Goal: Task Accomplishment & Management: Manage account settings

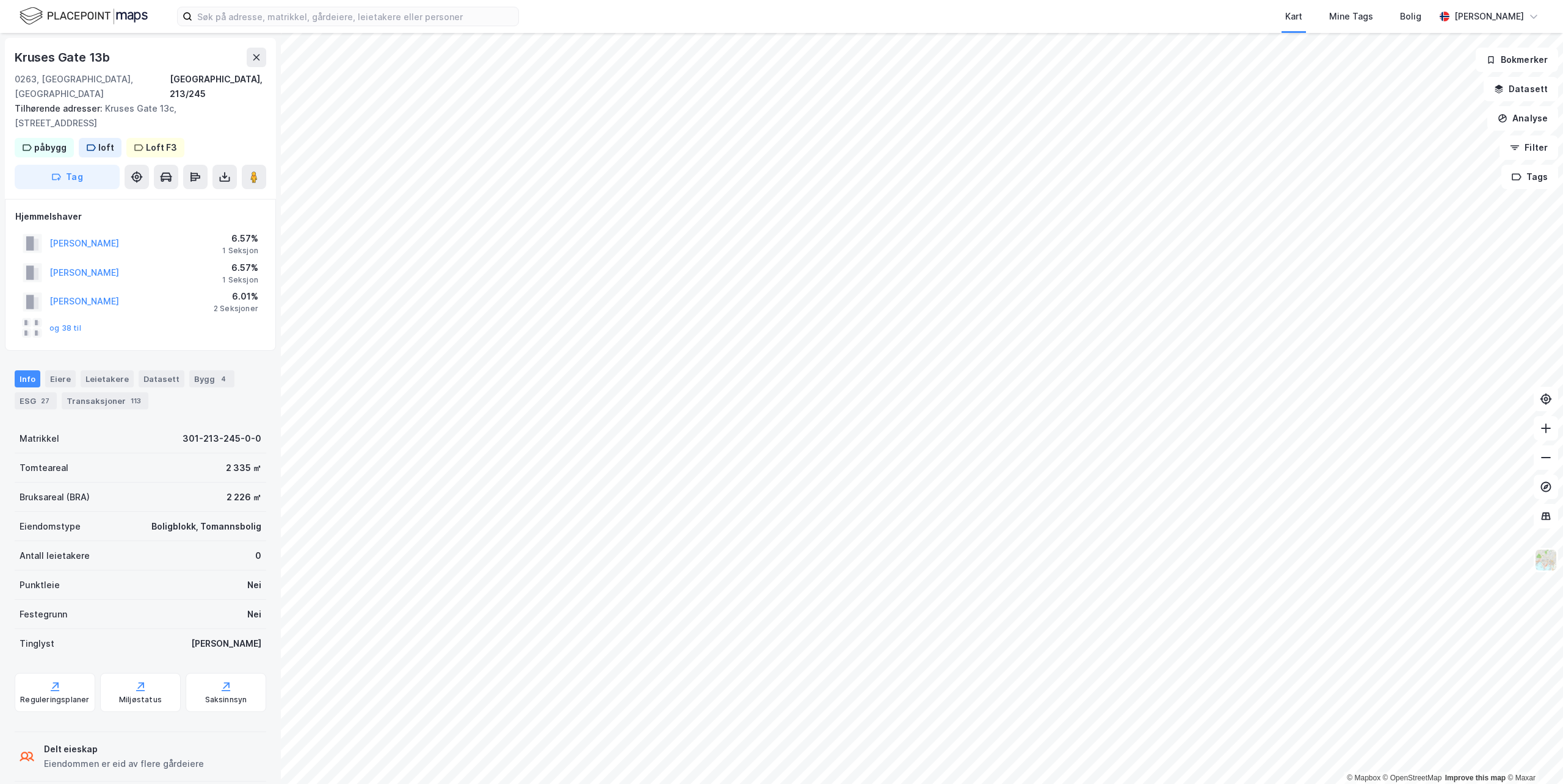
click at [51, 19] on img at bounding box center [83, 16] width 128 height 21
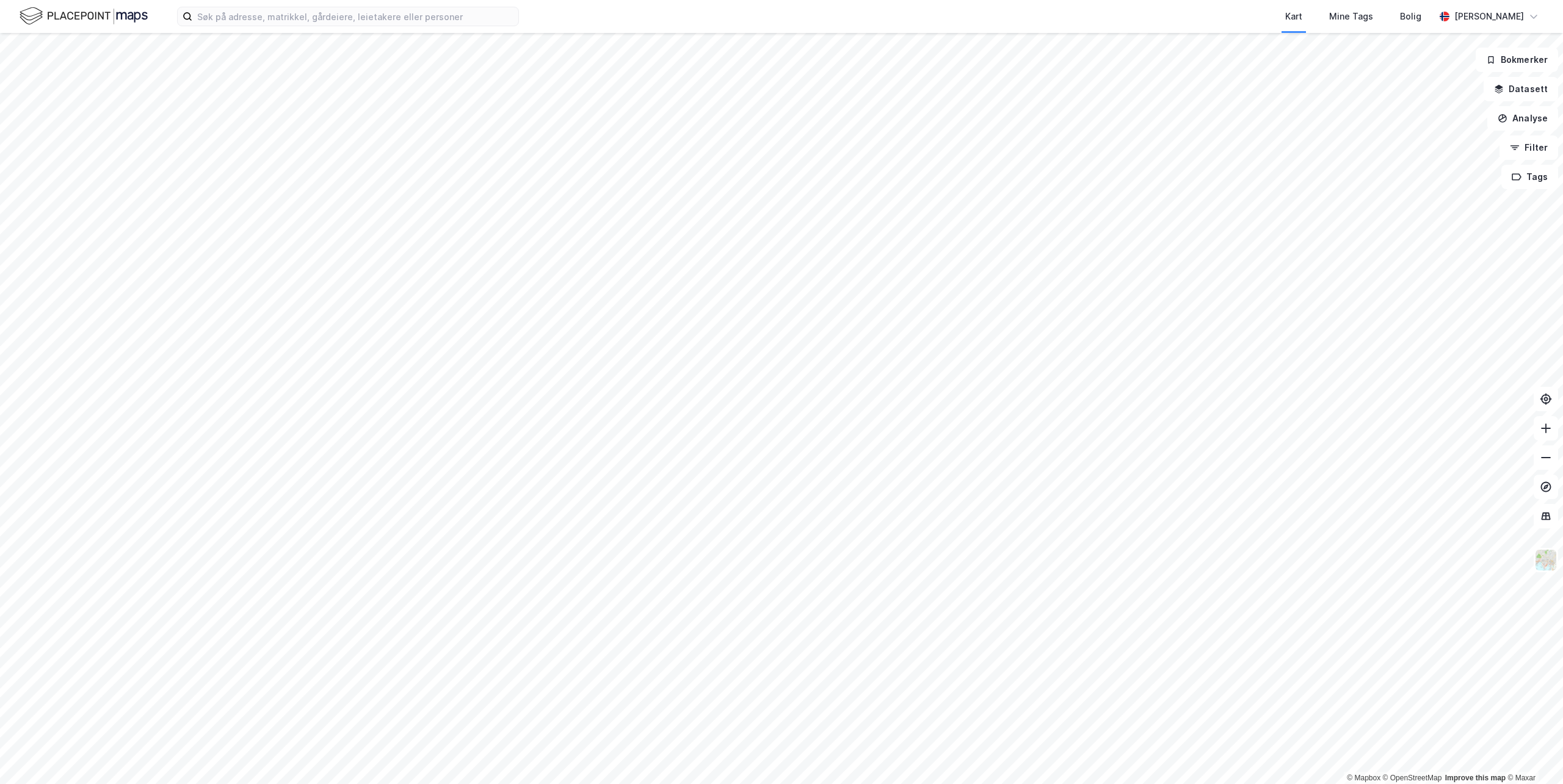
click at [259, 28] on div "Kart Mine Tags Bolig [PERSON_NAME]" at bounding box center [782, 16] width 1563 height 33
click at [259, 20] on input at bounding box center [355, 16] width 326 height 19
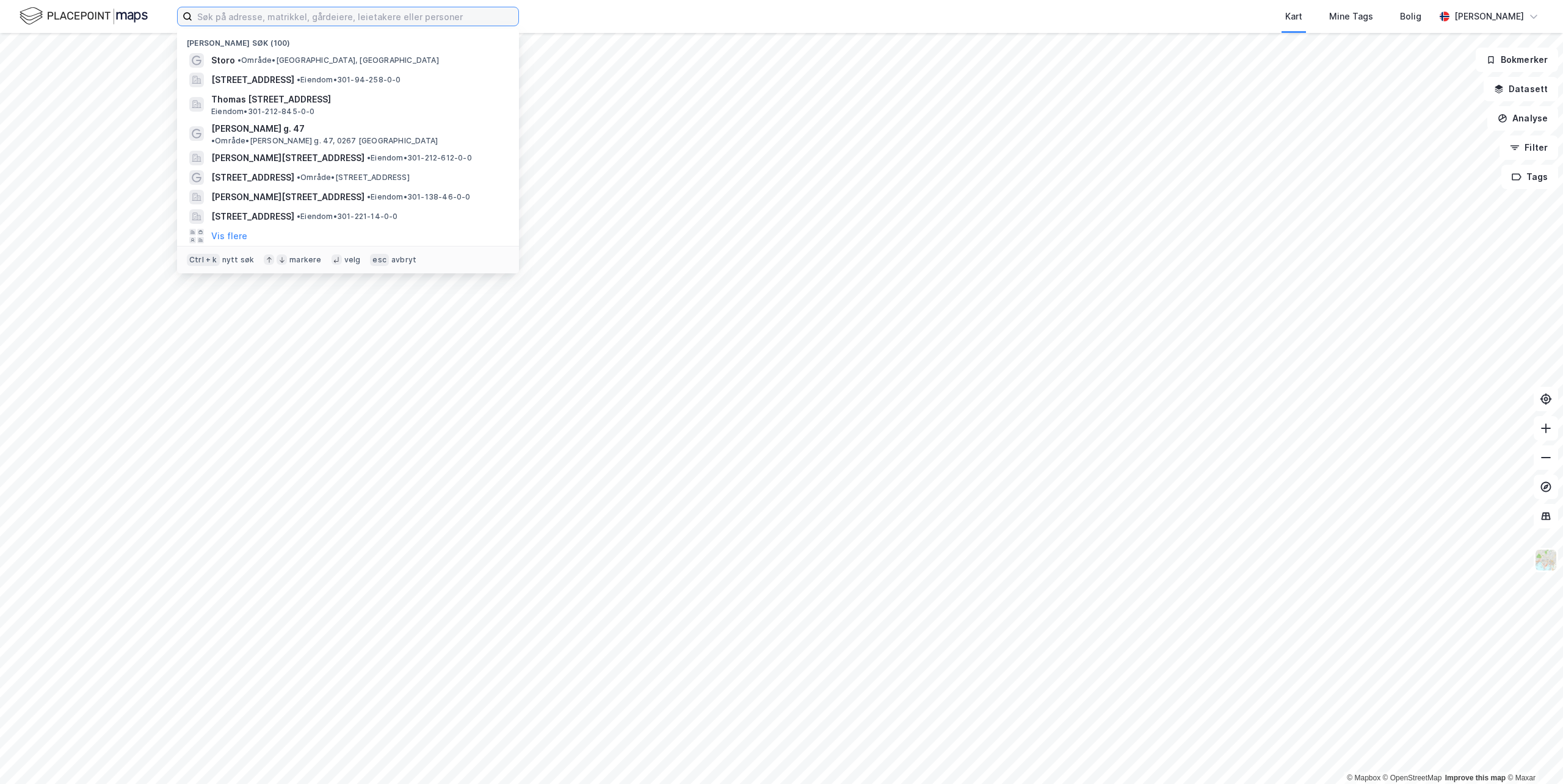
paste input "[STREET_ADDRESS]"
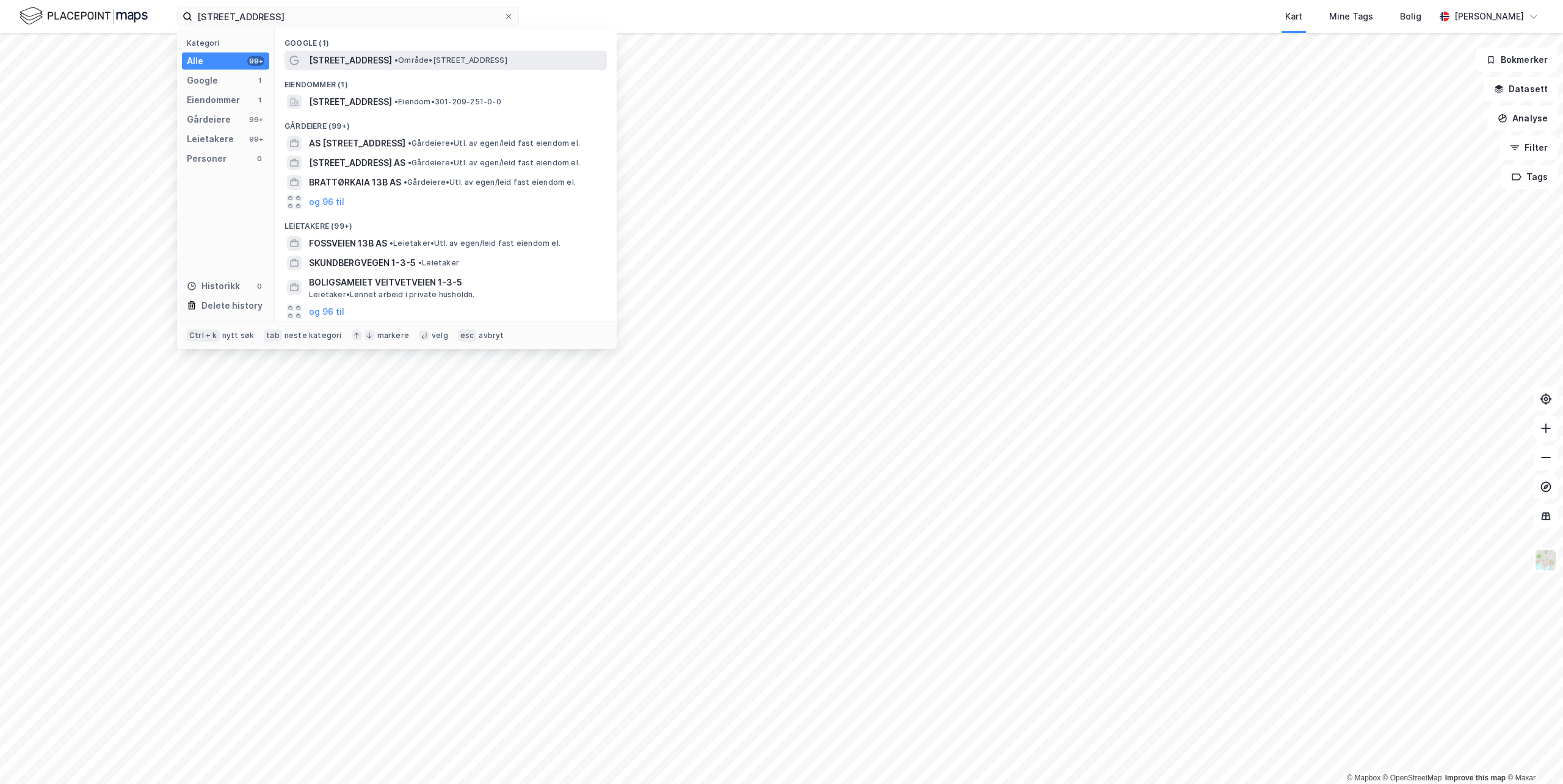
click at [318, 53] on span "[STREET_ADDRESS]" at bounding box center [350, 61] width 83 height 15
click at [382, 17] on input "[STREET_ADDRESS]" at bounding box center [348, 16] width 311 height 19
click at [364, 52] on div "[STREET_ADDRESS] • Område • [STREET_ADDRESS]" at bounding box center [445, 60] width 323 height 19
click at [331, 19] on input "[STREET_ADDRESS]" at bounding box center [348, 16] width 311 height 19
paste input "[STREET_ADDRESS]"
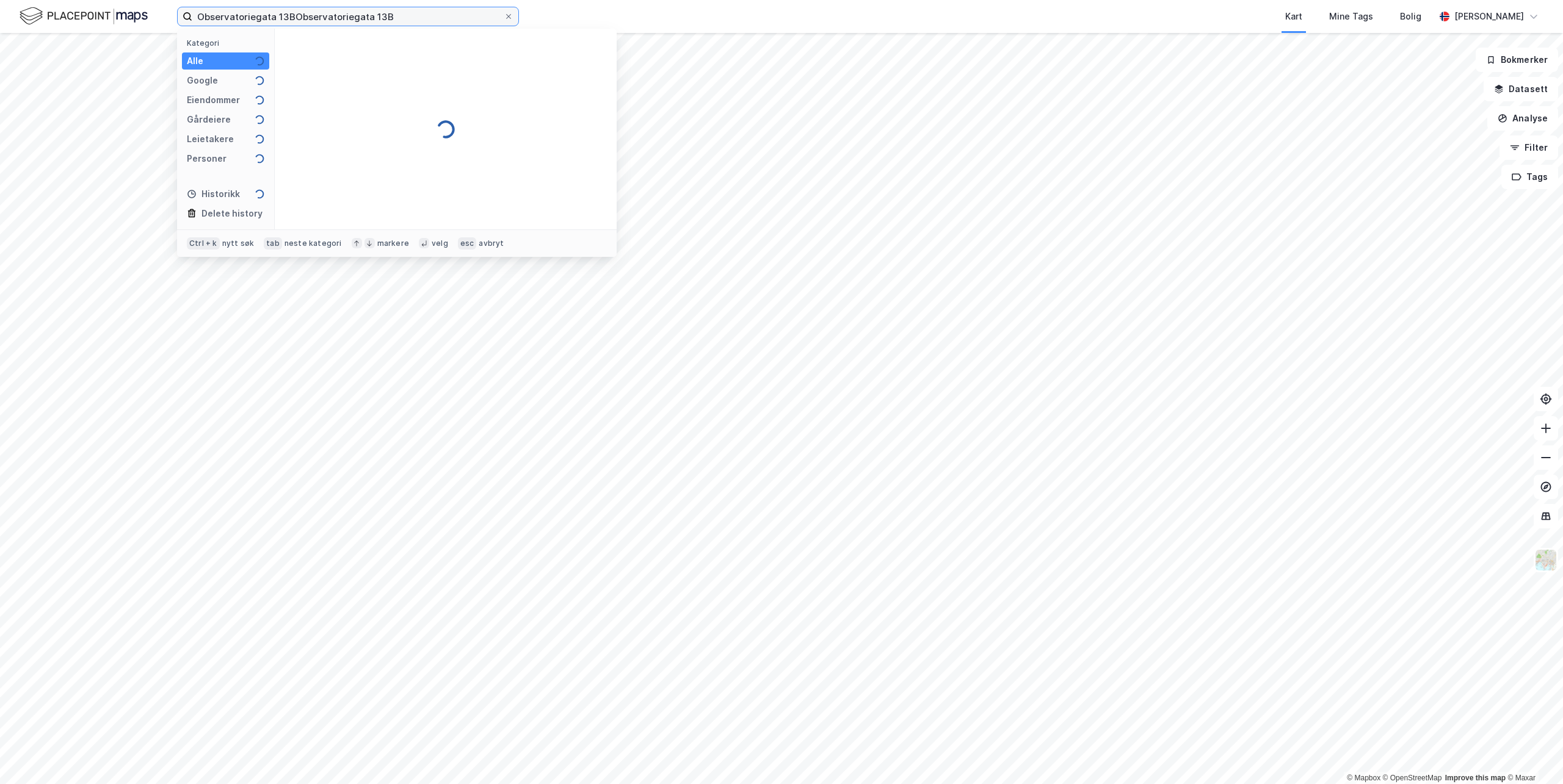
click at [331, 19] on input "Observatoriegata 13BObservatoriegata 13B" at bounding box center [348, 16] width 311 height 19
drag, startPoint x: 406, startPoint y: 16, endPoint x: -11, endPoint y: -9, distance: 417.7
click at [0, 0] on html "[STREET_ADDRESS] Kategori Alle Google Eiendommer Gårdeiere Leietakere Personer …" at bounding box center [782, 392] width 1563 height 784
paste input
type input "[STREET_ADDRESS]"
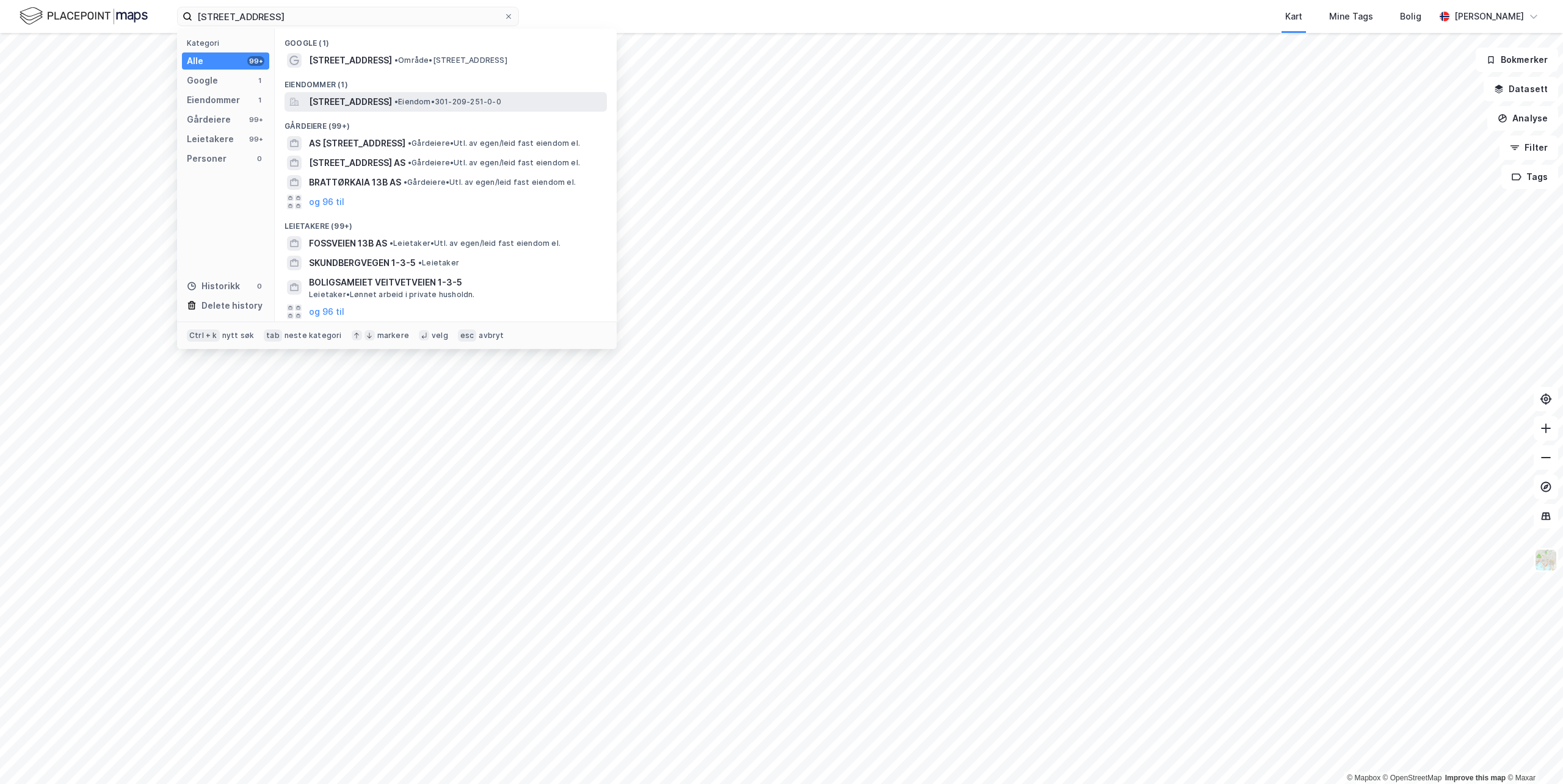
click at [363, 100] on span "[STREET_ADDRESS]" at bounding box center [350, 102] width 83 height 15
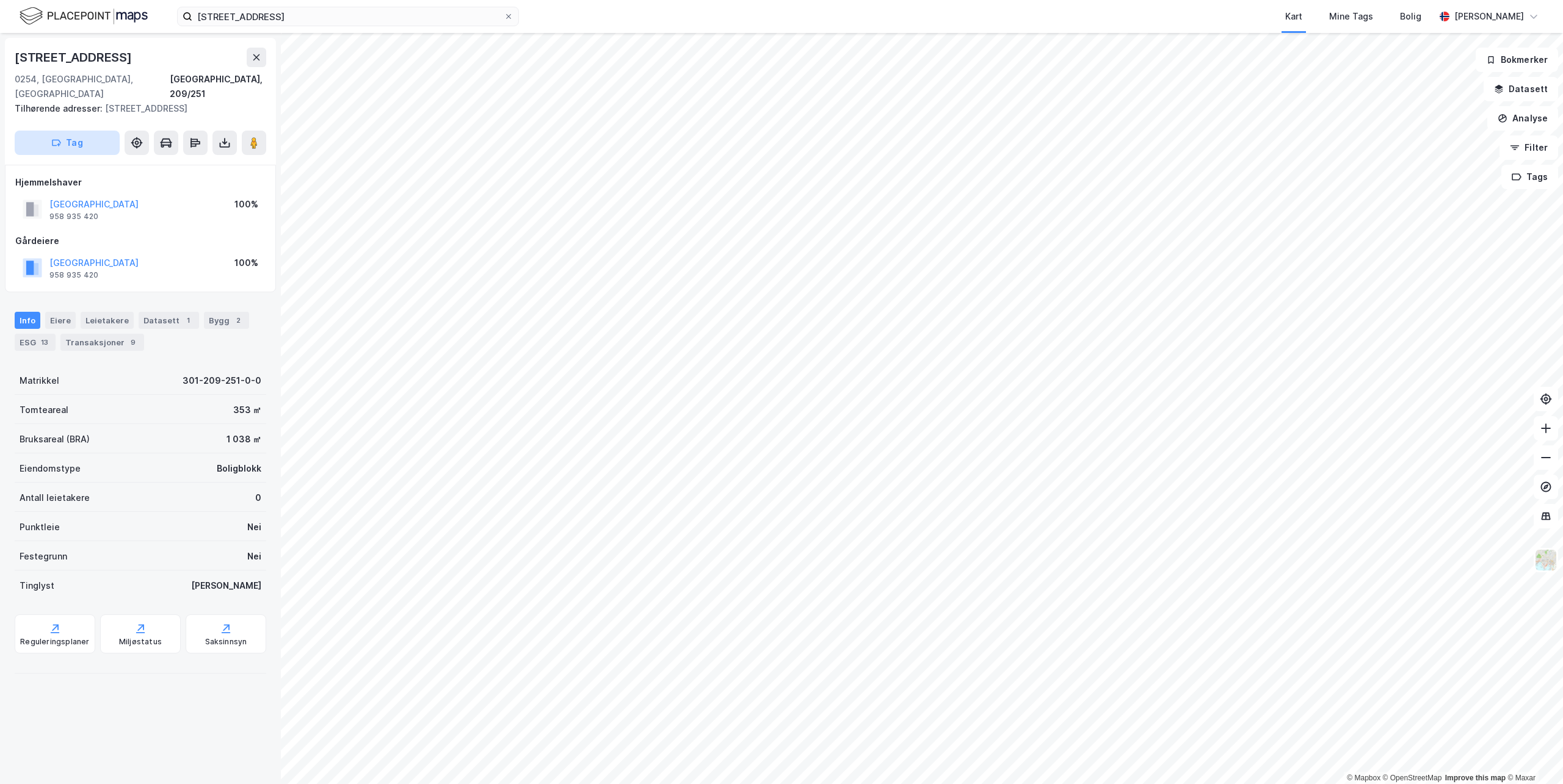
click at [75, 130] on button "Tag" at bounding box center [67, 142] width 105 height 24
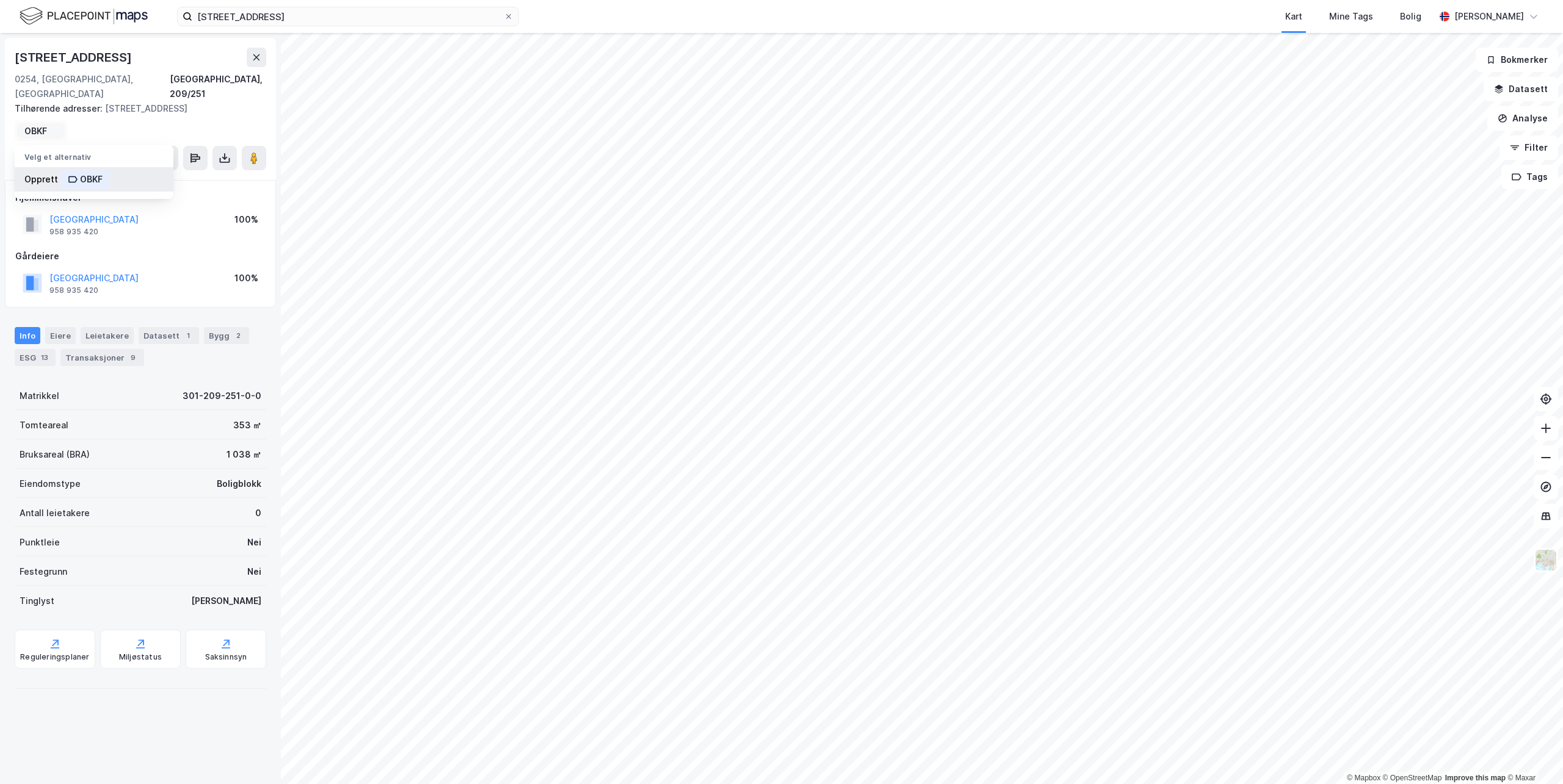
type input "OBKF"
click at [46, 167] on div "Opprett OBKF" at bounding box center [94, 179] width 159 height 24
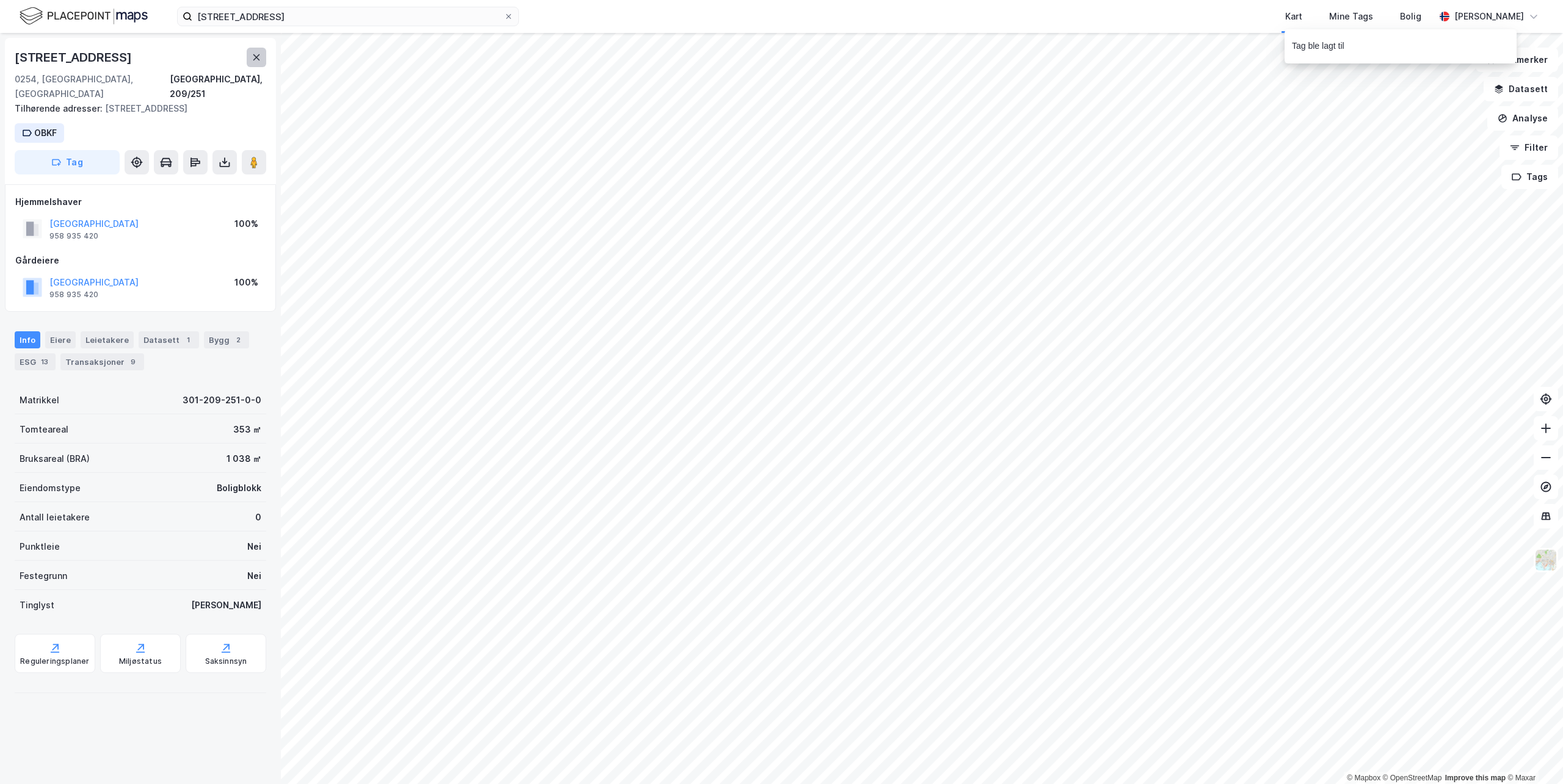
click at [251, 54] on icon at bounding box center [256, 58] width 10 height 10
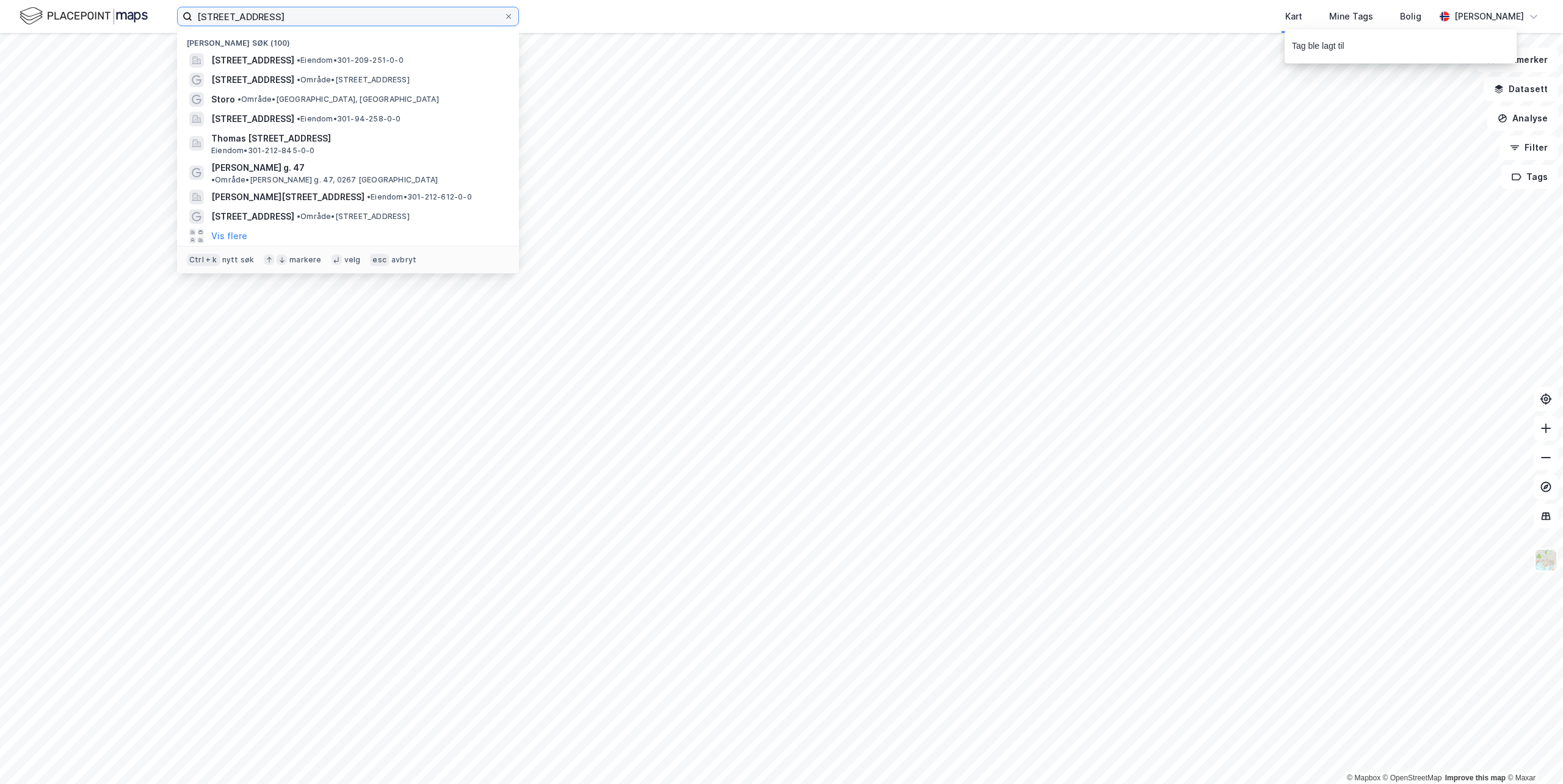
drag, startPoint x: 310, startPoint y: 22, endPoint x: 118, endPoint y: 16, distance: 192.1
click at [118, 16] on div "[STREET_ADDRESS] • Eiendom • 301-209-251-0-0 Observatoriegata 13 • Område • [ST…" at bounding box center [782, 16] width 1563 height 33
paste input "5A"
type input "[STREET_ADDRESS]"
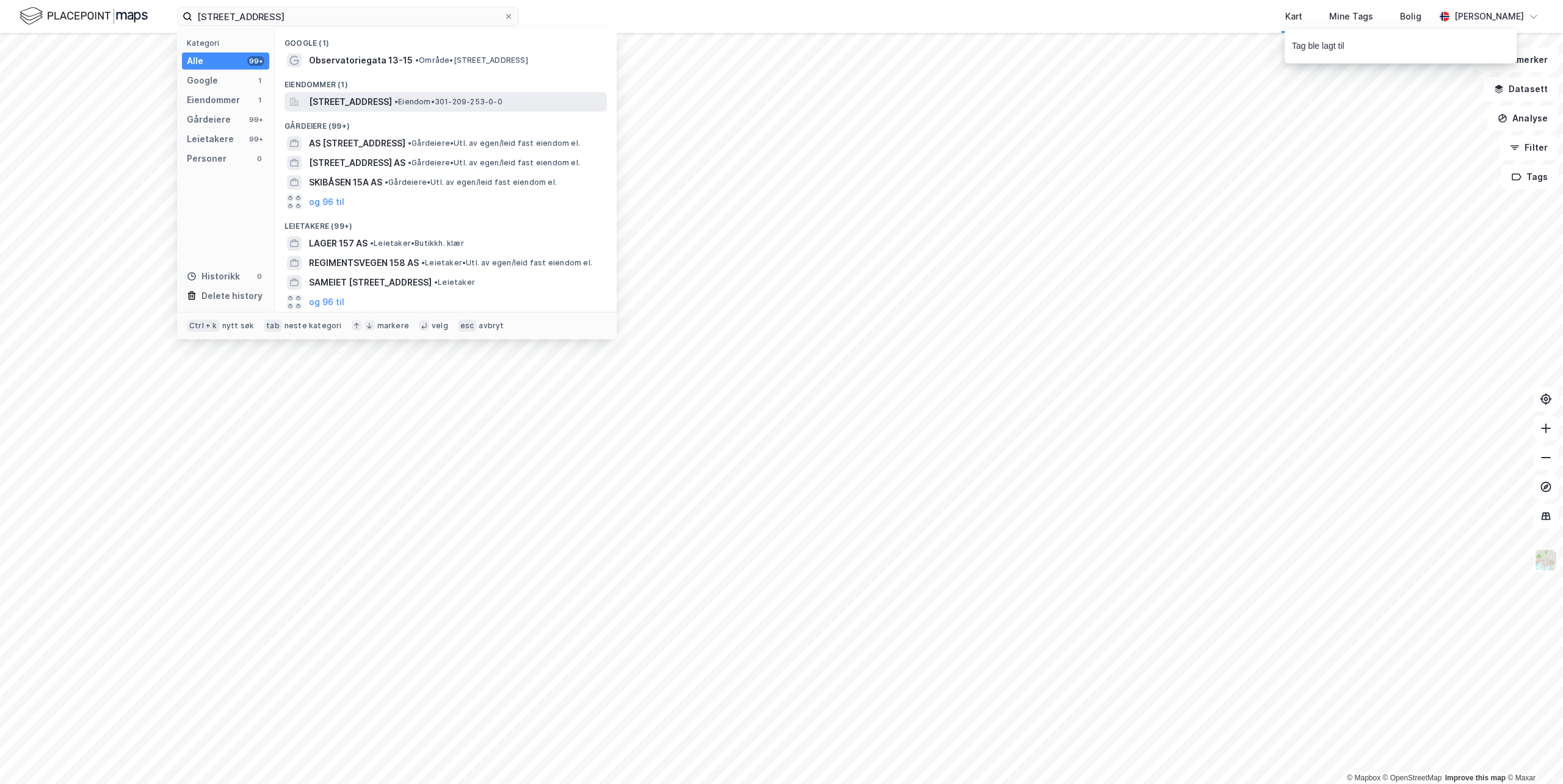
click at [356, 98] on span "[STREET_ADDRESS]" at bounding box center [350, 102] width 83 height 15
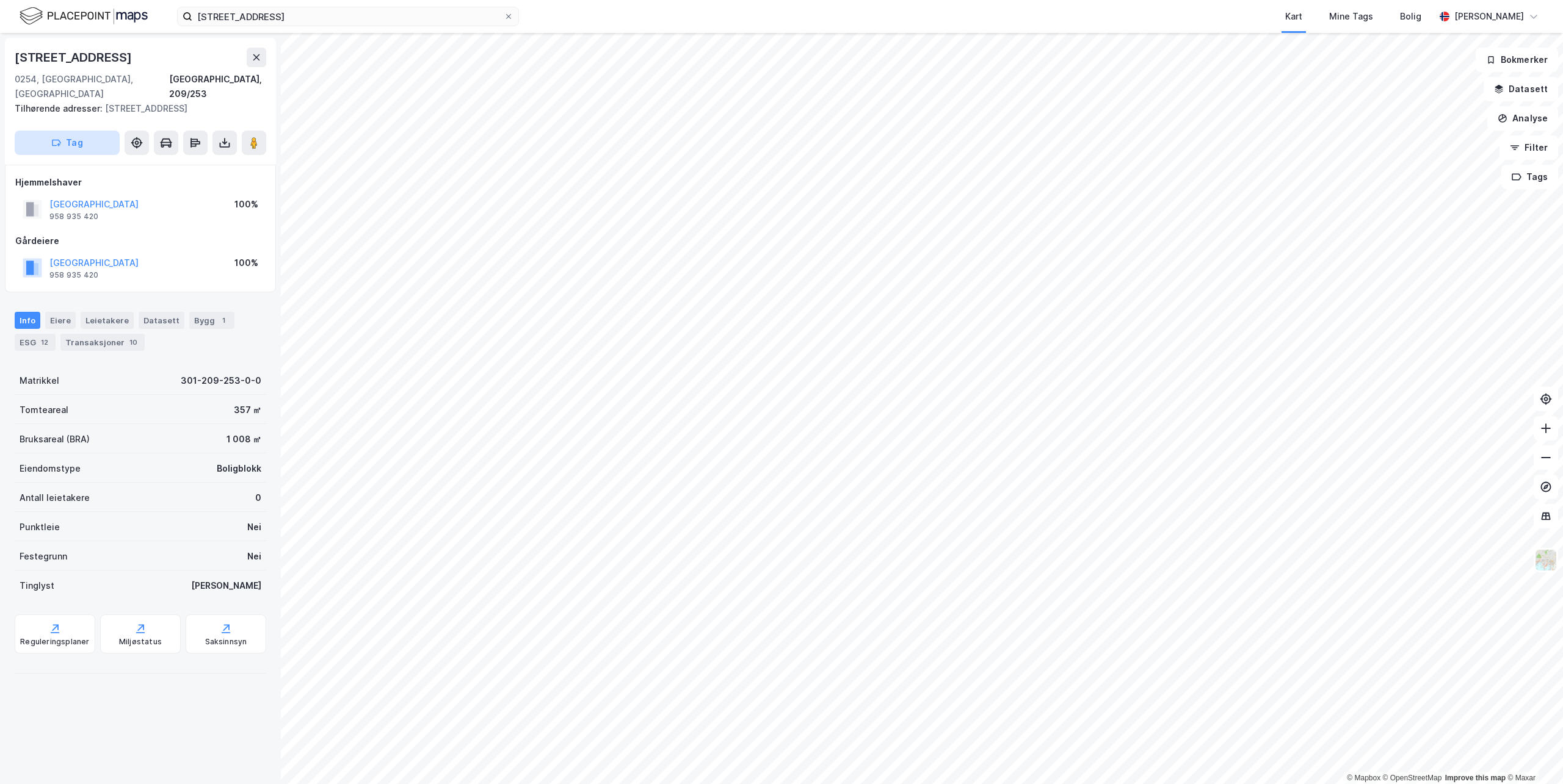
click at [58, 145] on icon "button" at bounding box center [58, 145] width 2 height 0
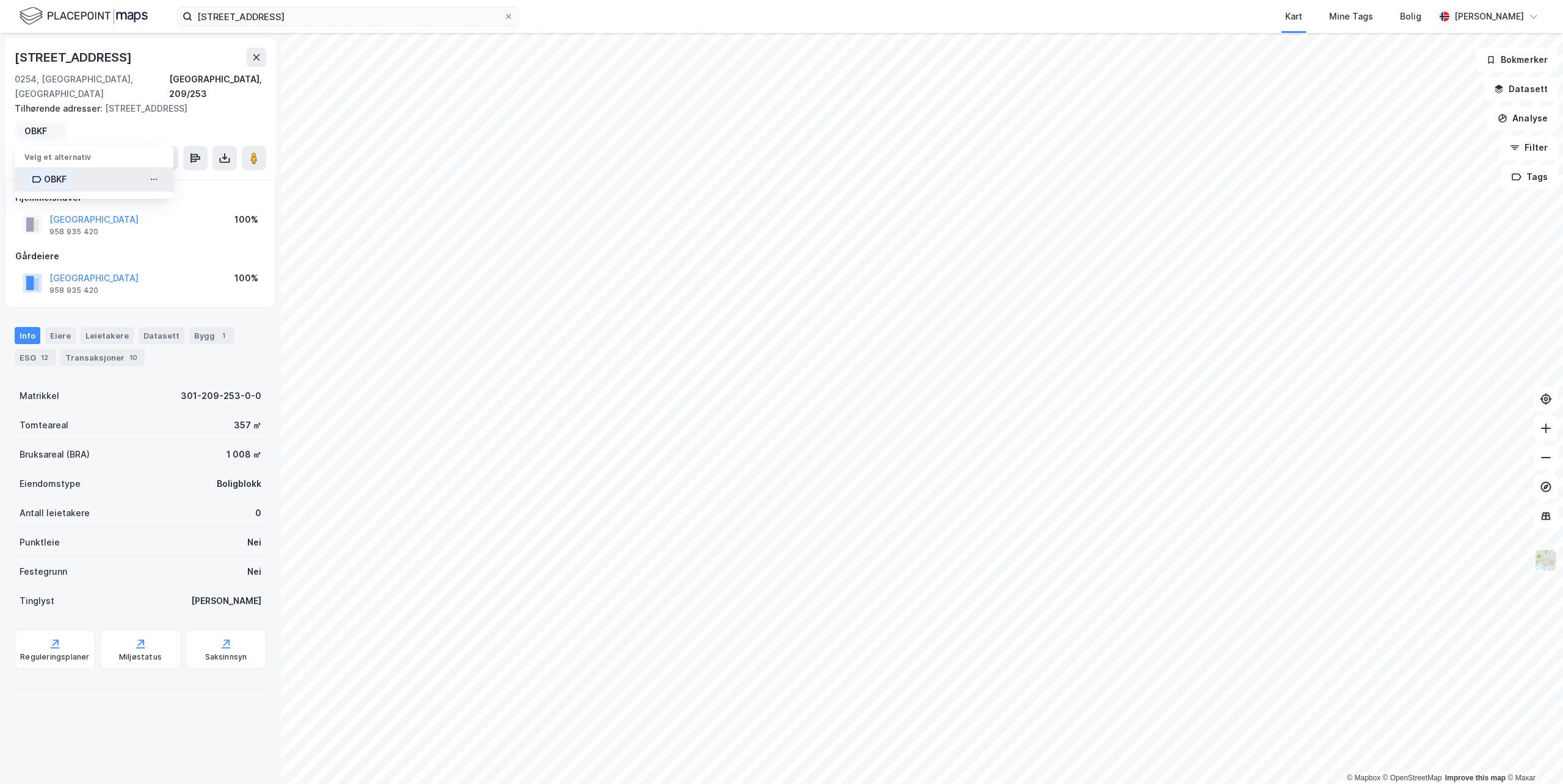
type input "OBKF"
click at [33, 174] on icon at bounding box center [37, 179] width 10 height 10
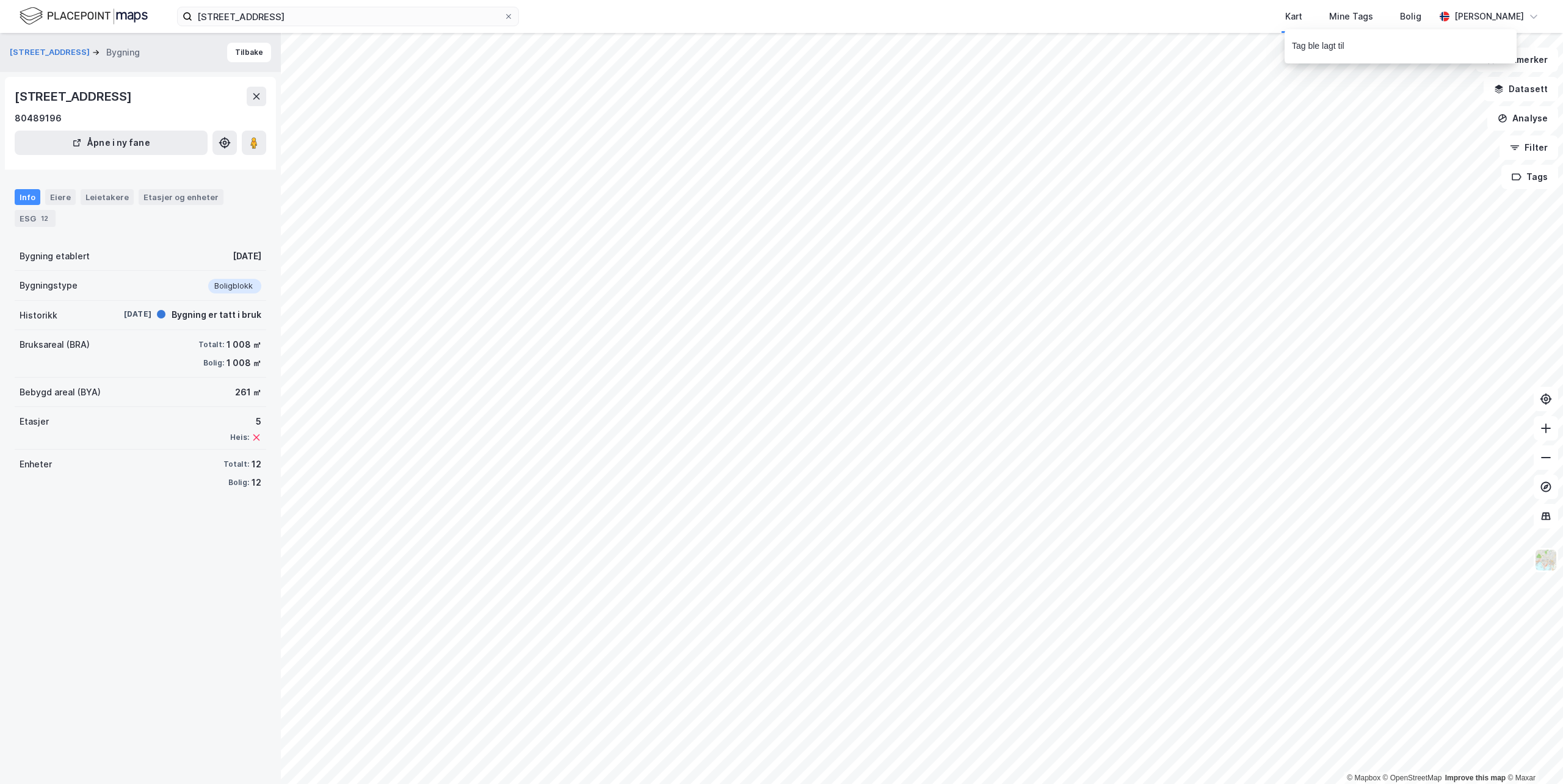
drag, startPoint x: 130, startPoint y: 38, endPoint x: 137, endPoint y: 29, distance: 11.4
click at [130, 37] on div "[STREET_ADDRESS] Bygning Tilbake" at bounding box center [140, 52] width 281 height 39
drag, startPoint x: 308, startPoint y: 14, endPoint x: 6, endPoint y: -2, distance: 302.4
click at [6, 0] on html "[STREET_ADDRESS] Kart Mine Tags Bolig [PERSON_NAME] © Mapbox © OpenStreetMap Im…" at bounding box center [782, 392] width 1563 height 784
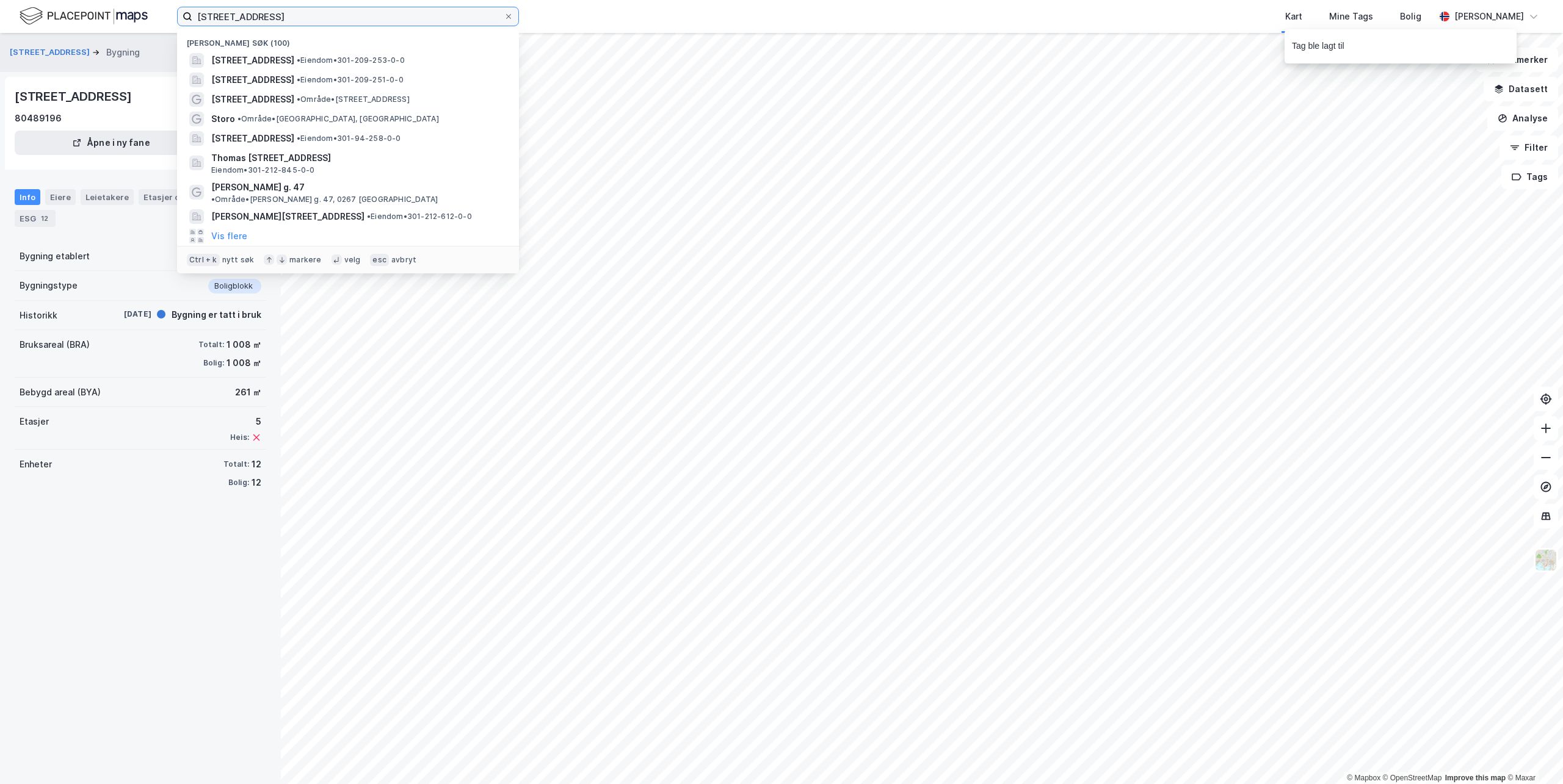
paste input "[PERSON_NAME][STREET_ADDRESS]"
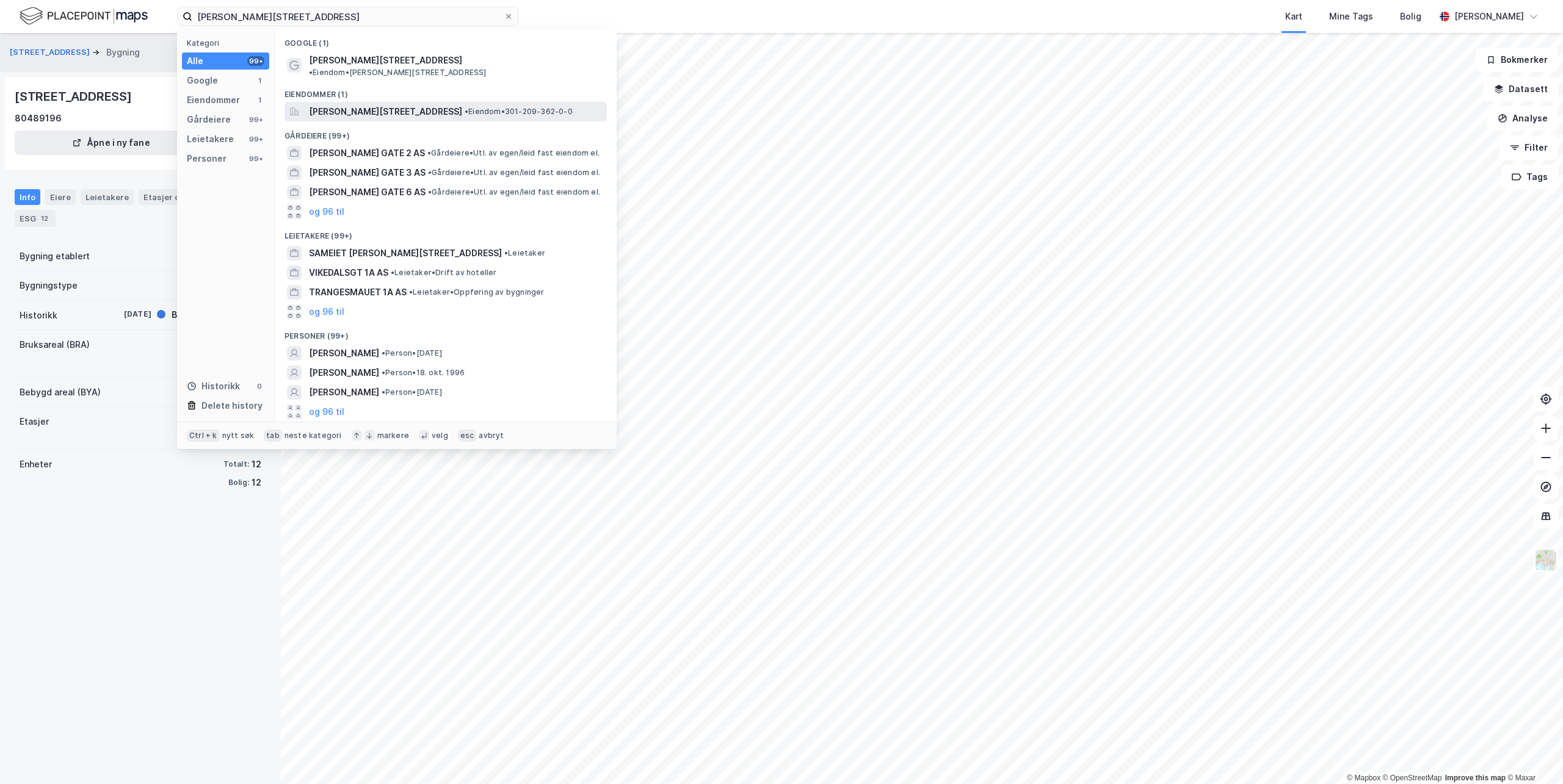
click at [408, 108] on span "[PERSON_NAME][STREET_ADDRESS]" at bounding box center [385, 112] width 153 height 15
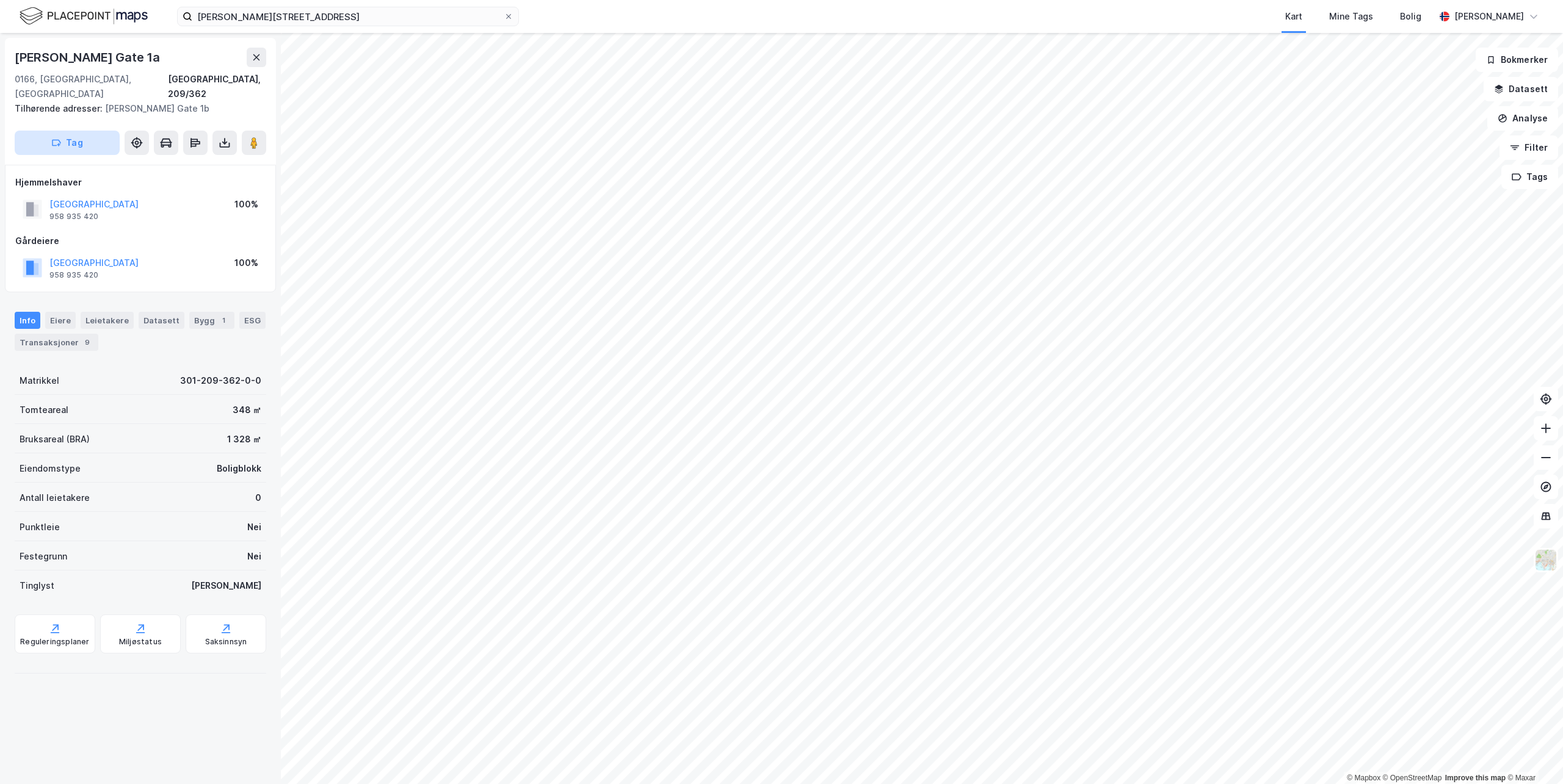
click at [66, 130] on button "Tag" at bounding box center [67, 142] width 105 height 24
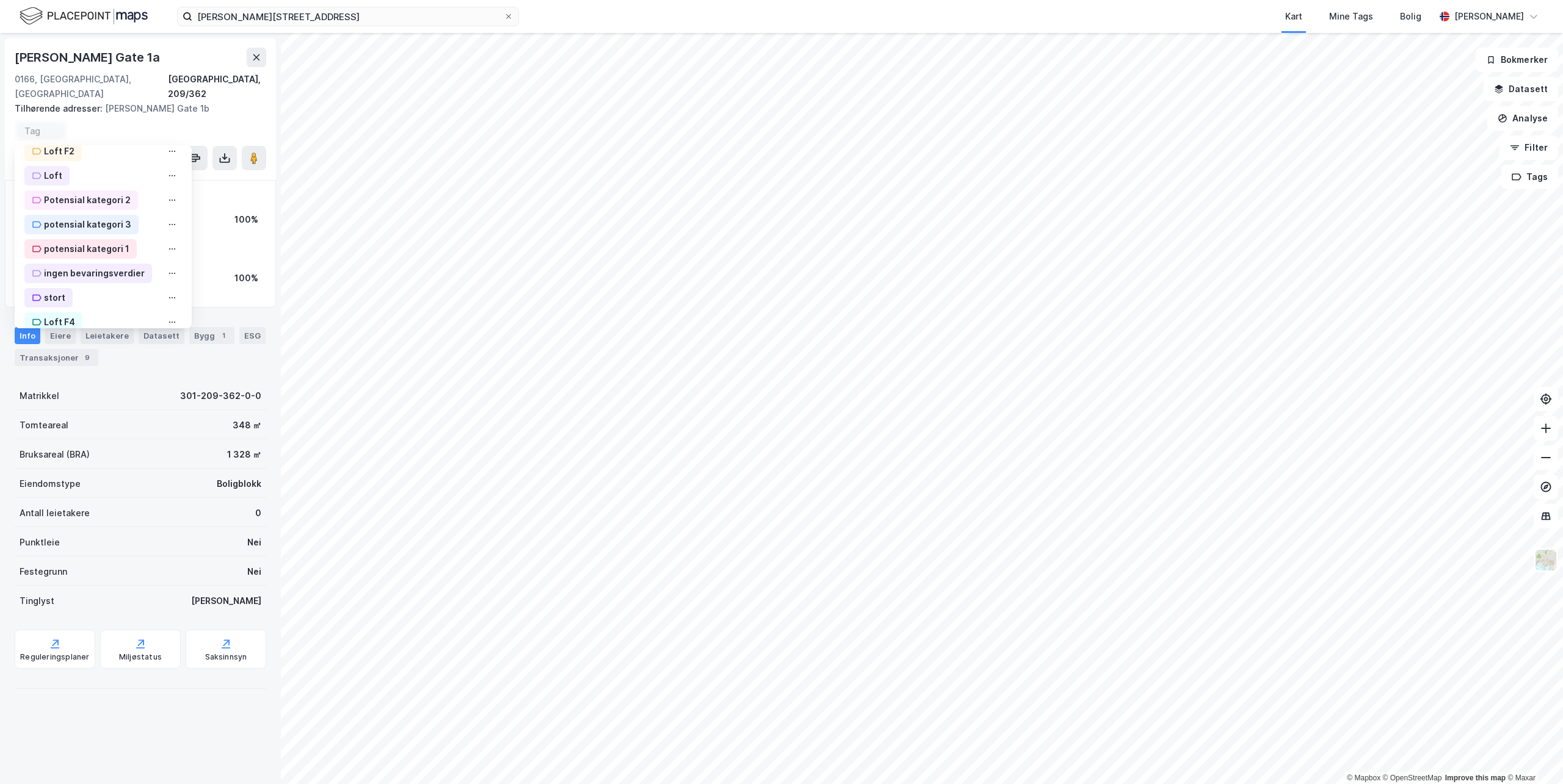
scroll to position [456, 0]
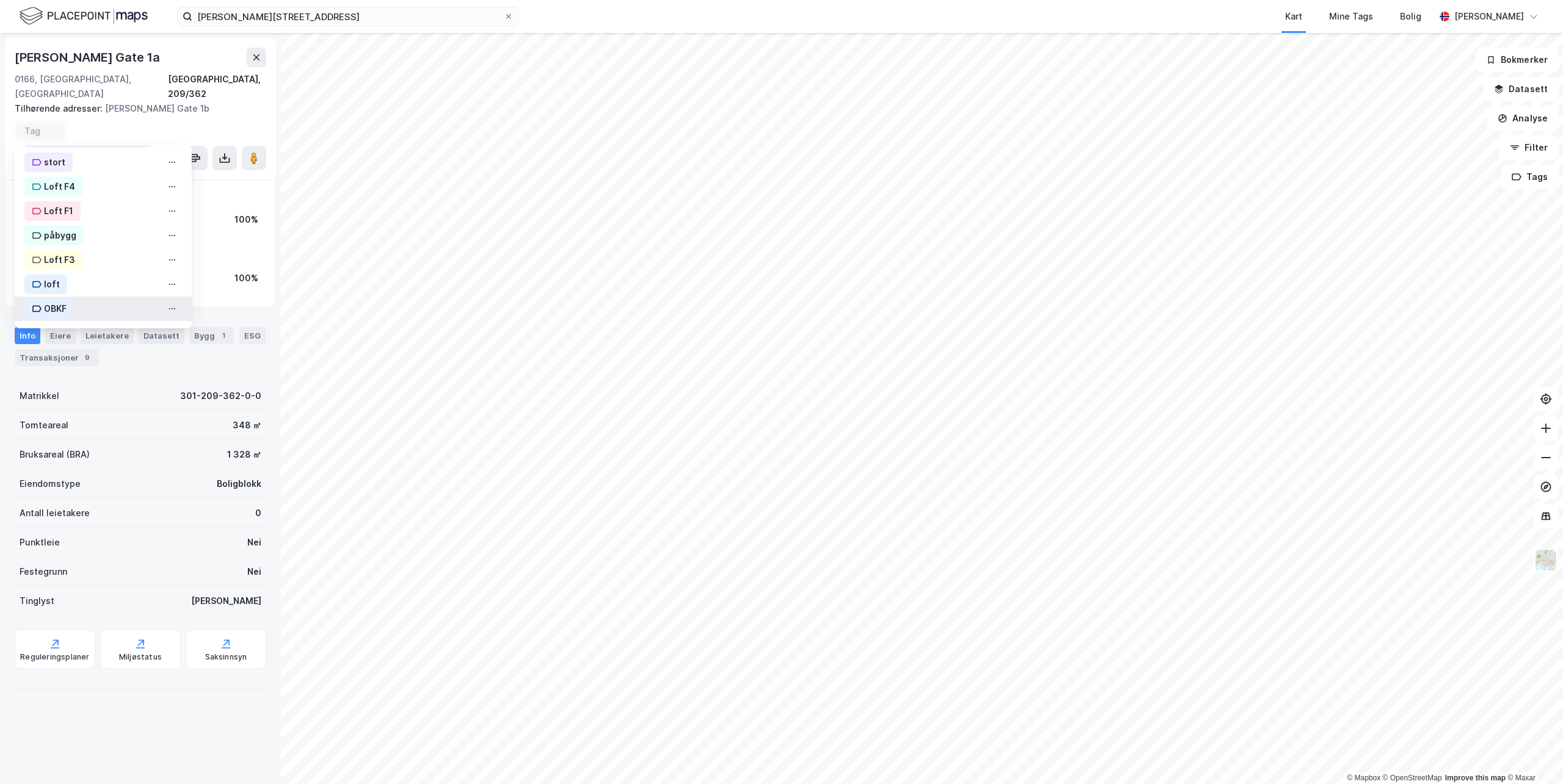
click at [66, 301] on div "OBKF" at bounding box center [56, 308] width 23 height 15
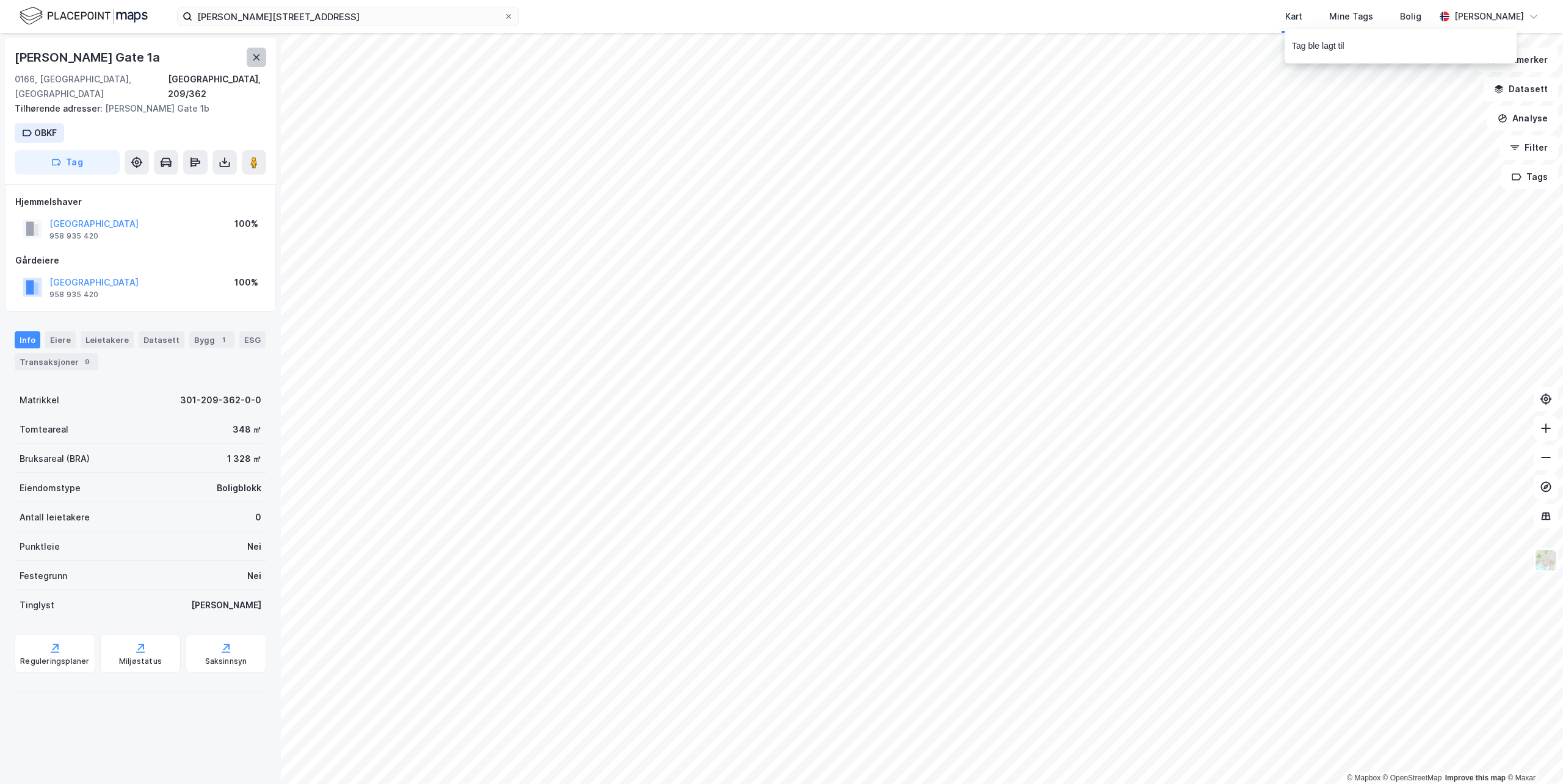
click at [256, 58] on icon at bounding box center [256, 57] width 6 height 6
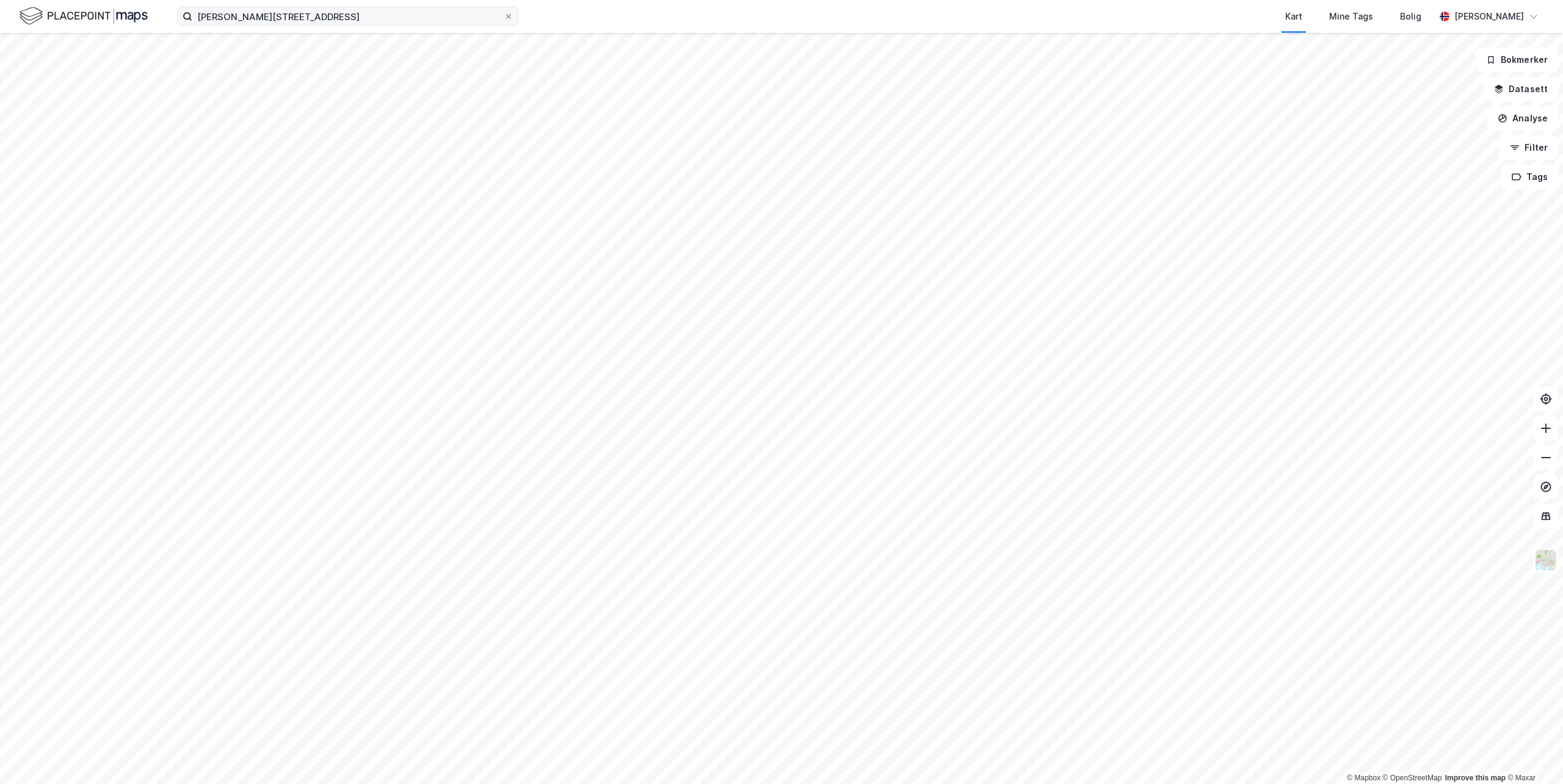
click at [442, 26] on label "[PERSON_NAME][STREET_ADDRESS]" at bounding box center [348, 16] width 342 height 19
click at [442, 26] on input "[PERSON_NAME][STREET_ADDRESS]" at bounding box center [348, 16] width 311 height 19
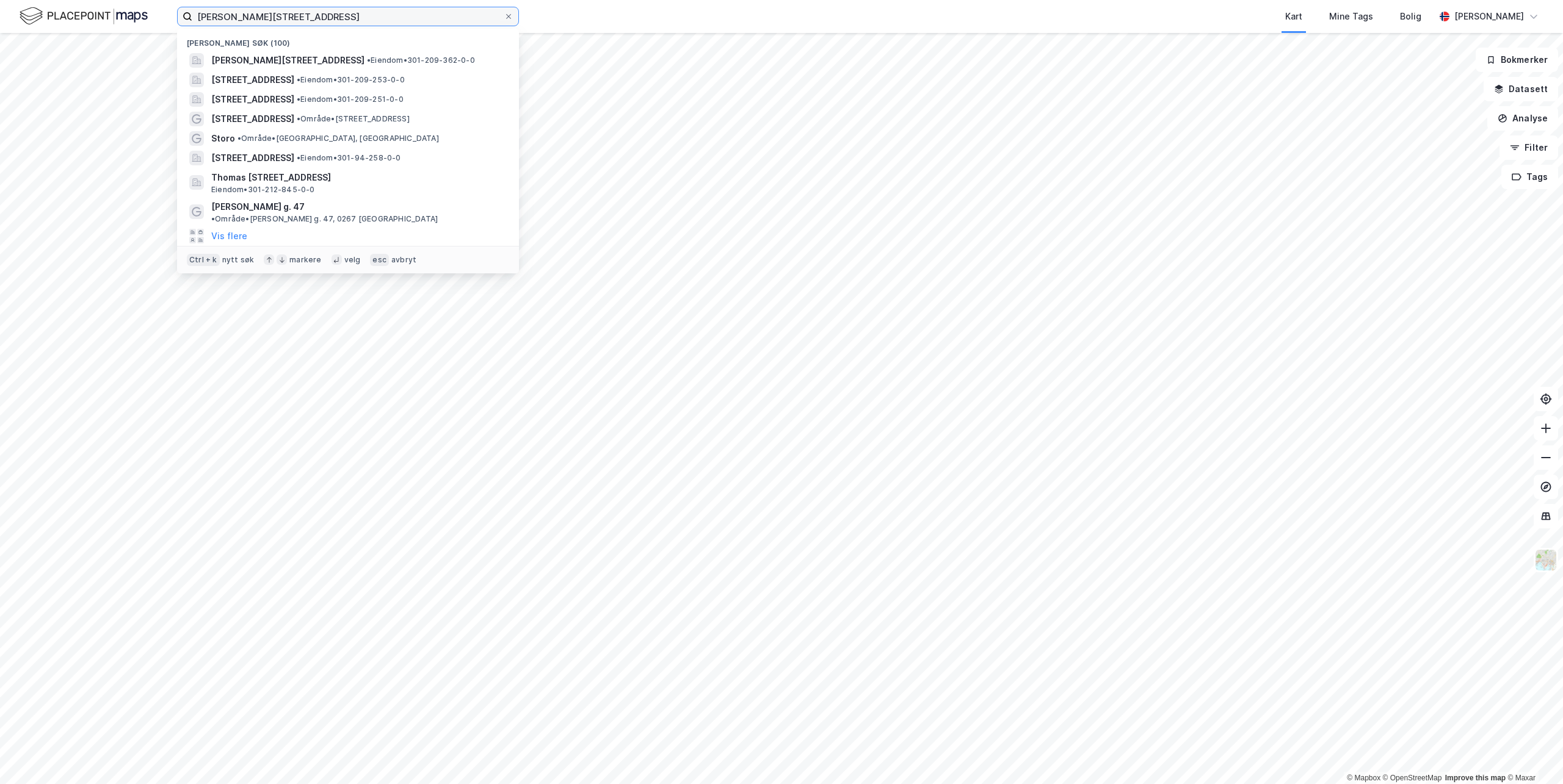
click at [436, 15] on input "[PERSON_NAME][STREET_ADDRESS]" at bounding box center [348, 16] width 311 height 19
paste input "5"
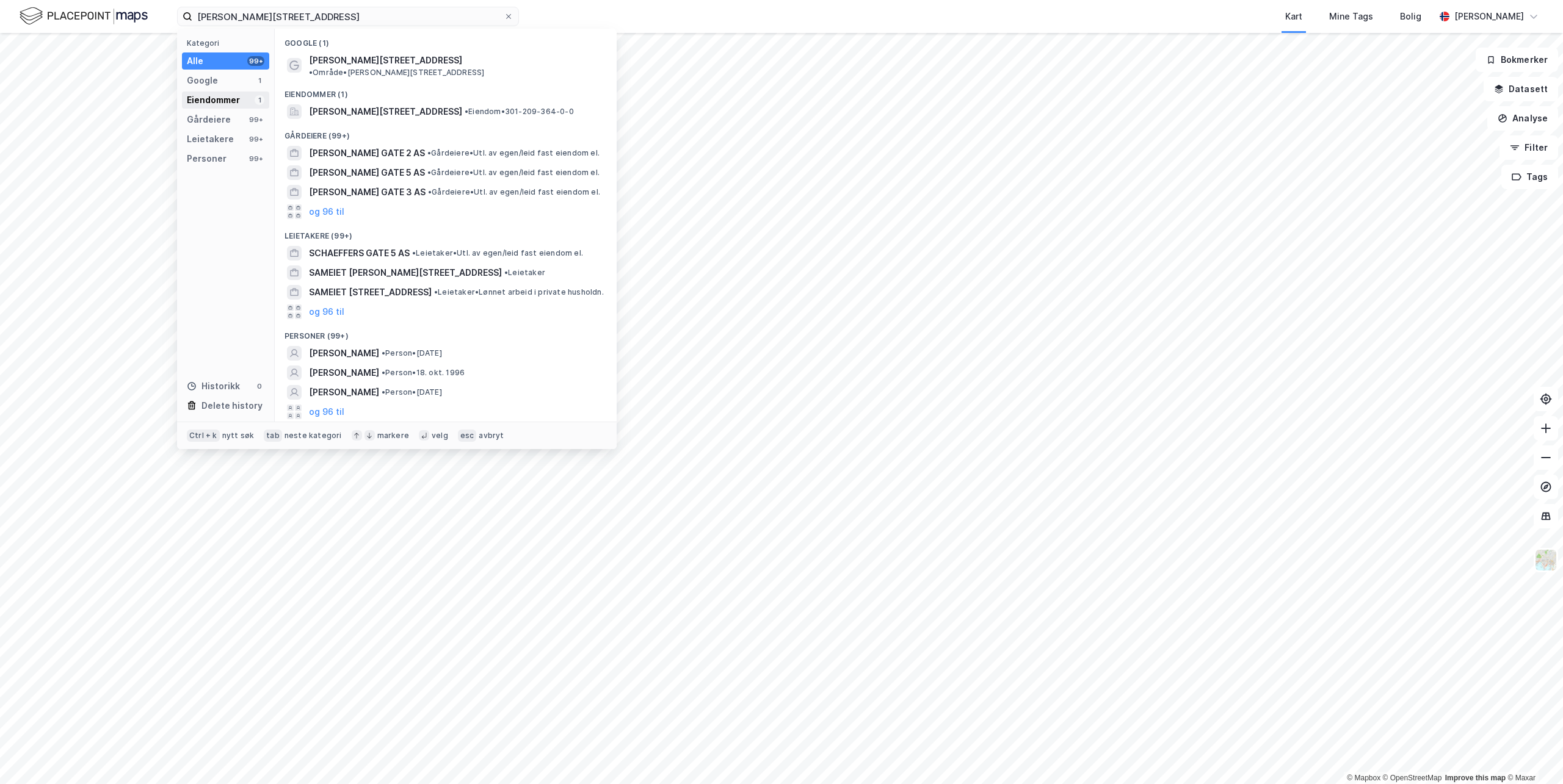
click at [215, 98] on div "Eiendommer" at bounding box center [213, 100] width 53 height 15
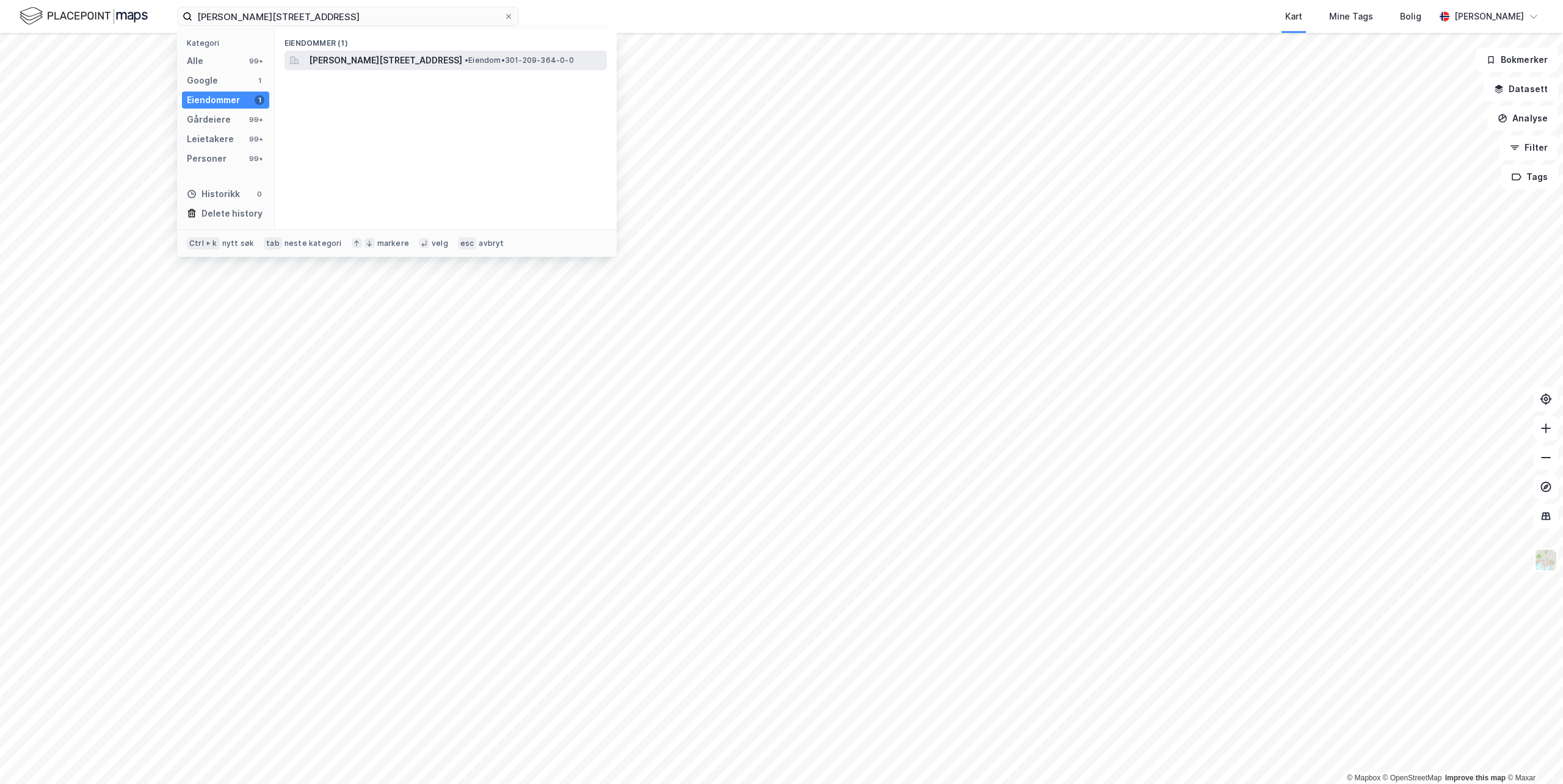
click at [338, 62] on span "[PERSON_NAME][STREET_ADDRESS]" at bounding box center [385, 61] width 153 height 15
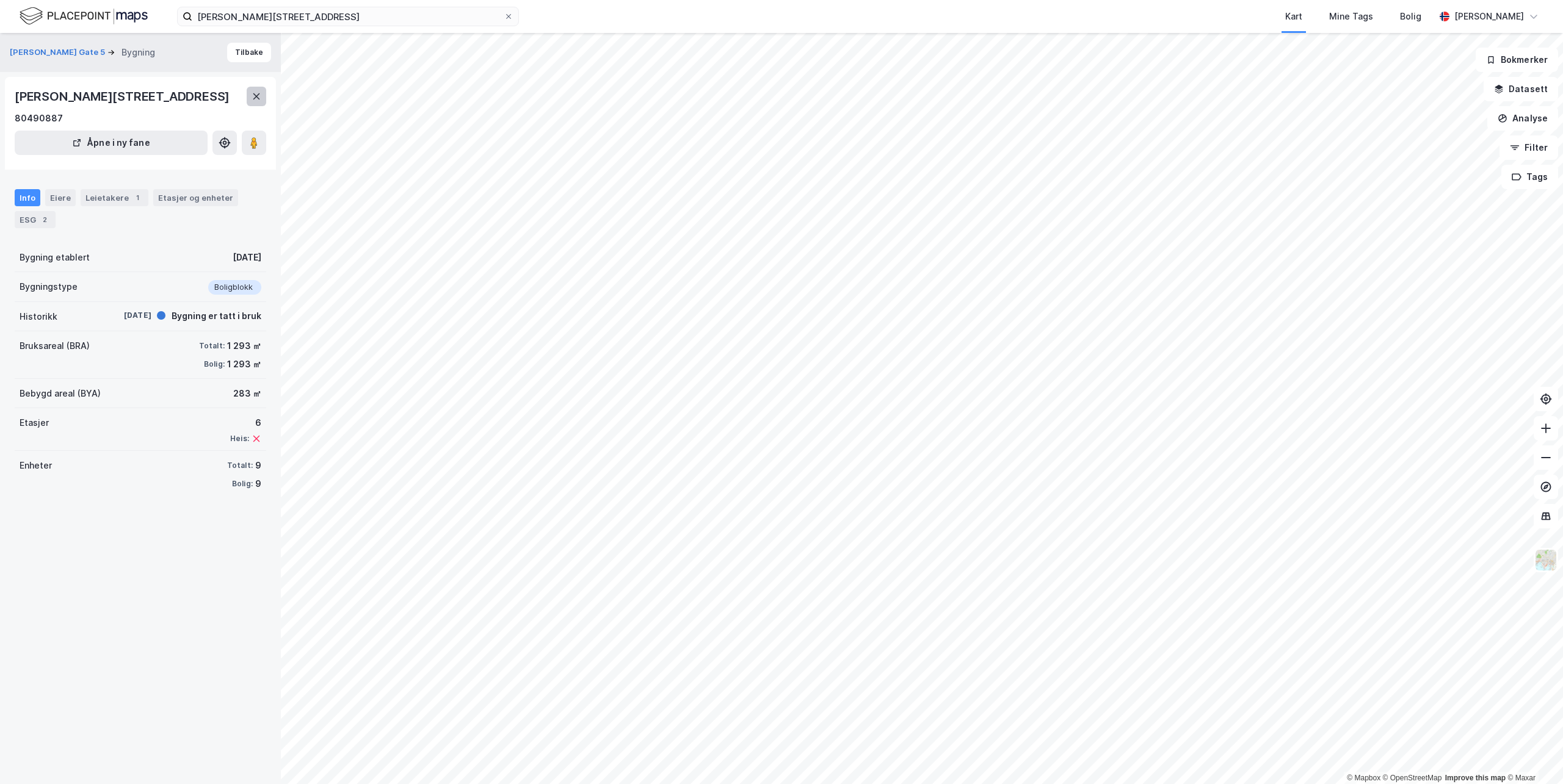
click at [251, 100] on button at bounding box center [256, 96] width 19 height 19
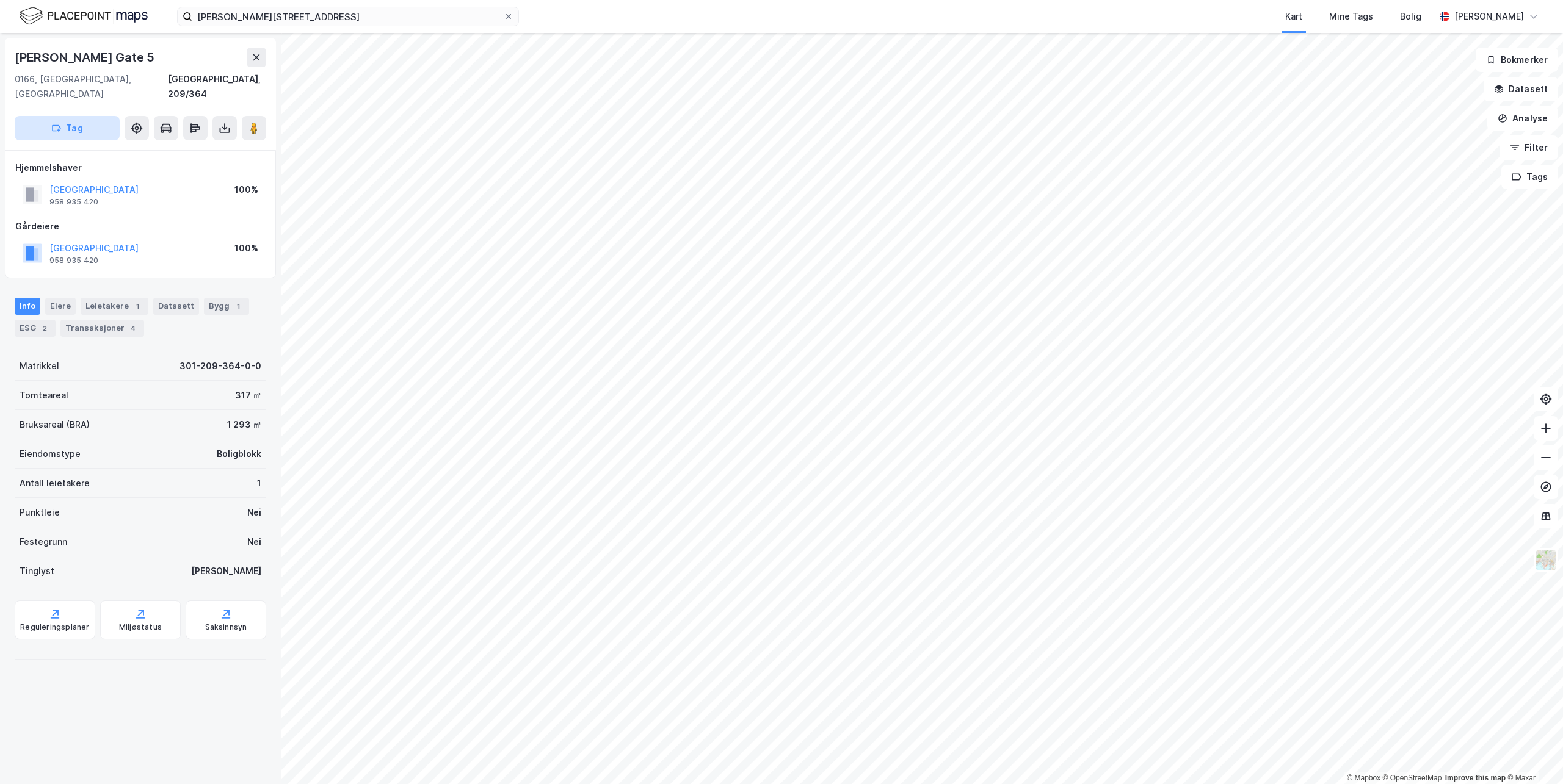
click at [71, 116] on button "Tag" at bounding box center [67, 128] width 105 height 24
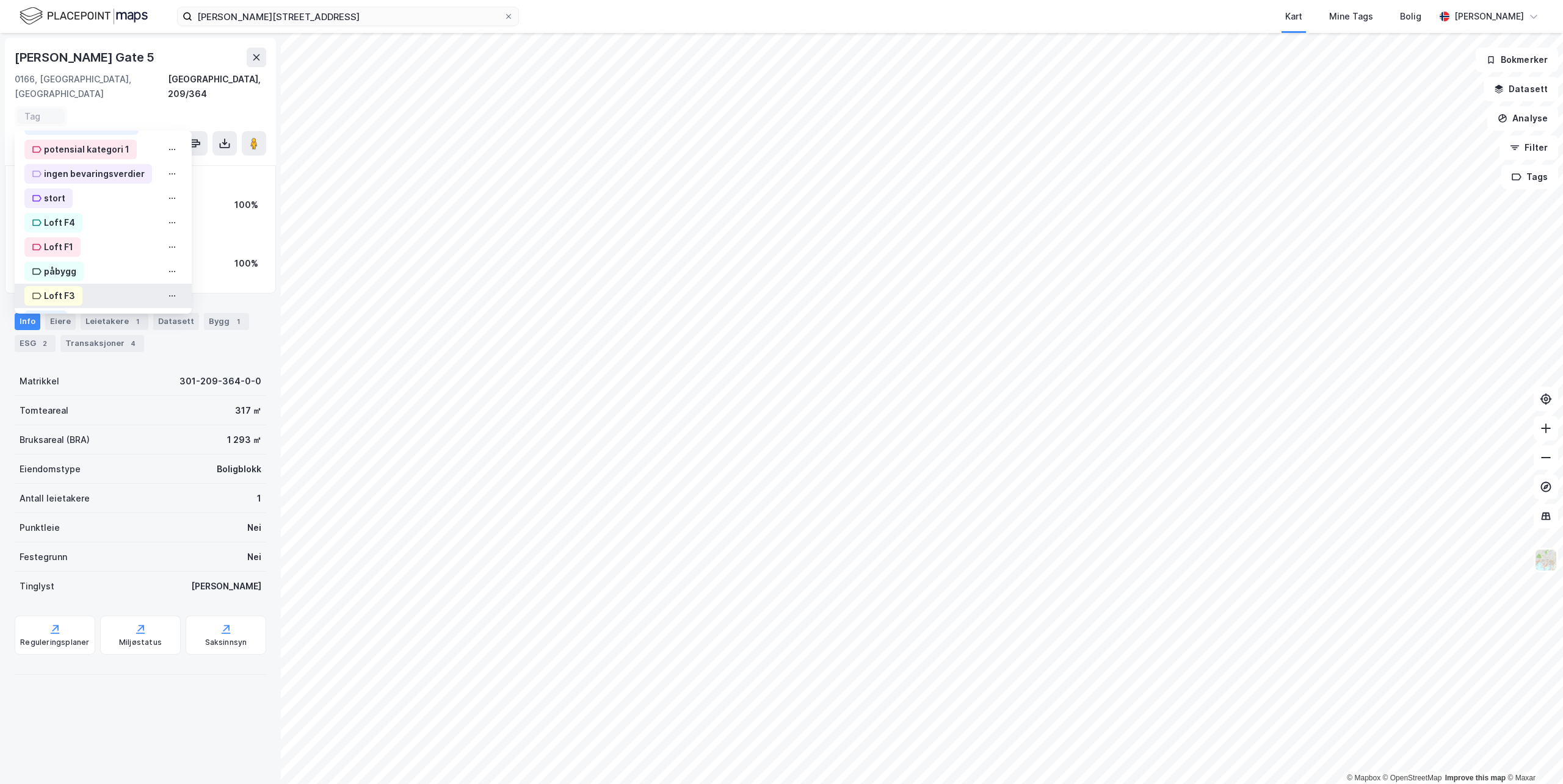
scroll to position [456, 0]
click at [49, 287] on div "OBKF" at bounding box center [56, 294] width 23 height 15
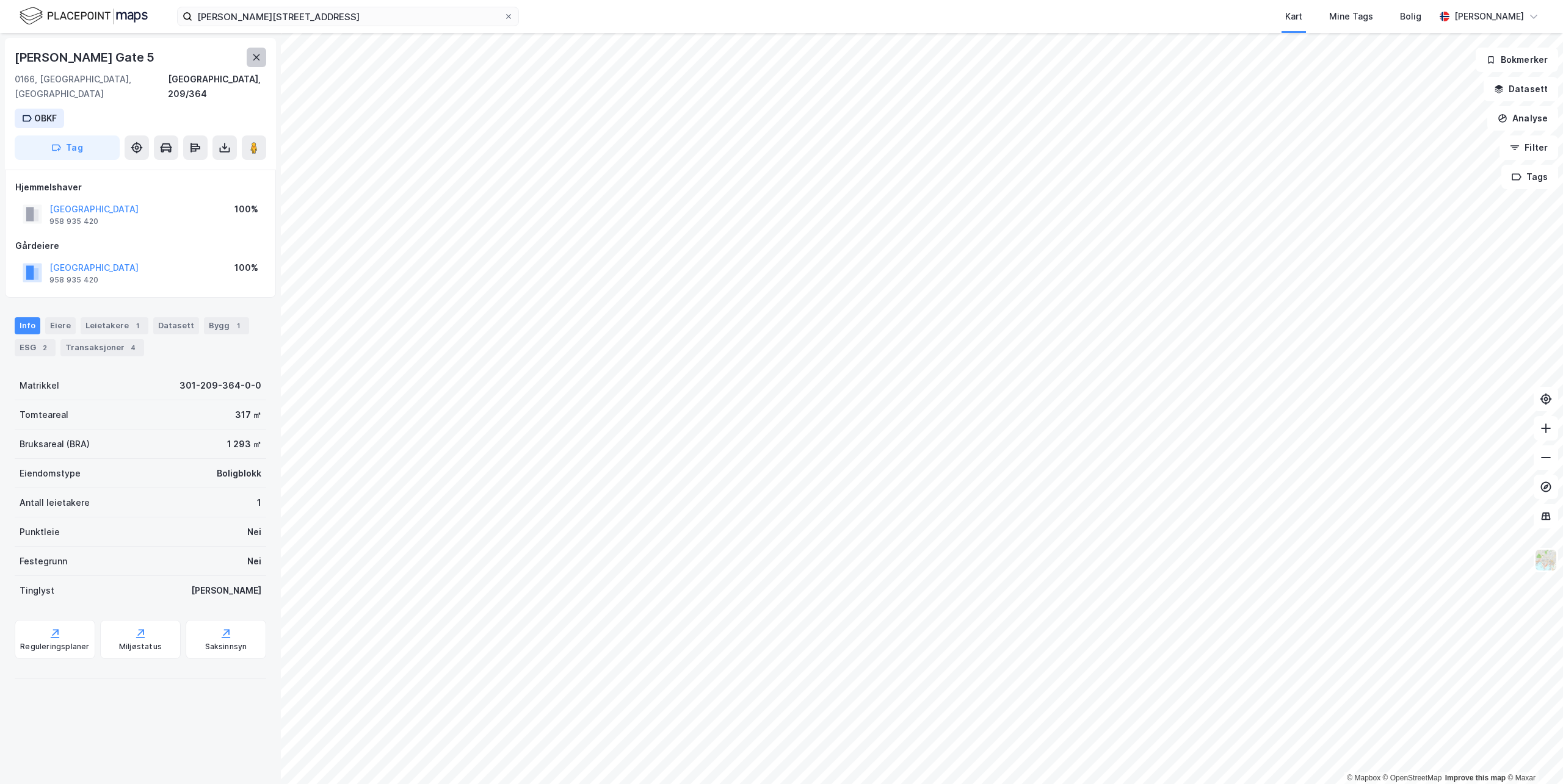
click at [246, 59] on div "[PERSON_NAME] Gate 5" at bounding box center [140, 57] width 251 height 19
click at [252, 58] on icon at bounding box center [256, 58] width 10 height 10
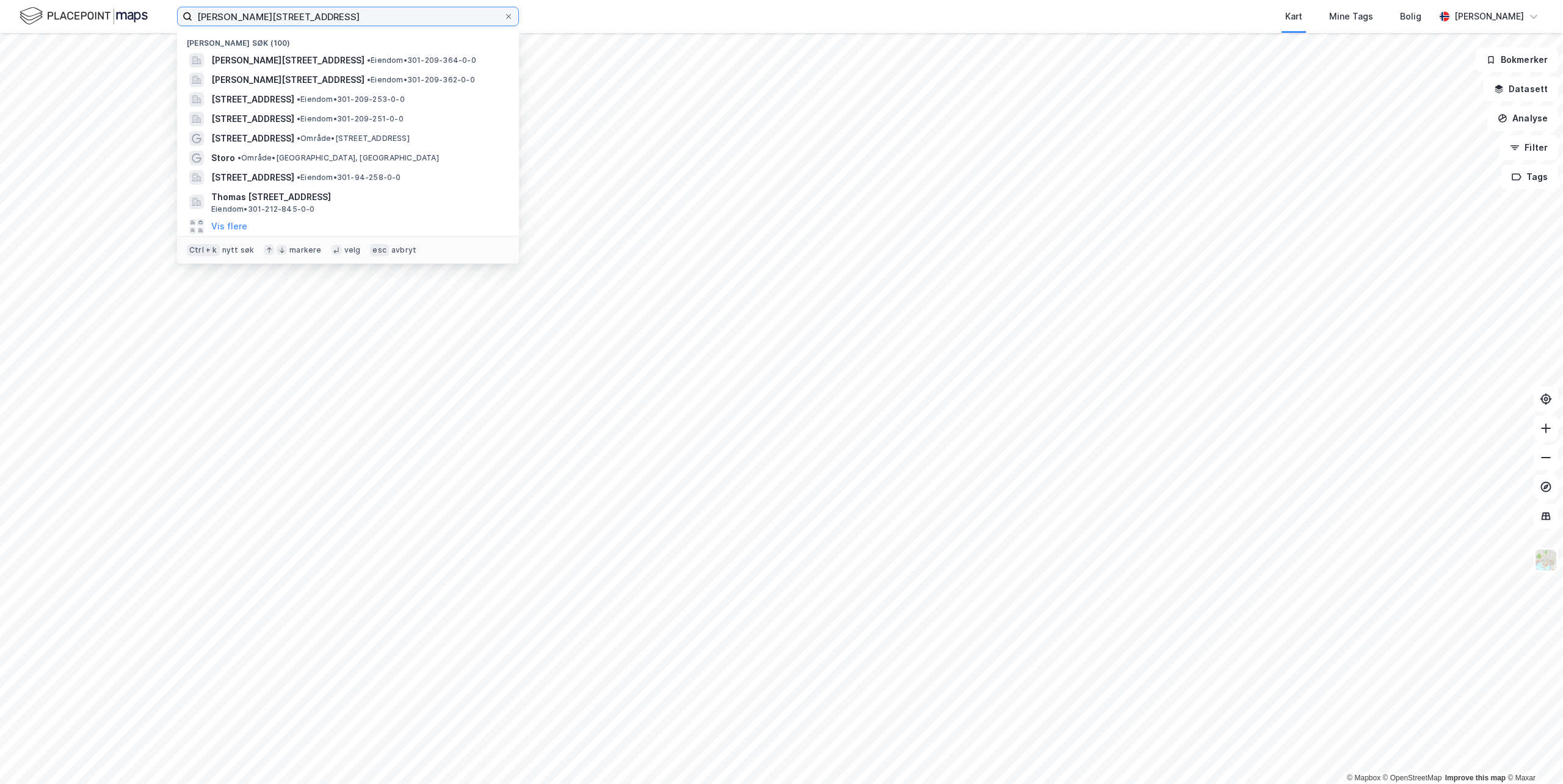
drag, startPoint x: 298, startPoint y: 19, endPoint x: -48, endPoint y: -11, distance: 347.3
click at [0, 0] on html "Sven [STREET_ADDRESS][PERSON_NAME] • Eiendom • 301-209-364-0-0 [GEOGRAPHIC_DATA…" at bounding box center [782, 392] width 1563 height 784
paste input "7A"
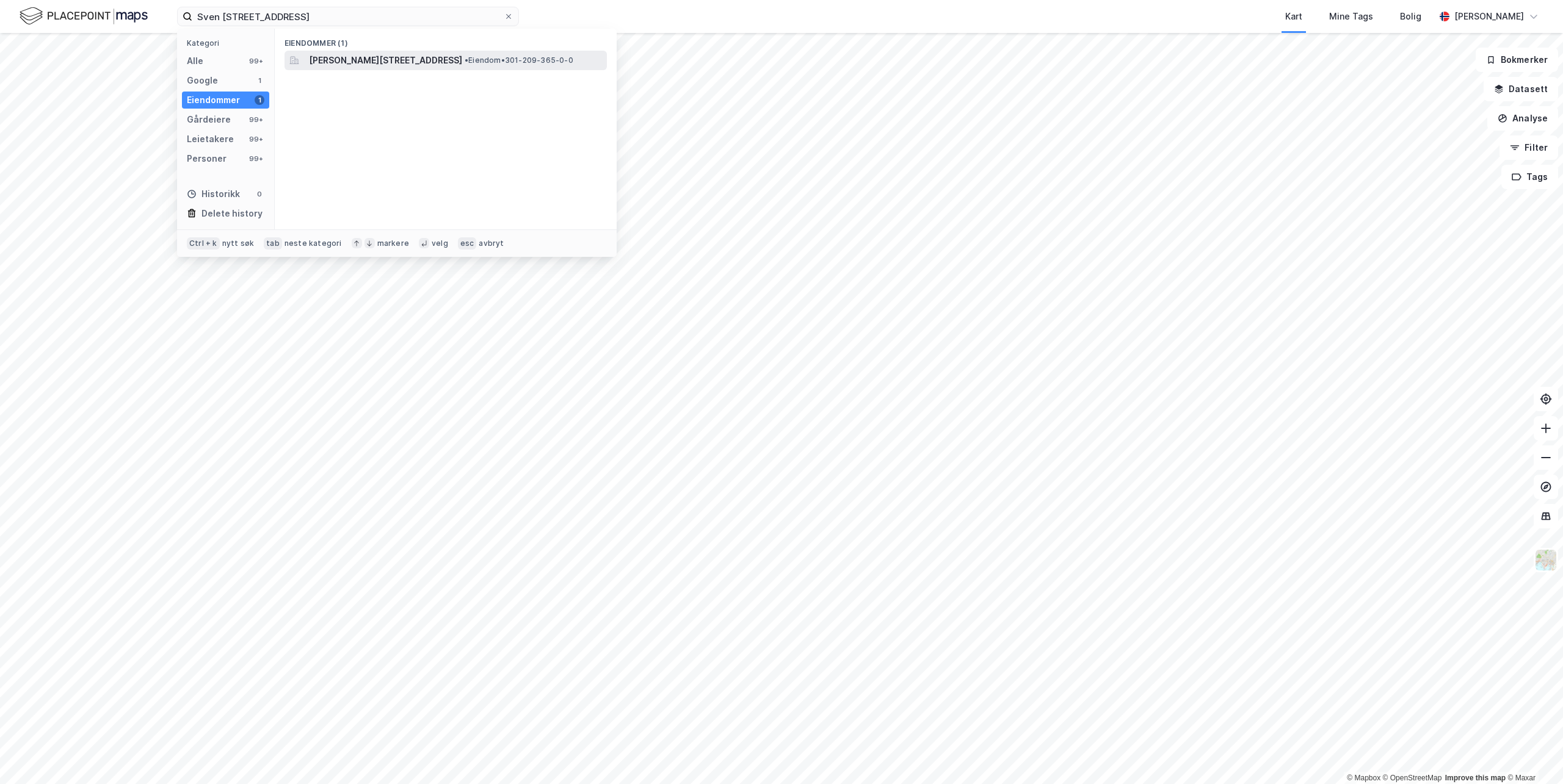
click at [380, 58] on span "[PERSON_NAME][STREET_ADDRESS]" at bounding box center [385, 61] width 153 height 15
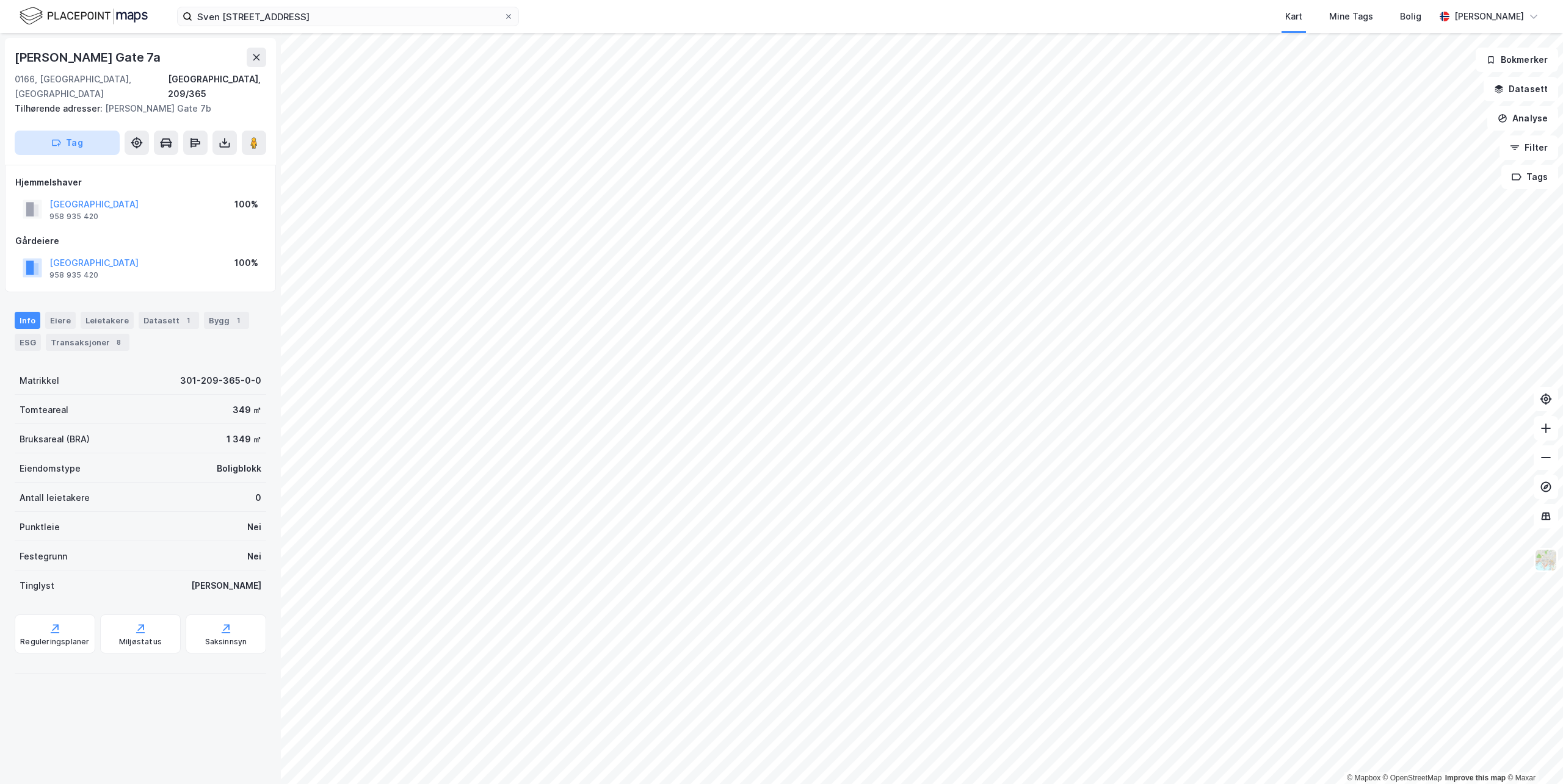
click at [85, 132] on button "Tag" at bounding box center [67, 142] width 105 height 24
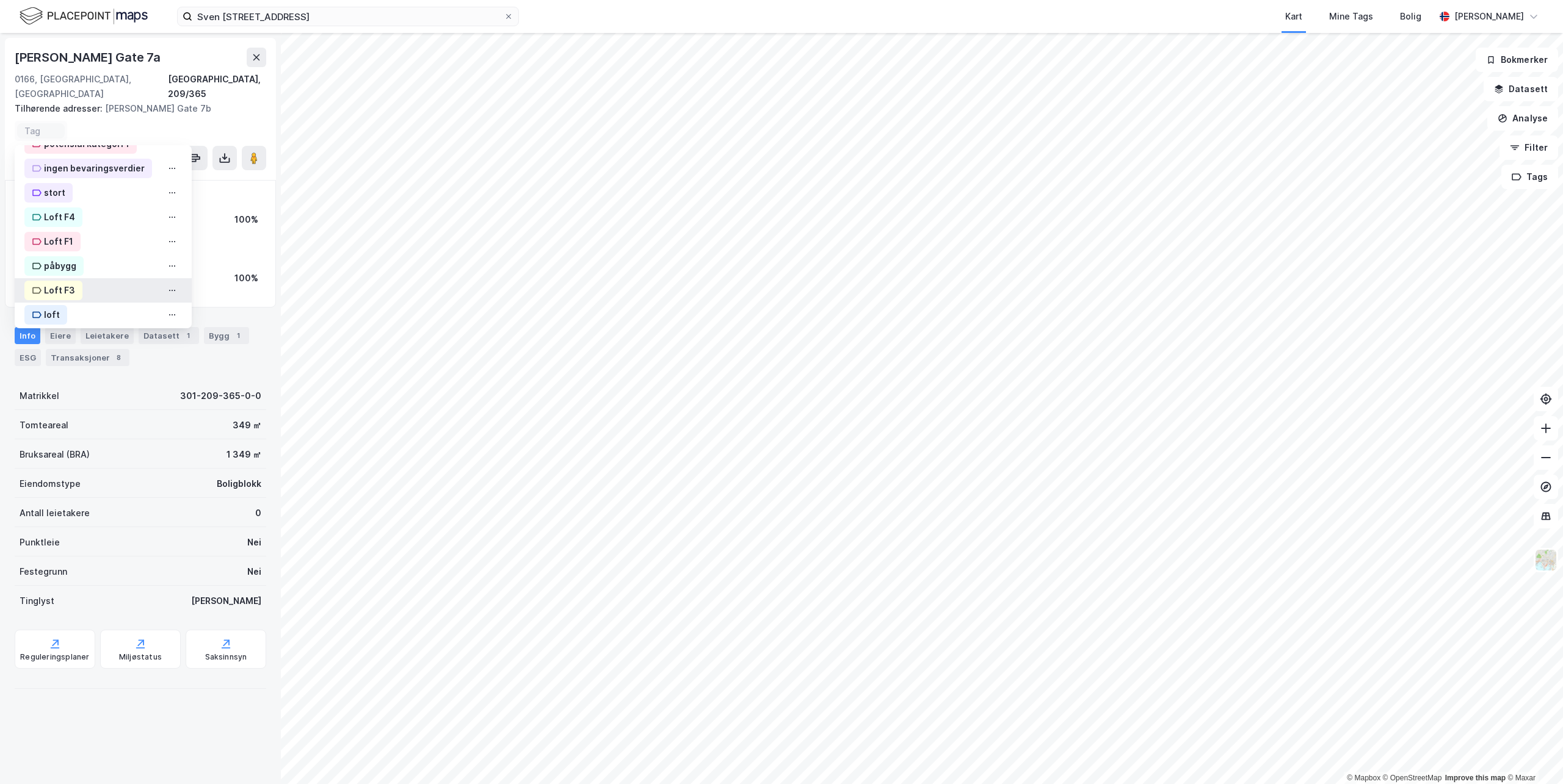
scroll to position [456, 0]
click at [35, 305] on icon at bounding box center [36, 308] width 9 height 6
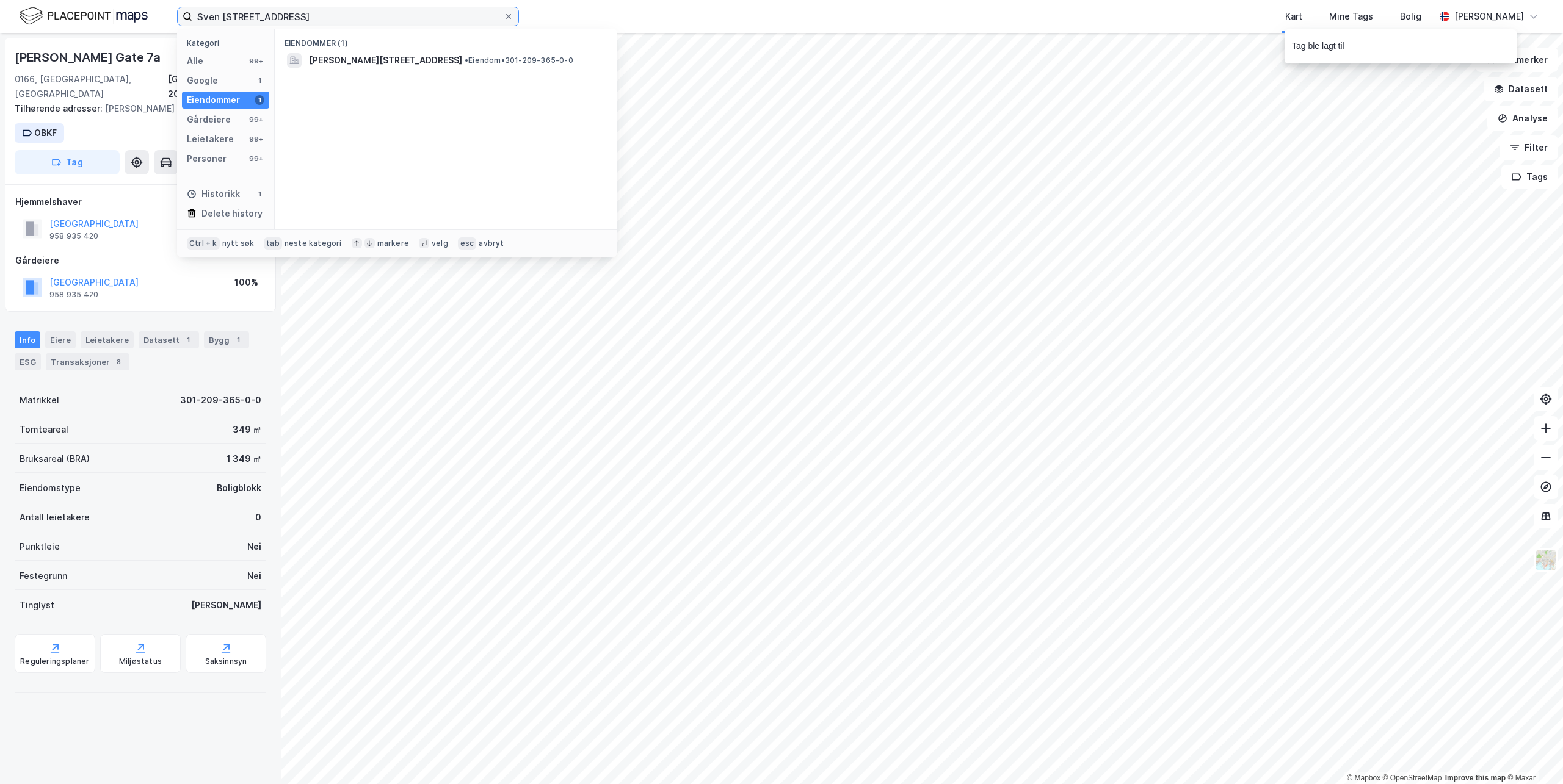
drag, startPoint x: 281, startPoint y: 19, endPoint x: -6, endPoint y: -12, distance: 288.7
click at [0, 0] on html "[PERSON_NAME][STREET_ADDRESS] Kategori Alle 99+ Google 1 Eiendommer 1 Gårdeiere…" at bounding box center [782, 392] width 1563 height 784
paste input "[STREET_ADDRESS]"
click at [354, 62] on span "[STREET_ADDRESS]" at bounding box center [350, 61] width 83 height 15
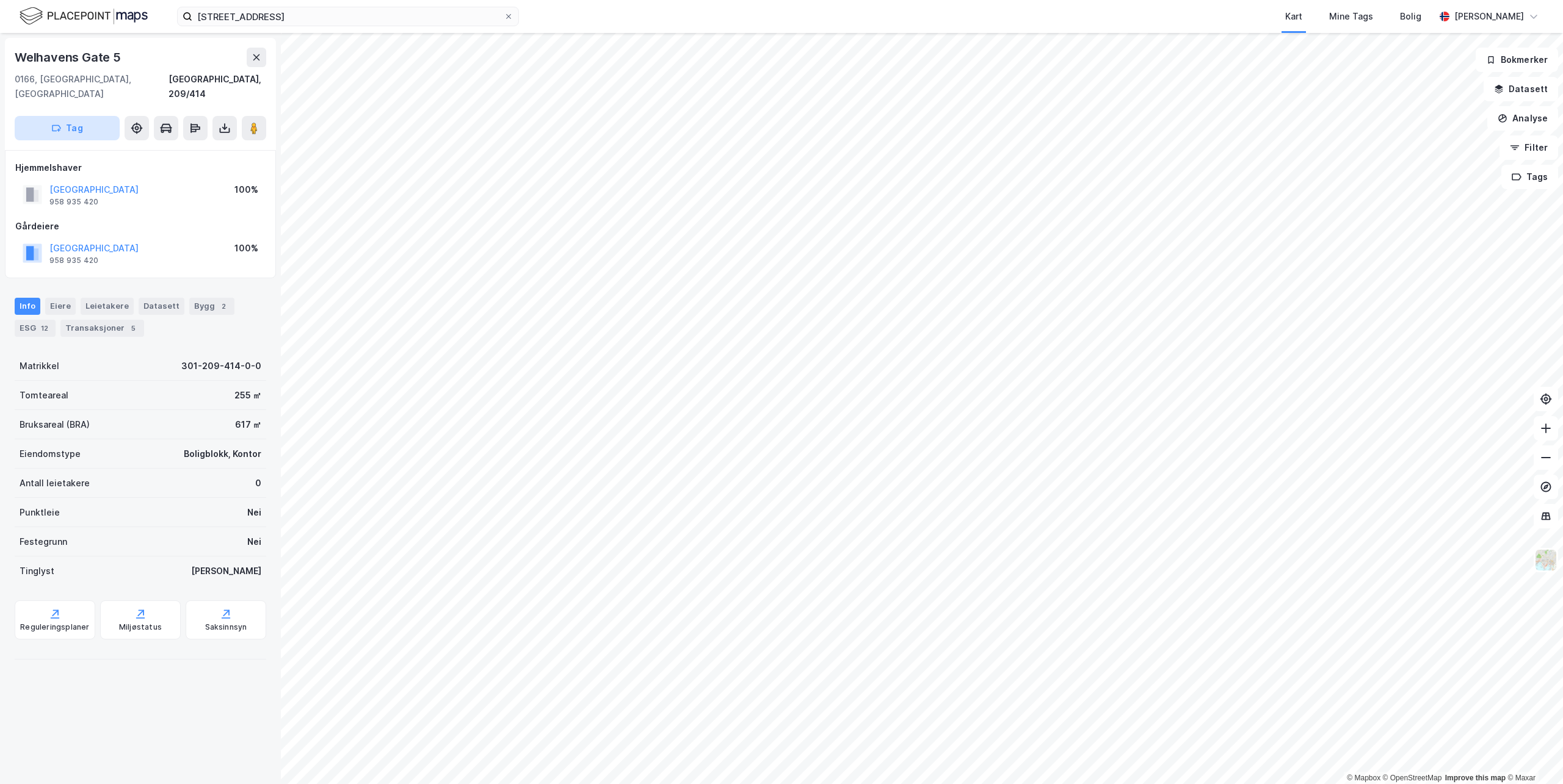
click at [73, 116] on button "Tag" at bounding box center [67, 128] width 105 height 24
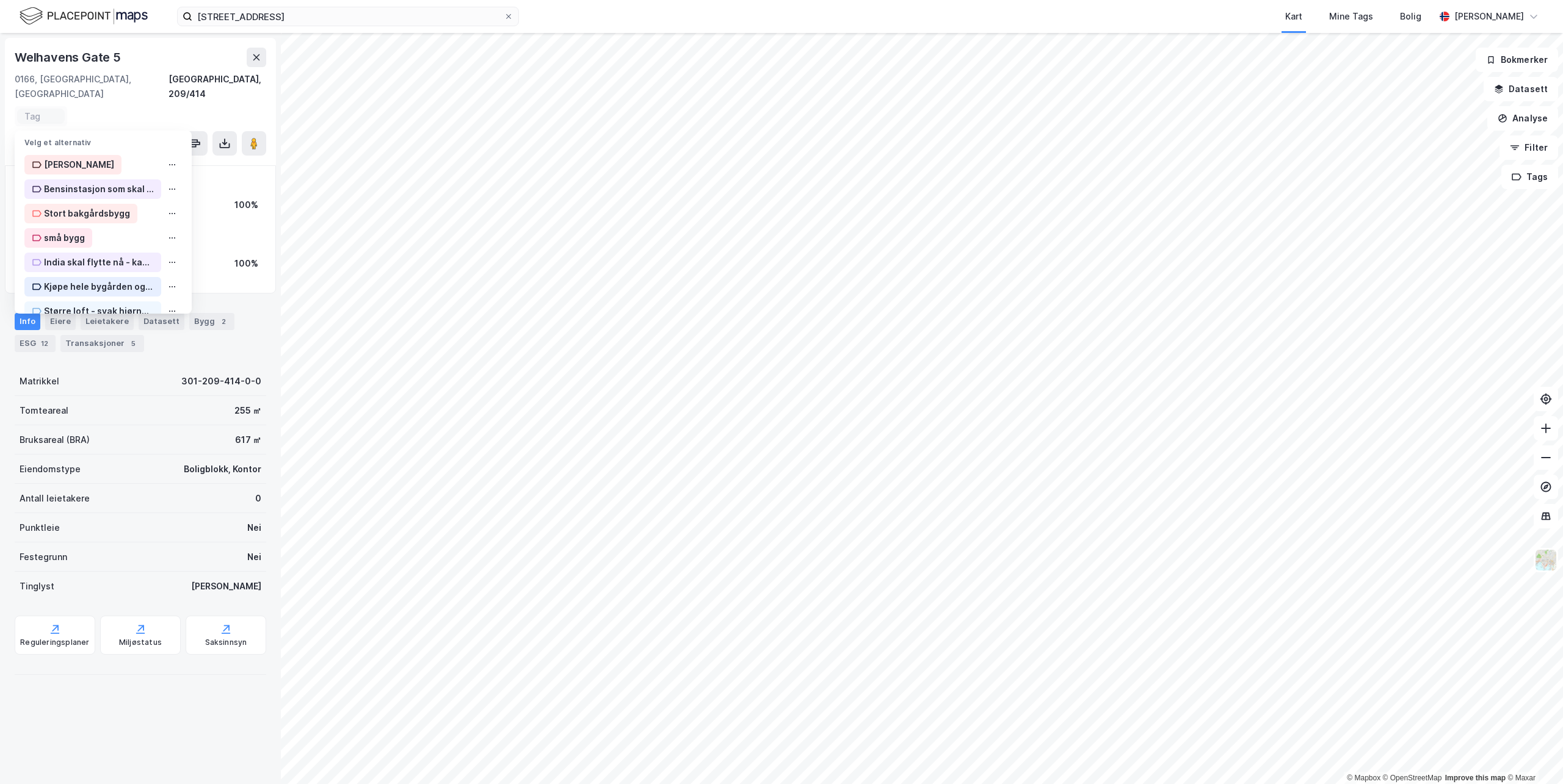
scroll to position [456, 0]
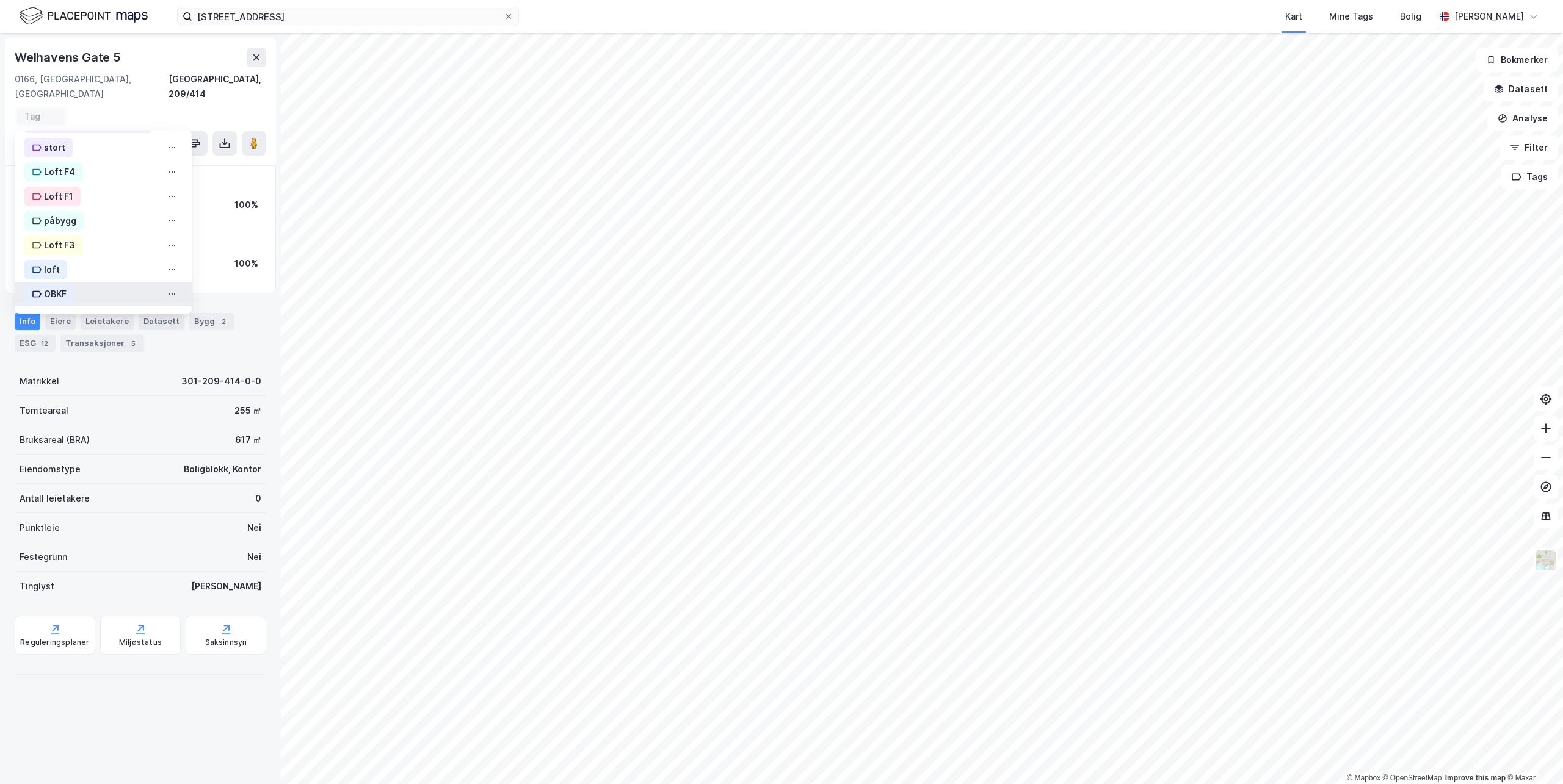
click at [48, 287] on div "OBKF" at bounding box center [56, 294] width 23 height 15
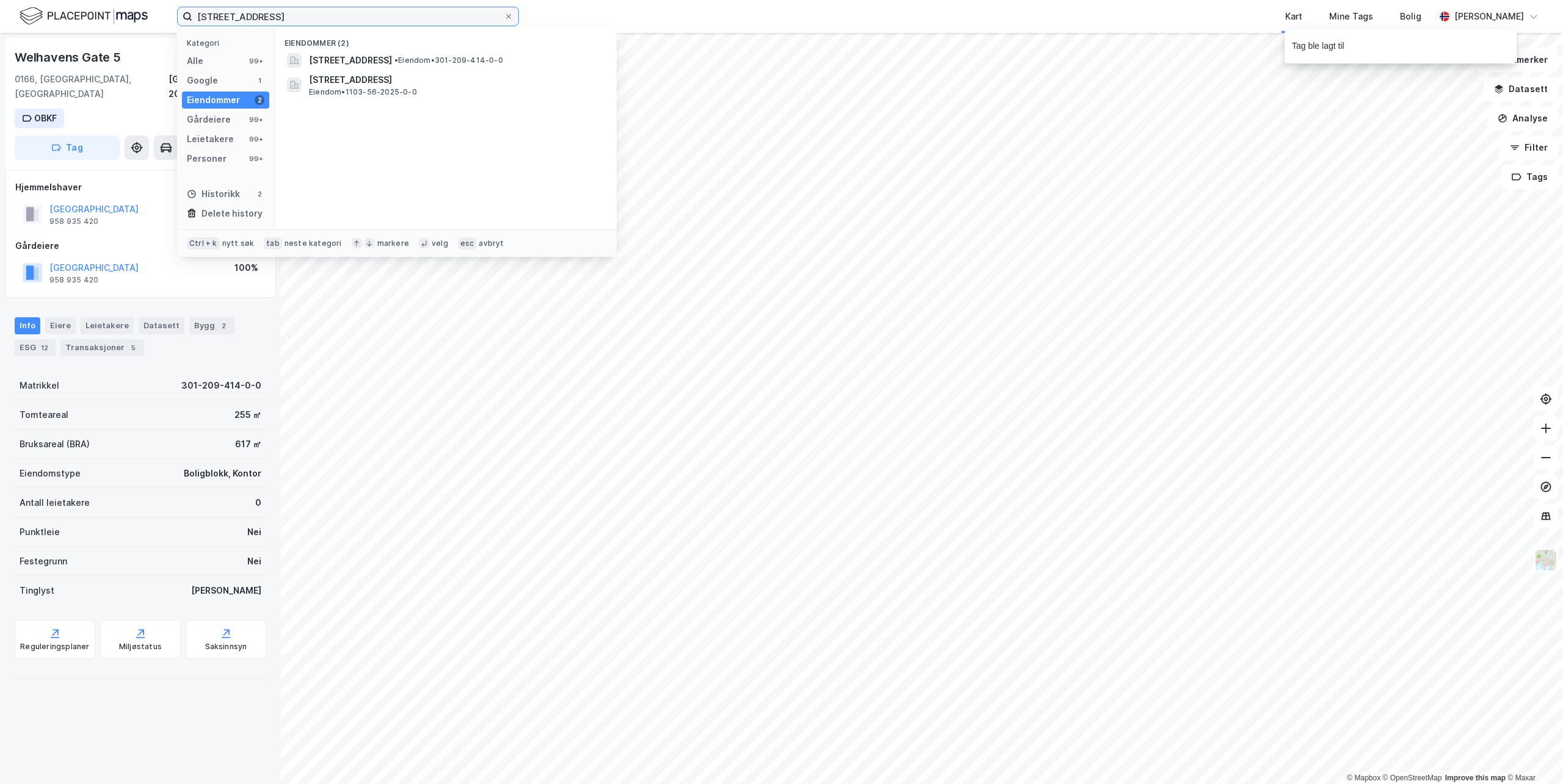
drag, startPoint x: 297, startPoint y: 20, endPoint x: -161, endPoint y: -41, distance: 462.0
click at [0, 0] on html "[STREET_ADDRESS] Kategori Alle 99+ Google 1 Eiendommer 2 Gårdeiere 99+ Leietake…" at bounding box center [782, 392] width 1563 height 784
paste input "[PERSON_NAME][STREET_ADDRESS]"
click at [363, 66] on span "[PERSON_NAME][STREET_ADDRESS]" at bounding box center [385, 61] width 153 height 15
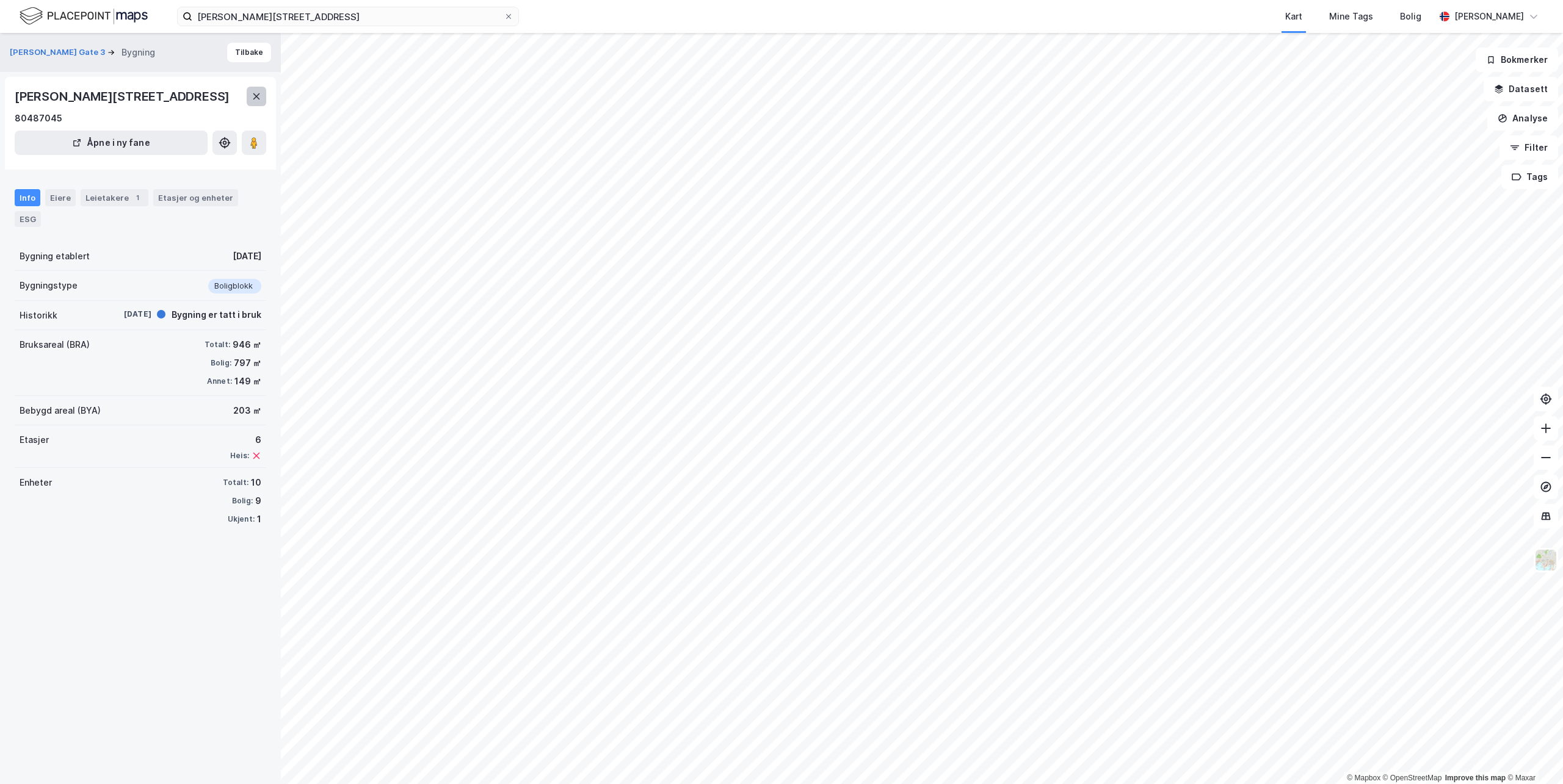
click at [248, 97] on button at bounding box center [256, 96] width 19 height 19
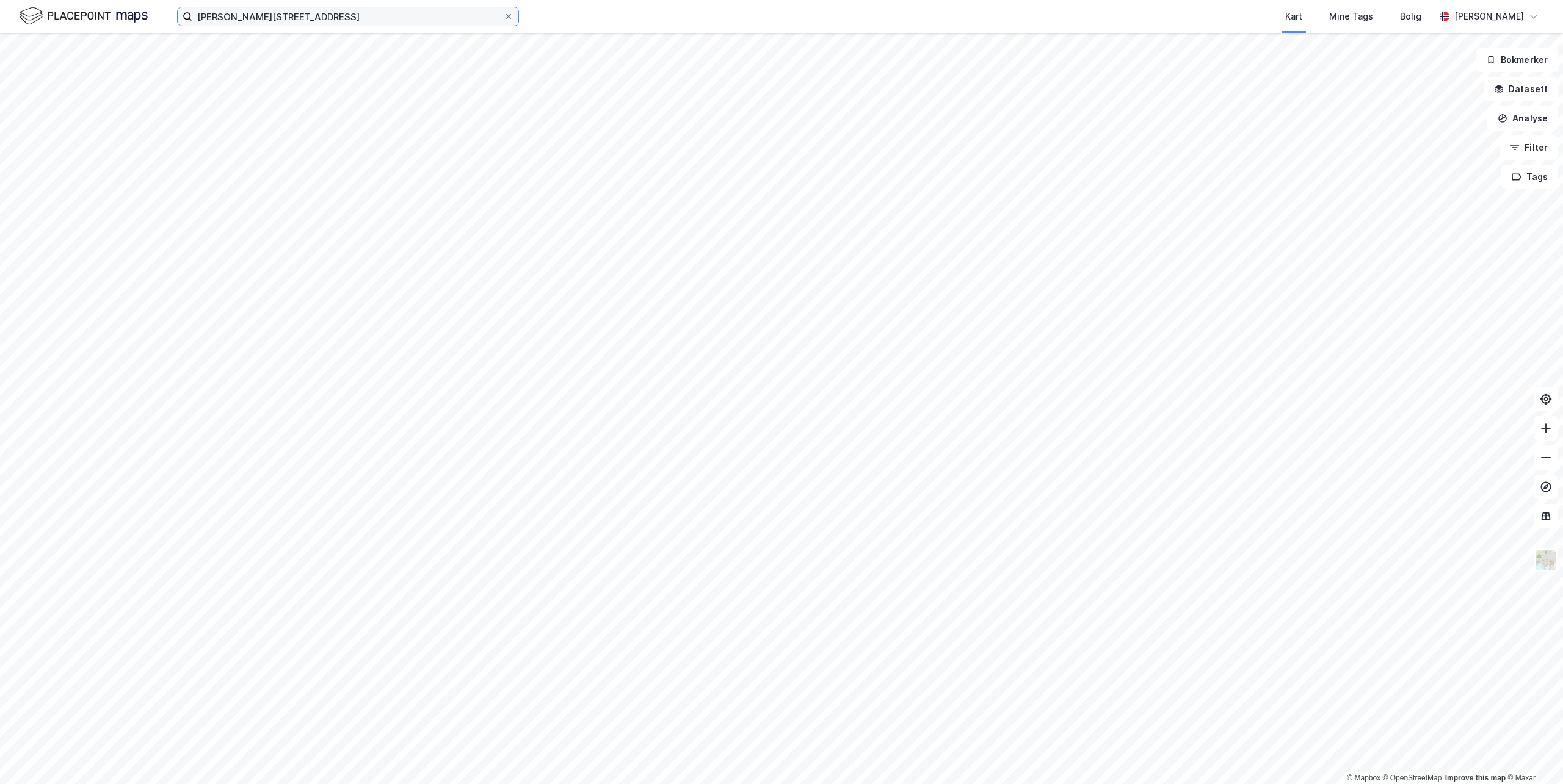
click at [331, 16] on input "[PERSON_NAME][STREET_ADDRESS]" at bounding box center [348, 16] width 311 height 19
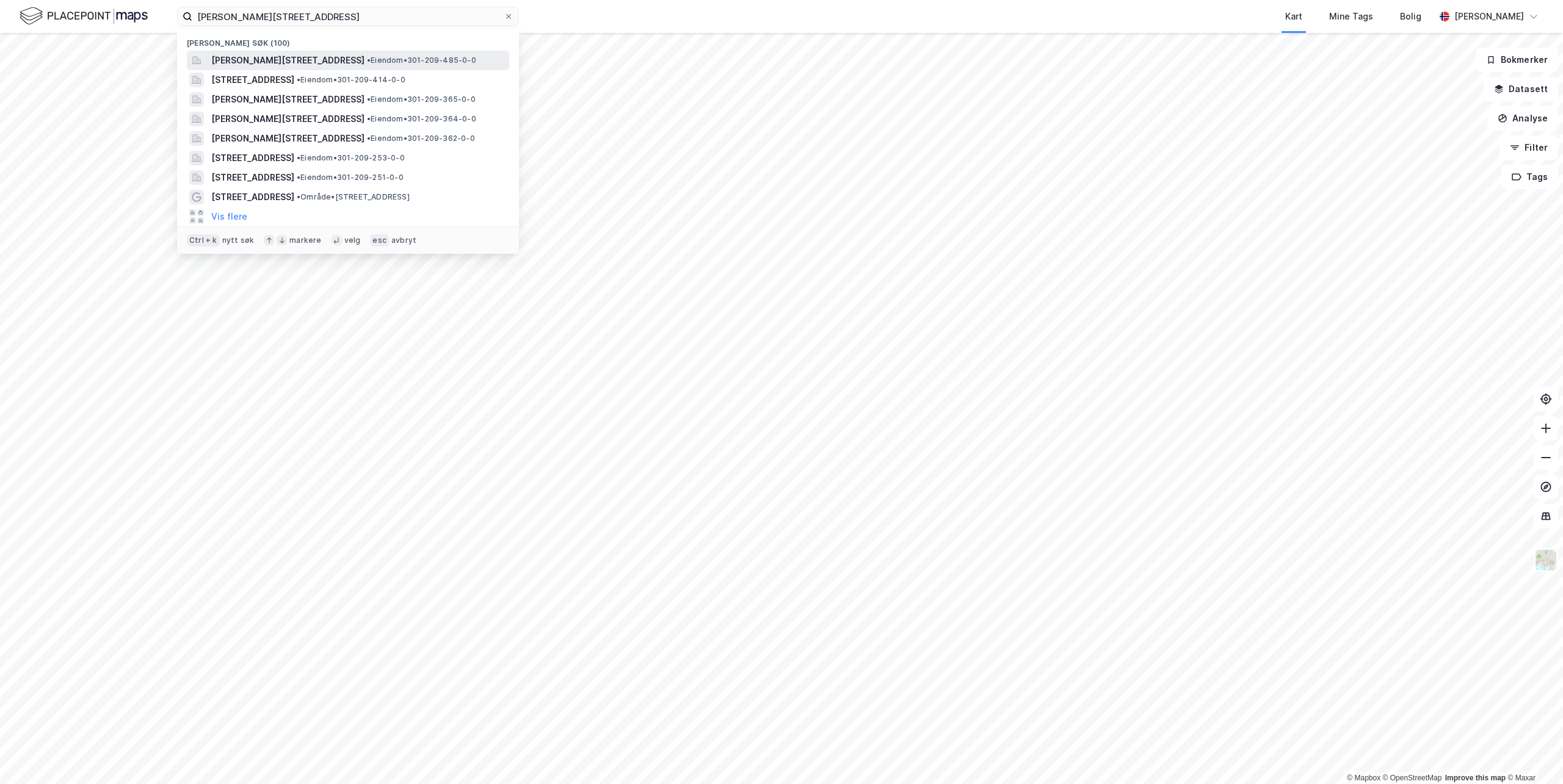
click at [323, 62] on span "[PERSON_NAME][STREET_ADDRESS]" at bounding box center [288, 61] width 153 height 15
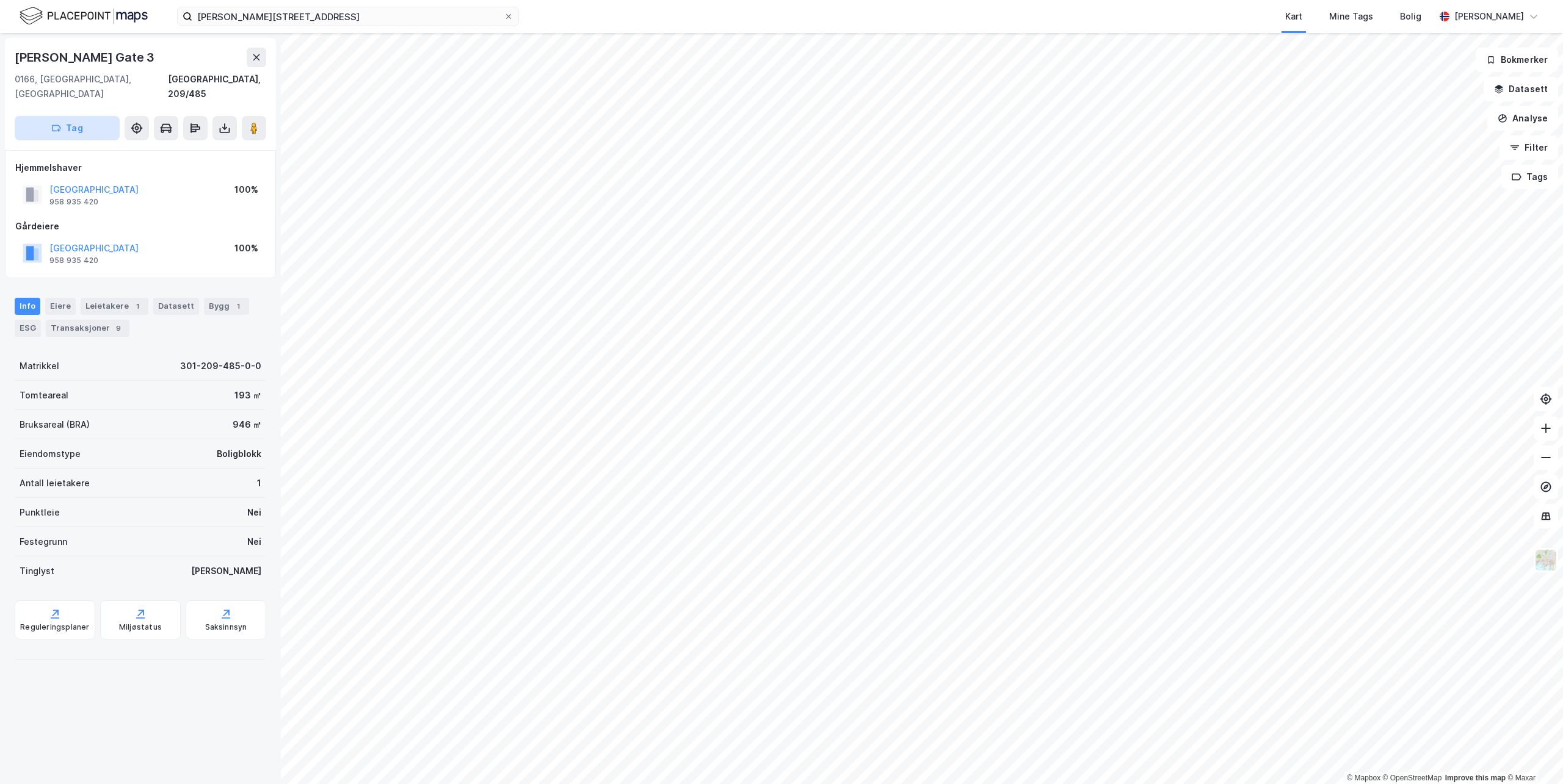
click at [88, 116] on button "Tag" at bounding box center [67, 128] width 105 height 24
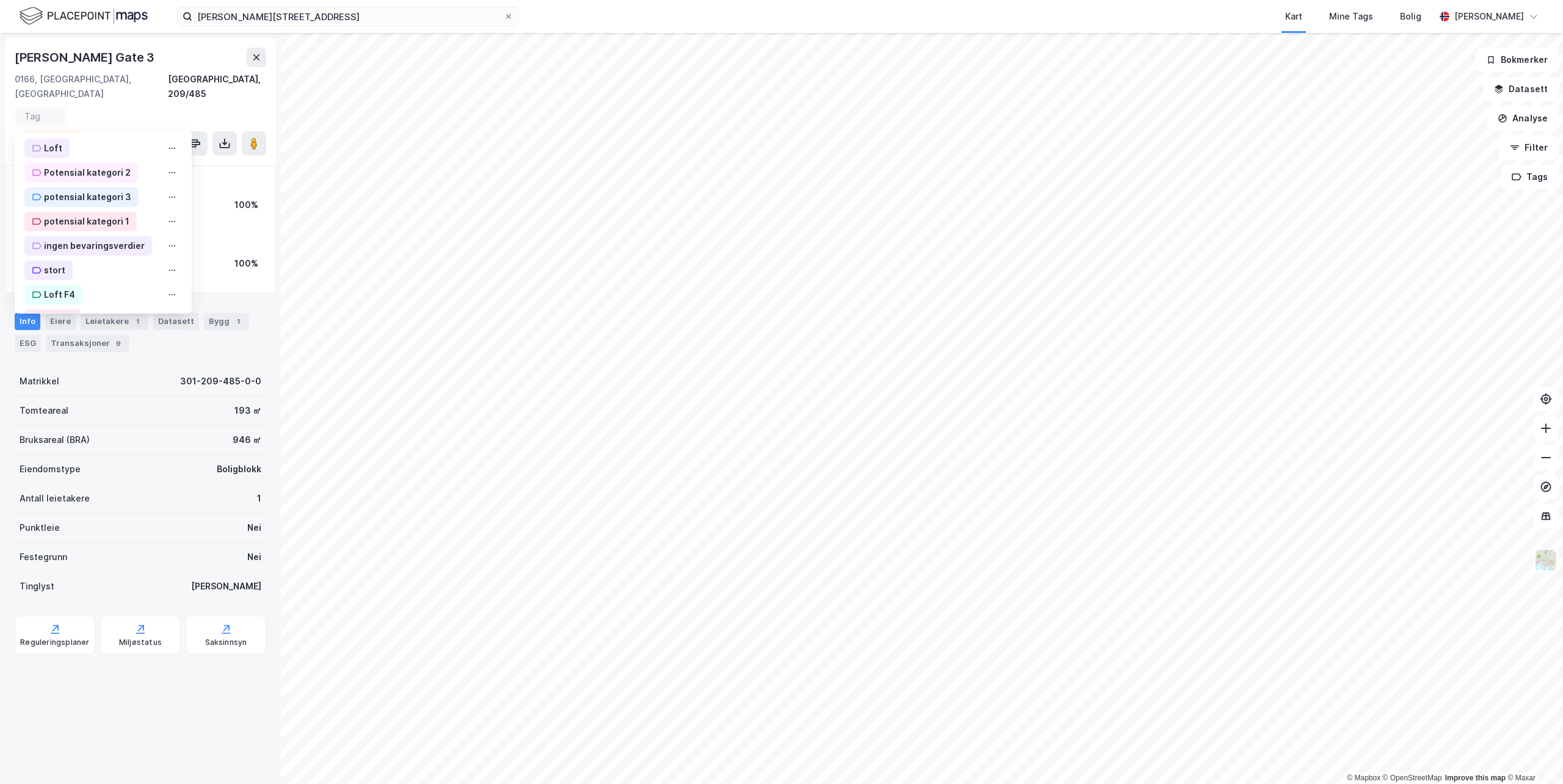
scroll to position [456, 0]
click at [53, 287] on div "OBKF" at bounding box center [56, 294] width 23 height 15
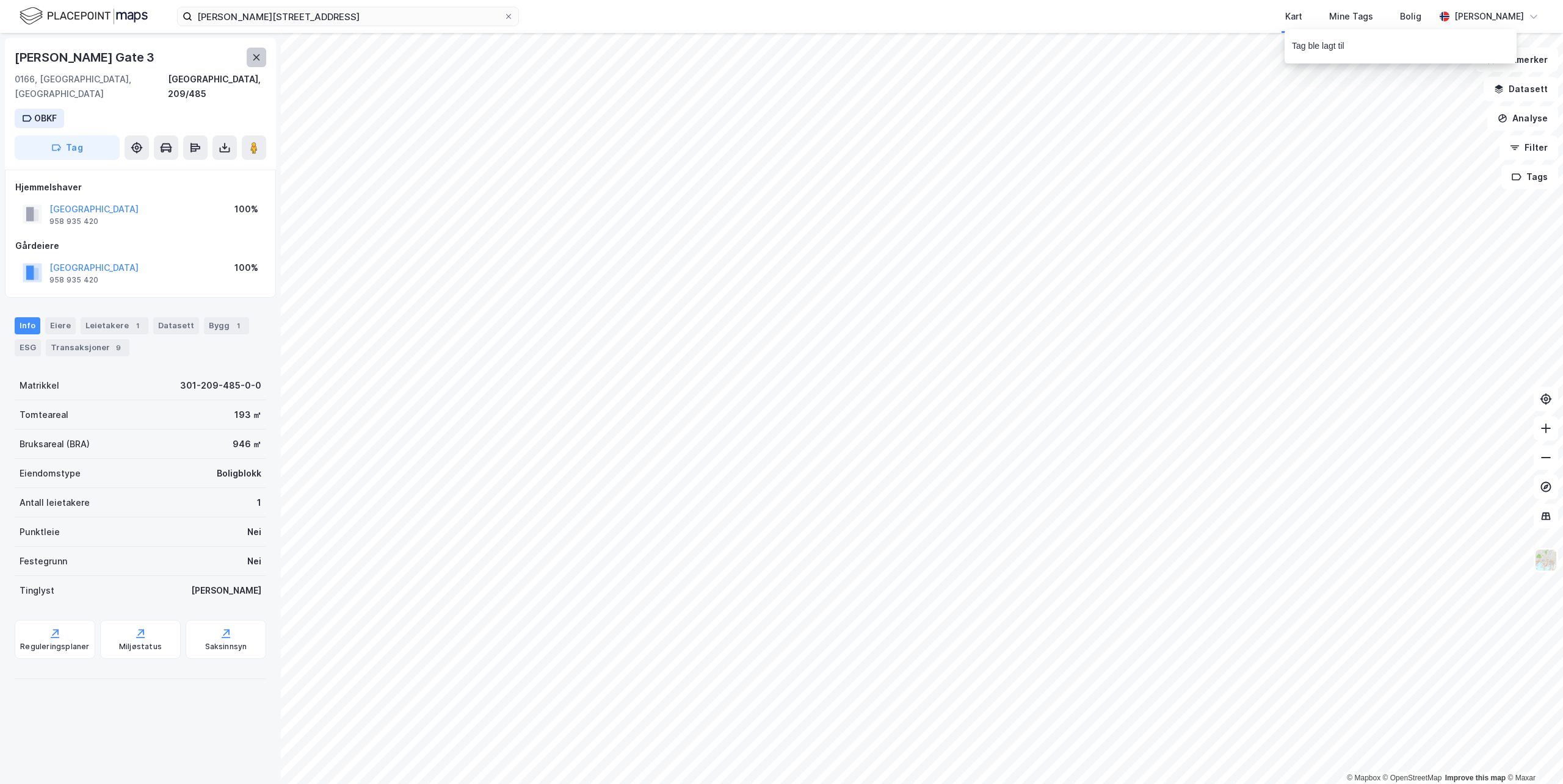
click at [256, 59] on icon at bounding box center [256, 58] width 10 height 10
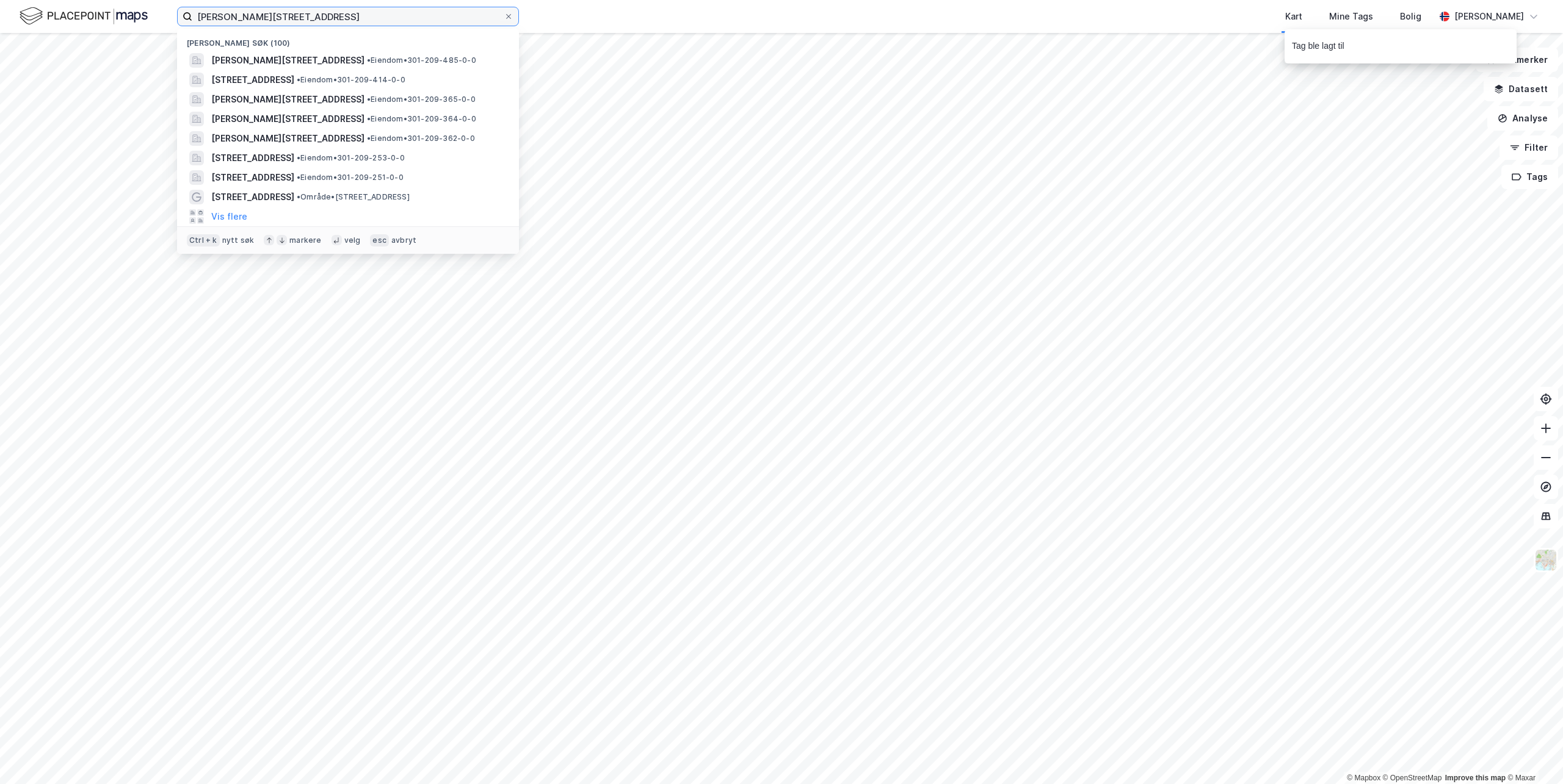
drag, startPoint x: 297, startPoint y: 21, endPoint x: -61, endPoint y: -2, distance: 358.7
click at [0, 0] on html "Sven [STREET_ADDRESS][PERSON_NAME] • Eiendom • 301-209-485-0-0 [STREET_ADDRESS]…" at bounding box center [782, 392] width 1563 height 784
paste input "[STREET_ADDRESS]"
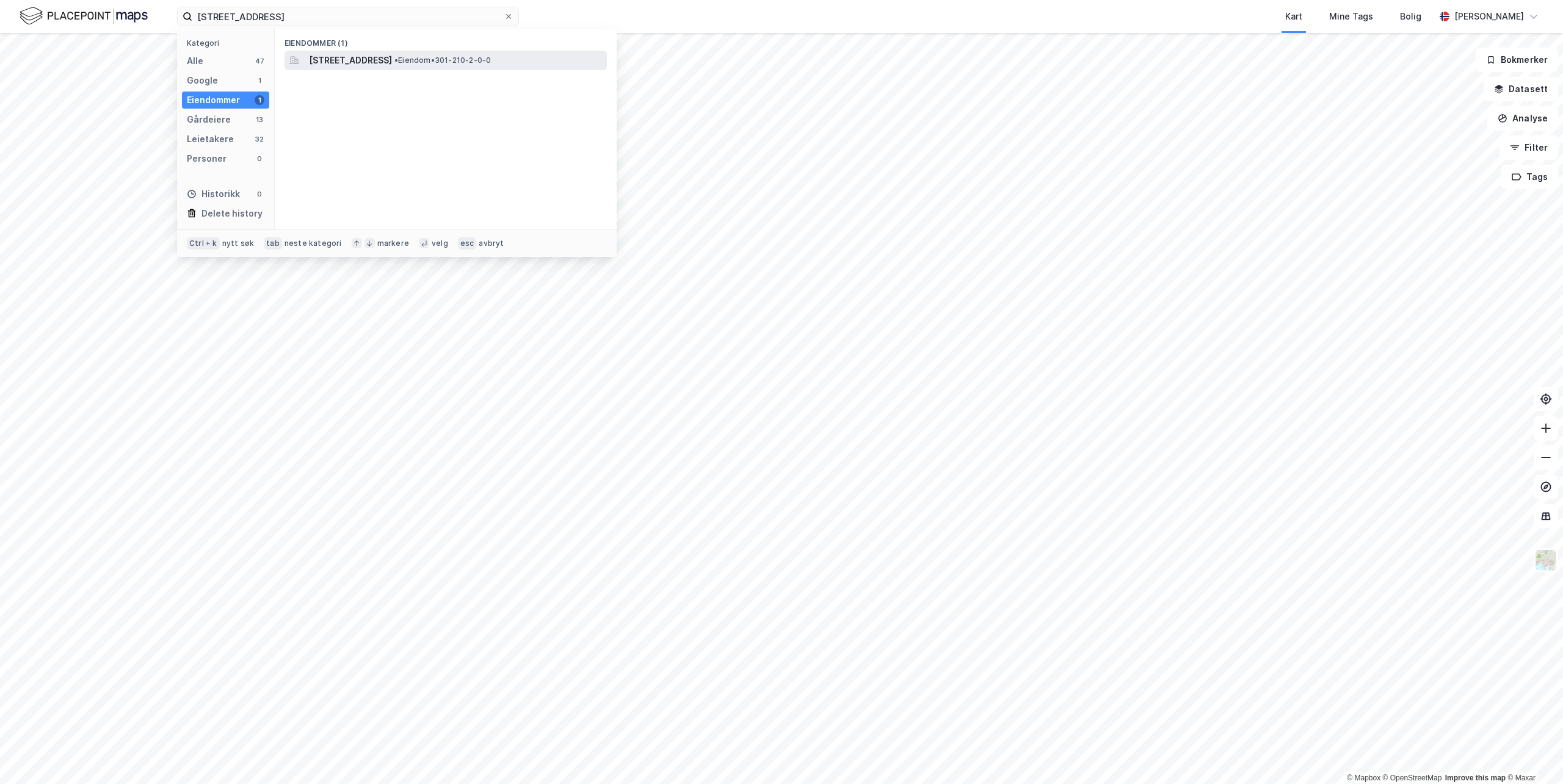
click at [361, 58] on span "[STREET_ADDRESS]" at bounding box center [350, 61] width 83 height 15
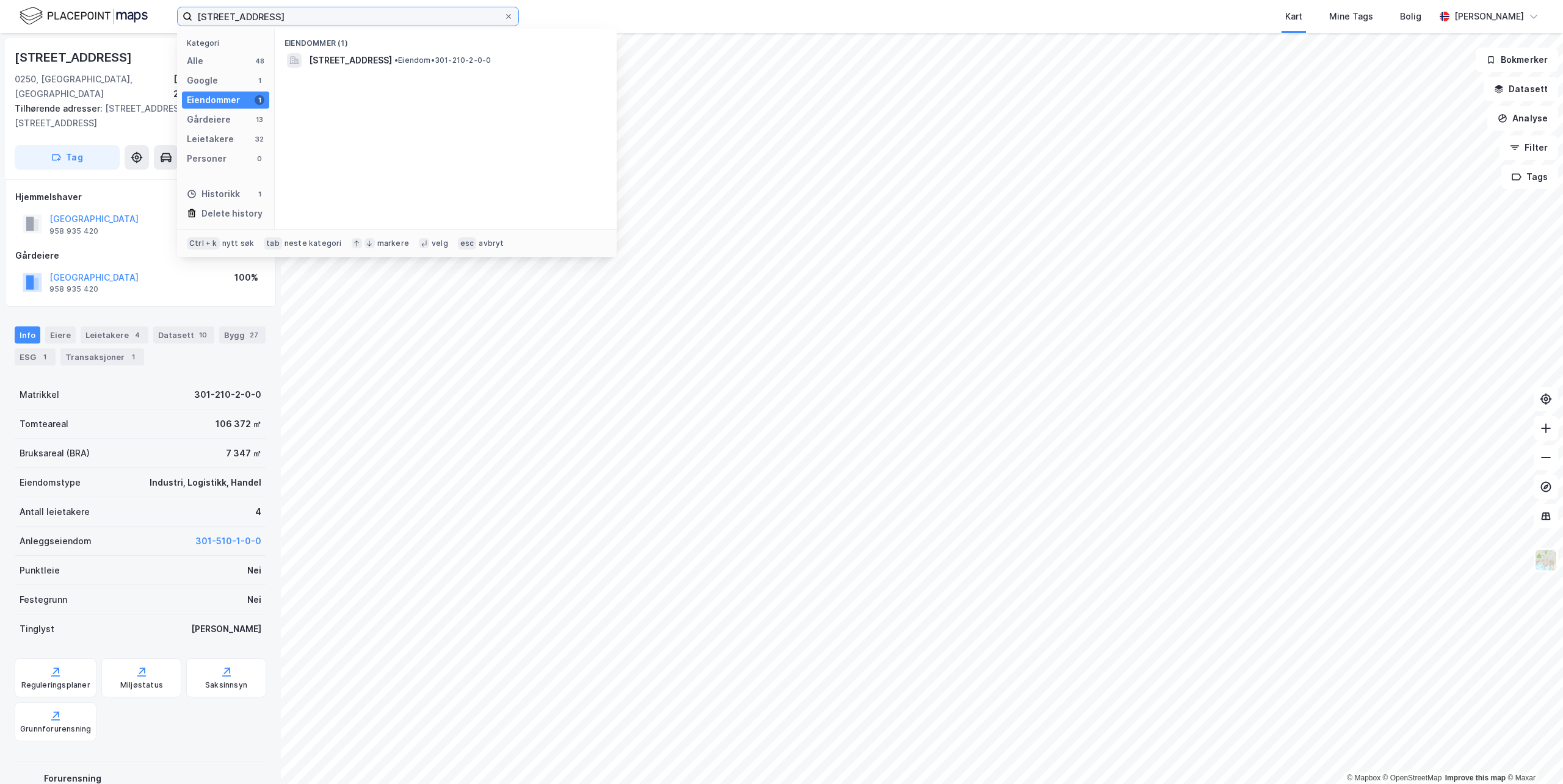
drag, startPoint x: 274, startPoint y: 19, endPoint x: -125, endPoint y: -36, distance: 402.8
click at [0, 0] on html "[STREET_ADDRESS] Kategori Alle 48 Google 1 Eiendommer 1 Gårdeiere 13 Leietakere…" at bounding box center [782, 392] width 1563 height 784
paste input "17"
click at [346, 60] on span "[STREET_ADDRESS]" at bounding box center [350, 61] width 83 height 15
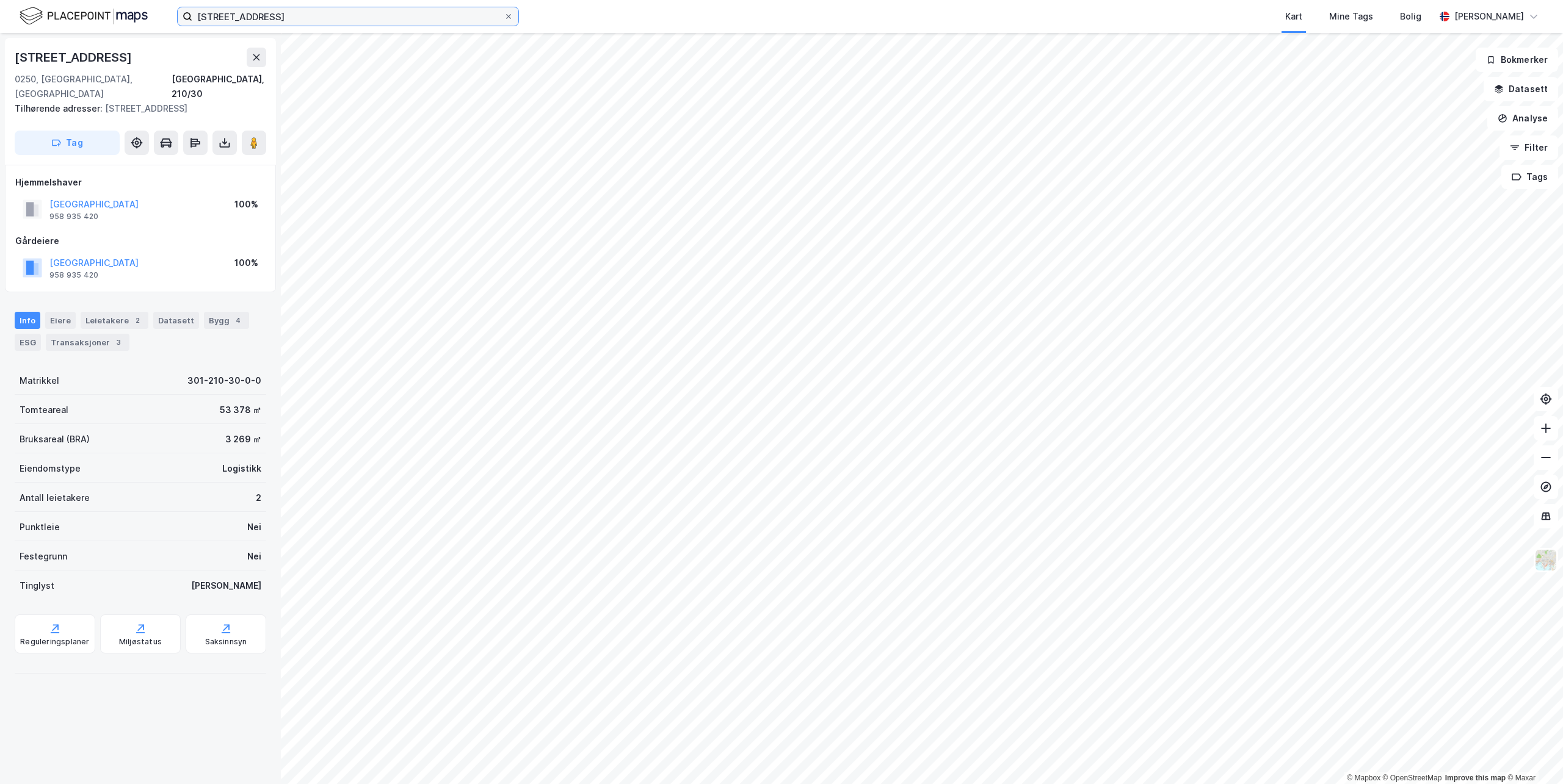
drag, startPoint x: 144, startPoint y: 2, endPoint x: 117, endPoint y: -2, distance: 27.3
click at [117, 0] on html "[GEOGRAPHIC_DATA] 17 Kart Mine Tags Bolig [PERSON_NAME] © Mapbox © OpenStreetMa…" at bounding box center [782, 392] width 1563 height 784
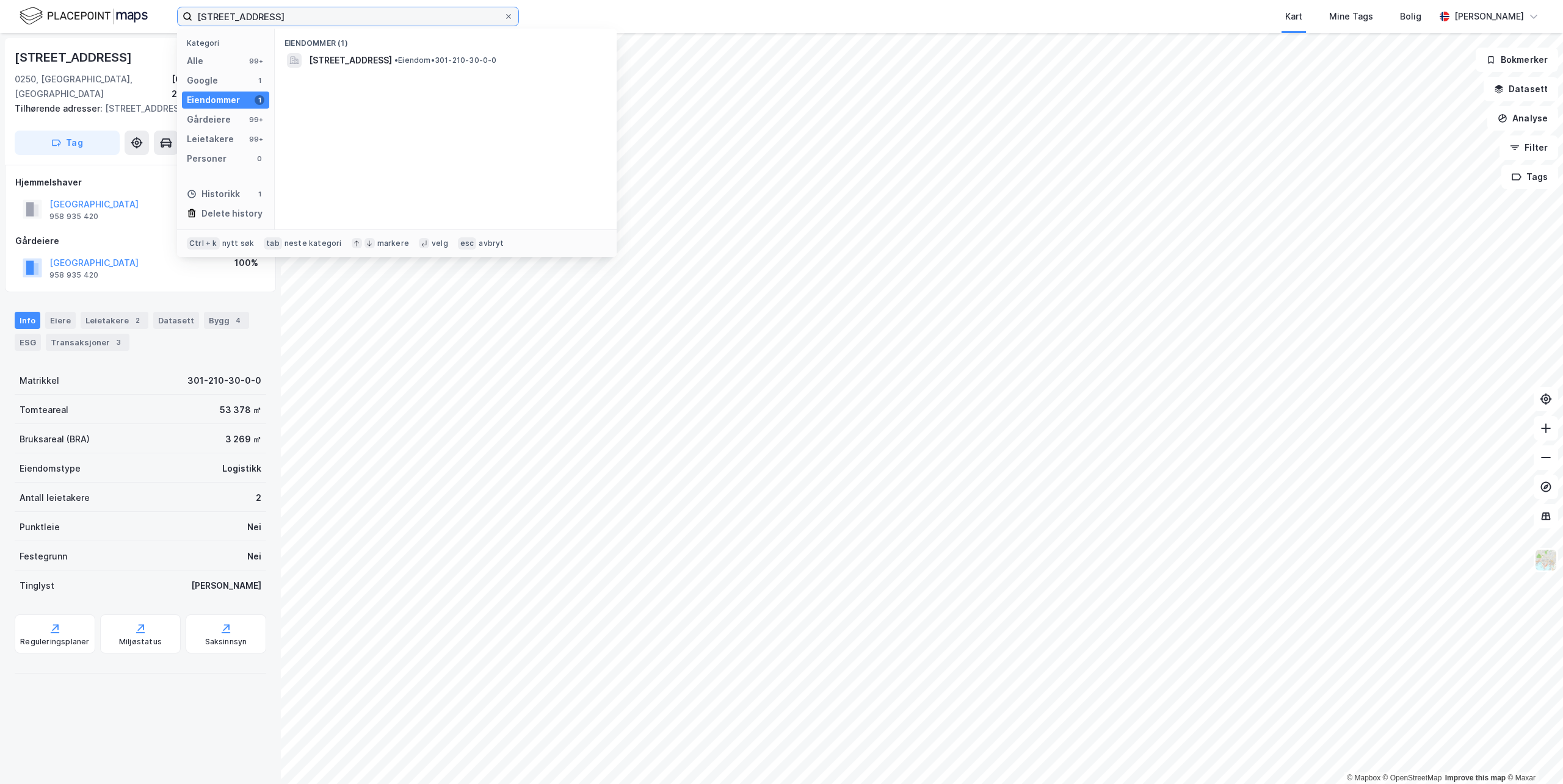
paste input "[STREET_ADDRESS]"
click at [348, 58] on span "[STREET_ADDRESS]" at bounding box center [350, 61] width 83 height 15
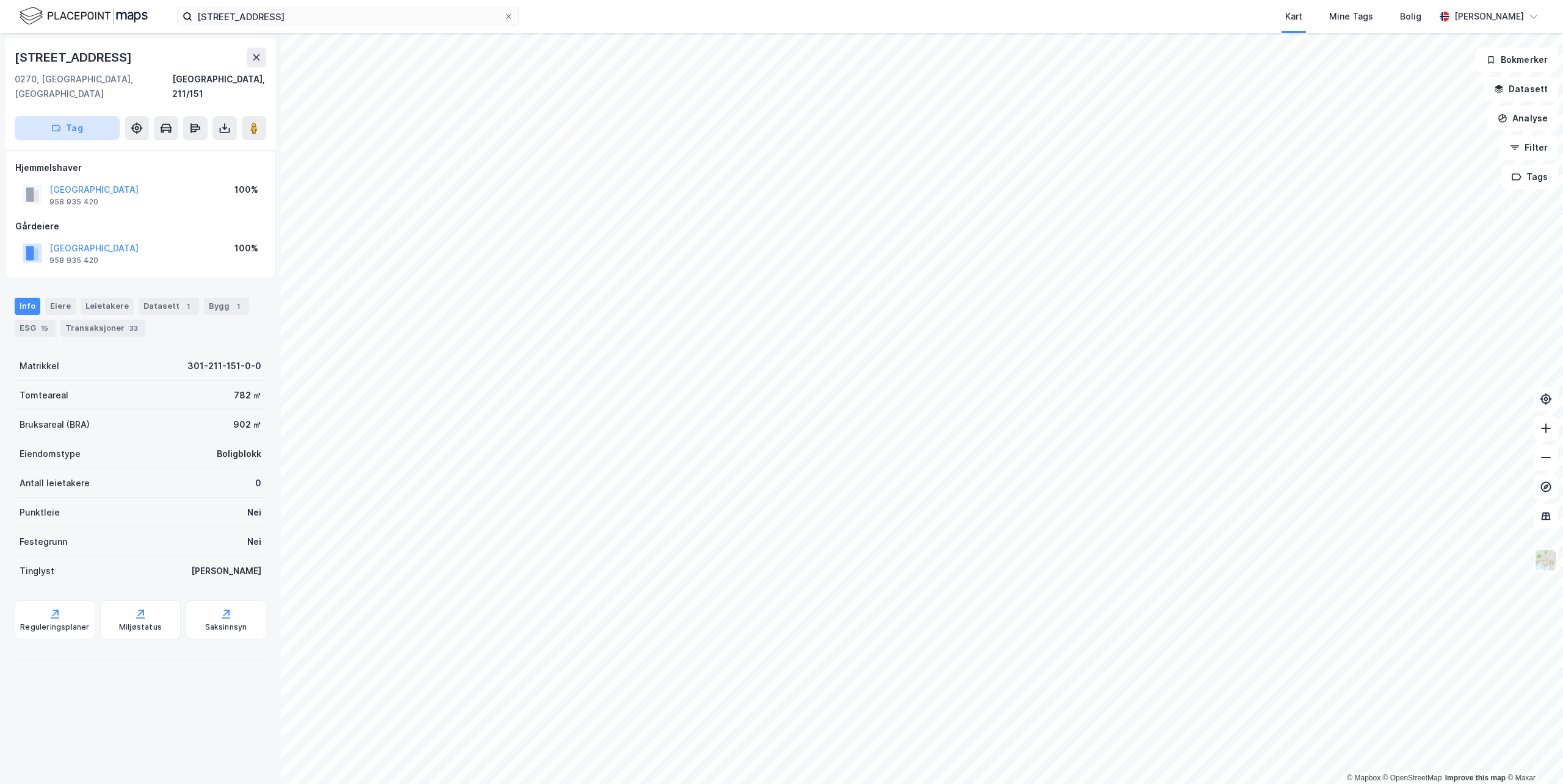
click at [65, 116] on button "Tag" at bounding box center [67, 128] width 105 height 24
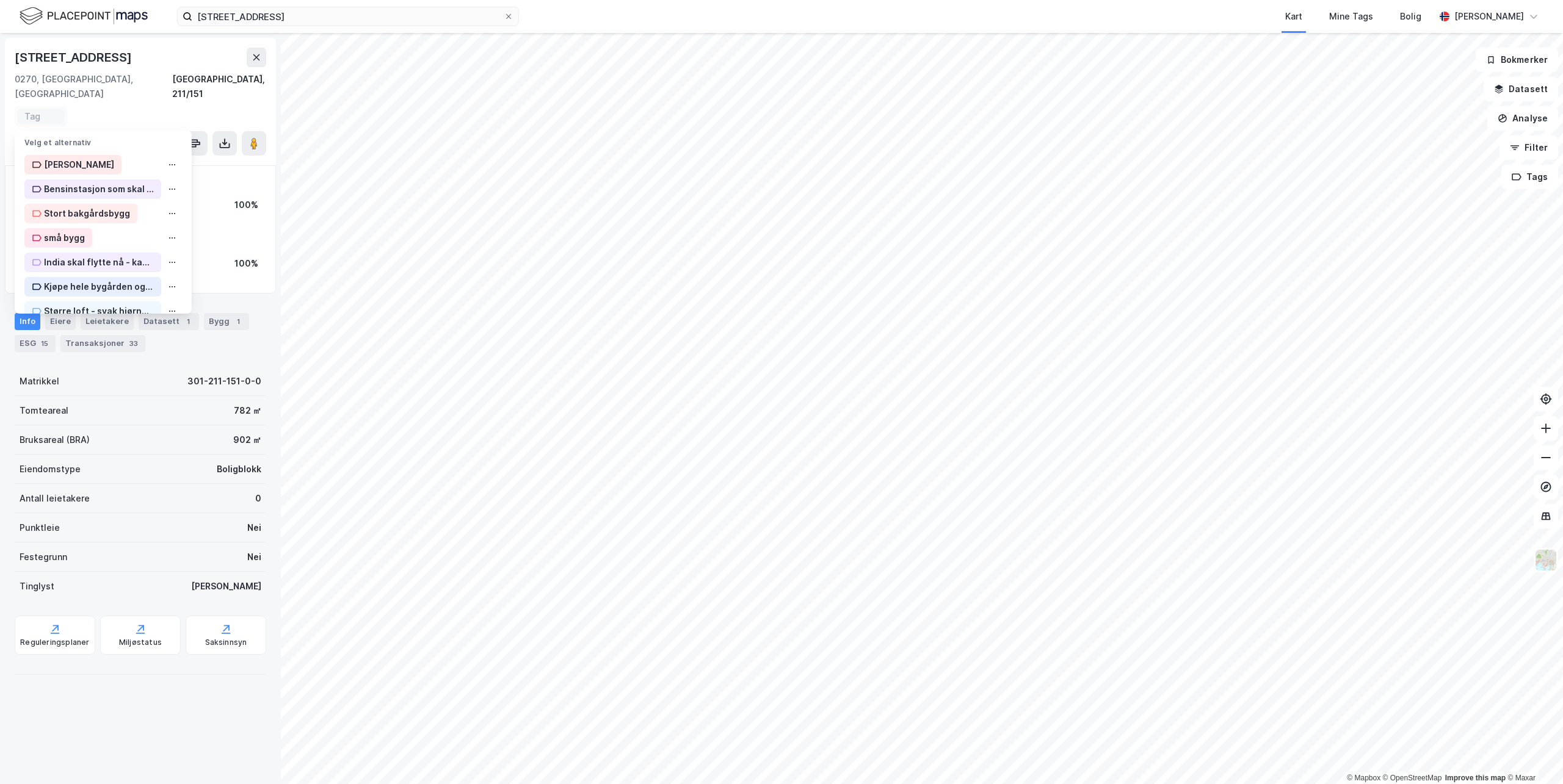
scroll to position [456, 0]
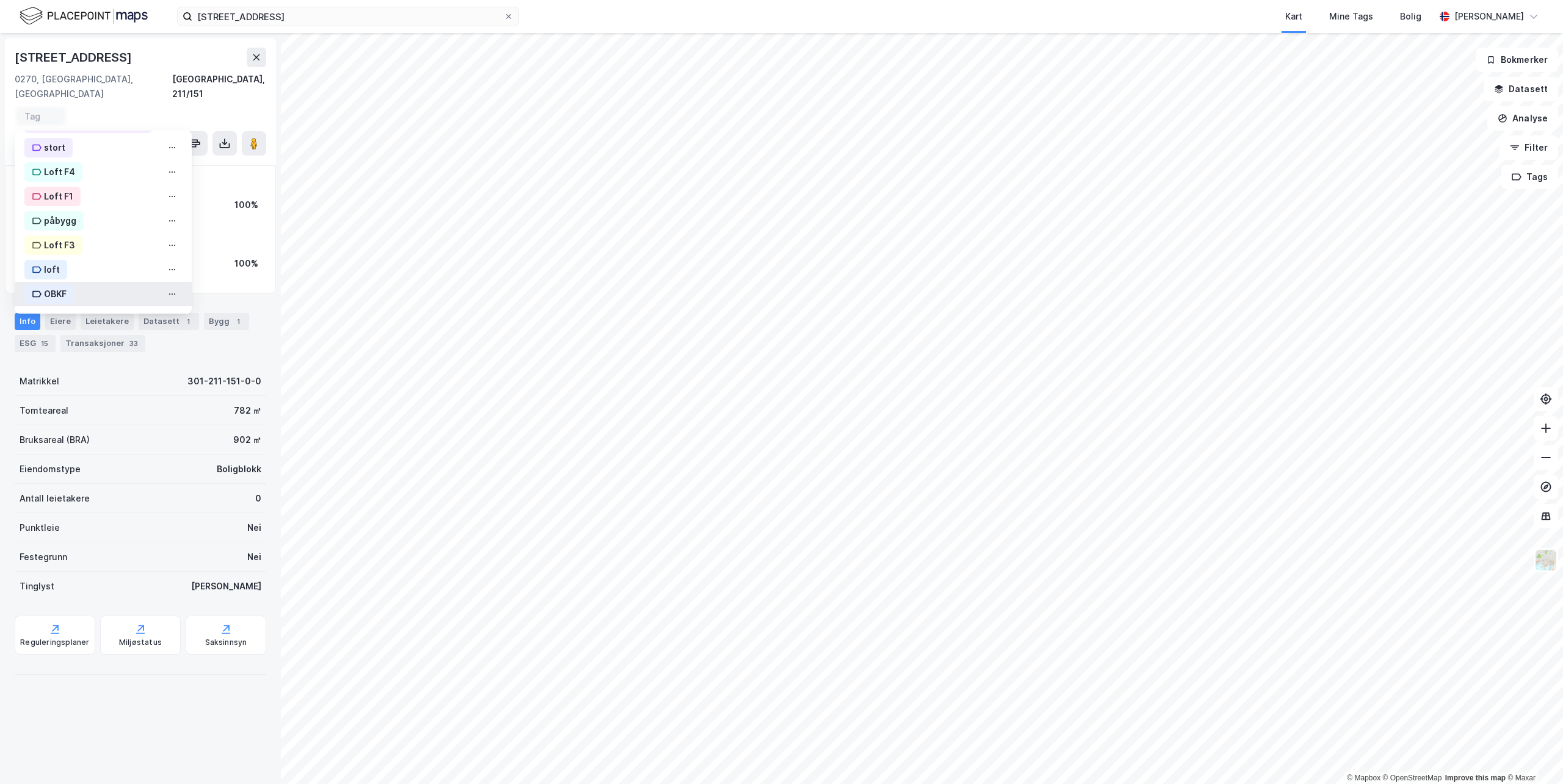
click at [45, 287] on div "OBKF" at bounding box center [56, 294] width 23 height 15
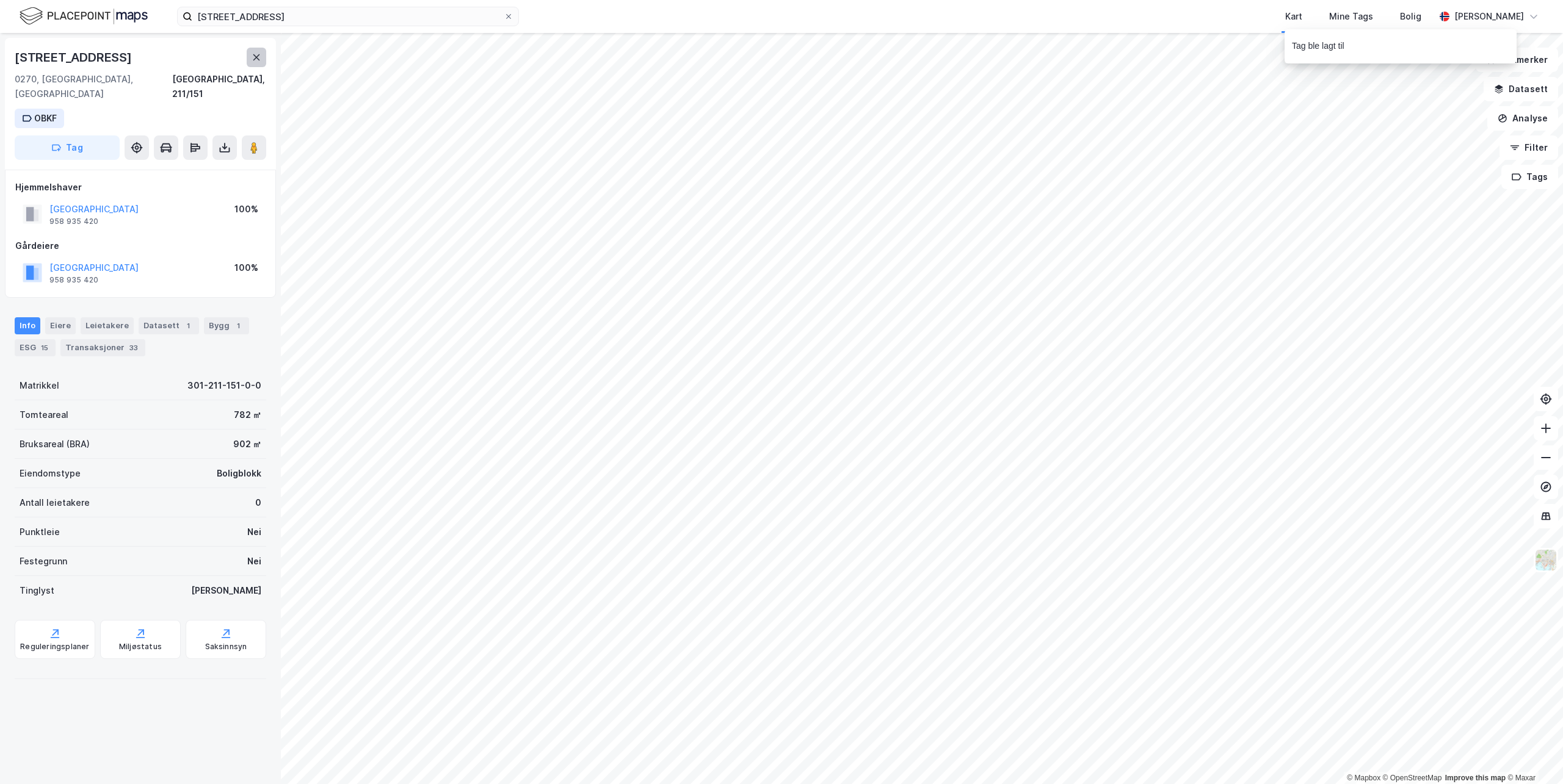
click at [251, 55] on icon at bounding box center [256, 58] width 10 height 10
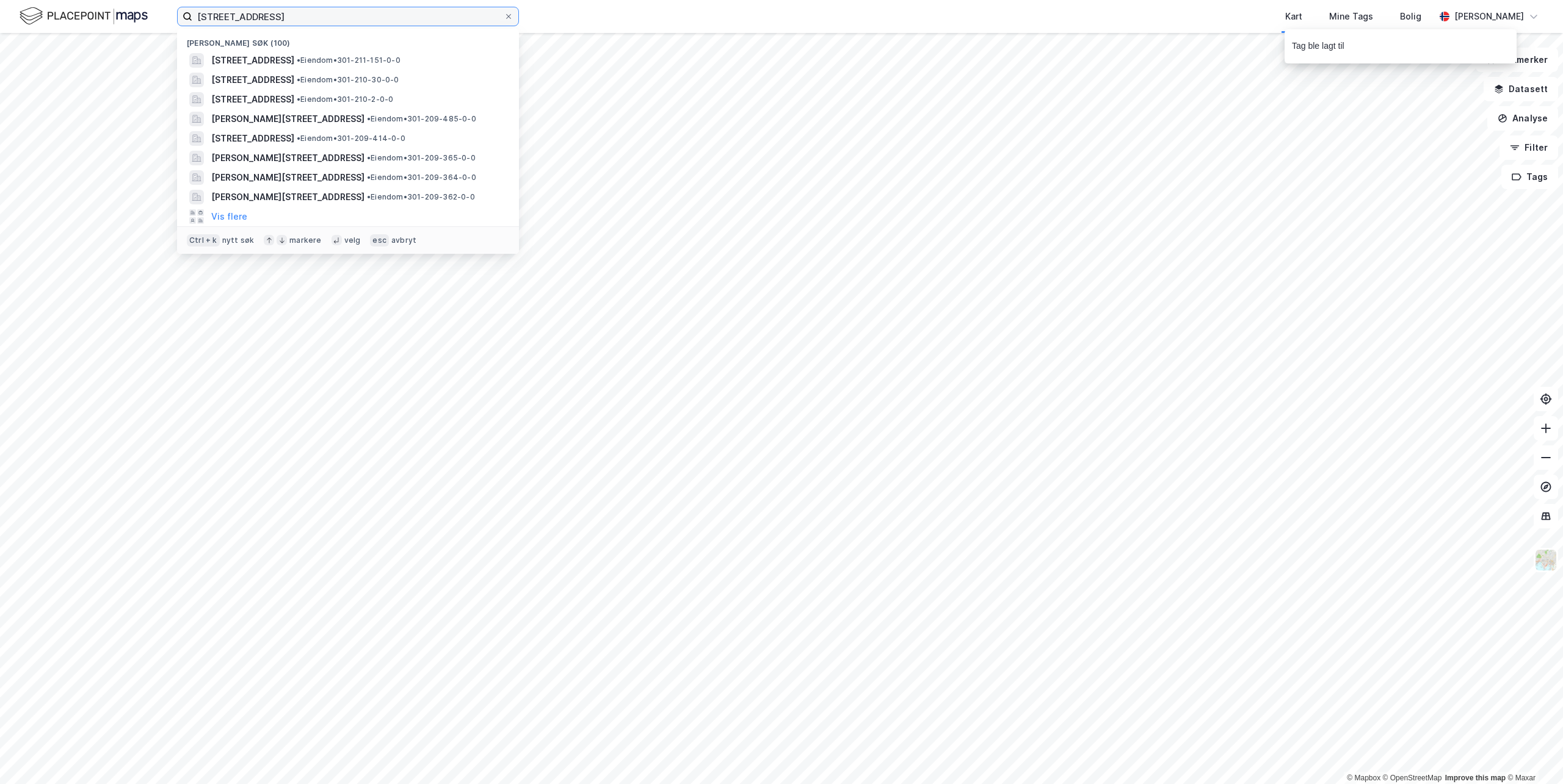
drag, startPoint x: 352, startPoint y: 20, endPoint x: -147, endPoint y: -30, distance: 501.5
click at [0, 0] on html "Munkedamsveien 82B Nylige søk (100) [STREET_ADDRESS] • Eiendom • 301-211-151-0-…" at bounding box center [782, 392] width 1563 height 784
paste input "[PERSON_NAME][STREET_ADDRESS]"
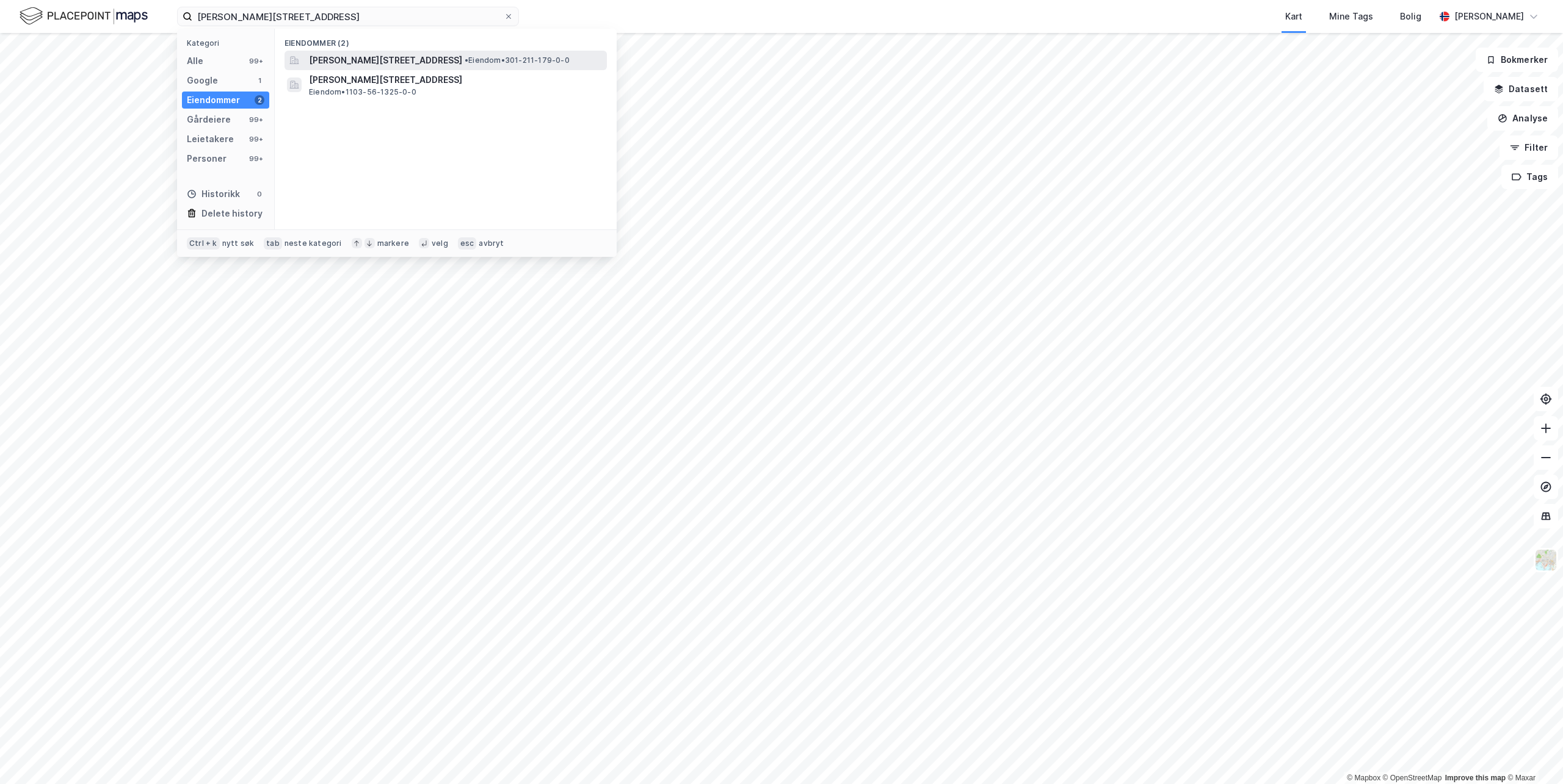
click at [352, 62] on span "[PERSON_NAME][STREET_ADDRESS]" at bounding box center [385, 61] width 153 height 15
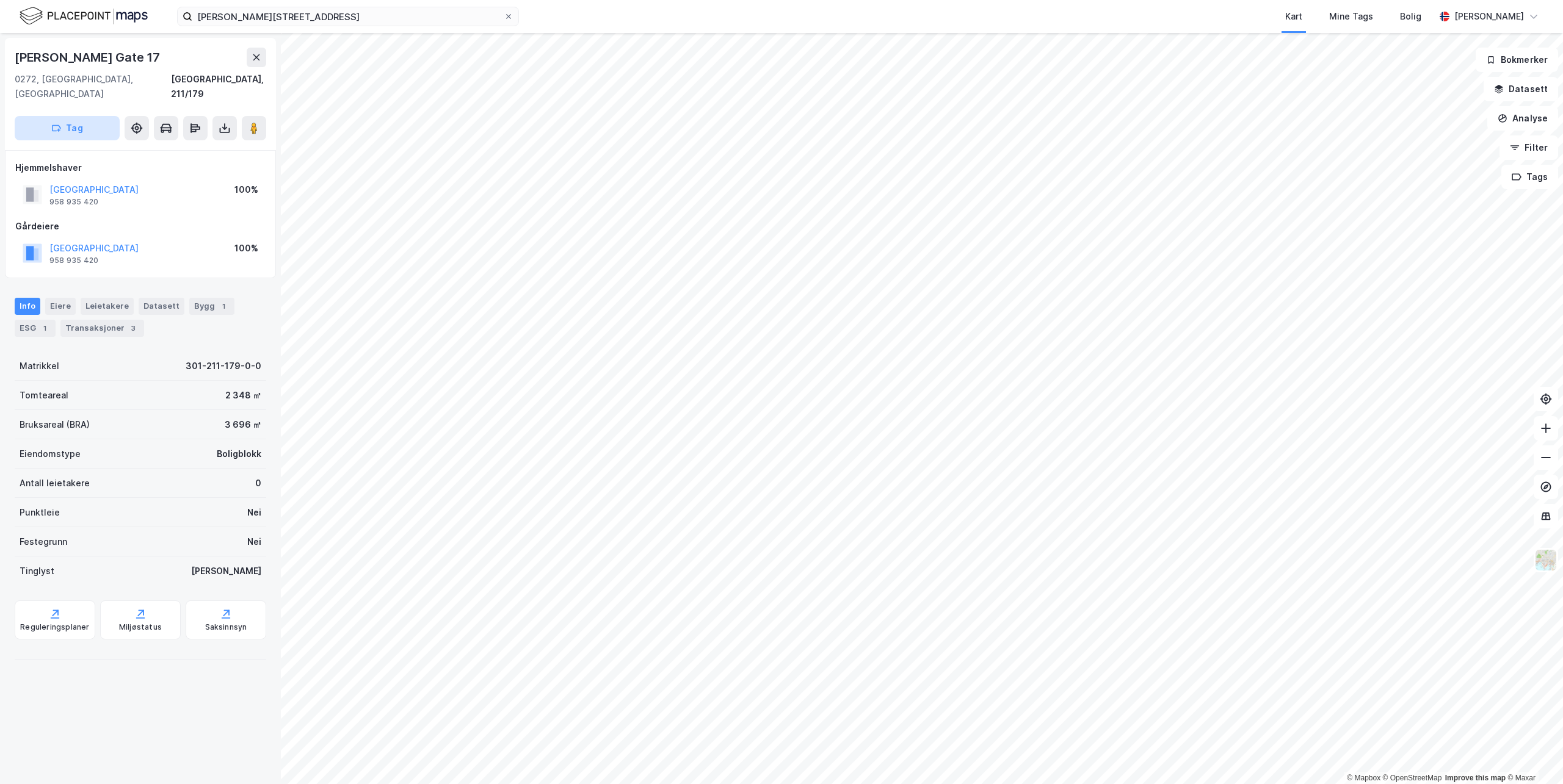
click at [88, 120] on button "Tag" at bounding box center [67, 128] width 105 height 24
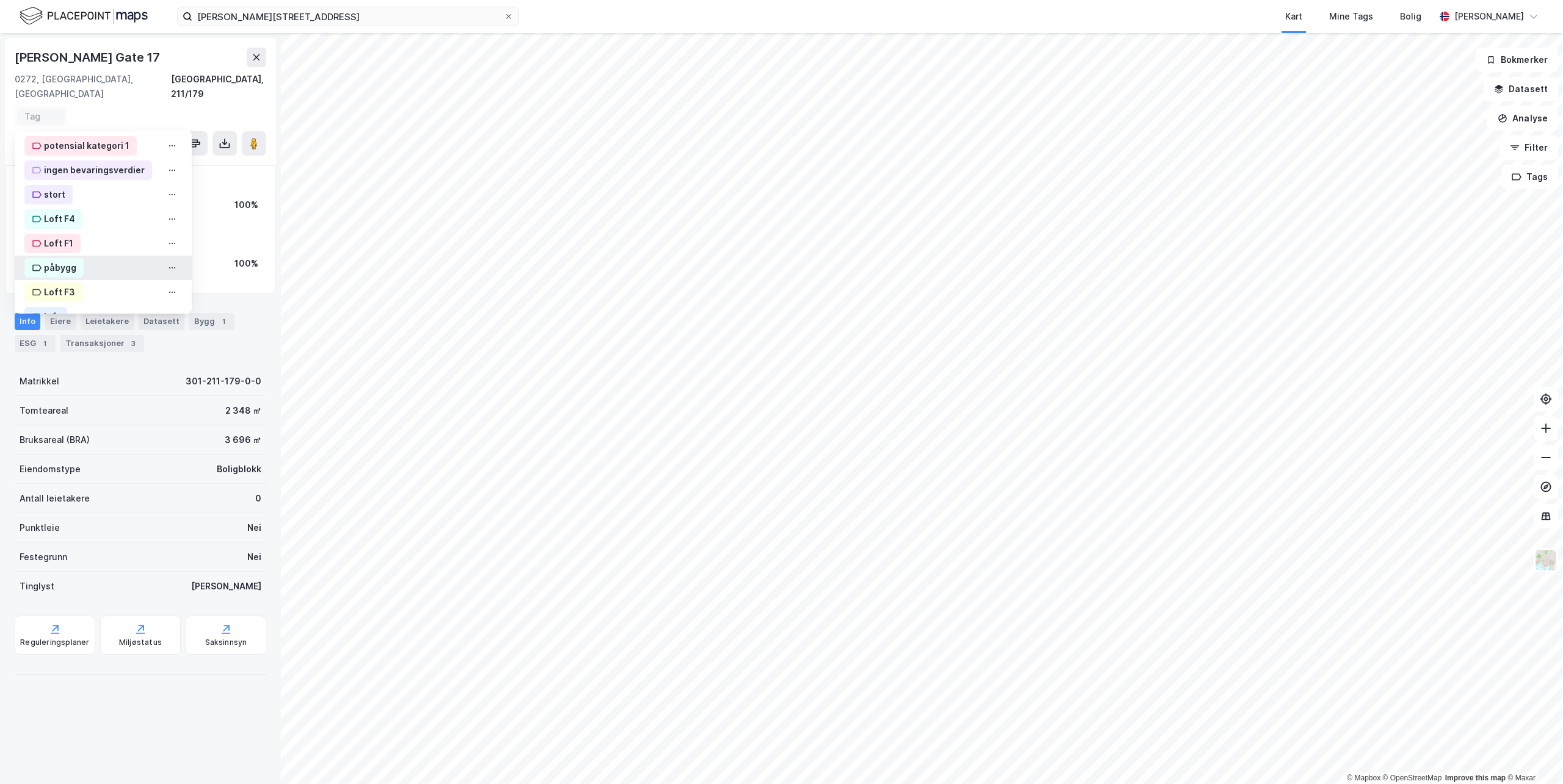
scroll to position [456, 0]
click at [43, 284] on div "OBKF" at bounding box center [48, 293] width 49 height 19
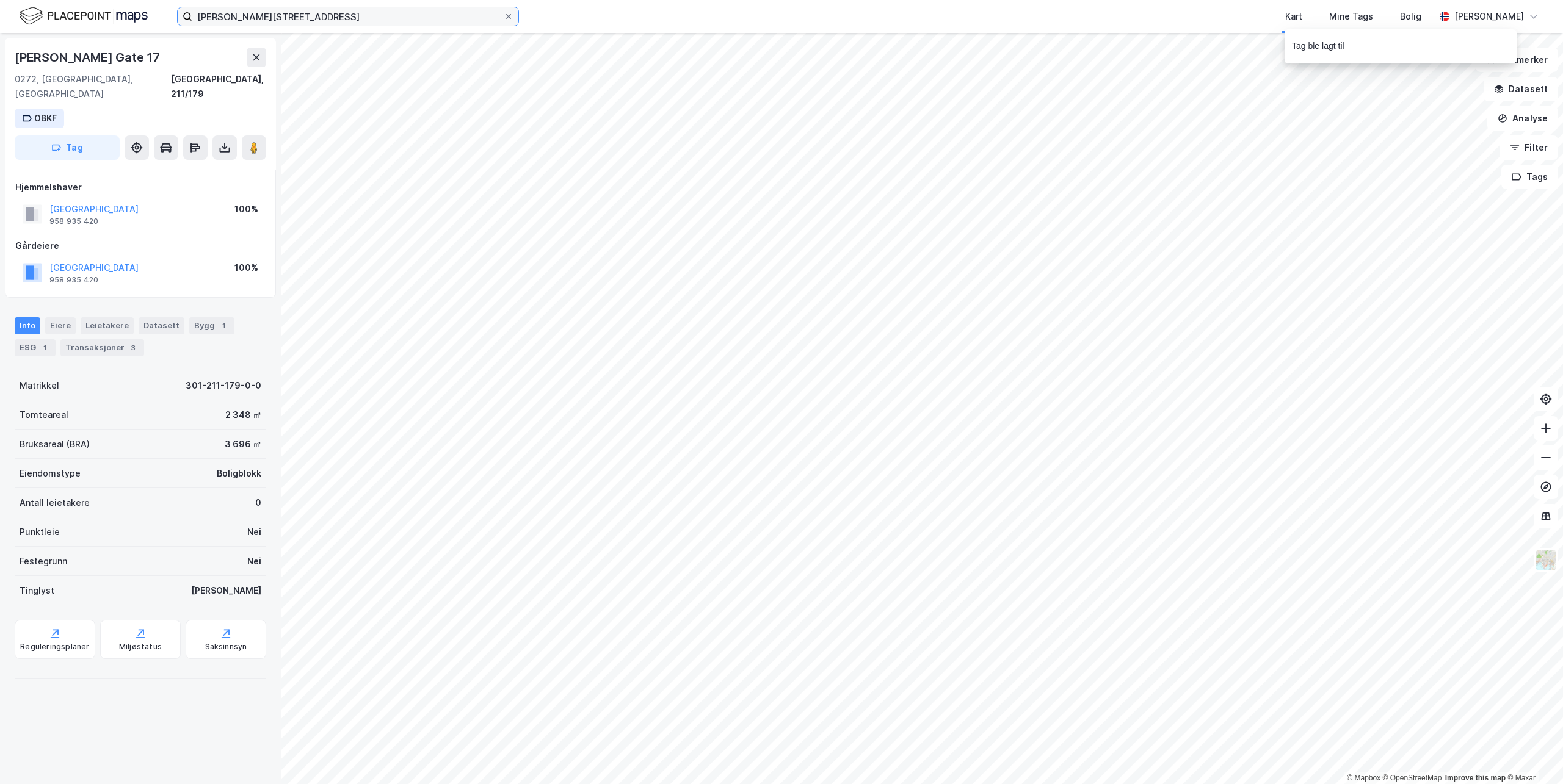
drag, startPoint x: 297, startPoint y: 14, endPoint x: -32, endPoint y: -34, distance: 332.5
click at [0, 0] on html "[PERSON_NAME][STREET_ADDRESS] Kart Mine Tags Bolig [PERSON_NAME] © Mapbox © Ope…" at bounding box center [782, 392] width 1563 height 784
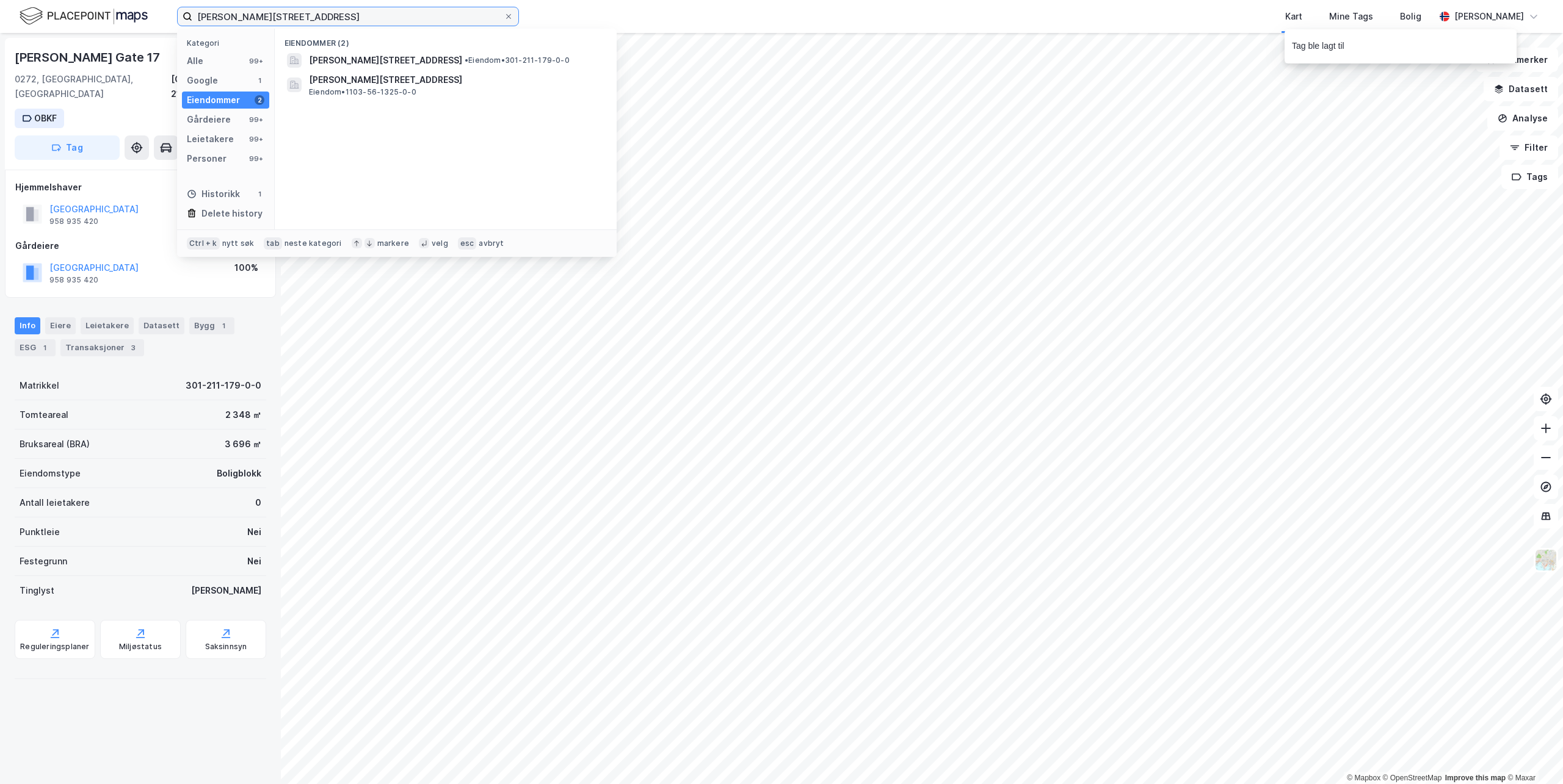
paste input "[STREET_ADDRESS]"
click at [367, 63] on span "[STREET_ADDRESS]" at bounding box center [350, 61] width 83 height 15
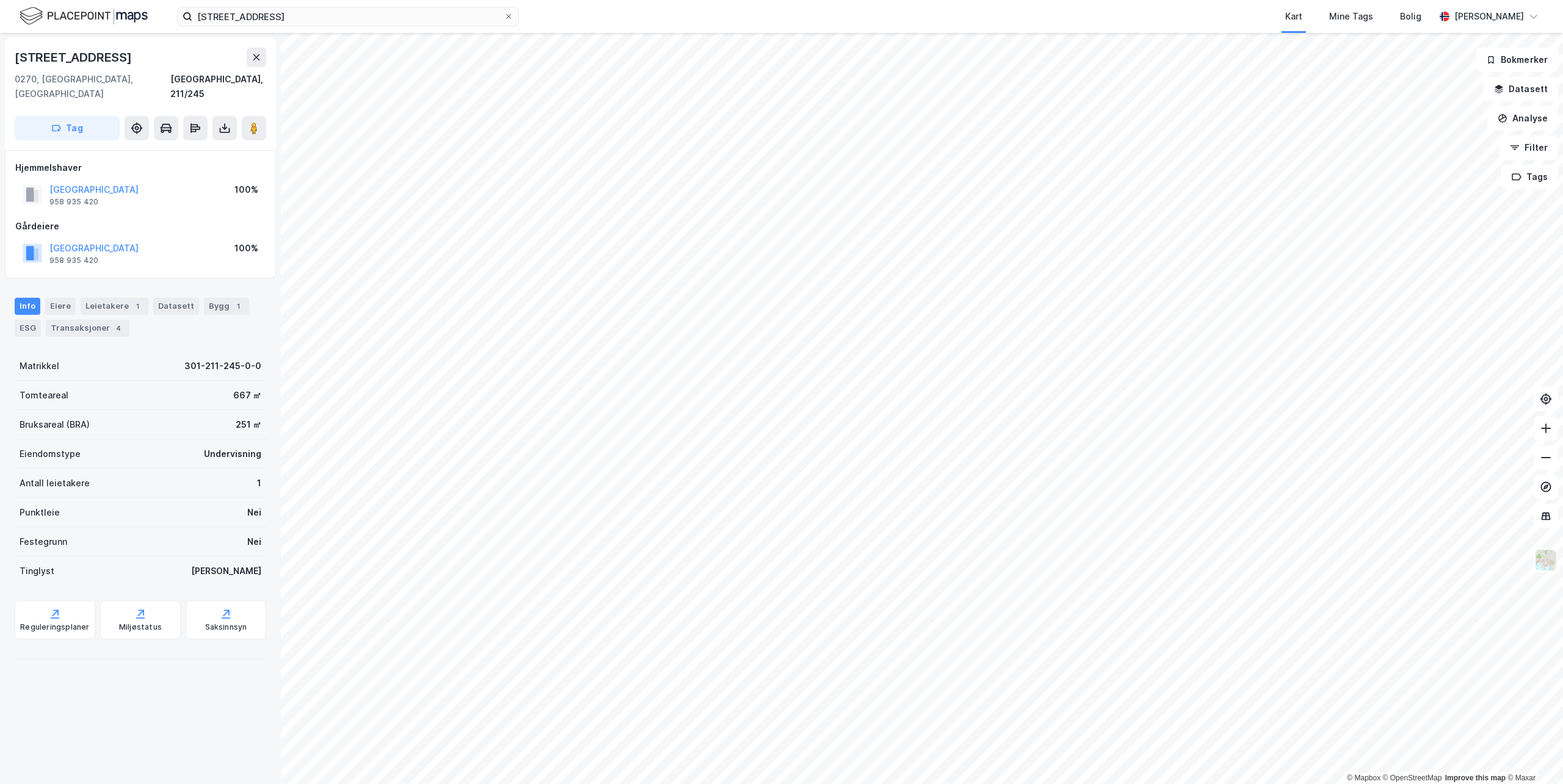
click at [80, 116] on button "Tag" at bounding box center [67, 128] width 105 height 24
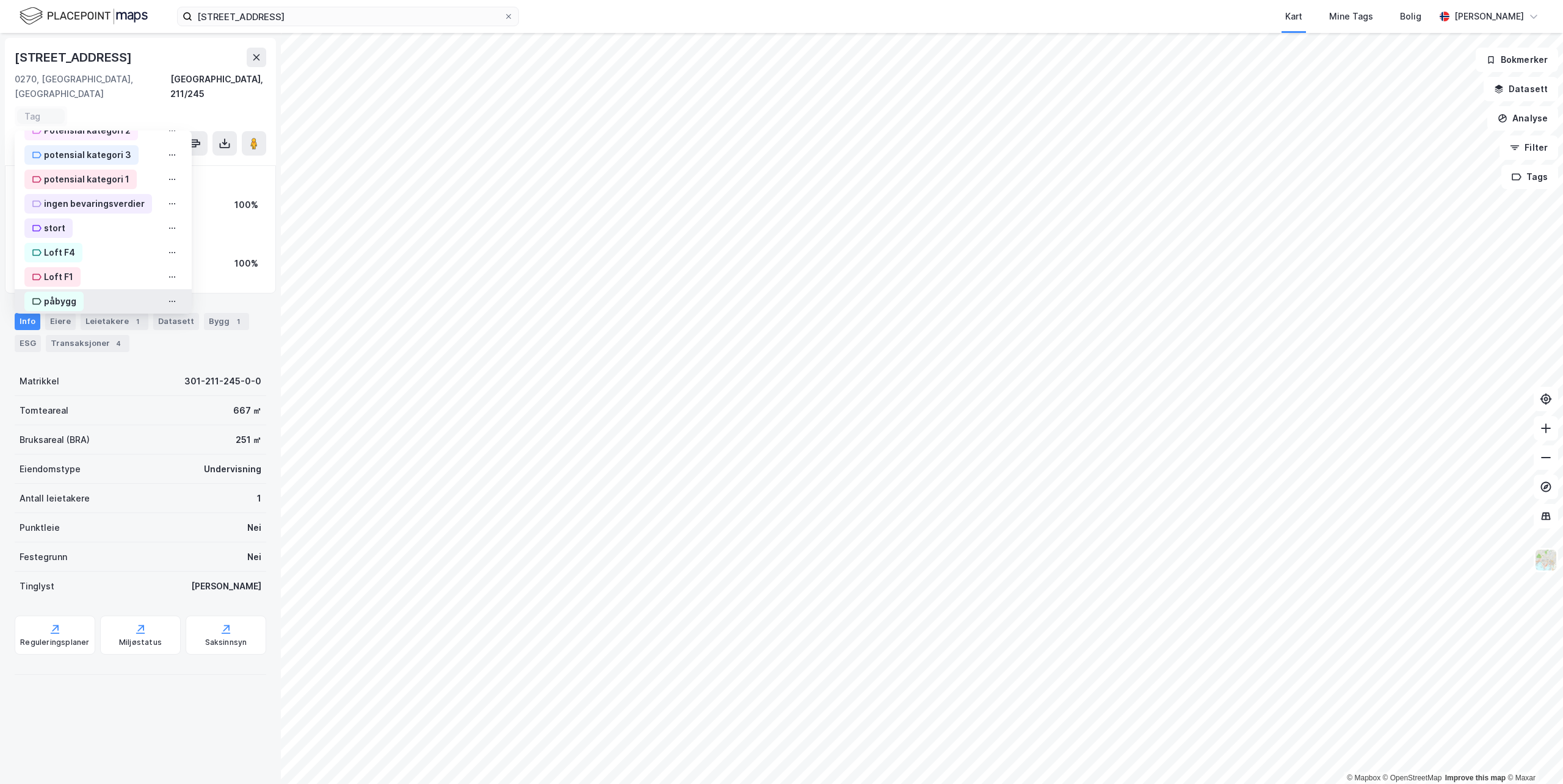
scroll to position [456, 0]
click at [46, 287] on div "OBKF" at bounding box center [56, 294] width 23 height 15
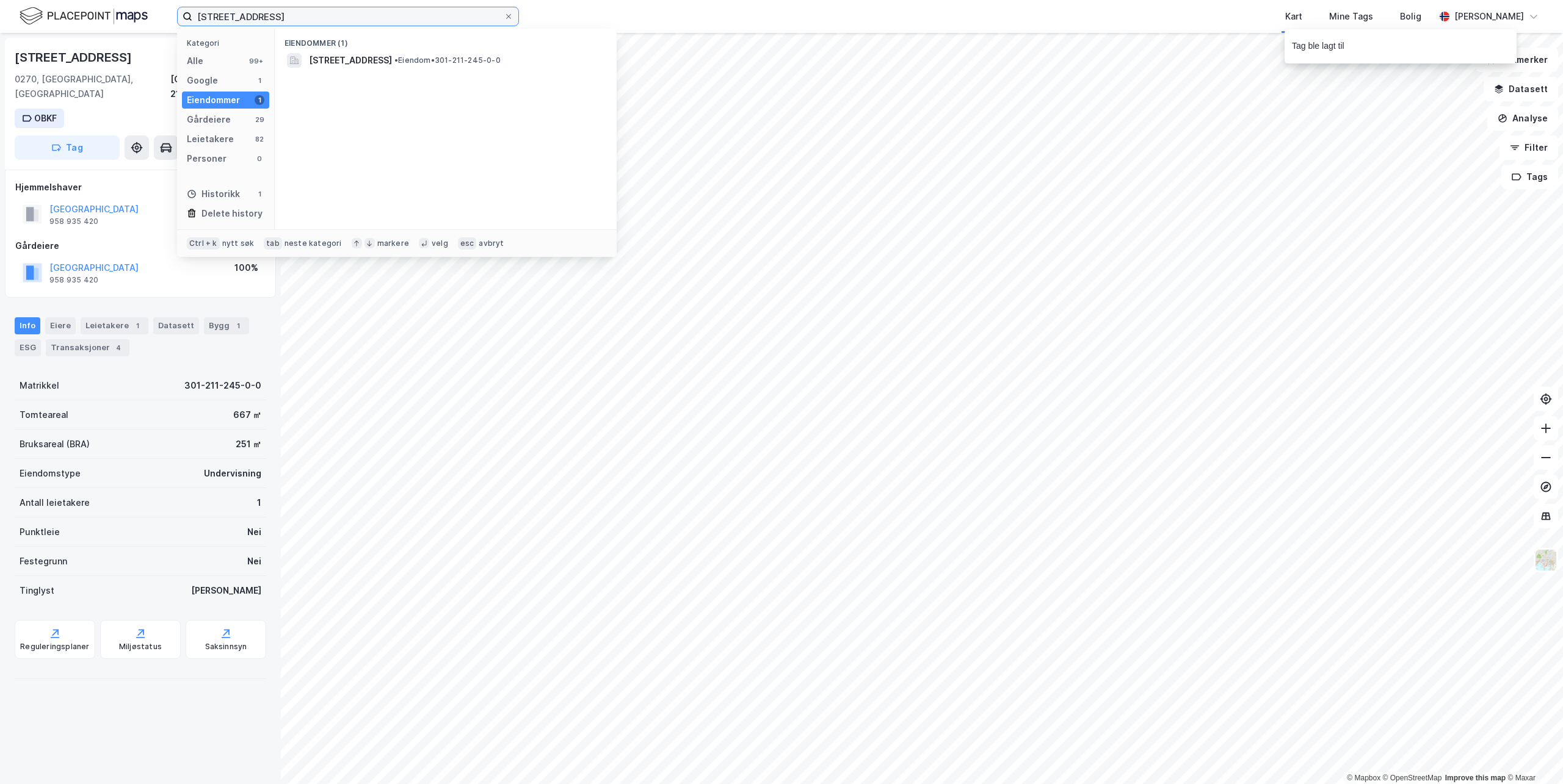
drag, startPoint x: 299, startPoint y: 19, endPoint x: -94, endPoint y: -36, distance: 396.8
click at [0, 0] on html "Munkedamsveien 92 Kategori Alle 99+ Google 1 Eiendommer 1 Gårdeiere 29 Leietake…" at bounding box center [782, 392] width 1563 height 784
paste input "Observatorie terrasse 17"
click at [361, 61] on span "[STREET_ADDRESS]" at bounding box center [350, 61] width 83 height 15
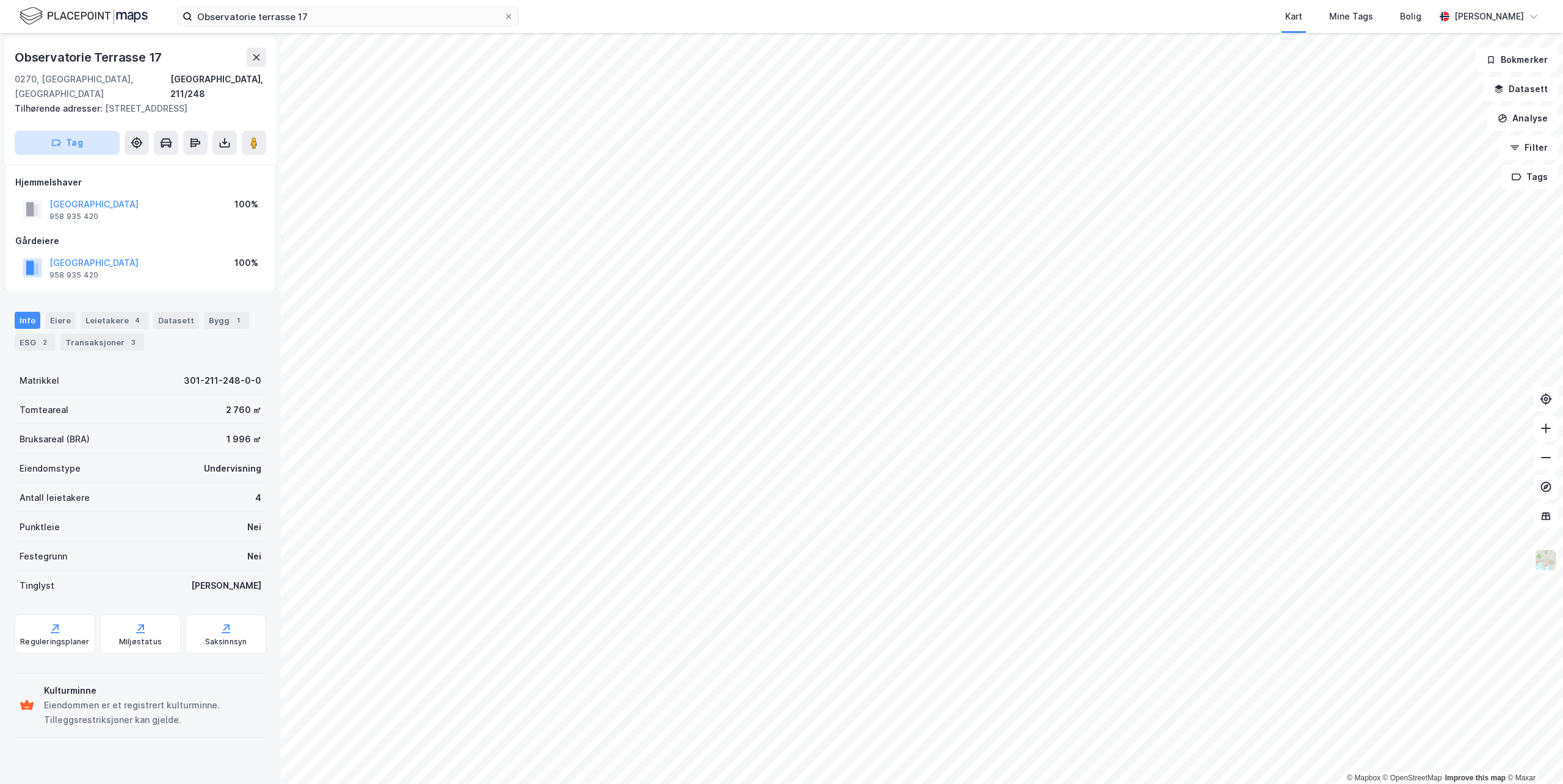
click at [83, 132] on button "Tag" at bounding box center [67, 142] width 105 height 24
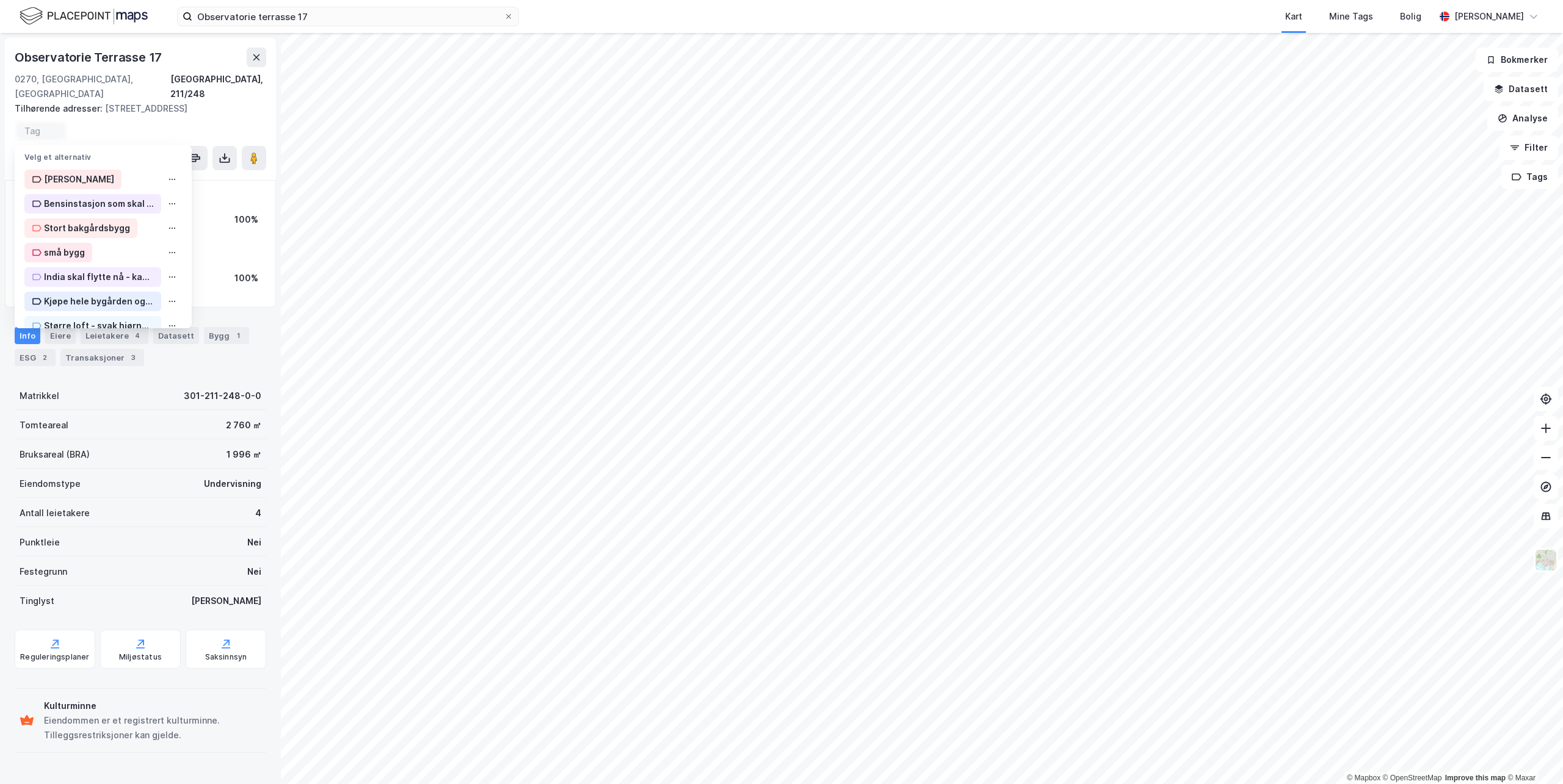
scroll to position [456, 0]
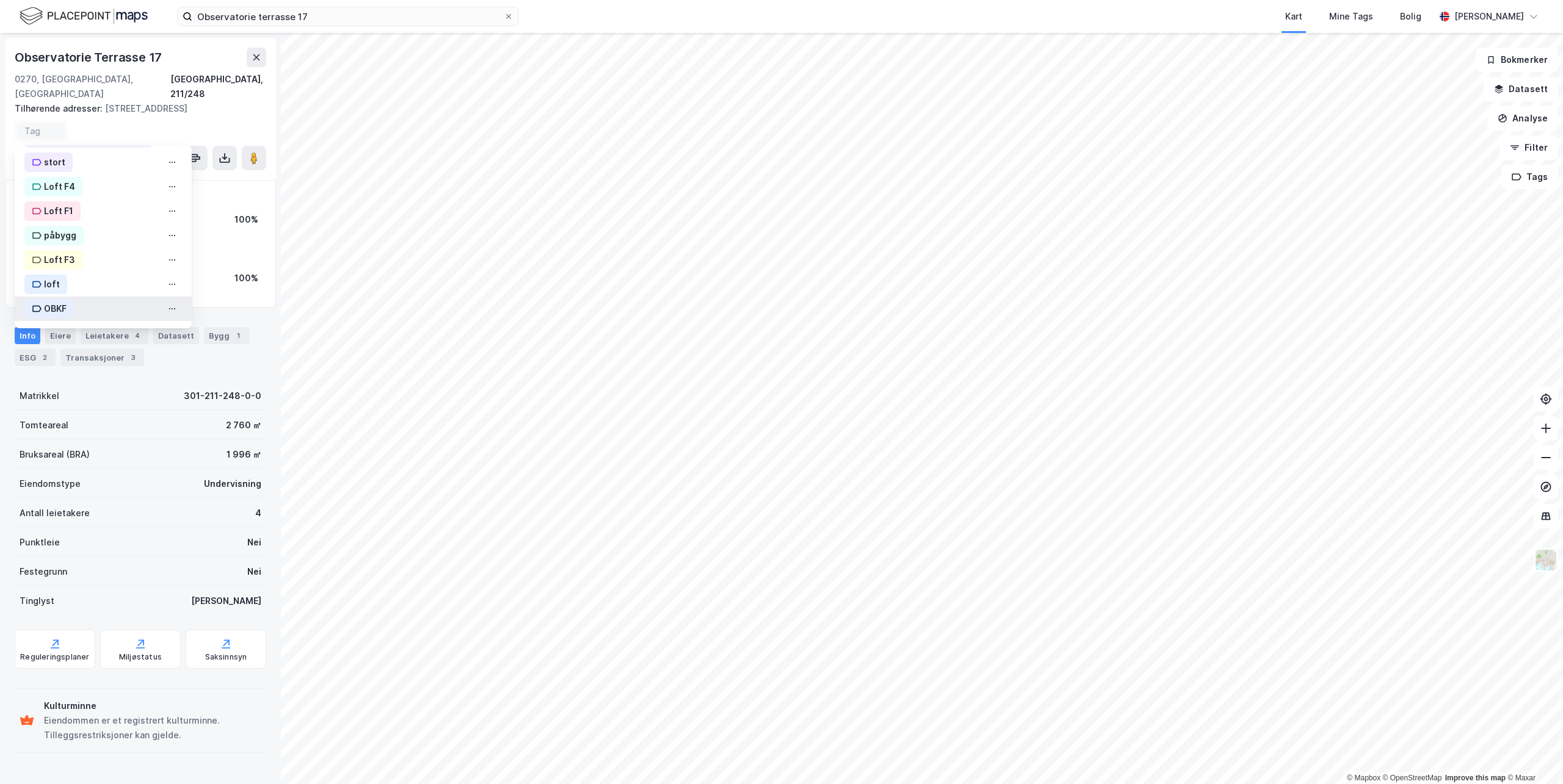
click at [44, 301] on div "OBKF" at bounding box center [56, 308] width 23 height 15
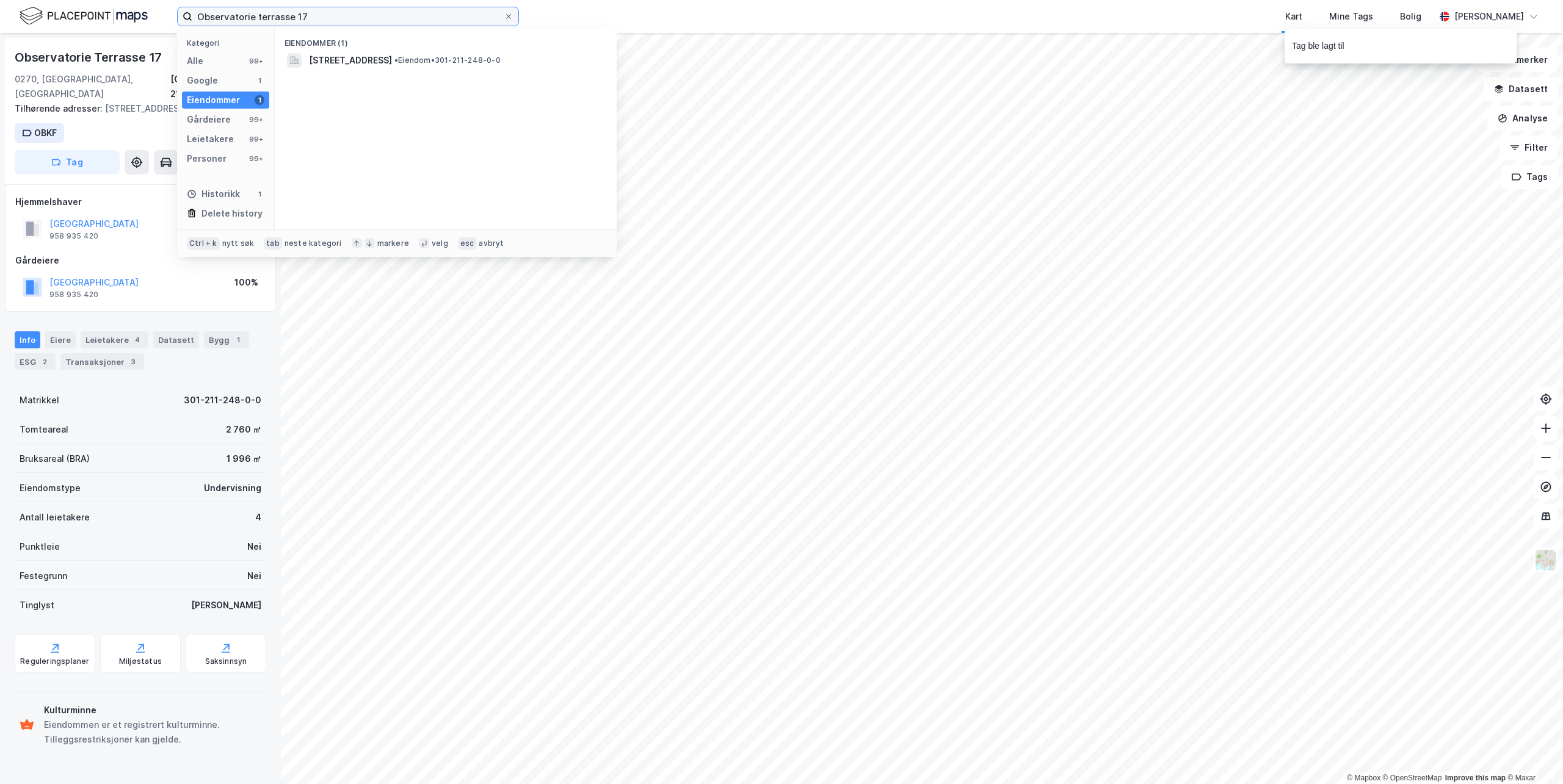
drag, startPoint x: 308, startPoint y: 23, endPoint x: 26, endPoint y: -12, distance: 284.2
click at [26, 0] on html "Observatorie terrasse 17 Kategori Alle 99+ Google 1 Eiendommer 1 Gårdeiere 99+ …" at bounding box center [782, 392] width 1563 height 784
paste input "[STREET_ADDRESS]"
click at [364, 63] on span "[STREET_ADDRESS]" at bounding box center [350, 61] width 83 height 15
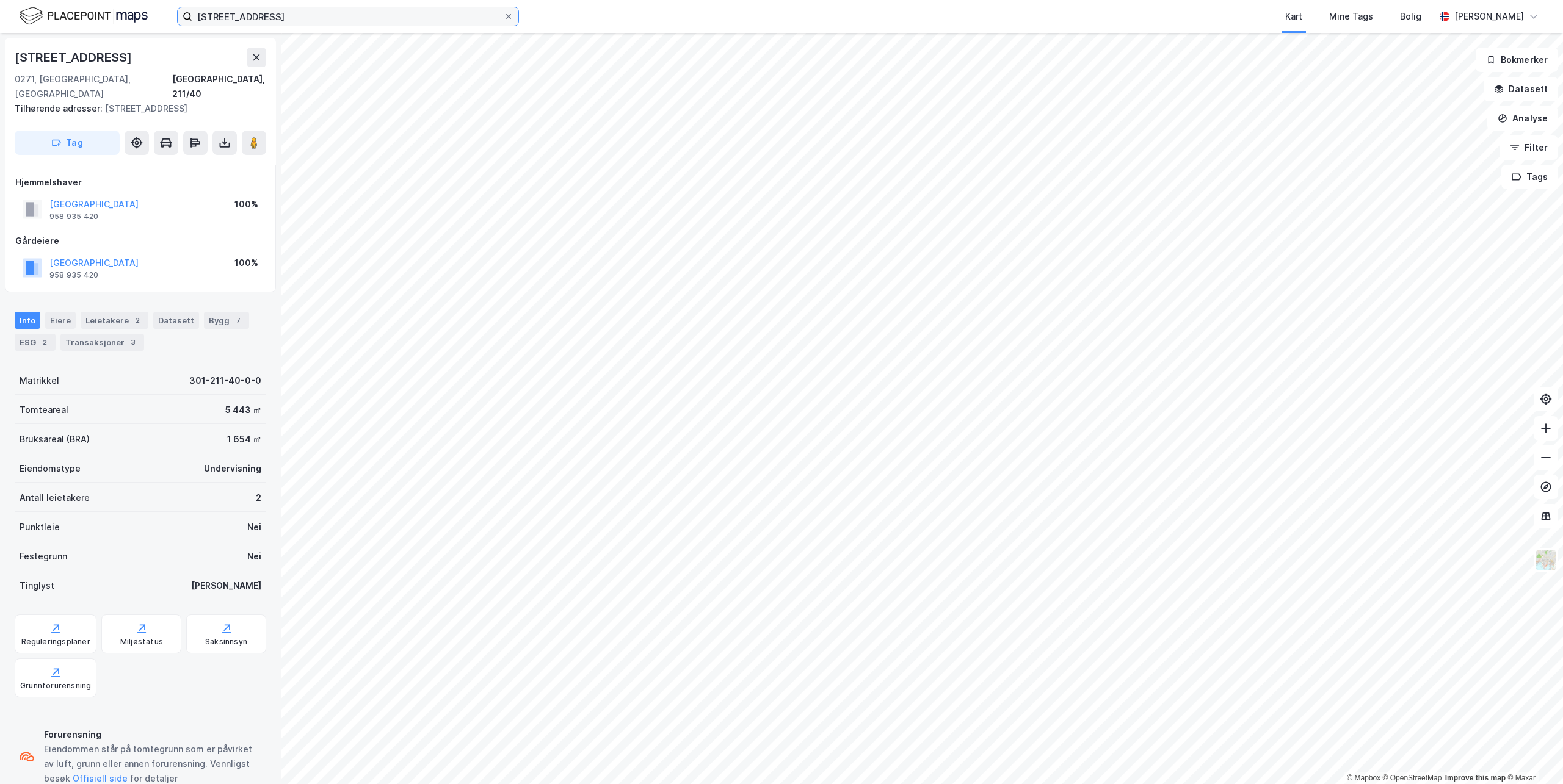
click at [455, 14] on input "[STREET_ADDRESS]" at bounding box center [348, 16] width 311 height 19
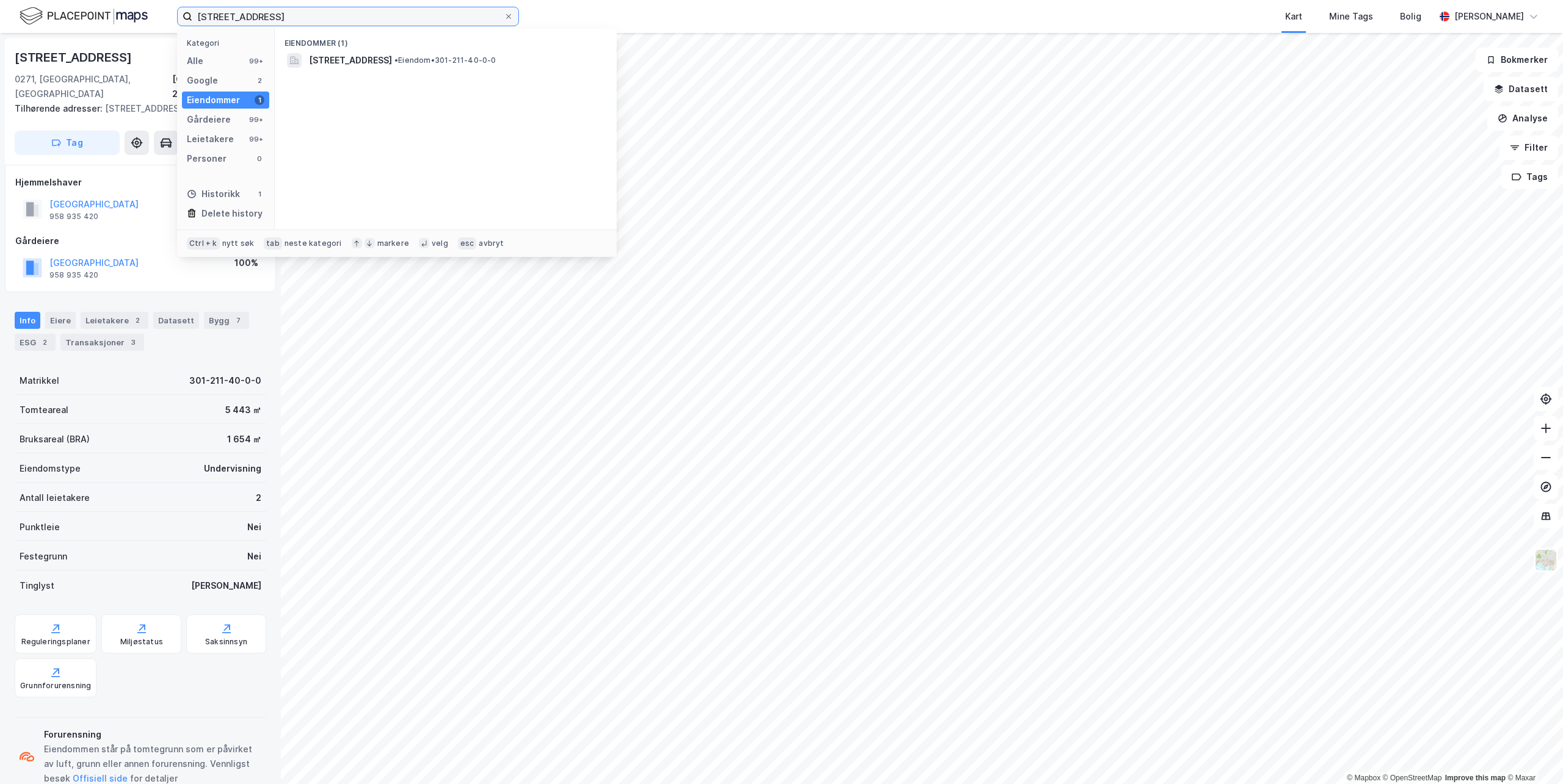
click at [455, 14] on input "[STREET_ADDRESS]" at bounding box center [348, 16] width 311 height 19
paste input "110M"
click at [392, 62] on span "[STREET_ADDRESS]" at bounding box center [350, 61] width 83 height 15
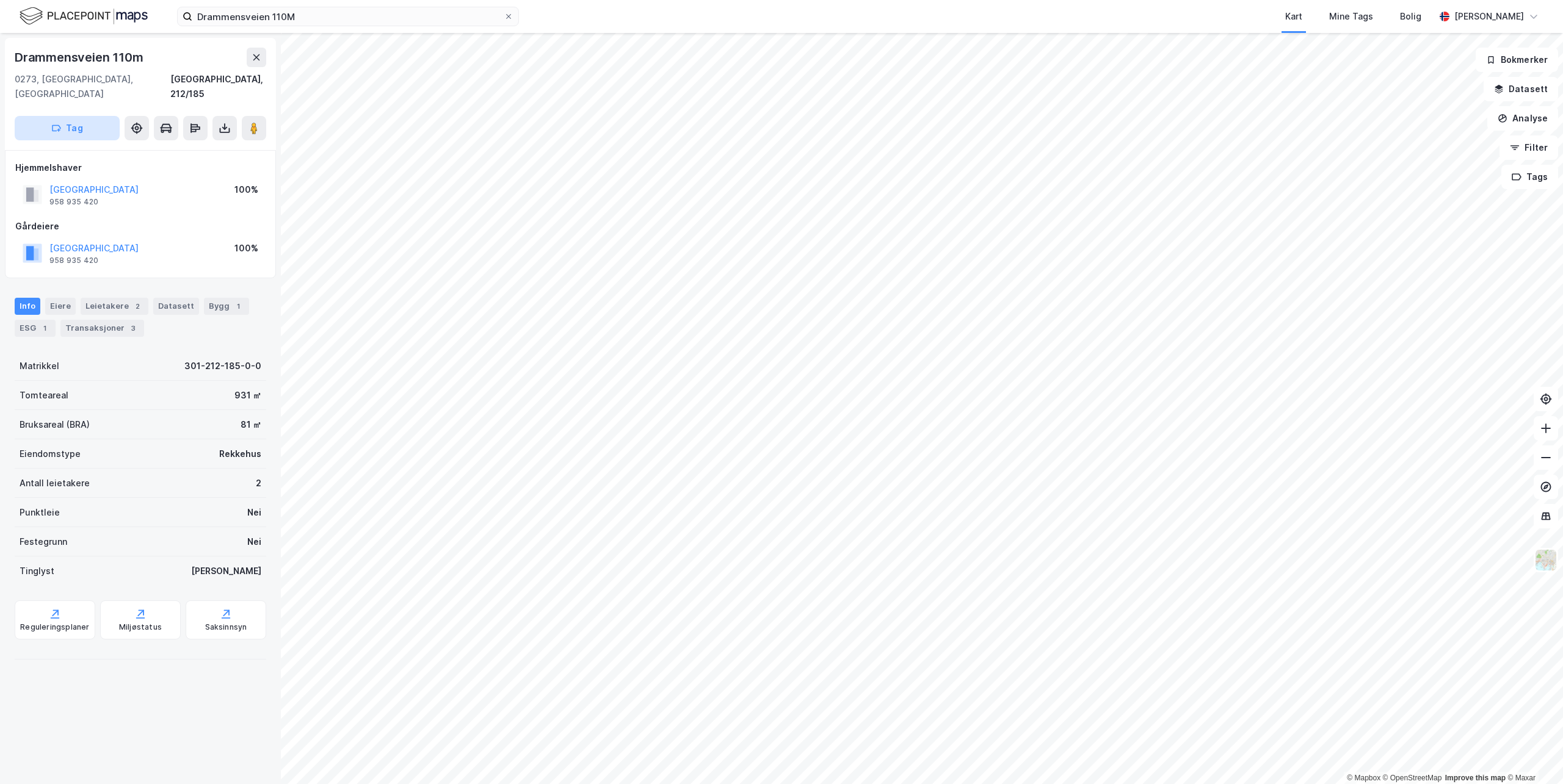
click at [73, 116] on button "Tag" at bounding box center [67, 128] width 105 height 24
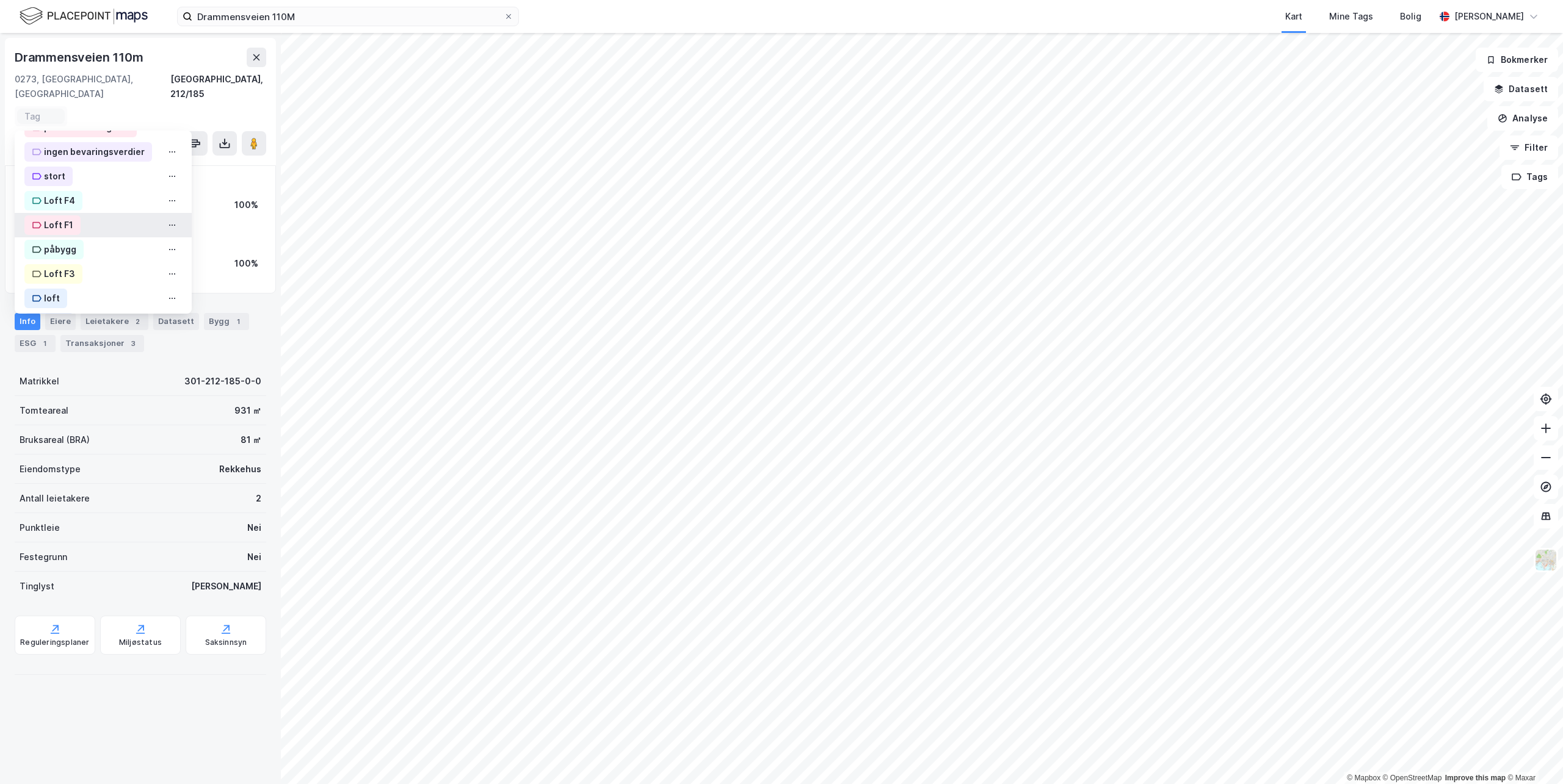
scroll to position [456, 0]
click at [46, 287] on div "OBKF" at bounding box center [56, 294] width 23 height 15
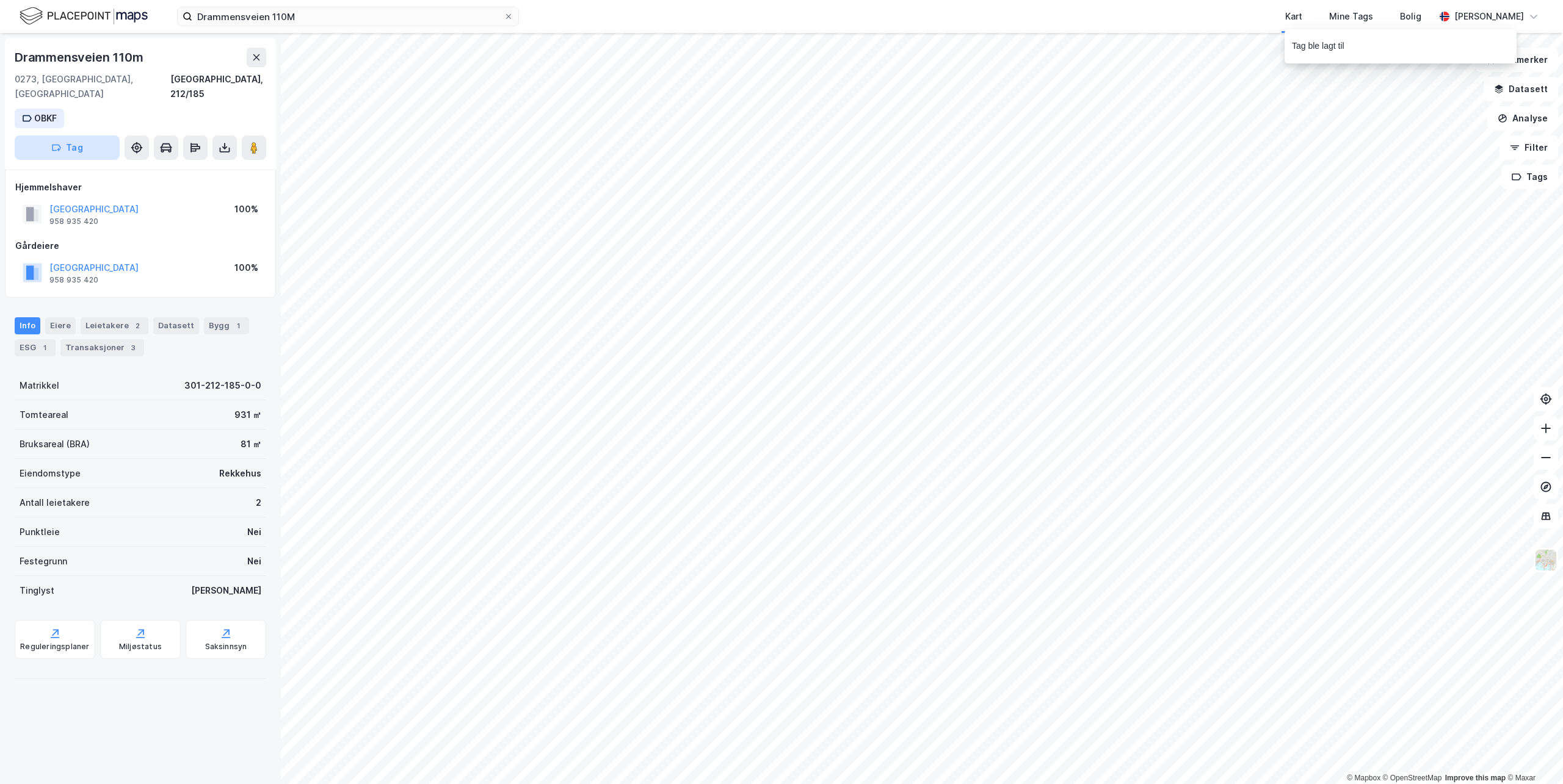
click at [66, 135] on button "Tag" at bounding box center [67, 147] width 105 height 24
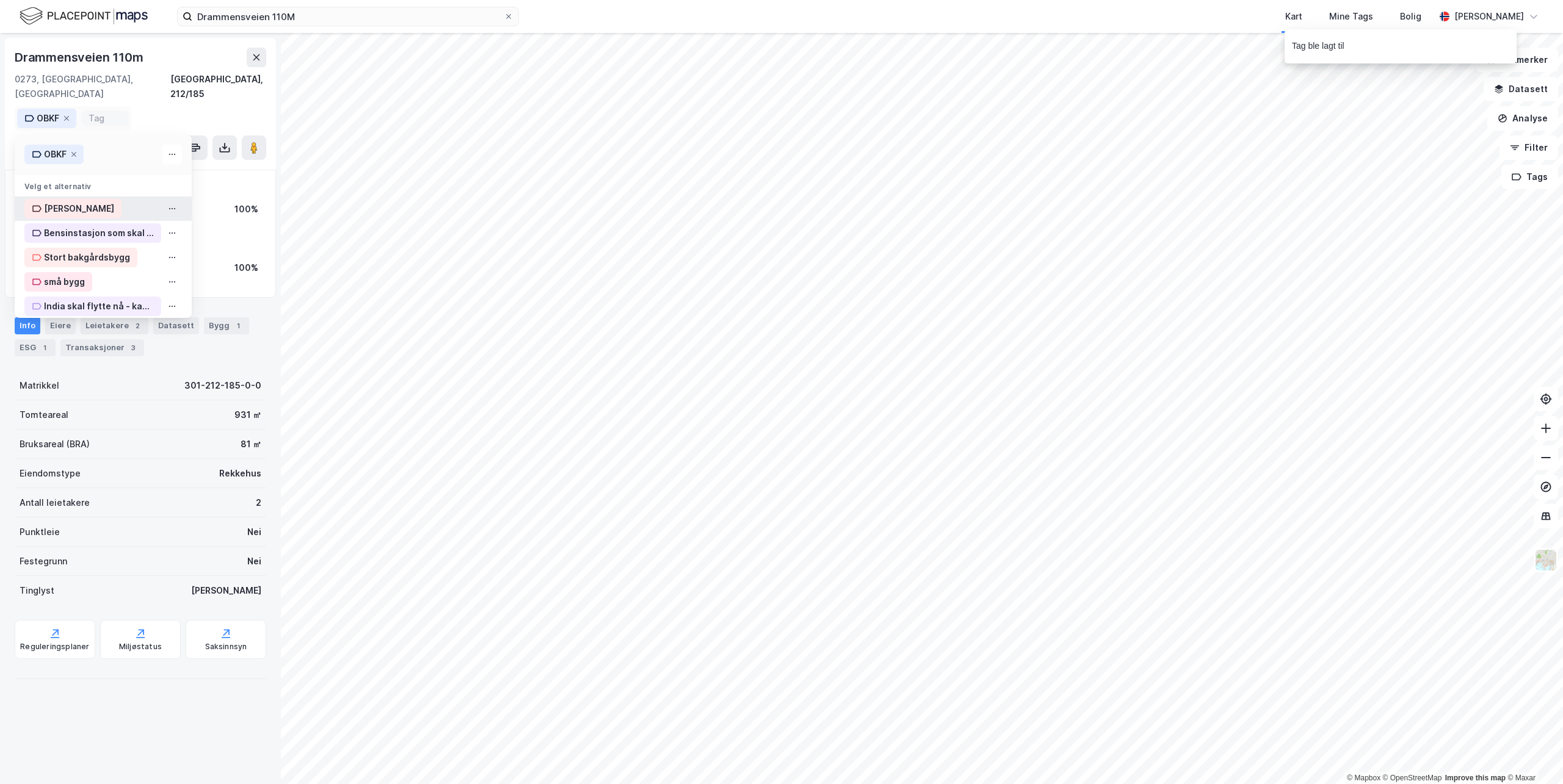
click at [66, 202] on div "[PERSON_NAME]" at bounding box center [79, 209] width 71 height 15
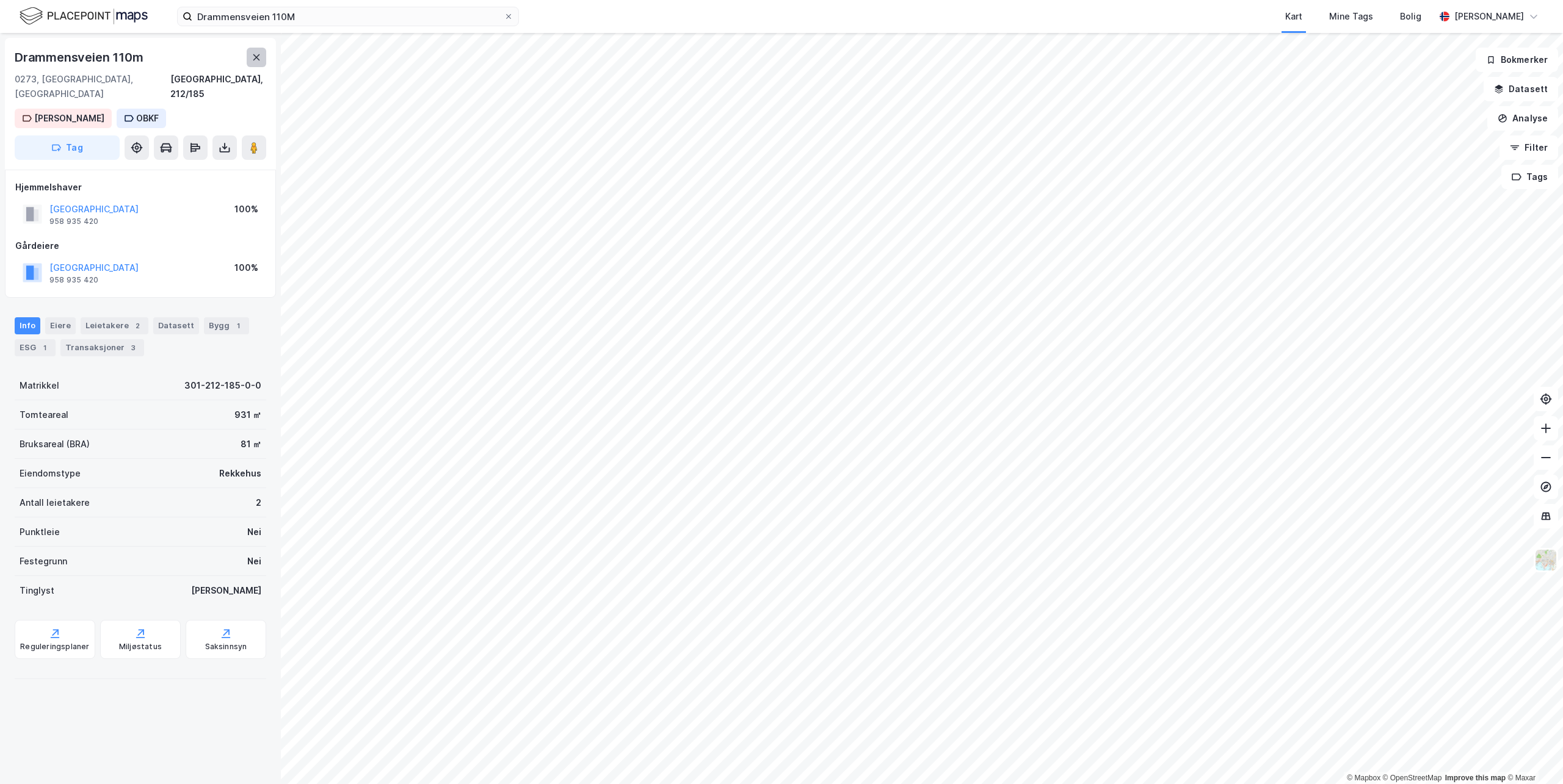
click at [250, 55] on button at bounding box center [256, 57] width 19 height 19
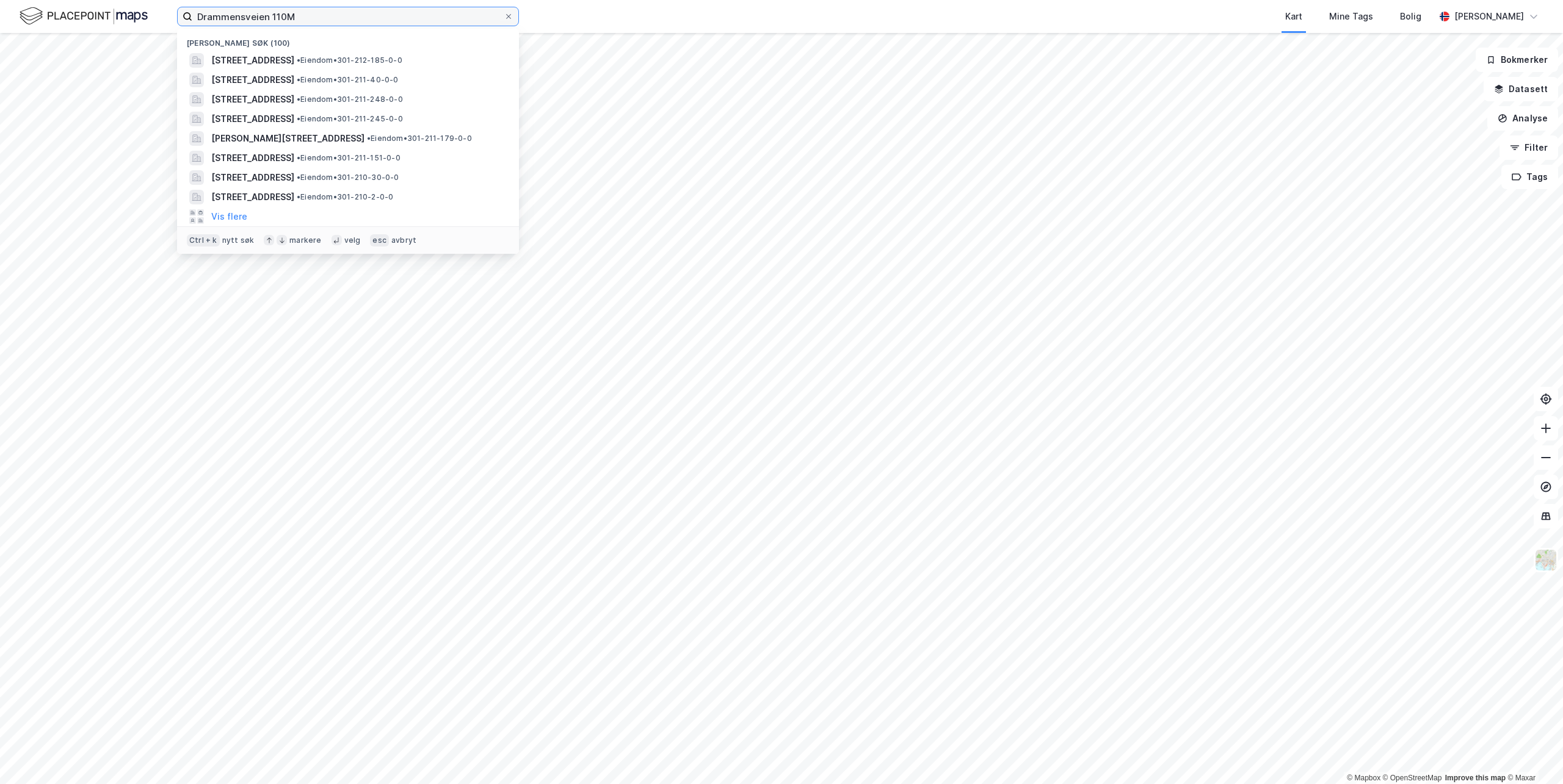
drag, startPoint x: 323, startPoint y: 18, endPoint x: -58, endPoint y: -37, distance: 384.9
click at [0, 0] on html "Drammensveien 110M [GEOGRAPHIC_DATA] søk (100) [STREET_ADDRESS] • Eiendom • 301…" at bounding box center [782, 392] width 1563 height 784
paste input "6C"
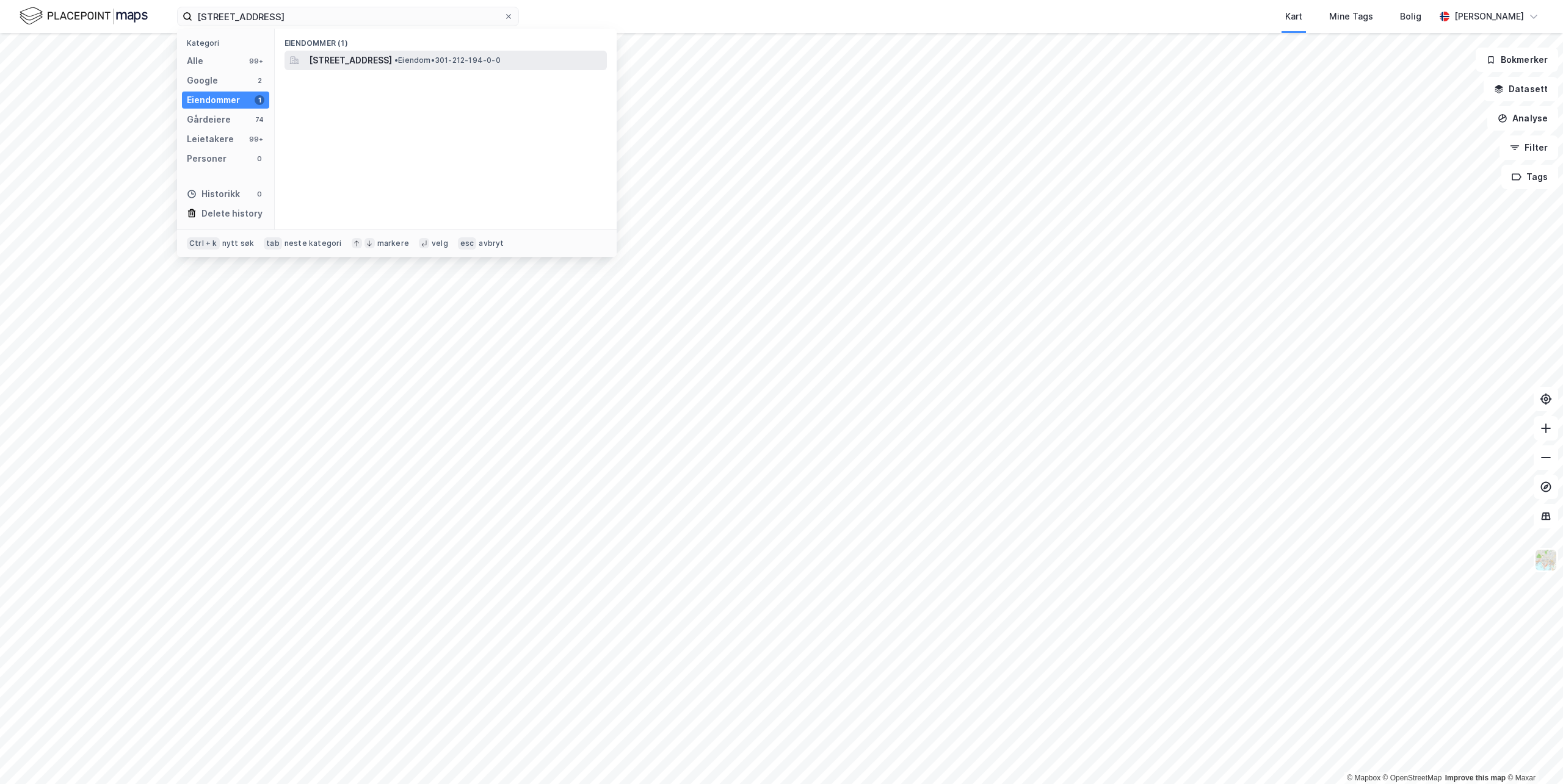
click at [392, 59] on span "[STREET_ADDRESS]" at bounding box center [350, 61] width 83 height 15
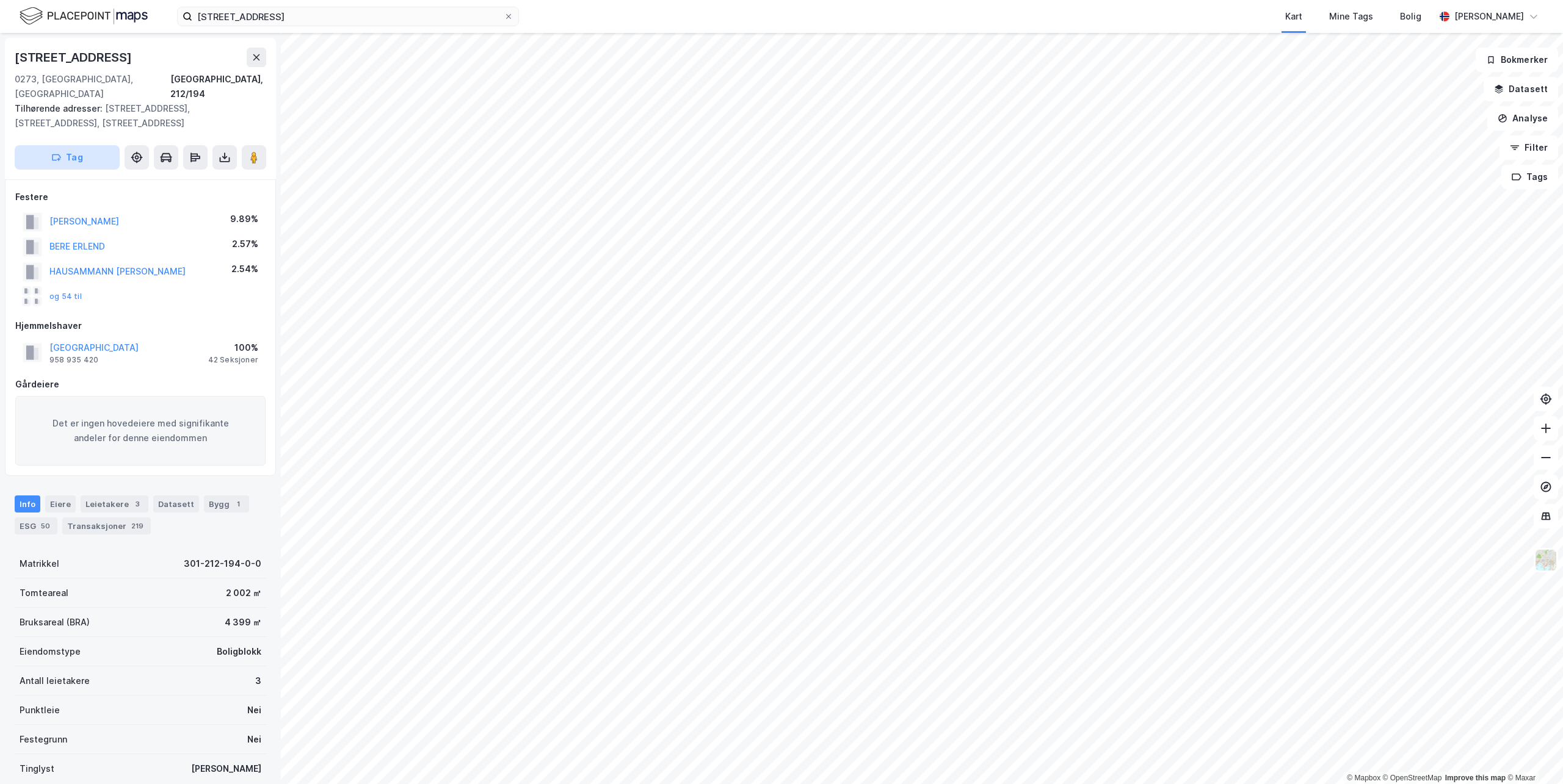
click at [83, 145] on button "Tag" at bounding box center [67, 157] width 105 height 24
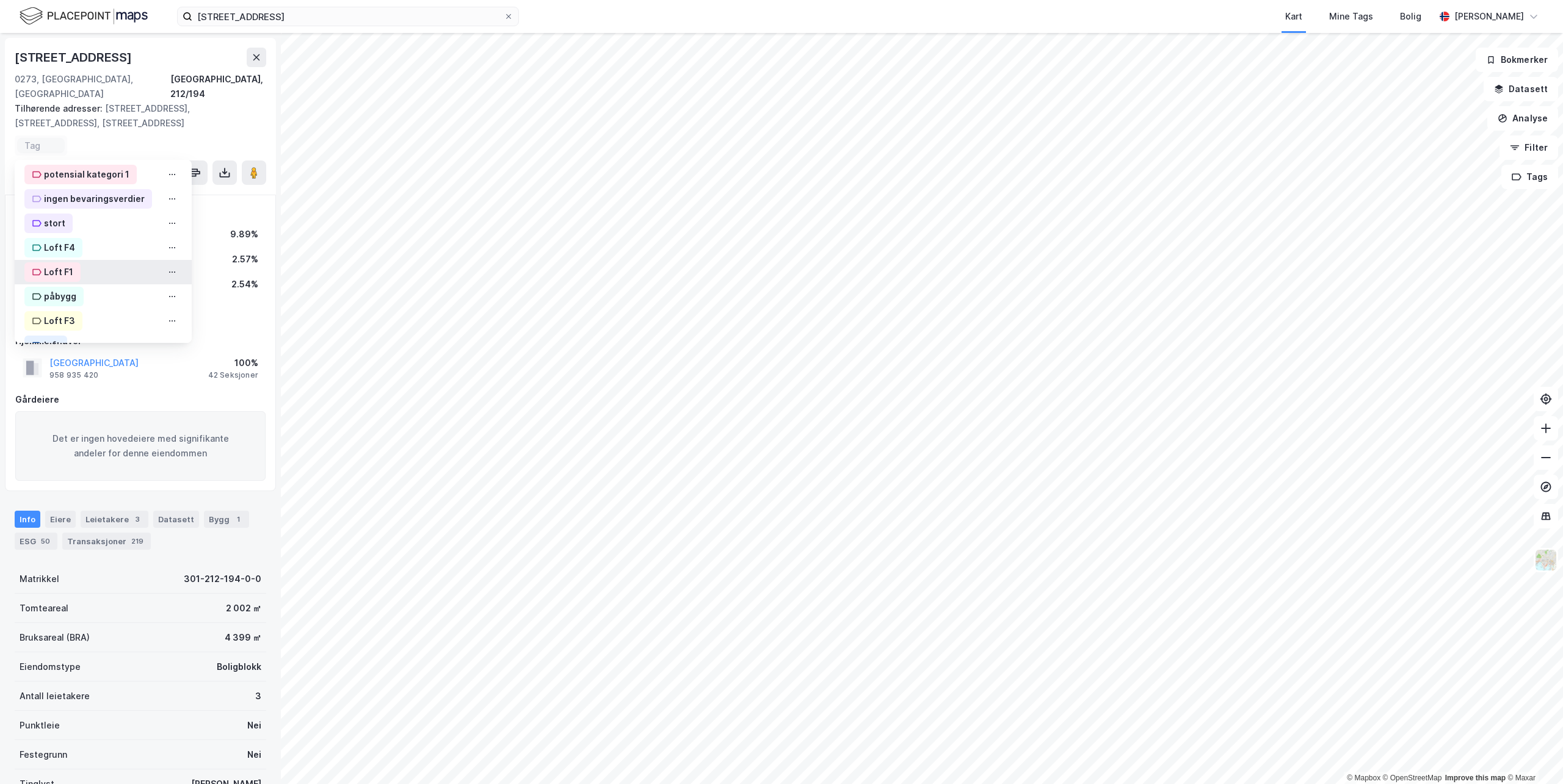
scroll to position [141, 0]
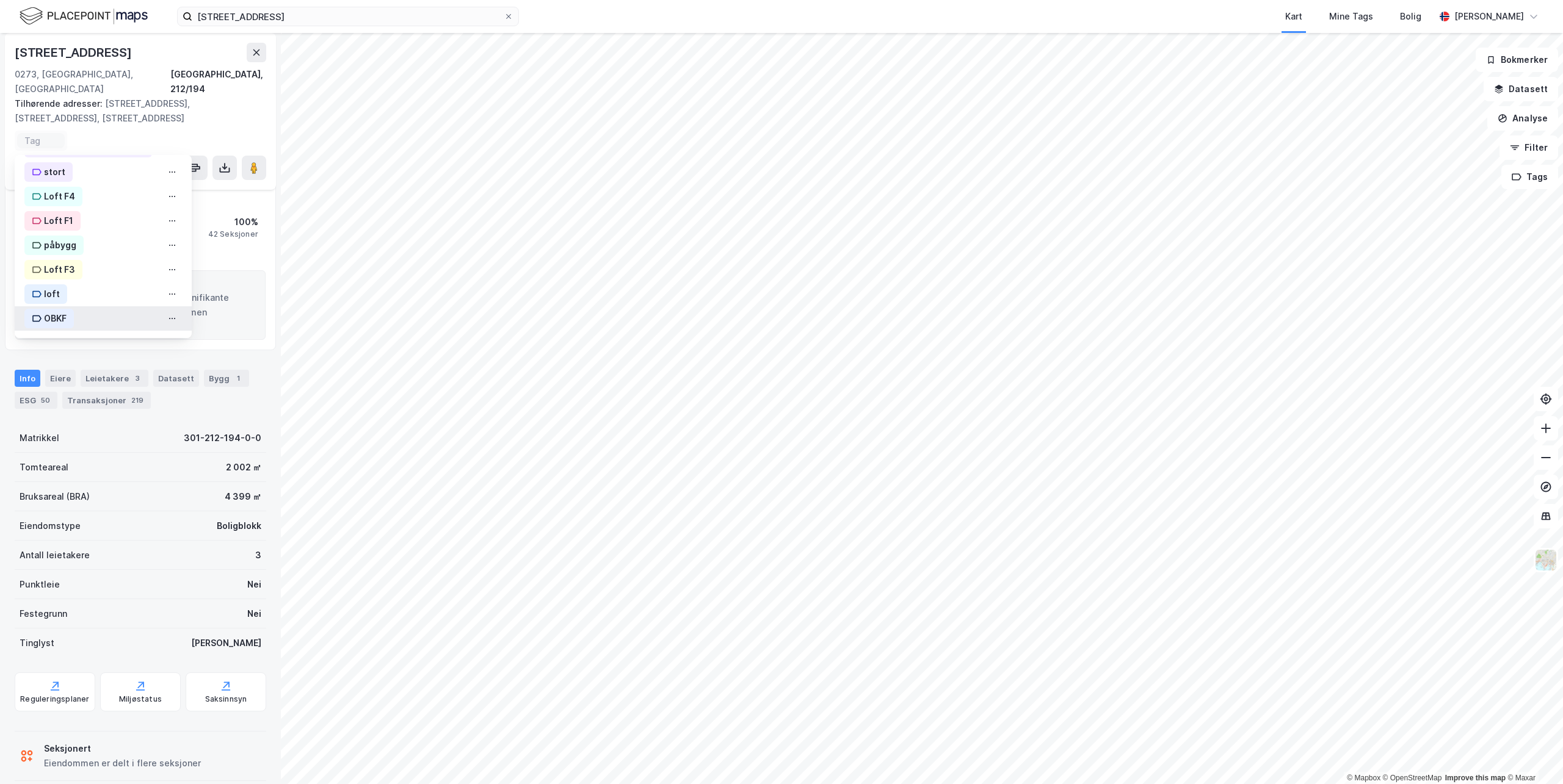
click at [41, 314] on icon at bounding box center [37, 319] width 10 height 10
drag, startPoint x: 295, startPoint y: 15, endPoint x: -109, endPoint y: -28, distance: 406.3
click at [0, 0] on html "[STREET_ADDRESS] Kart Mine Tags Bolig [PERSON_NAME] © Mapbox © OpenStreetMap Im…" at bounding box center [782, 392] width 1563 height 784
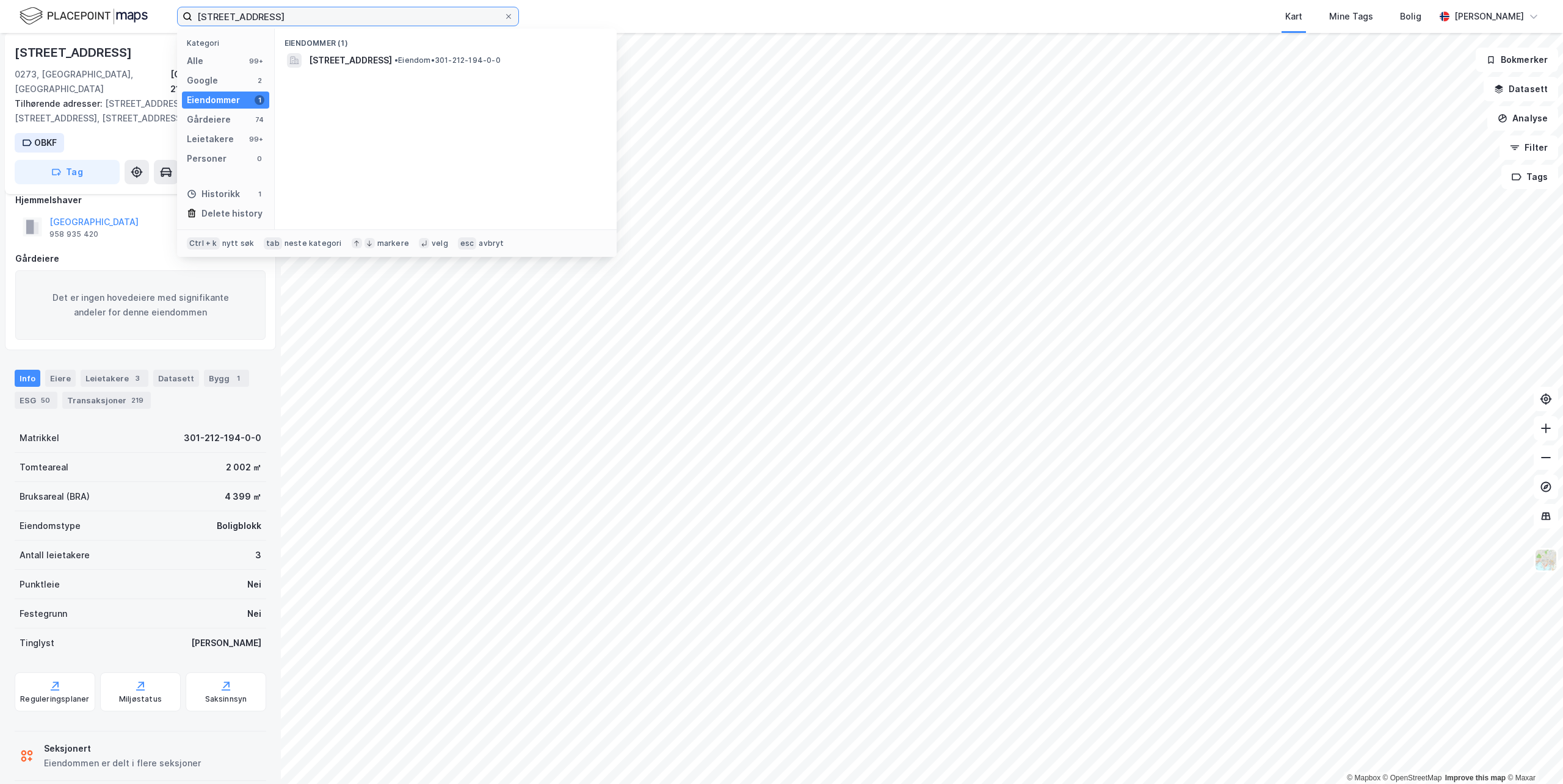
paste input "Frognerveien 67"
click at [350, 57] on span "[STREET_ADDRESS]" at bounding box center [350, 61] width 83 height 15
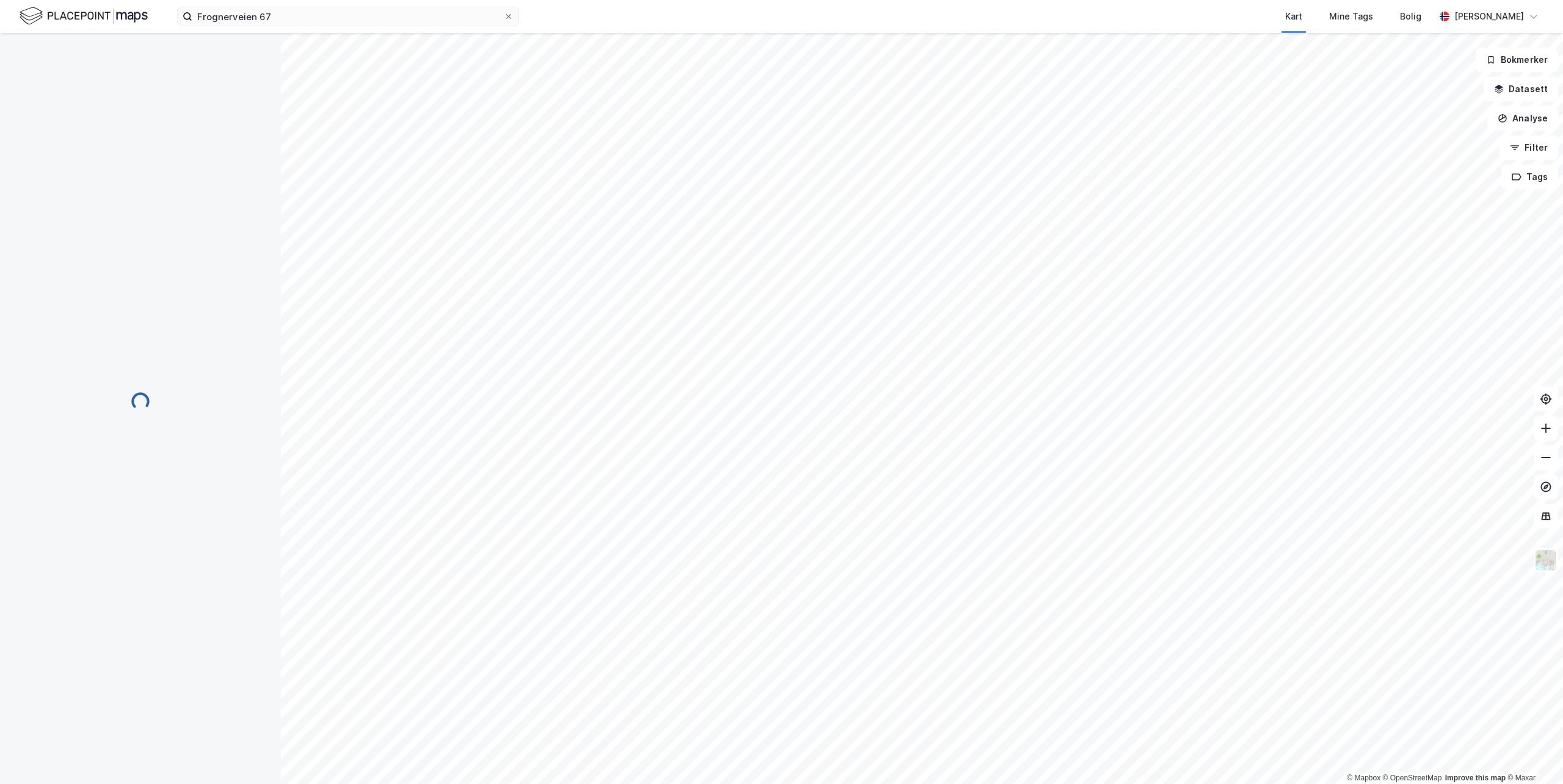
scroll to position [95, 0]
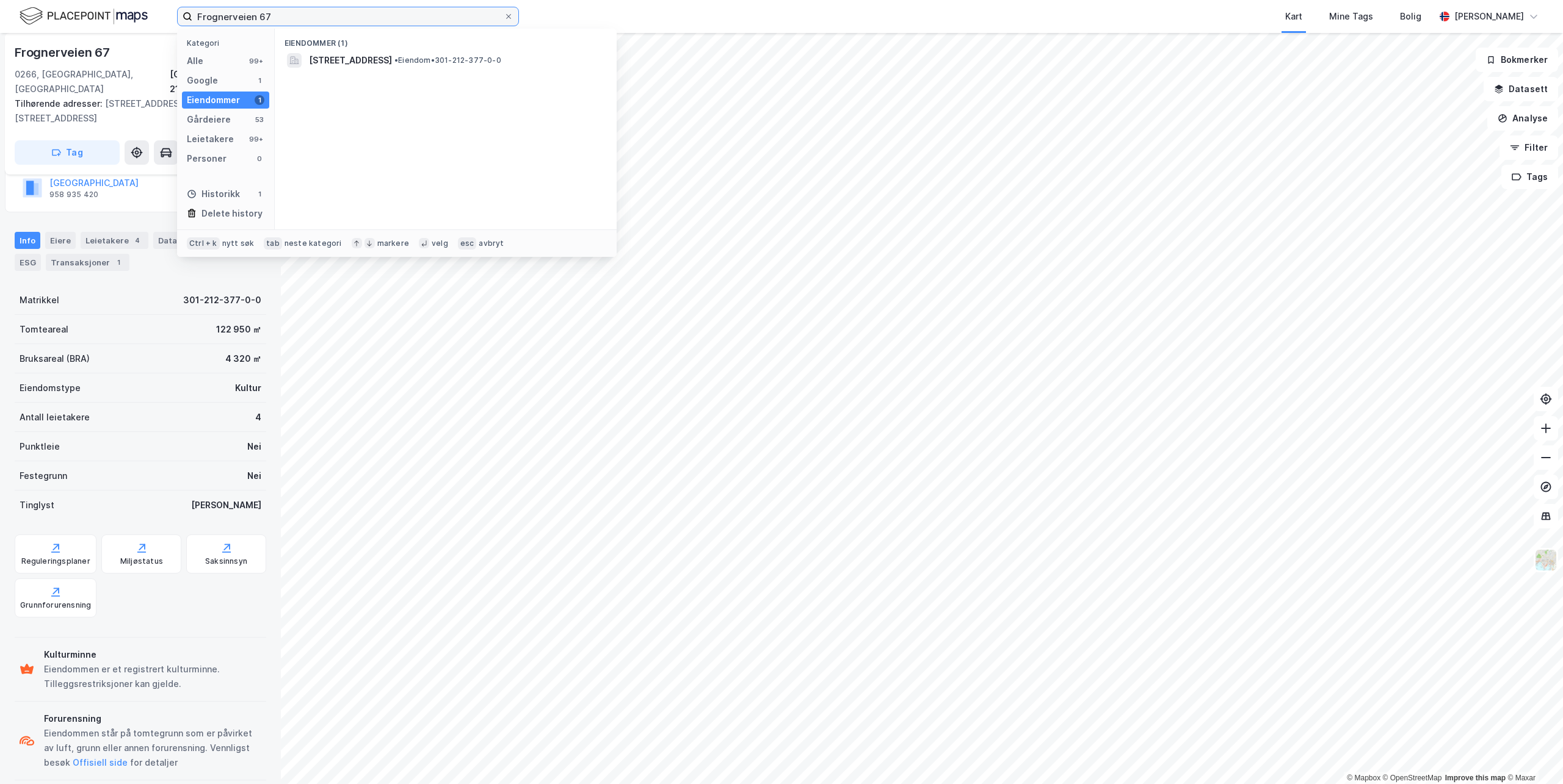
drag, startPoint x: 312, startPoint y: 6, endPoint x: -72, endPoint y: -16, distance: 384.6
click at [0, 0] on html "Frognerveien 67 Kategori Alle 99+ Google 1 Eiendommer 1 Gårdeiere 53 Leietakere…" at bounding box center [782, 392] width 1563 height 784
paste input "Halvdan [STREET_ADDRESS]"
click at [353, 70] on span "Eiendom • 301-212-508-0-0" at bounding box center [360, 73] width 103 height 10
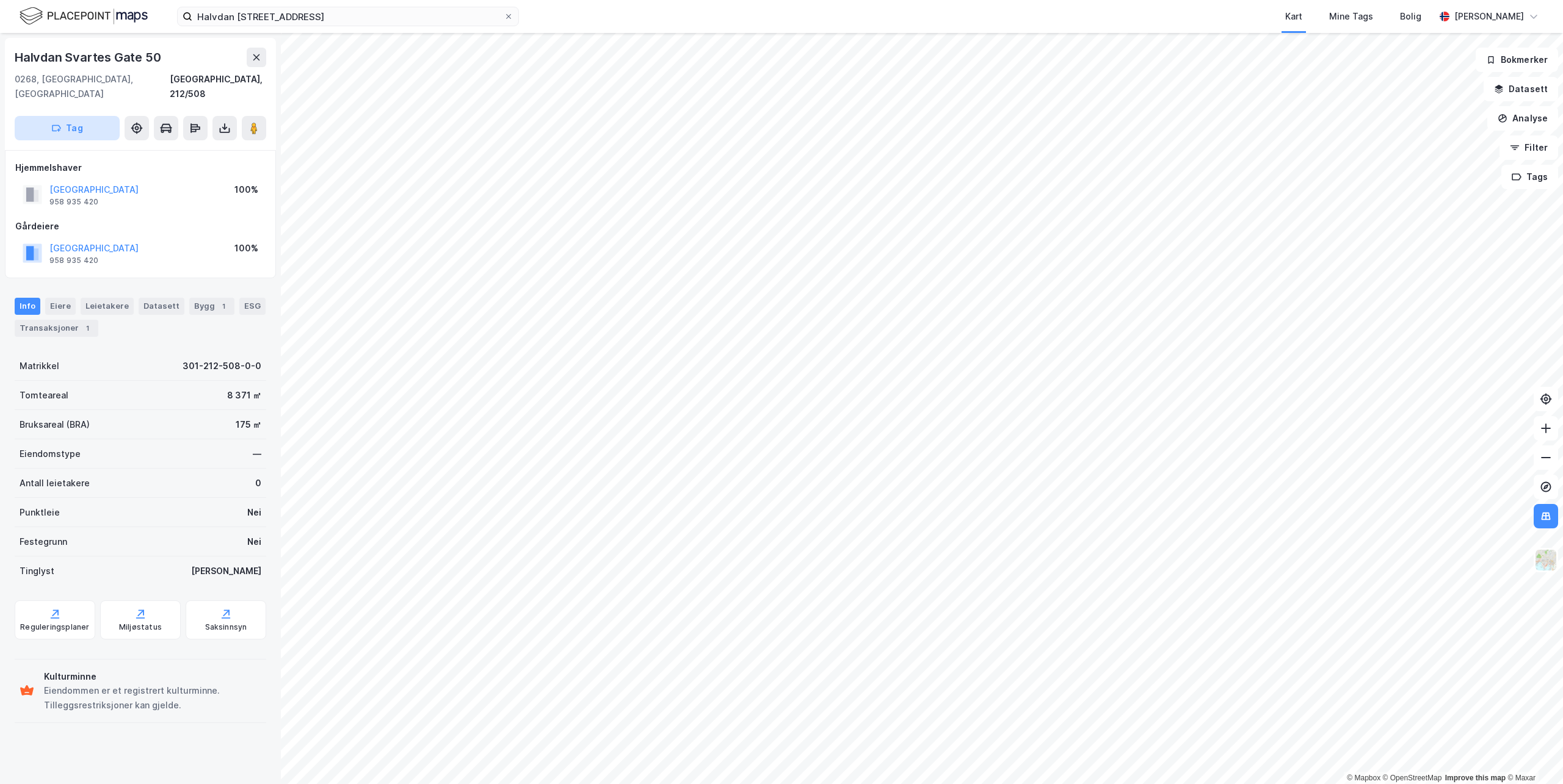
click at [100, 117] on button "Tag" at bounding box center [67, 128] width 105 height 24
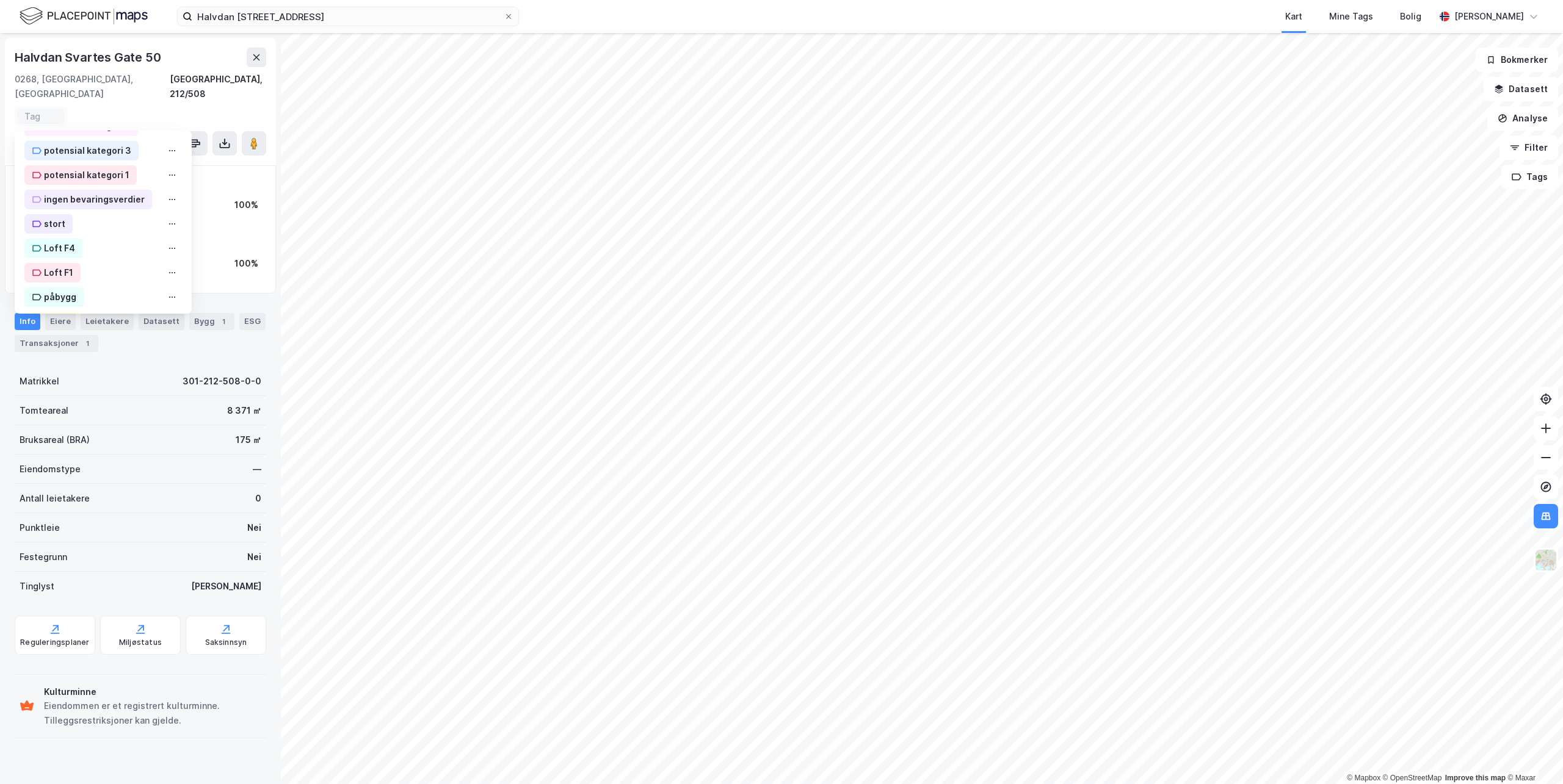
scroll to position [456, 0]
click at [57, 287] on div "OBKF" at bounding box center [56, 294] width 23 height 15
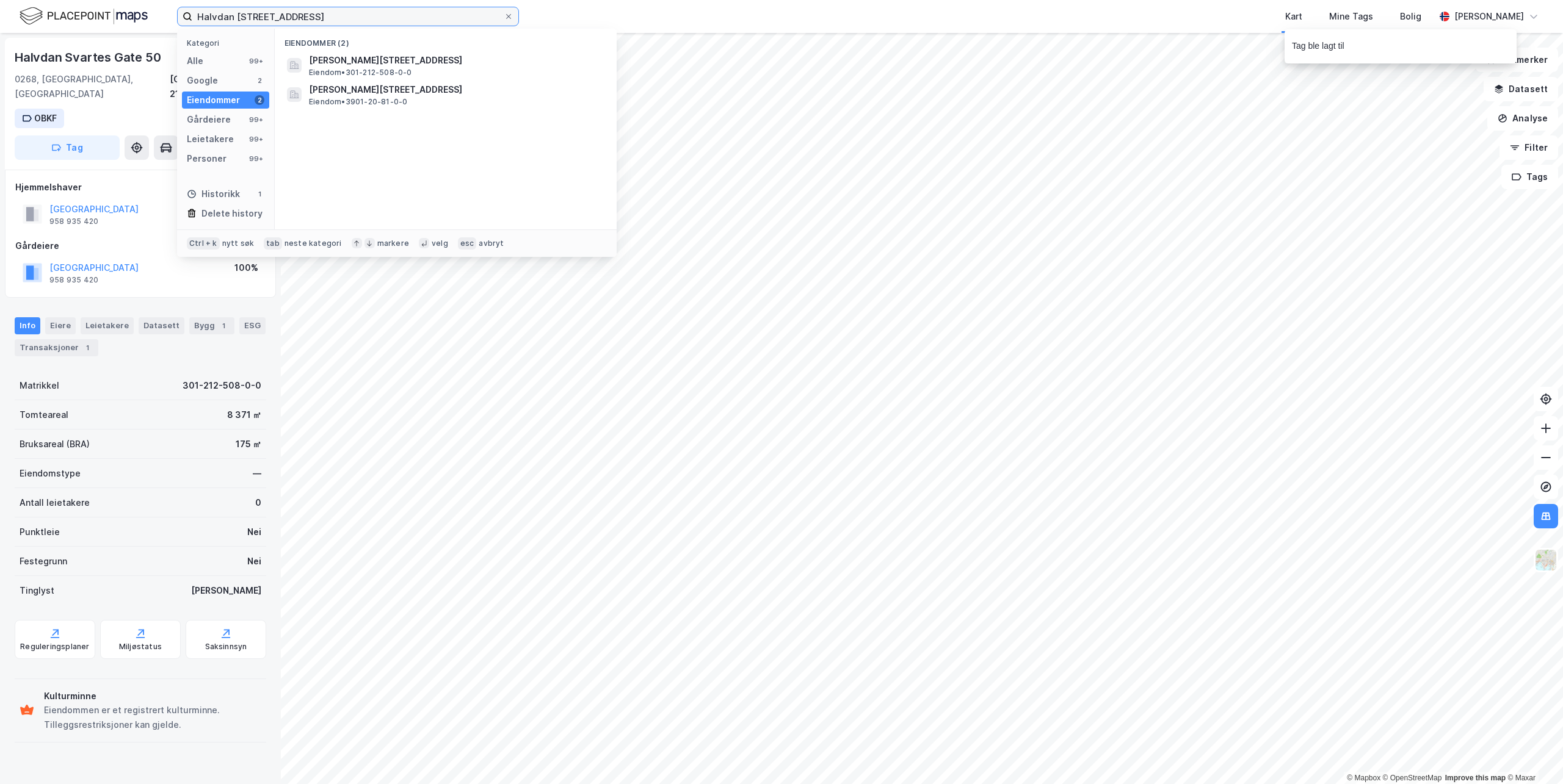
drag, startPoint x: 317, startPoint y: 18, endPoint x: -152, endPoint y: -33, distance: 471.8
click at [0, 0] on html "Halvdan [STREET_ADDRESS] Kategori Alle 99+ Google 2 Eiendommer 2 Gårdeiere 99+ …" at bounding box center [782, 392] width 1563 height 784
paste input "[STREET_ADDRESS]"
click at [392, 56] on span "[STREET_ADDRESS]" at bounding box center [350, 61] width 83 height 15
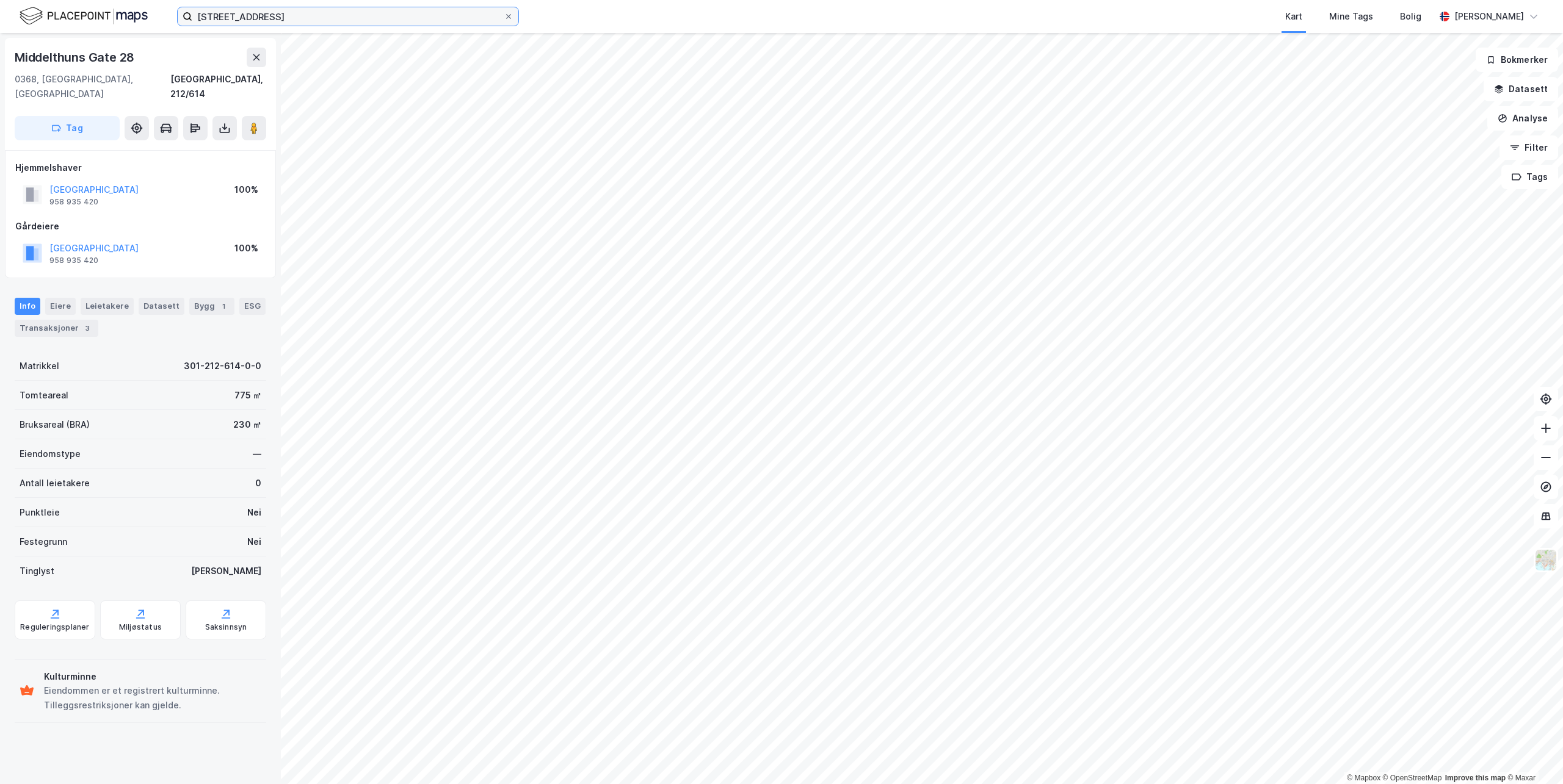
drag, startPoint x: 297, startPoint y: 14, endPoint x: -264, endPoint y: -61, distance: 566.0
click at [0, 0] on html "[STREET_ADDRESS] Kart Mine Tags Bolig [PERSON_NAME] © Mapbox © OpenStreetMap Im…" at bounding box center [782, 392] width 1563 height 784
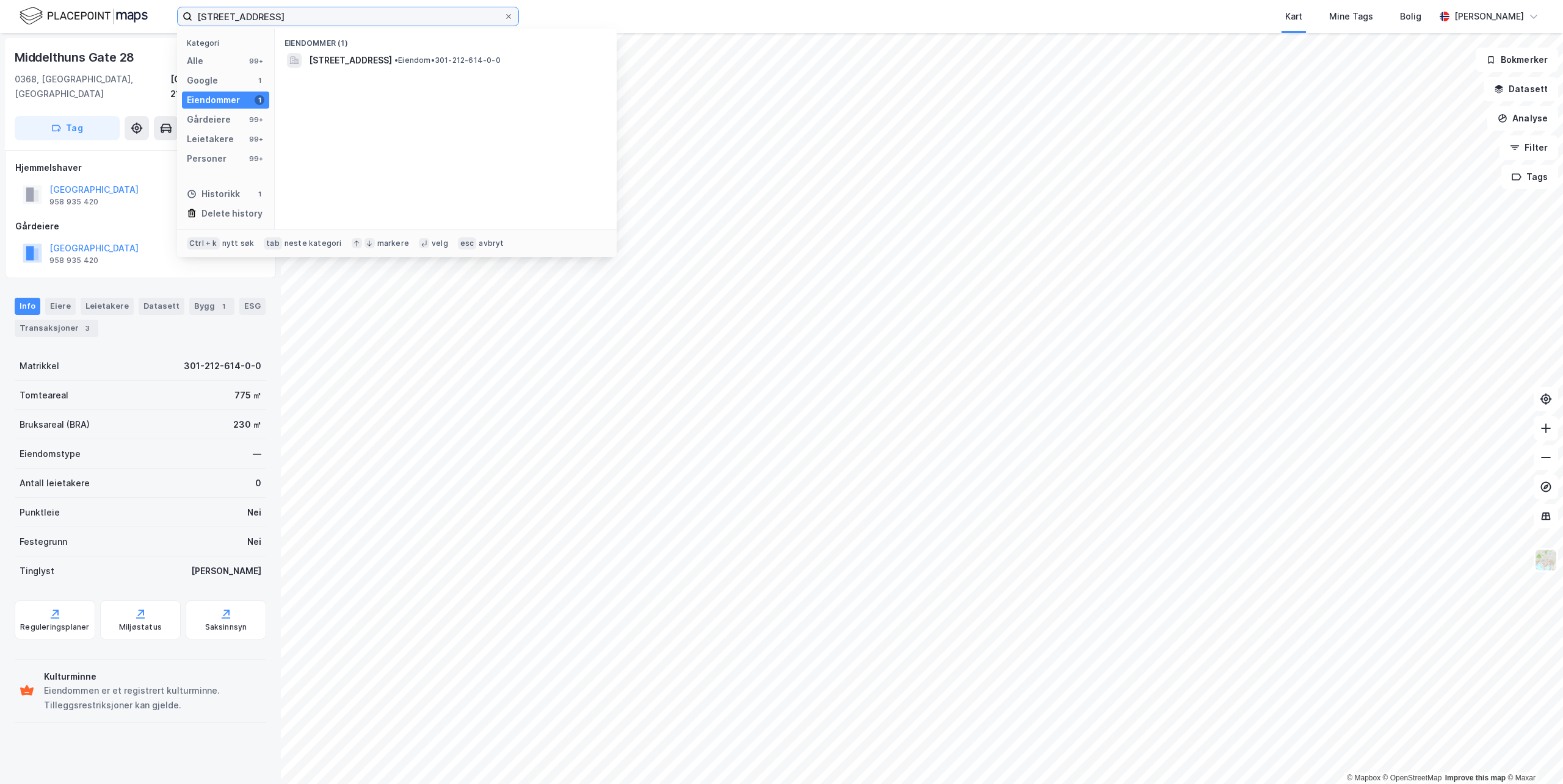
paste input "[STREET_ADDRESS]"
click at [392, 66] on span "[STREET_ADDRESS]" at bounding box center [350, 61] width 83 height 15
drag, startPoint x: 290, startPoint y: 25, endPoint x: 98, endPoint y: 6, distance: 192.9
click at [99, 6] on div "[STREET_ADDRESS] Kategori Alle 99+ Google 1 Eiendommer 1 Gårdeiere 99+ Leietake…" at bounding box center [782, 16] width 1563 height 33
paste input "[STREET_ADDRESS]"
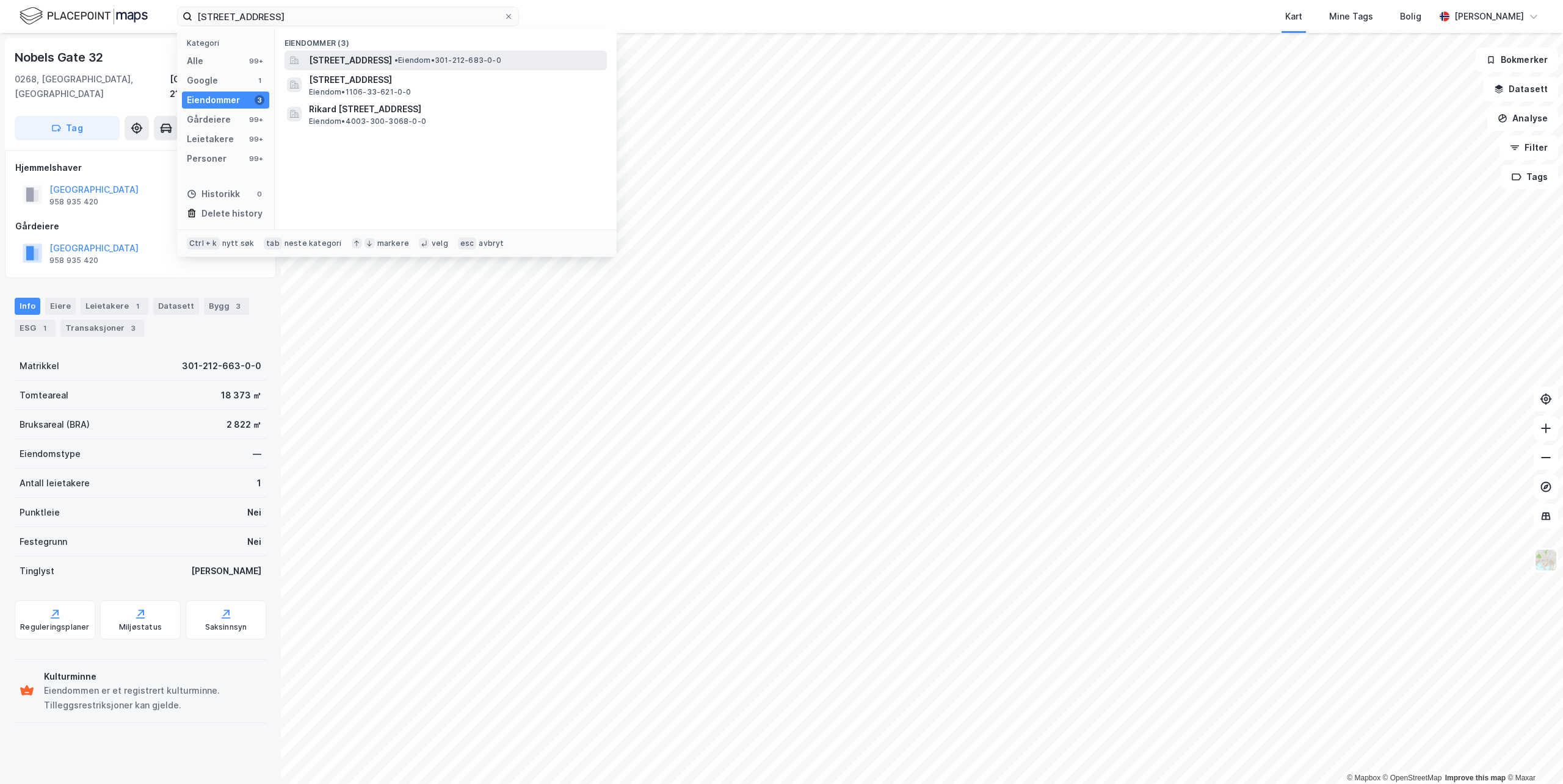
click at [375, 61] on span "[STREET_ADDRESS]" at bounding box center [350, 61] width 83 height 15
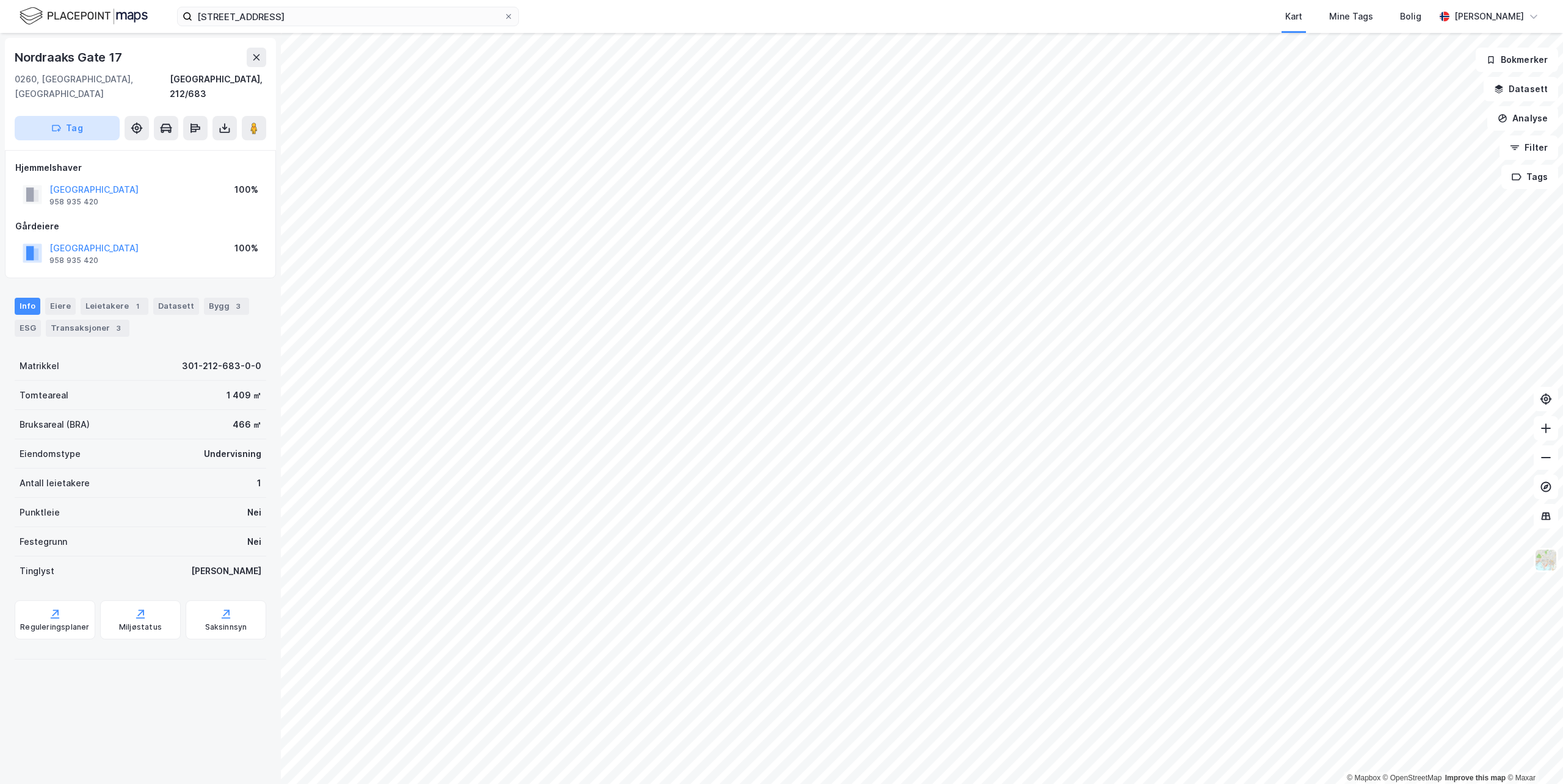
click at [63, 116] on button "Tag" at bounding box center [67, 128] width 105 height 24
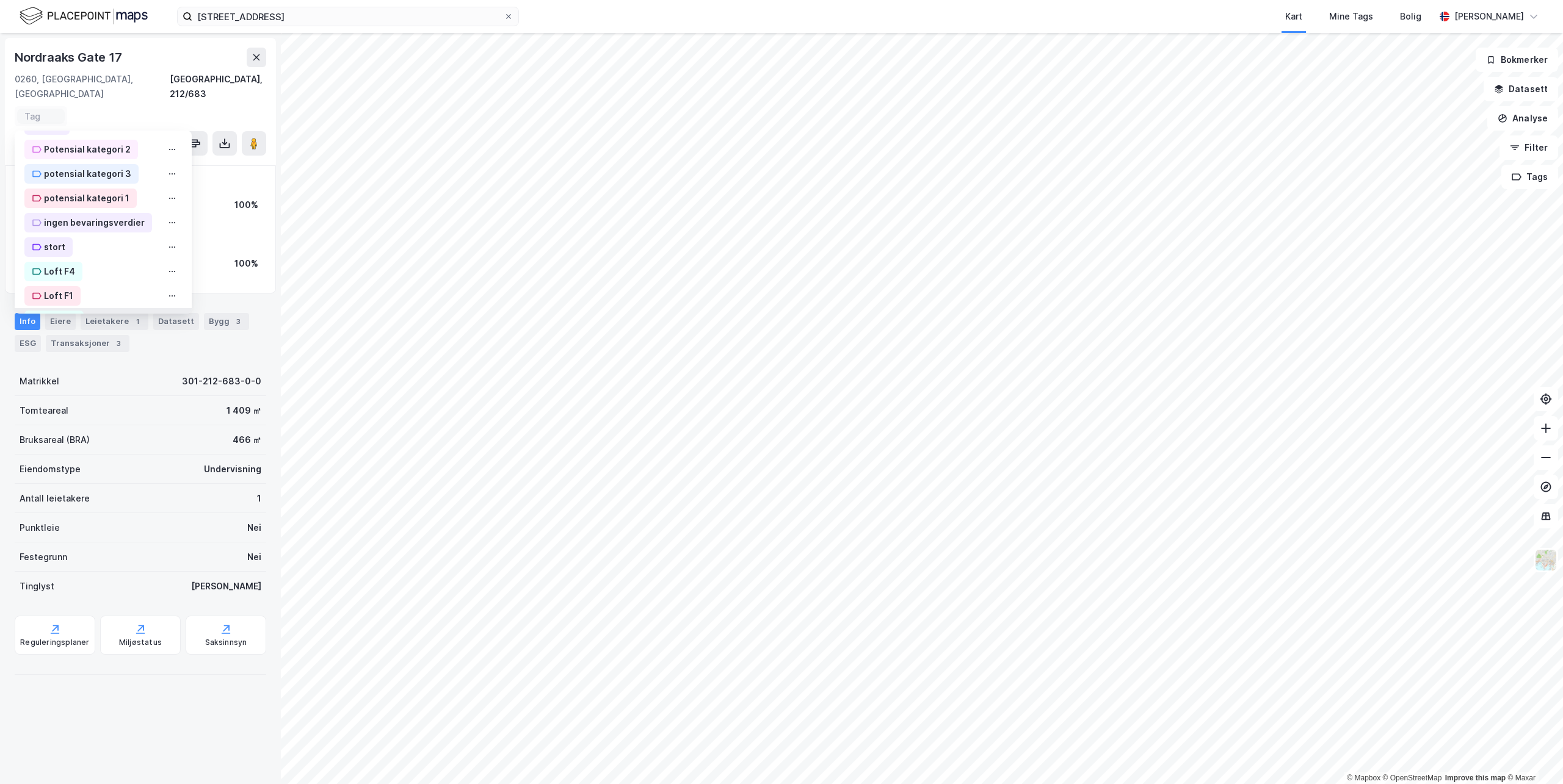
scroll to position [456, 0]
click at [43, 284] on div "OBKF" at bounding box center [48, 293] width 49 height 19
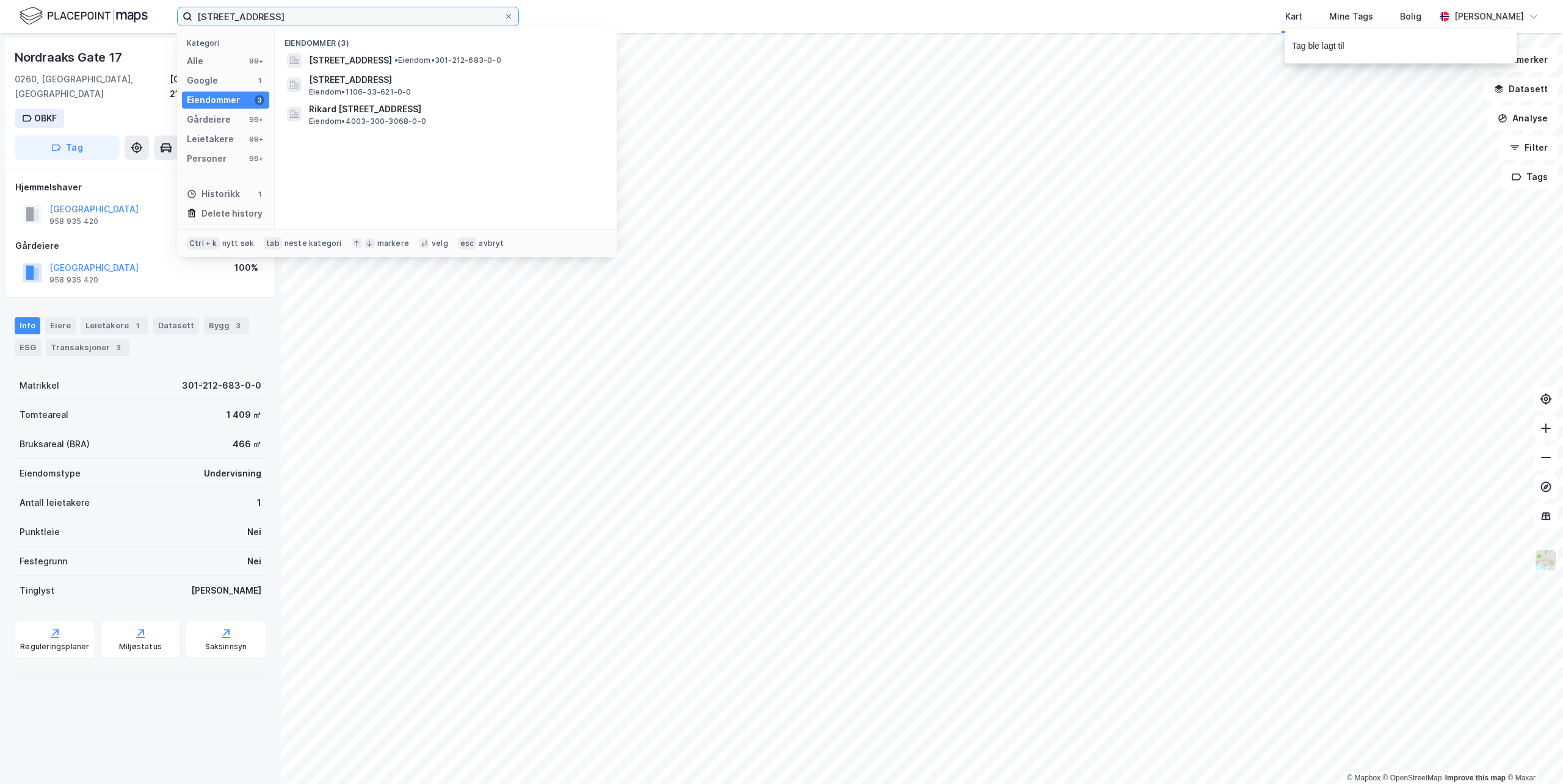
drag, startPoint x: 308, startPoint y: 16, endPoint x: 15, endPoint y: 14, distance: 293.0
click at [4, 11] on div "[STREET_ADDRESS] Kategori Alle 99+ Google 1 Eiendommer 3 Gårdeiere 99+ Leietake…" at bounding box center [782, 16] width 1563 height 33
paste input "[STREET_ADDRESS]"
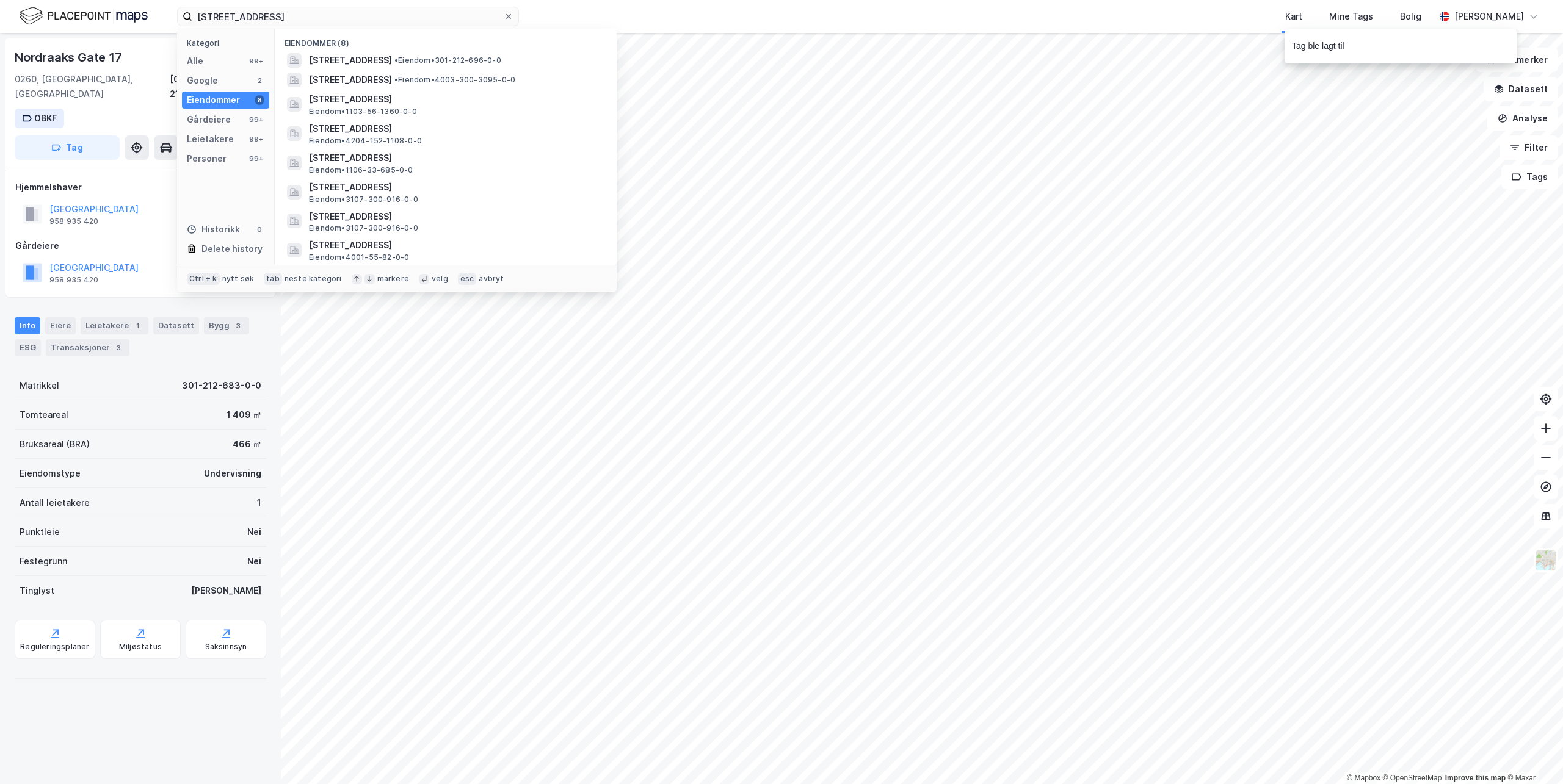
click at [373, 64] on span "[STREET_ADDRESS]" at bounding box center [350, 61] width 83 height 15
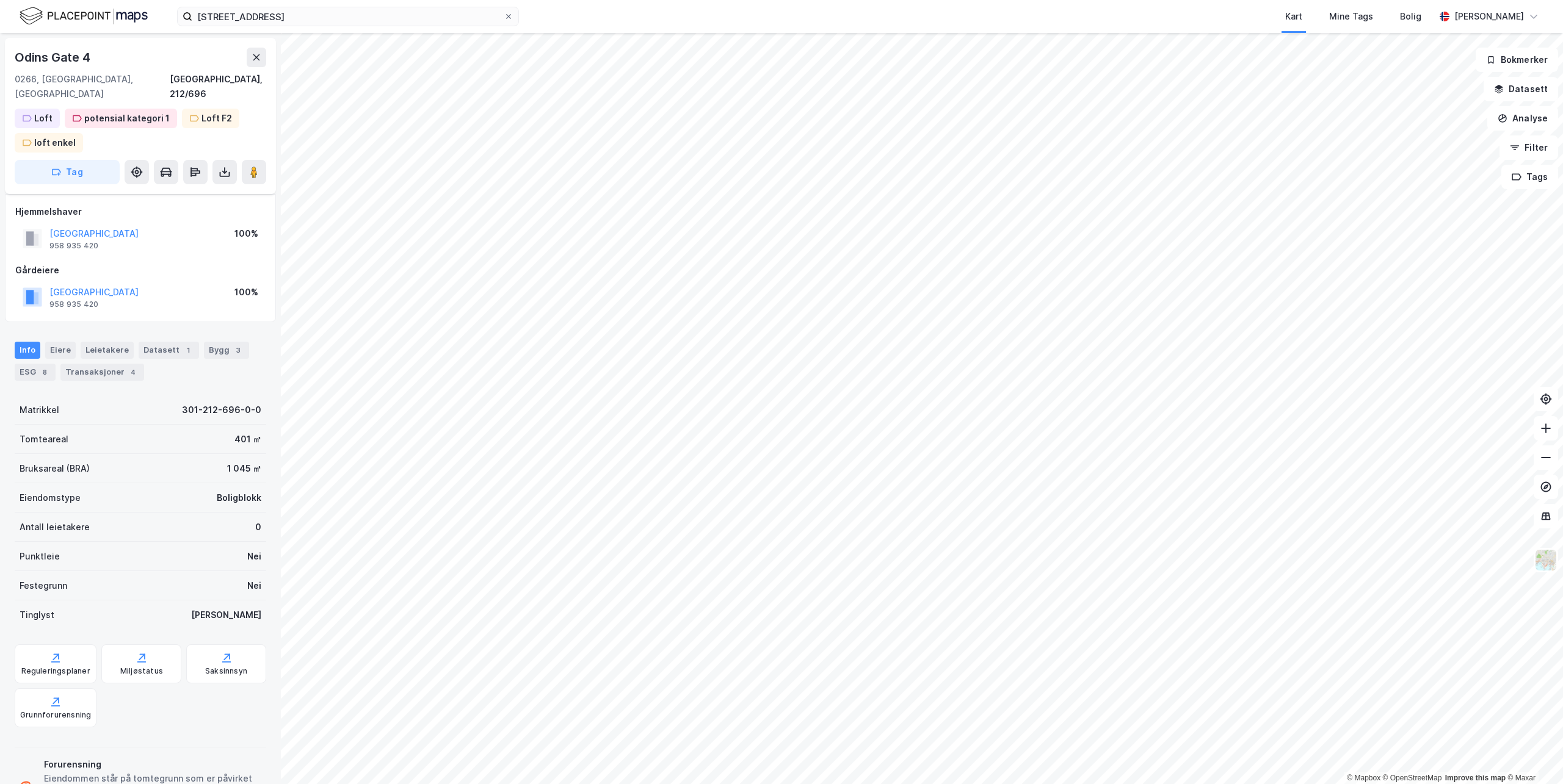
scroll to position [45, 0]
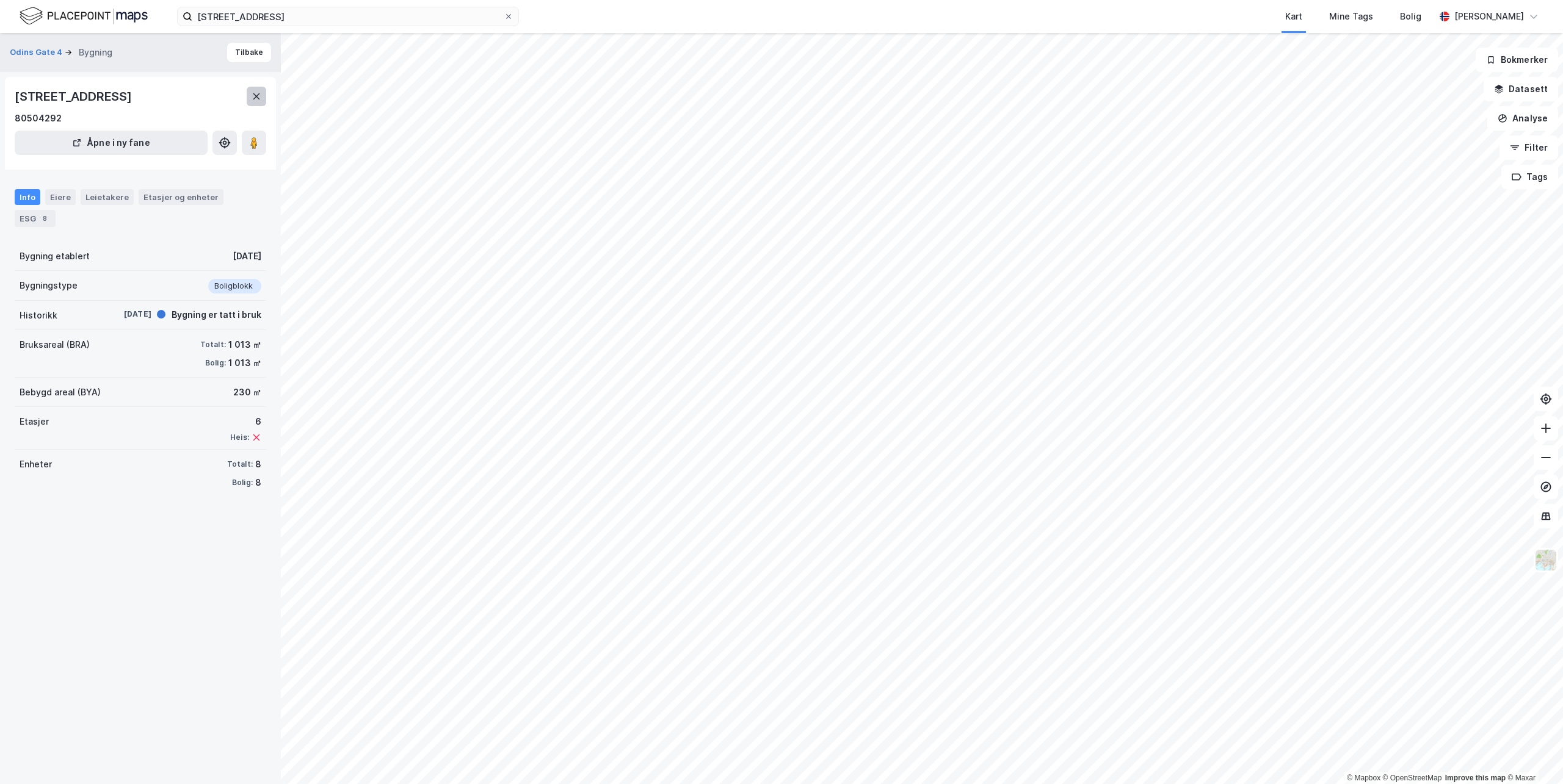
click at [259, 94] on icon at bounding box center [256, 96] width 6 height 6
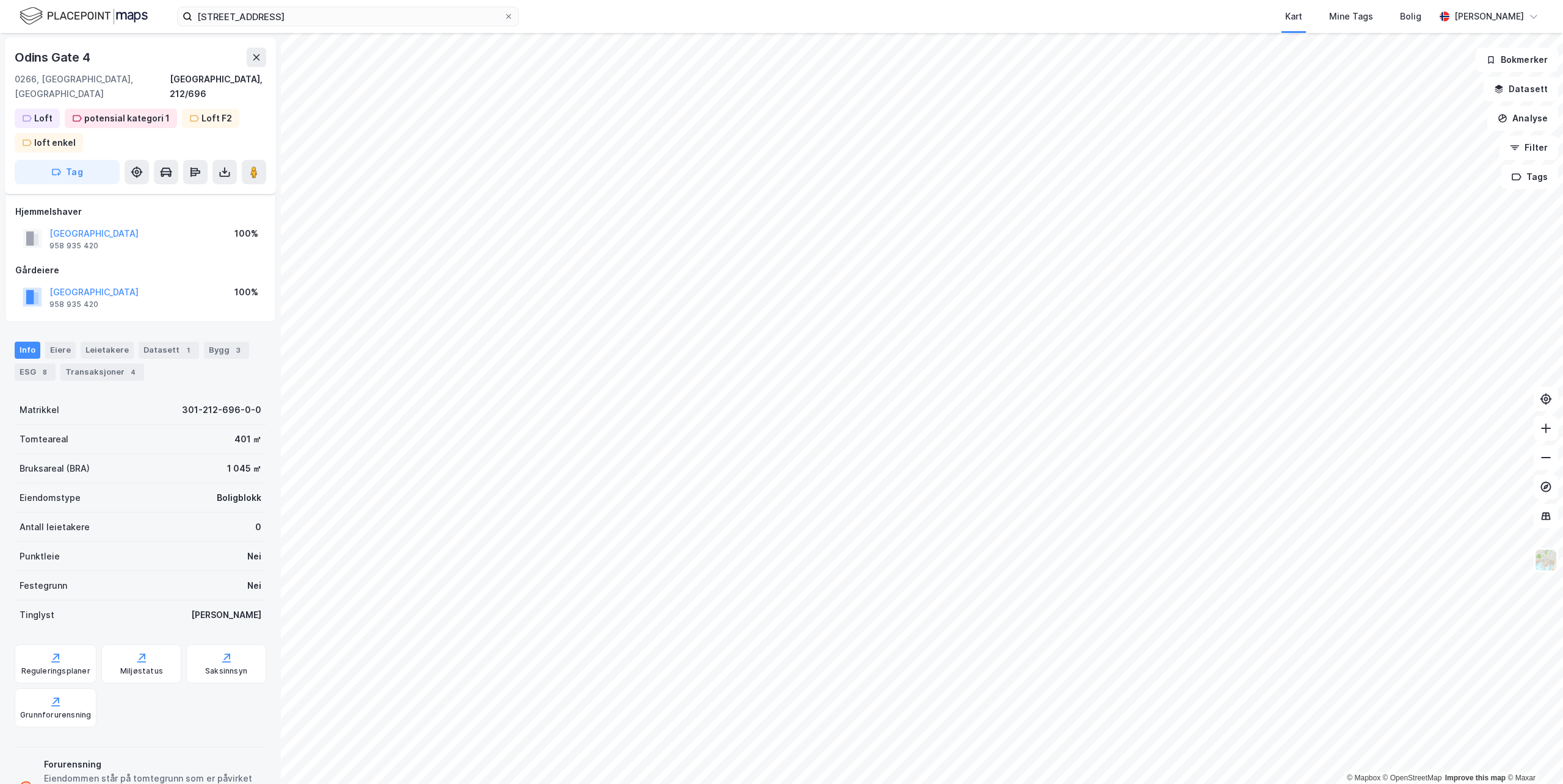
scroll to position [45, 0]
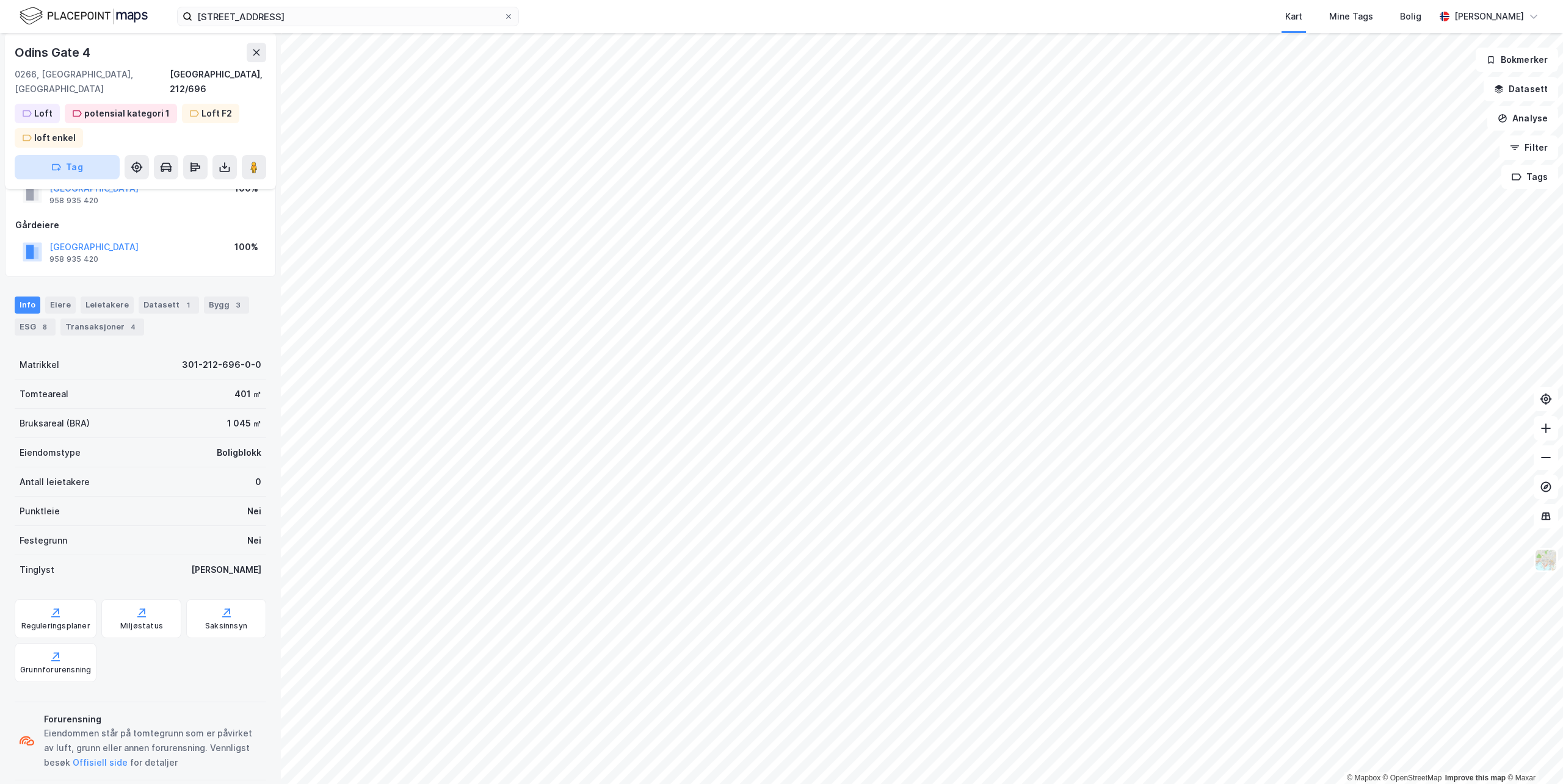
click at [81, 155] on button "Tag" at bounding box center [67, 167] width 105 height 24
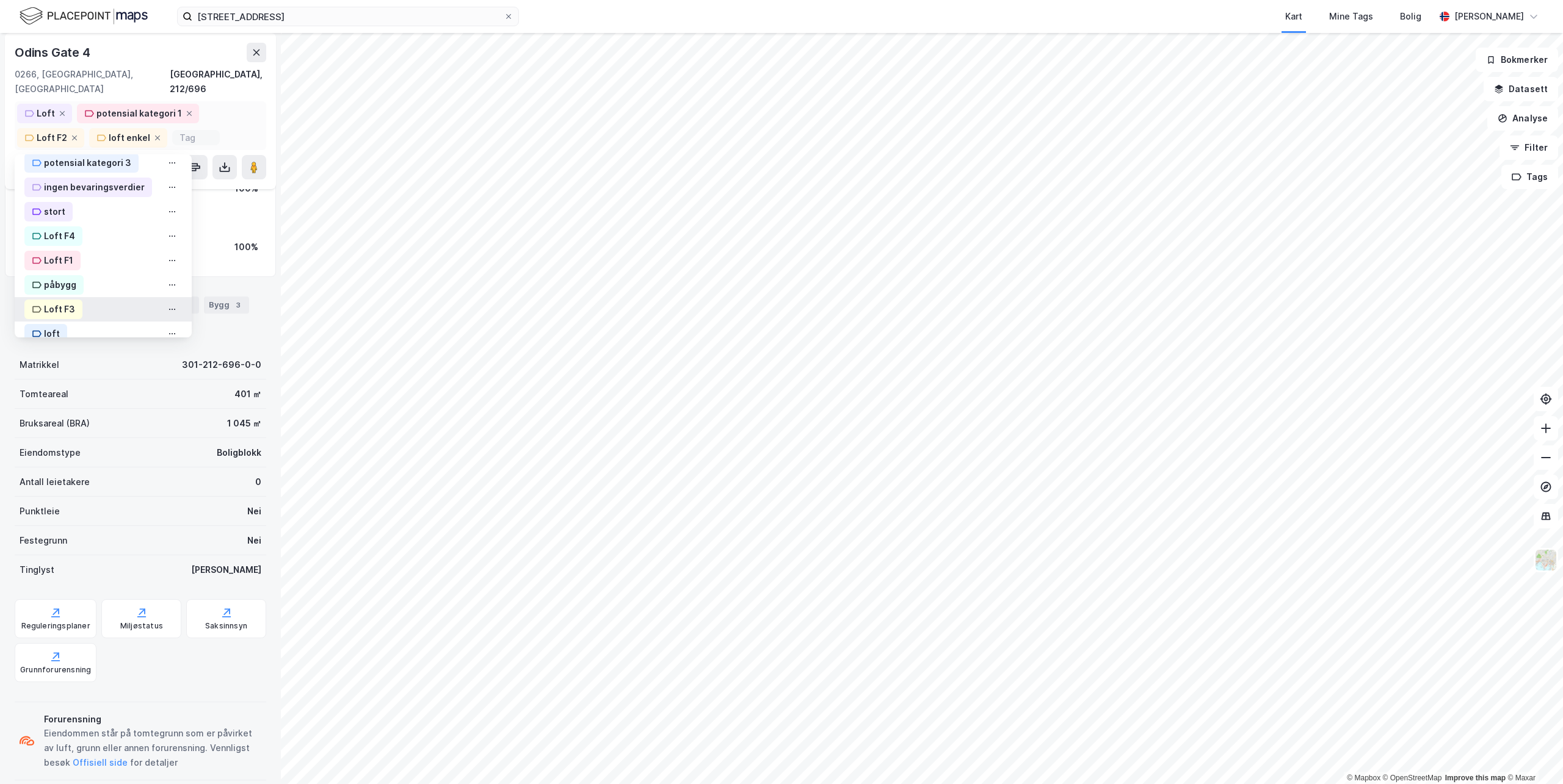
scroll to position [471, 0]
click at [51, 311] on div "OBKF" at bounding box center [56, 318] width 23 height 15
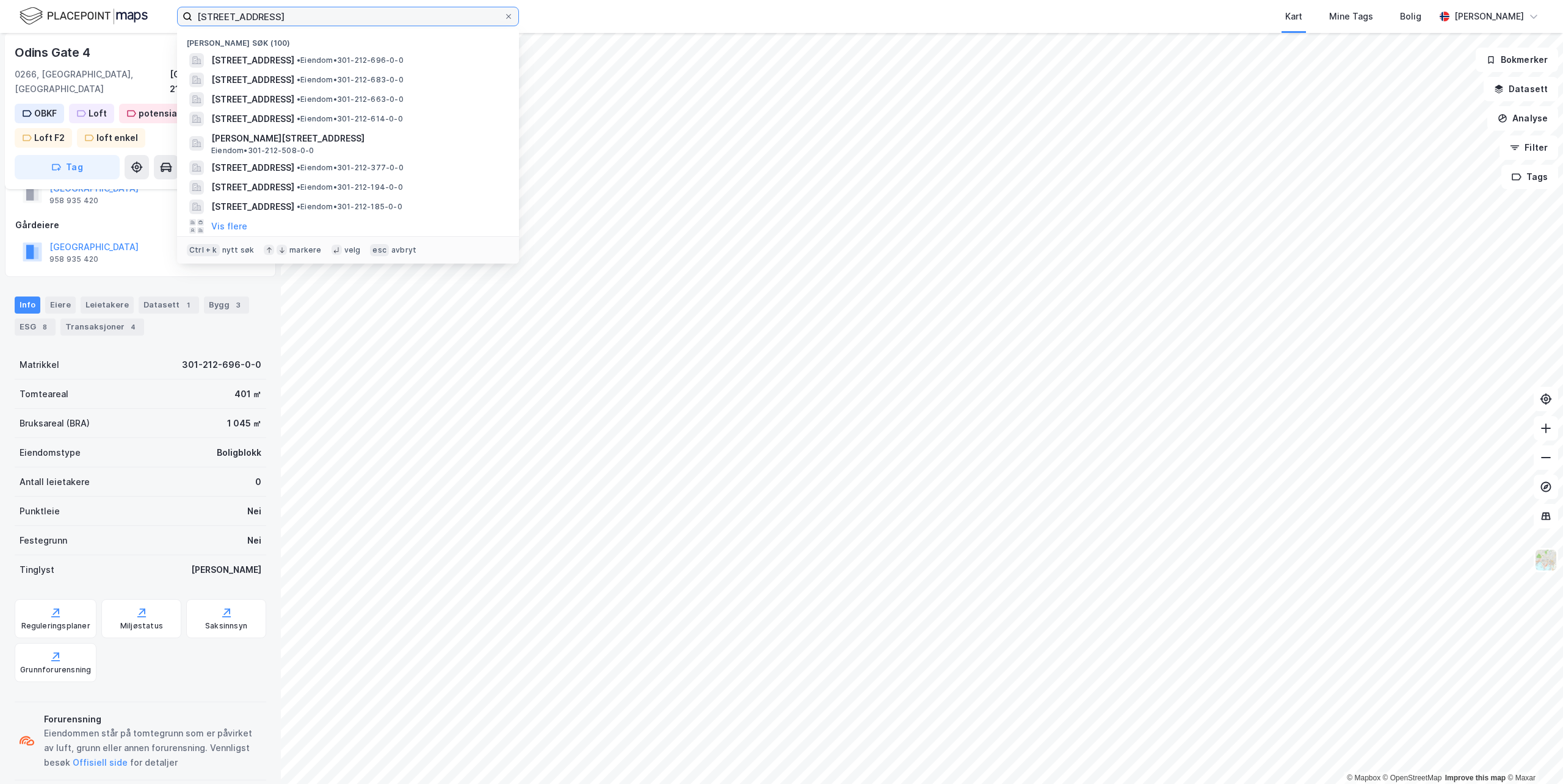
drag, startPoint x: 301, startPoint y: 23, endPoint x: 36, endPoint y: 4, distance: 265.7
click at [36, 4] on div "[STREET_ADDRESS] • Eiendom • 301-212-696-0-0 [STREET_ADDRESS] • Eiendom • 301-2…" at bounding box center [782, 16] width 1563 height 33
paste input "[STREET_ADDRESS][PERSON_NAME]"
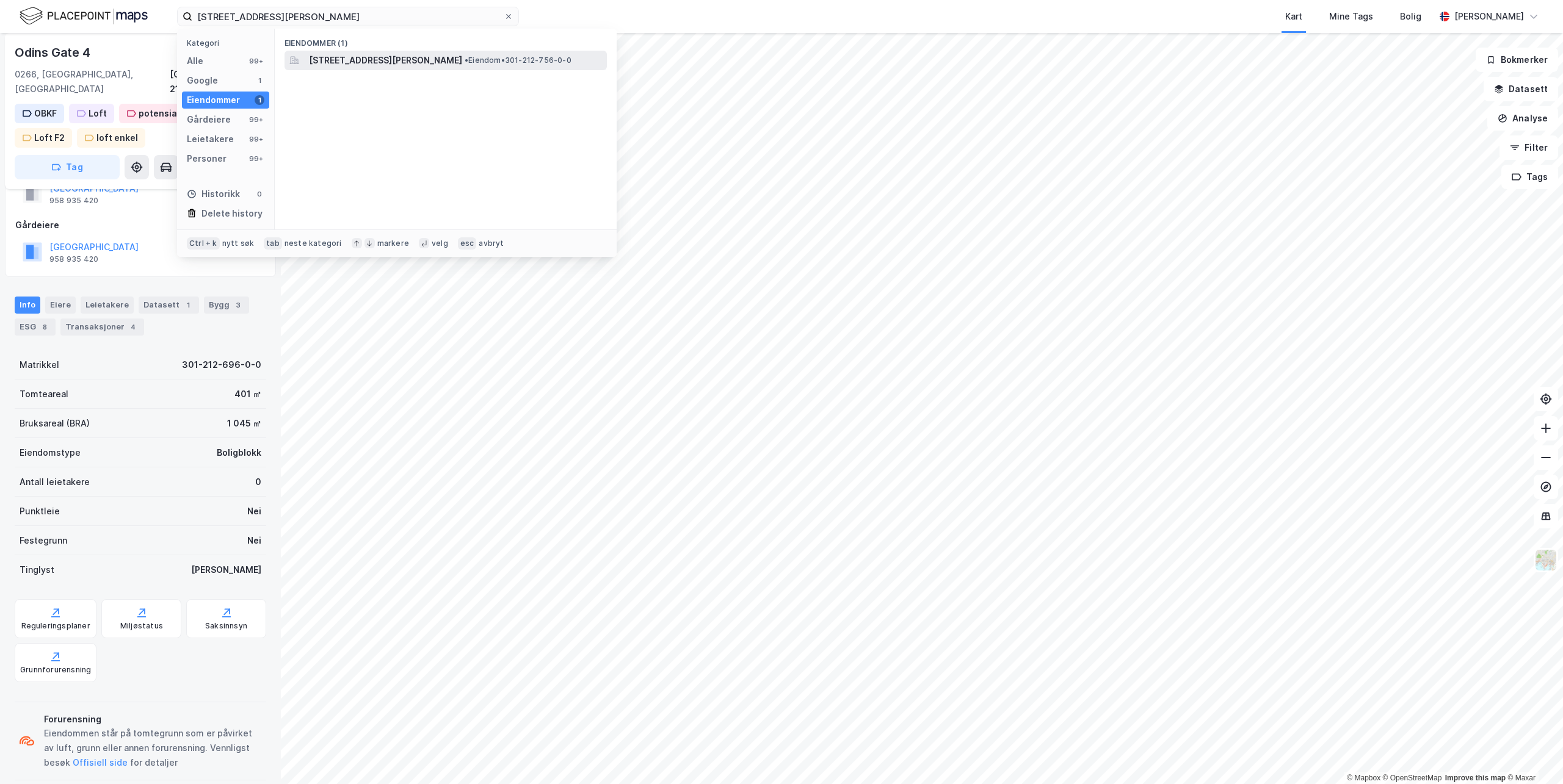
click at [338, 57] on span "[STREET_ADDRESS][PERSON_NAME]" at bounding box center [385, 61] width 153 height 15
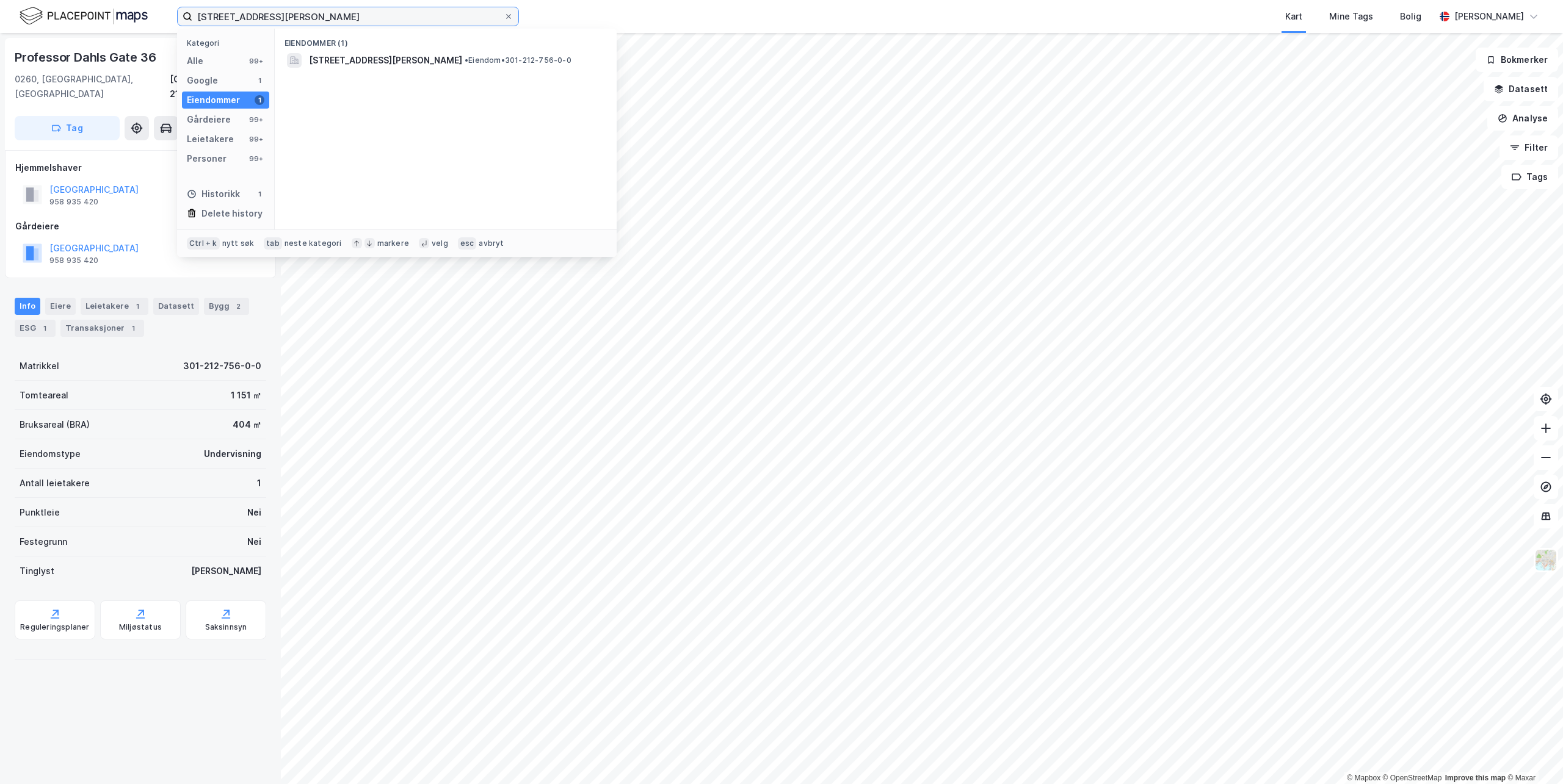
drag, startPoint x: 323, startPoint y: 20, endPoint x: -194, endPoint y: -44, distance: 520.9
click at [0, 0] on html "[STREET_ADDRESS] Kategori Alle 99+ Google 1 Eiendommer 1 Gårdeiere 99+ Leietake…" at bounding box center [782, 392] width 1563 height 784
paste input "44B"
click at [405, 66] on span "[STREET_ADDRESS][PERSON_NAME]" at bounding box center [455, 61] width 293 height 15
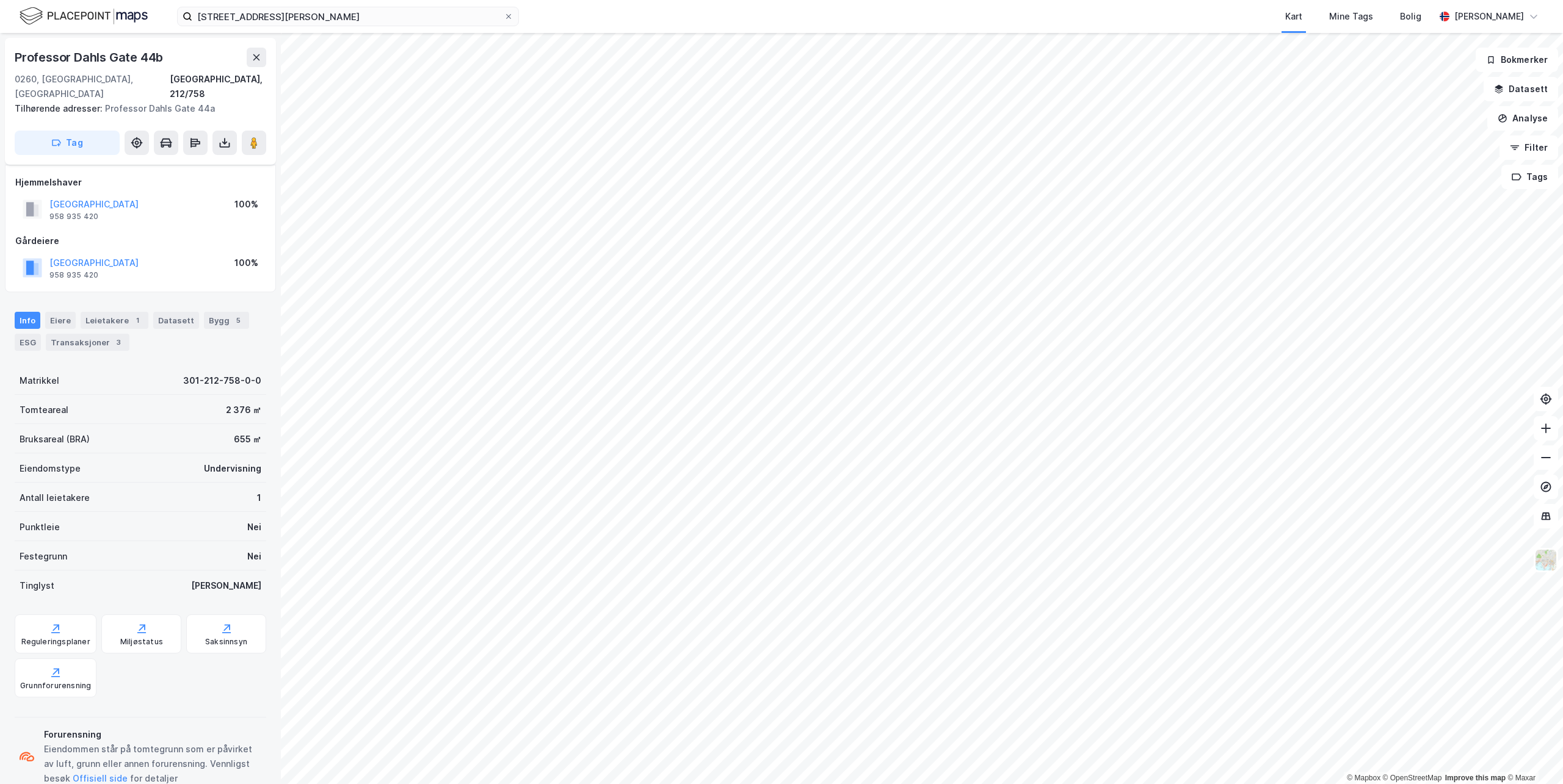
scroll to position [16, 0]
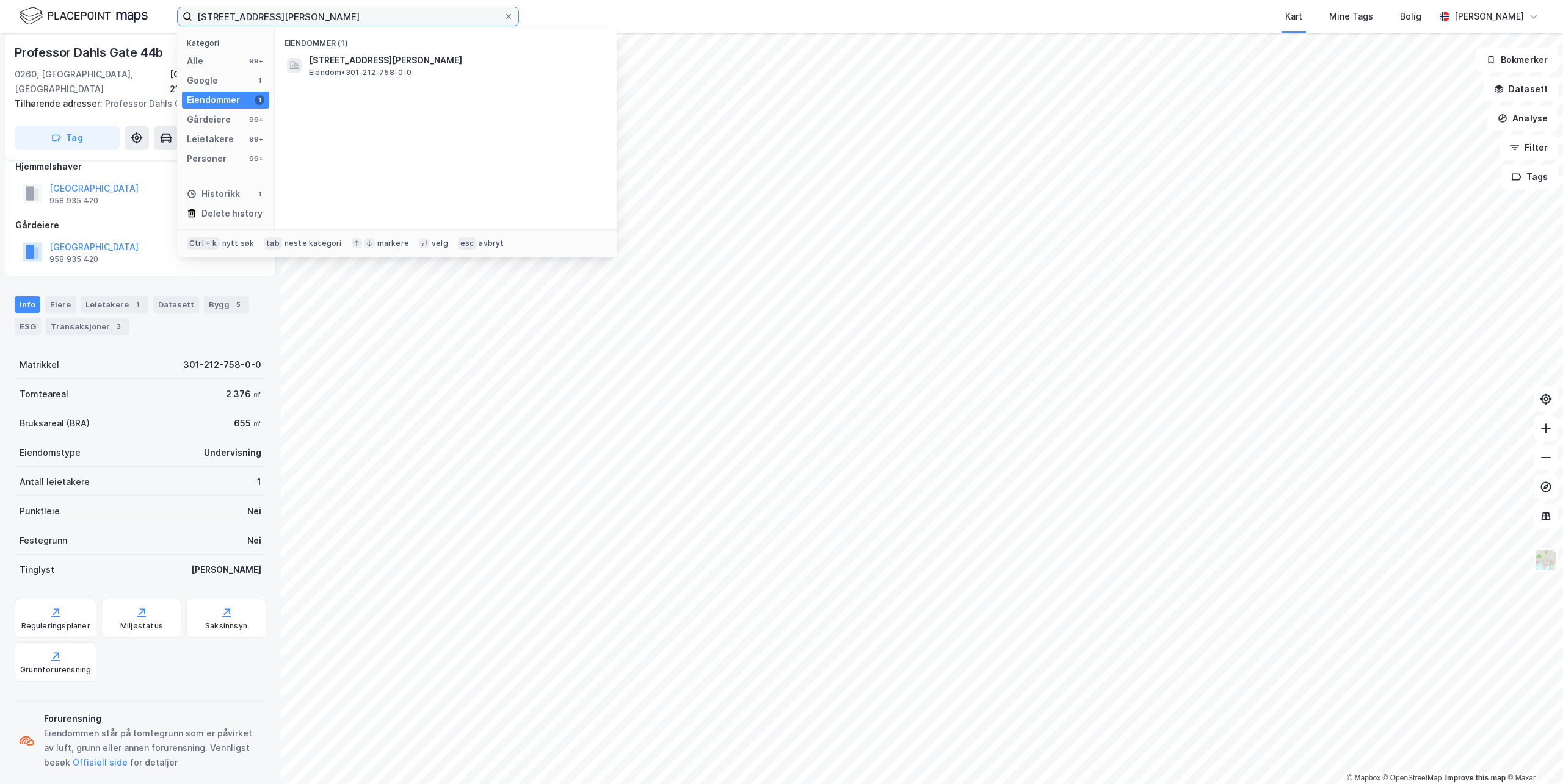
drag, startPoint x: 387, startPoint y: 16, endPoint x: -78, endPoint y: -36, distance: 467.9
click at [0, 0] on html "[STREET_ADDRESS][PERSON_NAME] Kategori Alle 99+ Google 1 Eiendommer 1 Gårdeiere…" at bounding box center [782, 392] width 1563 height 784
paste input "[PERSON_NAME][STREET_ADDRESS]"
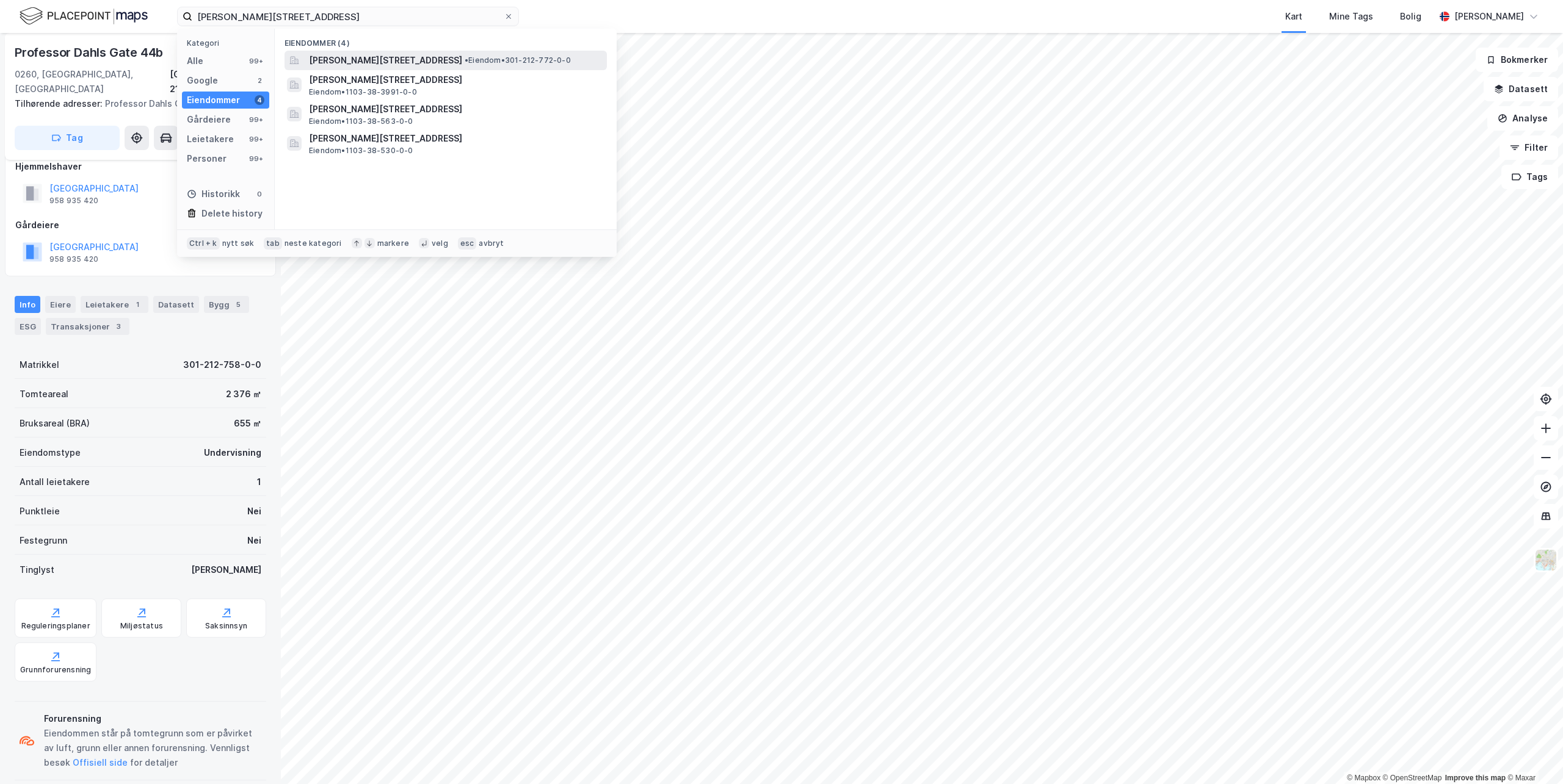
click at [395, 63] on span "[PERSON_NAME][STREET_ADDRESS]" at bounding box center [385, 61] width 153 height 15
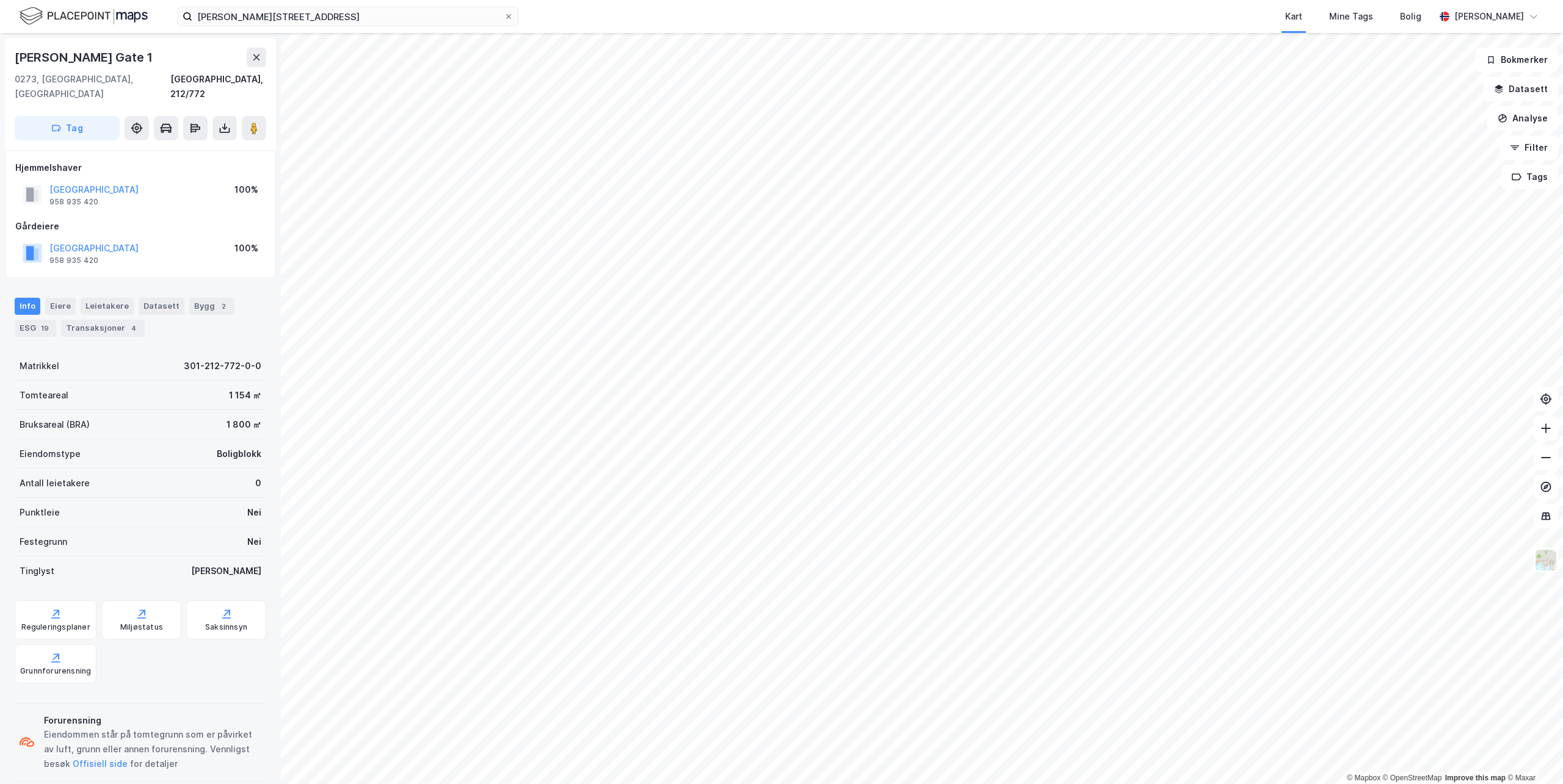
scroll to position [1, 0]
click at [85, 115] on button "Tag" at bounding box center [67, 127] width 105 height 24
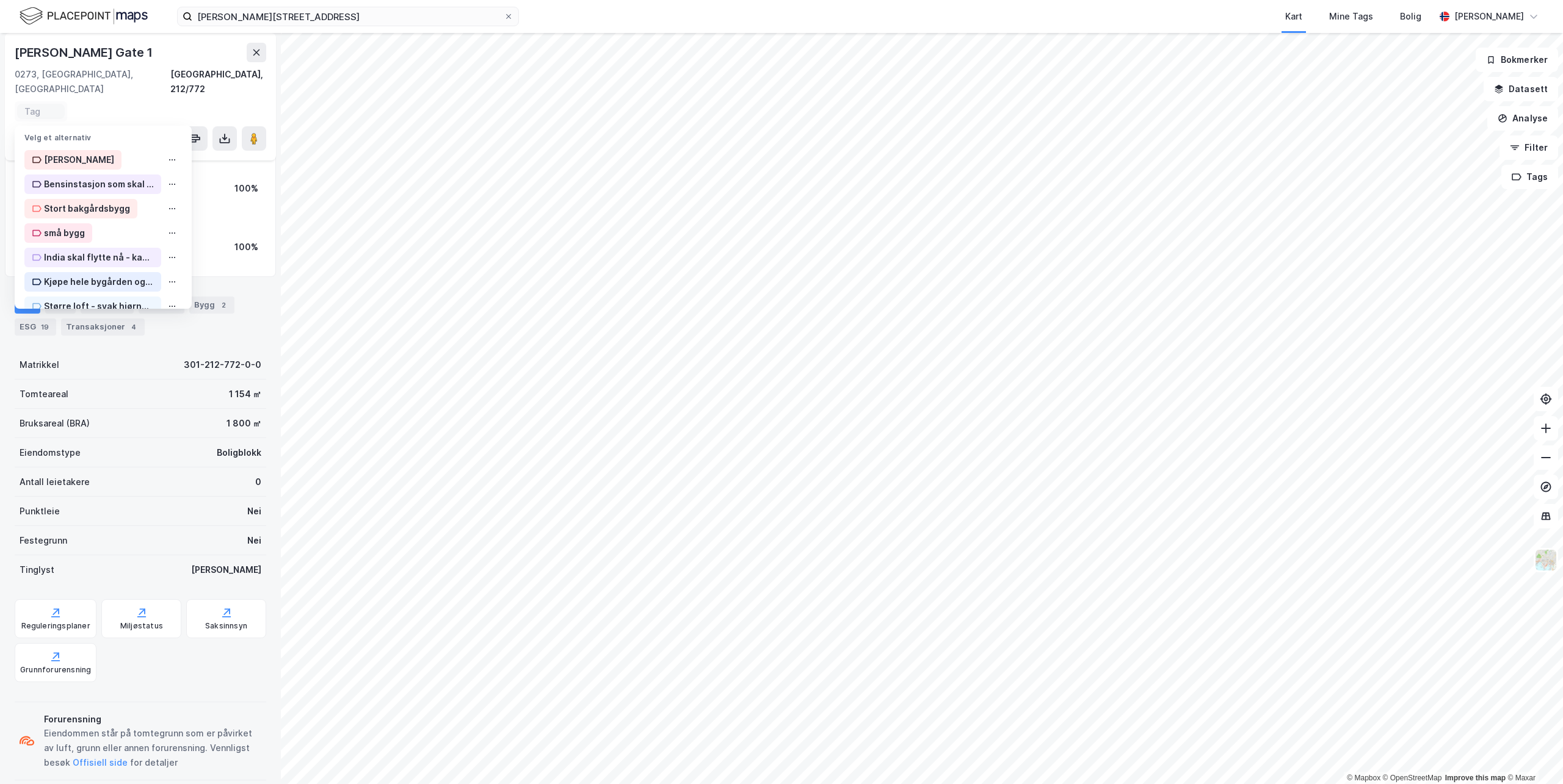
scroll to position [456, 0]
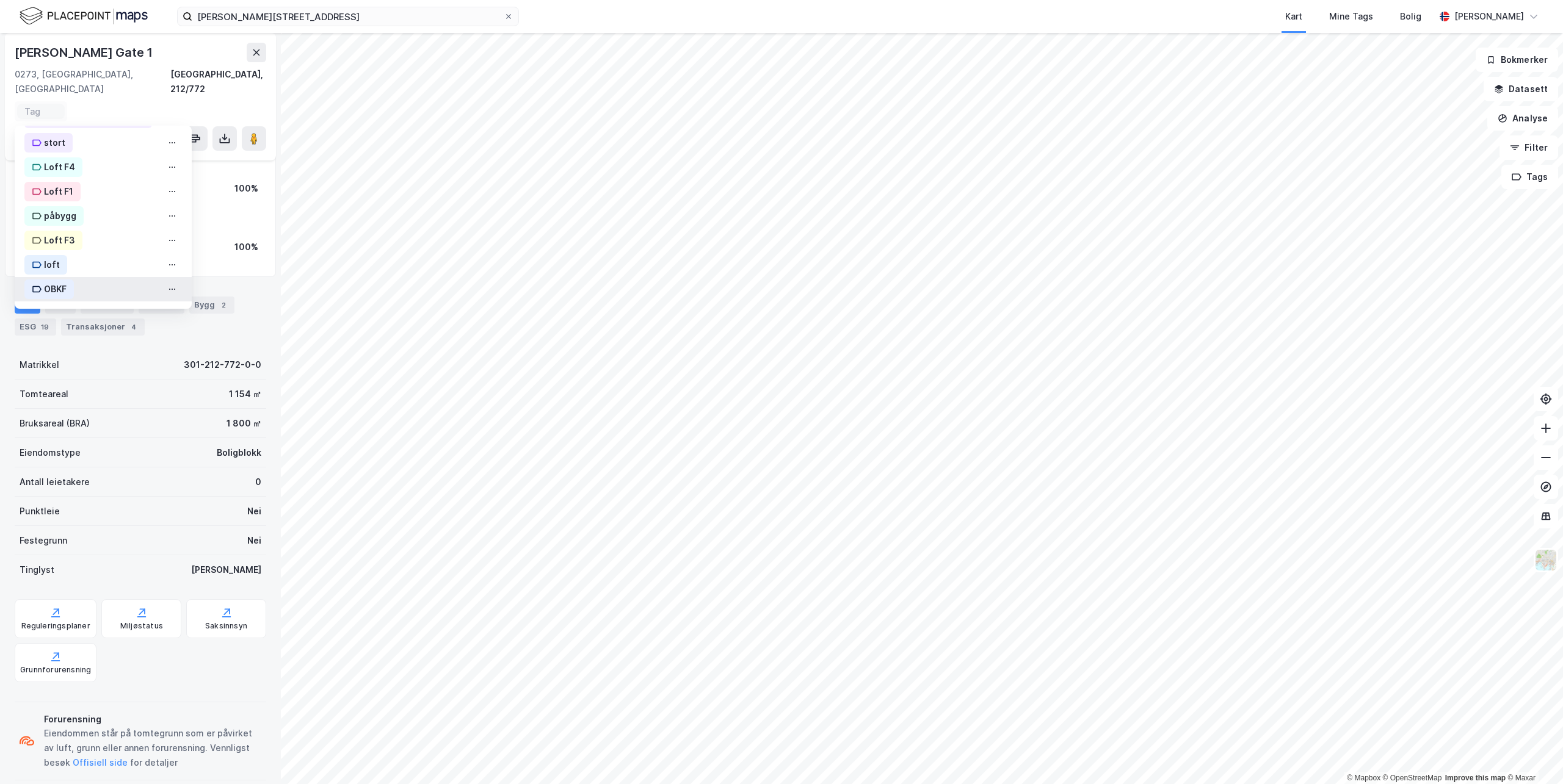
click at [44, 282] on div "OBKF" at bounding box center [56, 289] width 23 height 15
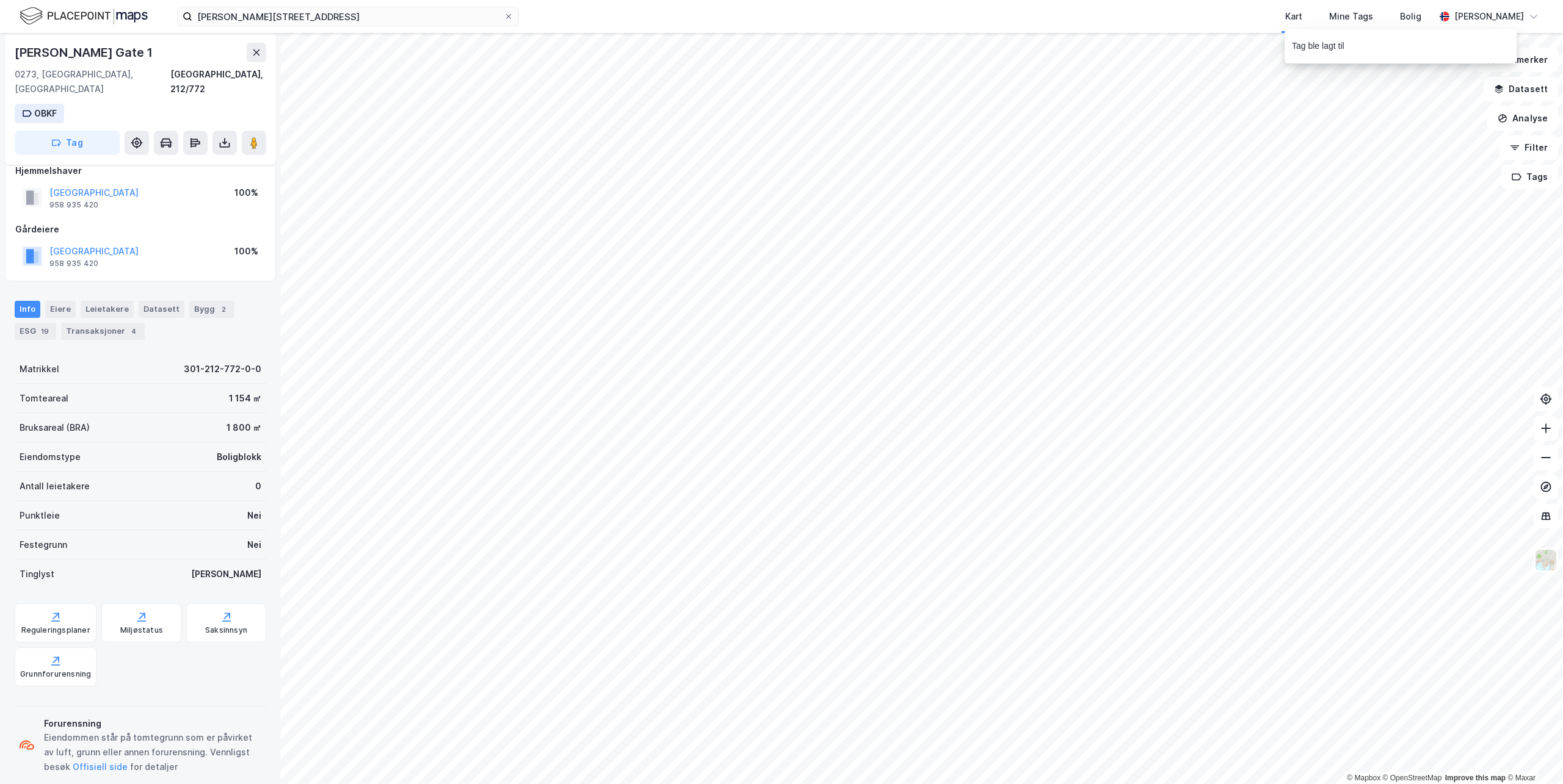
scroll to position [21, 0]
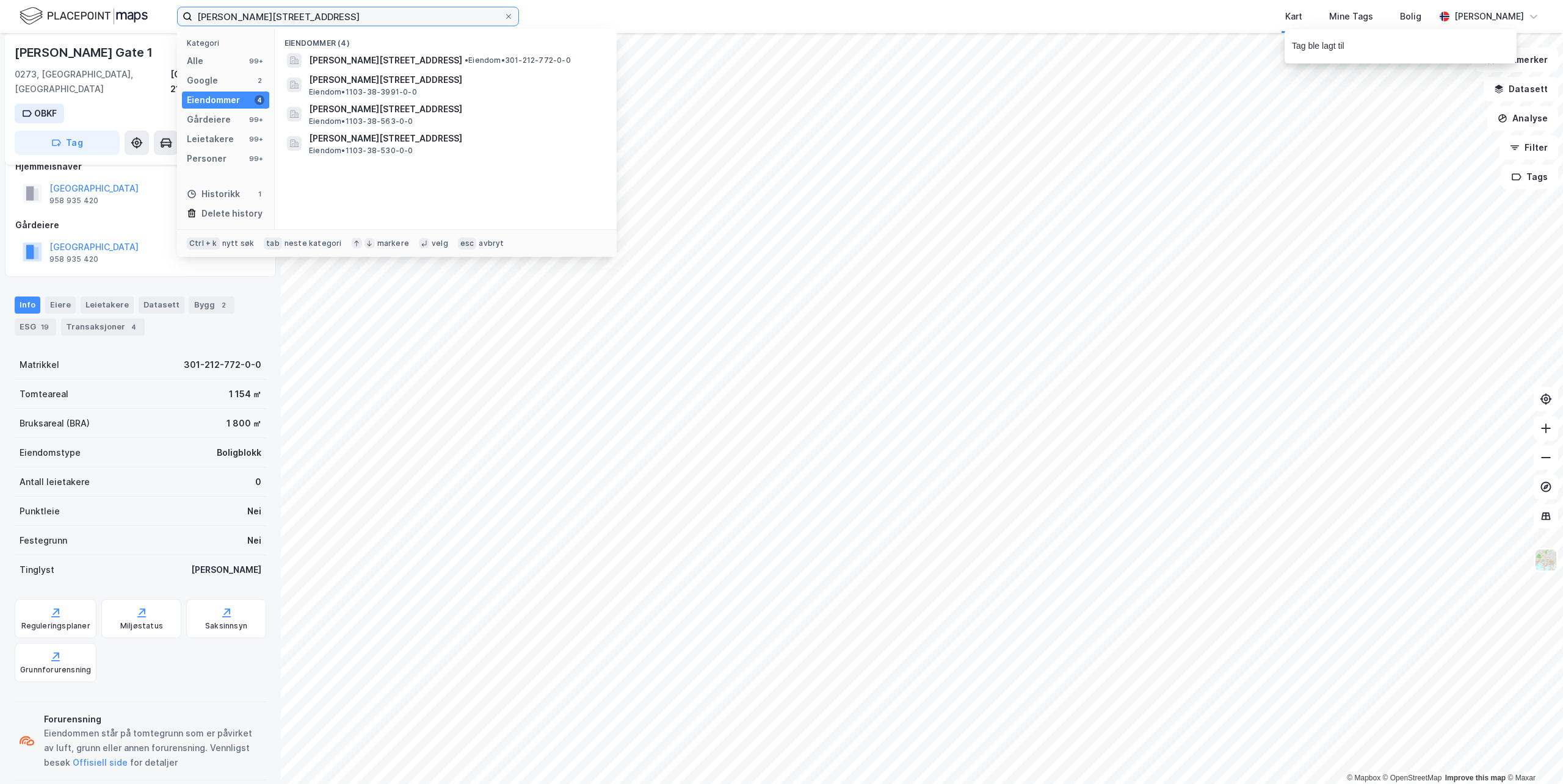
drag, startPoint x: 301, startPoint y: 14, endPoint x: -68, endPoint y: -28, distance: 371.4
click at [0, 0] on html "[PERSON_NAME] gate 1 Kategori Alle 99+ Google 2 Eiendommer 4 Gårdeiere 99+ Leie…" at bounding box center [782, 392] width 1563 height 784
paste input "[STREET_ADDRESS]"
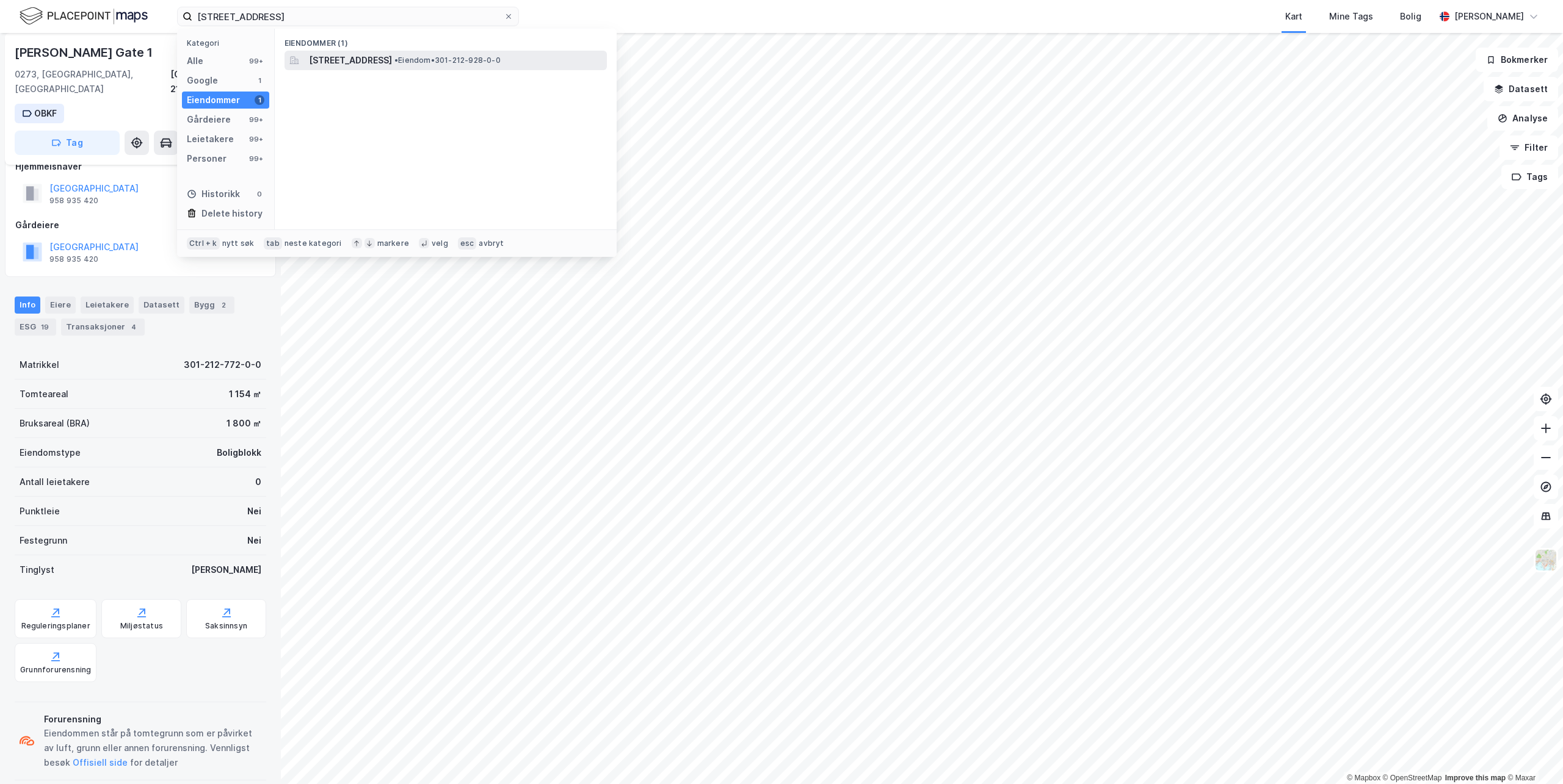
click at [381, 53] on span "[STREET_ADDRESS]" at bounding box center [350, 61] width 83 height 15
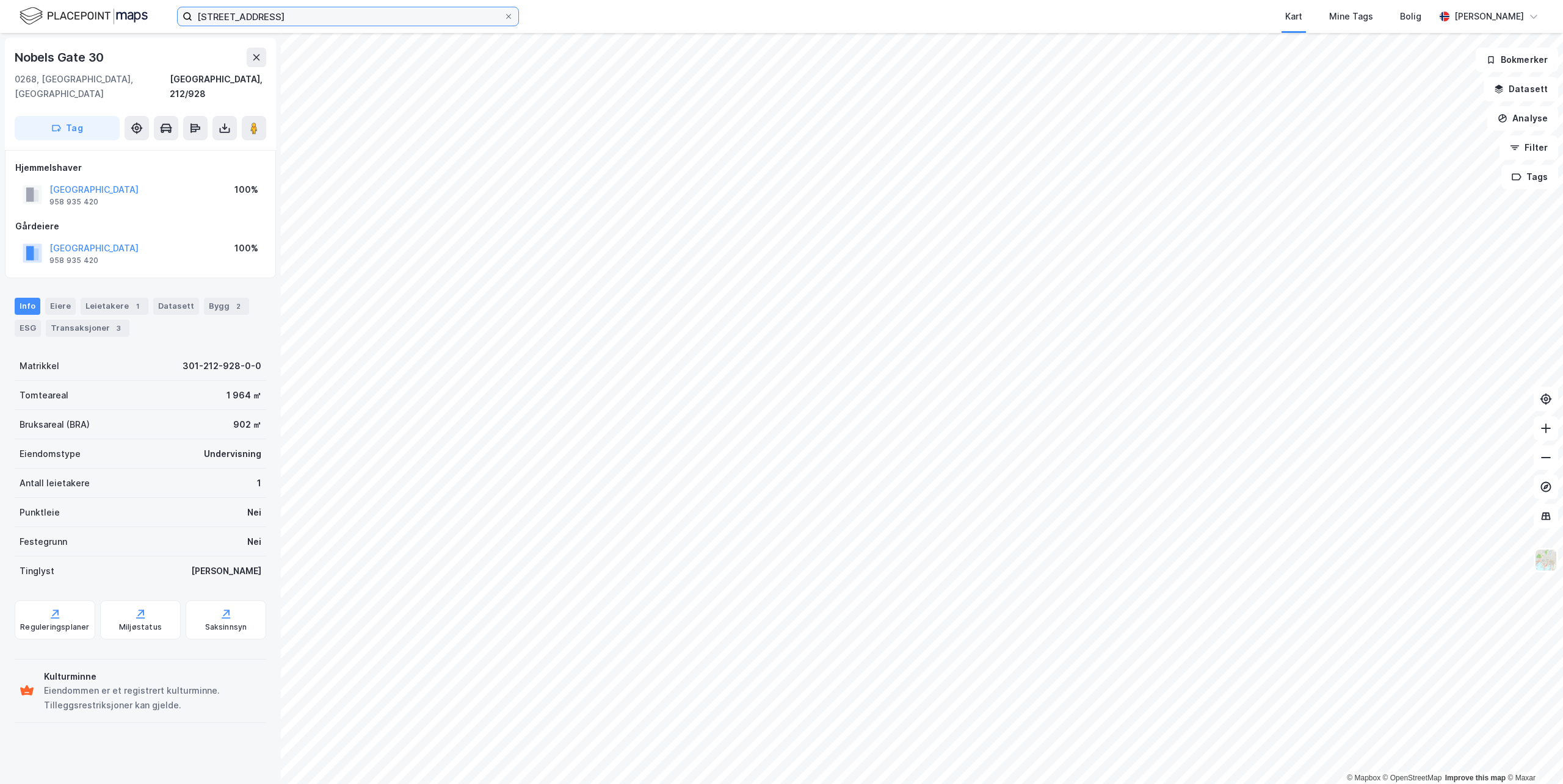
drag, startPoint x: 276, startPoint y: 13, endPoint x: -26, endPoint y: -19, distance: 303.7
click at [0, 0] on html "[STREET_ADDRESS] Kart Mine Tags Bolig [PERSON_NAME] © Mapbox © OpenStreetMap Im…" at bounding box center [782, 392] width 1563 height 784
paste input "[STREET_ADDRESS]"
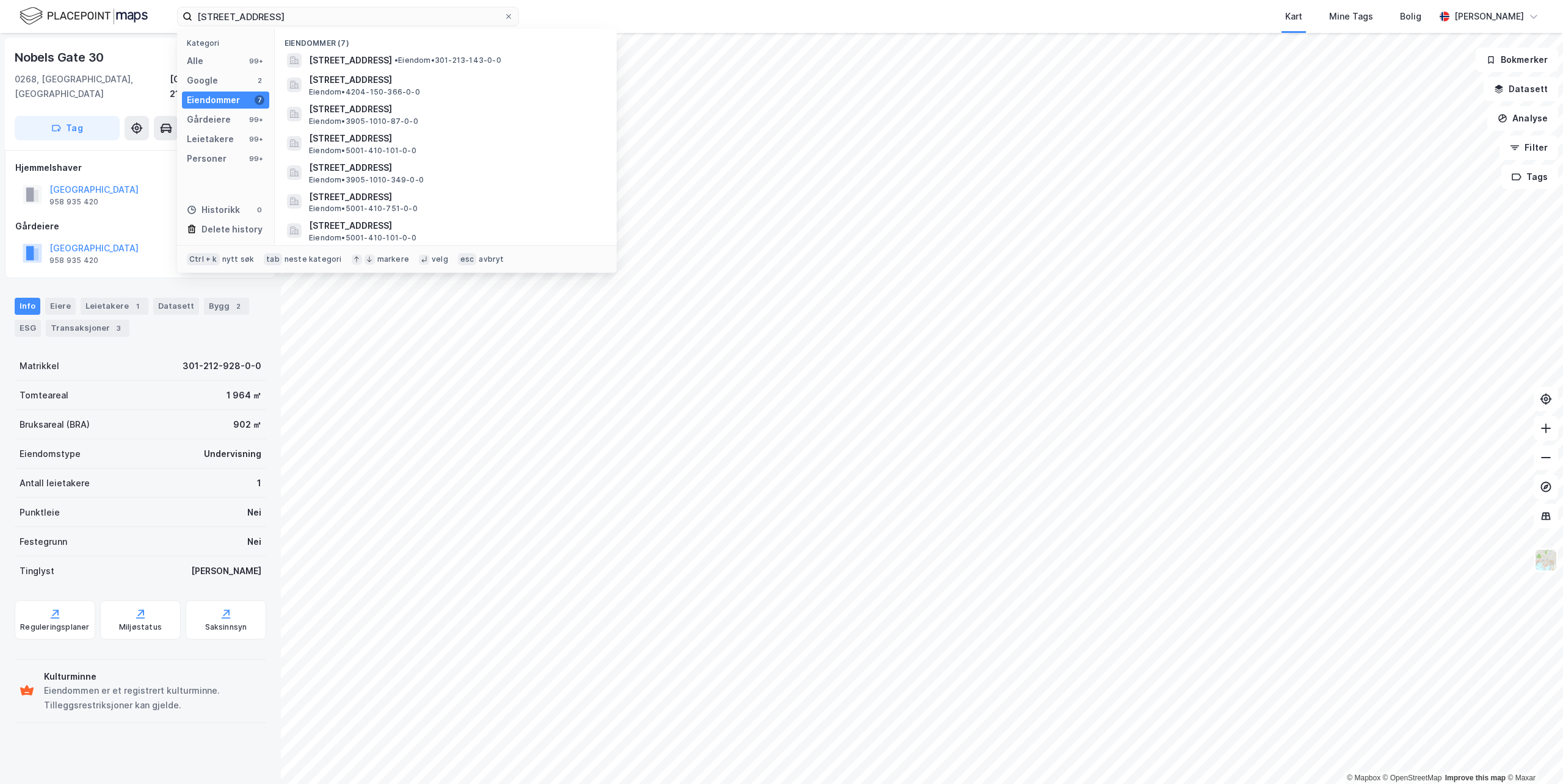
click at [432, 68] on div "[STREET_ADDRESS] • Eiendom • 301-213-143-0-0" at bounding box center [445, 60] width 323 height 19
drag, startPoint x: 325, startPoint y: 20, endPoint x: -24, endPoint y: -20, distance: 351.3
click at [0, 0] on html "[STREET_ADDRESS] Kategori Alle 99+ Google 2 Eiendommer 7 Gårdeiere 99+ Leietake…" at bounding box center [782, 392] width 1563 height 784
paste input "[STREET_ADDRESS]"
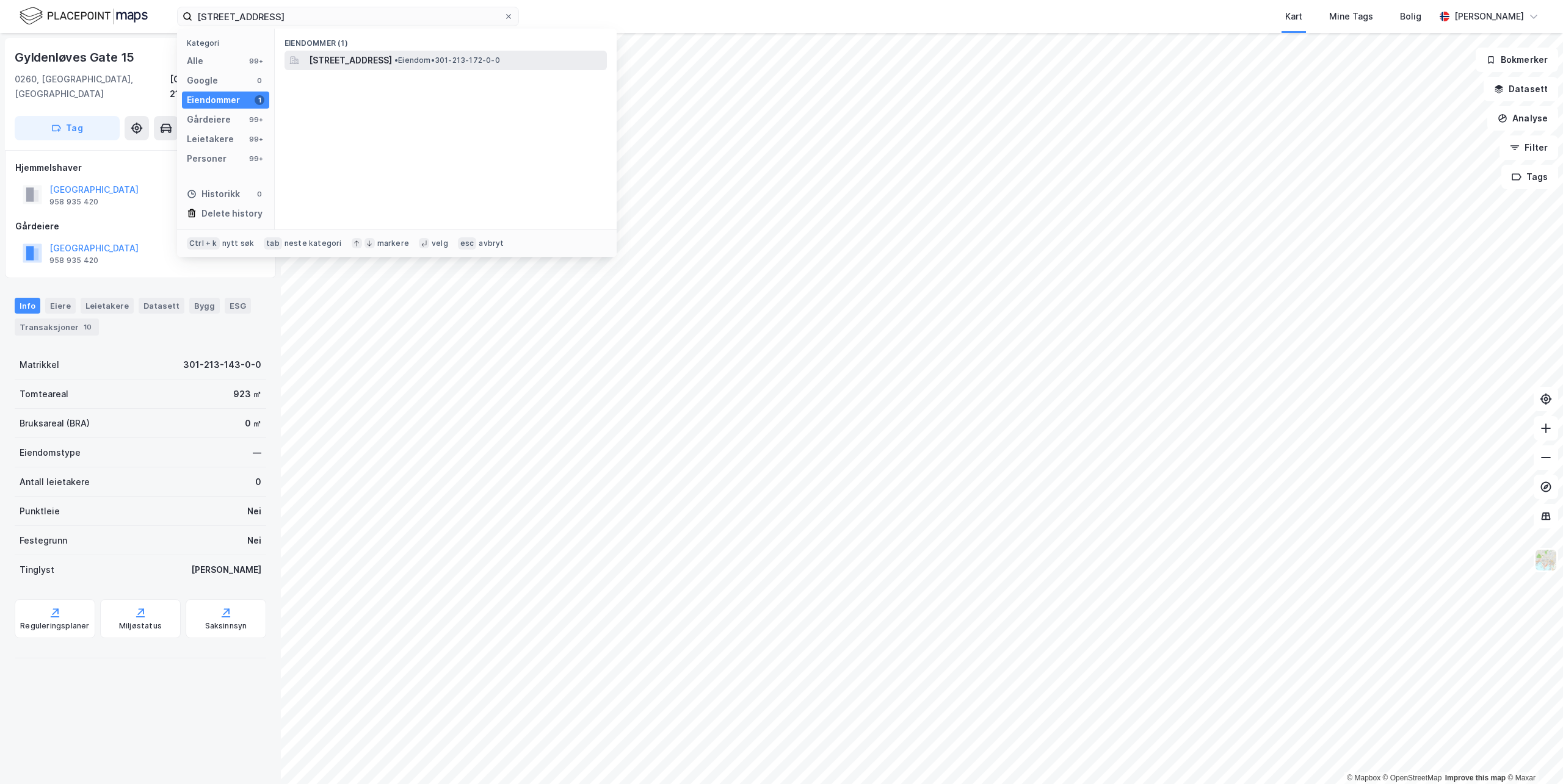
click at [392, 57] on span "[STREET_ADDRESS]" at bounding box center [350, 61] width 83 height 15
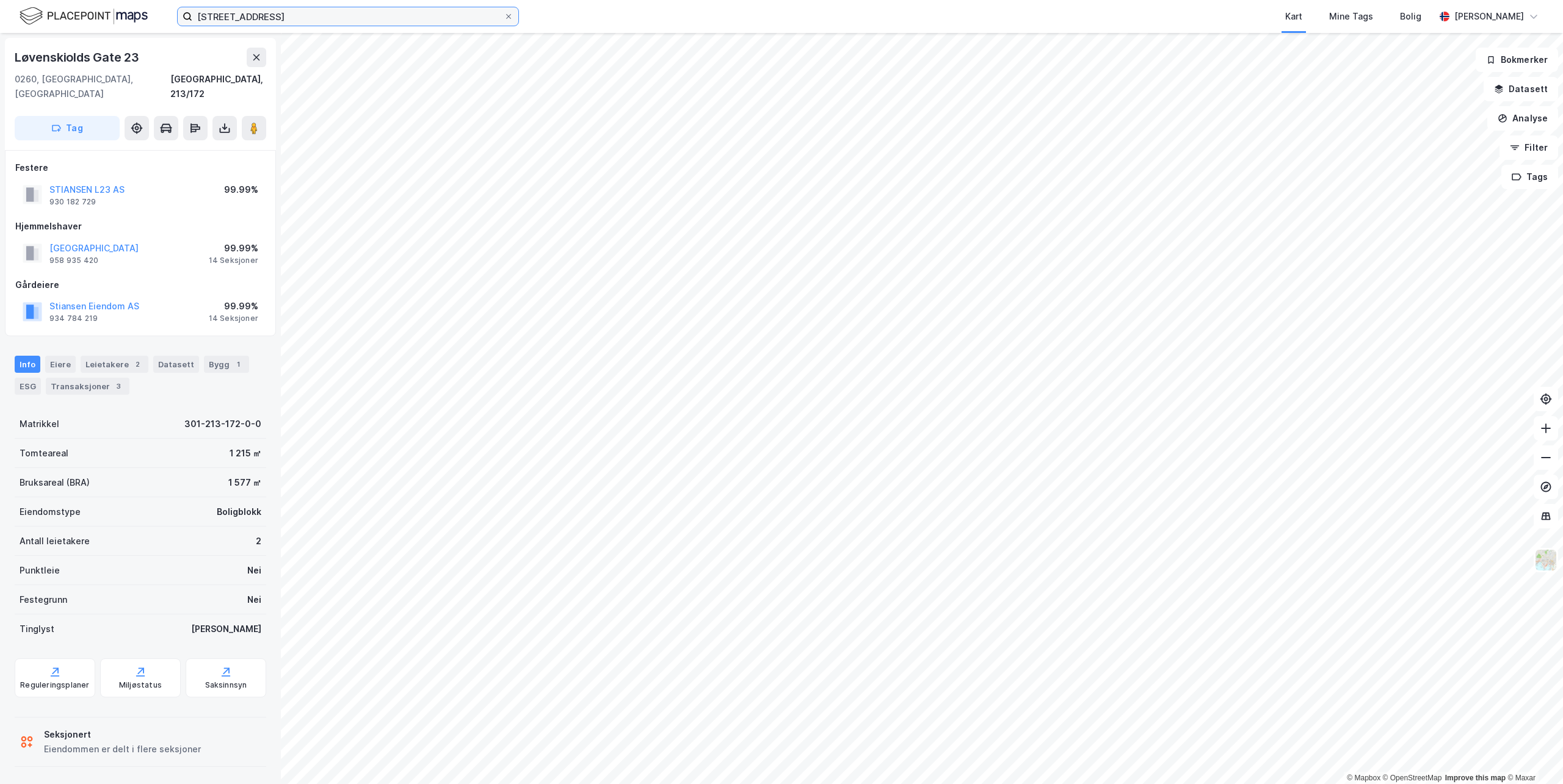
drag, startPoint x: 317, startPoint y: 16, endPoint x: -63, endPoint y: -18, distance: 381.5
click at [0, 0] on html "[STREET_ADDRESS] Mine Tags Bolig [PERSON_NAME] © Mapbox © OpenStreetMap Improve…" at bounding box center [782, 392] width 1563 height 784
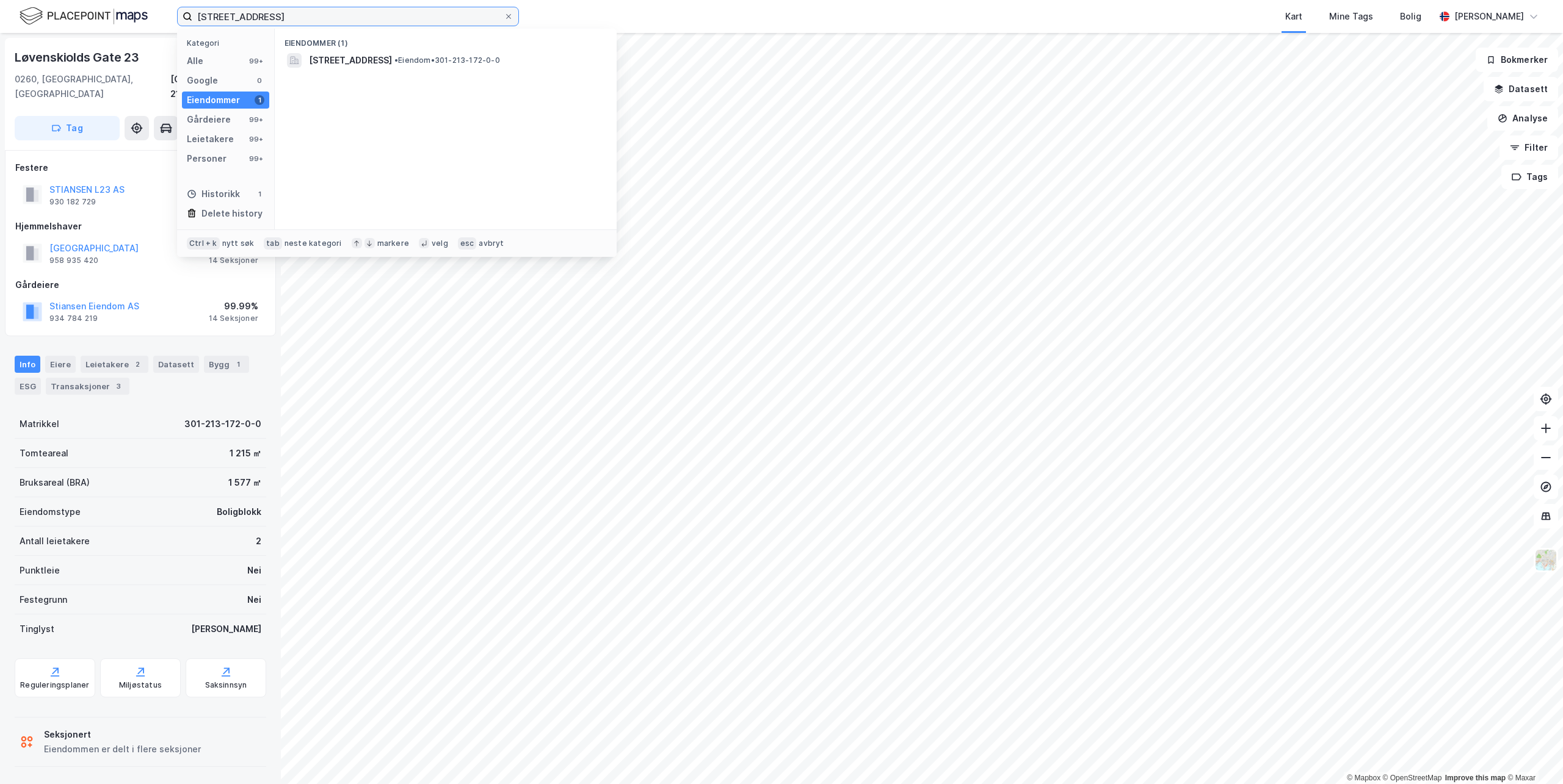
paste input "Industrigata"
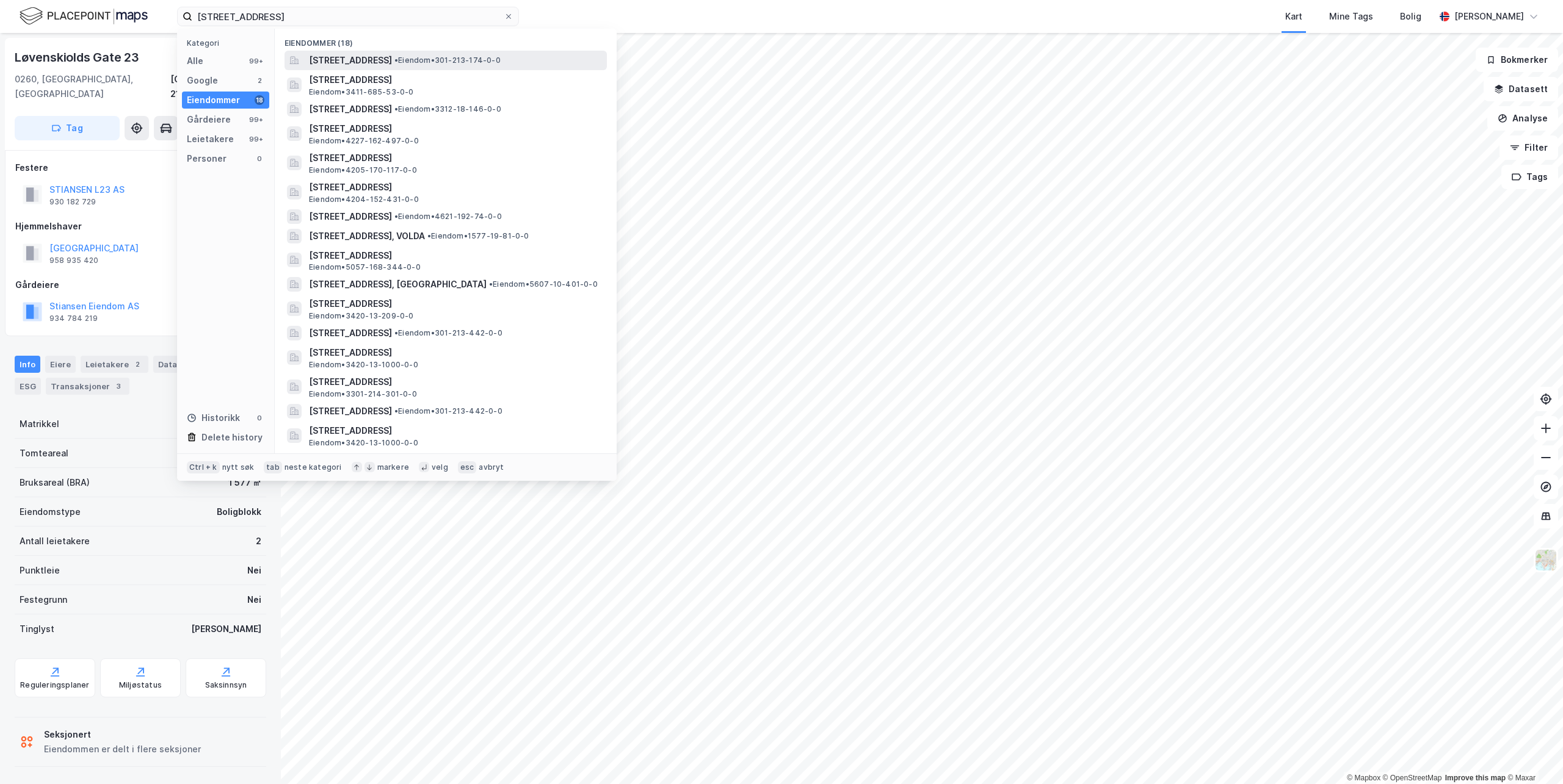
click at [392, 66] on span "[STREET_ADDRESS]" at bounding box center [350, 61] width 83 height 15
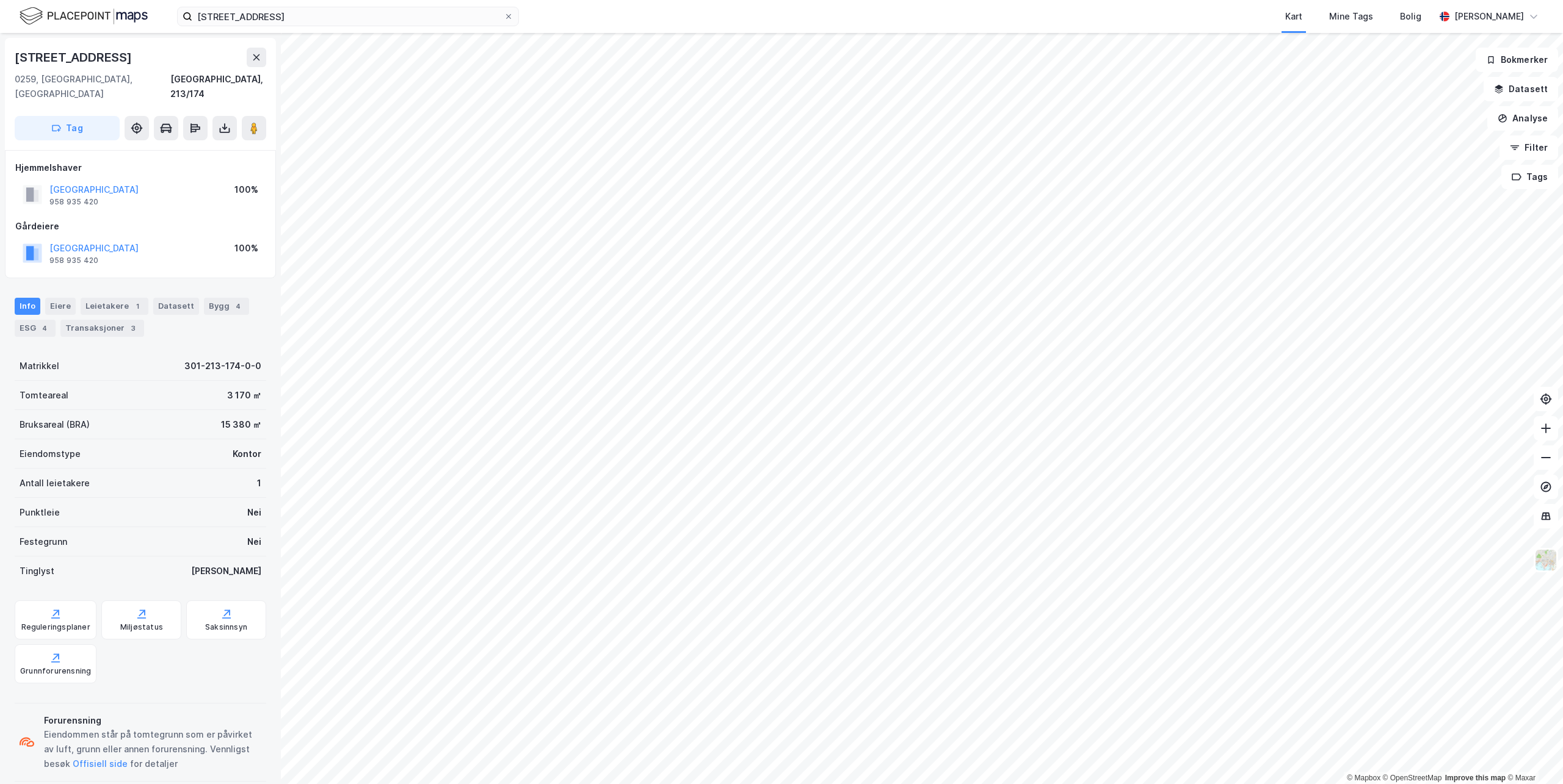
scroll to position [1, 0]
drag, startPoint x: 422, startPoint y: 19, endPoint x: -58, endPoint y: -28, distance: 482.3
click at [0, 0] on html "Industrigata 3 Kart Mine Tags Bolig [PERSON_NAME] © Mapbox © OpenStreetMap Impr…" at bounding box center [782, 392] width 1563 height 784
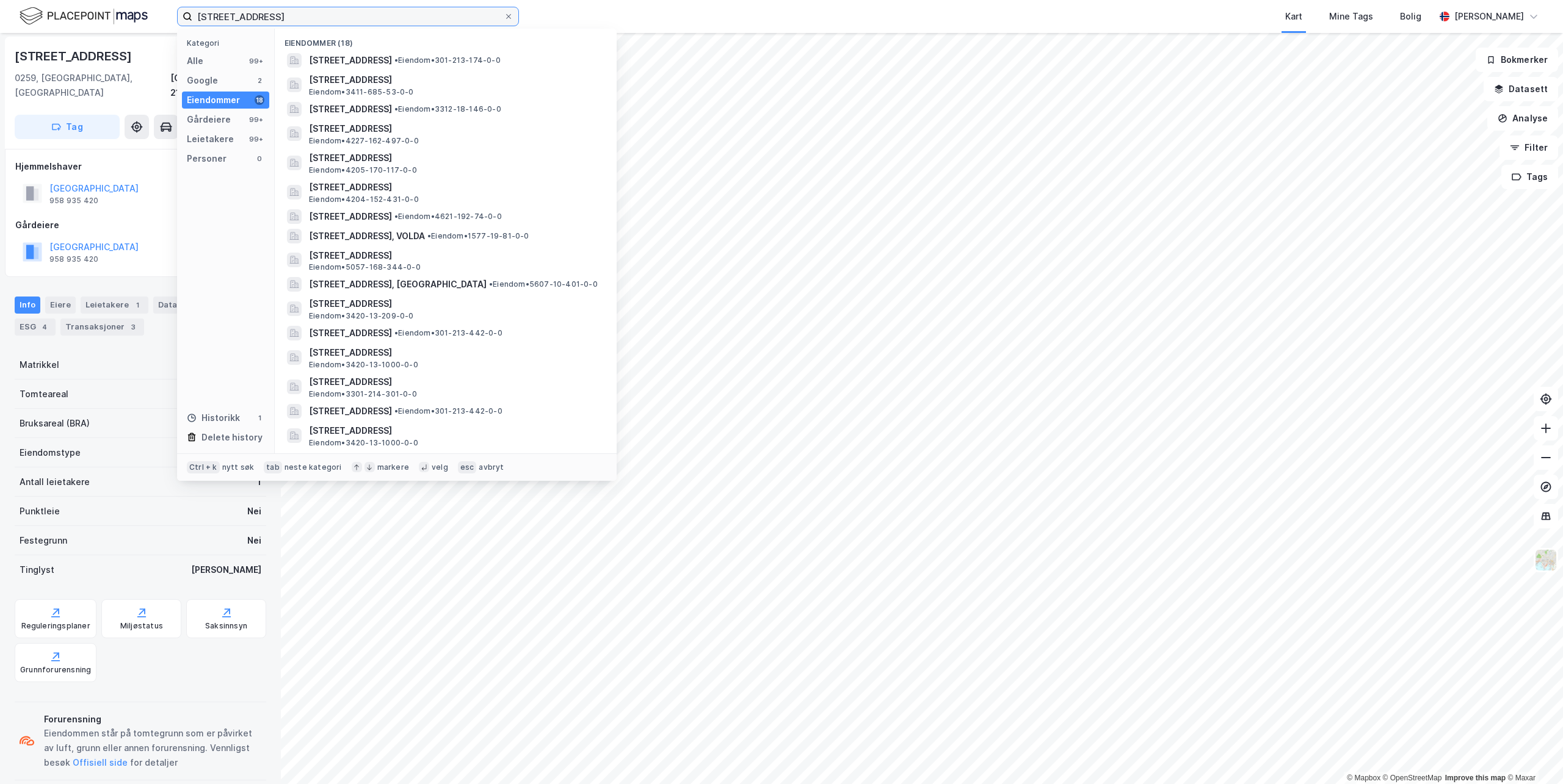
paste input "[PERSON_NAME][STREET_ADDRESS]"
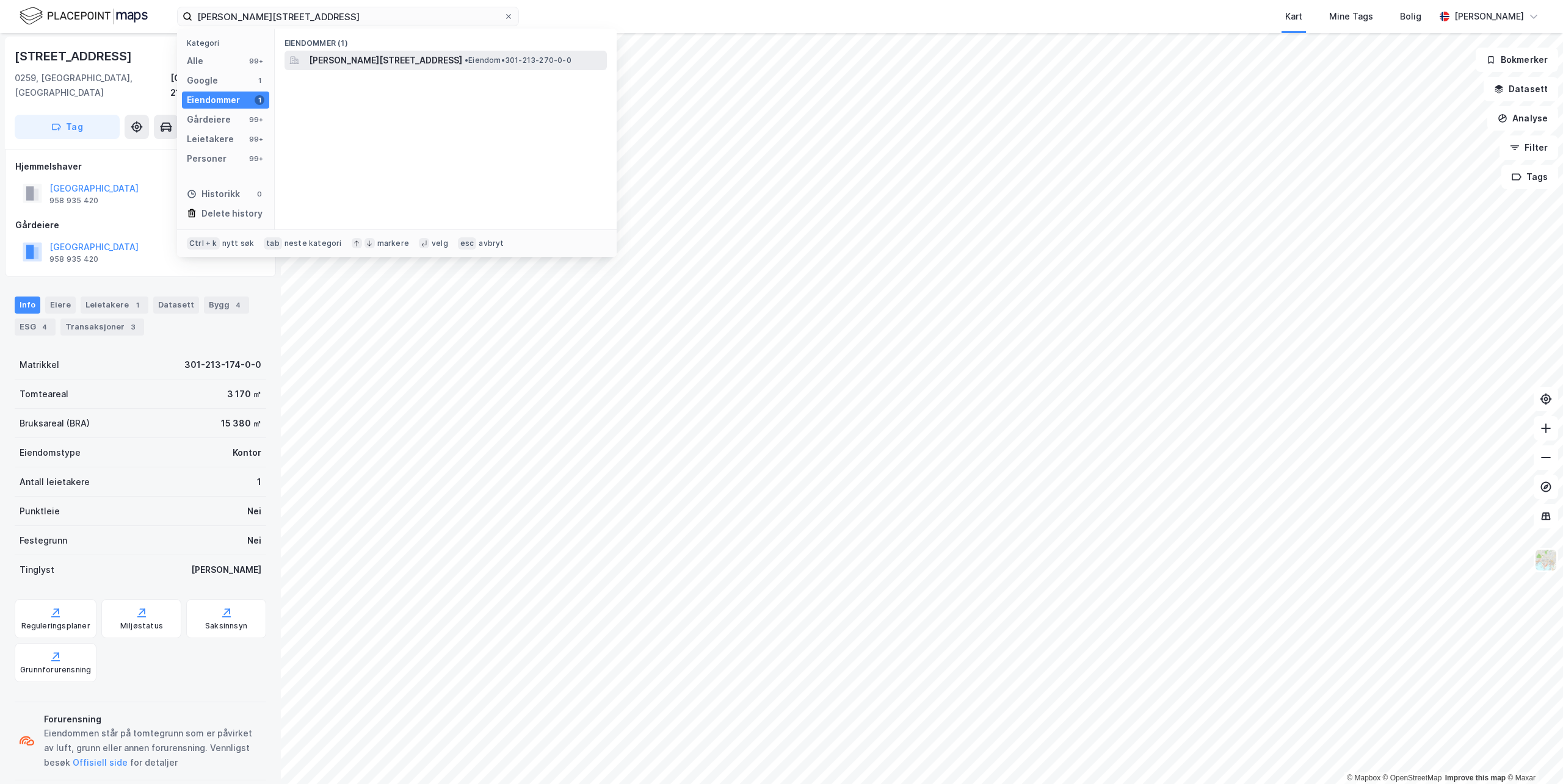
click at [398, 61] on span "[PERSON_NAME][STREET_ADDRESS]" at bounding box center [385, 61] width 153 height 15
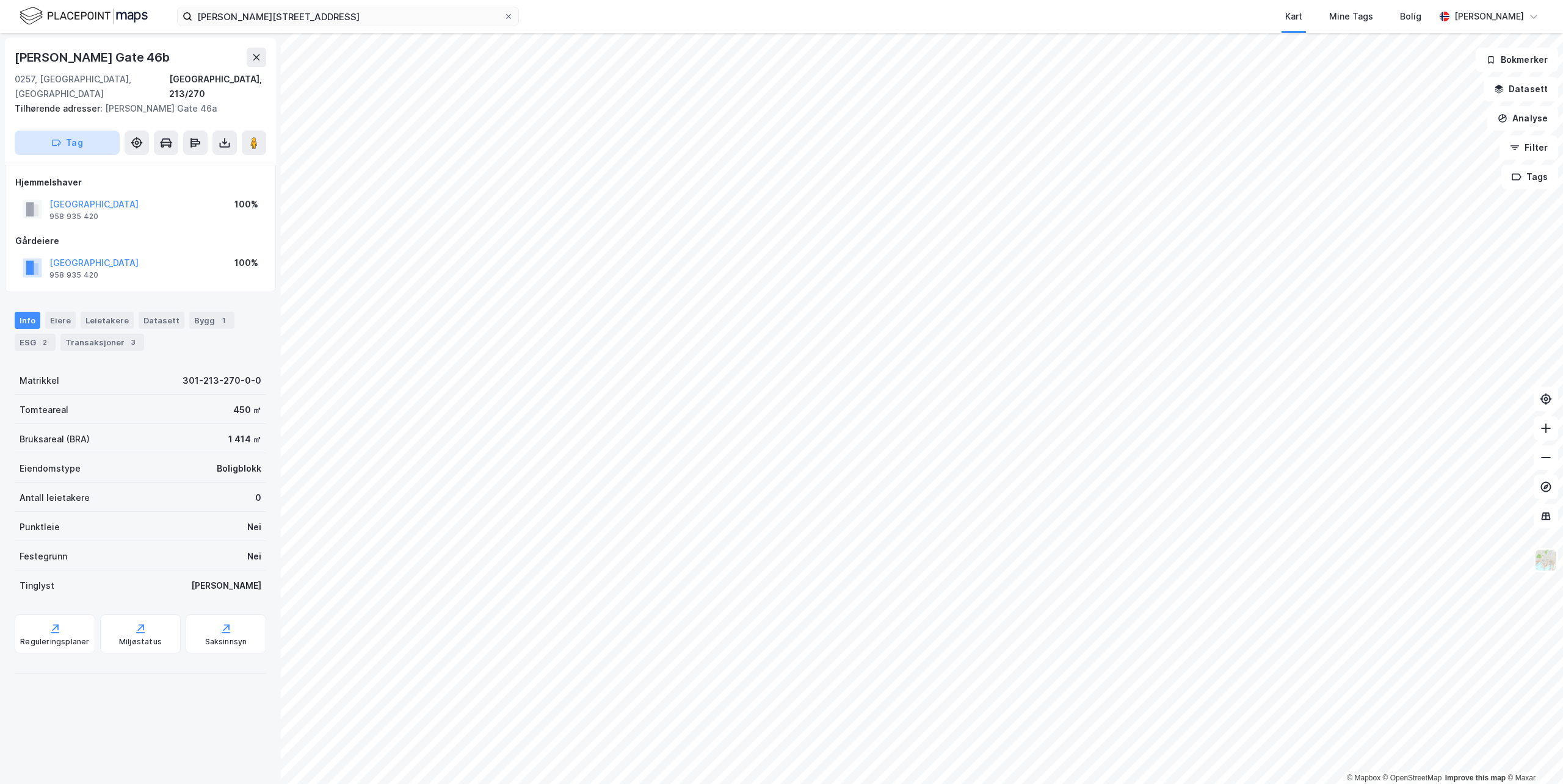
click at [95, 130] on button "Tag" at bounding box center [67, 142] width 105 height 24
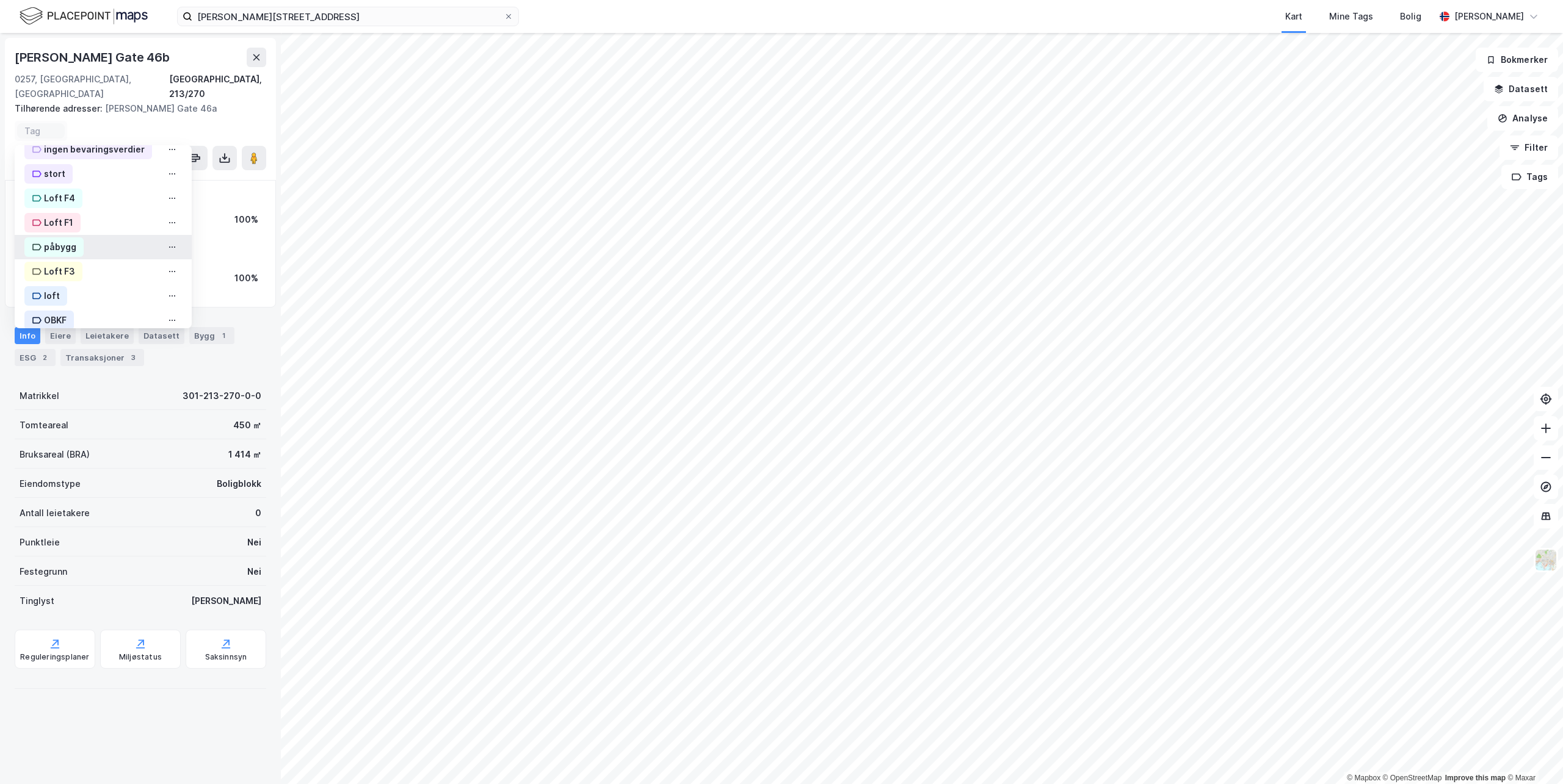
scroll to position [456, 0]
click at [50, 301] on div "OBKF" at bounding box center [56, 308] width 23 height 15
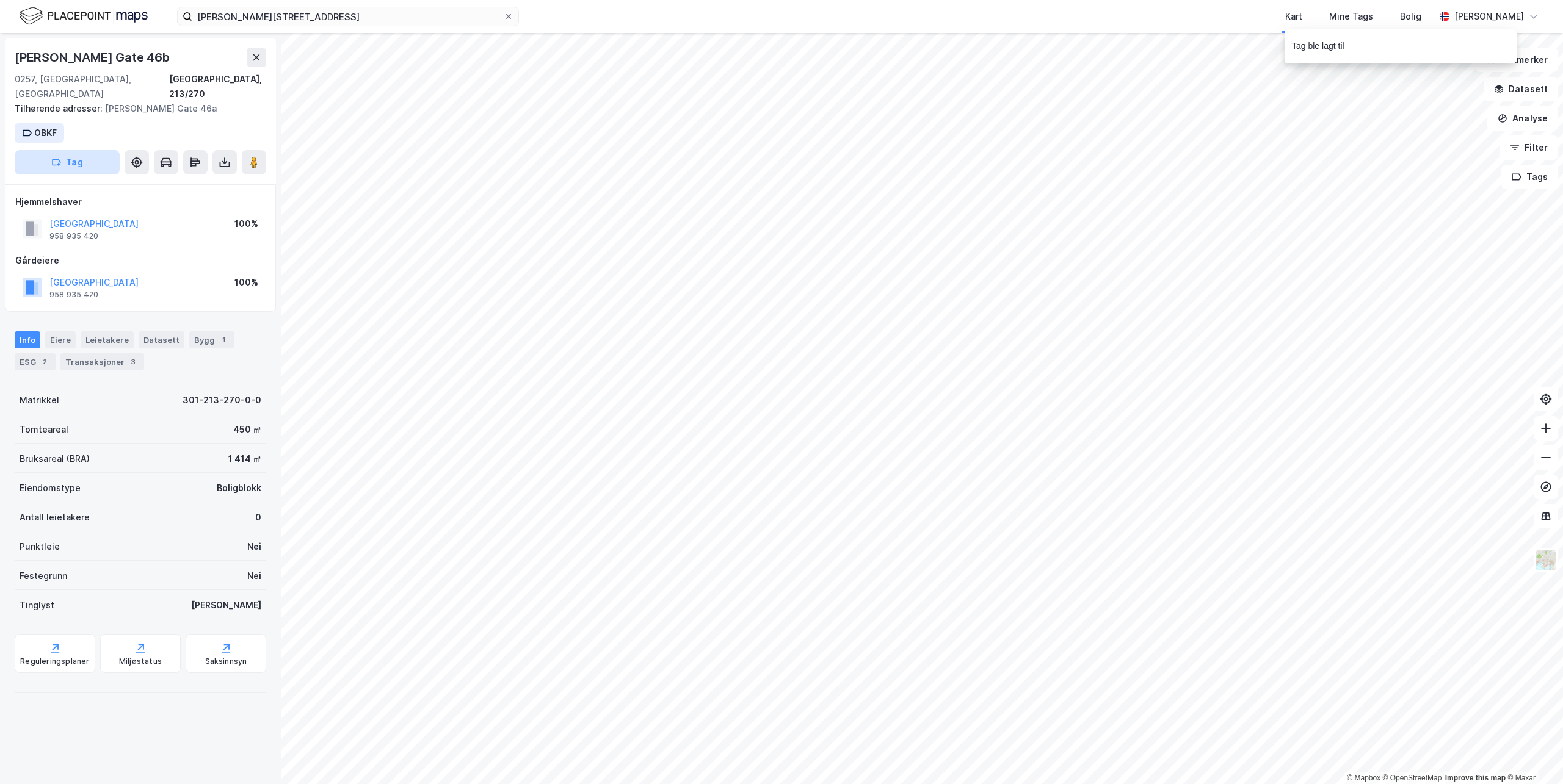
click at [66, 150] on button "Tag" at bounding box center [67, 162] width 105 height 24
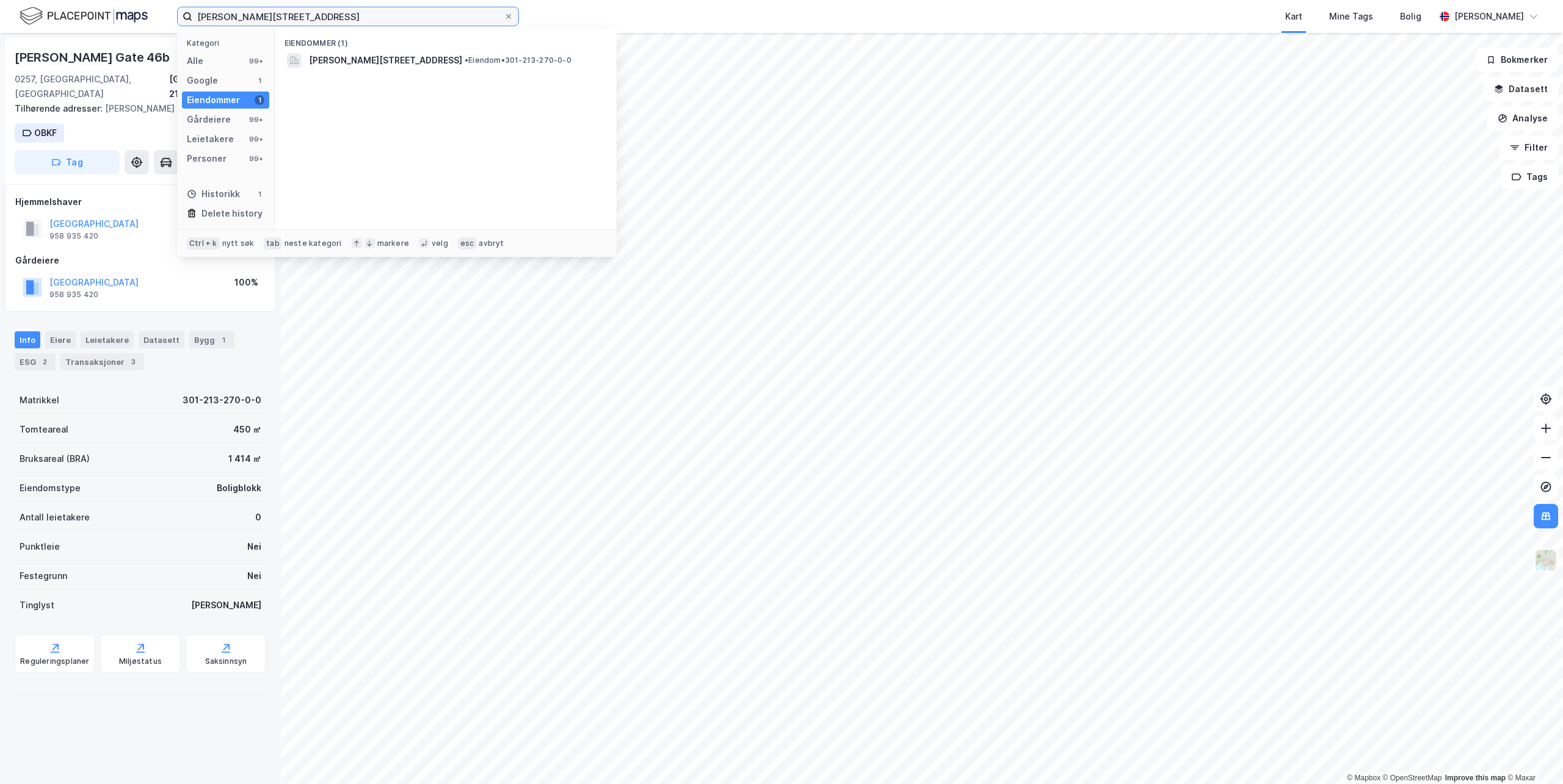
drag, startPoint x: 297, startPoint y: 20, endPoint x: -263, endPoint y: -32, distance: 562.4
click at [0, 0] on html "[PERSON_NAME][STREET_ADDRESS] Kategori Alle 99+ Google 1 Eiendommer 1 Gårdeiere…" at bounding box center [782, 392] width 1563 height 784
paste input "52A"
click at [372, 66] on span "[PERSON_NAME][STREET_ADDRESS]" at bounding box center [385, 61] width 153 height 15
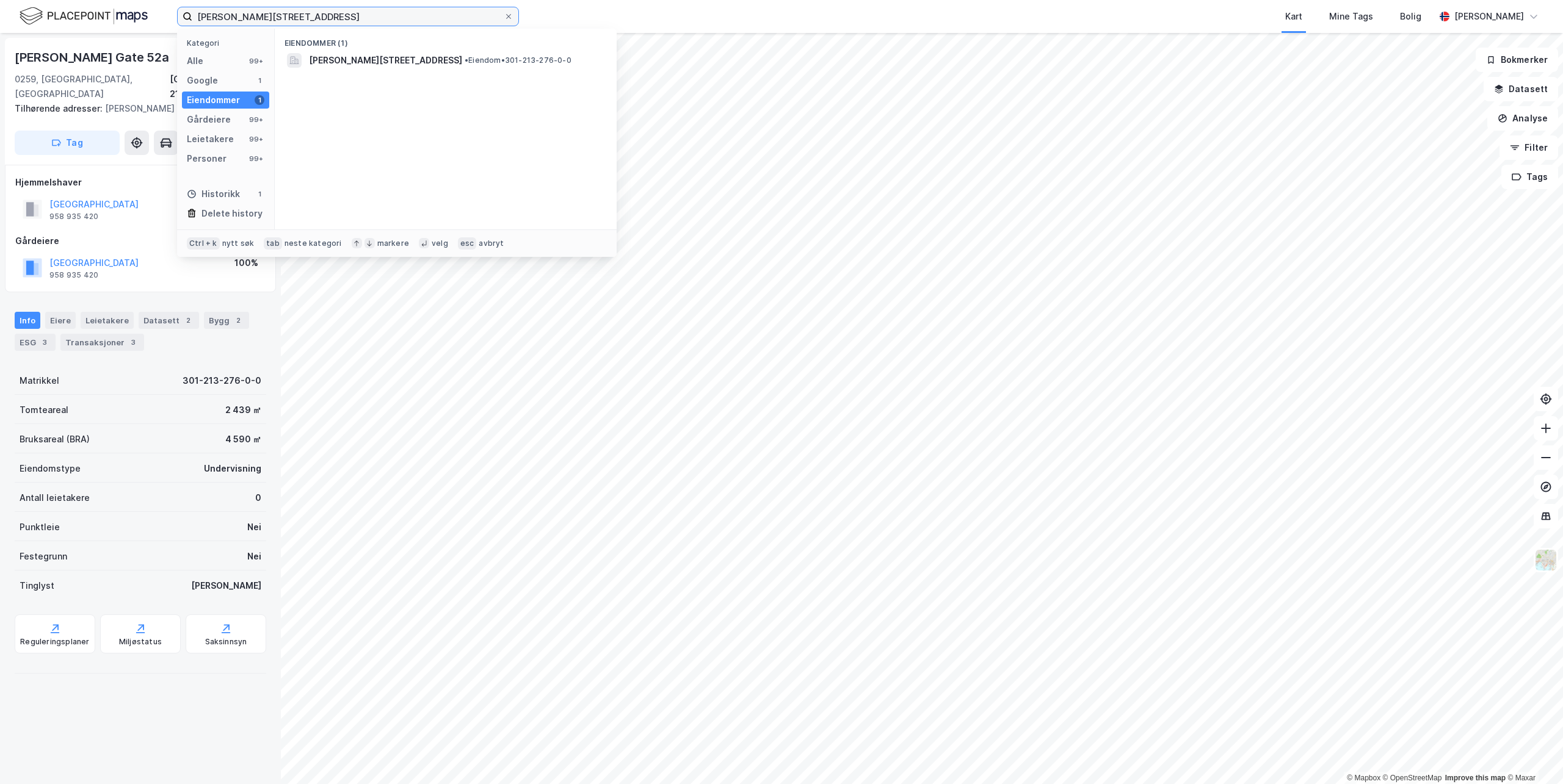
drag, startPoint x: 306, startPoint y: 14, endPoint x: 22, endPoint y: -16, distance: 285.6
click at [22, 0] on html "[PERSON_NAME][STREET_ADDRESS] Kategori Alle 99+ Google 1 Eiendommer 1 Gårdeiere…" at bounding box center [782, 392] width 1563 height 784
paste input "[STREET_ADDRESS]"
click at [392, 63] on span "[STREET_ADDRESS]" at bounding box center [350, 61] width 83 height 15
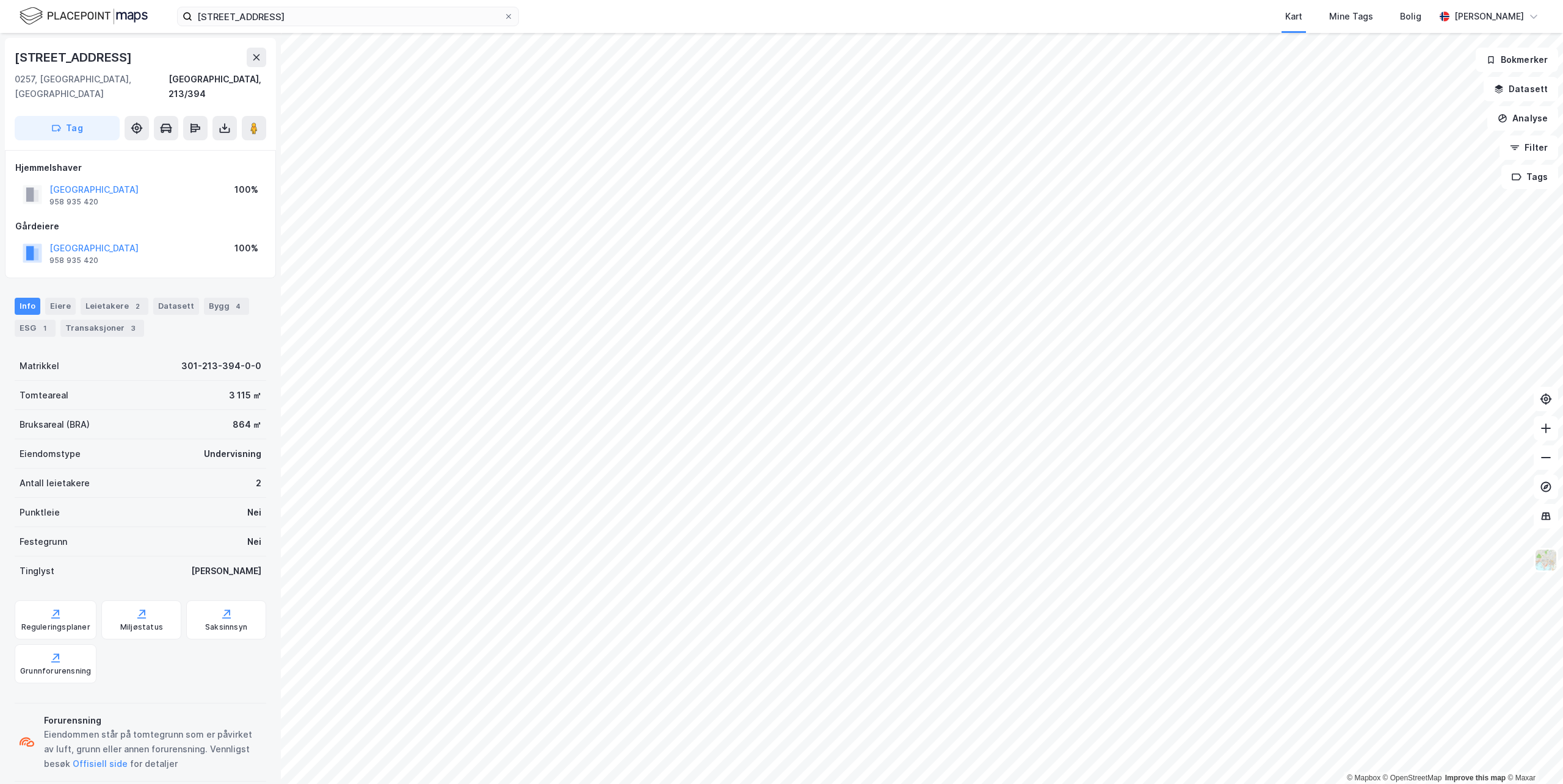
scroll to position [1, 0]
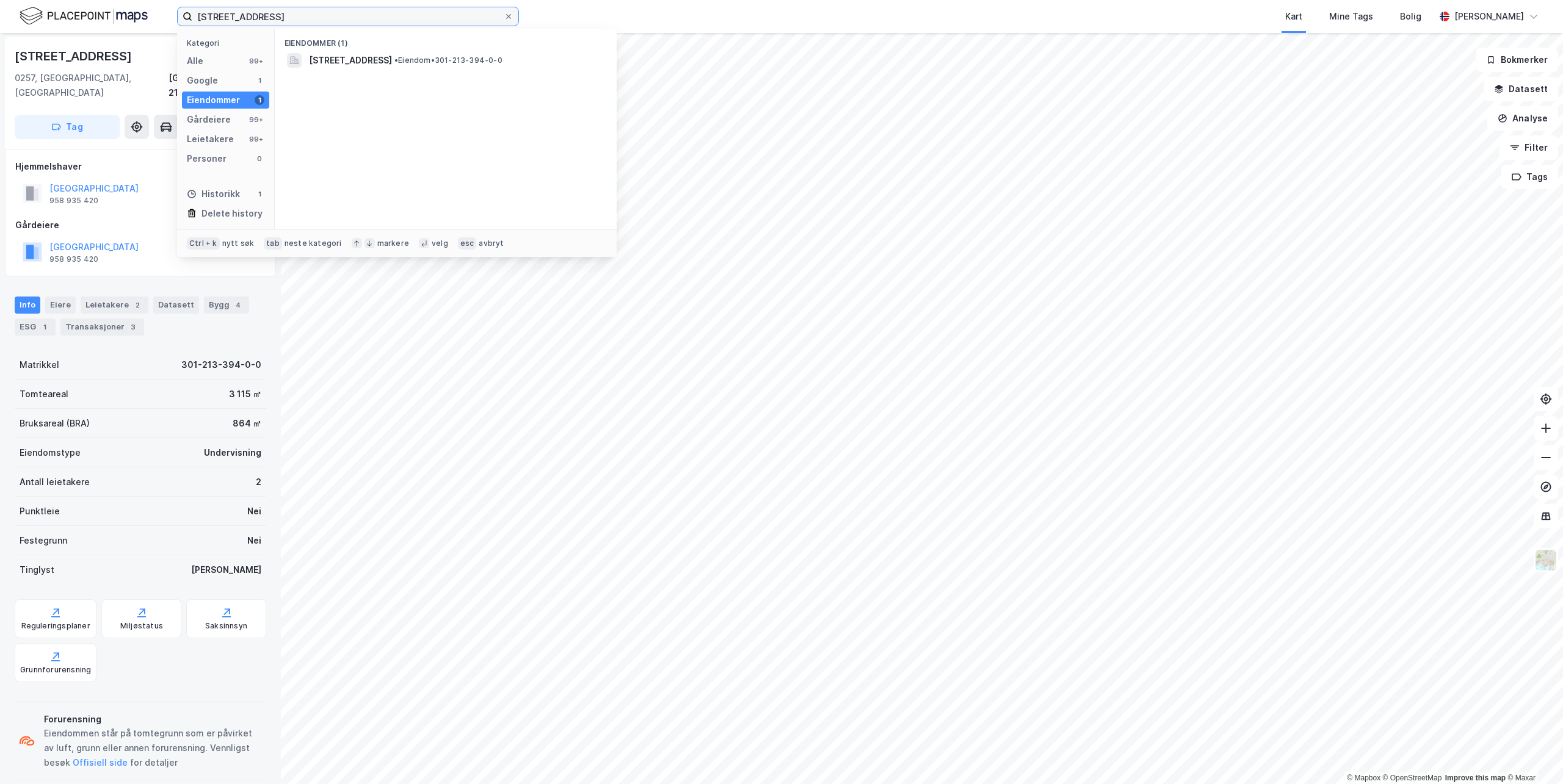
drag, startPoint x: 324, startPoint y: 24, endPoint x: 121, endPoint y: 1, distance: 204.3
click at [121, 1] on div "Skovveien 9 Kategori Alle 99+ Google 1 Eiendommer 1 Gårdeiere 99+ Leietakere 99…" at bounding box center [782, 16] width 1563 height 33
paste input "President [PERSON_NAME]' gate 13"
drag, startPoint x: 400, startPoint y: 66, endPoint x: 393, endPoint y: 60, distance: 9.2
click at [393, 60] on span "President [PERSON_NAME][STREET_ADDRESS]" at bounding box center [455, 61] width 293 height 15
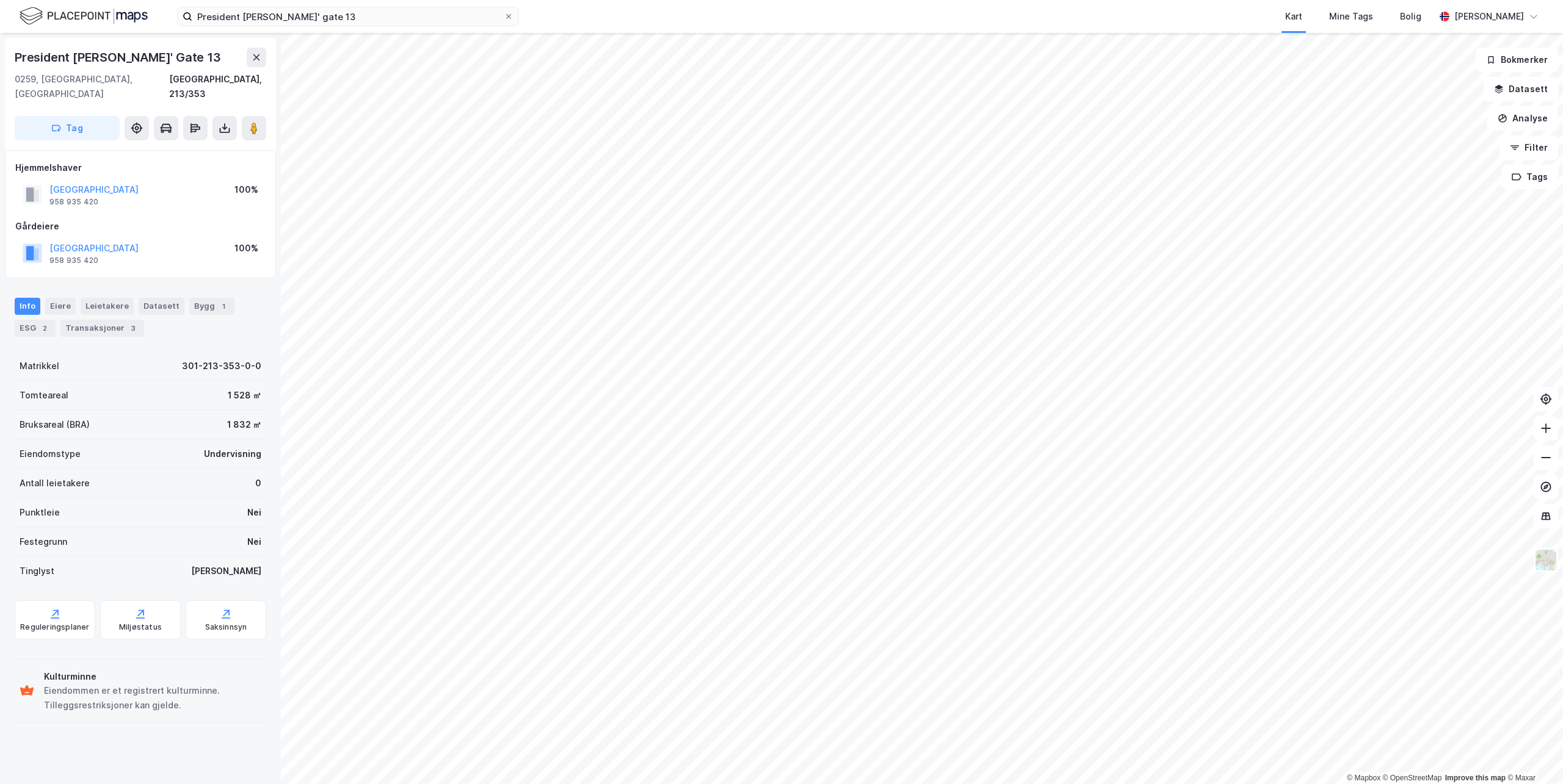
click at [65, 116] on button "Tag" at bounding box center [67, 128] width 105 height 24
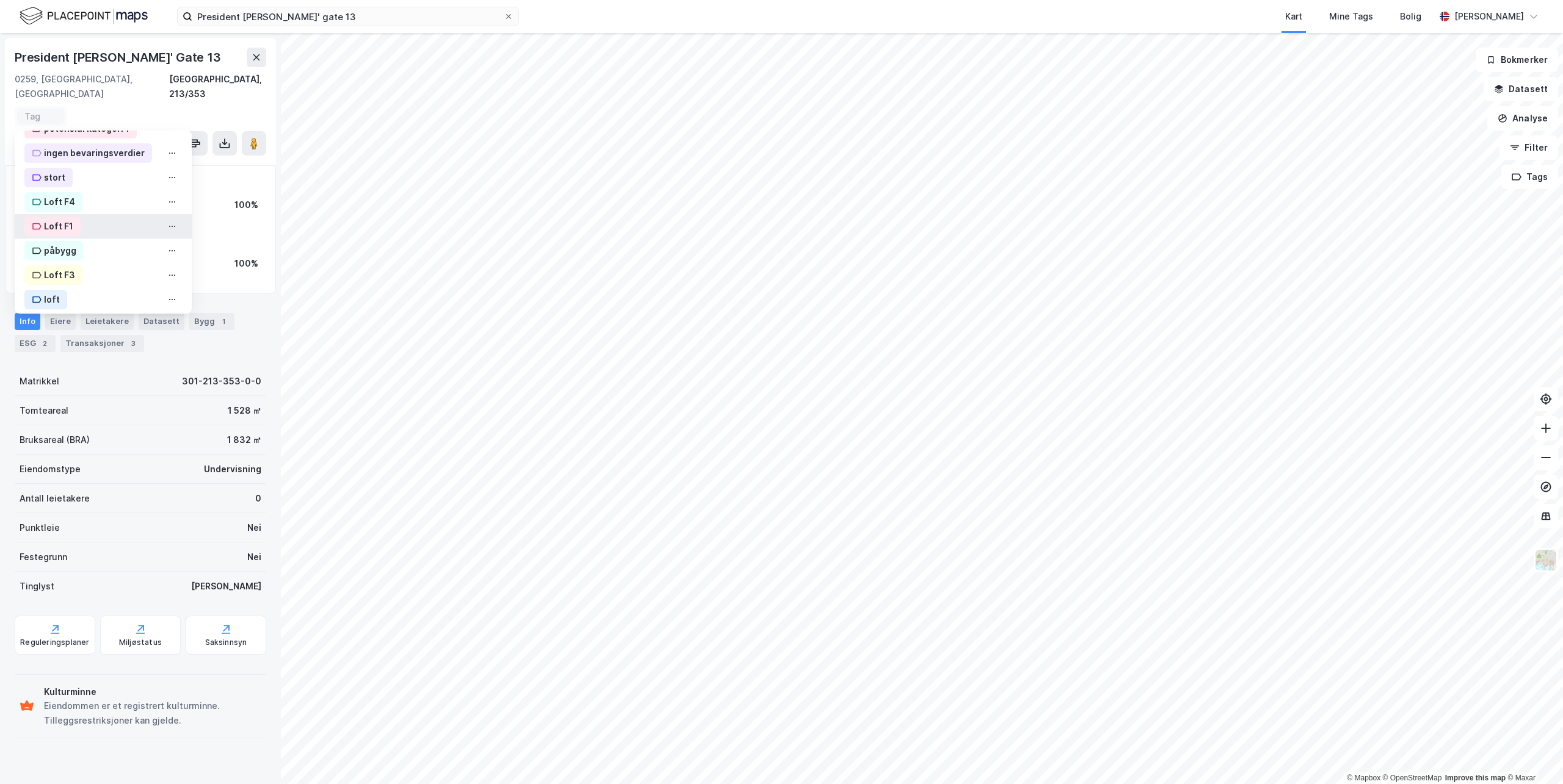
scroll to position [456, 0]
click at [45, 287] on div "OBKF" at bounding box center [56, 294] width 23 height 15
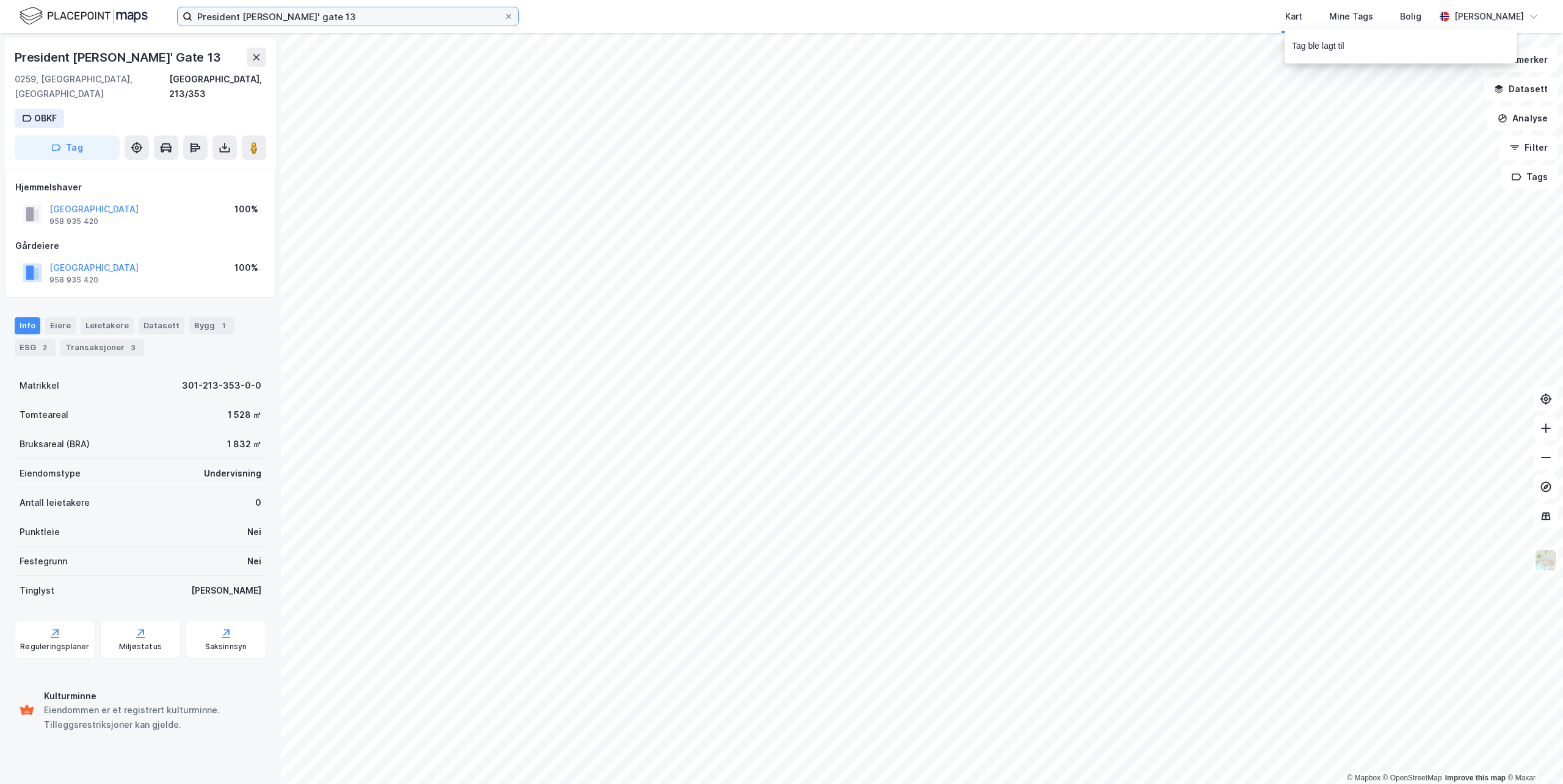
drag, startPoint x: 320, startPoint y: 18, endPoint x: -44, endPoint y: -8, distance: 364.9
click at [0, 0] on html "President [PERSON_NAME]' gate 13 Kart Mine Tags Bolig [PERSON_NAME] © Mapbox © …" at bounding box center [782, 392] width 1563 height 784
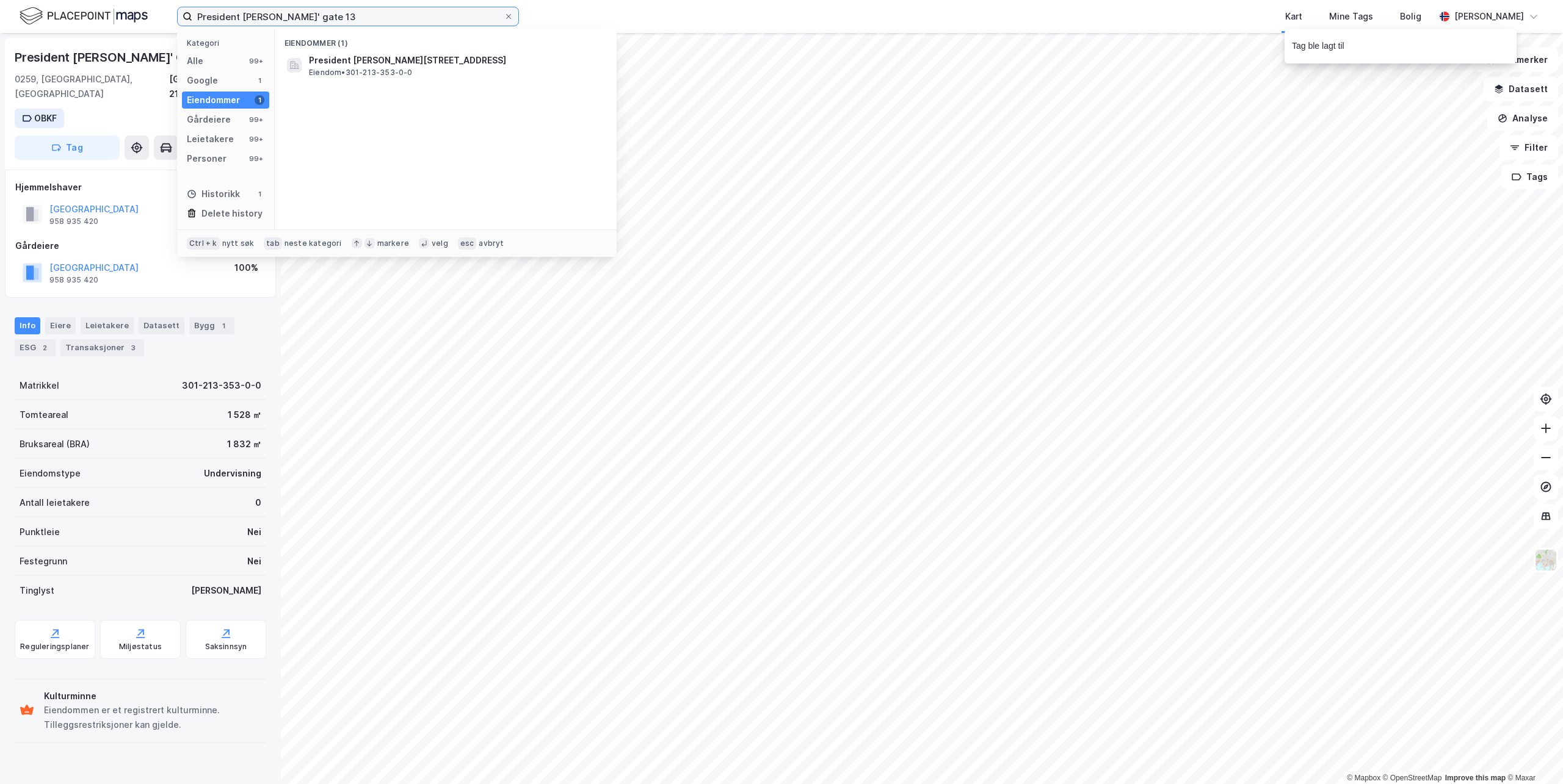
paste input "ofessor [STREET_ADDRESS]"
click at [350, 58] on span "[STREET_ADDRESS][PERSON_NAME]" at bounding box center [455, 61] width 293 height 15
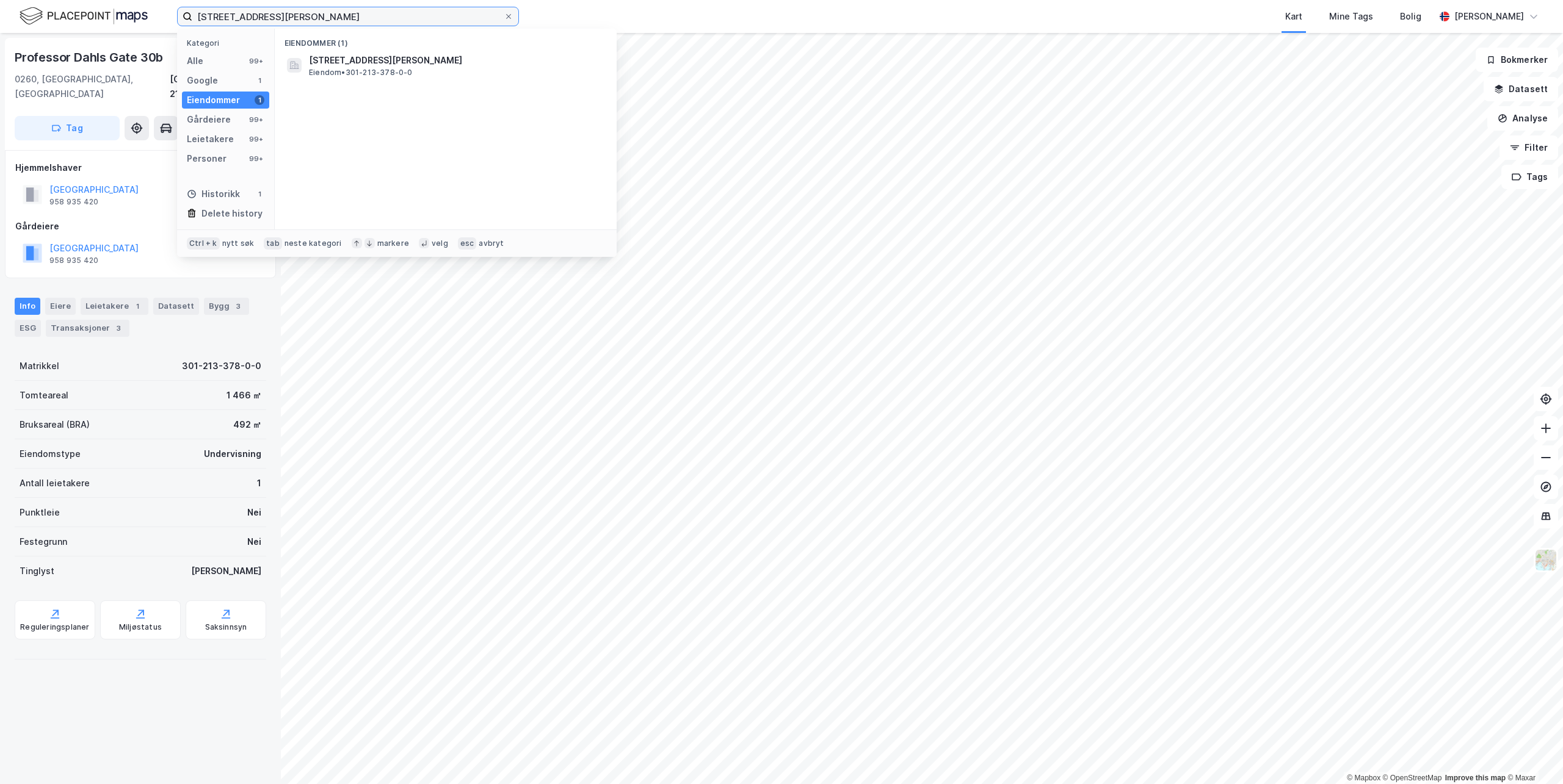
drag, startPoint x: 343, startPoint y: 9, endPoint x: -71, endPoint y: -32, distance: 416.0
click at [0, 0] on html "[STREET_ADDRESS][PERSON_NAME] Kategori Alle 99+ Google 1 Eiendommer 1 Gårdeiere…" at bounding box center [782, 392] width 1563 height 784
paste input "[STREET_ADDRESS]"
click at [388, 58] on span "[STREET_ADDRESS]" at bounding box center [350, 61] width 83 height 15
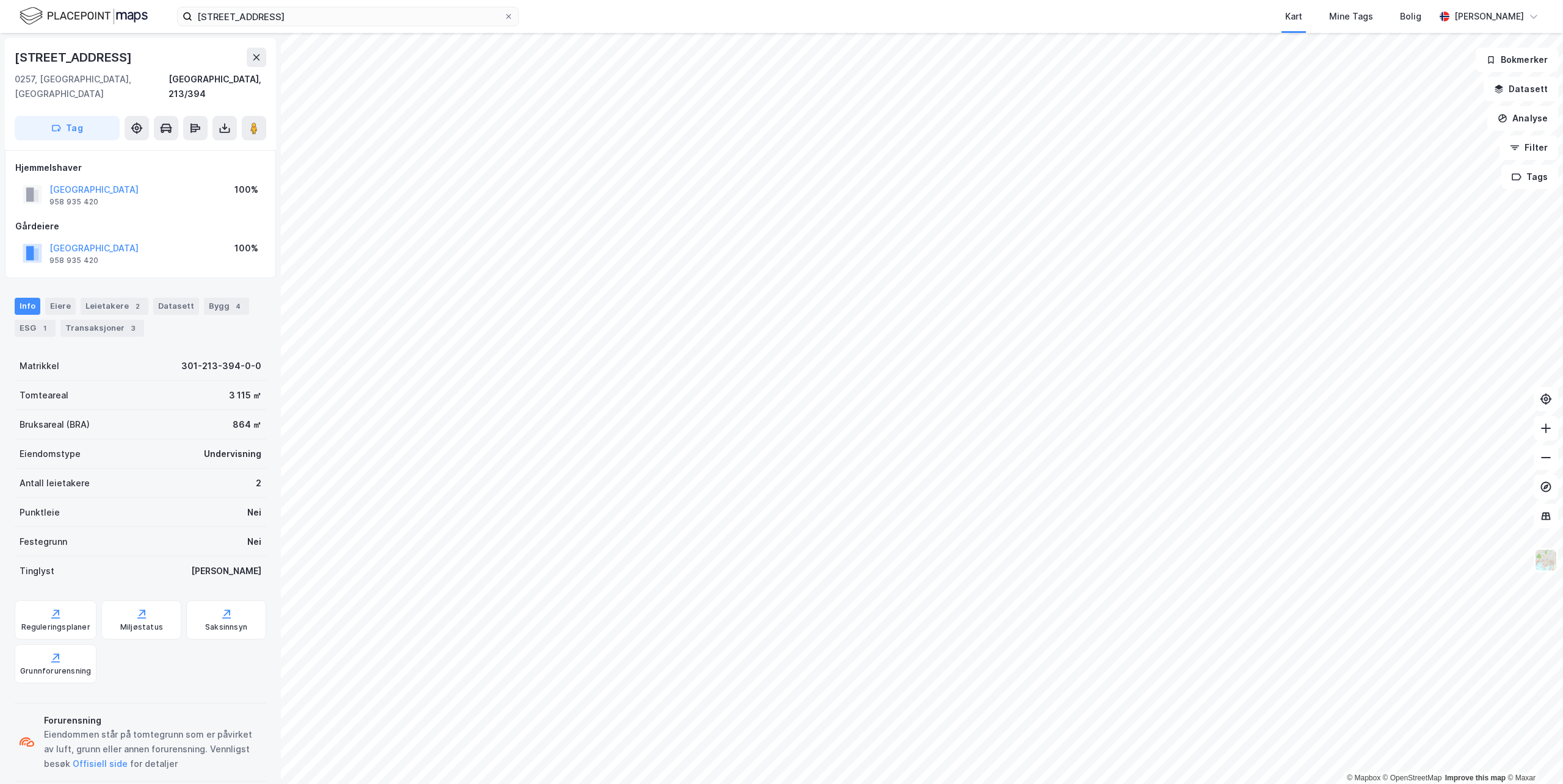
scroll to position [1, 0]
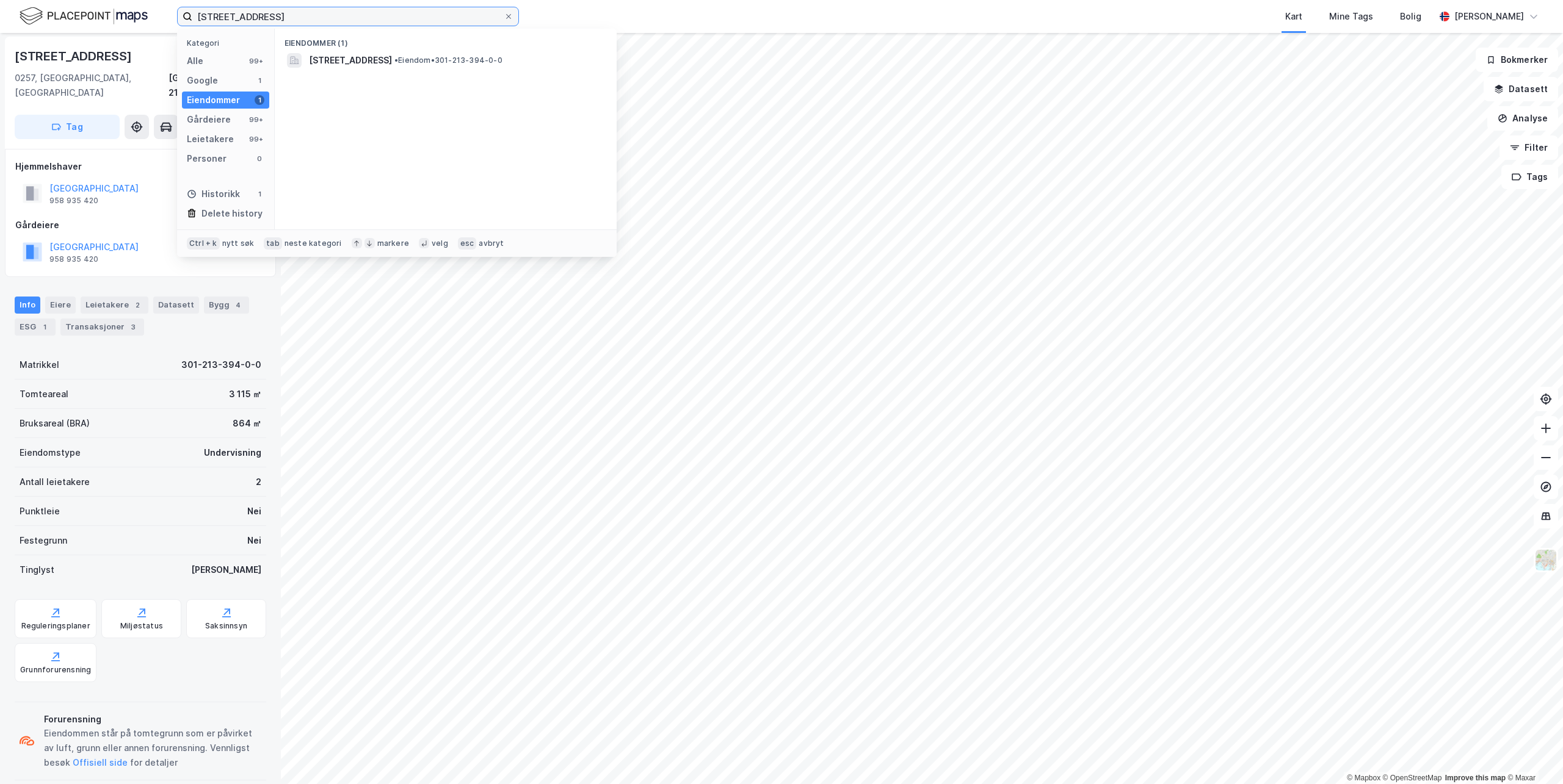
drag, startPoint x: 390, startPoint y: 11, endPoint x: 68, endPoint y: 9, distance: 322.0
click at [78, 8] on div "Skovveien 9 Kategori Alle 99+ Google 1 Eiendommer 1 Gårdeiere 99+ Leietakere 99…" at bounding box center [782, 16] width 1563 height 33
paste input "[STREET_ADDRESS]"
click at [378, 59] on span "[STREET_ADDRESS]" at bounding box center [350, 61] width 83 height 15
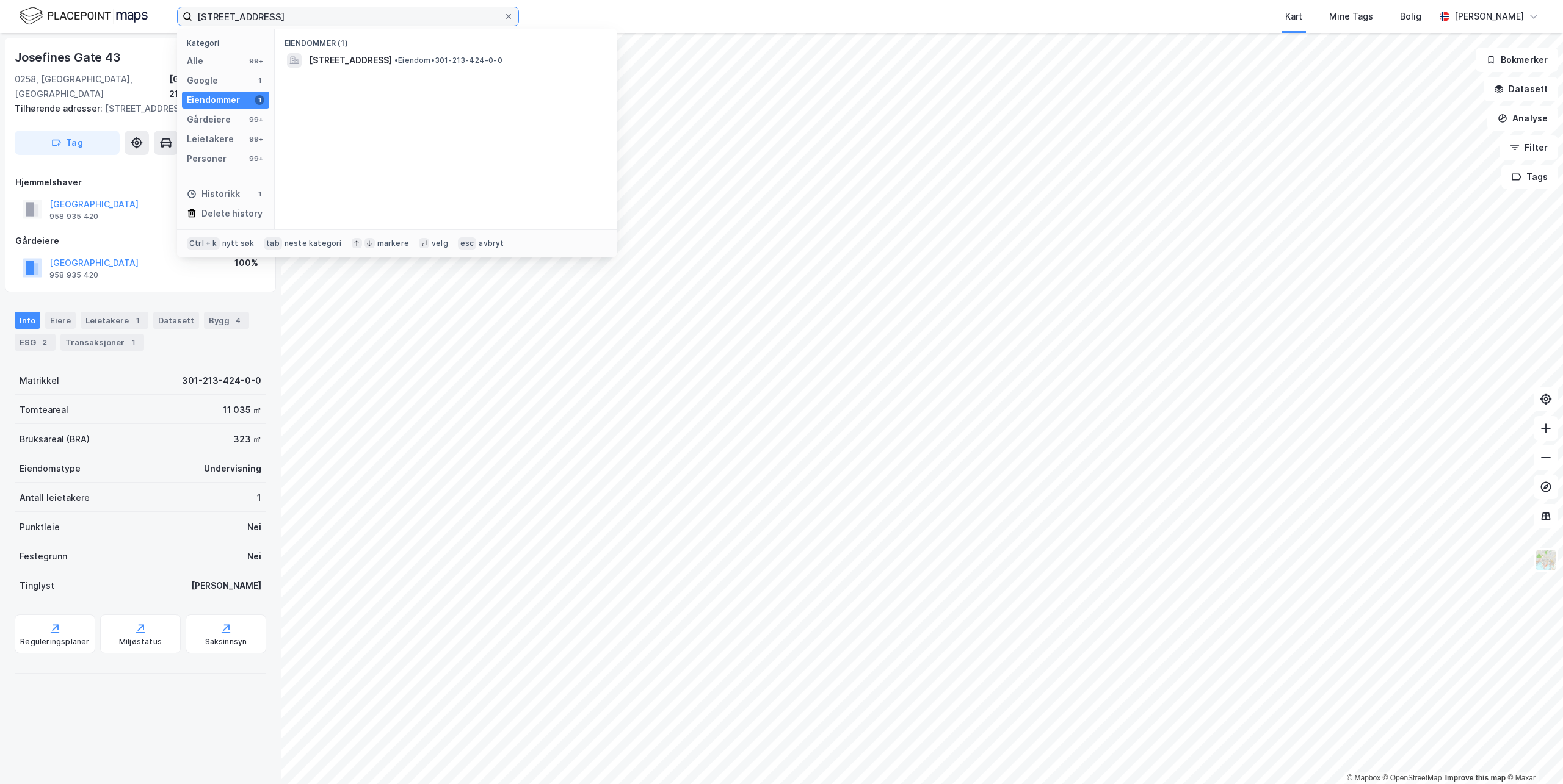
drag, startPoint x: 440, startPoint y: 20, endPoint x: 9, endPoint y: -21, distance: 432.9
click at [9, 0] on html "[STREET_ADDRESS] Kategori Alle 99+ Google 1 Eiendommer 1 Gårdeiere 99+ Leietake…" at bounding box center [782, 392] width 1563 height 784
paste input "Industrigata 3B"
click at [392, 61] on span "[STREET_ADDRESS]" at bounding box center [350, 61] width 83 height 15
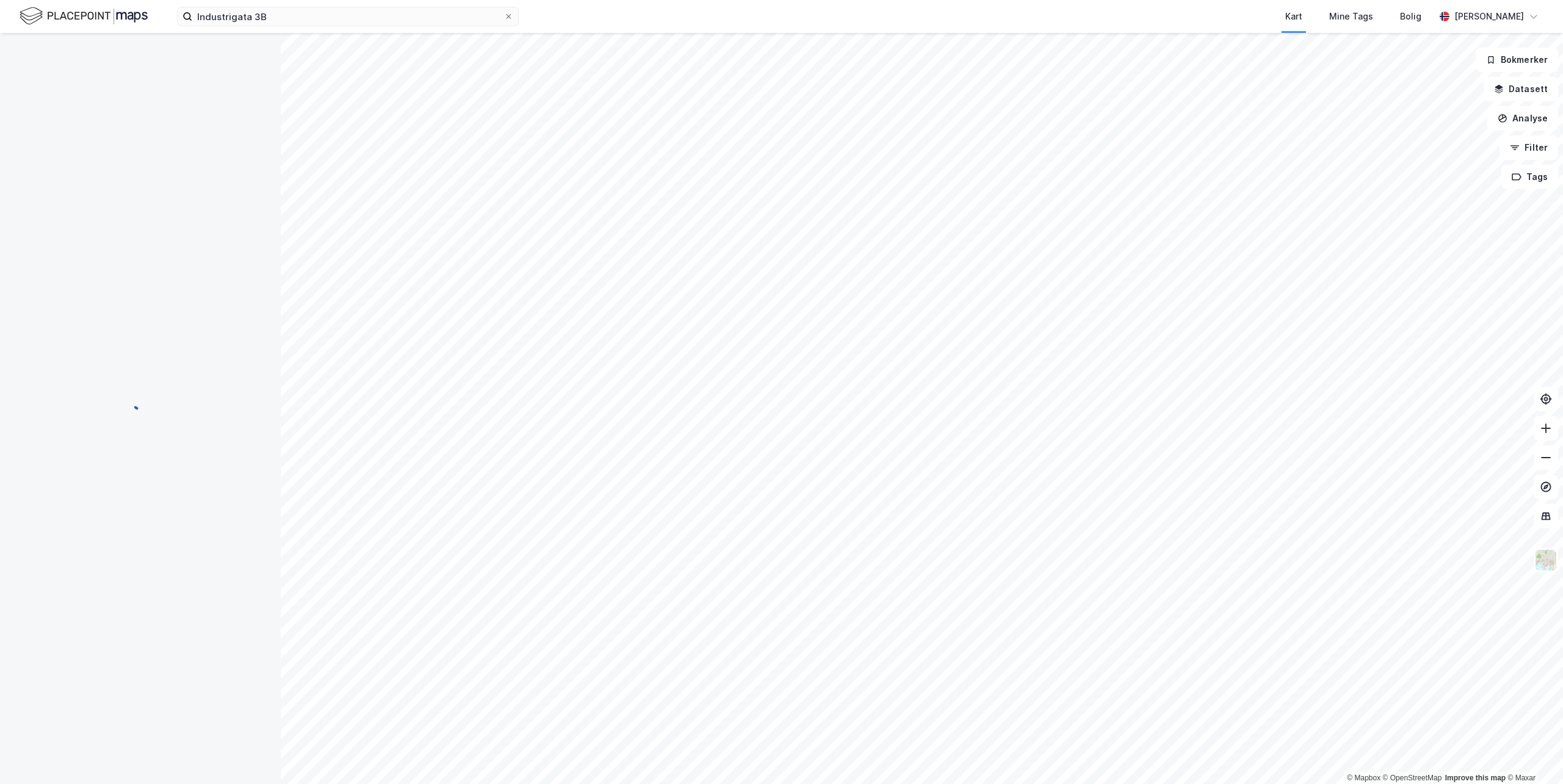
scroll to position [1, 0]
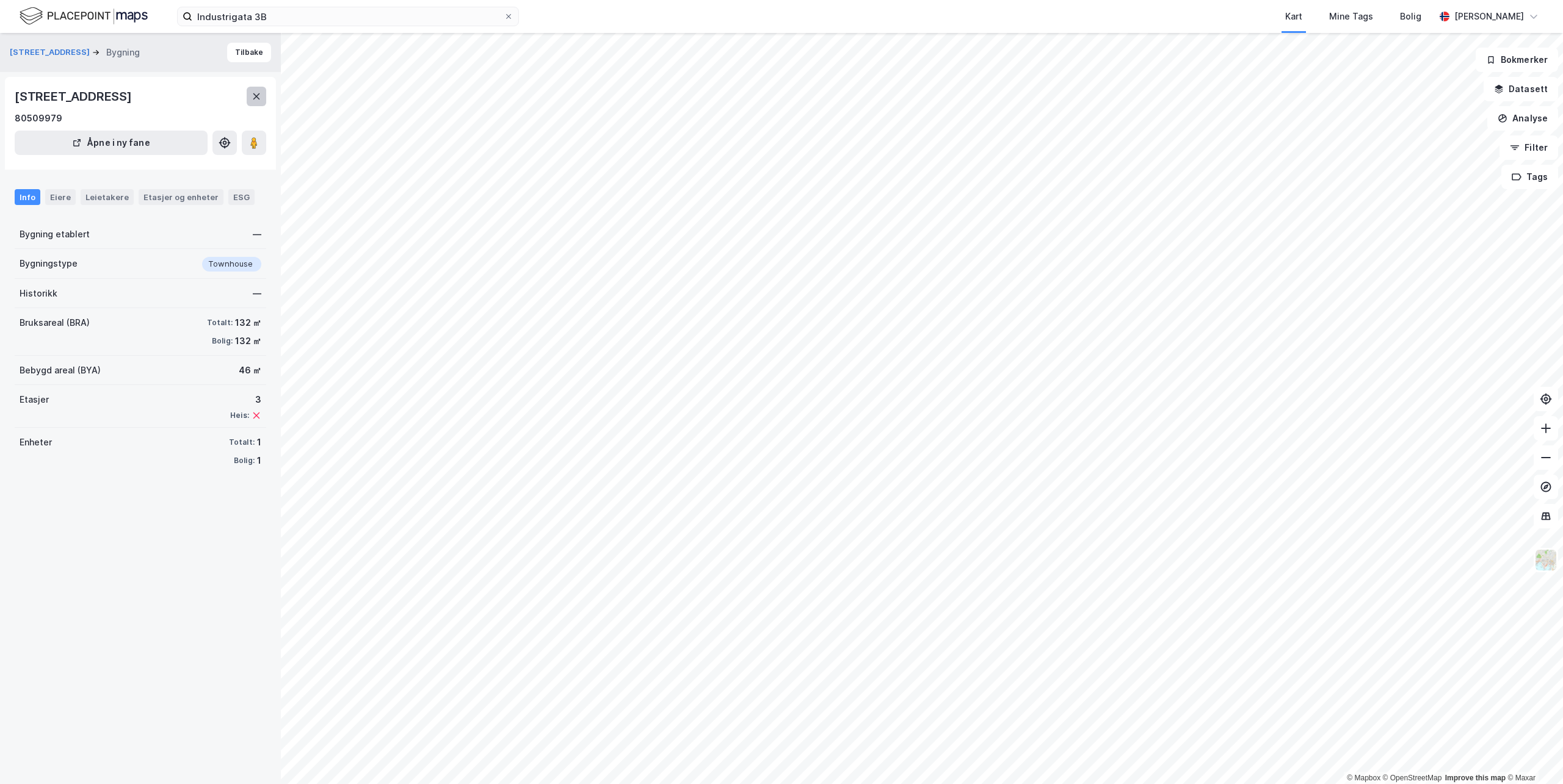
click at [251, 96] on button at bounding box center [256, 96] width 19 height 19
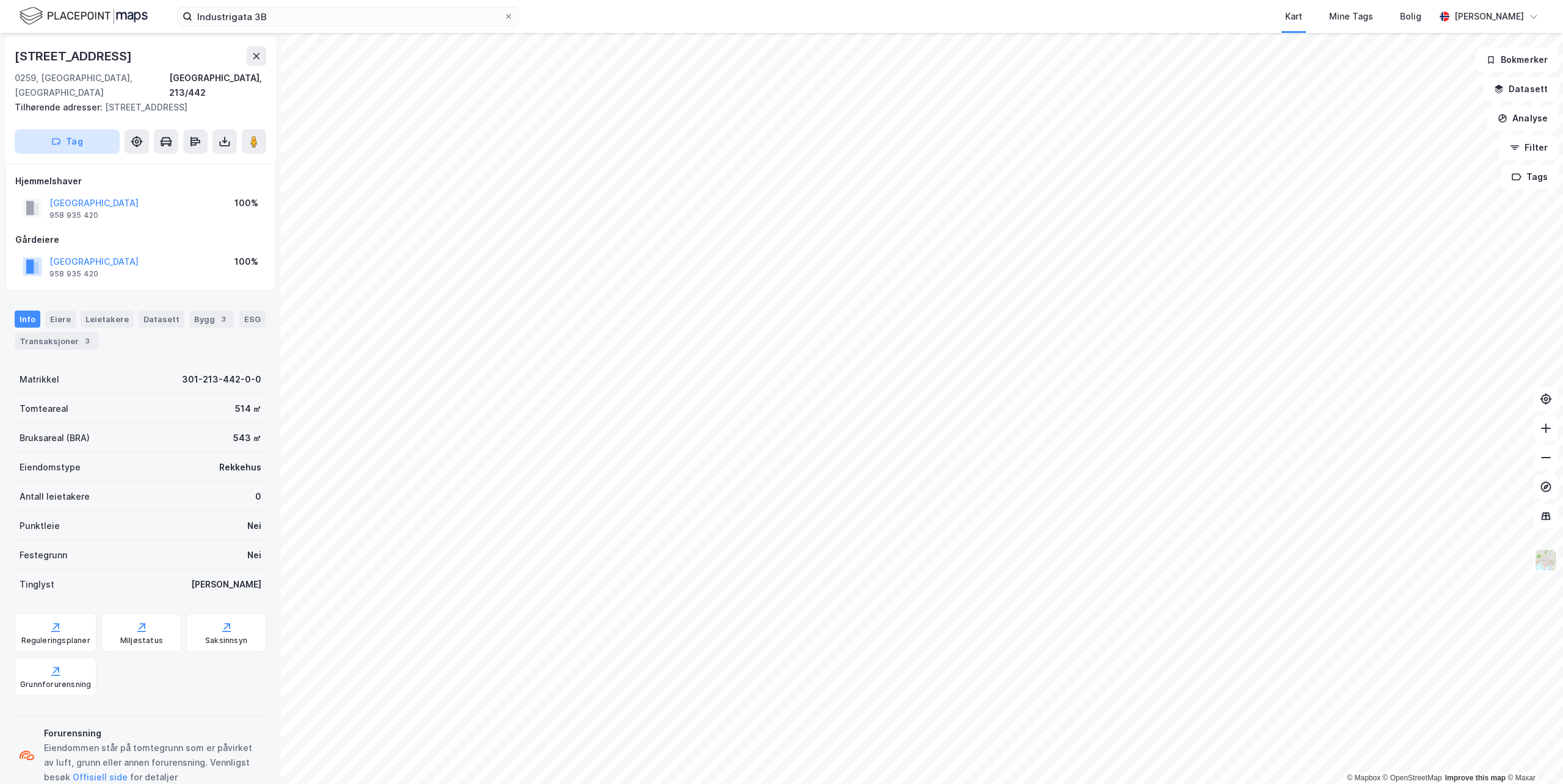
click at [83, 130] on button "Tag" at bounding box center [67, 142] width 105 height 24
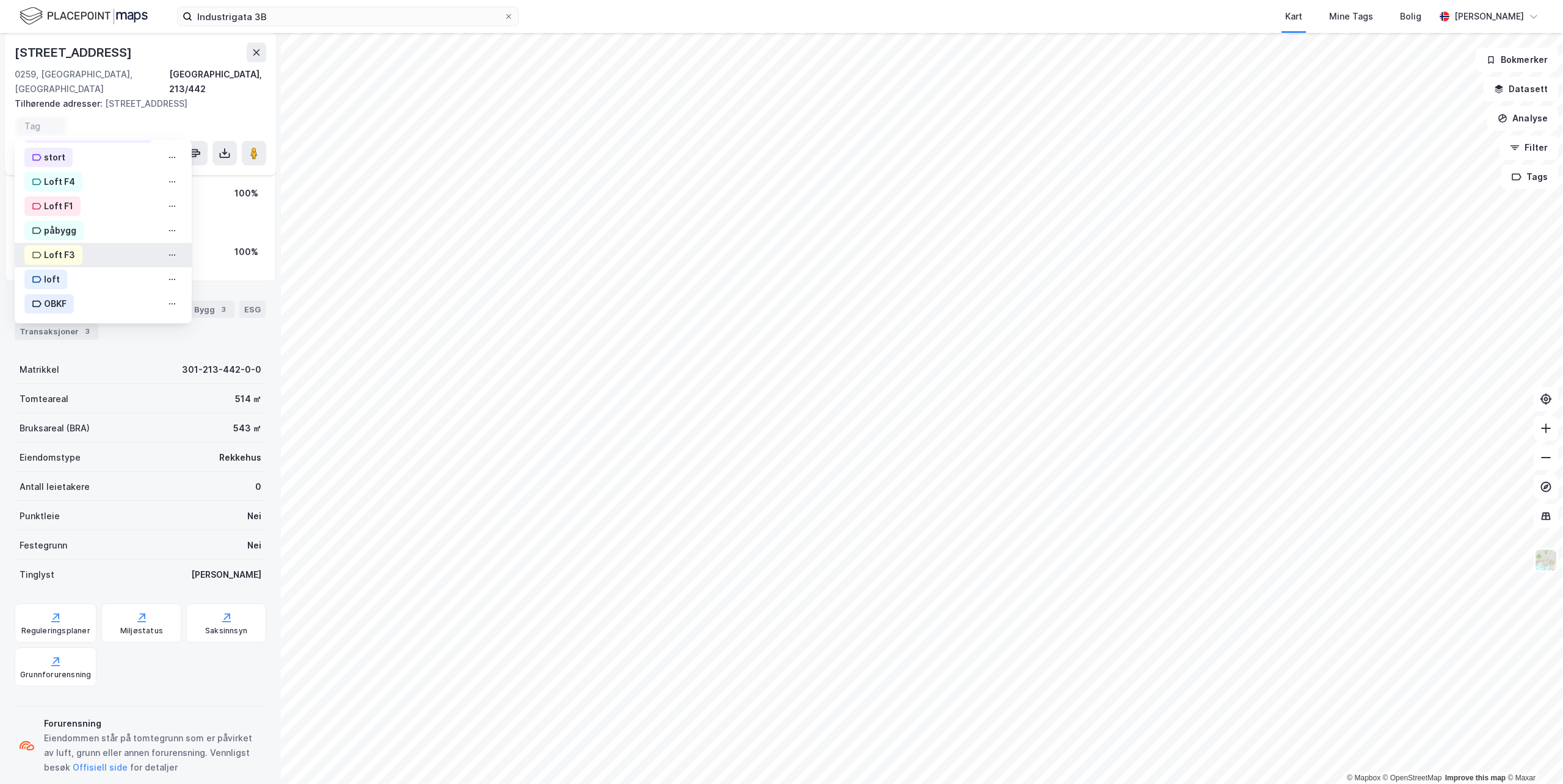
scroll to position [31, 0]
click at [44, 297] on div "OBKF" at bounding box center [56, 304] width 23 height 15
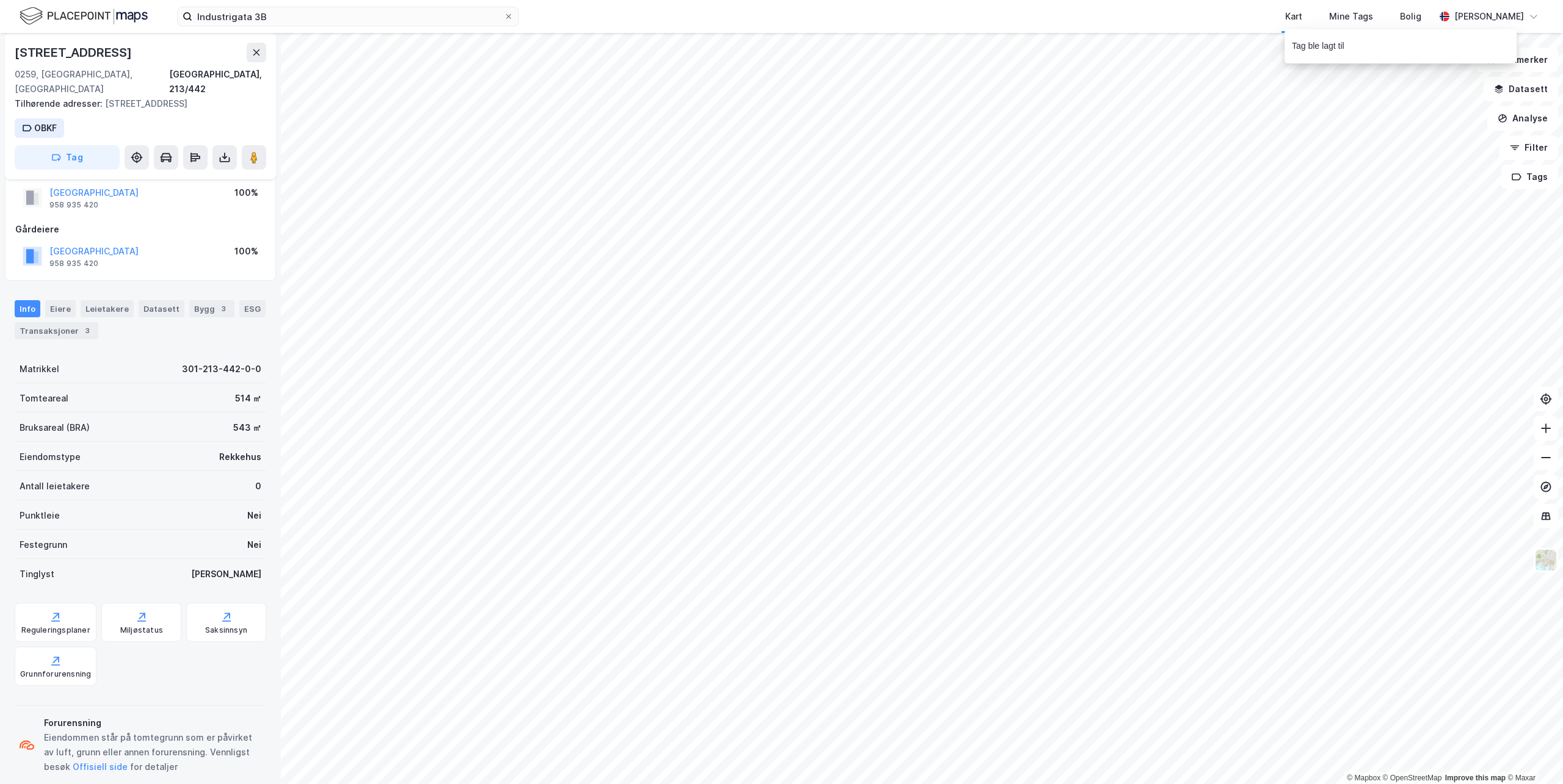
scroll to position [36, 0]
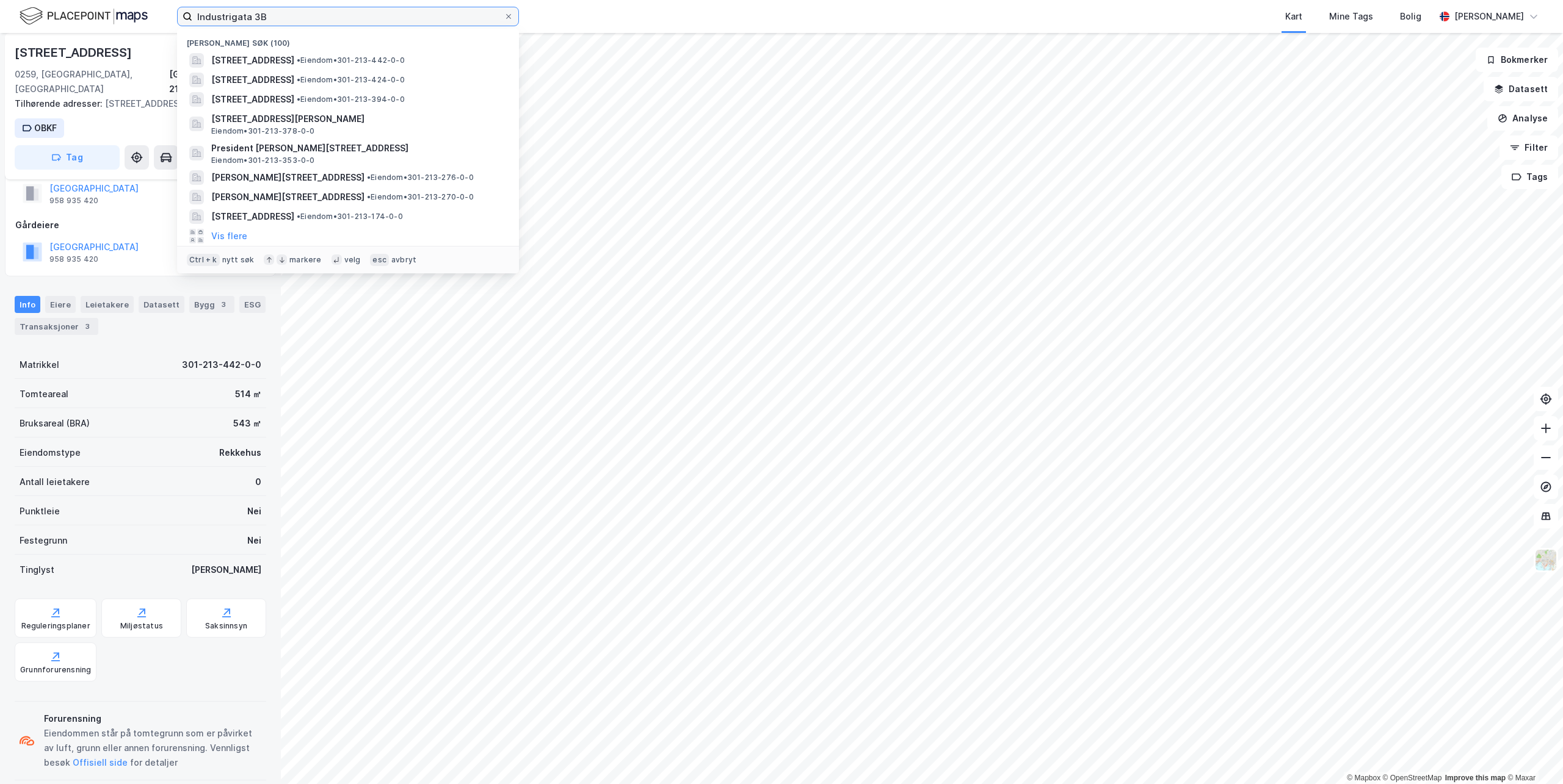
drag, startPoint x: 376, startPoint y: 21, endPoint x: 61, endPoint y: -5, distance: 316.1
click at [61, 0] on html "Industrigata 3B Nylige søk (100) [STREET_ADDRESS] • Eiendom • 301-213-442-0-0 […" at bounding box center [782, 392] width 1563 height 784
paste input "[STREET_ADDRESS]"
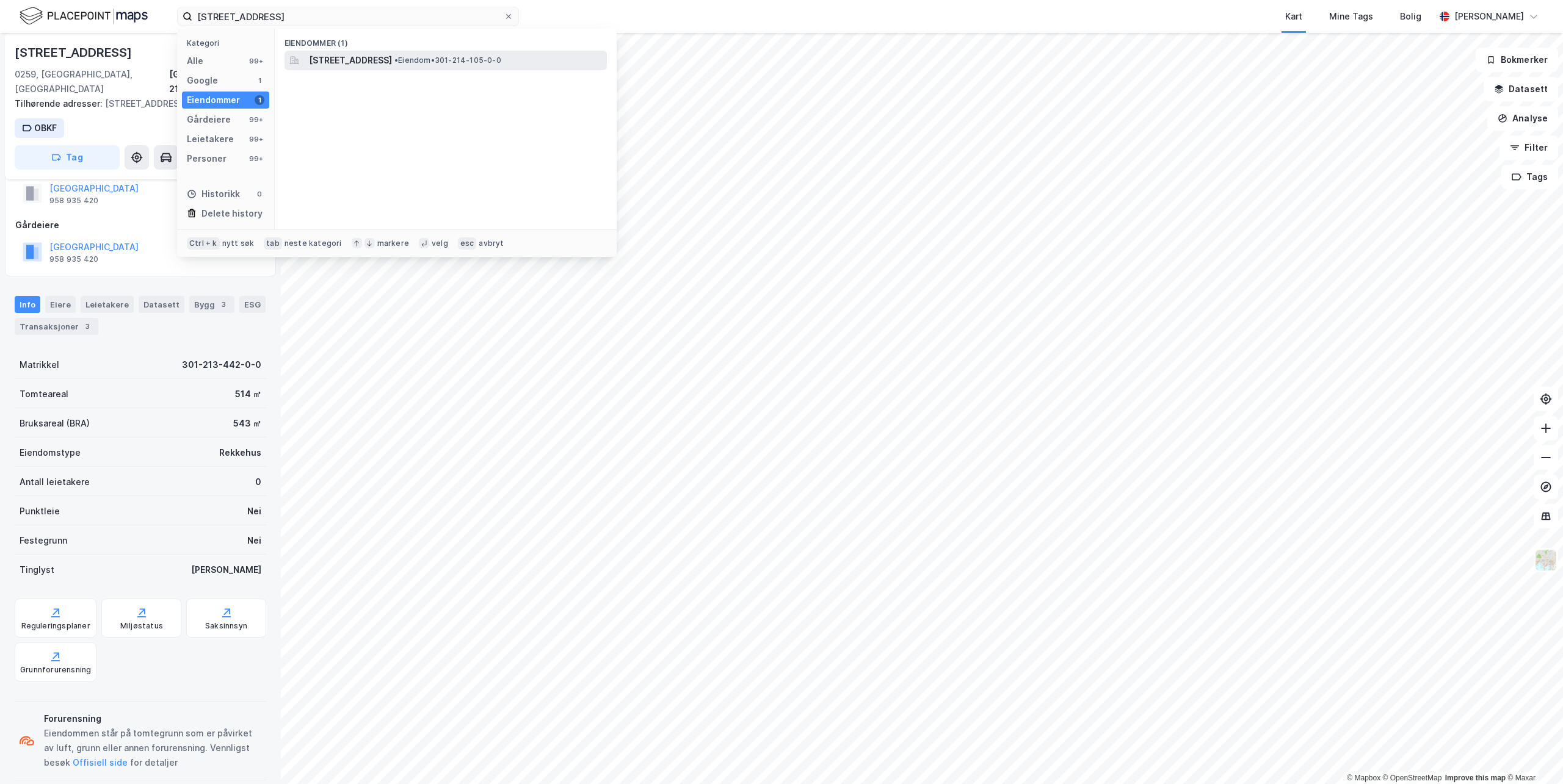
click at [347, 59] on span "[STREET_ADDRESS]" at bounding box center [350, 61] width 83 height 15
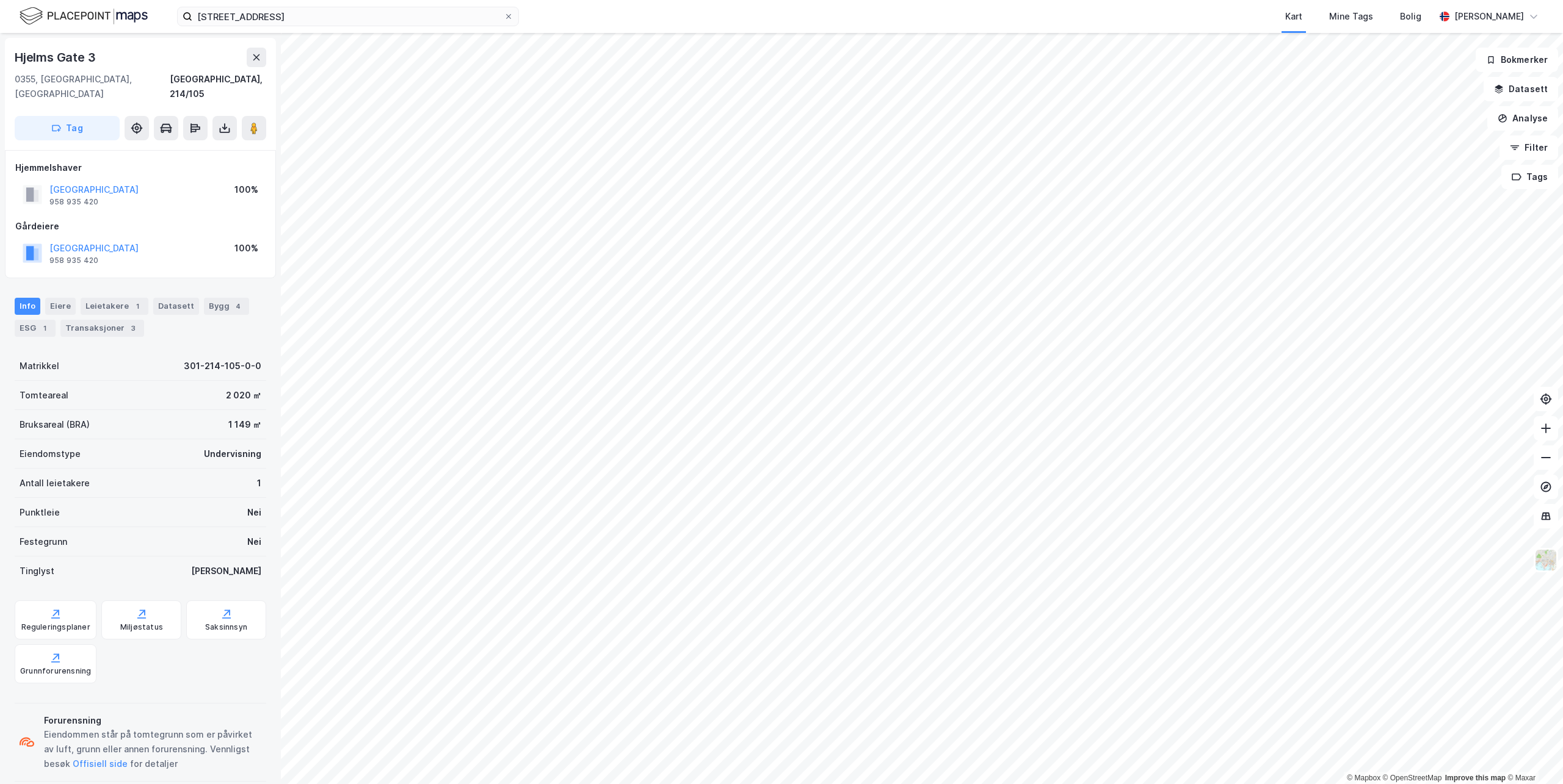
scroll to position [1, 0]
drag, startPoint x: 216, startPoint y: -3, endPoint x: -29, endPoint y: -21, distance: 245.7
click at [0, 0] on html "[STREET_ADDRESS] Kart Mine Tags Bolig [PERSON_NAME] © Mapbox © OpenStreetMap Im…" at bounding box center [782, 392] width 1563 height 784
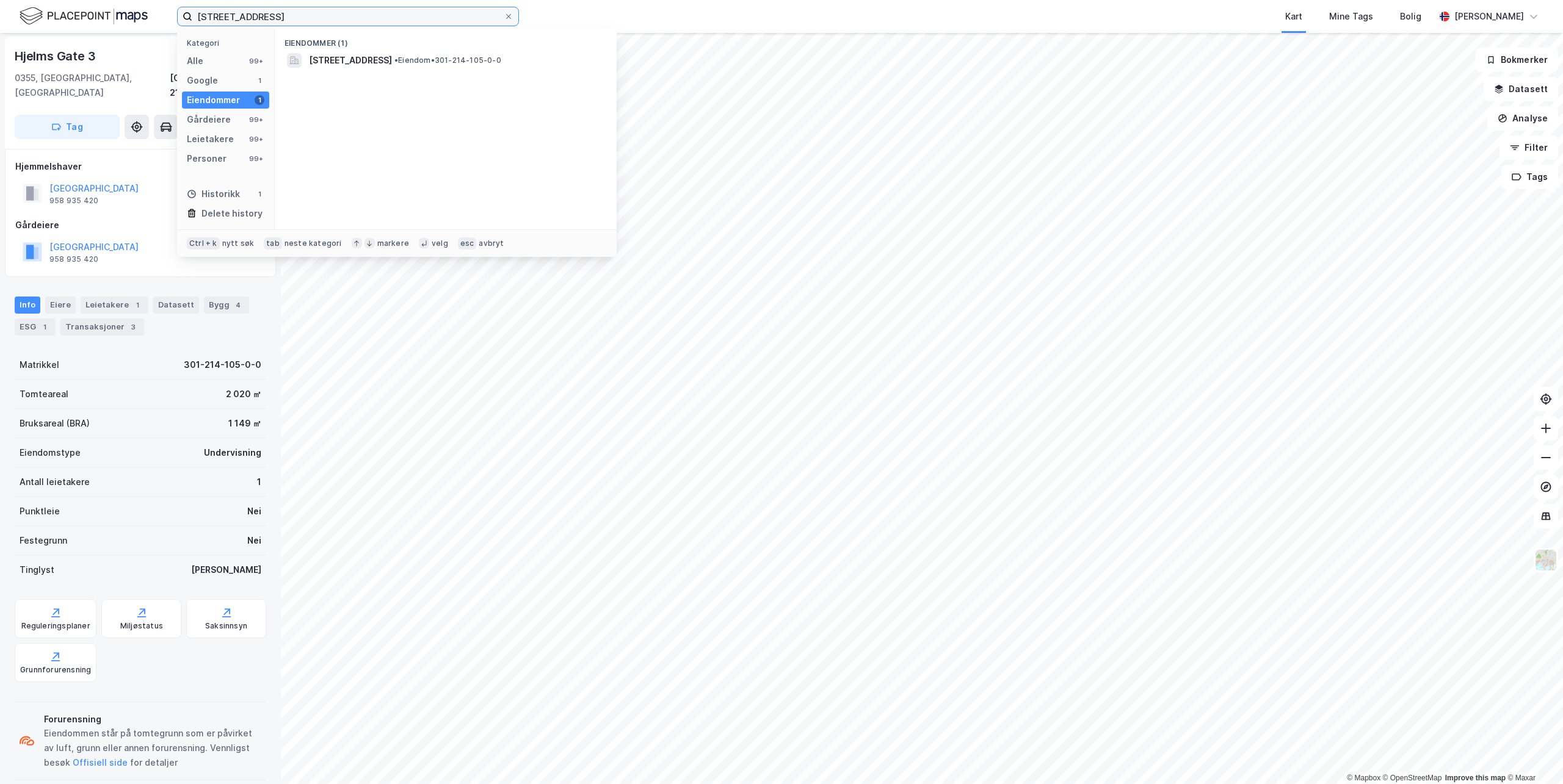
paste input "[STREET_ADDRESS]"
click at [370, 62] on span "[STREET_ADDRESS]" at bounding box center [350, 61] width 83 height 15
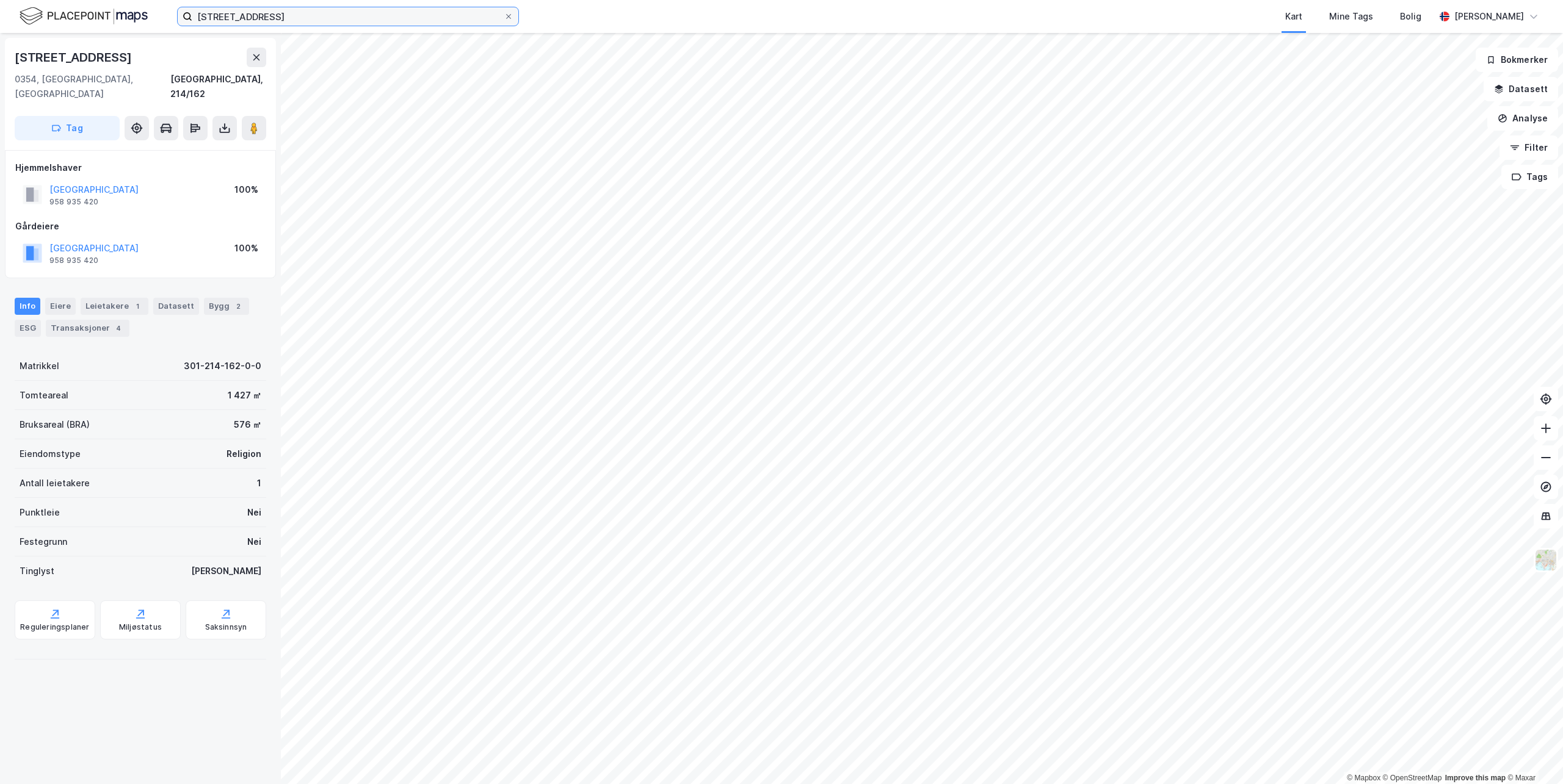
drag, startPoint x: 302, startPoint y: 14, endPoint x: 38, endPoint y: -20, distance: 266.2
click at [38, 0] on html "[STREET_ADDRESS] Kart Mine Tags Bolig [PERSON_NAME] © Mapbox © OpenStreetMap Im…" at bounding box center [782, 392] width 1563 height 784
paste input "2"
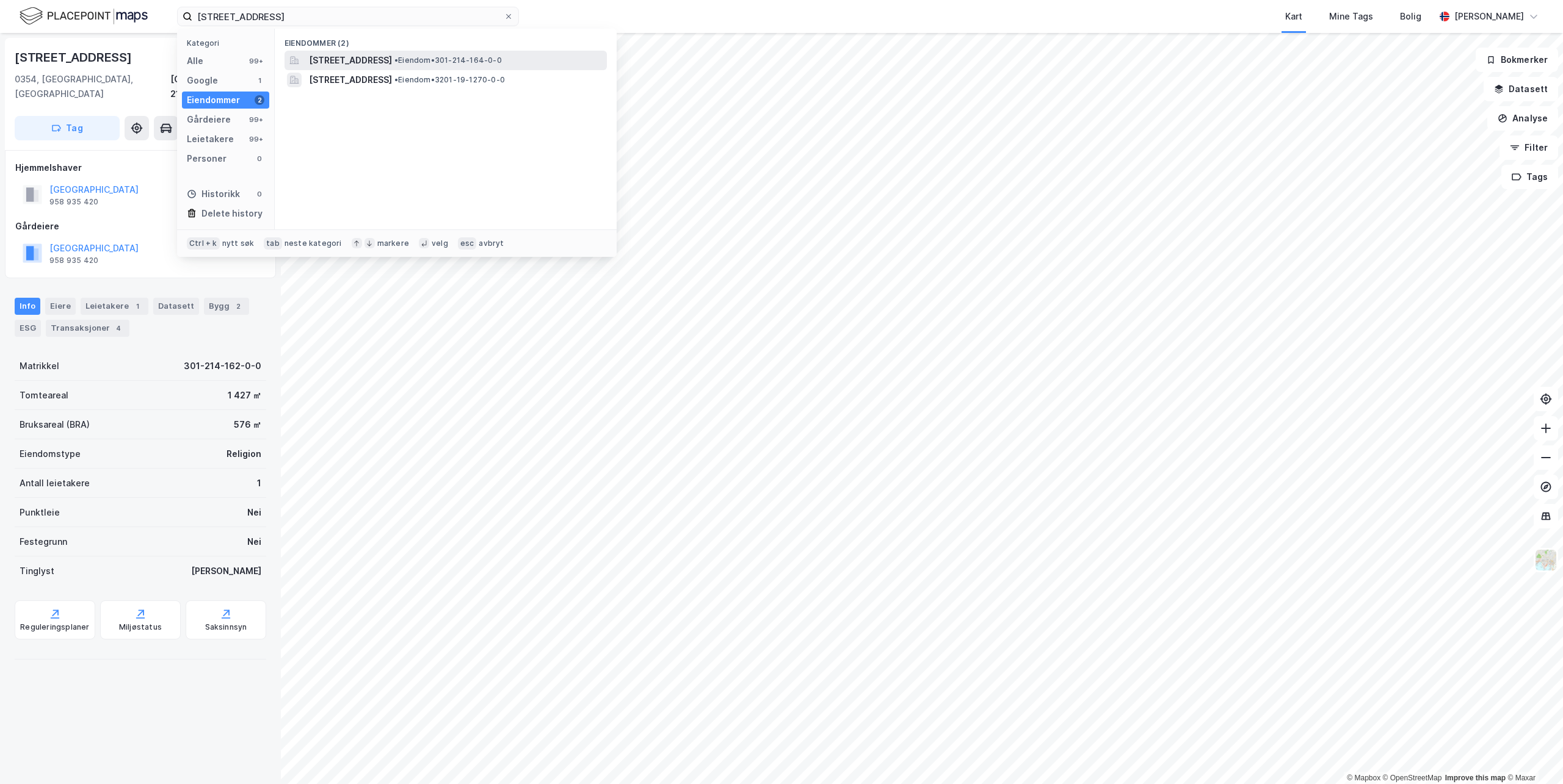
click at [373, 61] on span "[STREET_ADDRESS]" at bounding box center [350, 61] width 83 height 15
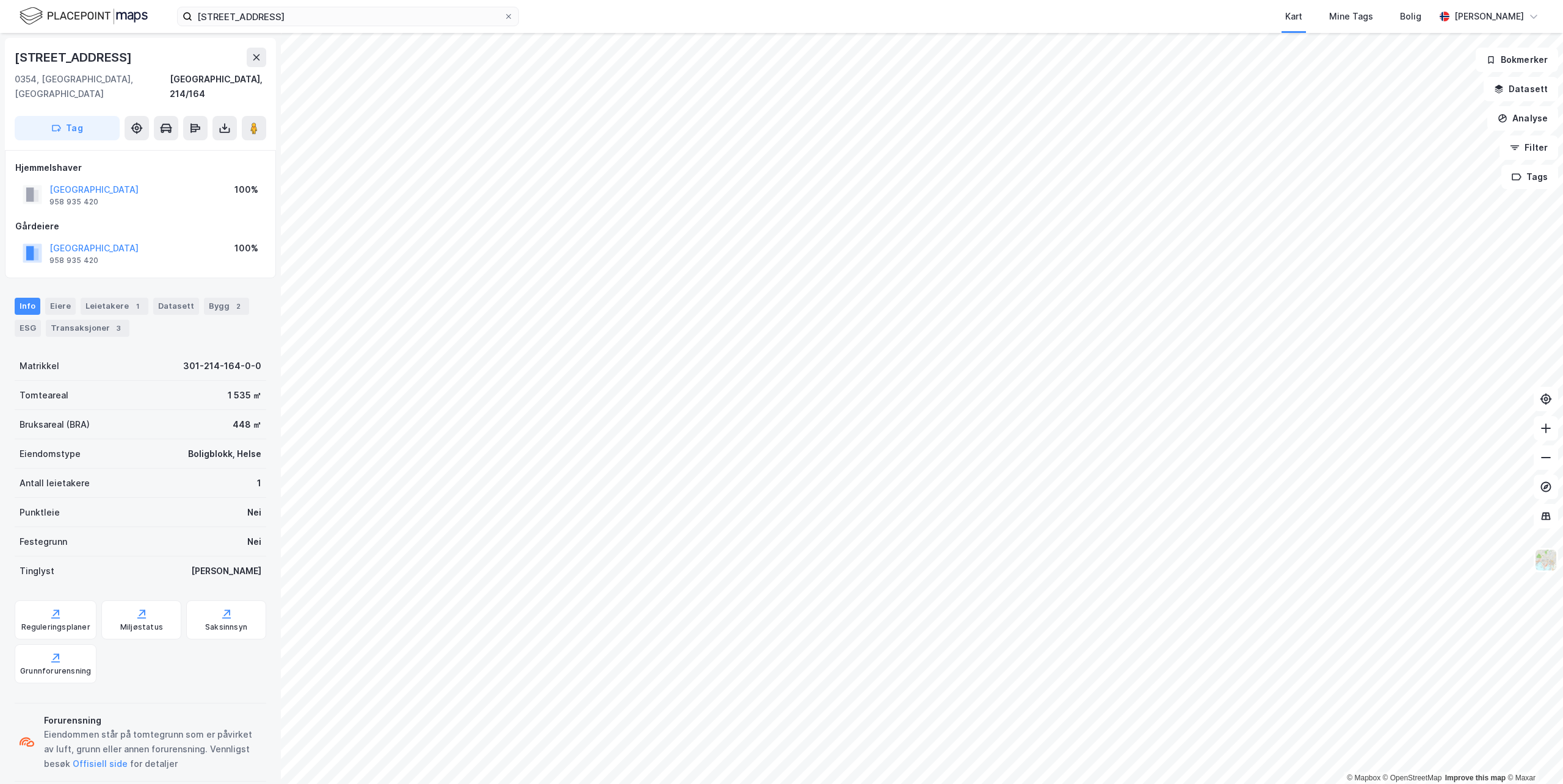
scroll to position [1, 0]
click at [98, 115] on button "Tag" at bounding box center [67, 127] width 105 height 24
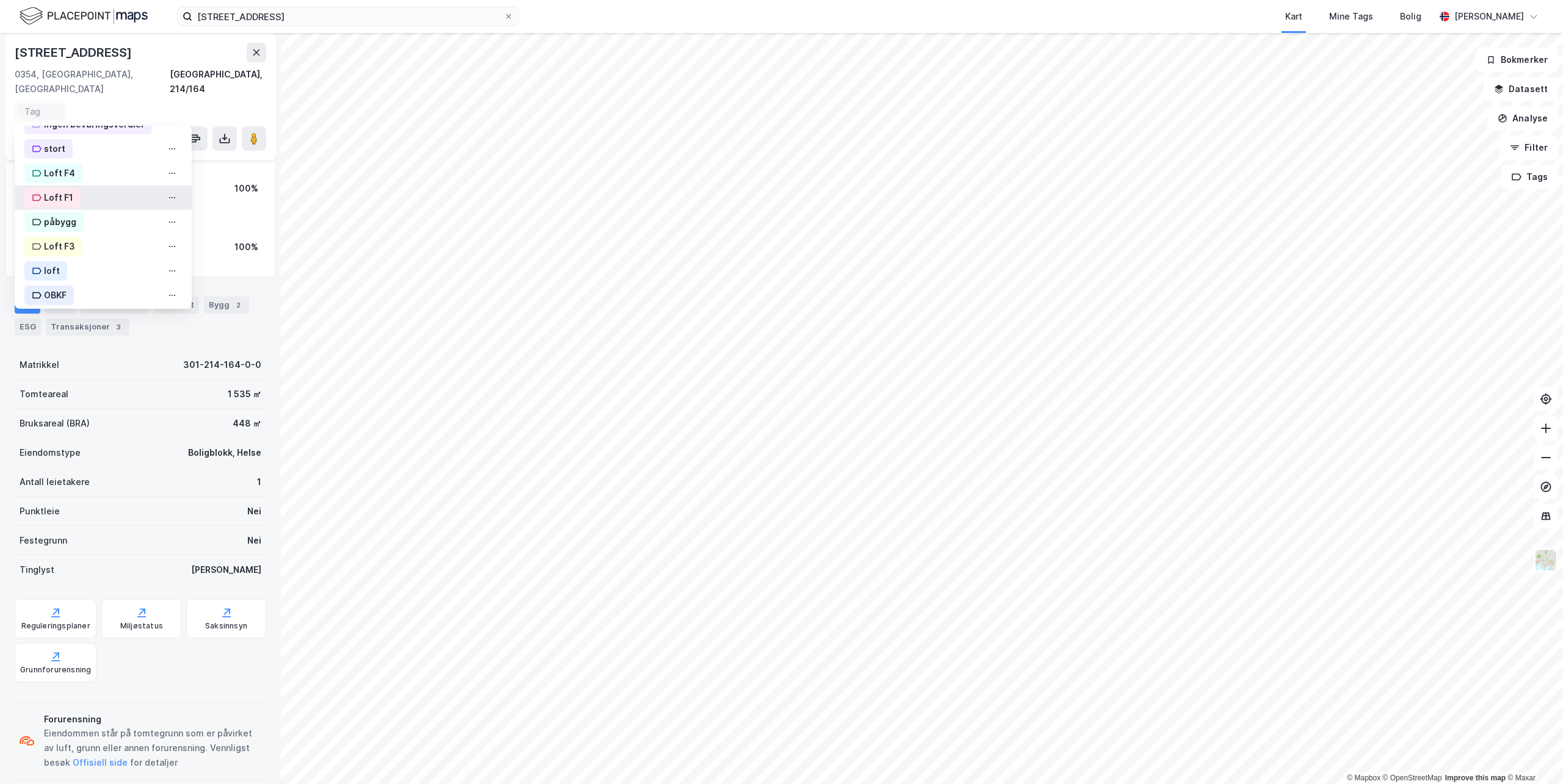
scroll to position [456, 0]
click at [53, 282] on div "OBKF" at bounding box center [56, 289] width 23 height 15
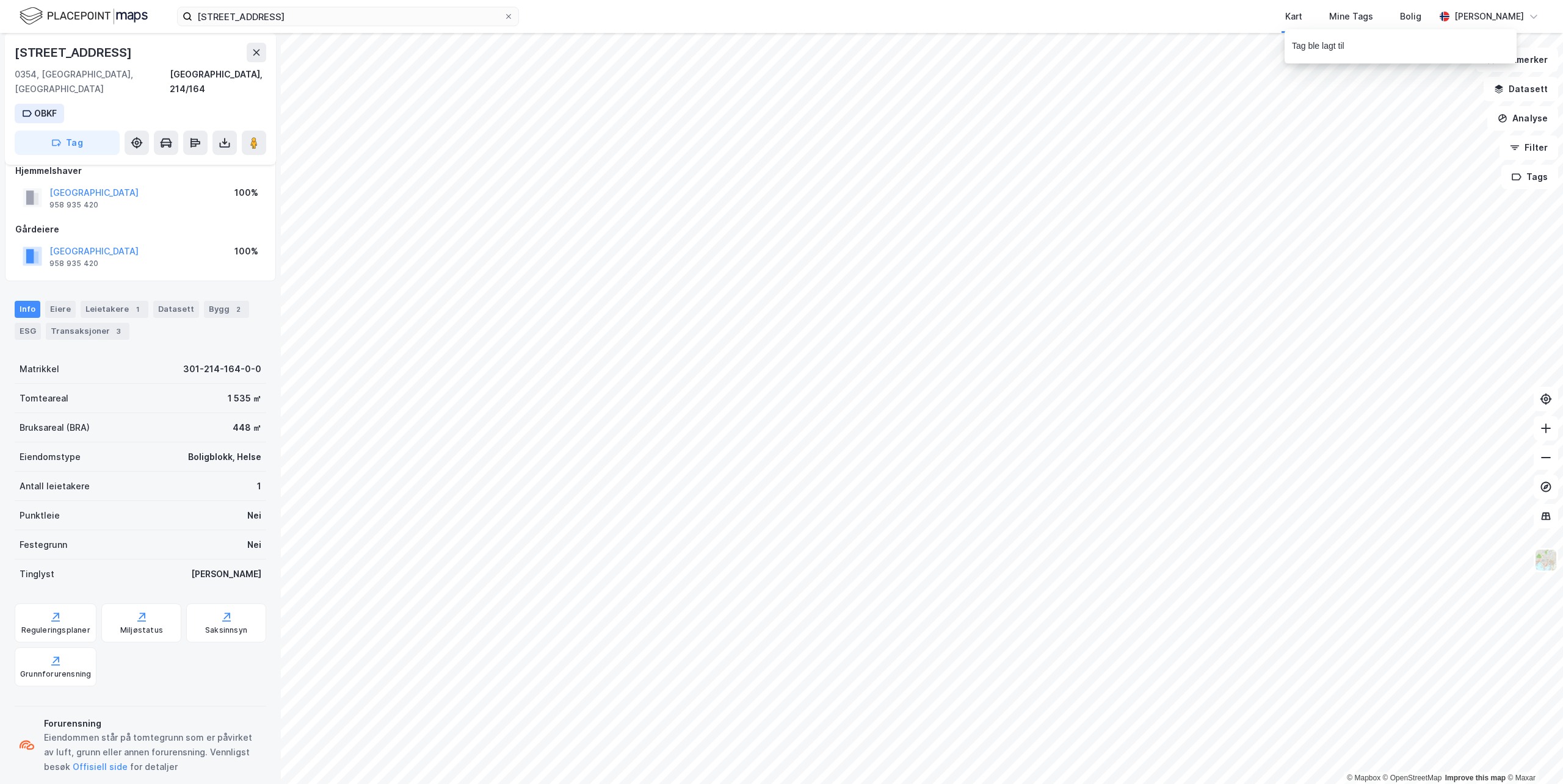
scroll to position [21, 0]
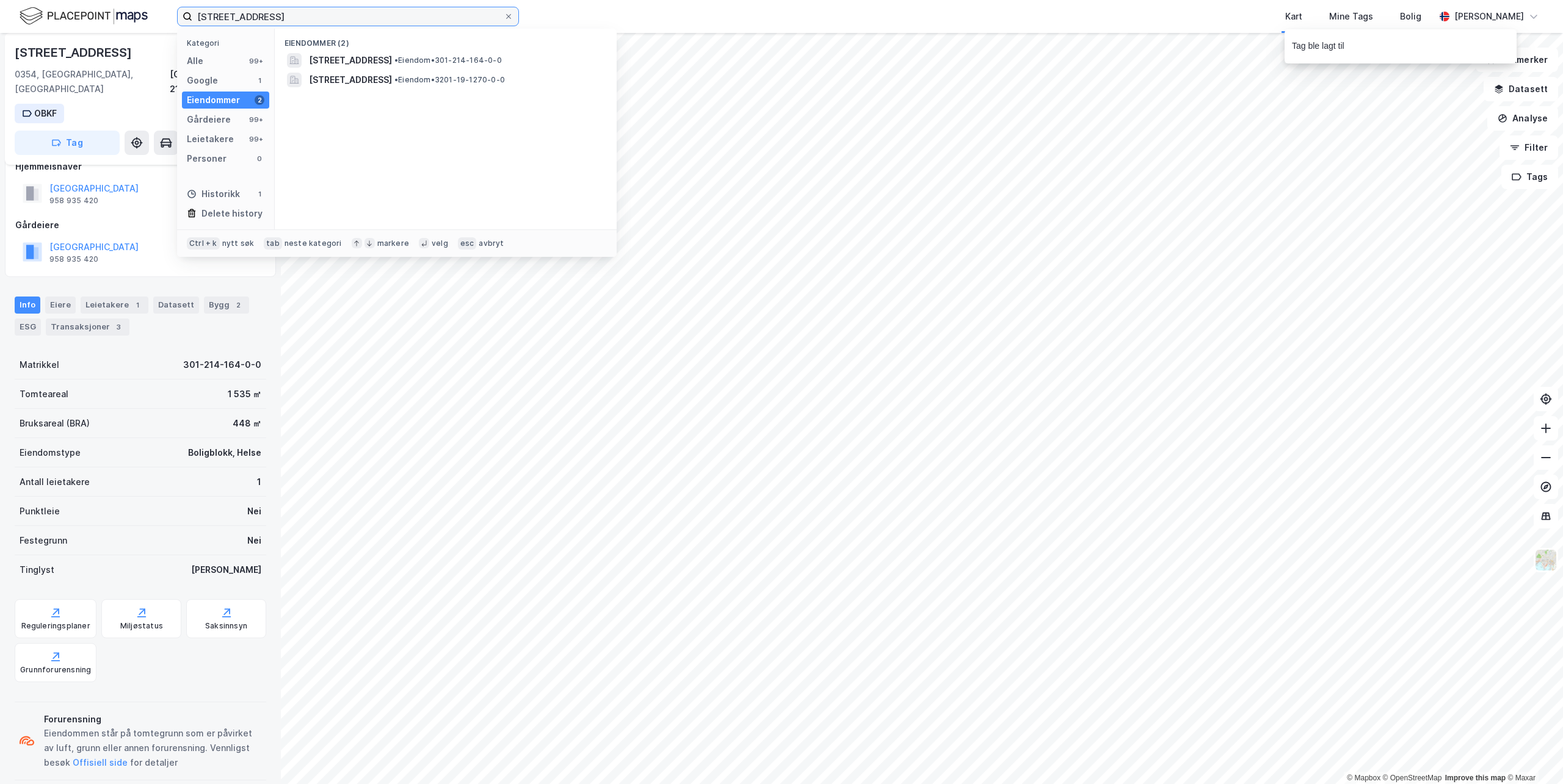
drag, startPoint x: 318, startPoint y: 11, endPoint x: -57, endPoint y: -21, distance: 376.4
click at [0, 0] on html "[STREET_ADDRESS] Kategori Alle 99+ Google 1 Eiendommer 2 Gårdeiere 99+ Leietake…" at bounding box center [782, 392] width 1563 height 784
paste input "[STREET_ADDRESS]"
type input "[STREET_ADDRESS]"
click at [365, 57] on span "[STREET_ADDRESS]" at bounding box center [350, 61] width 83 height 15
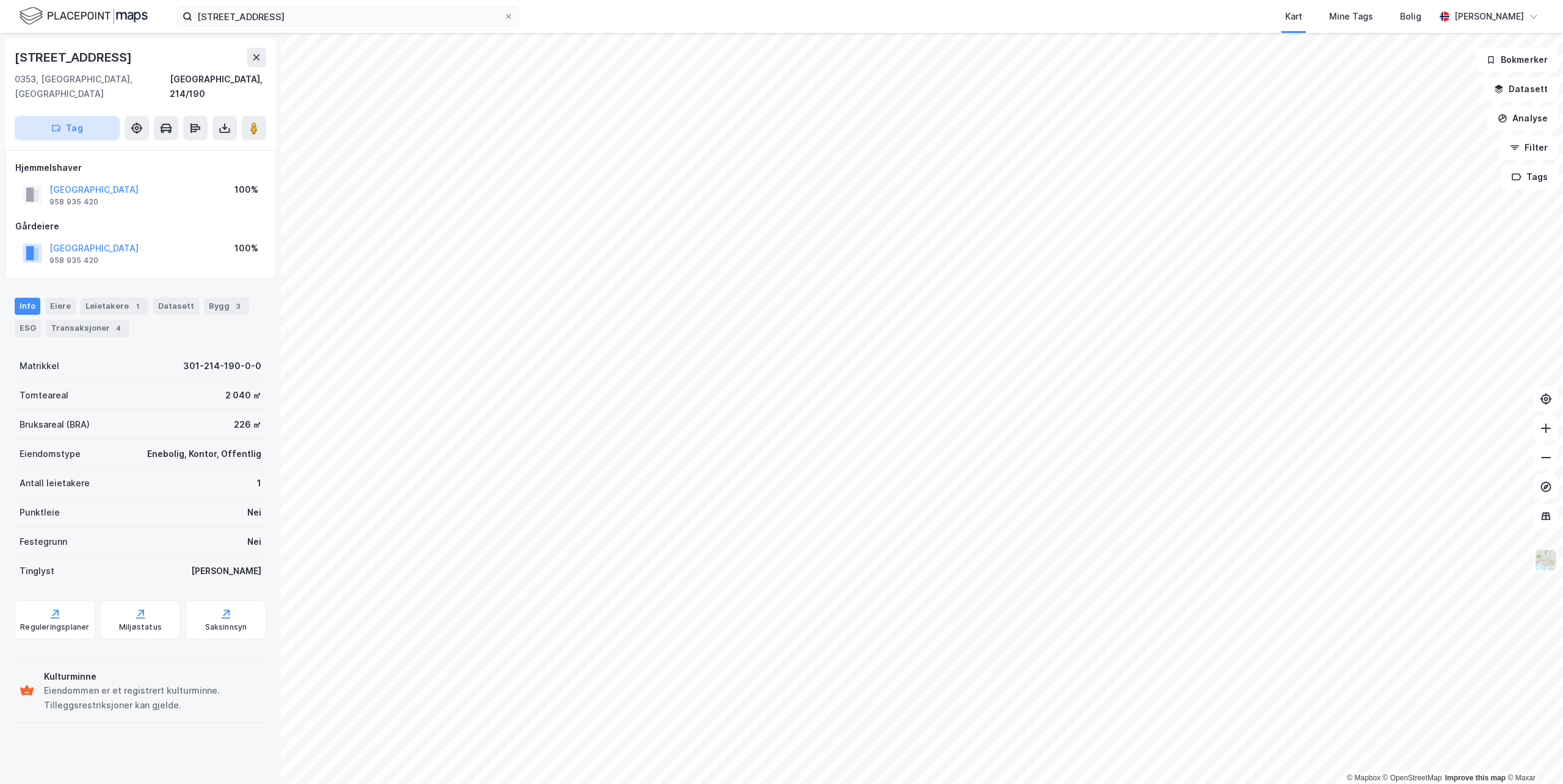
click at [78, 116] on button "Tag" at bounding box center [67, 128] width 105 height 24
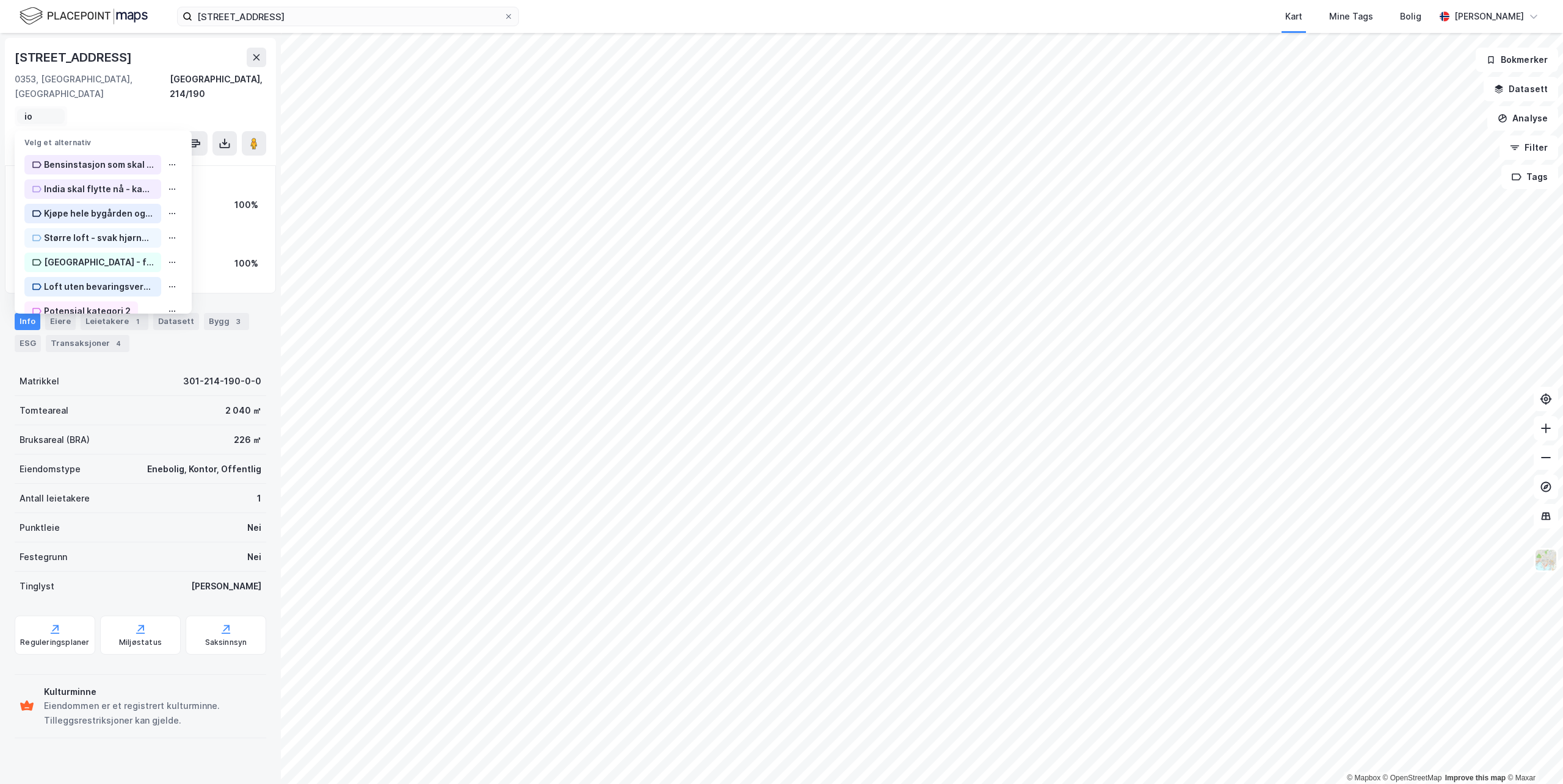
type input "i"
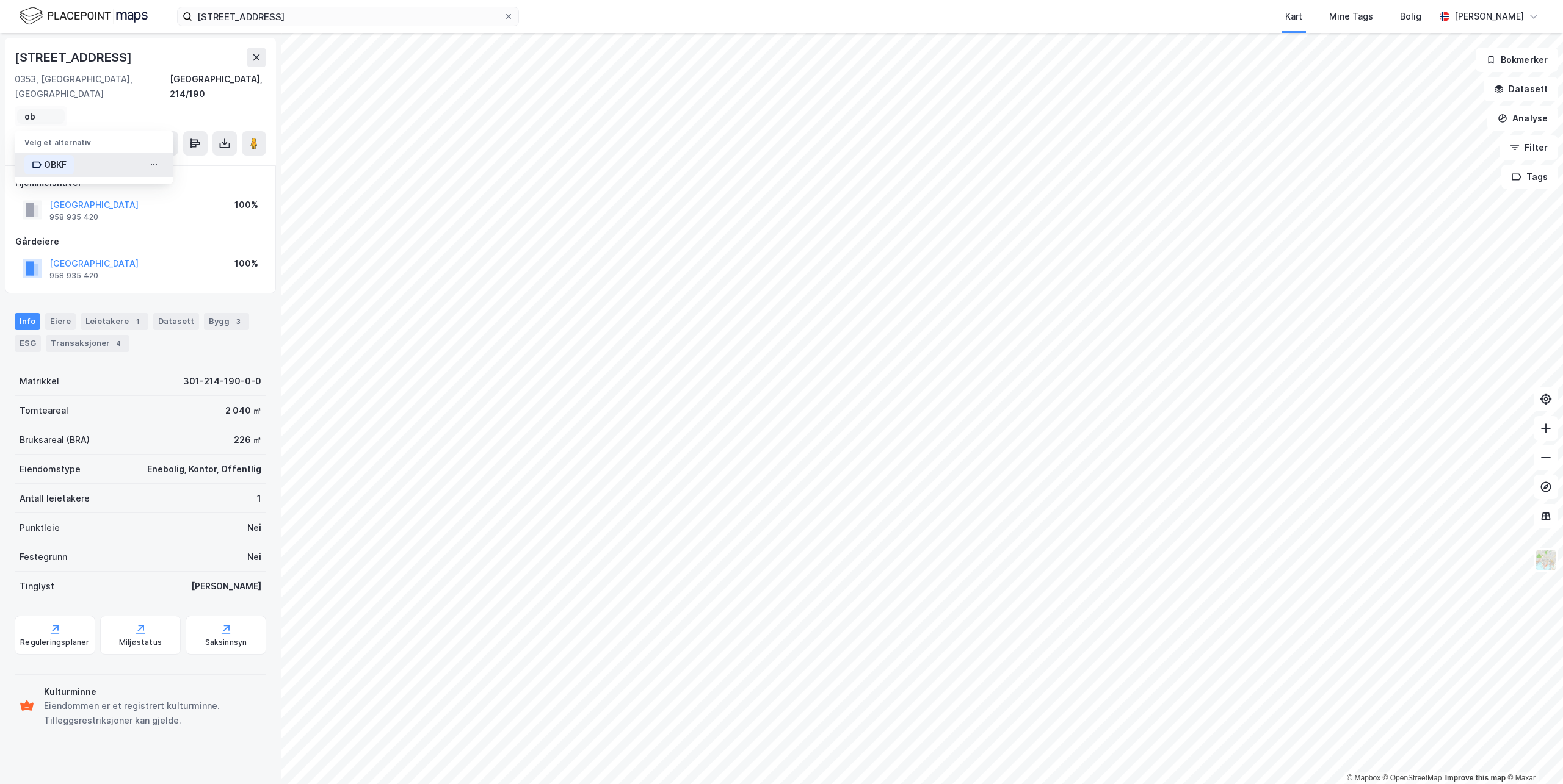
type input "ob"
click at [62, 157] on div "OBKF" at bounding box center [56, 164] width 23 height 15
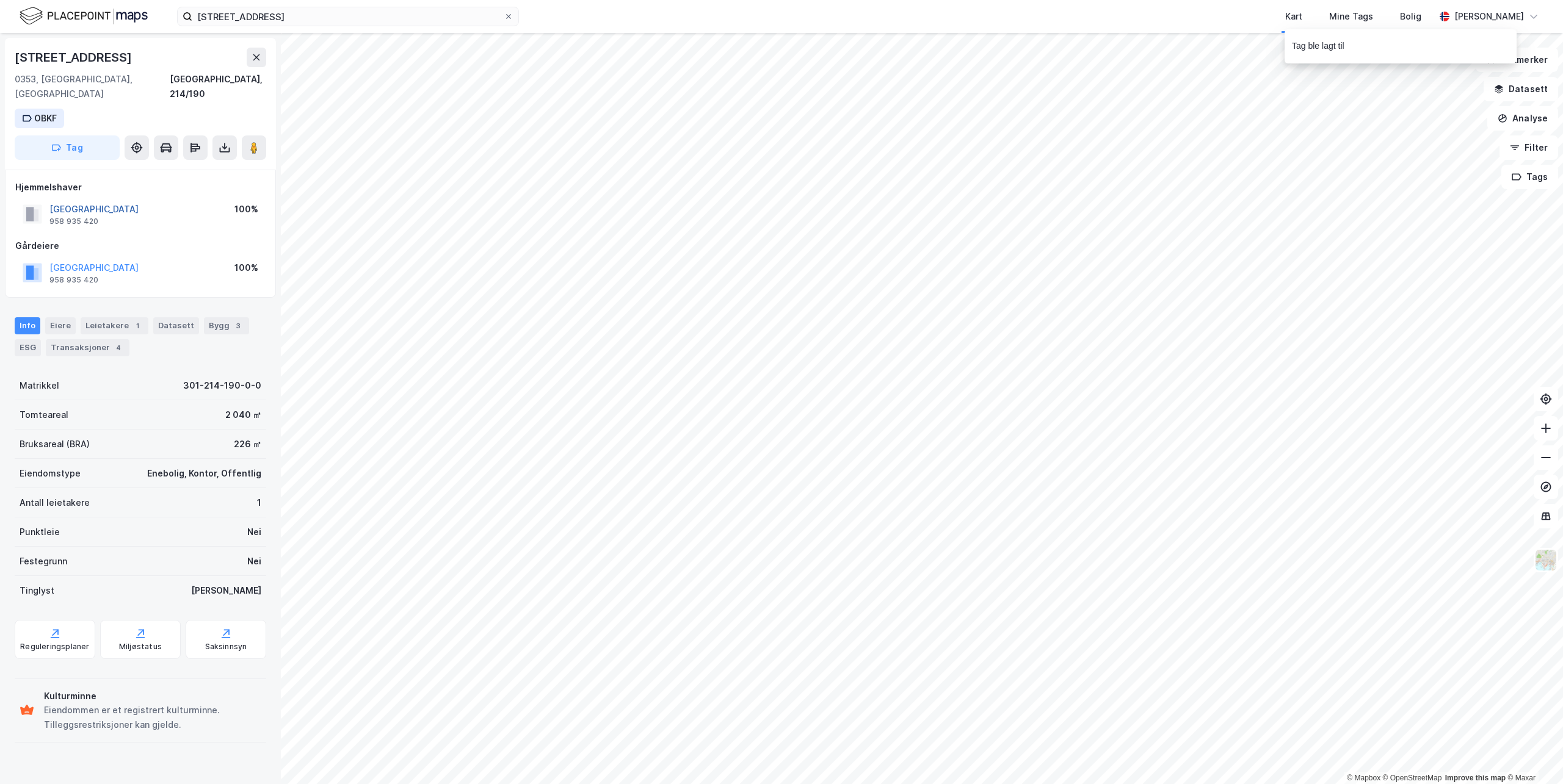
click at [0, 0] on button "[GEOGRAPHIC_DATA]" at bounding box center [0, 0] width 0 height 0
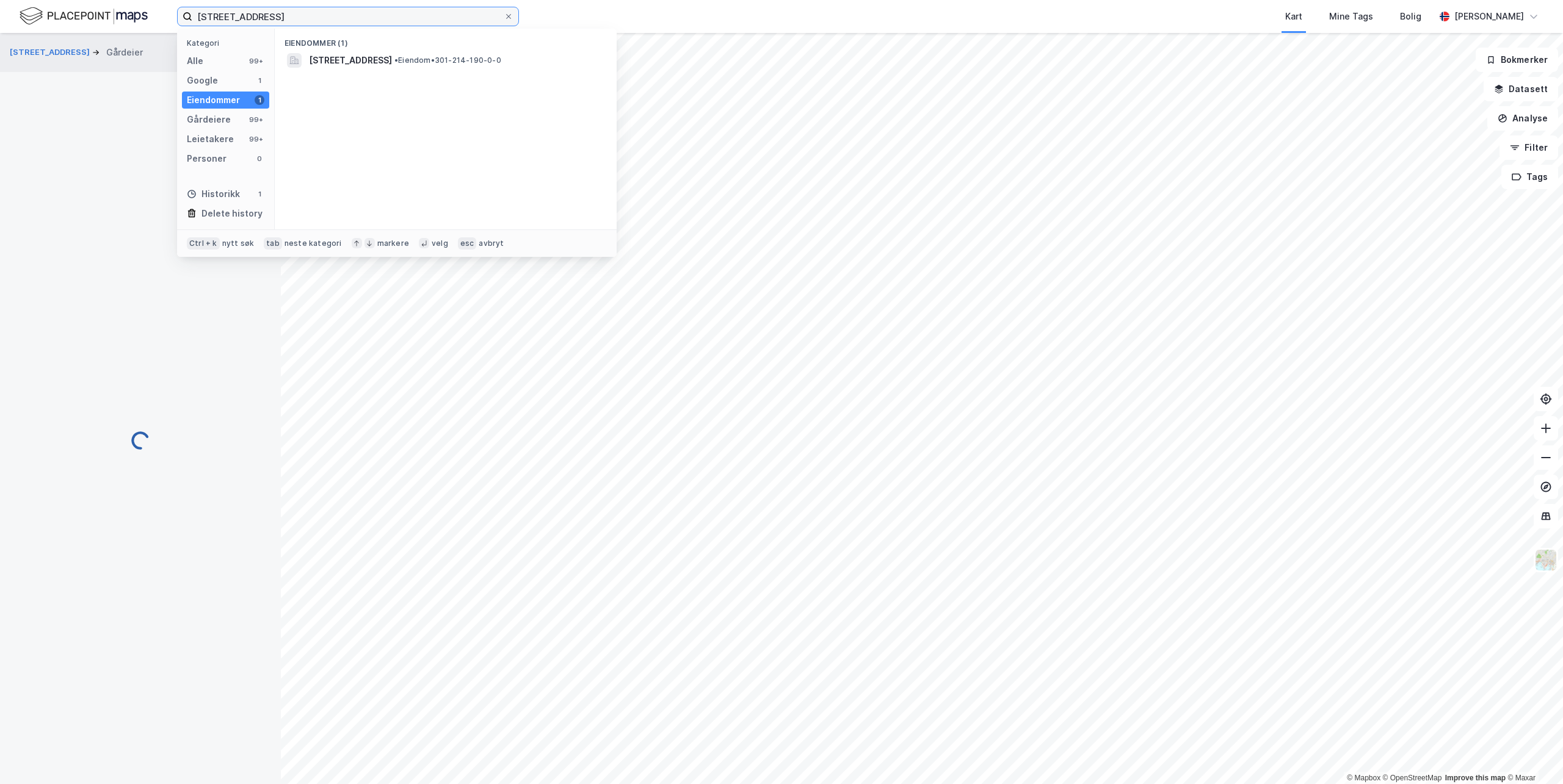
drag, startPoint x: 281, startPoint y: 18, endPoint x: 53, endPoint y: 19, distance: 228.0
click at [53, 19] on div "Majorstuveien 8 Kategori Alle 99+ Google 1 Eiendommer 1 Gårdeiere 99+ Leietaker…" at bounding box center [782, 16] width 1563 height 33
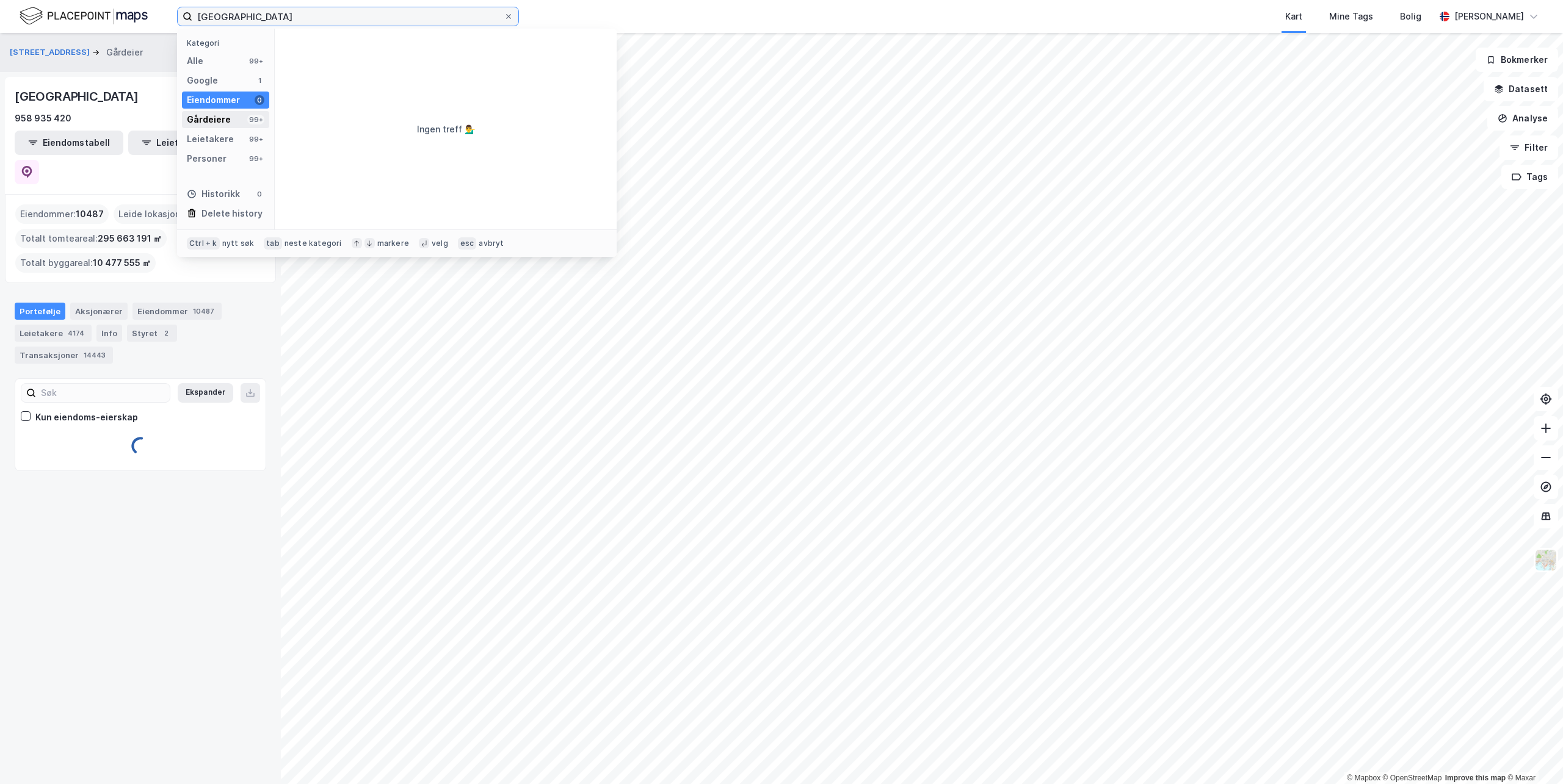
type input "[GEOGRAPHIC_DATA]"
click at [216, 121] on div "Gårdeiere" at bounding box center [209, 120] width 44 height 15
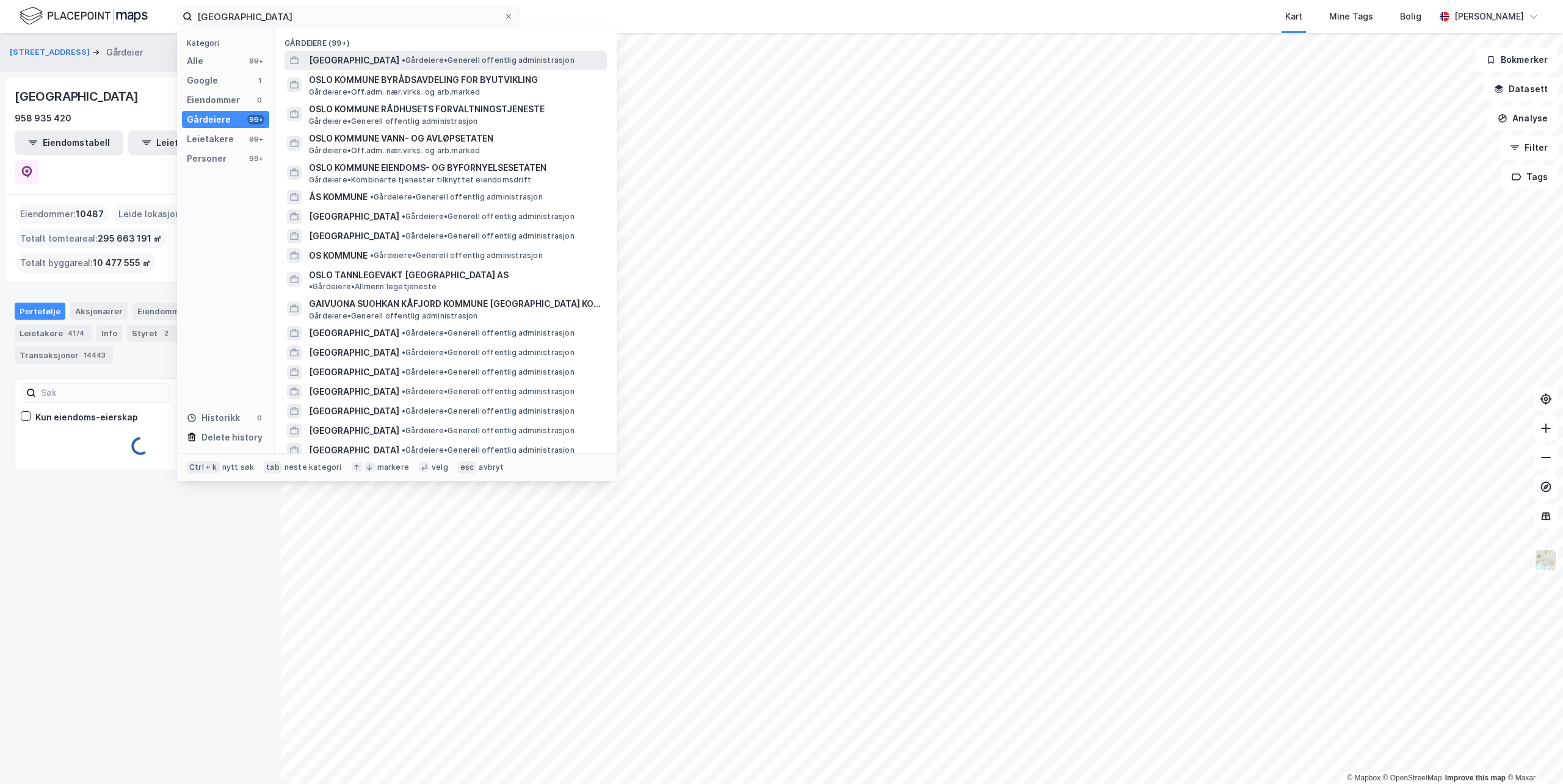
click at [330, 66] on span "[GEOGRAPHIC_DATA]" at bounding box center [354, 61] width 90 height 15
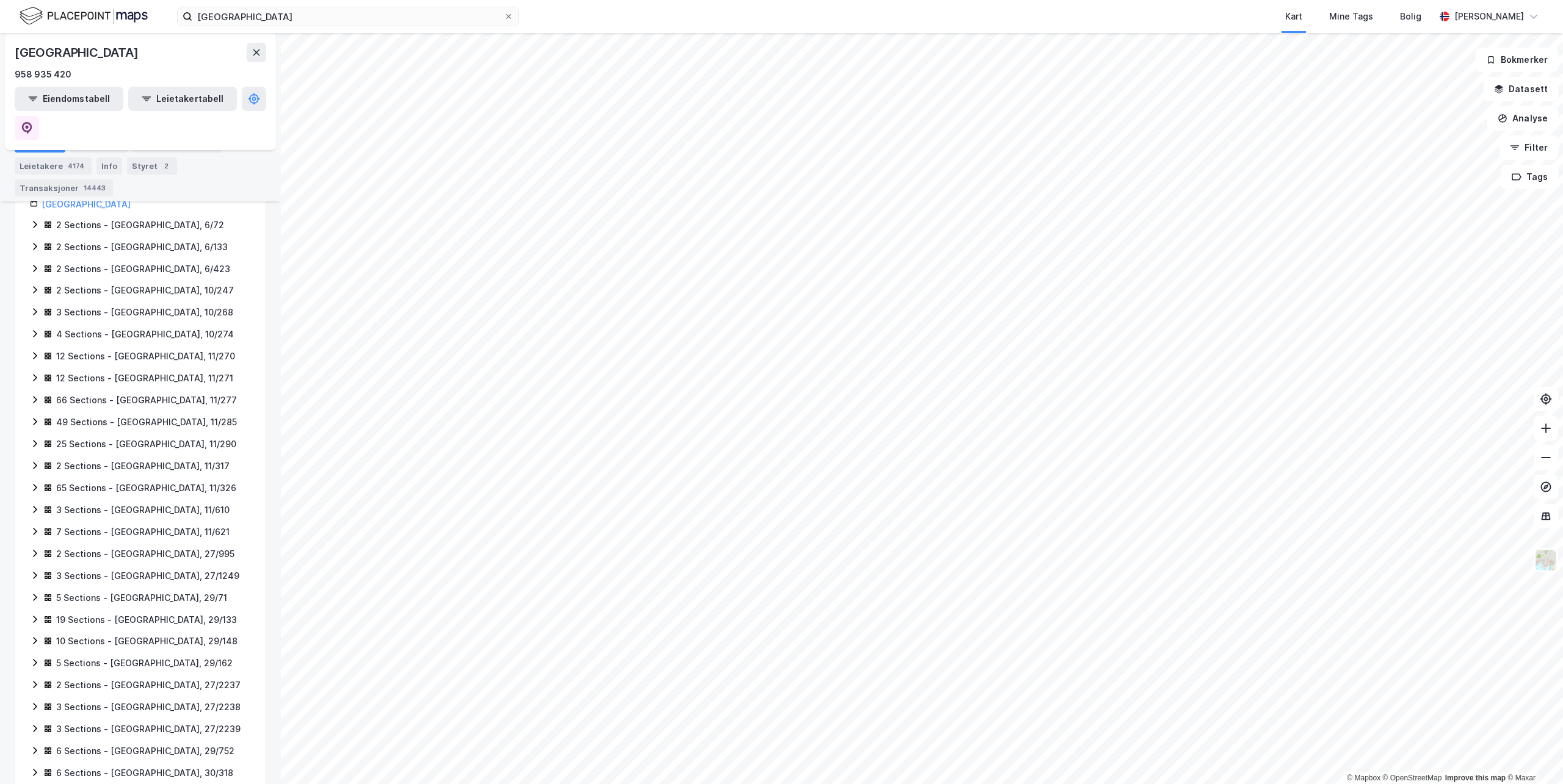
scroll to position [183, 0]
click at [105, 165] on div "Info" at bounding box center [109, 166] width 26 height 17
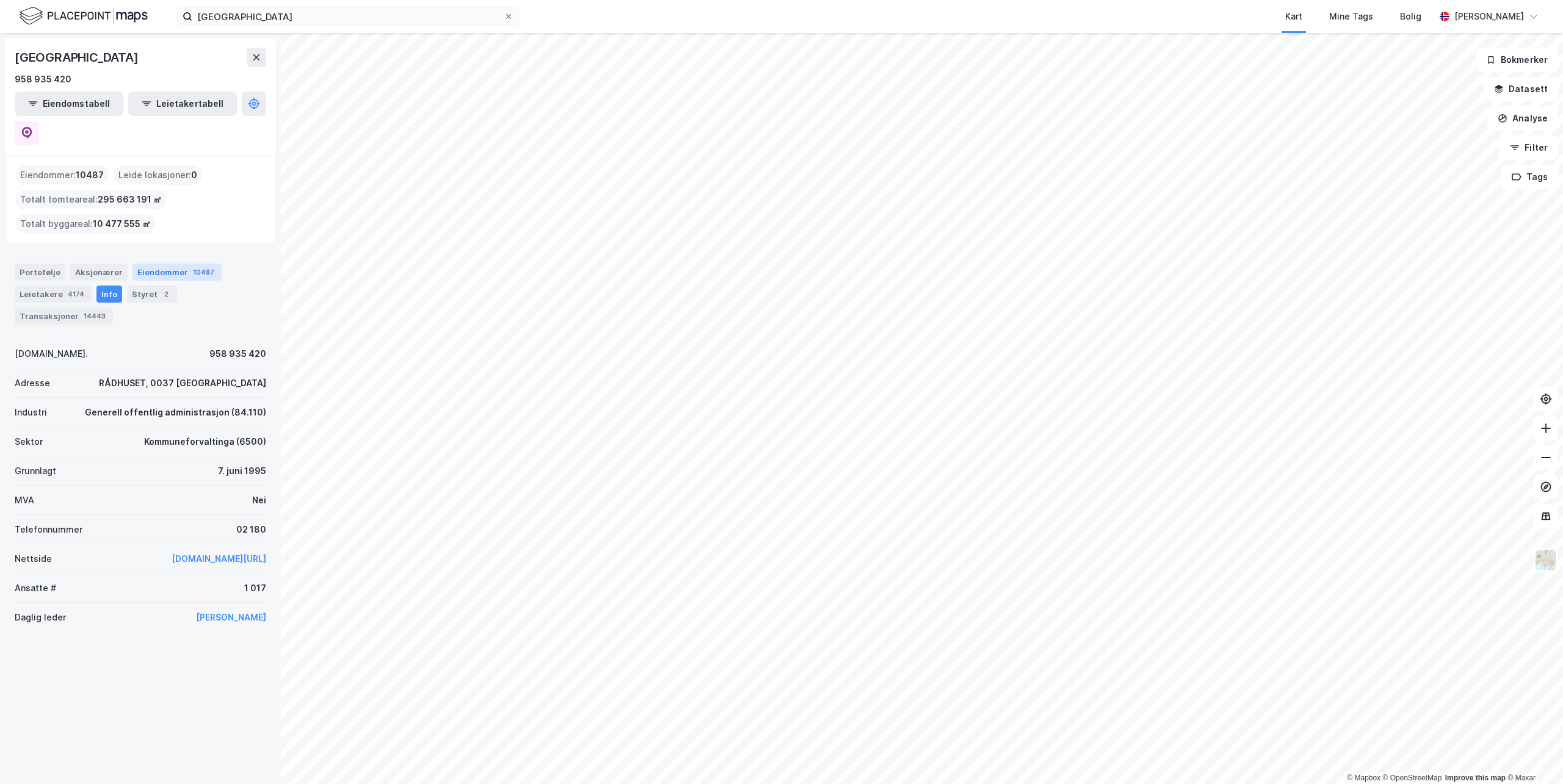
click at [143, 263] on div "Eiendommer 10487" at bounding box center [177, 272] width 89 height 17
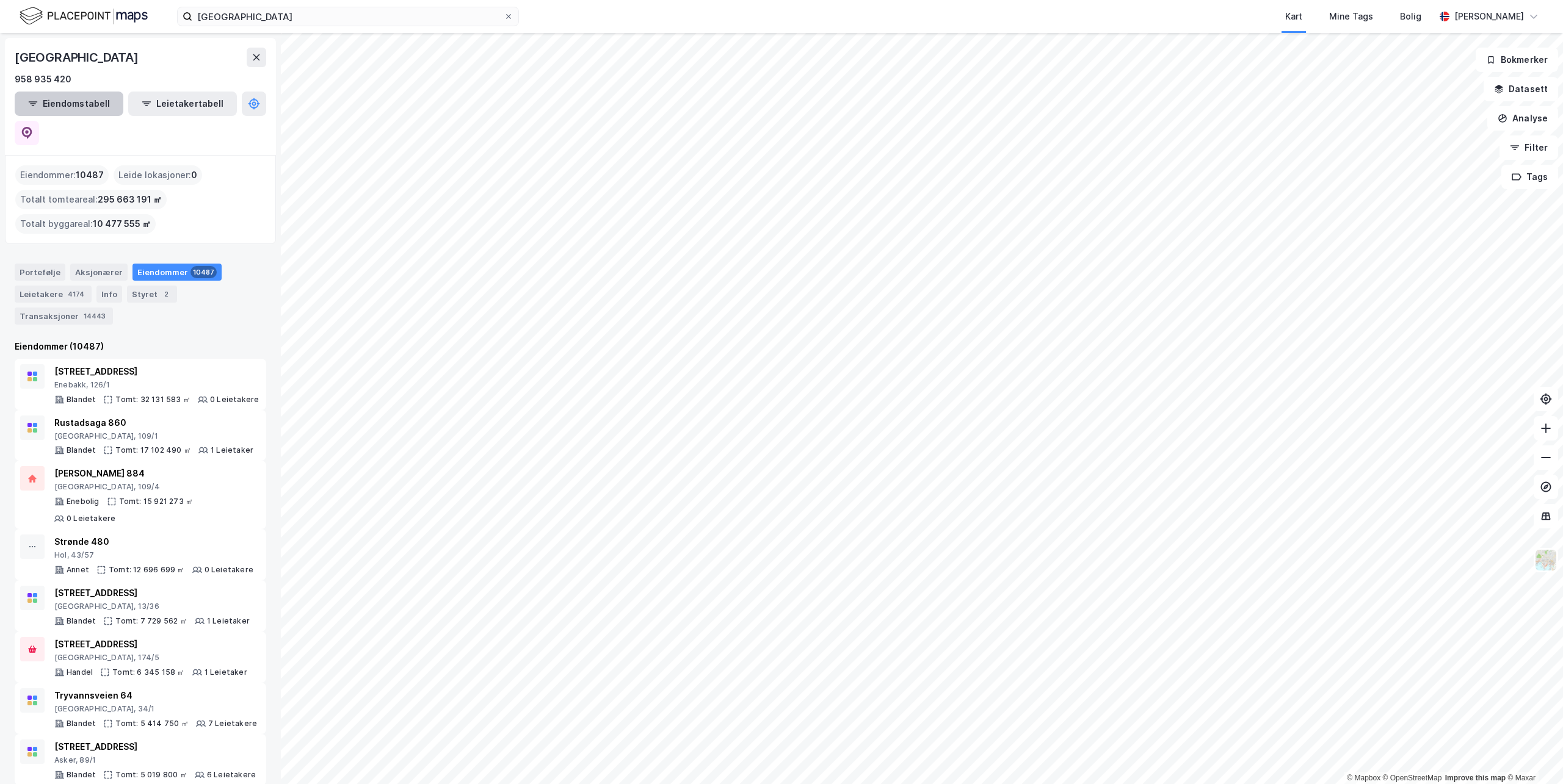
click at [90, 105] on button "Eiendomstabell" at bounding box center [69, 104] width 109 height 24
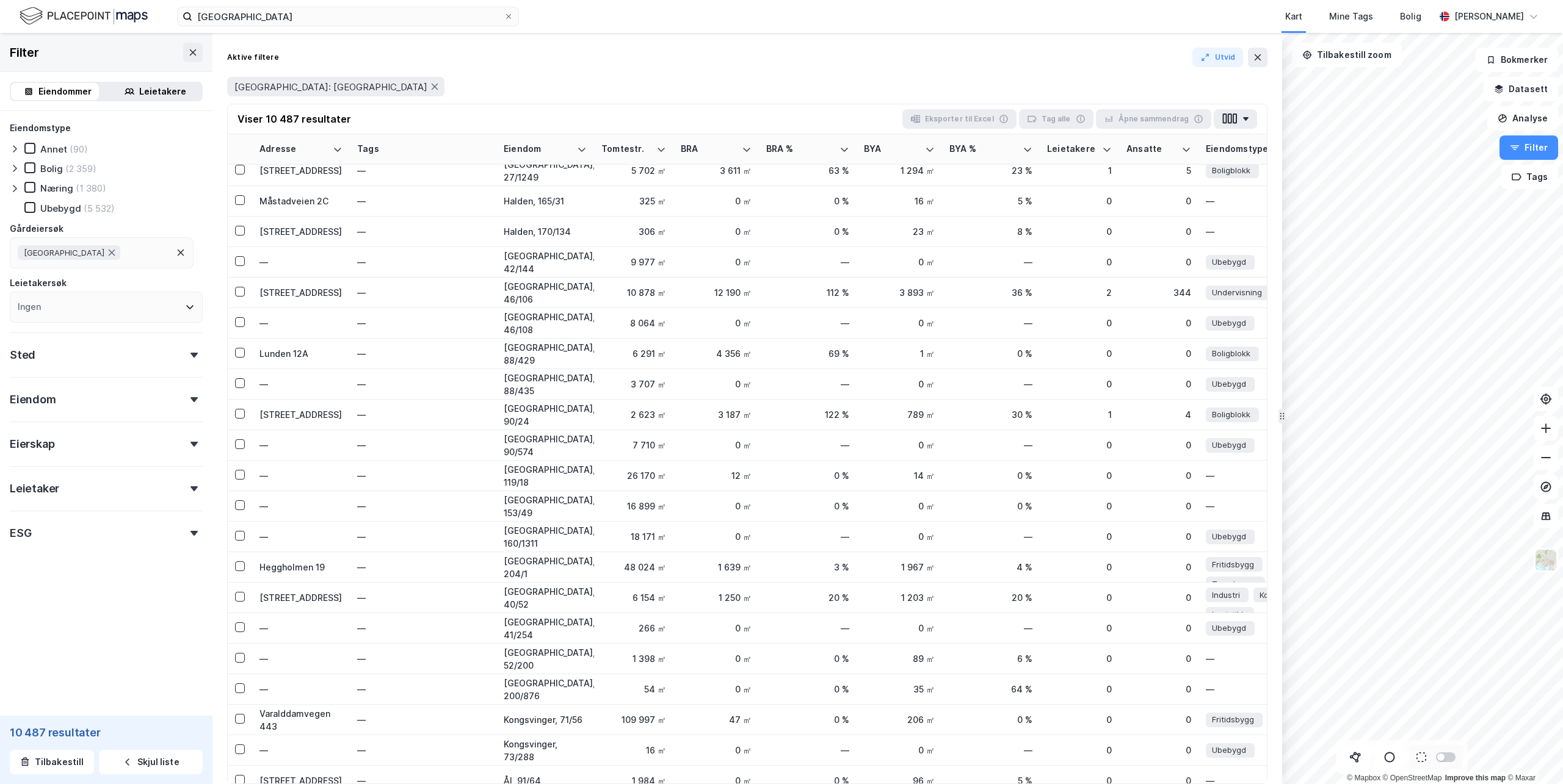
scroll to position [366, 0]
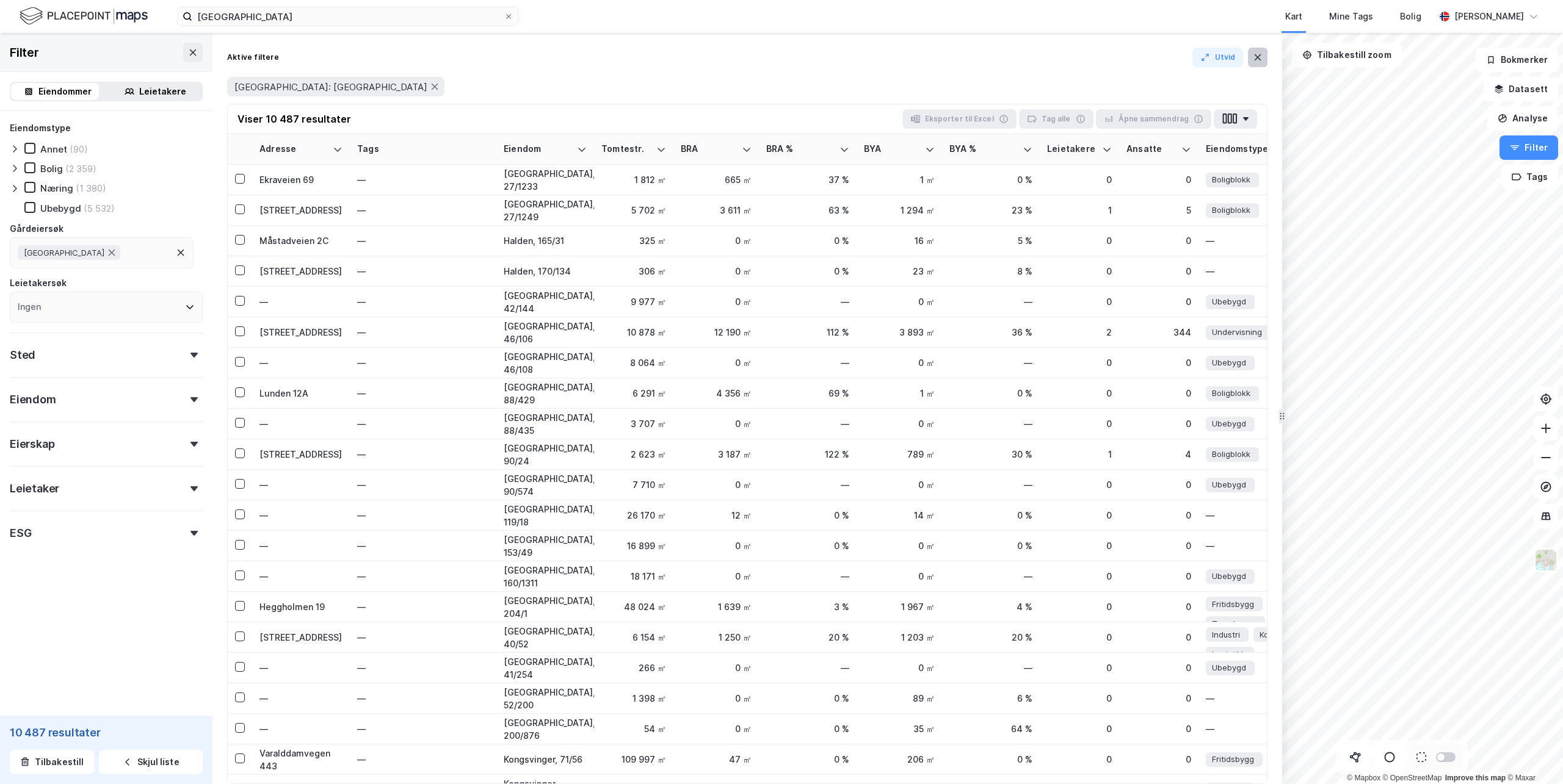
click at [1265, 58] on button at bounding box center [1257, 57] width 19 height 19
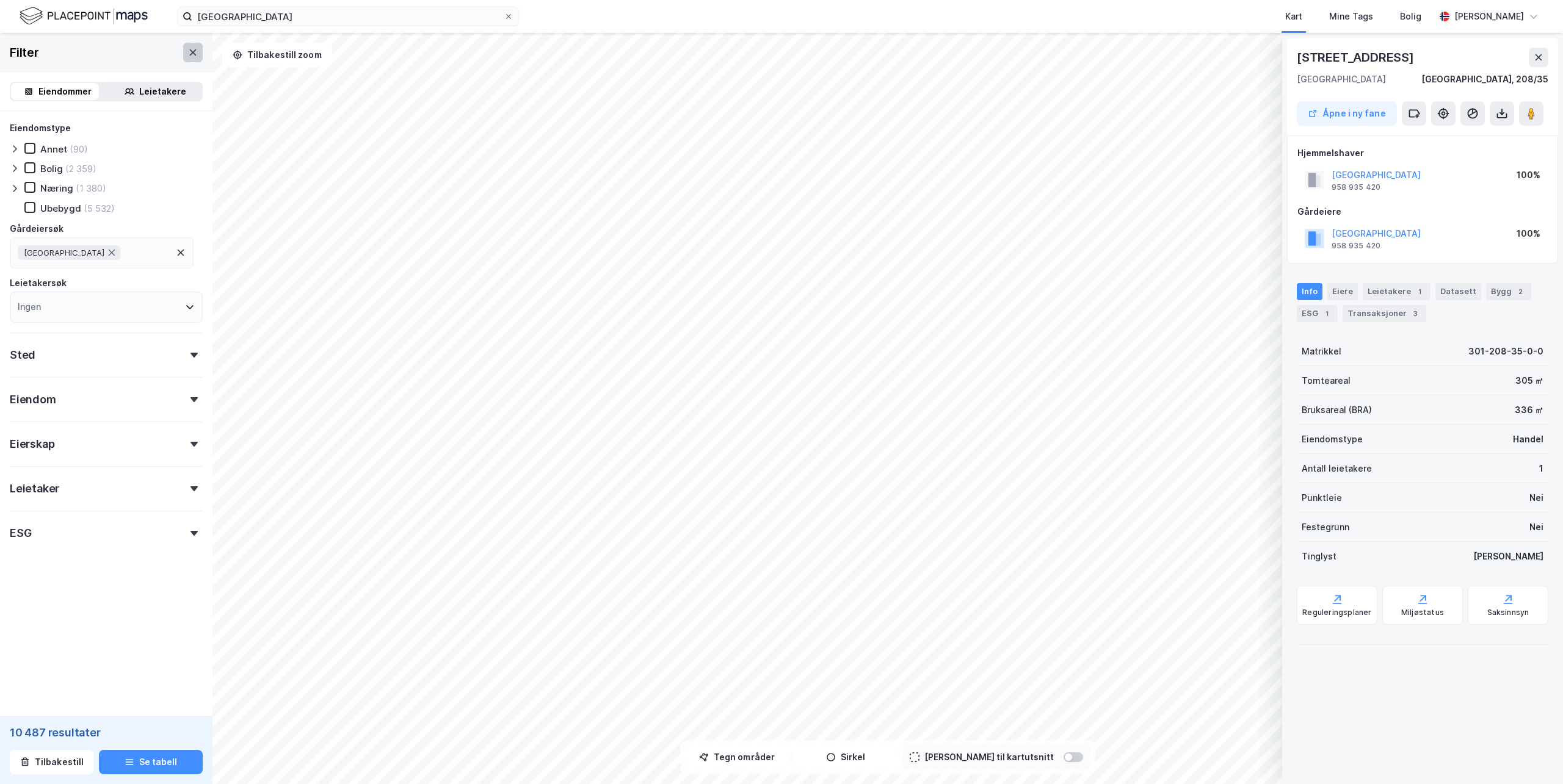
click at [190, 53] on icon at bounding box center [193, 52] width 6 height 6
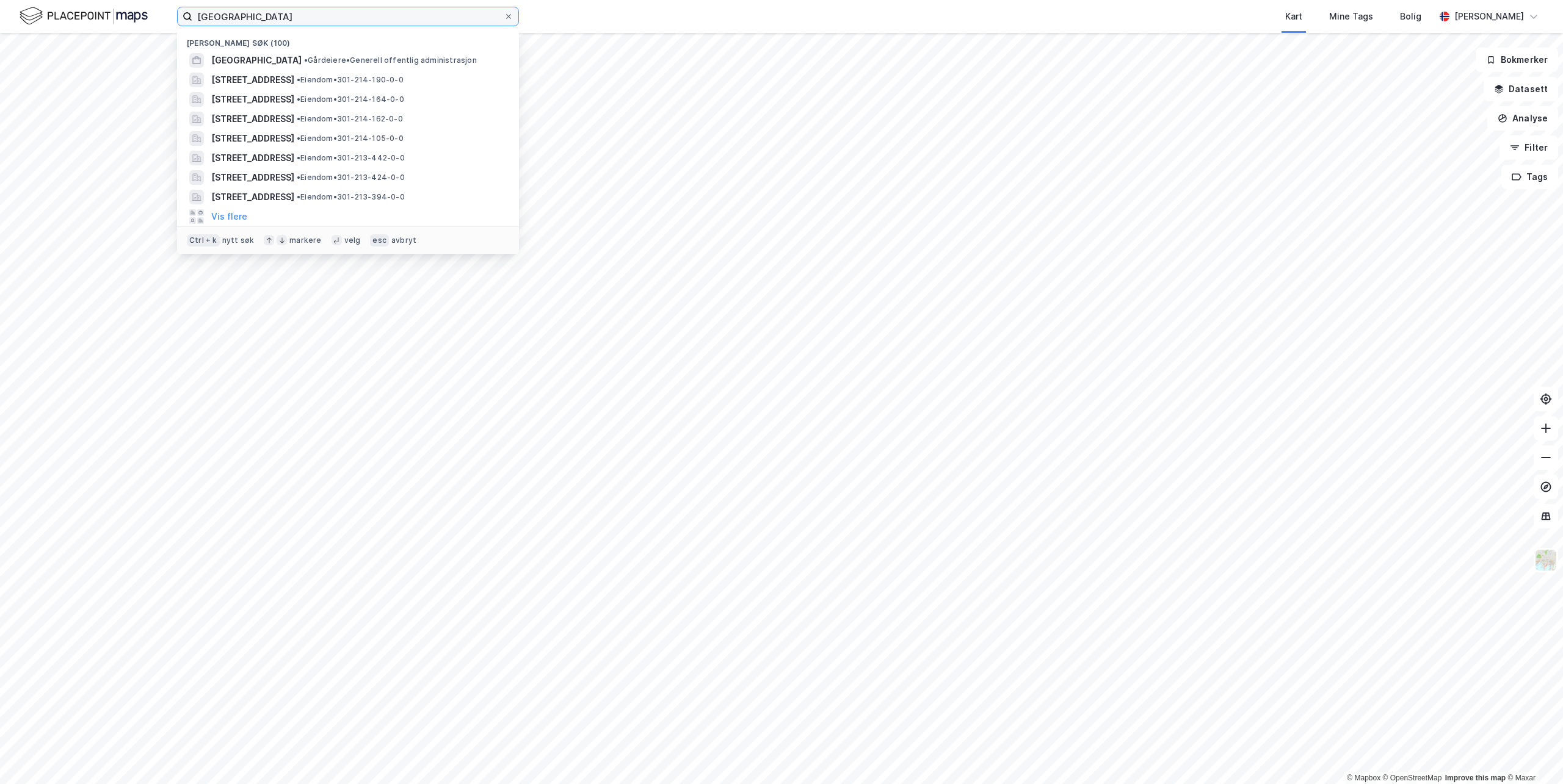
click at [286, 23] on input "[GEOGRAPHIC_DATA]" at bounding box center [348, 16] width 311 height 19
click at [233, 65] on span "[GEOGRAPHIC_DATA]" at bounding box center [256, 61] width 90 height 15
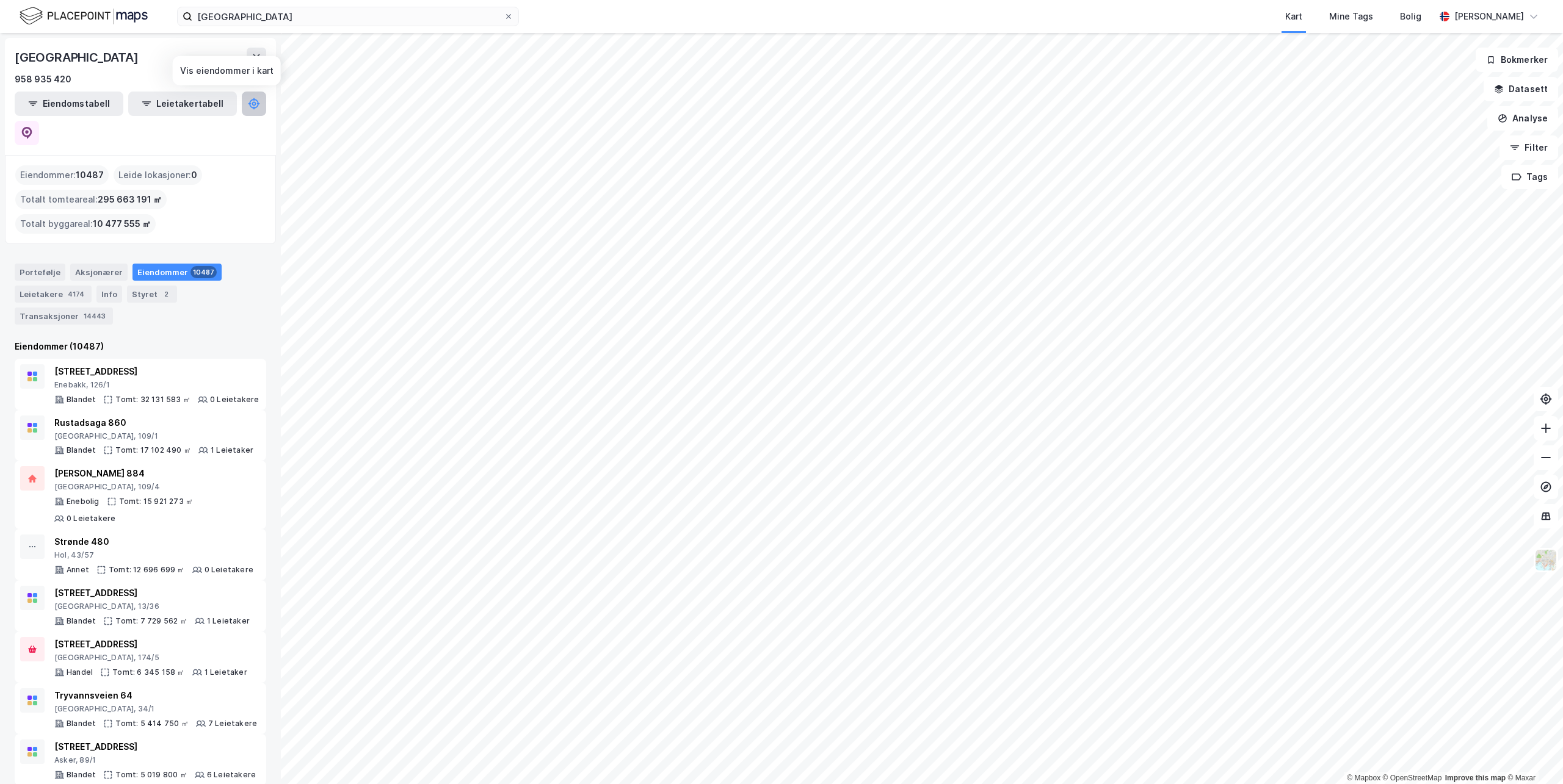
click at [249, 102] on icon at bounding box center [254, 104] width 10 height 10
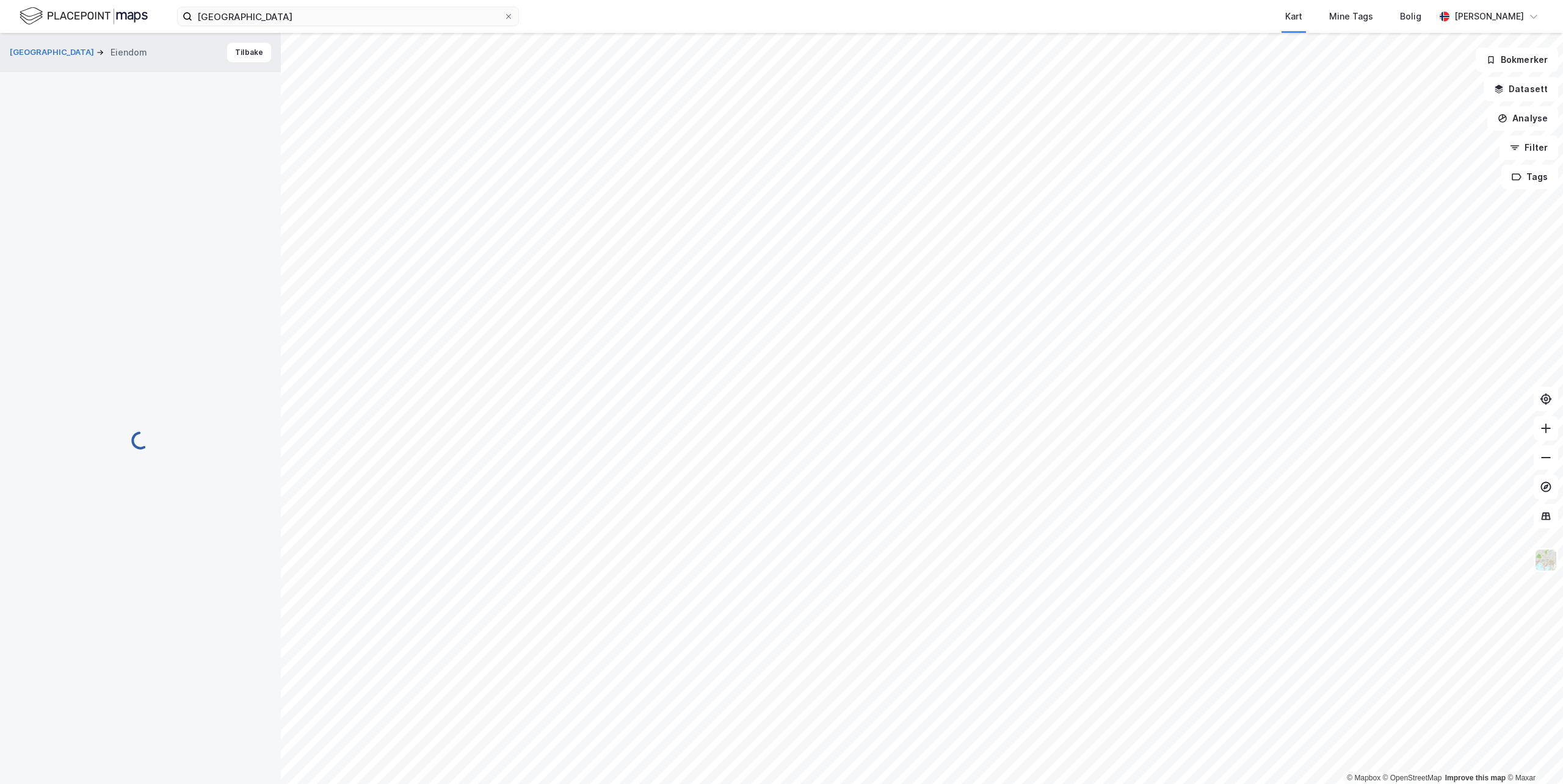
scroll to position [21, 0]
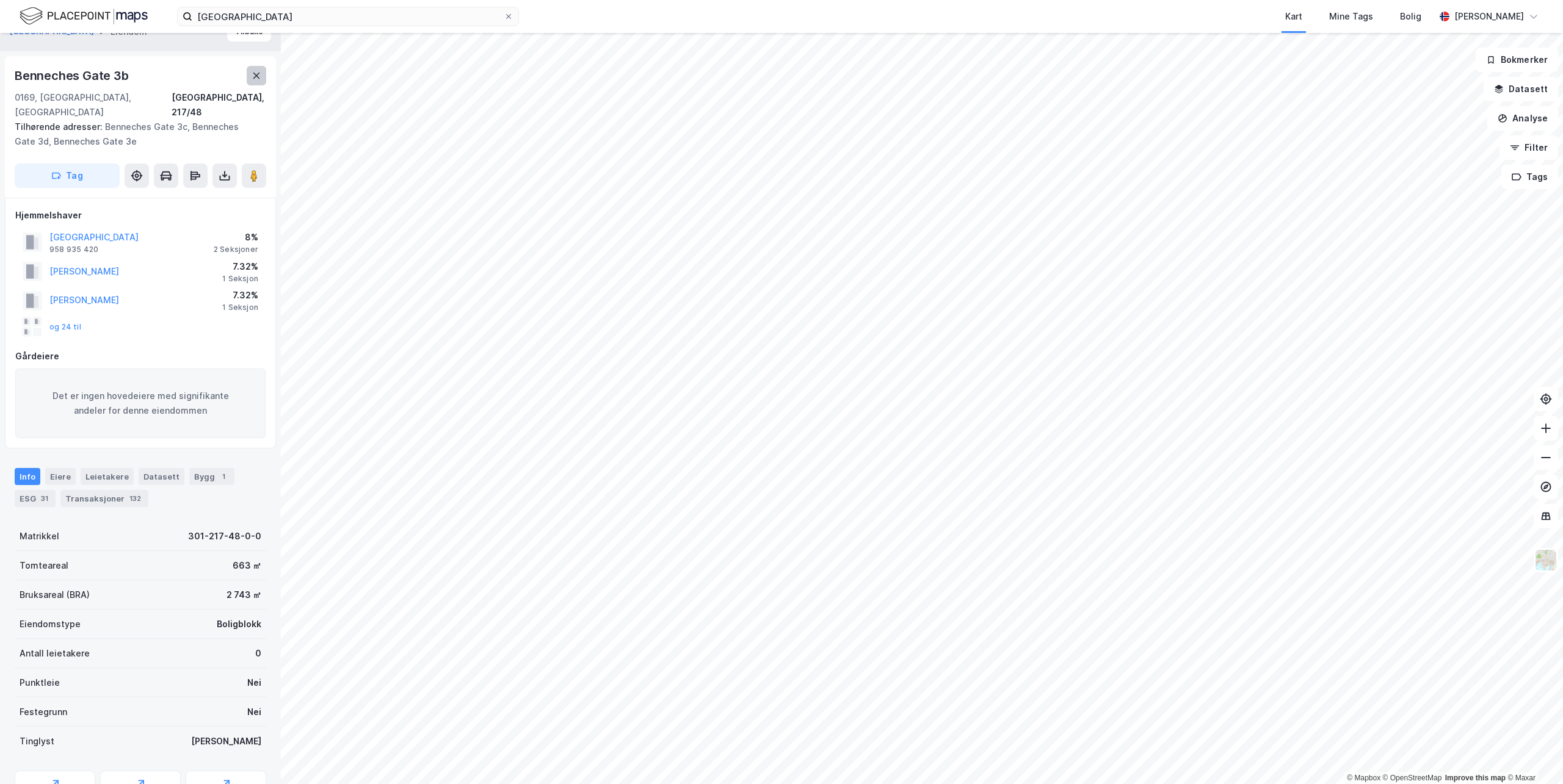
click at [259, 76] on icon at bounding box center [256, 75] width 10 height 10
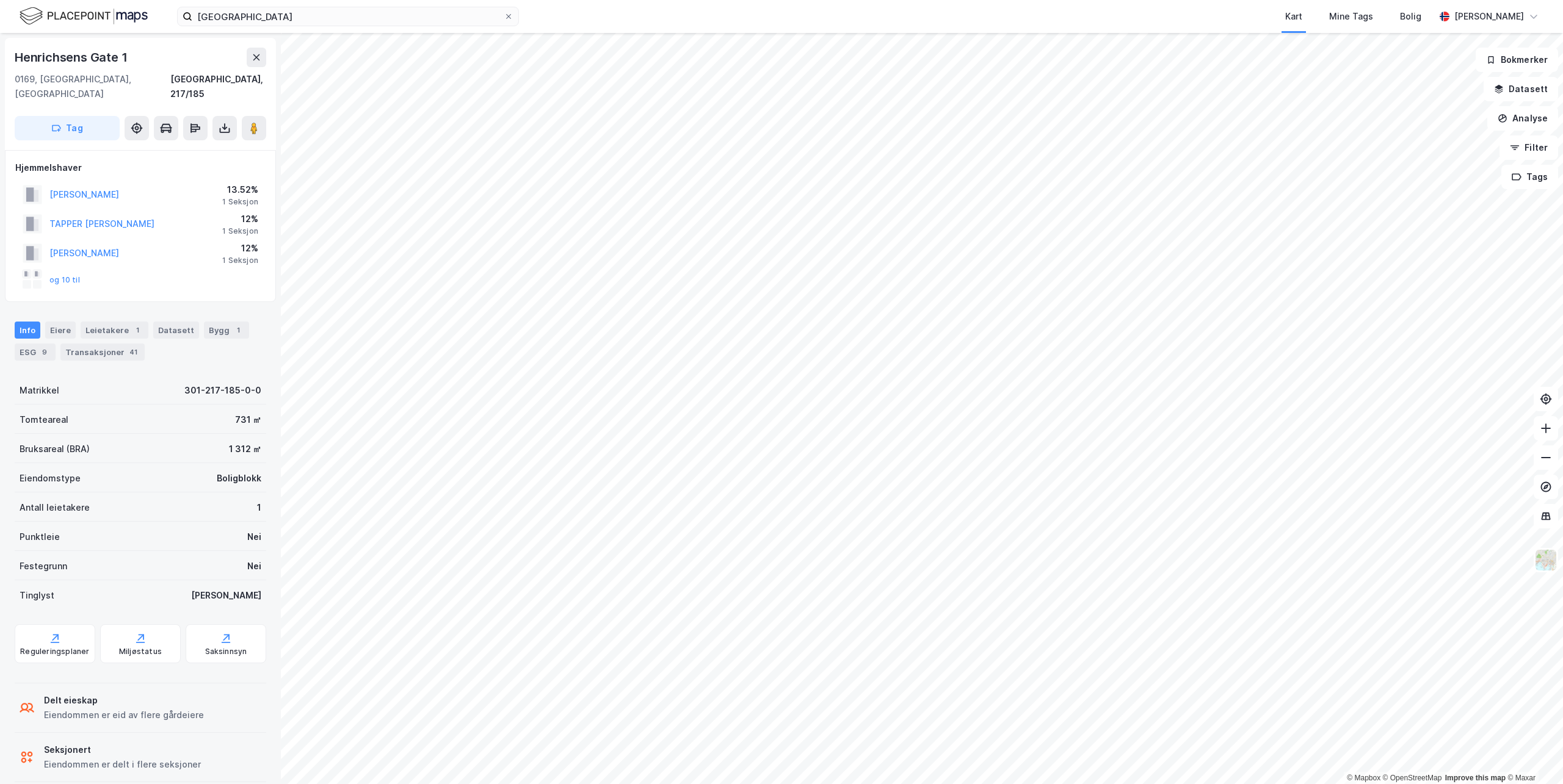
scroll to position [2, 0]
click at [255, 51] on icon at bounding box center [256, 56] width 10 height 10
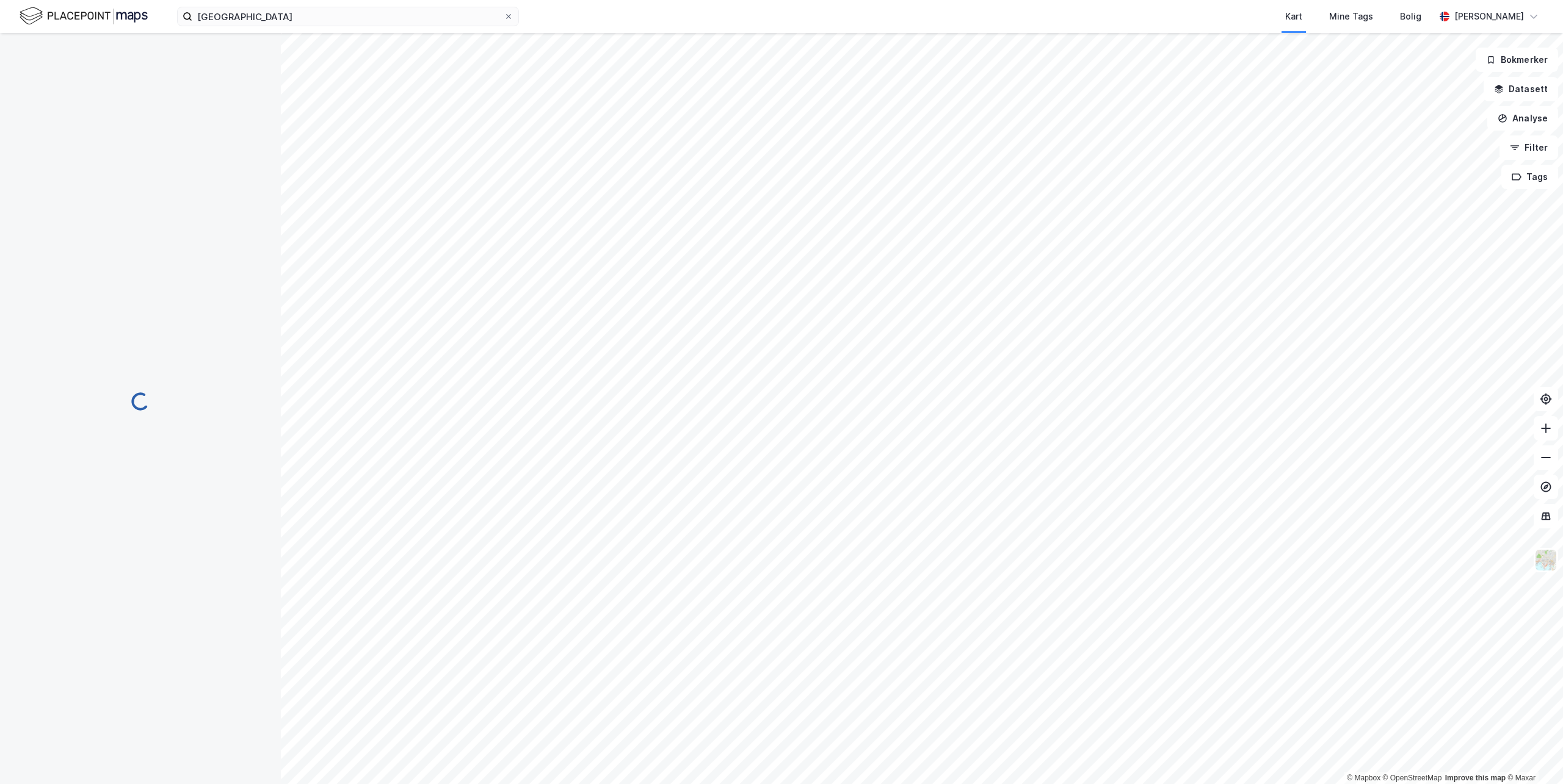
scroll to position [2, 0]
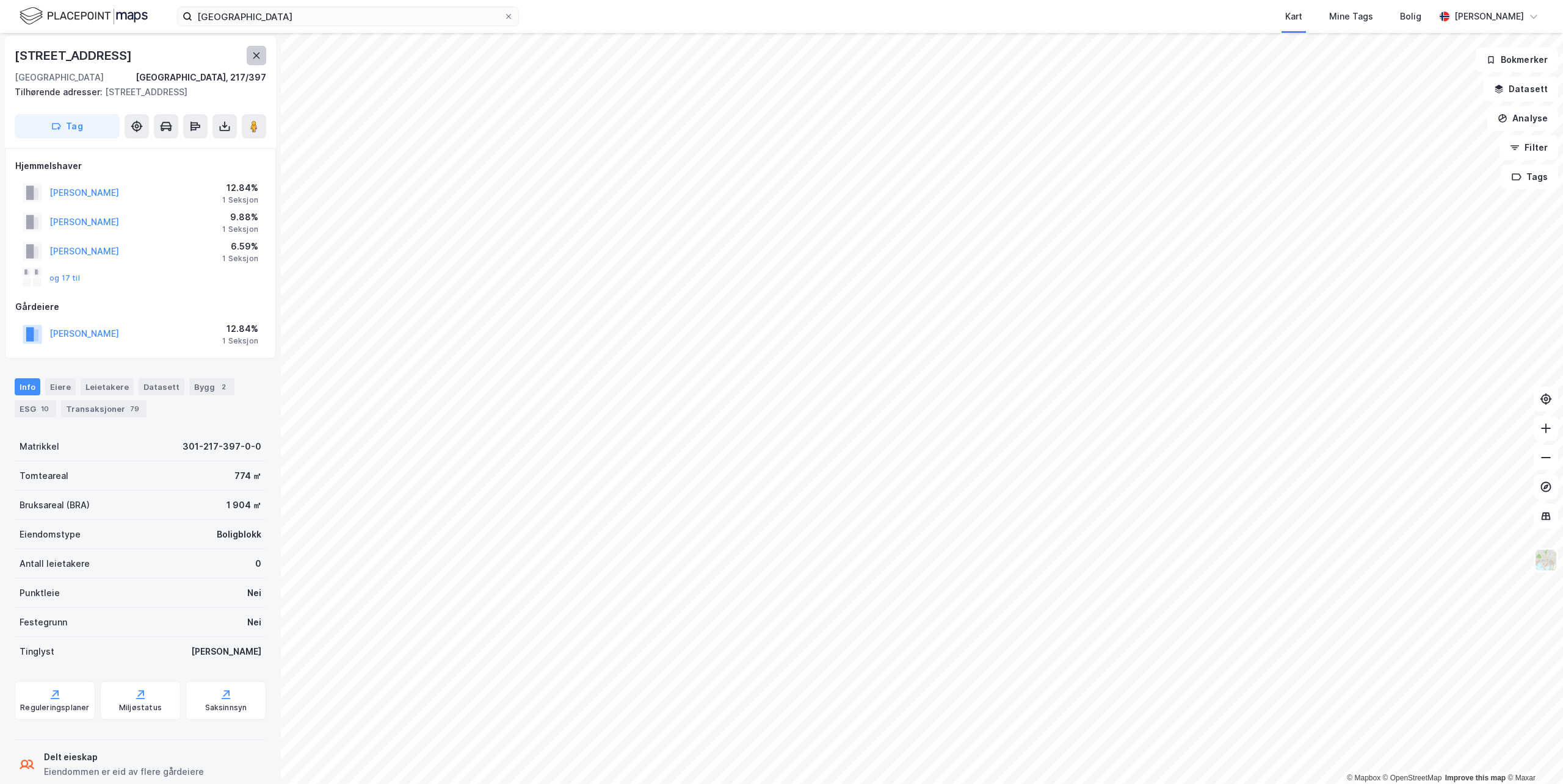
click at [257, 58] on icon at bounding box center [256, 56] width 10 height 10
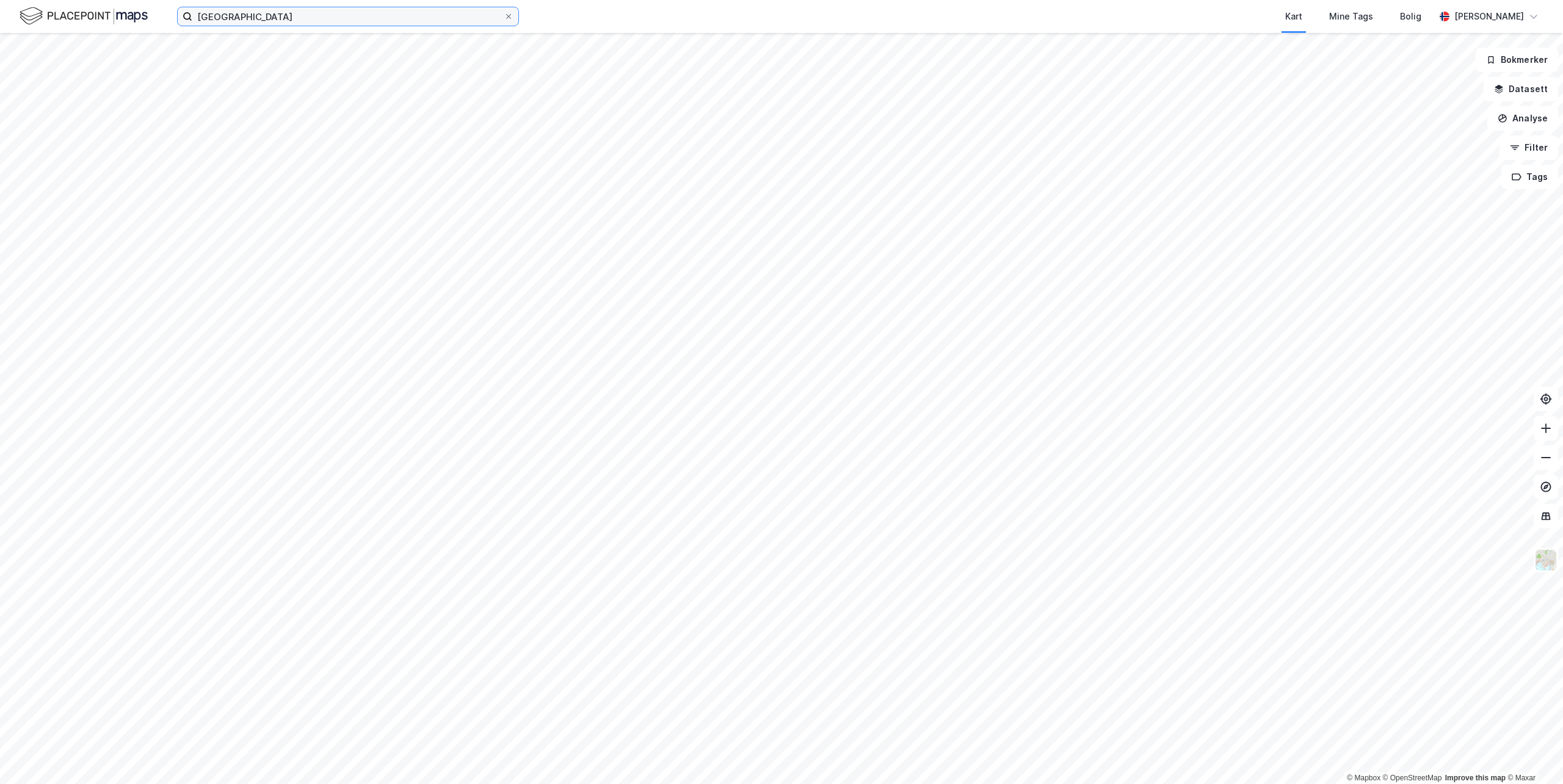
click at [415, 23] on input "[GEOGRAPHIC_DATA]" at bounding box center [348, 16] width 311 height 19
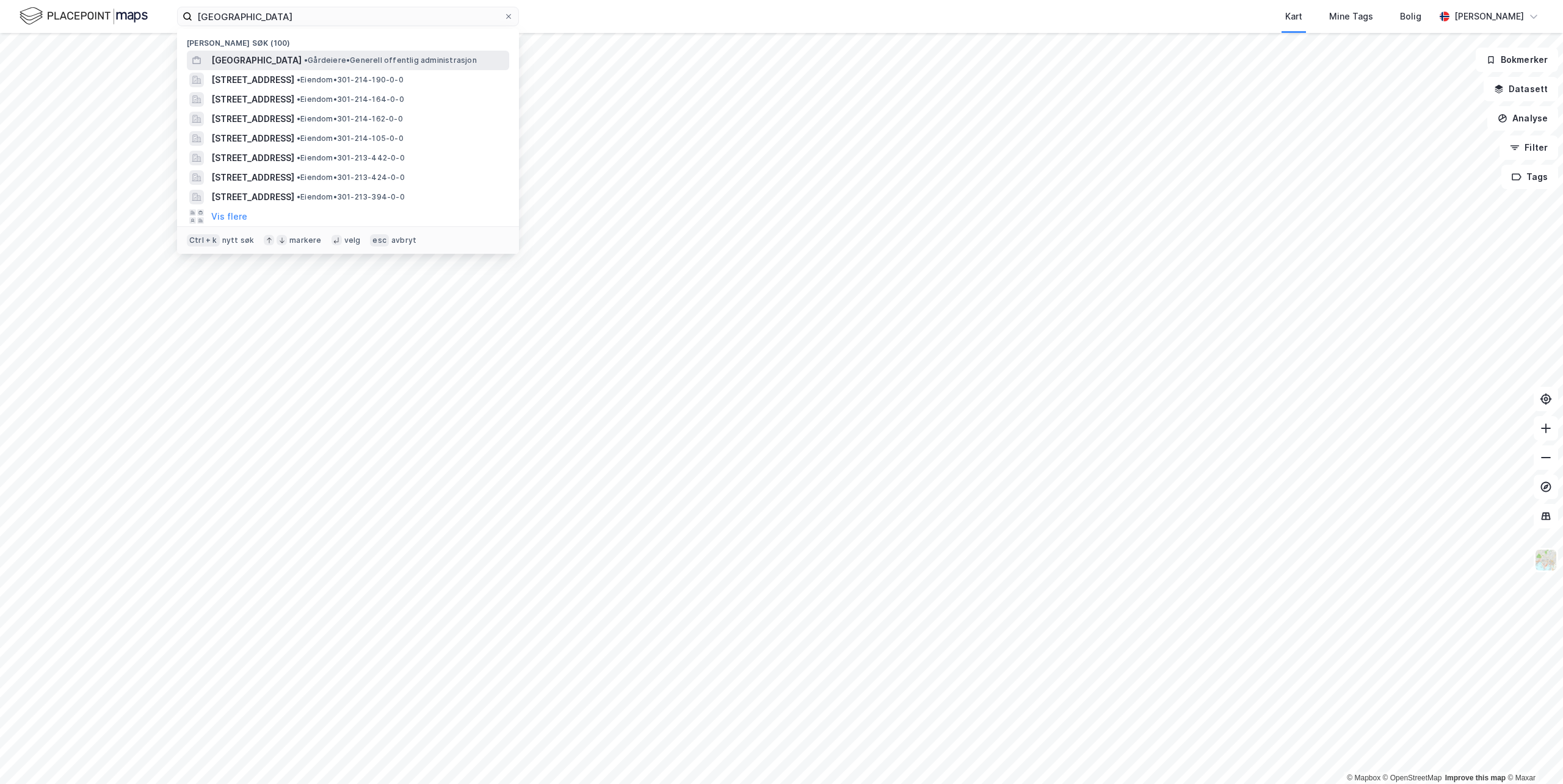
click at [353, 52] on div "[GEOGRAPHIC_DATA] • Gårdeiere • Generell offentlig administrasjon" at bounding box center [348, 60] width 323 height 19
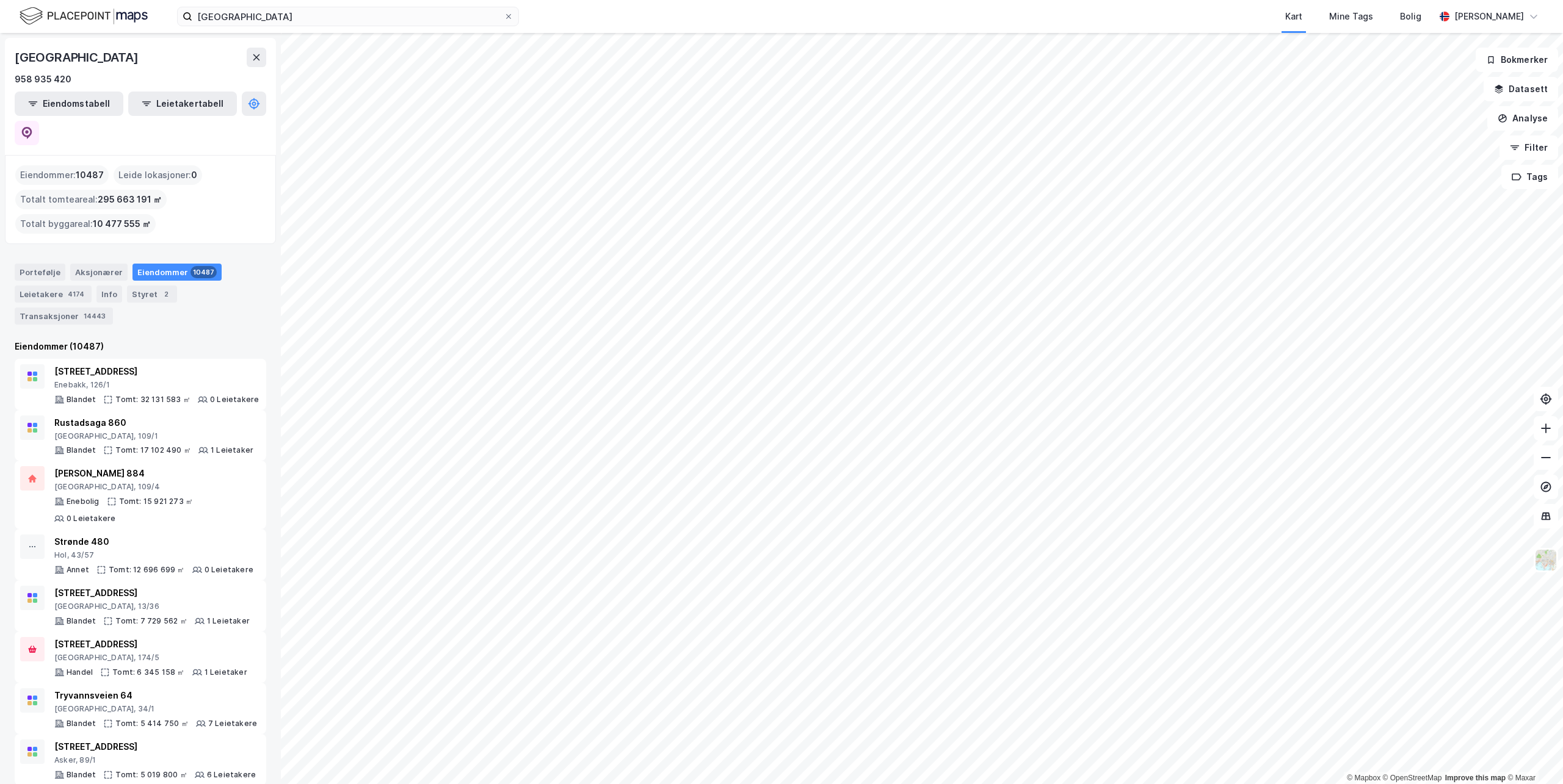
click at [280, 345] on div "© Mapbox © OpenStreetMap Improve this map © [GEOGRAPHIC_DATA] 958 935 420 Eiend…" at bounding box center [782, 408] width 1563 height 751
click at [261, 54] on button at bounding box center [256, 57] width 19 height 19
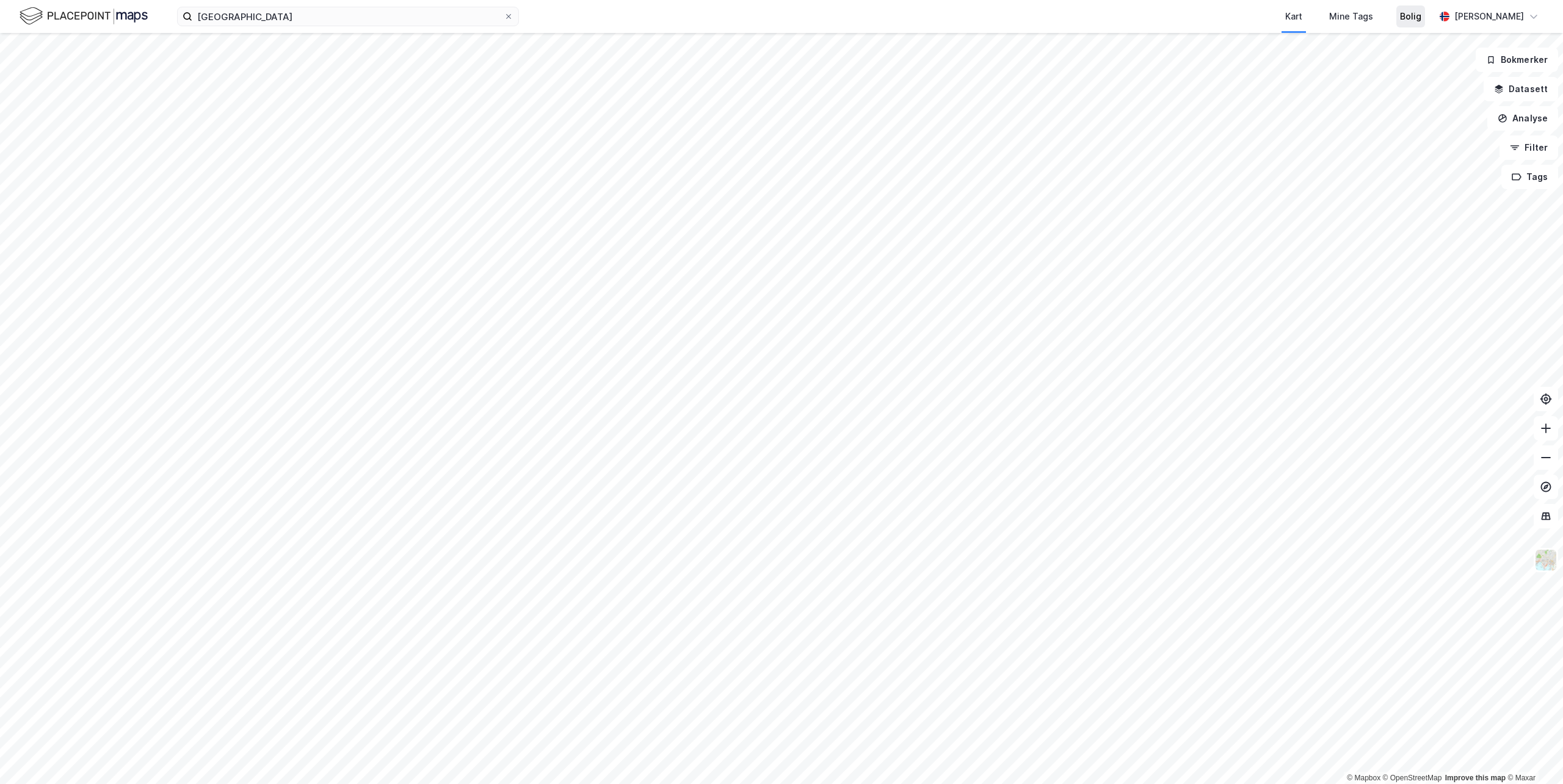
click at [1422, 19] on div "Bolig" at bounding box center [1411, 16] width 21 height 15
click at [1387, 18] on div "Mine Tags" at bounding box center [1351, 16] width 71 height 33
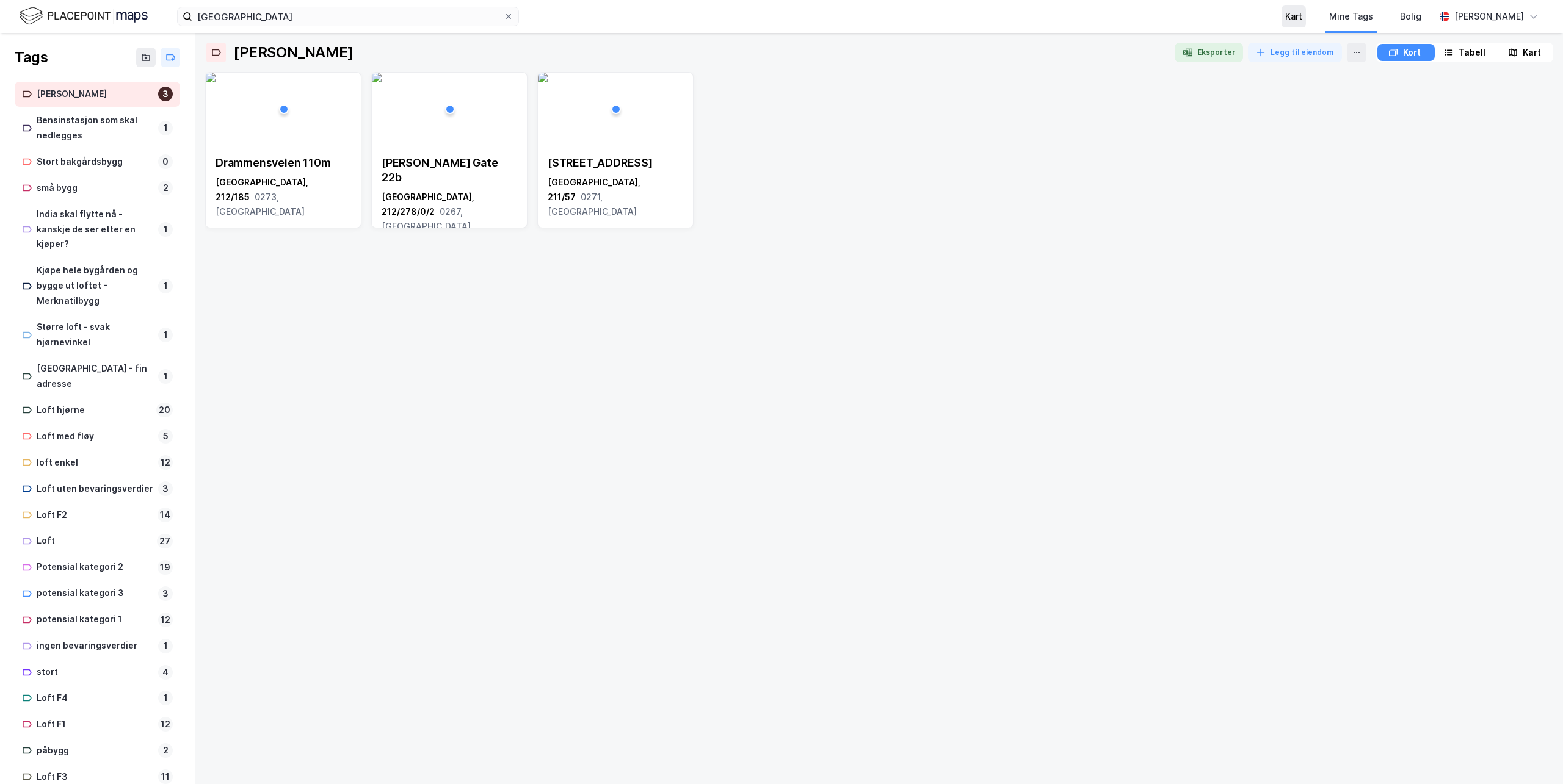
click at [1302, 16] on div "Kart" at bounding box center [1294, 16] width 17 height 15
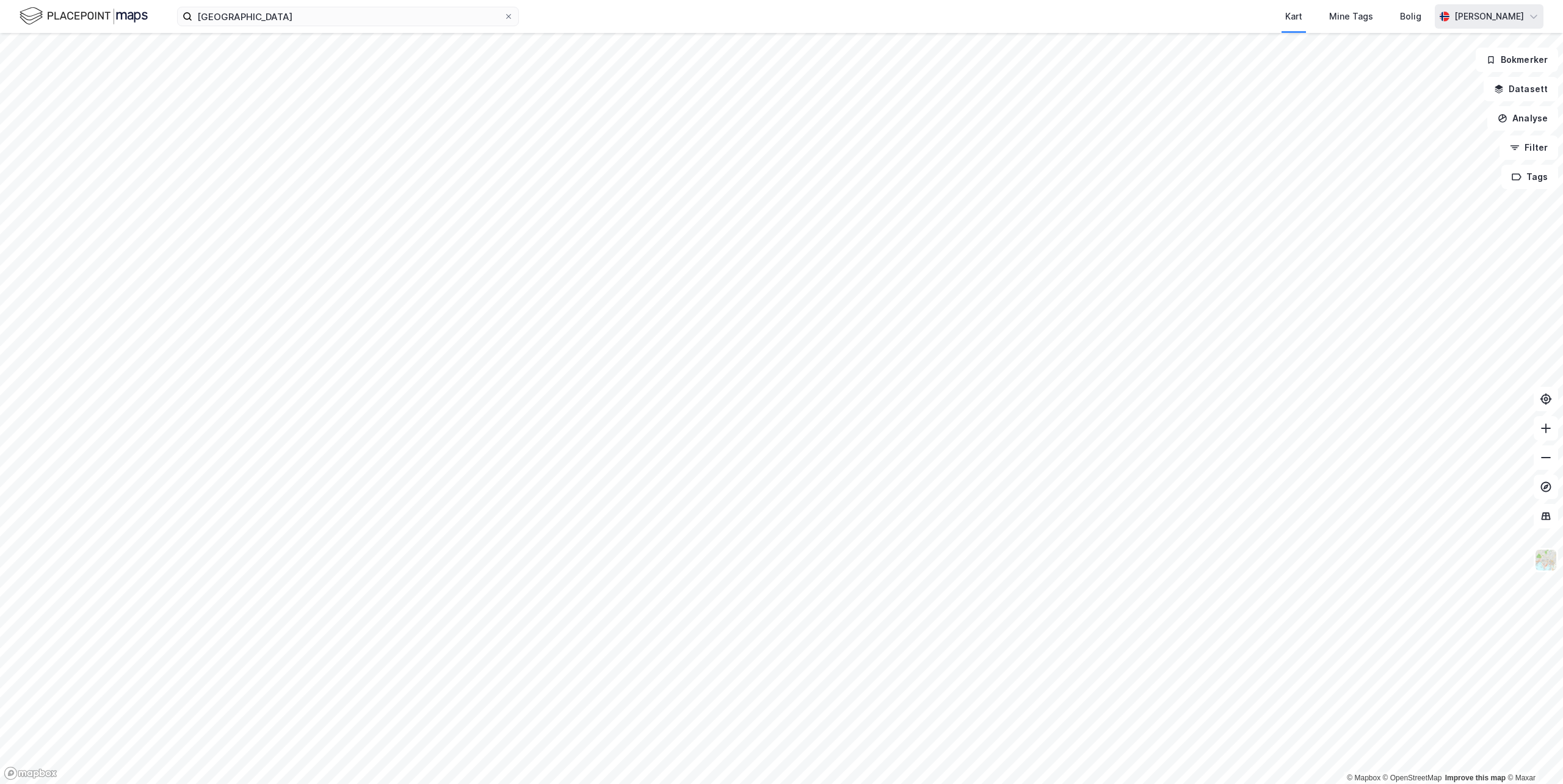
click at [1474, 16] on div "[PERSON_NAME]" at bounding box center [1490, 16] width 70 height 15
click at [1473, 16] on div "[PERSON_NAME]" at bounding box center [1490, 16] width 70 height 15
click at [1520, 88] on button "Datasett" at bounding box center [1521, 89] width 75 height 24
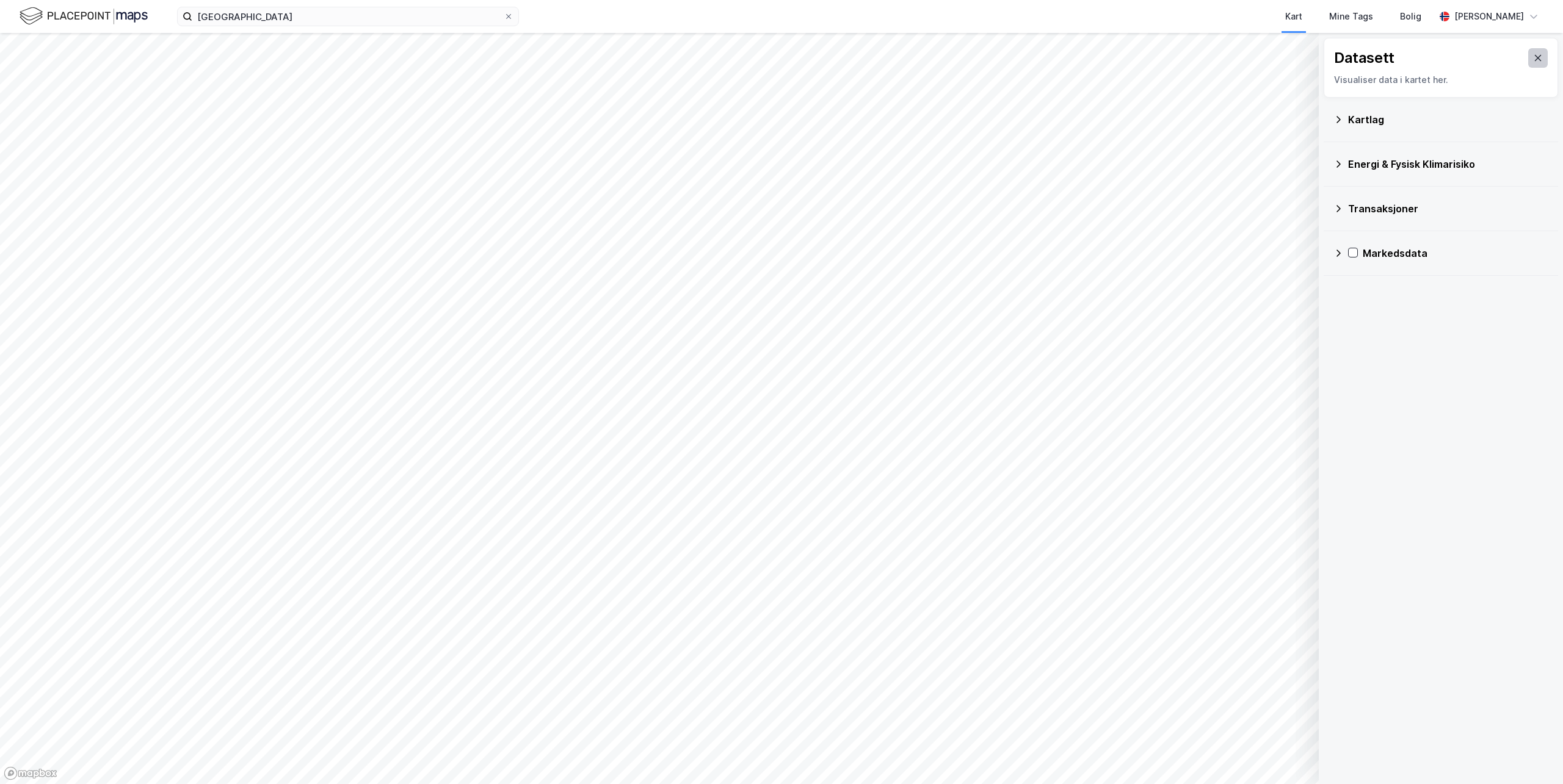
click at [1535, 57] on icon at bounding box center [1538, 58] width 6 height 6
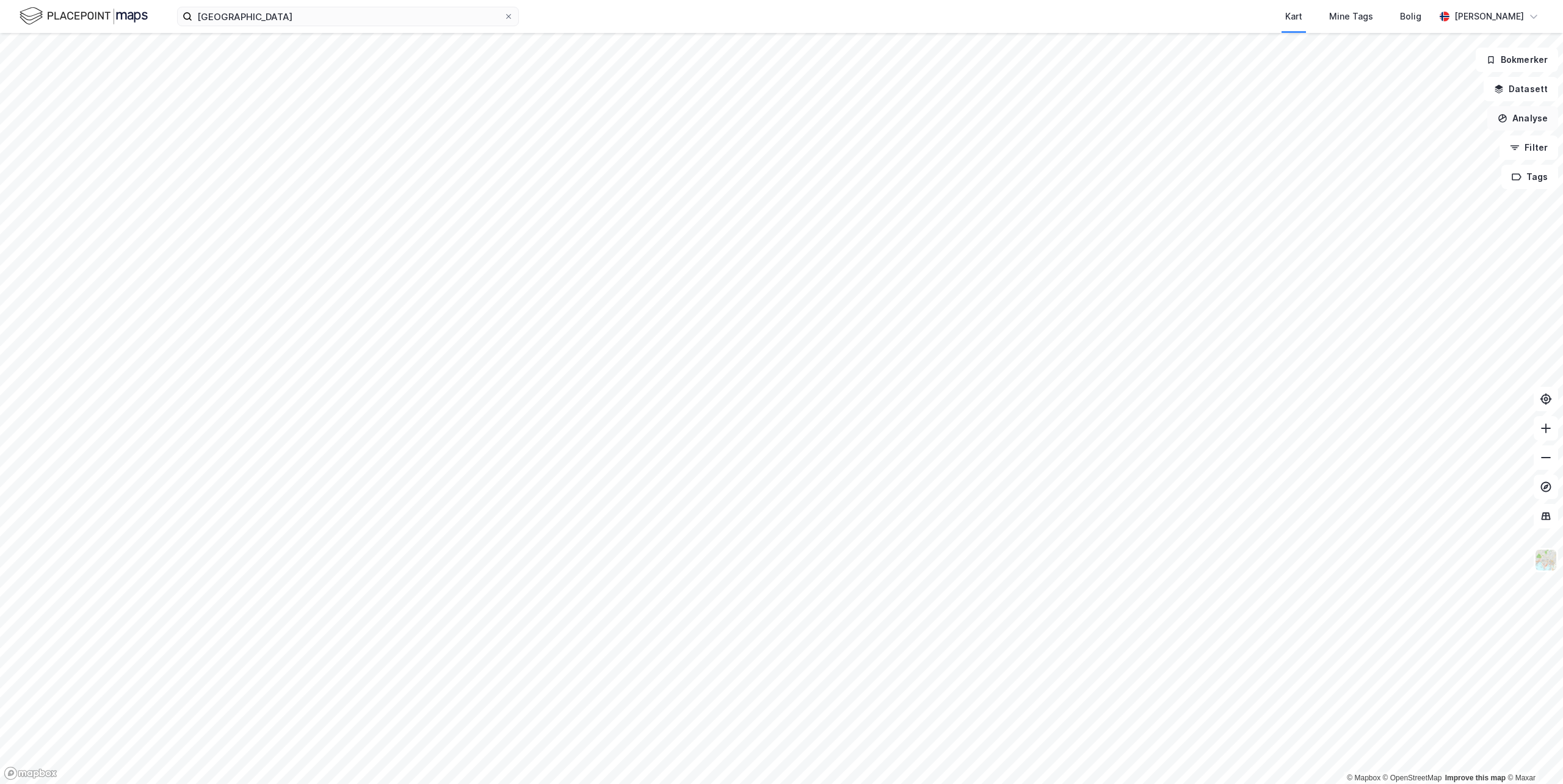
click at [1528, 113] on button "Analyse" at bounding box center [1522, 118] width 71 height 24
click at [1519, 148] on icon "button" at bounding box center [1515, 148] width 10 height 10
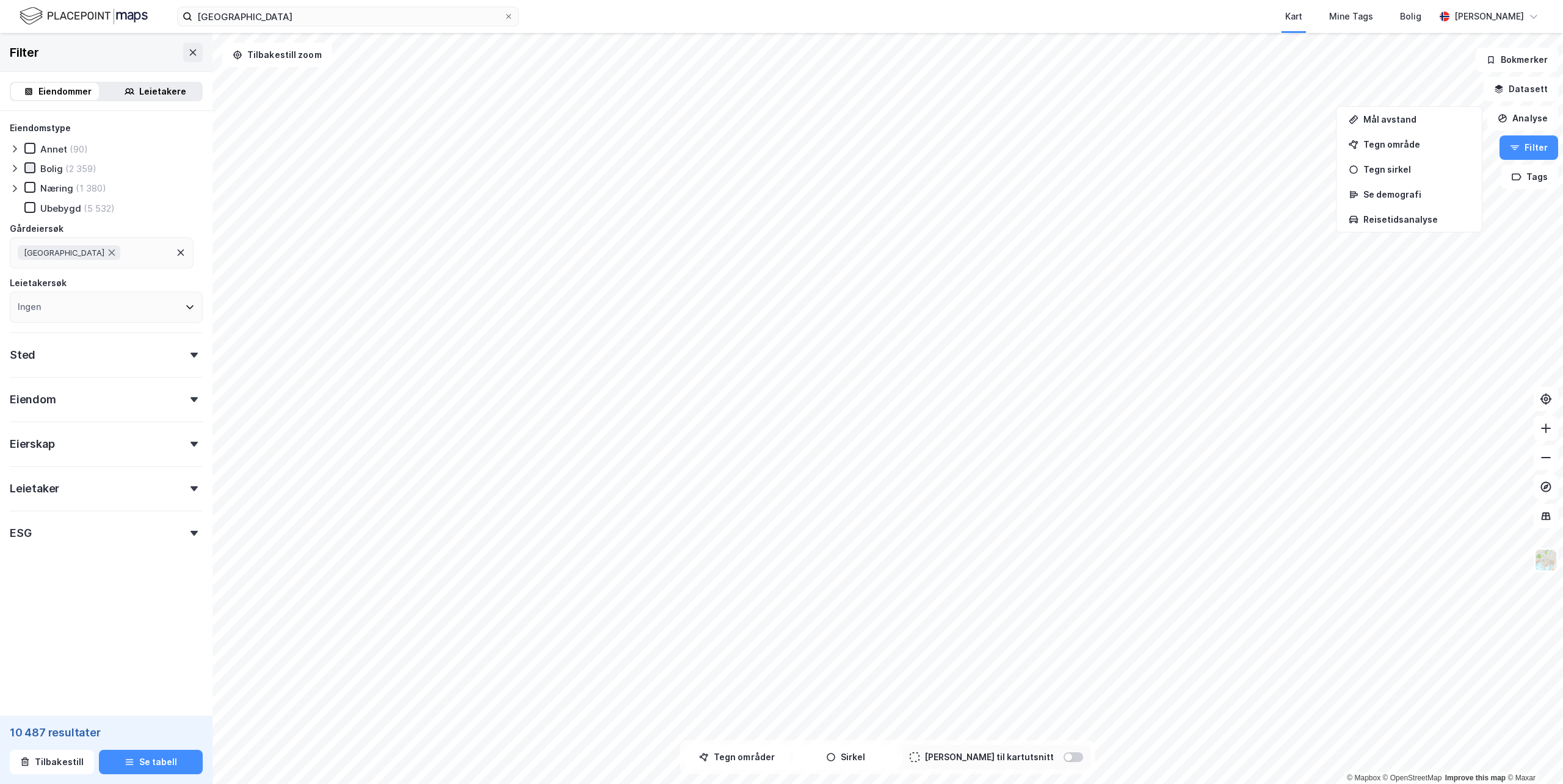
click at [29, 167] on icon at bounding box center [30, 168] width 9 height 9
click at [46, 306] on div "Ingen" at bounding box center [106, 308] width 193 height 31
drag, startPoint x: 83, startPoint y: 592, endPoint x: 71, endPoint y: 613, distance: 24.2
click at [71, 613] on div "Eiendomstype Annet (90) Bolig (2 359) Næring (1 380) [GEOGRAPHIC_DATA] (5 532) …" at bounding box center [106, 364] width 212 height 506
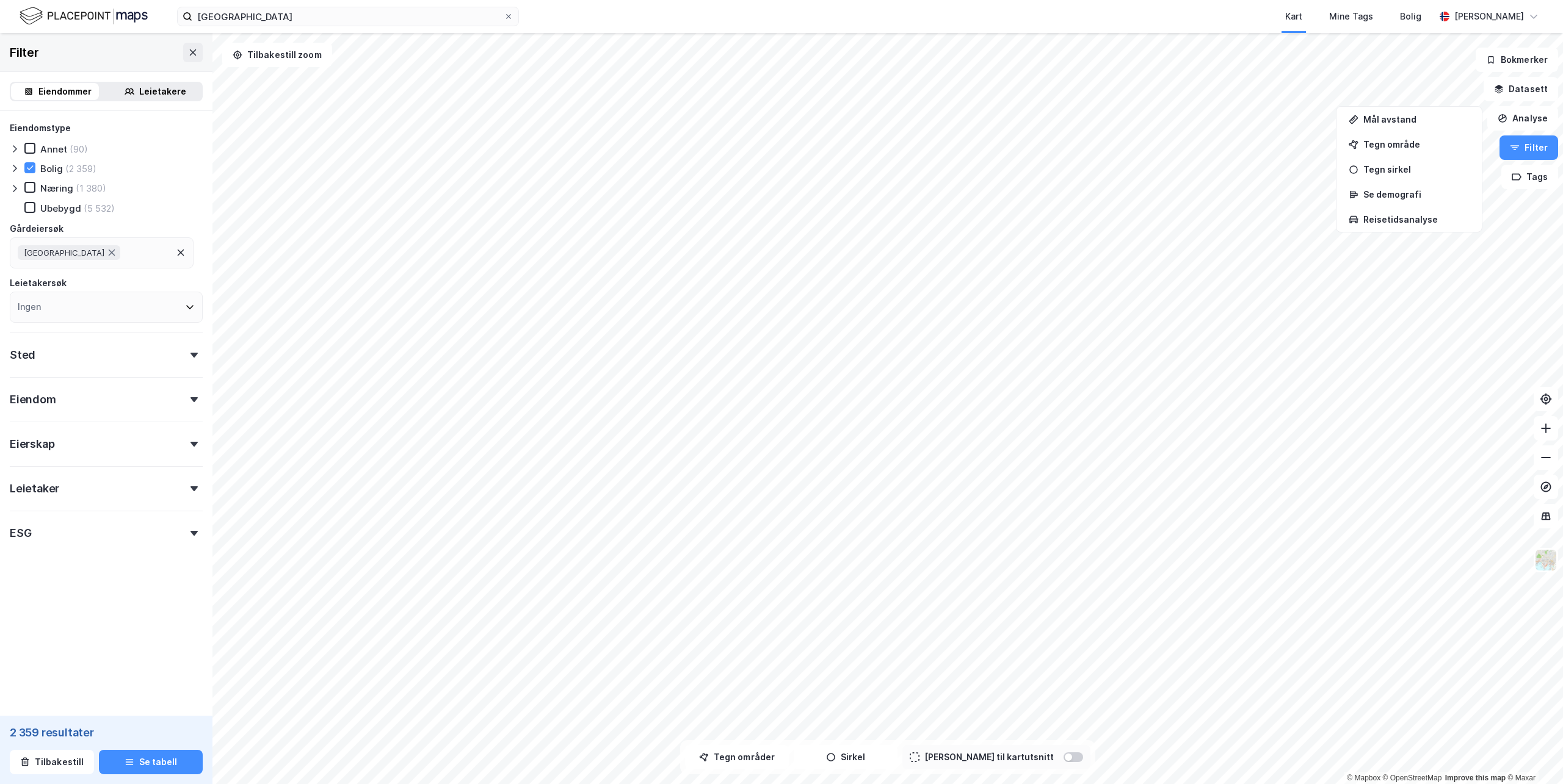
click at [49, 362] on div "Sted" at bounding box center [106, 350] width 193 height 35
click at [76, 405] on div "Ingen" at bounding box center [106, 409] width 193 height 31
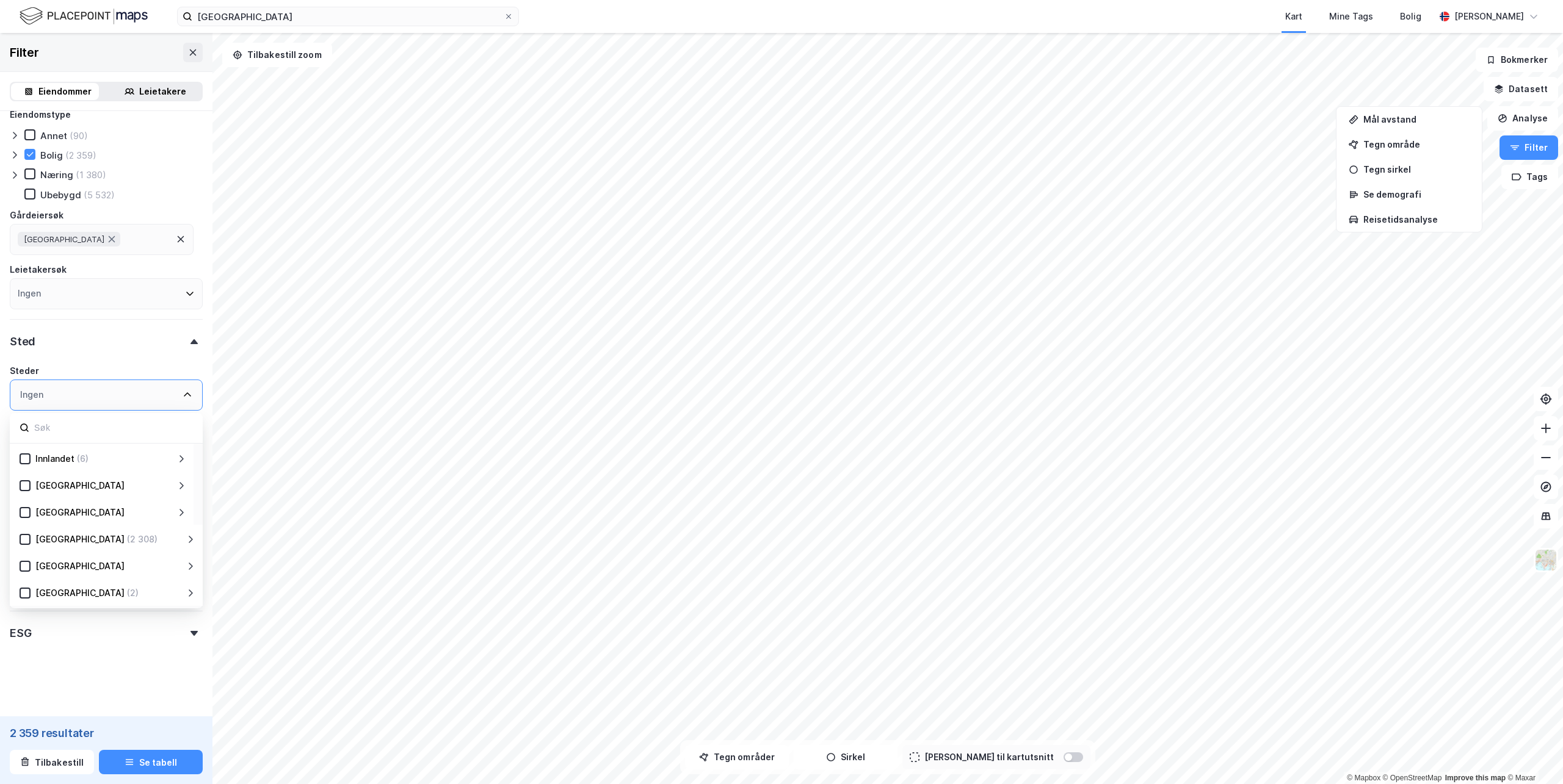
scroll to position [122, 0]
click at [28, 522] on icon at bounding box center [25, 524] width 9 height 9
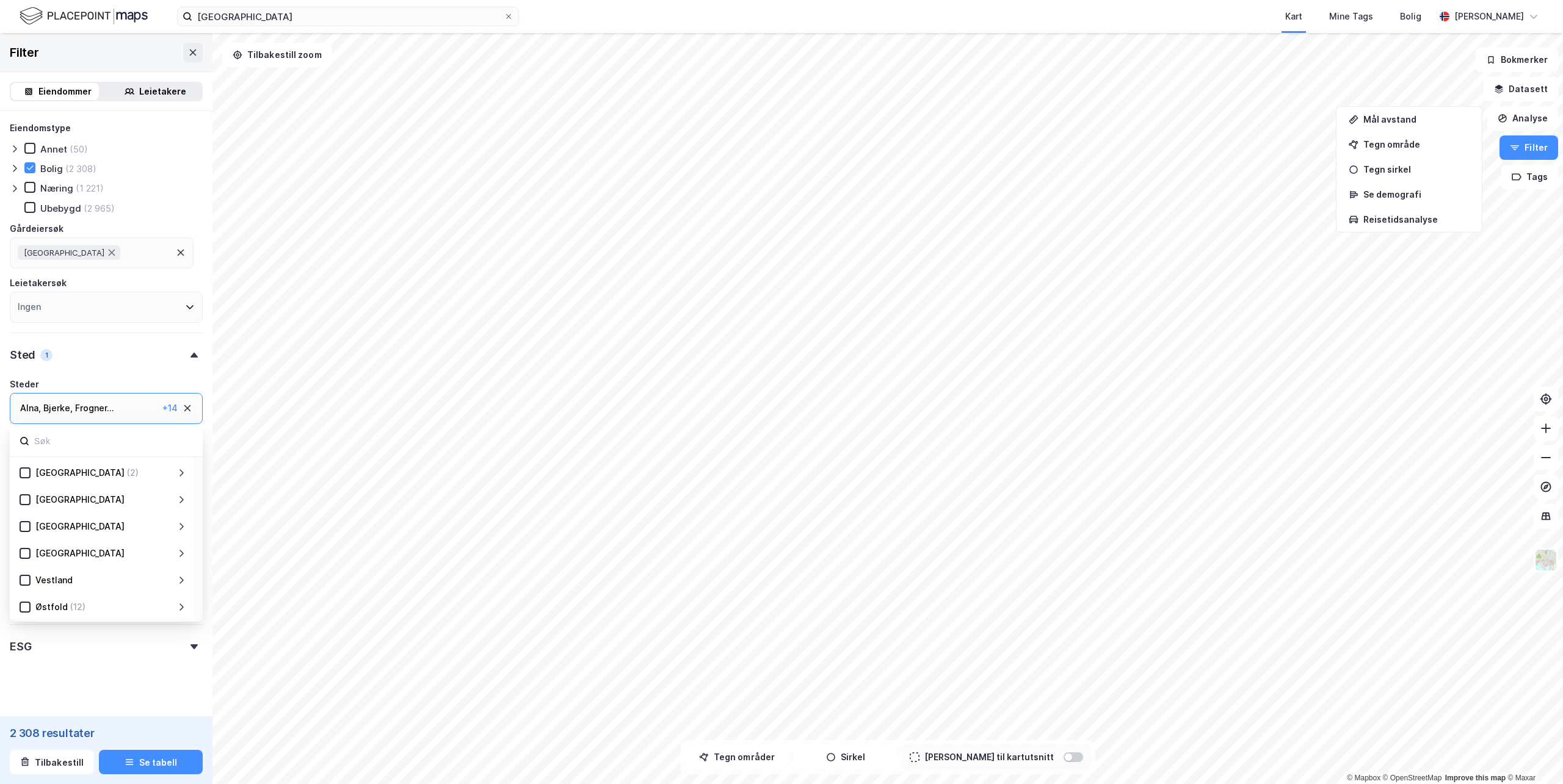
scroll to position [14, 0]
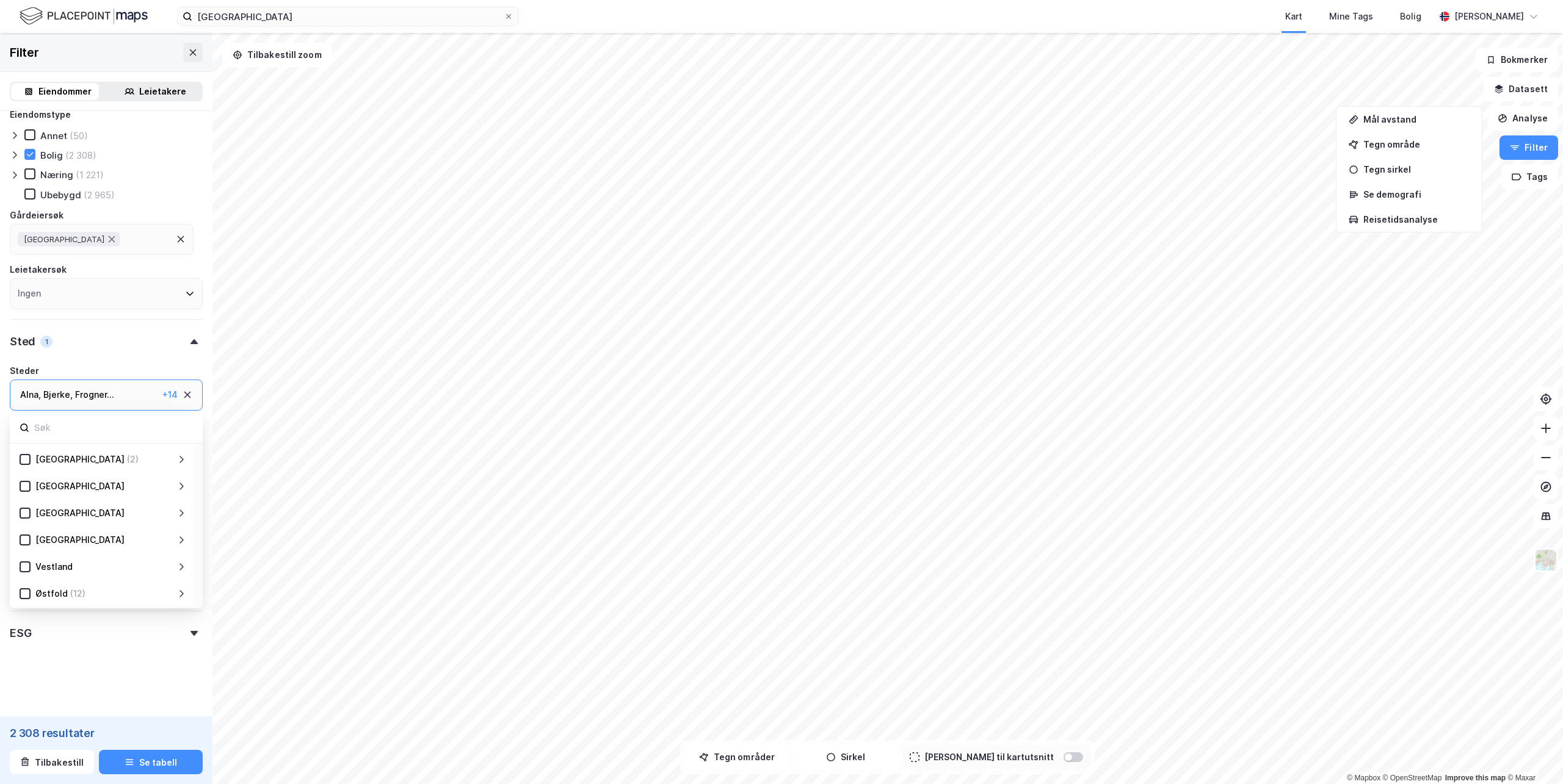
click at [106, 395] on div "Frogner ..." at bounding box center [94, 394] width 39 height 15
click at [162, 392] on div "+ 14" at bounding box center [170, 394] width 15 height 15
drag, startPoint x: 98, startPoint y: 689, endPoint x: 101, endPoint y: 584, distance: 105.0
click at [101, 653] on form "Eiendomstype Annet (50) Bolig (2 308) Næring (1 221) [GEOGRAPHIC_DATA] (2 965) …" at bounding box center [106, 407] width 193 height 600
click at [145, 446] on div "Ingen" at bounding box center [106, 452] width 193 height 31
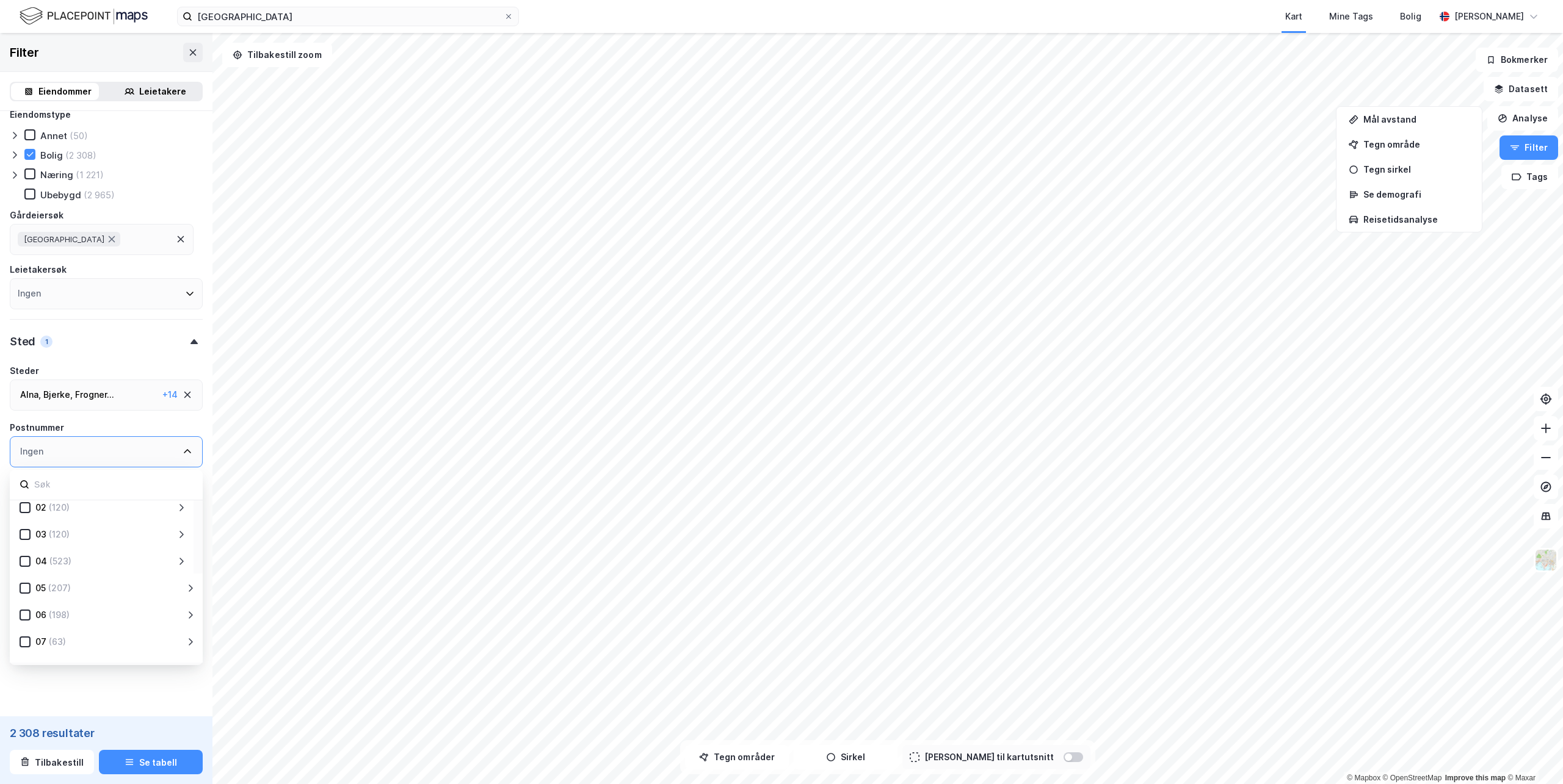
scroll to position [0, 0]
click at [26, 538] on icon at bounding box center [25, 542] width 9 height 9
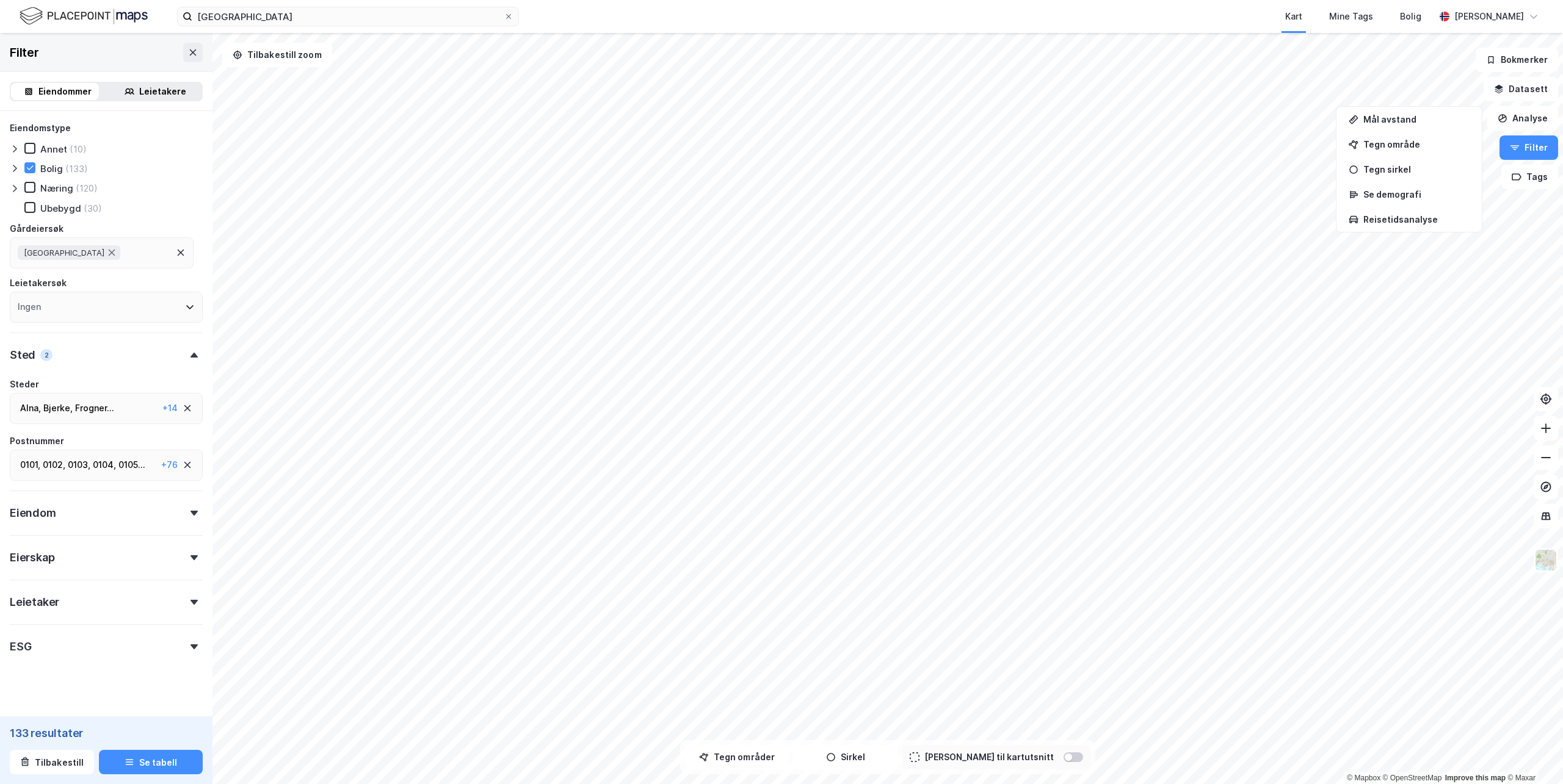
drag, startPoint x: 138, startPoint y: 455, endPoint x: 130, endPoint y: 459, distance: 8.9
click at [134, 457] on div "0101 , 0102 , 0103 , 0104 , 0105 ... 0106 , 0107 , 0109 , 0110 , 0111 , 0112 , …" at bounding box center [106, 466] width 193 height 31
click at [24, 555] on icon at bounding box center [25, 555] width 9 height 9
click at [143, 401] on div "Alna , [PERSON_NAME] , Frogner ... Gamle [GEOGRAPHIC_DATA] , [GEOGRAPHIC_DATA] …" at bounding box center [106, 409] width 193 height 31
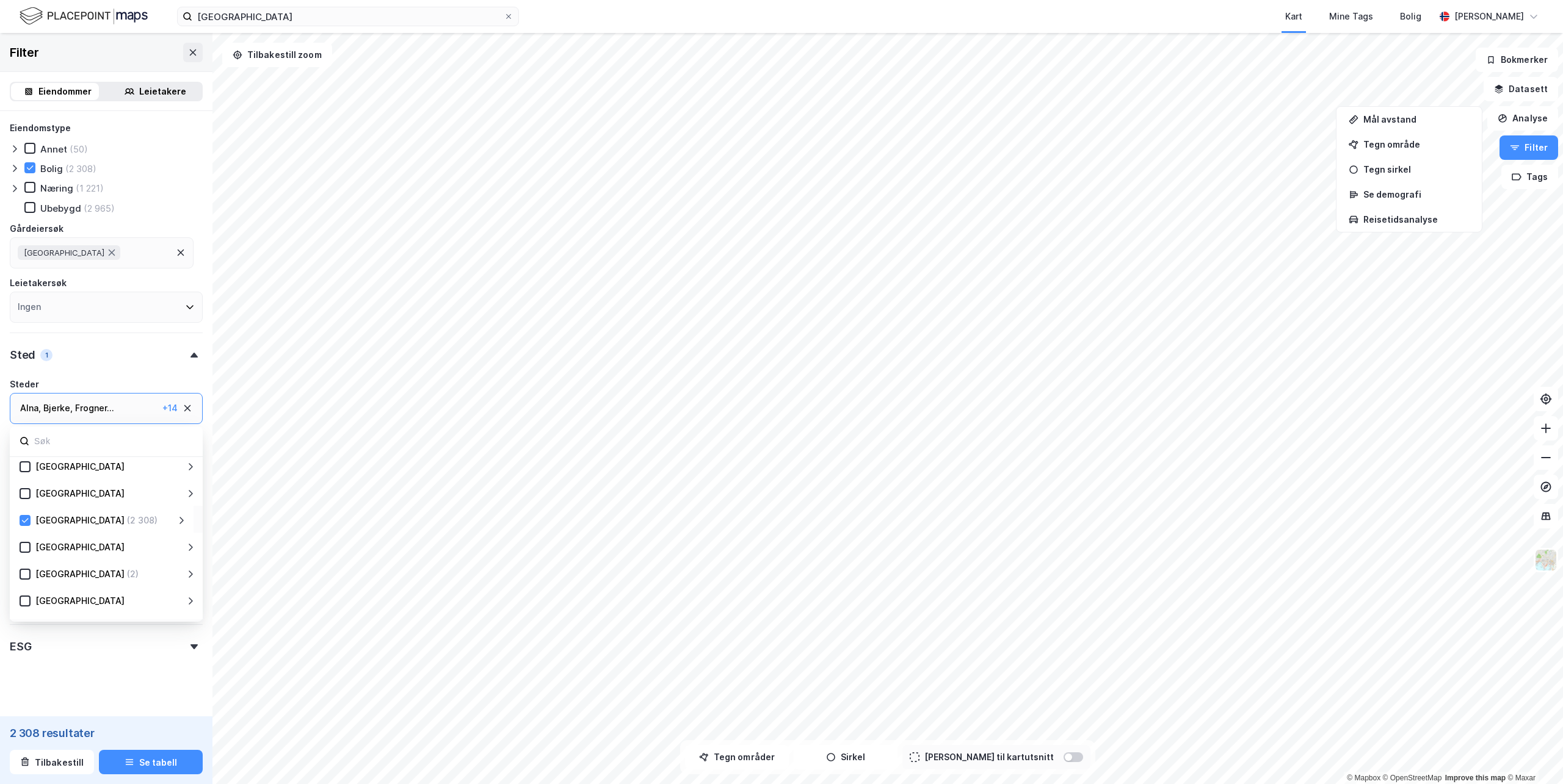
scroll to position [122, 0]
click at [89, 538] on div "[GEOGRAPHIC_DATA] (2 308)" at bounding box center [103, 538] width 146 height 15
click at [182, 537] on icon at bounding box center [182, 538] width 4 height 7
click at [185, 565] on icon at bounding box center [182, 565] width 10 height 10
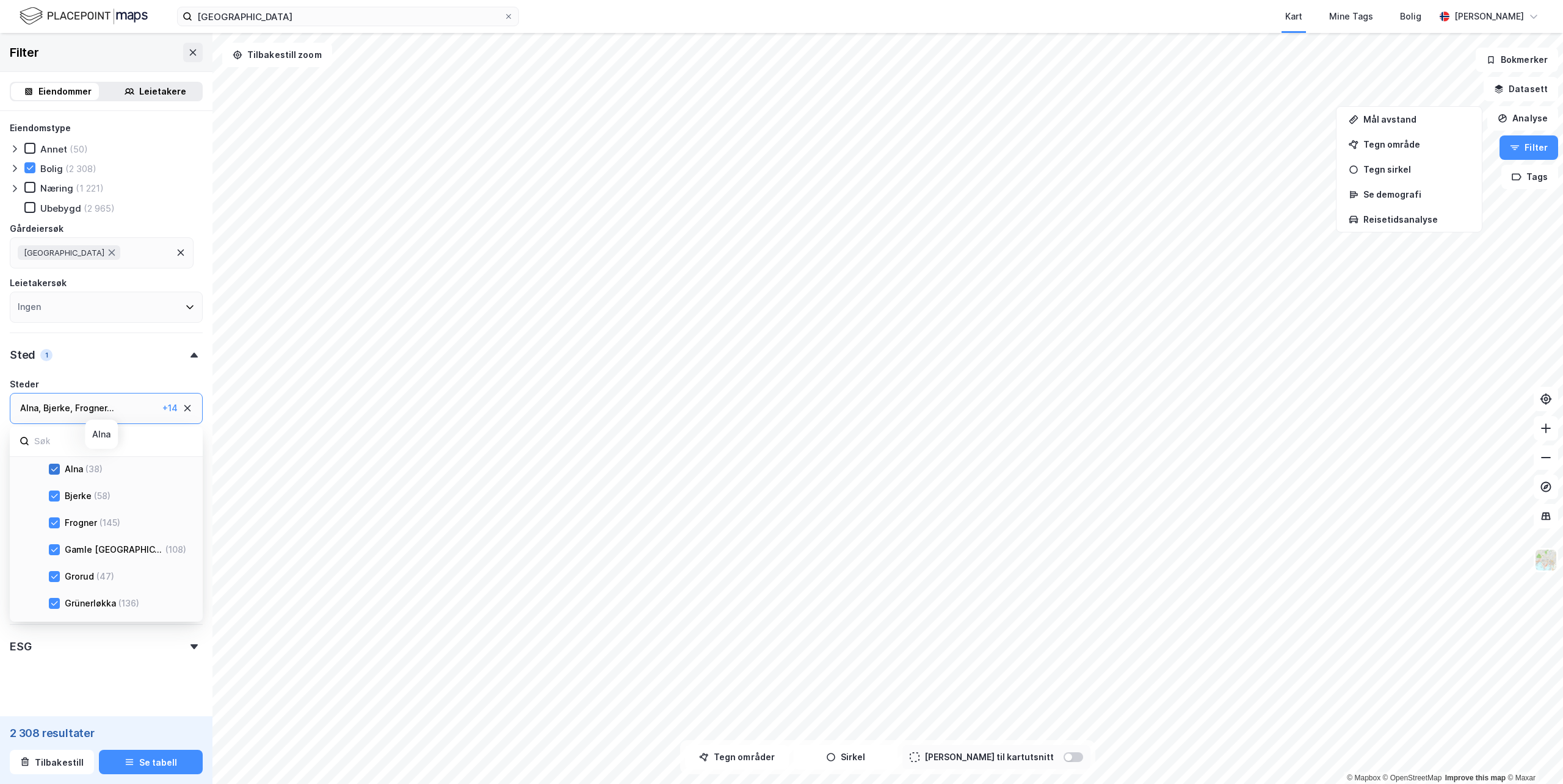
click at [58, 469] on div at bounding box center [54, 469] width 11 height 11
click at [55, 495] on icon at bounding box center [54, 496] width 9 height 9
click at [57, 553] on icon at bounding box center [54, 550] width 9 height 9
click at [53, 579] on icon at bounding box center [54, 577] width 6 height 4
click at [53, 600] on icon at bounding box center [54, 604] width 9 height 9
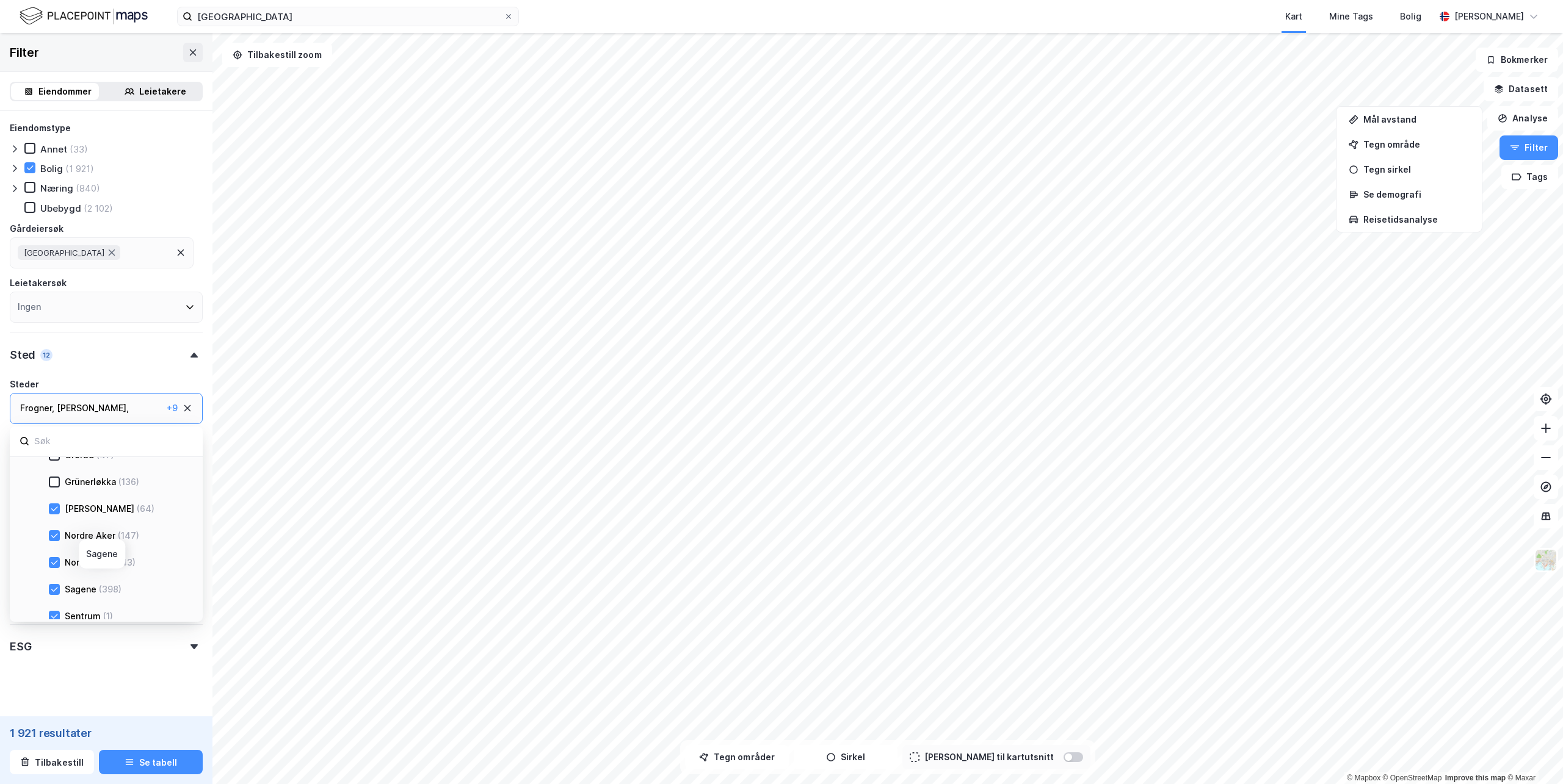
scroll to position [366, 0]
click at [51, 509] on icon at bounding box center [54, 508] width 6 height 4
click at [53, 535] on icon at bounding box center [54, 535] width 9 height 9
click at [58, 560] on icon at bounding box center [54, 562] width 9 height 9
click at [58, 590] on icon at bounding box center [54, 589] width 9 height 9
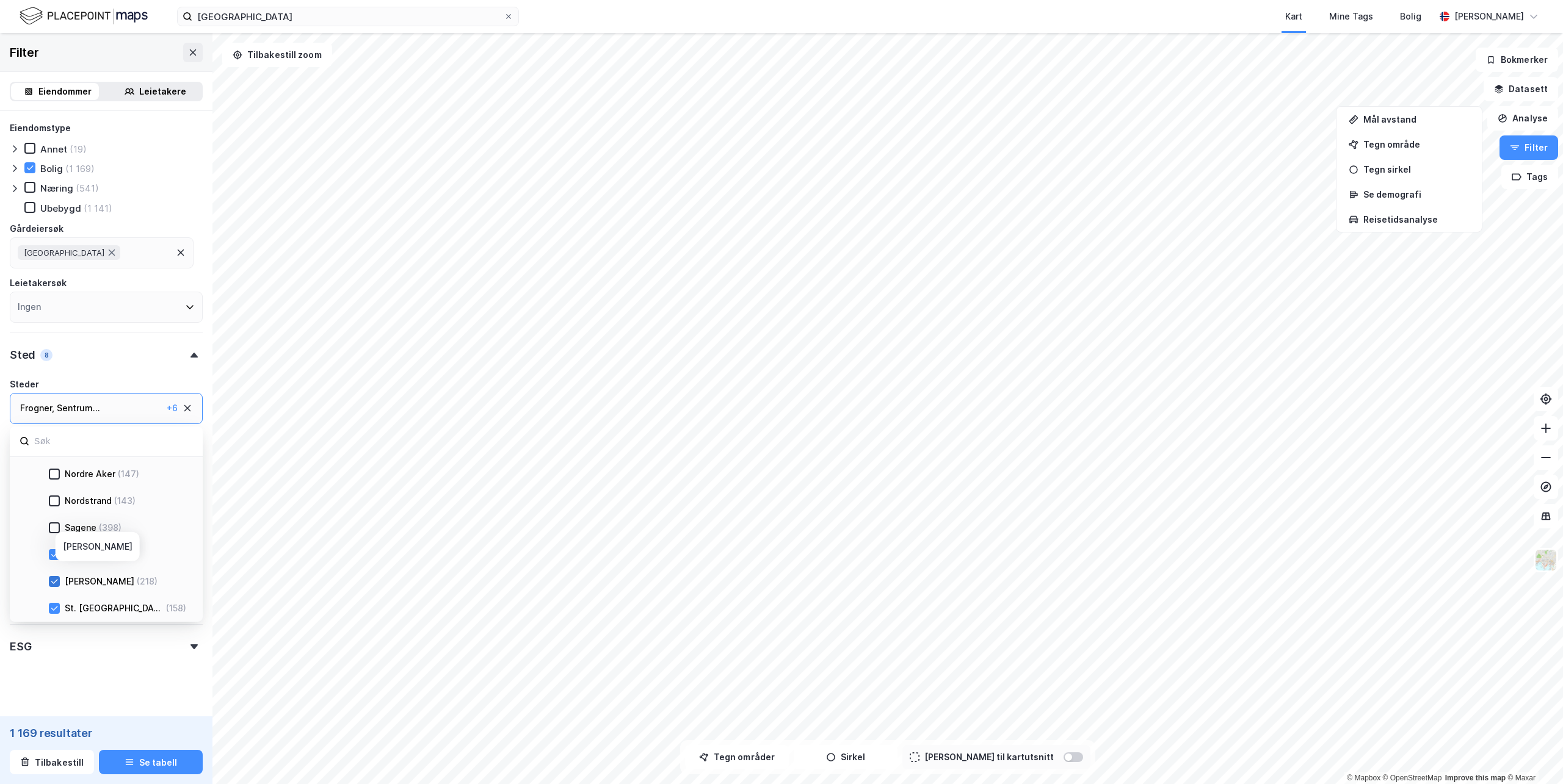
scroll to position [488, 0]
click at [57, 523] on icon at bounding box center [54, 521] width 9 height 9
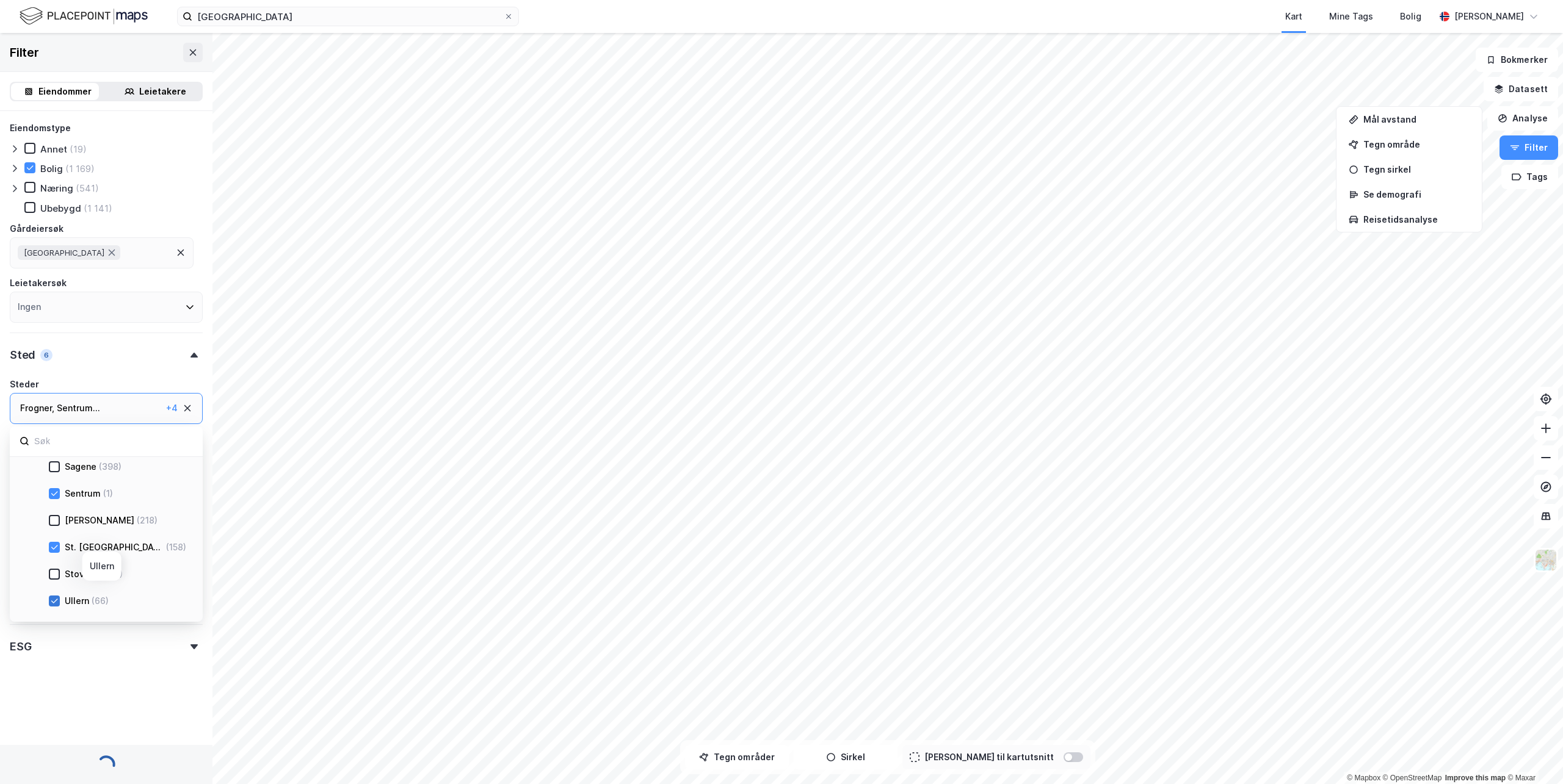
click at [58, 599] on icon at bounding box center [54, 601] width 9 height 9
click at [50, 508] on icon at bounding box center [54, 506] width 9 height 9
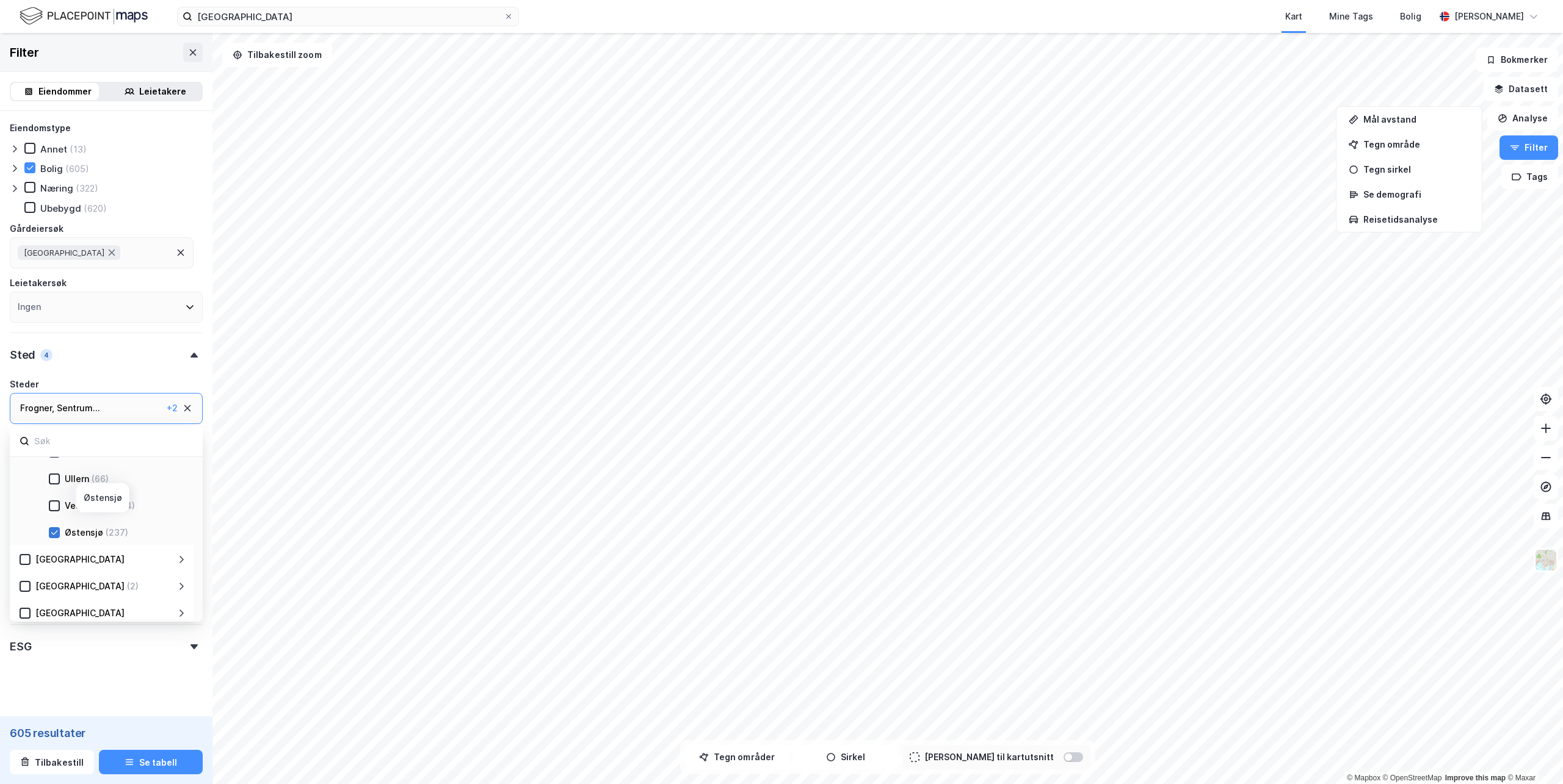
click at [51, 530] on icon at bounding box center [54, 533] width 9 height 9
click at [199, 490] on div "Eiendomstype Annet (8) Bolig (304) Næring (176) [GEOGRAPHIC_DATA] (164) Gårdeie…" at bounding box center [106, 420] width 212 height 619
click at [46, 512] on div "Eiendom" at bounding box center [33, 513] width 46 height 15
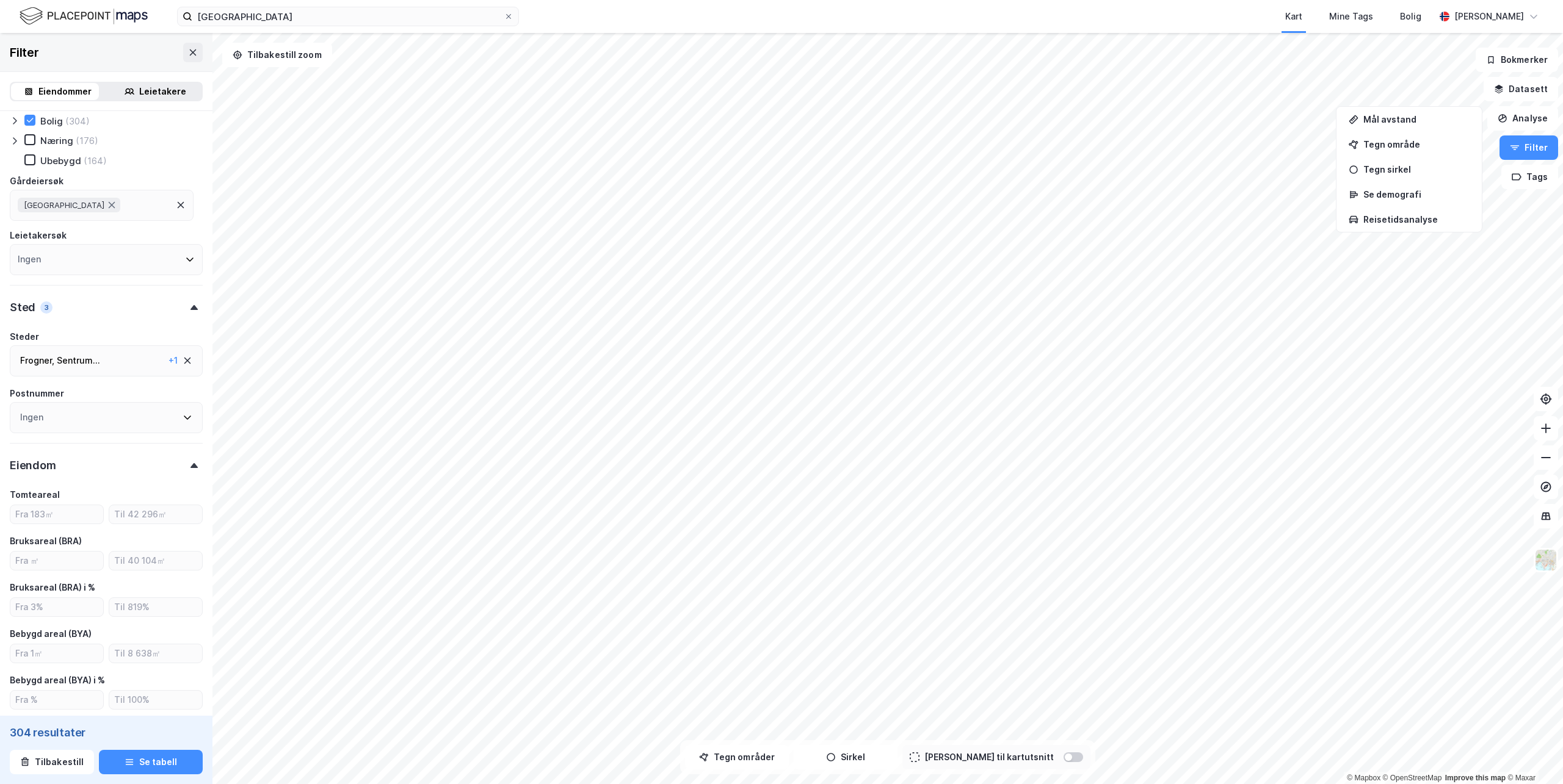
scroll to position [61, 0]
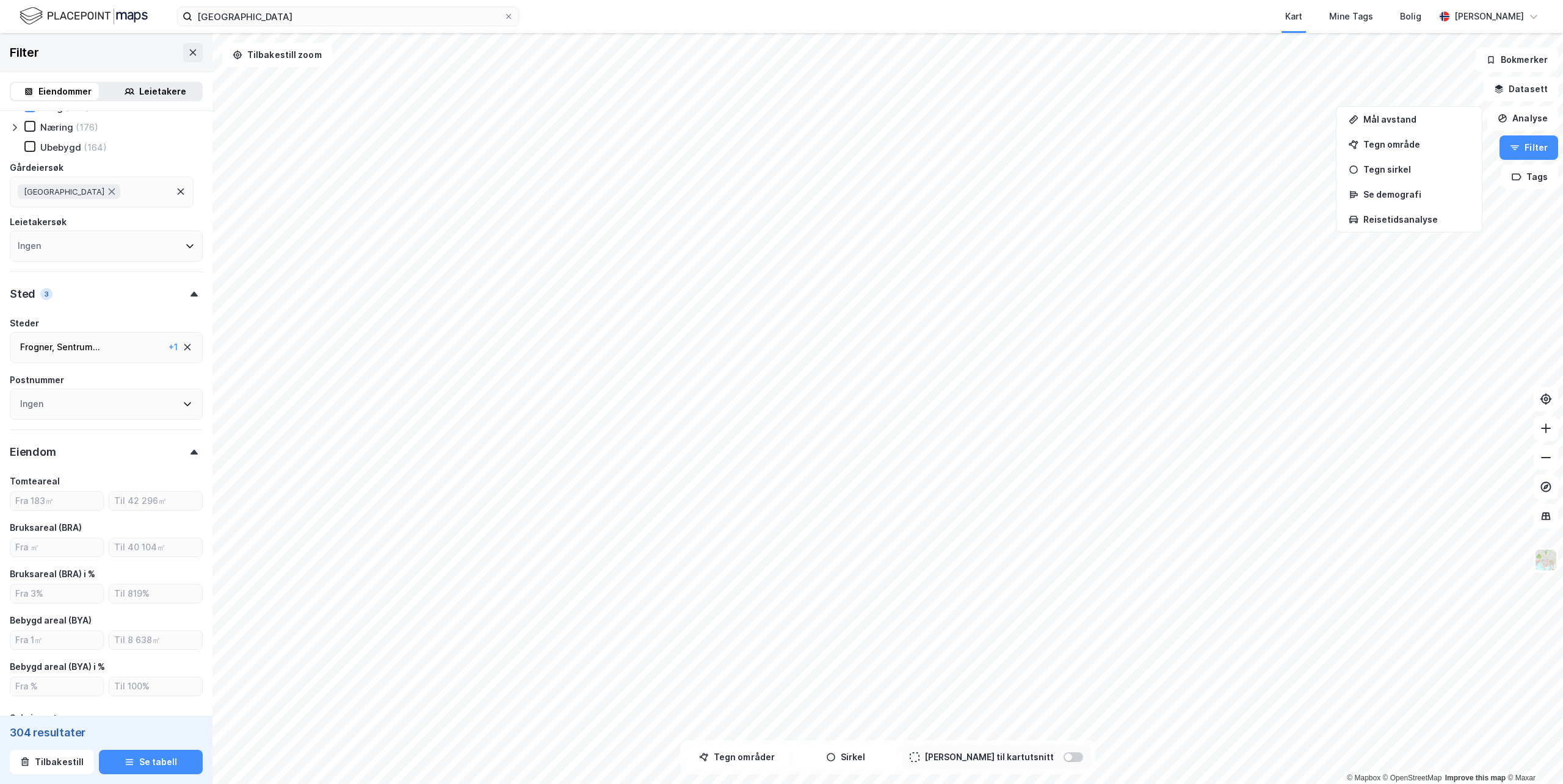
click at [118, 466] on div "Eiendomstype Annet (8) Bolig (304) Næring (176) [GEOGRAPHIC_DATA] (164) Gårdeie…" at bounding box center [106, 483] width 193 height 846
click at [184, 455] on div "Eiendom" at bounding box center [106, 446] width 193 height 35
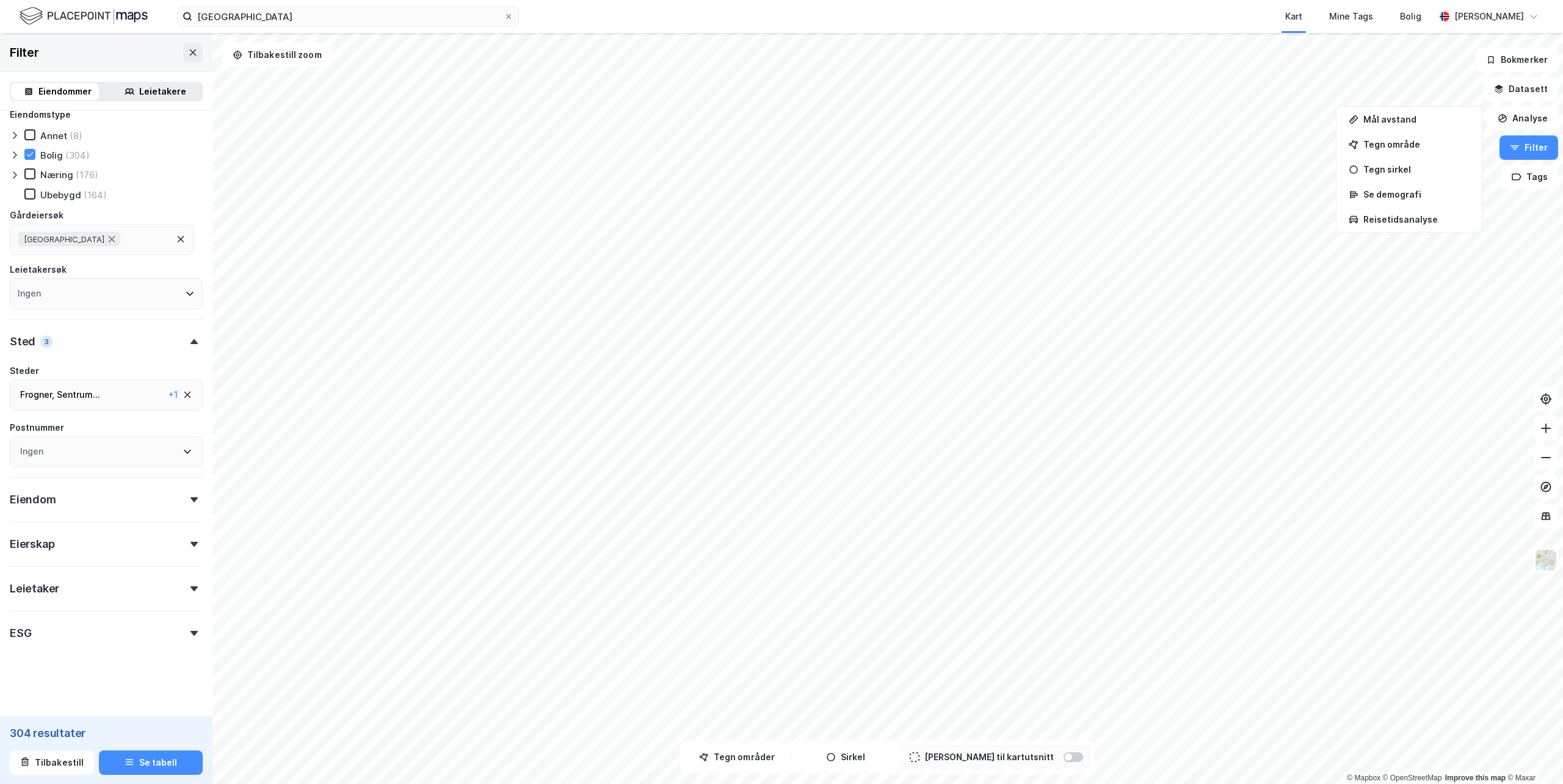
scroll to position [14, 0]
click at [51, 544] on div "Eierskap" at bounding box center [32, 544] width 45 height 15
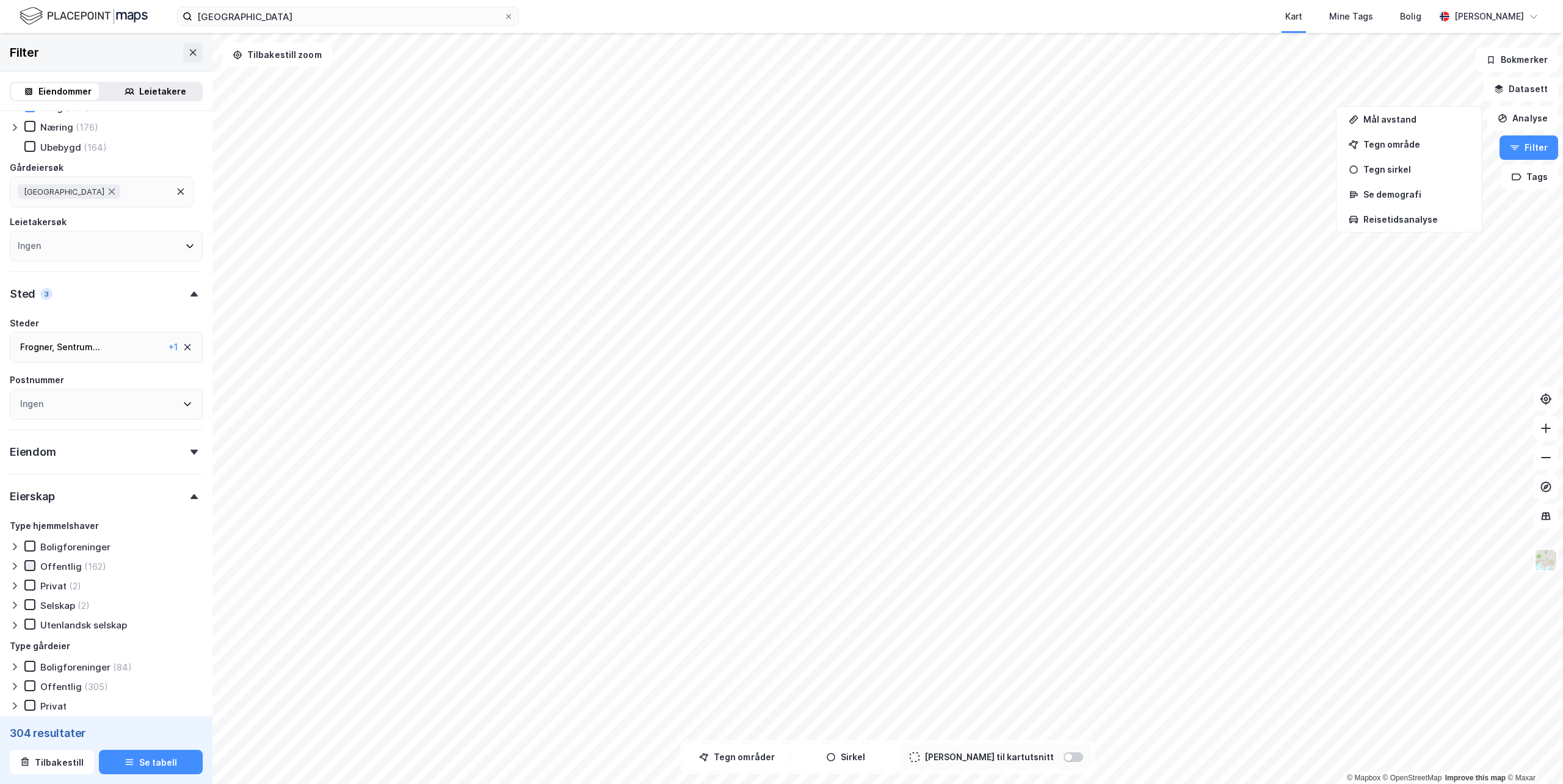
click at [28, 566] on icon at bounding box center [30, 566] width 9 height 9
click at [26, 567] on icon at bounding box center [30, 566] width 9 height 9
click at [29, 585] on icon at bounding box center [30, 585] width 9 height 9
click at [27, 589] on icon at bounding box center [30, 585] width 9 height 9
click at [30, 563] on icon at bounding box center [30, 566] width 9 height 9
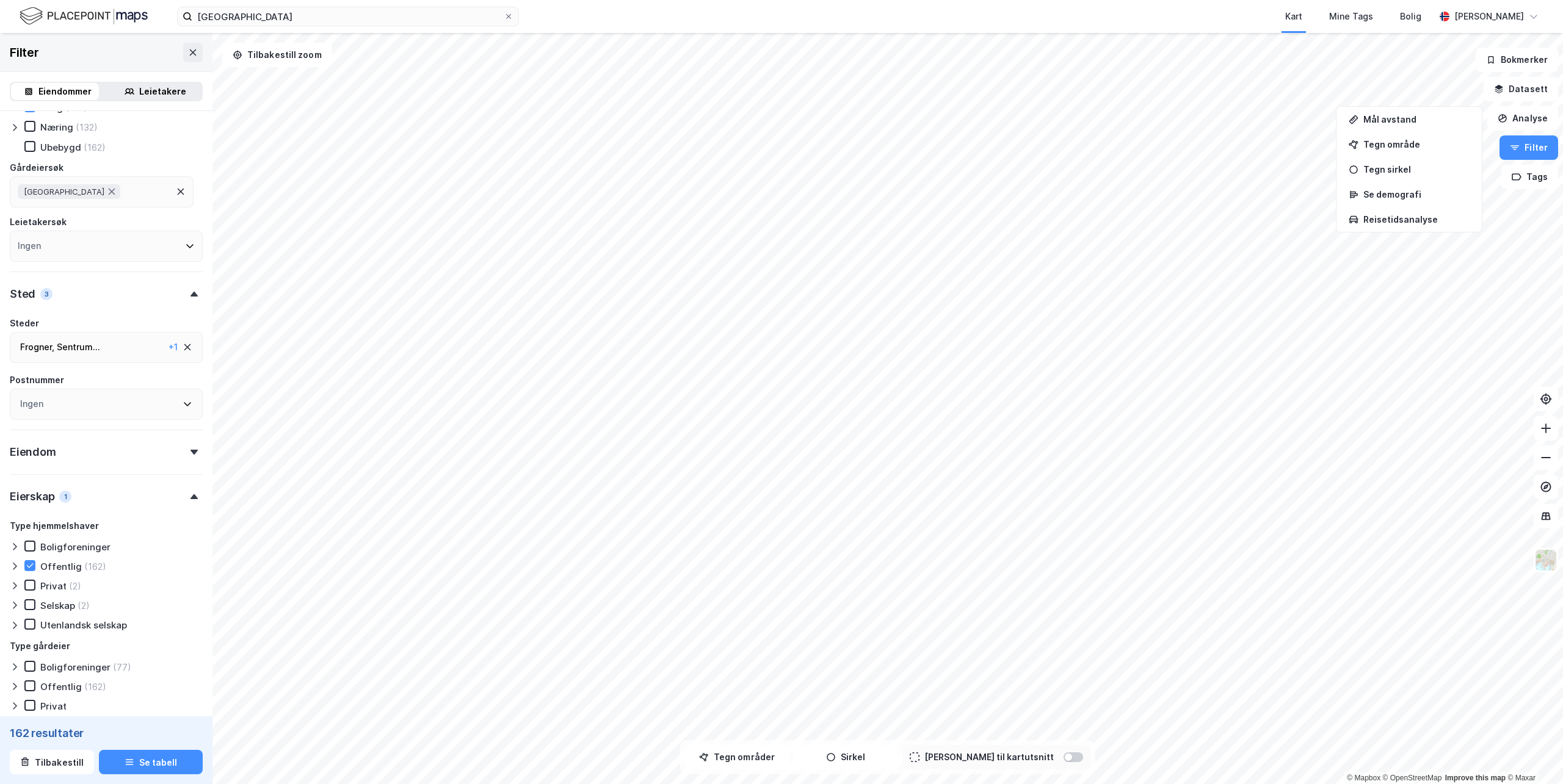
scroll to position [183, 0]
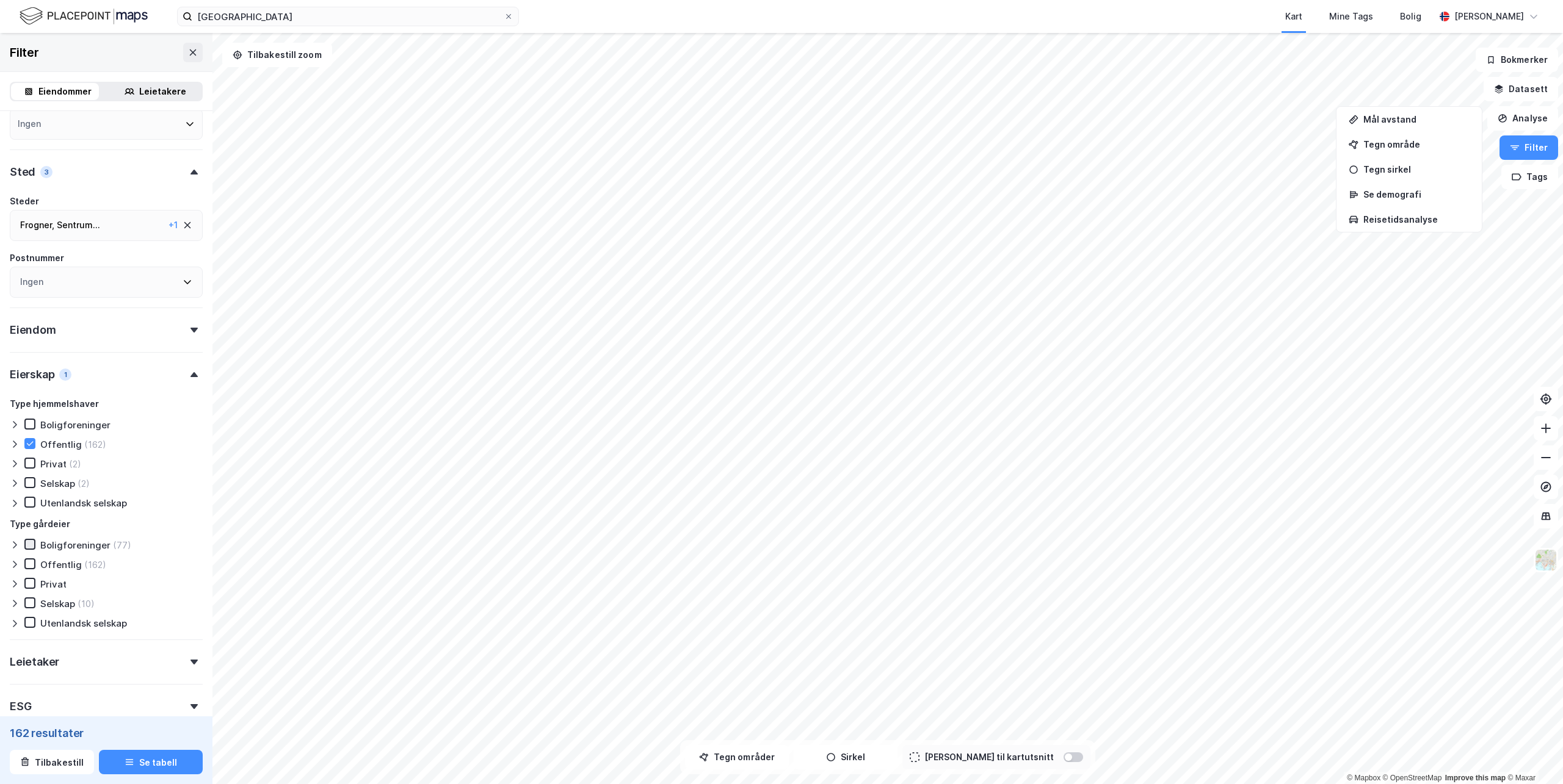
click at [31, 545] on icon at bounding box center [30, 544] width 6 height 4
click at [28, 545] on icon at bounding box center [30, 545] width 9 height 9
click at [13, 543] on icon at bounding box center [15, 545] width 10 height 10
click at [14, 540] on div at bounding box center [17, 545] width 15 height 12
click at [14, 565] on icon at bounding box center [15, 565] width 10 height 10
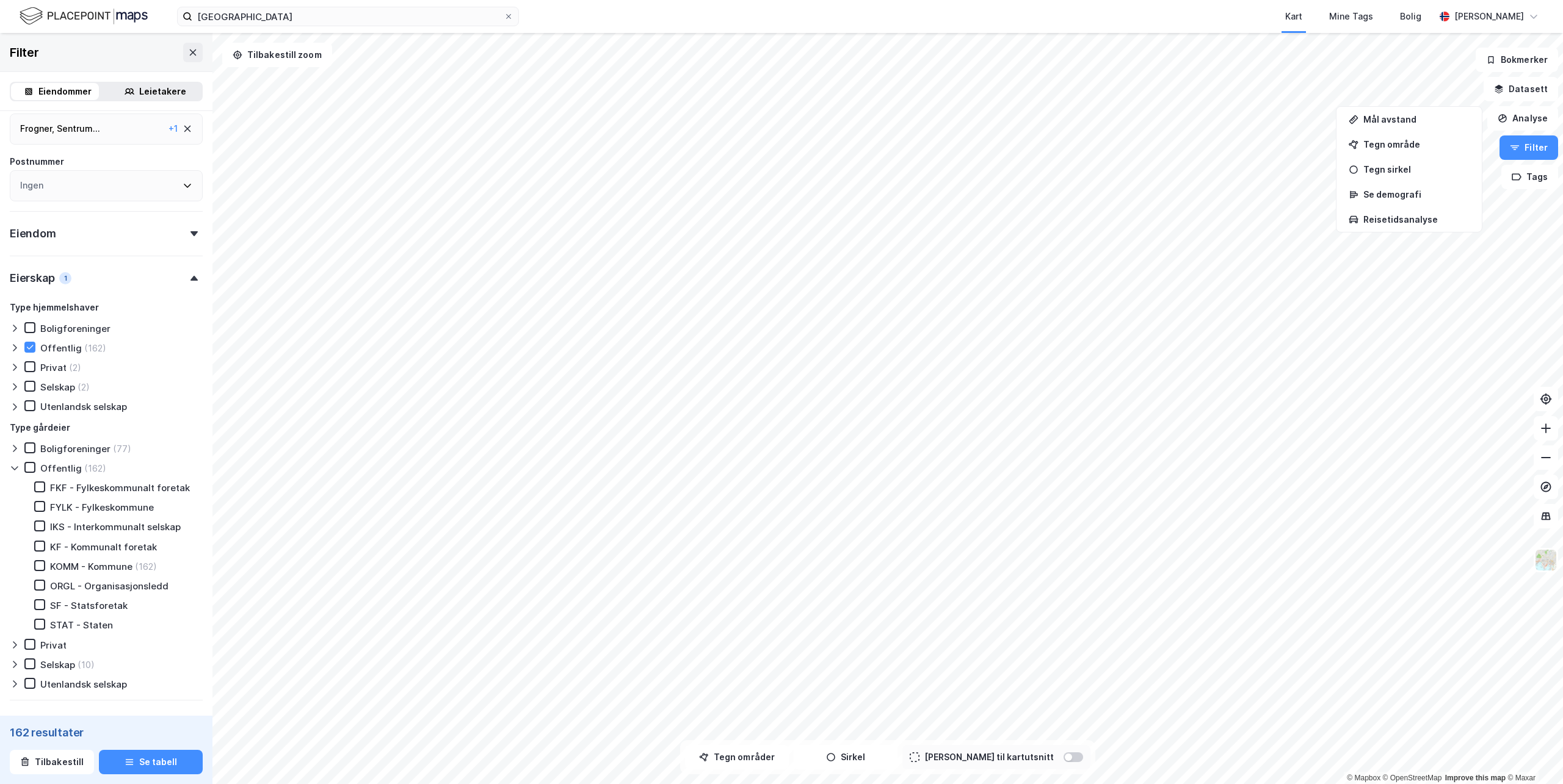
scroll to position [305, 0]
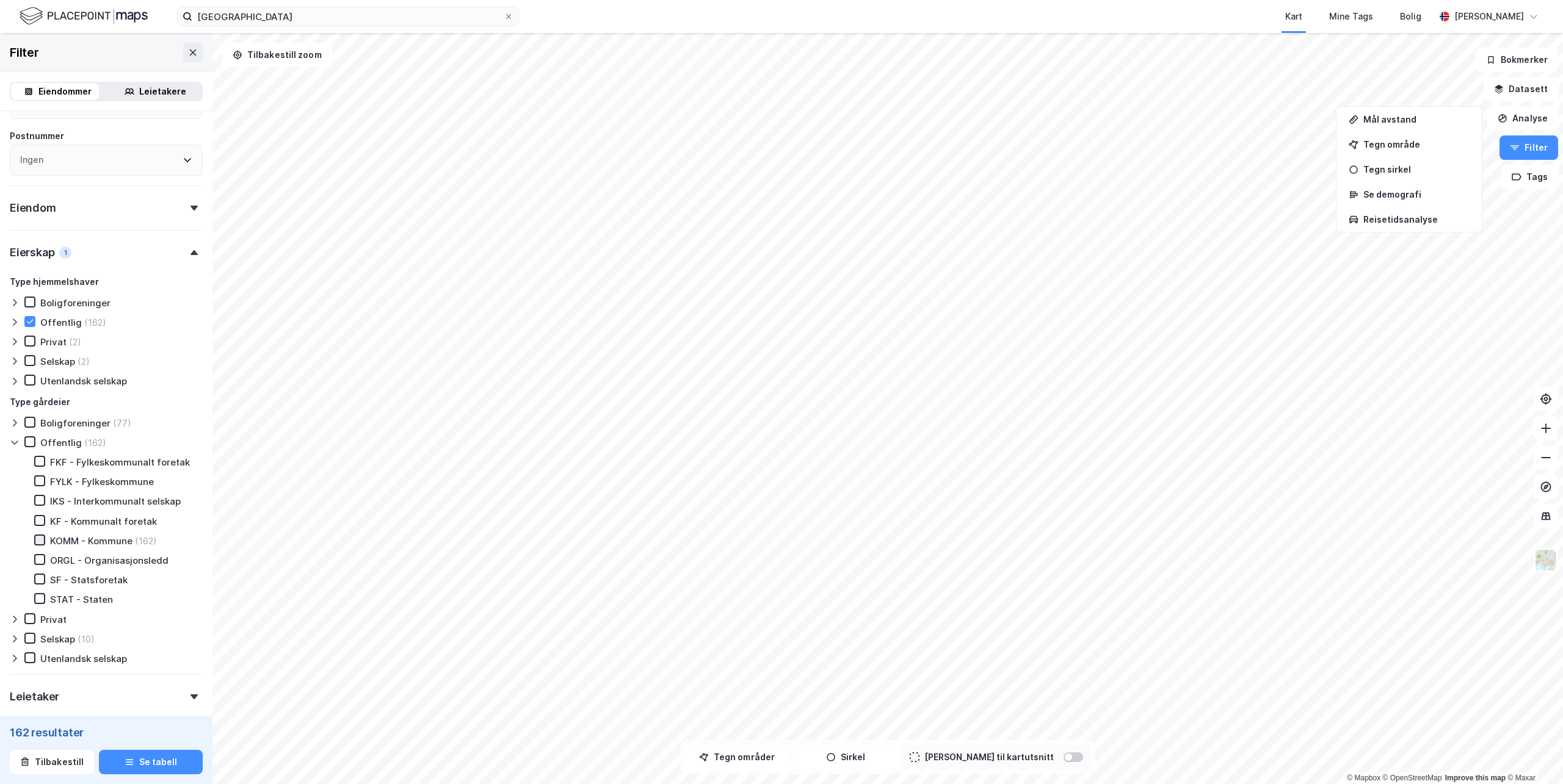
click at [38, 543] on icon at bounding box center [40, 540] width 9 height 9
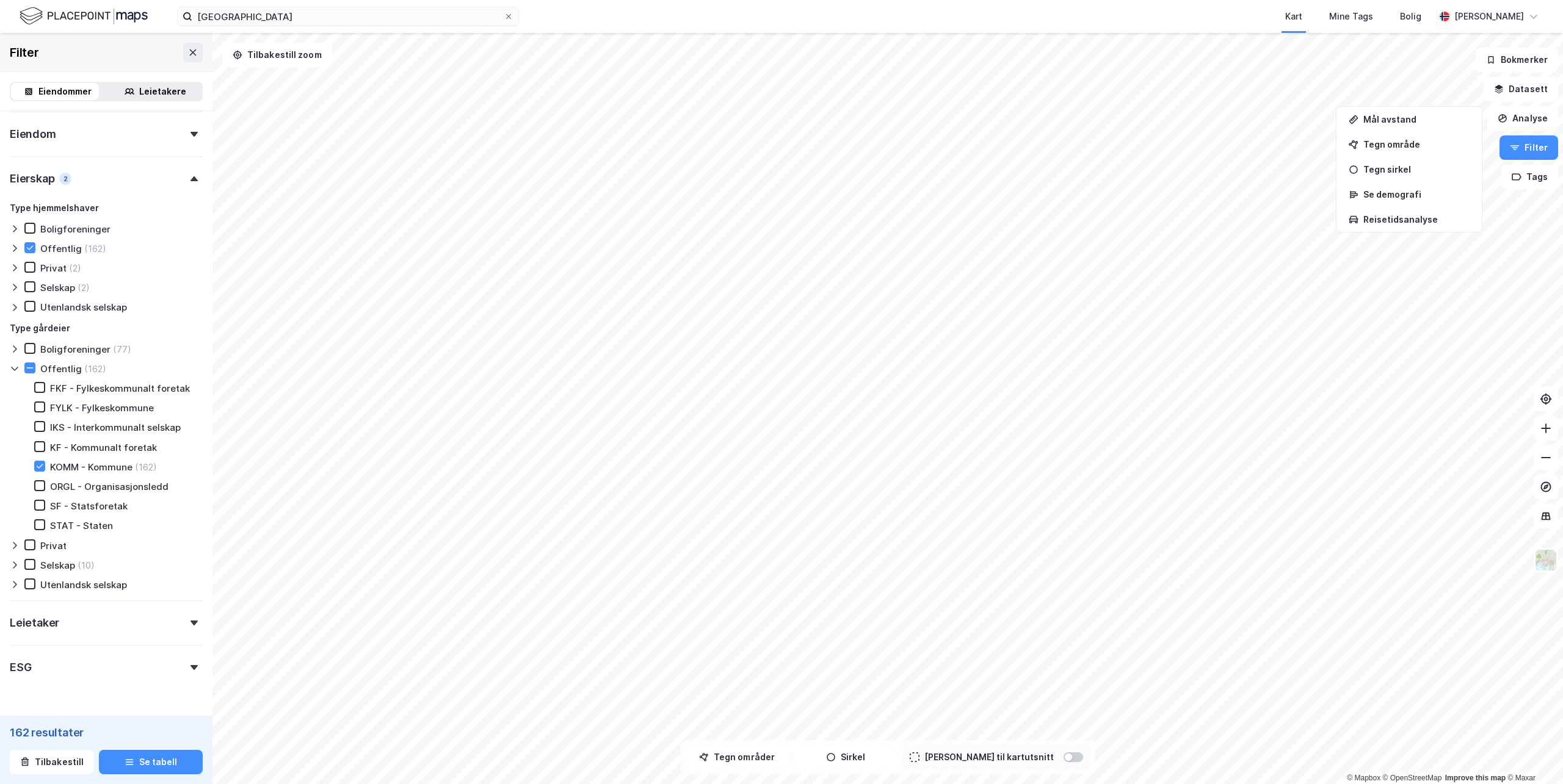
scroll to position [387, 0]
click at [15, 559] on icon at bounding box center [15, 557] width 10 height 10
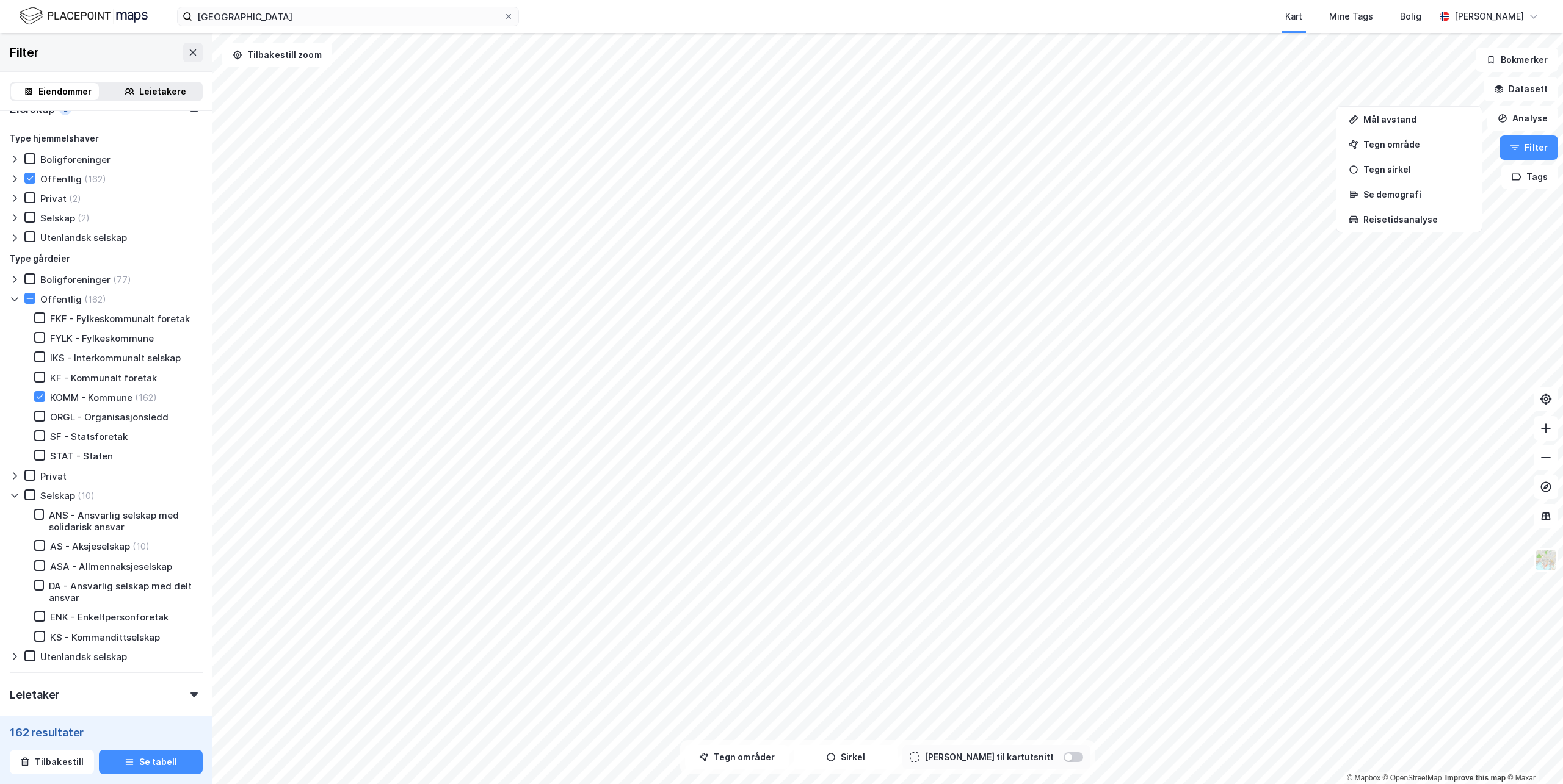
click at [14, 501] on icon at bounding box center [15, 496] width 10 height 10
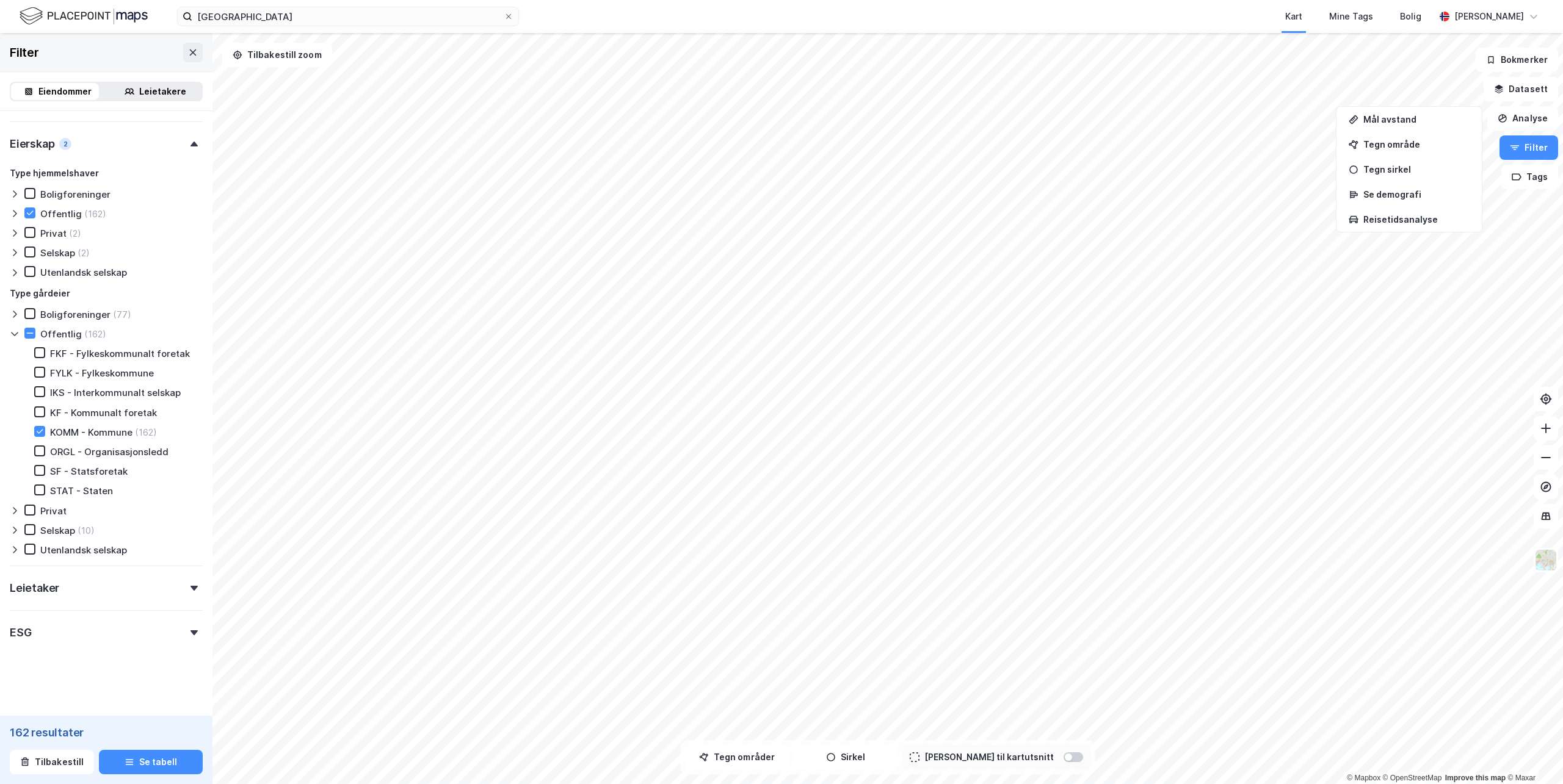
click at [34, 584] on div "Leietaker" at bounding box center [34, 588] width 49 height 15
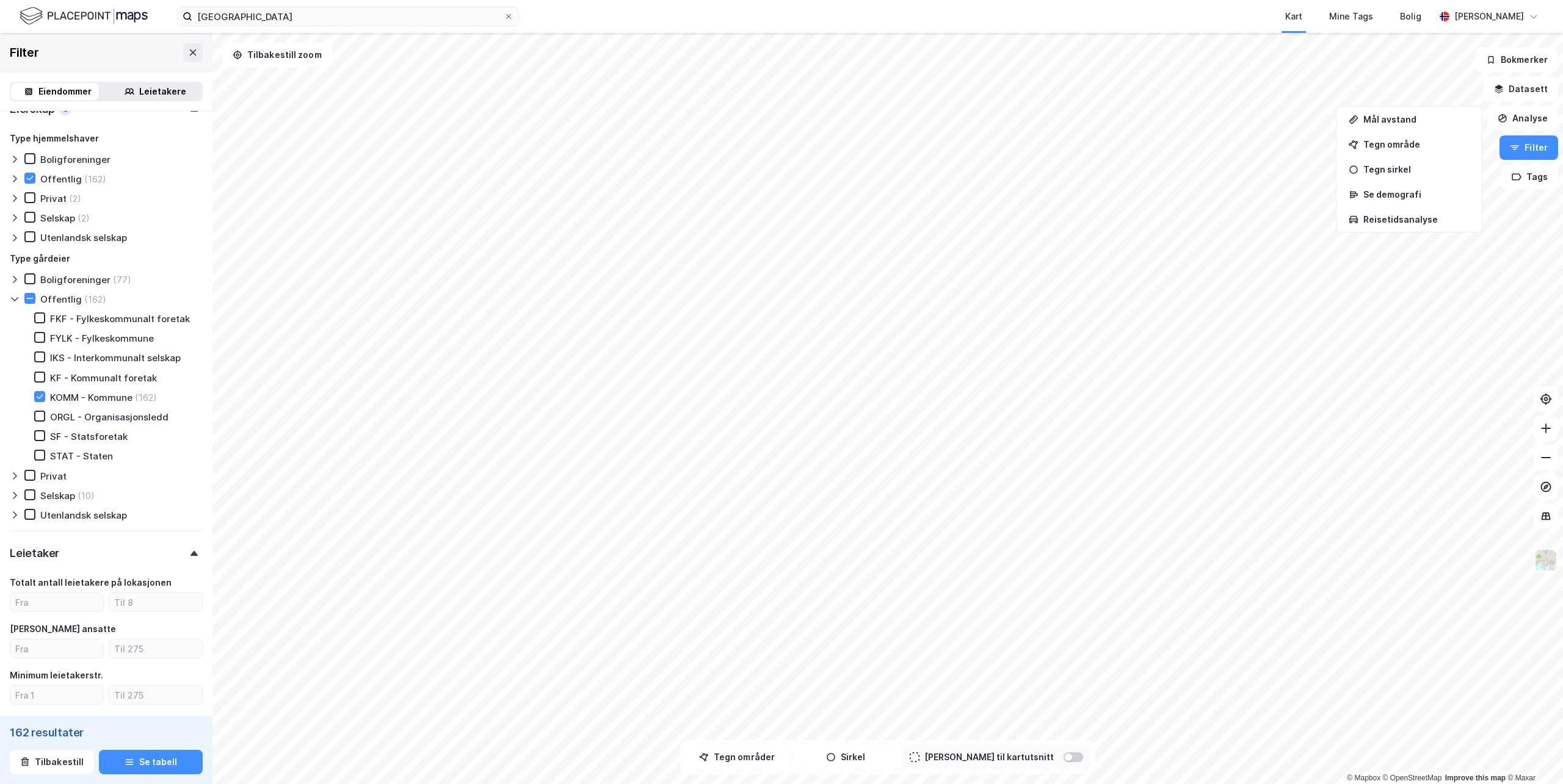
click at [32, 555] on div "Leietaker" at bounding box center [34, 553] width 49 height 15
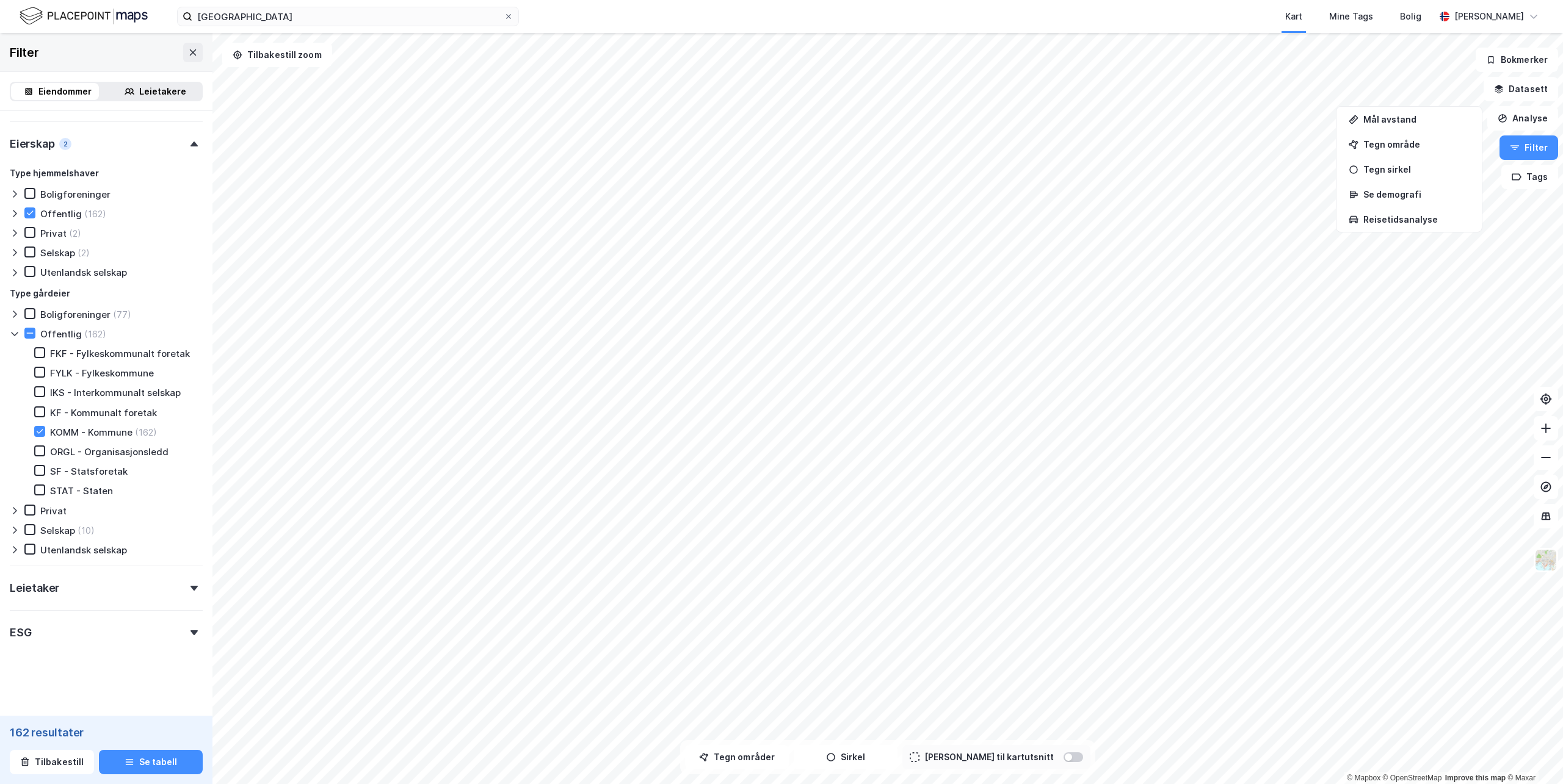
click at [187, 580] on div "Leietaker" at bounding box center [106, 583] width 193 height 35
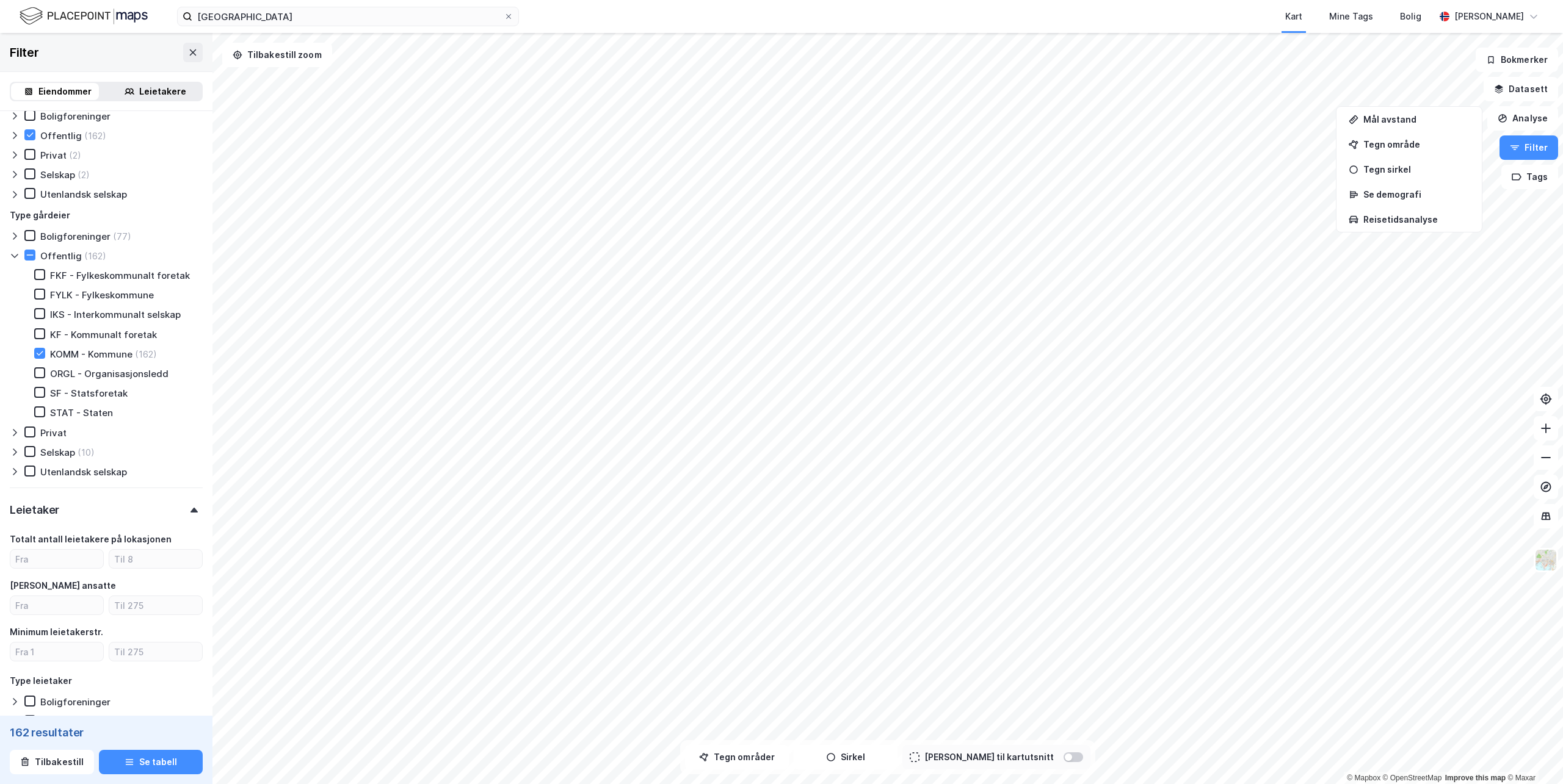
scroll to position [510, 0]
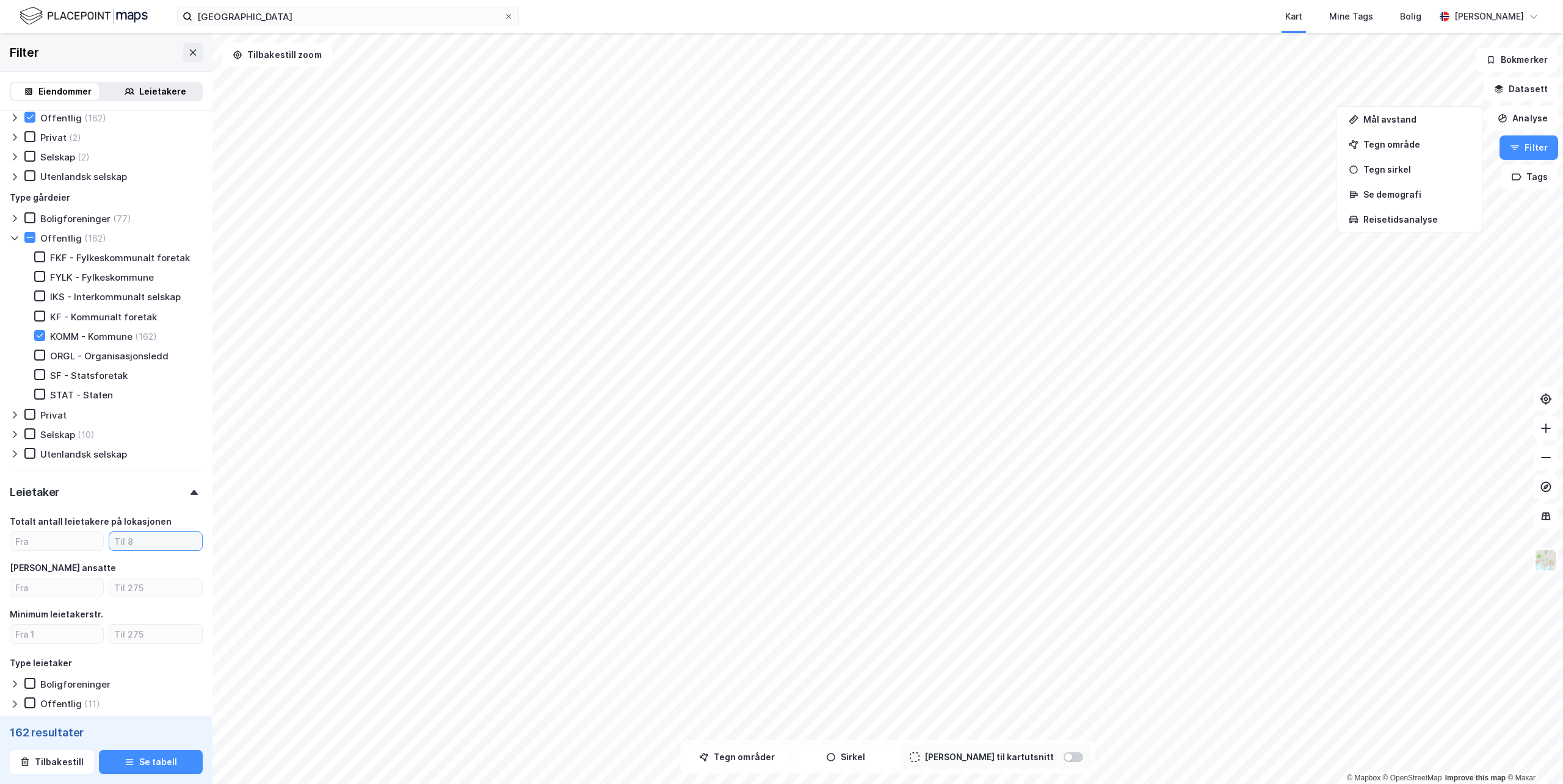
click at [133, 550] on input "number" at bounding box center [155, 541] width 93 height 19
type input "0"
drag, startPoint x: 130, startPoint y: 541, endPoint x: 45, endPoint y: 530, distance: 85.7
click at [45, 530] on div "Totalt antall leietakere på lokasjonen 0" at bounding box center [106, 533] width 193 height 36
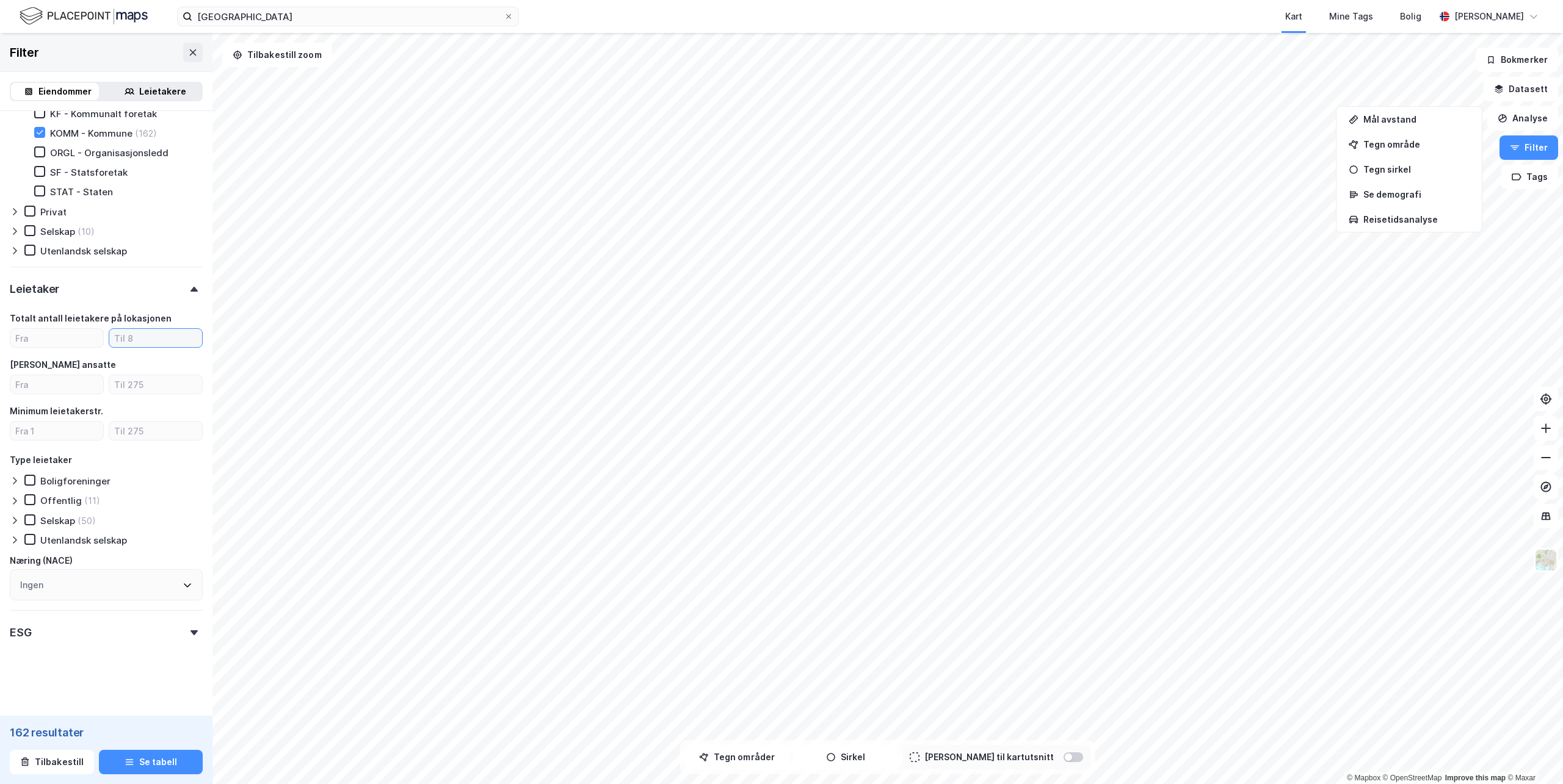
scroll to position [716, 0]
click at [26, 633] on div "ESG" at bounding box center [21, 633] width 21 height 15
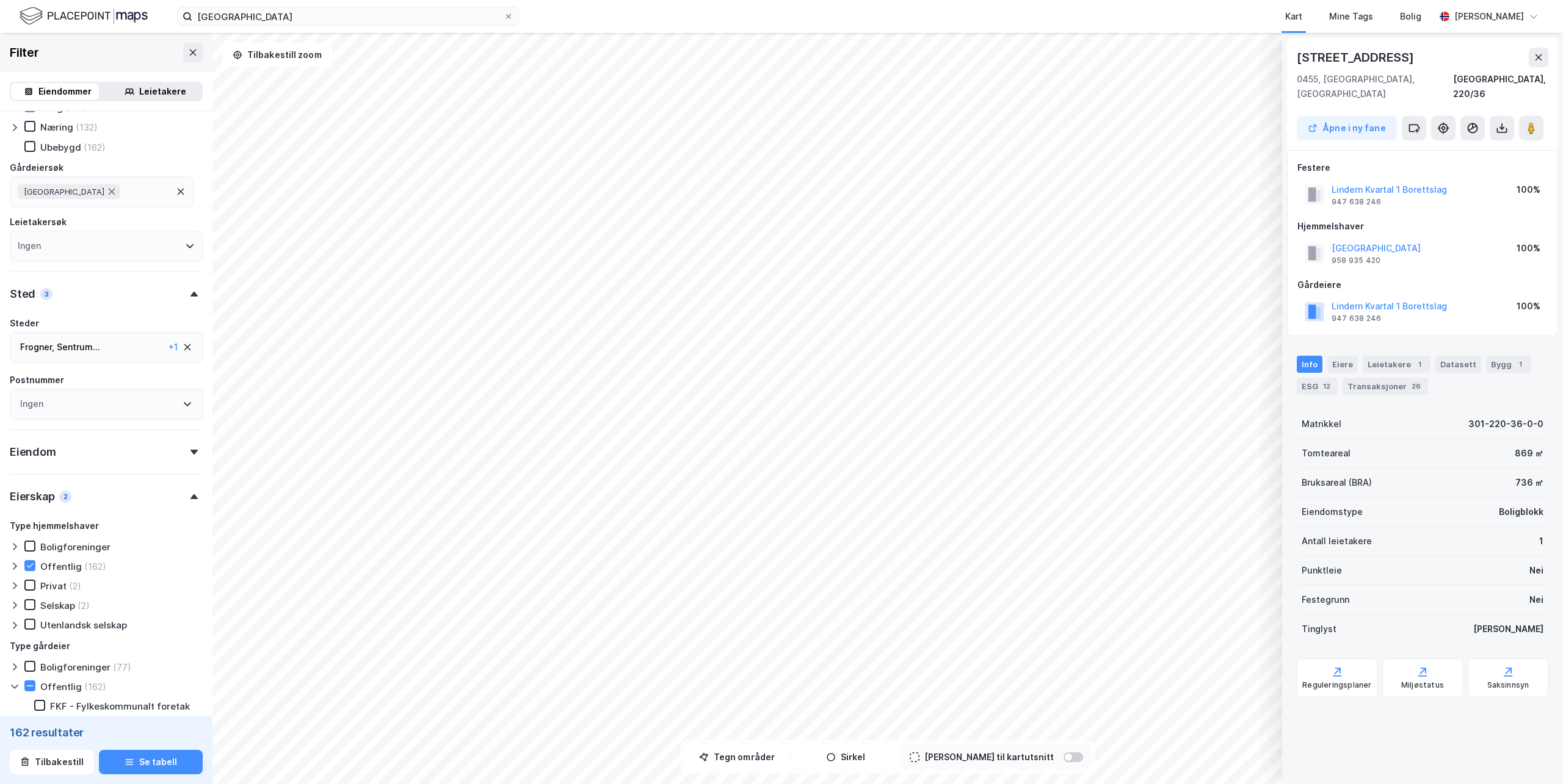
scroll to position [0, 0]
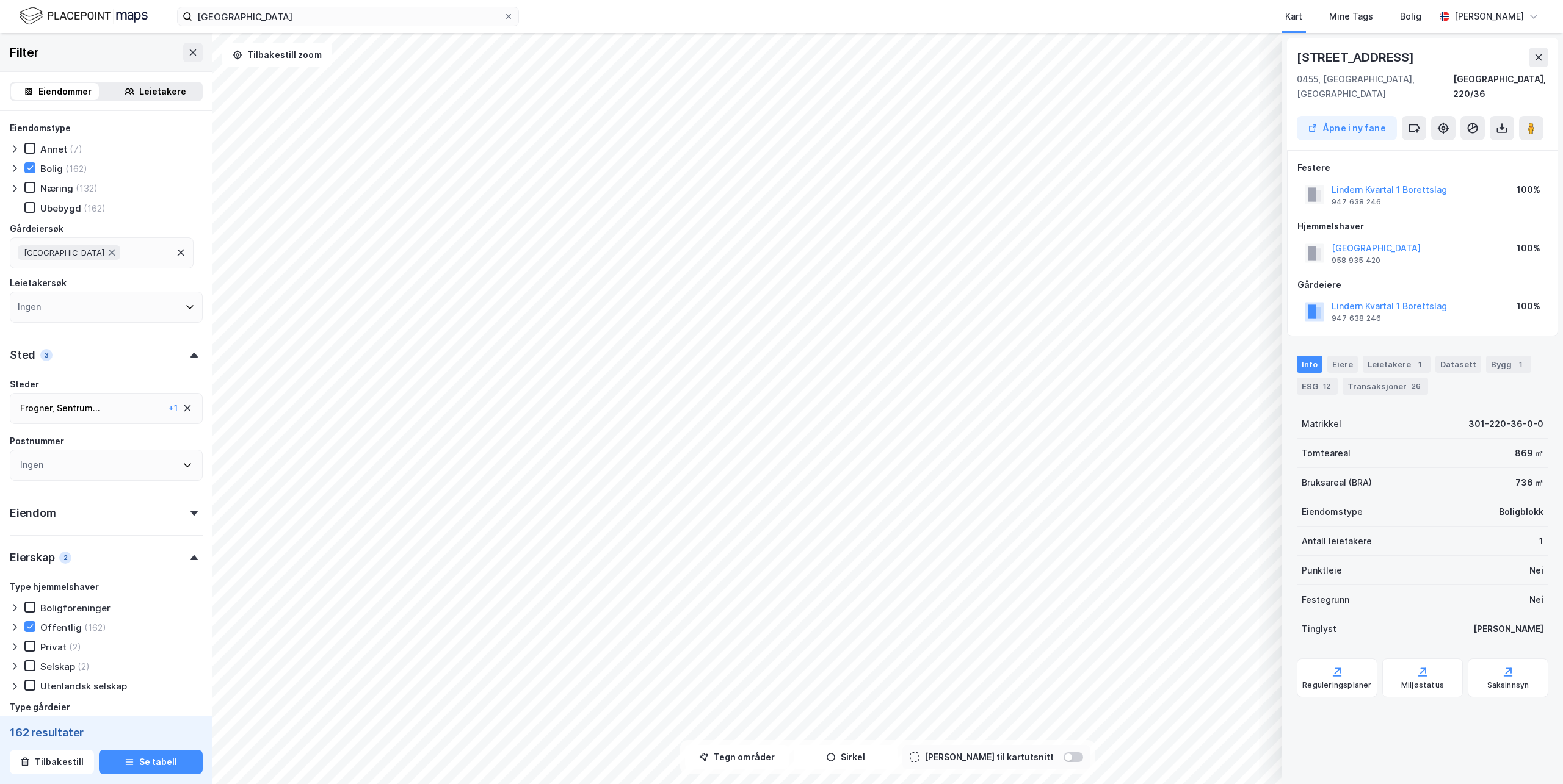
click at [143, 93] on div "Leietakere" at bounding box center [162, 91] width 47 height 15
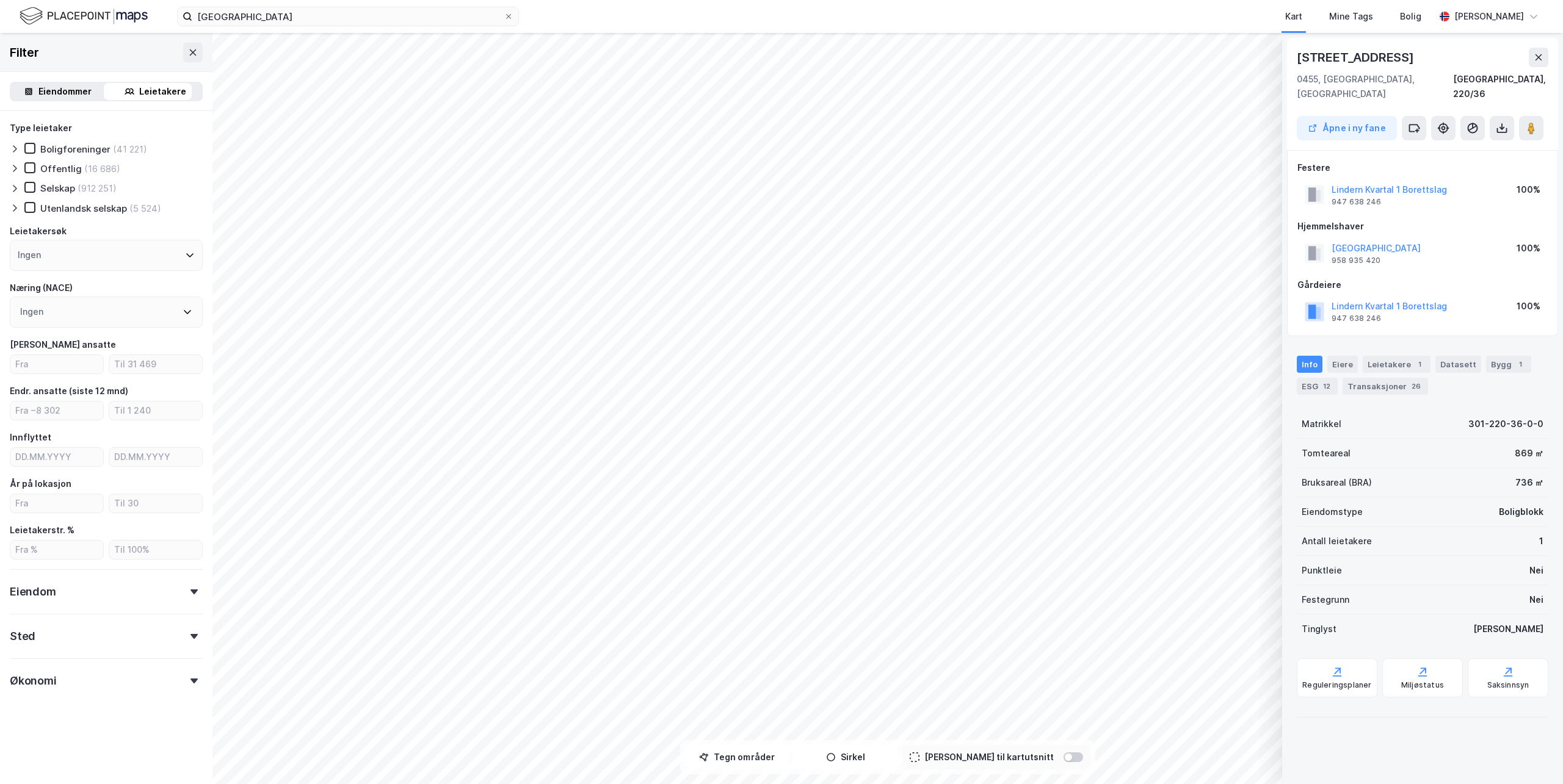
click at [62, 86] on div "Eiendommer" at bounding box center [65, 91] width 53 height 15
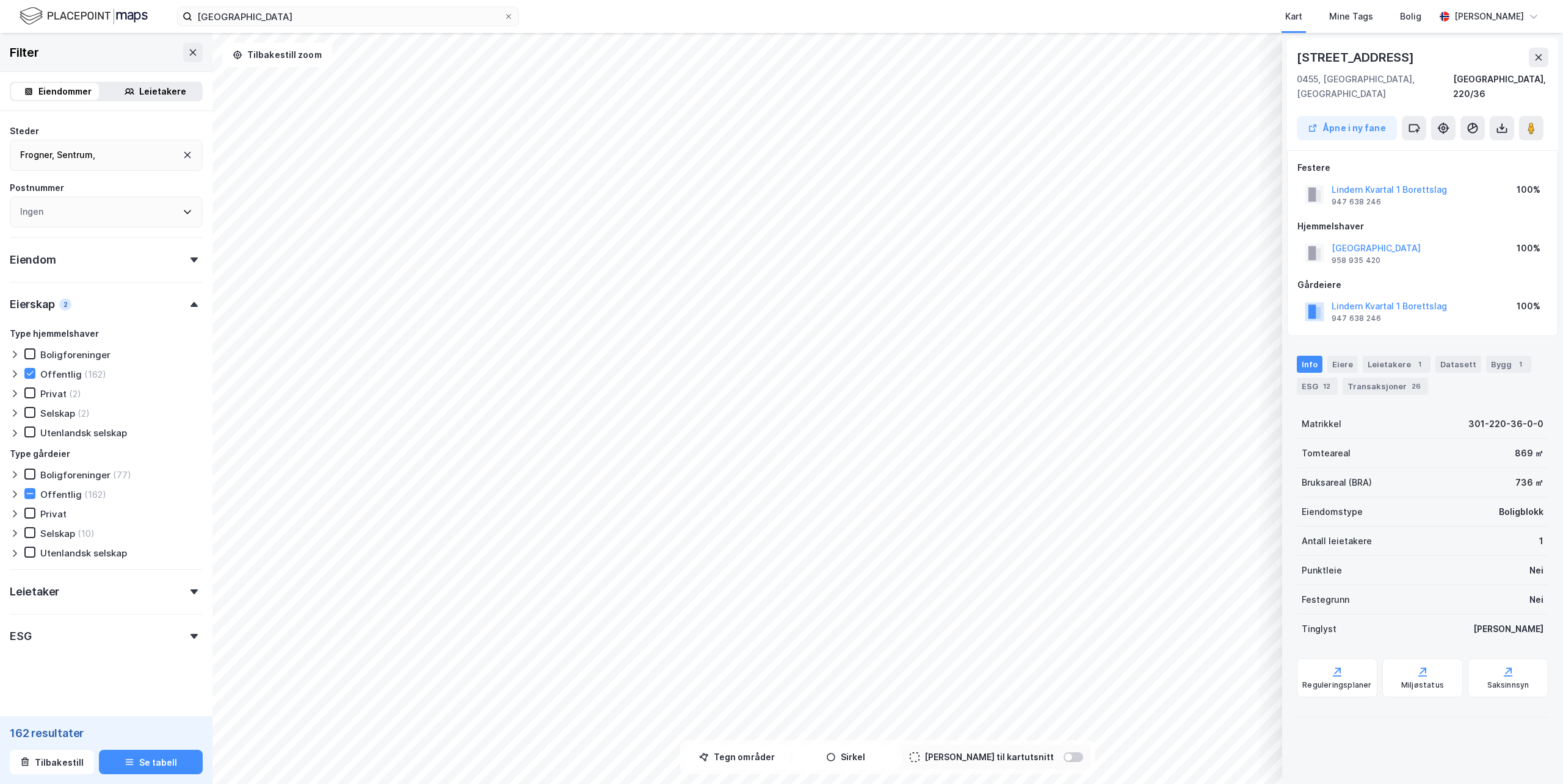
scroll to position [258, 0]
click at [52, 579] on div "Leietaker" at bounding box center [106, 583] width 193 height 35
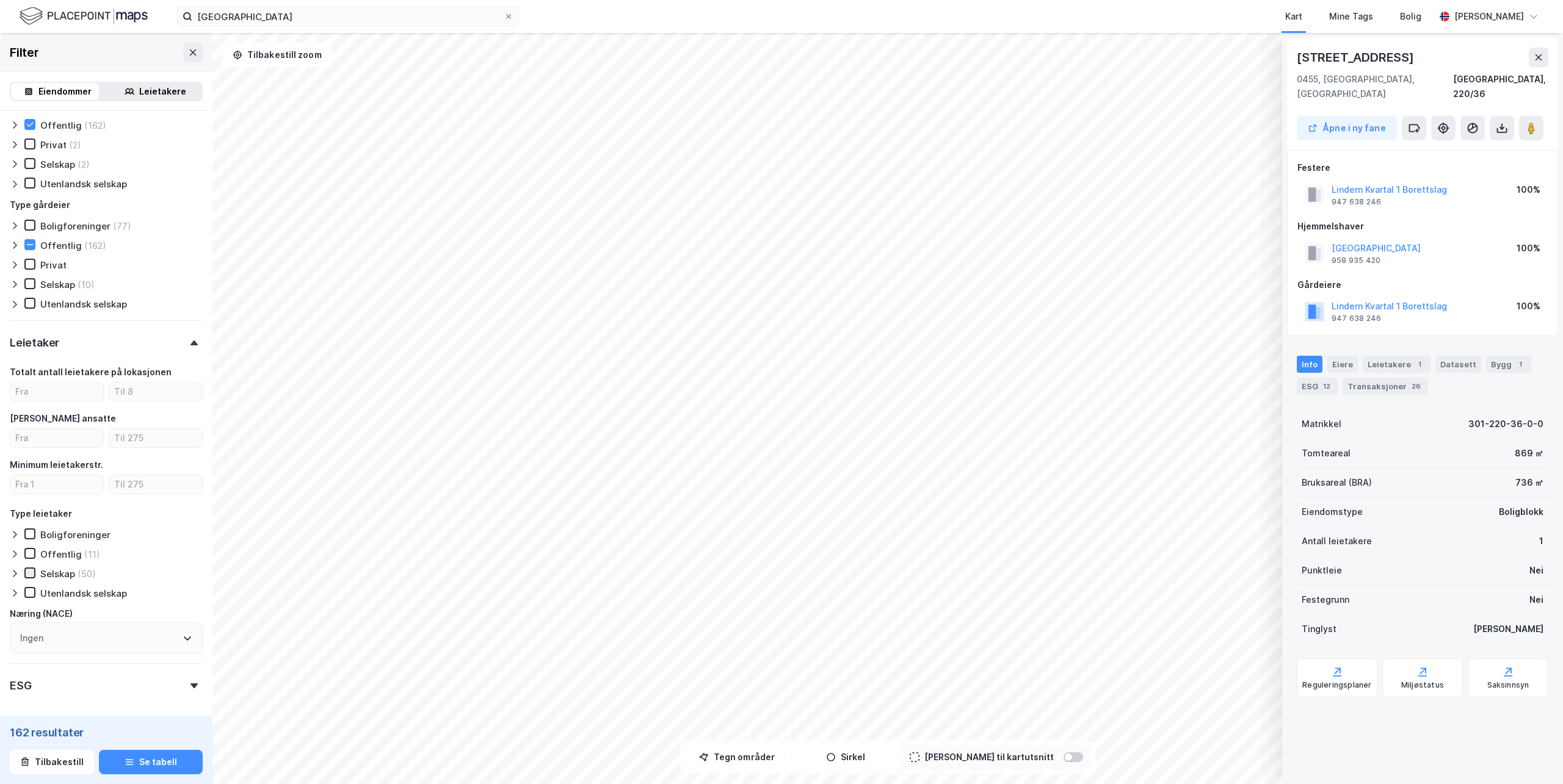
scroll to position [558, 0]
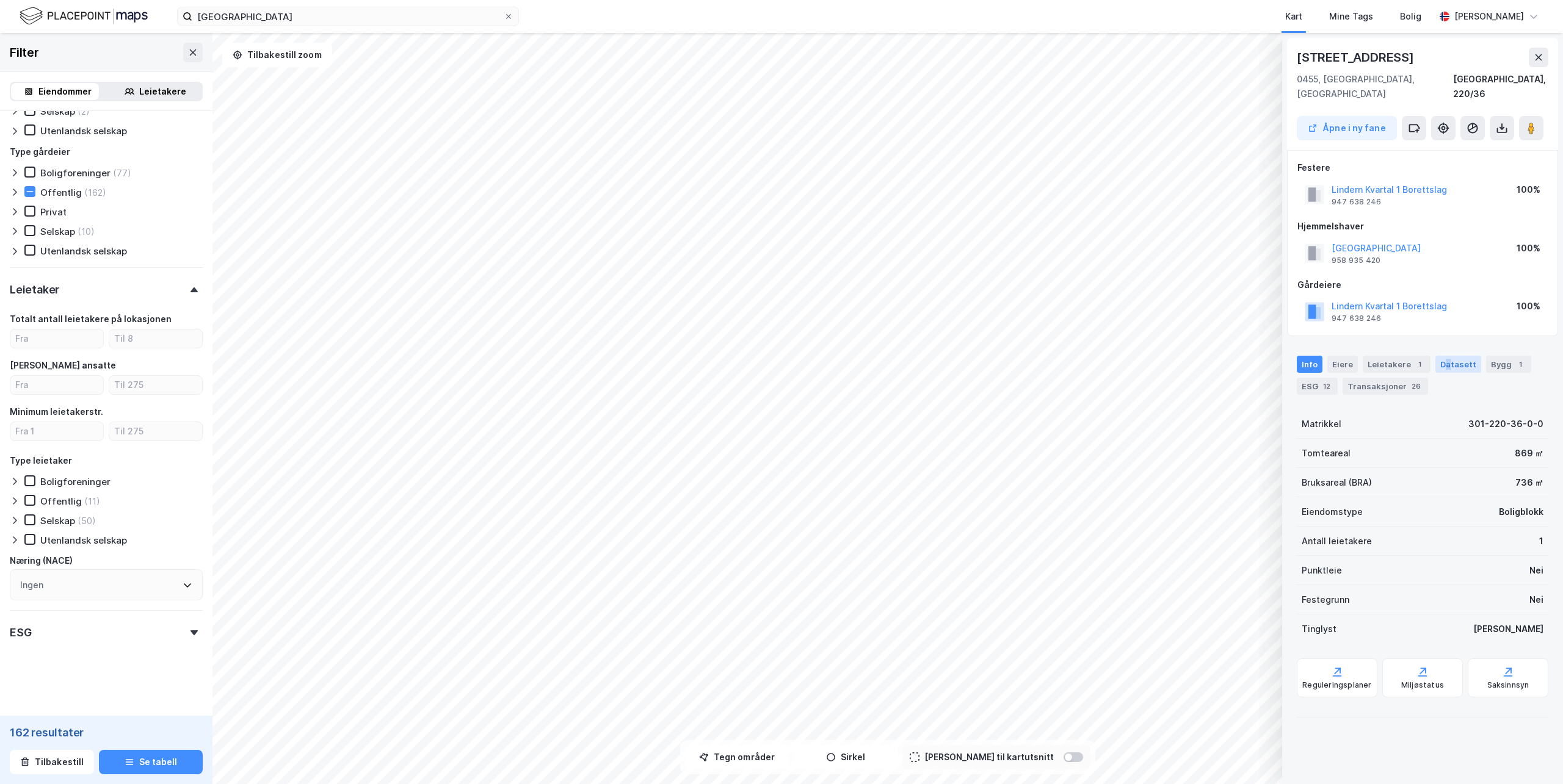
click at [1441, 356] on div "Datasett" at bounding box center [1458, 365] width 46 height 17
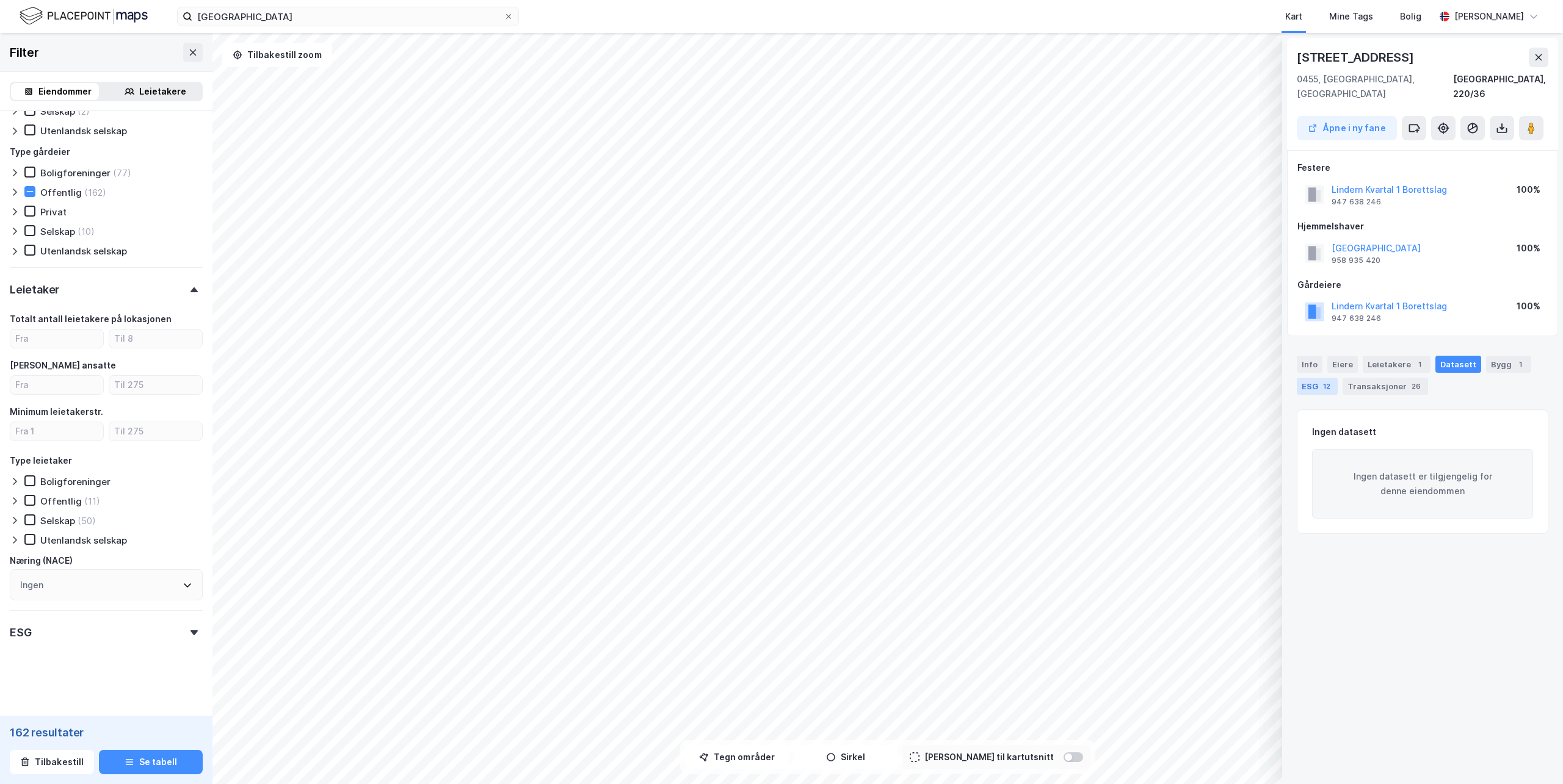
drag, startPoint x: 1441, startPoint y: 343, endPoint x: 1331, endPoint y: 366, distance: 112.4
click at [1334, 378] on div "ESG 12" at bounding box center [1317, 387] width 41 height 17
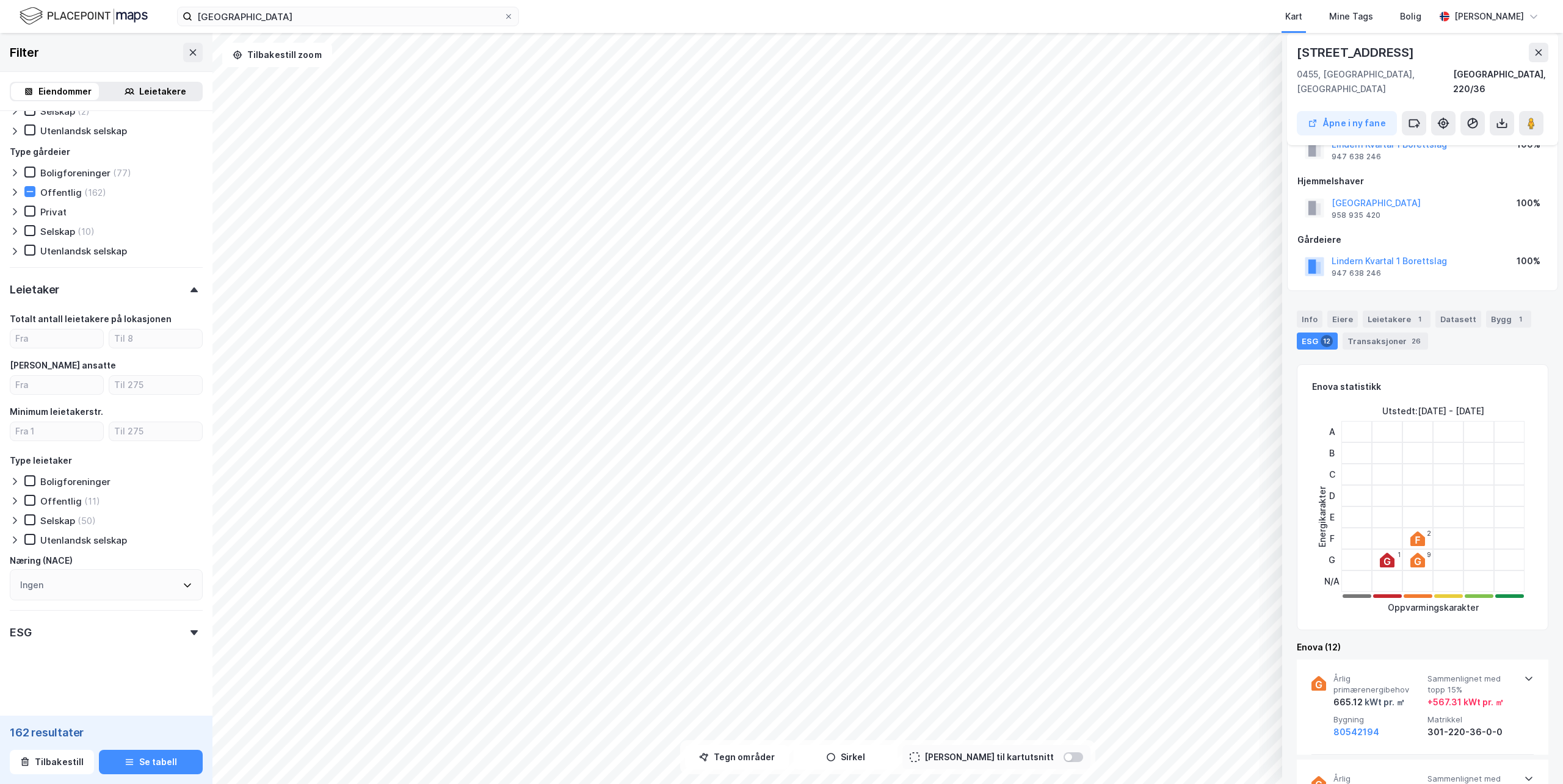
scroll to position [61, 0]
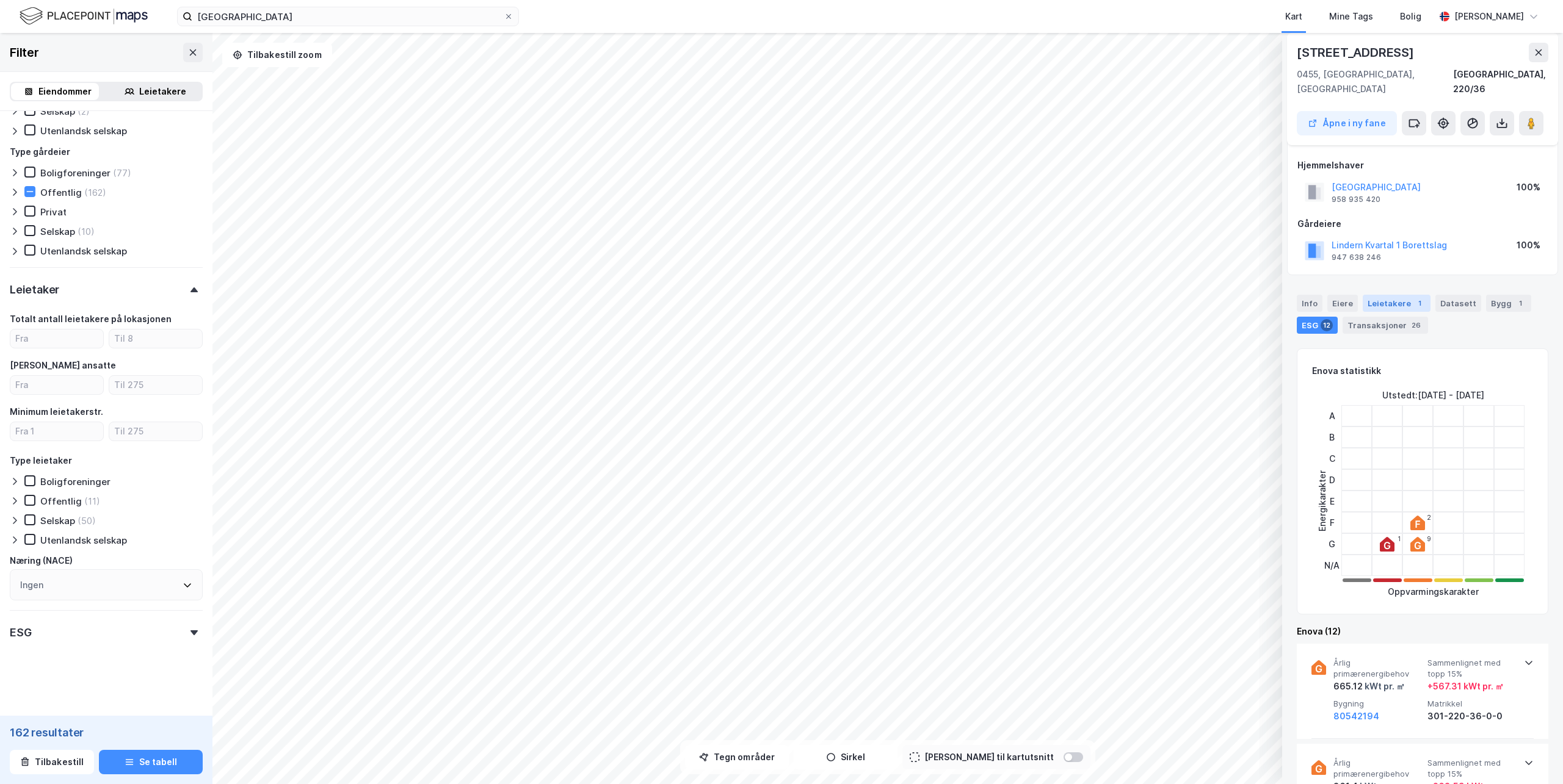
click at [1370, 295] on div "Leietakere 1" at bounding box center [1396, 303] width 68 height 17
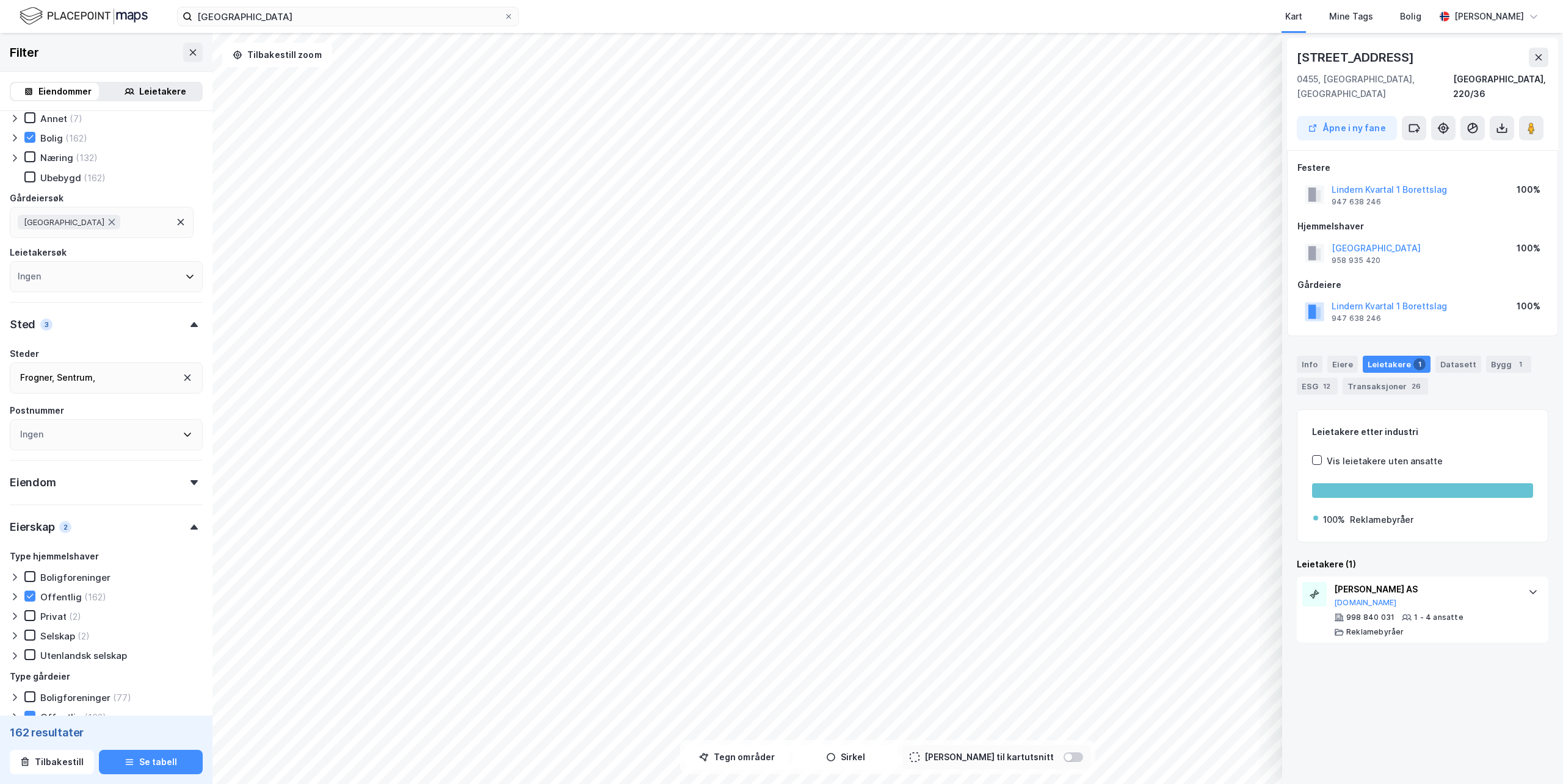
scroll to position [0, 0]
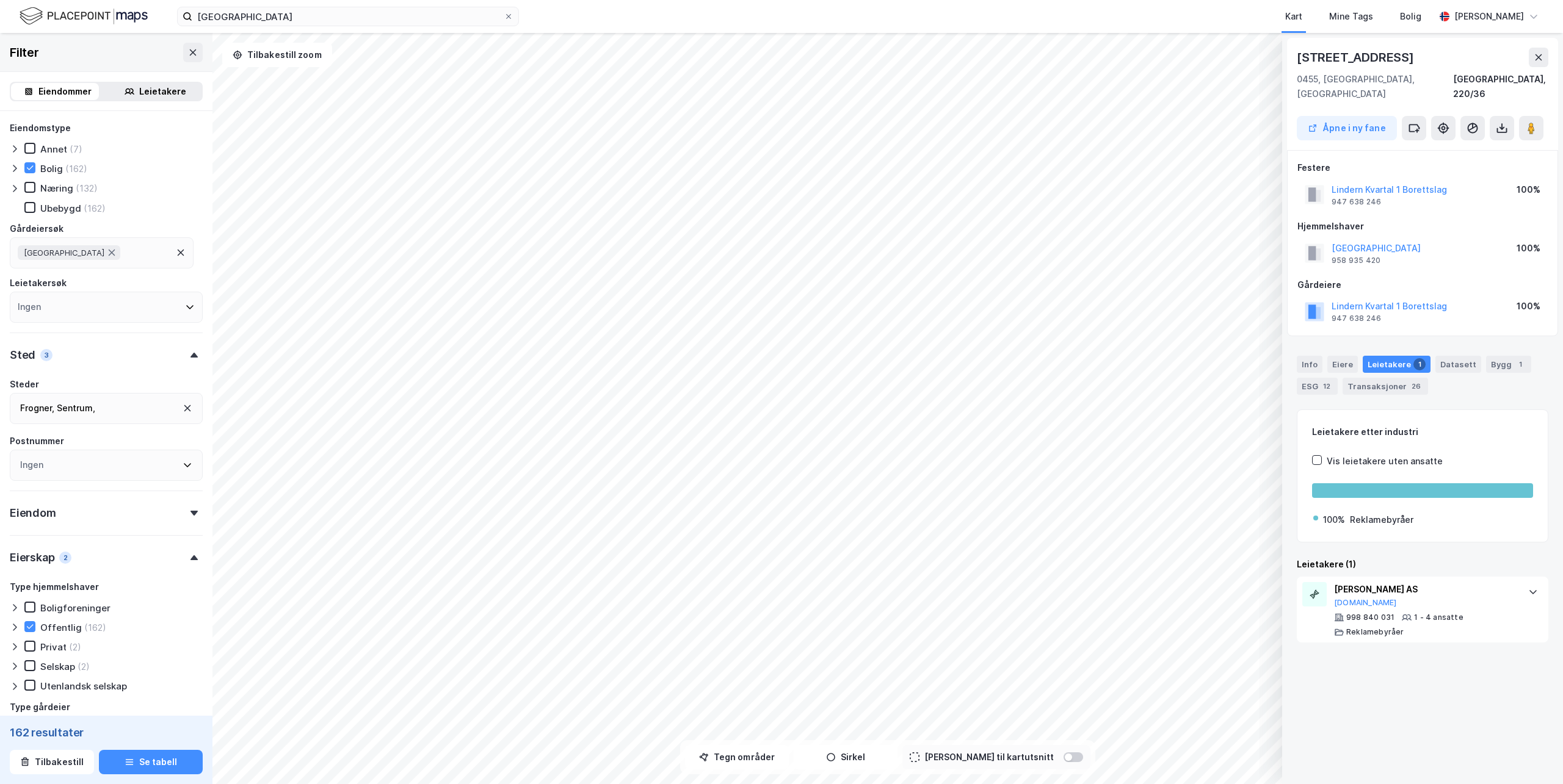
click at [73, 412] on div "Sentrum ," at bounding box center [76, 408] width 38 height 15
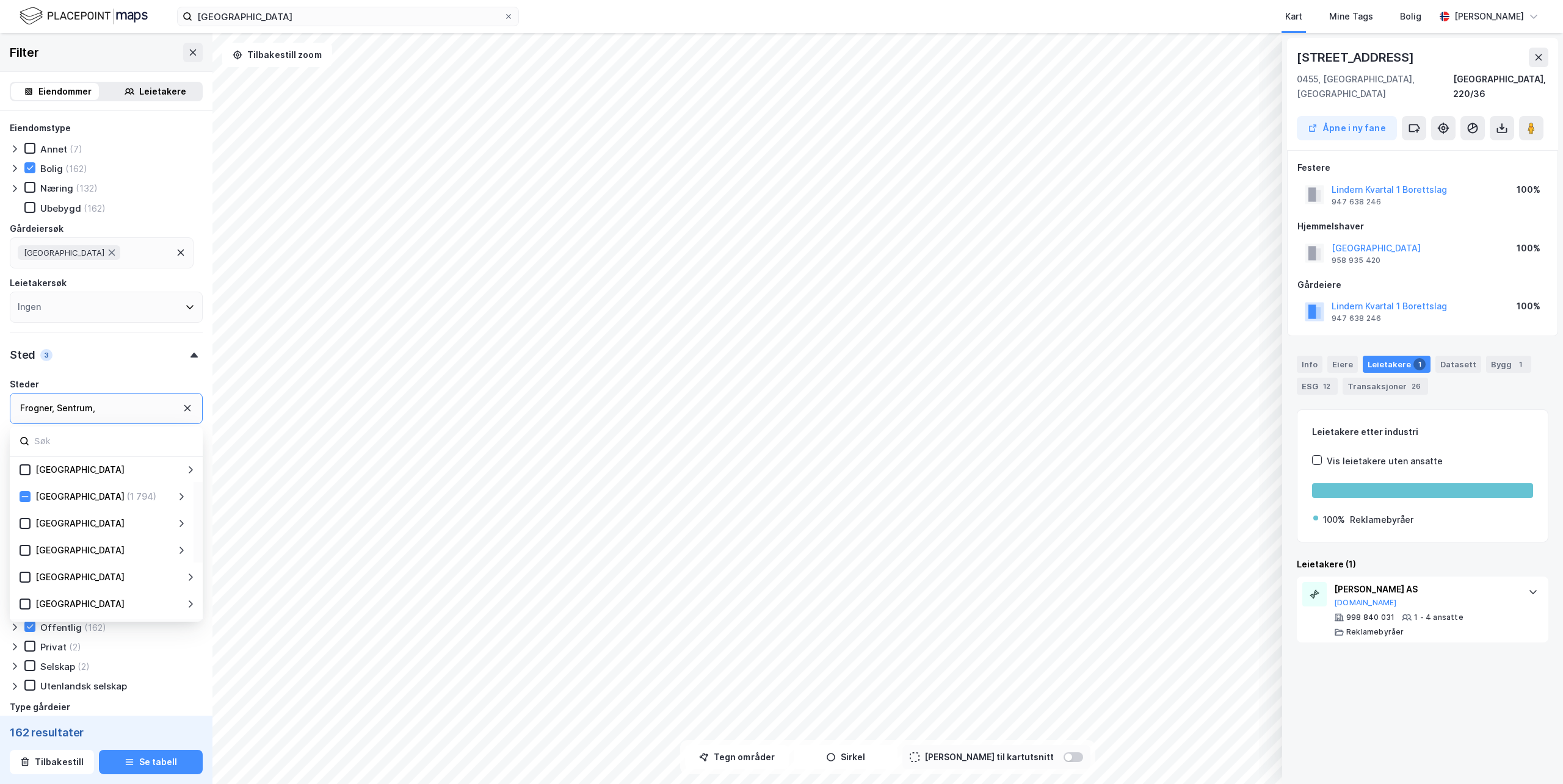
scroll to position [58, 0]
click at [127, 599] on div "(1 794)" at bounding box center [141, 602] width 29 height 15
click at [182, 604] on icon at bounding box center [182, 602] width 10 height 10
click at [180, 566] on icon at bounding box center [182, 568] width 10 height 10
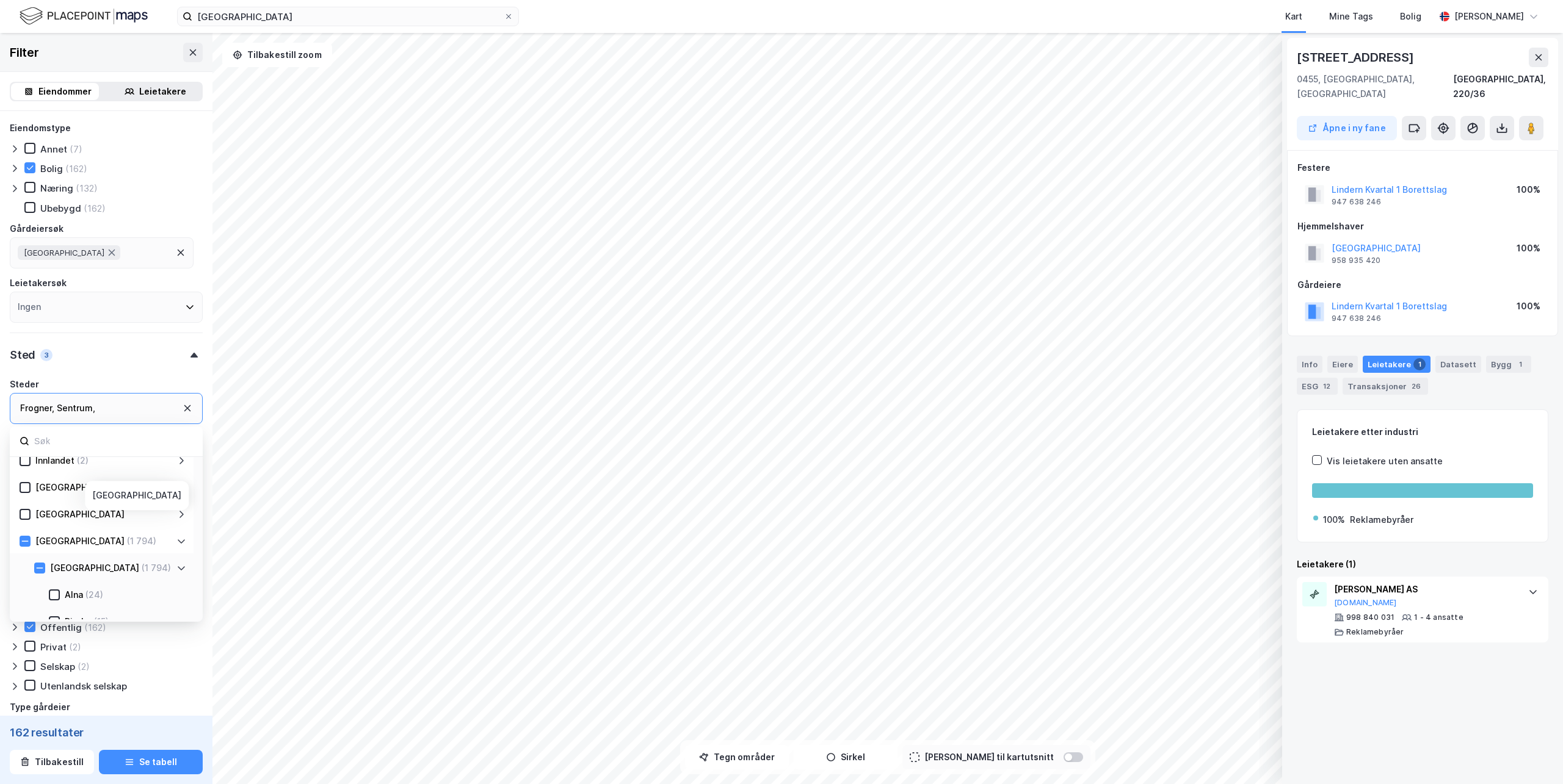
scroll to position [241, 0]
click at [53, 553] on icon at bounding box center [54, 553] width 9 height 9
click at [55, 530] on icon at bounding box center [54, 527] width 9 height 9
click at [58, 489] on icon at bounding box center [54, 485] width 9 height 9
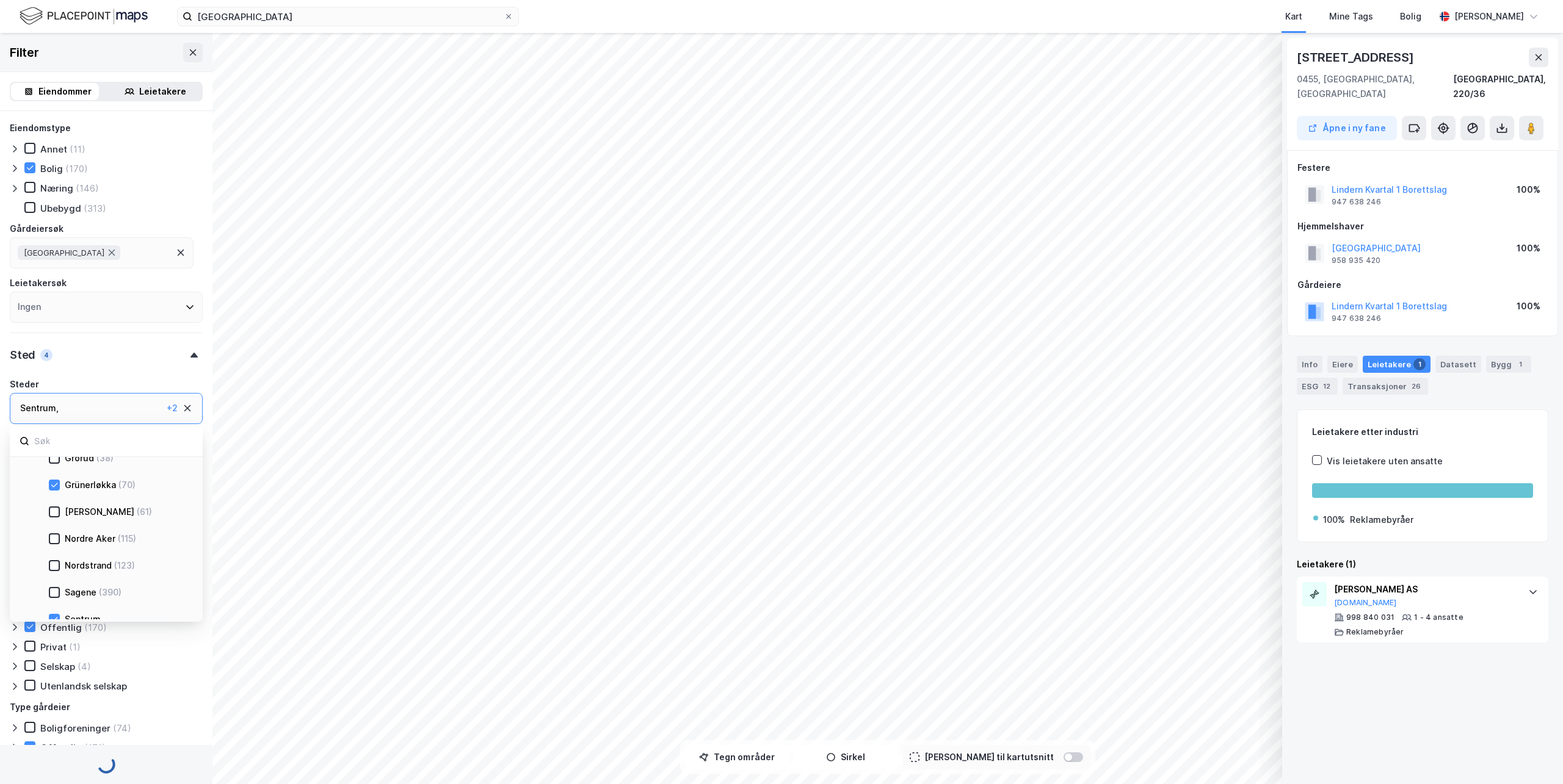
scroll to position [485, 0]
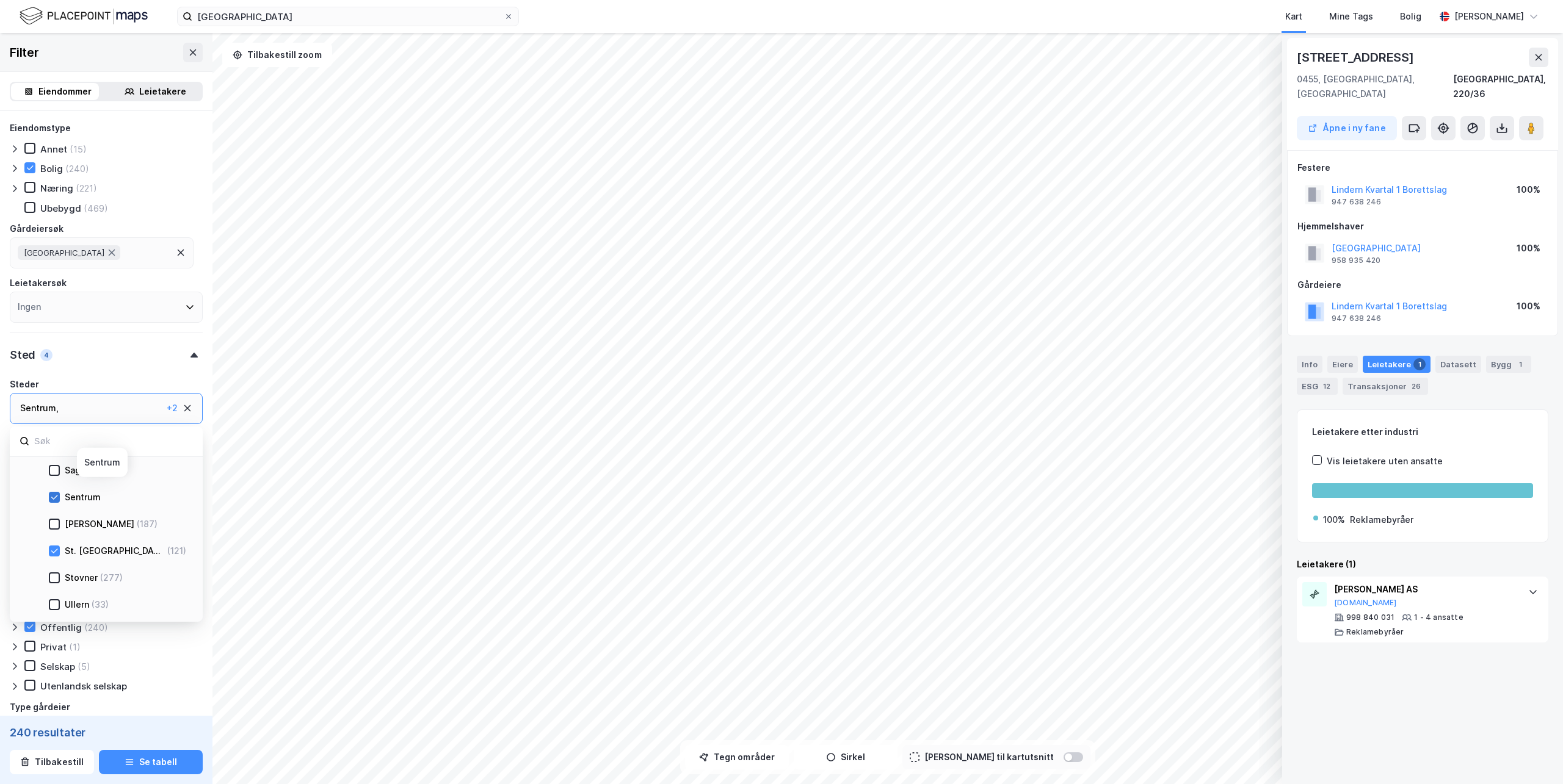
click at [58, 497] on div at bounding box center [54, 497] width 11 height 11
click at [56, 553] on icon at bounding box center [54, 551] width 9 height 9
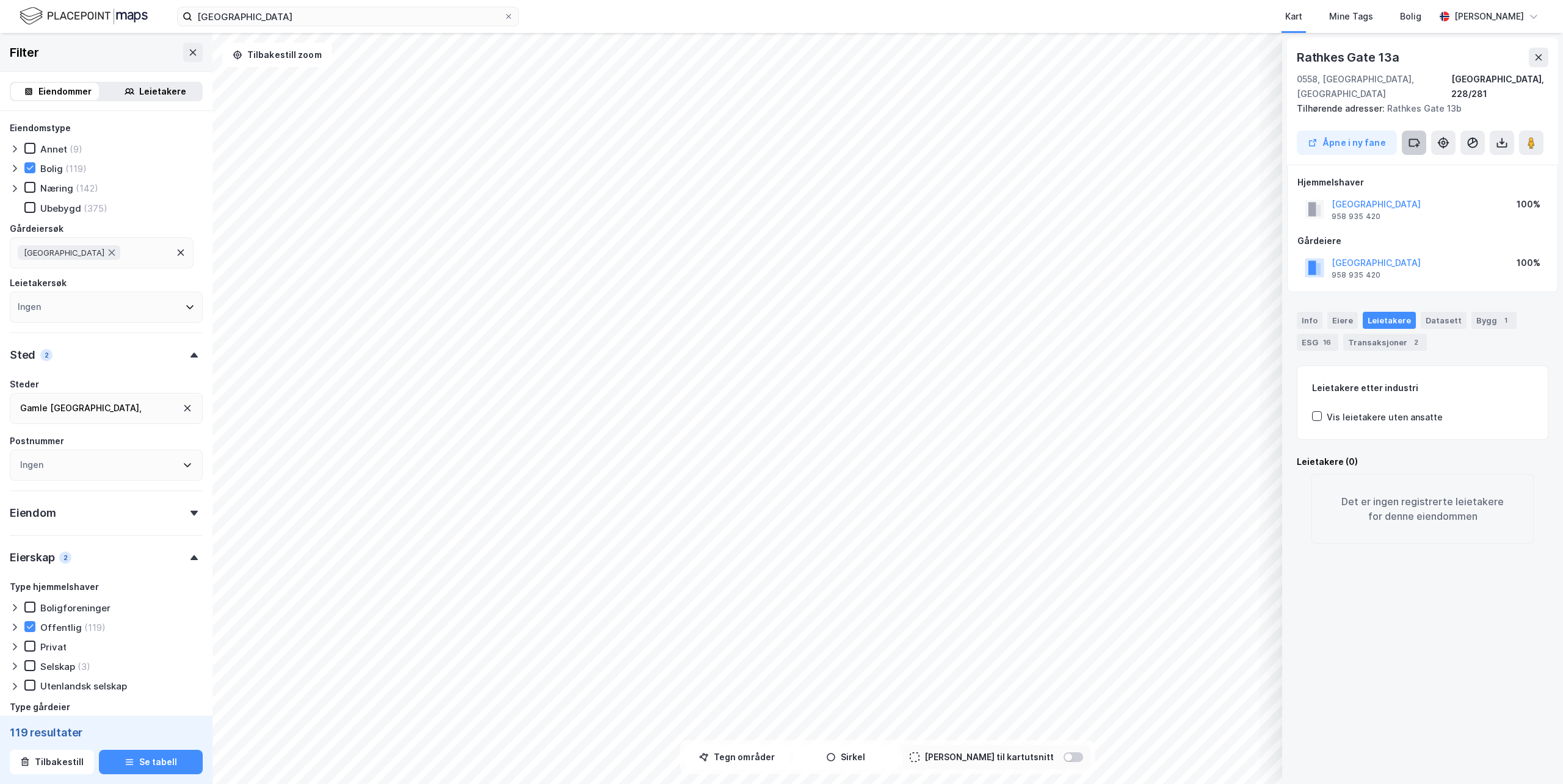
click at [1411, 137] on icon at bounding box center [1414, 142] width 12 height 12
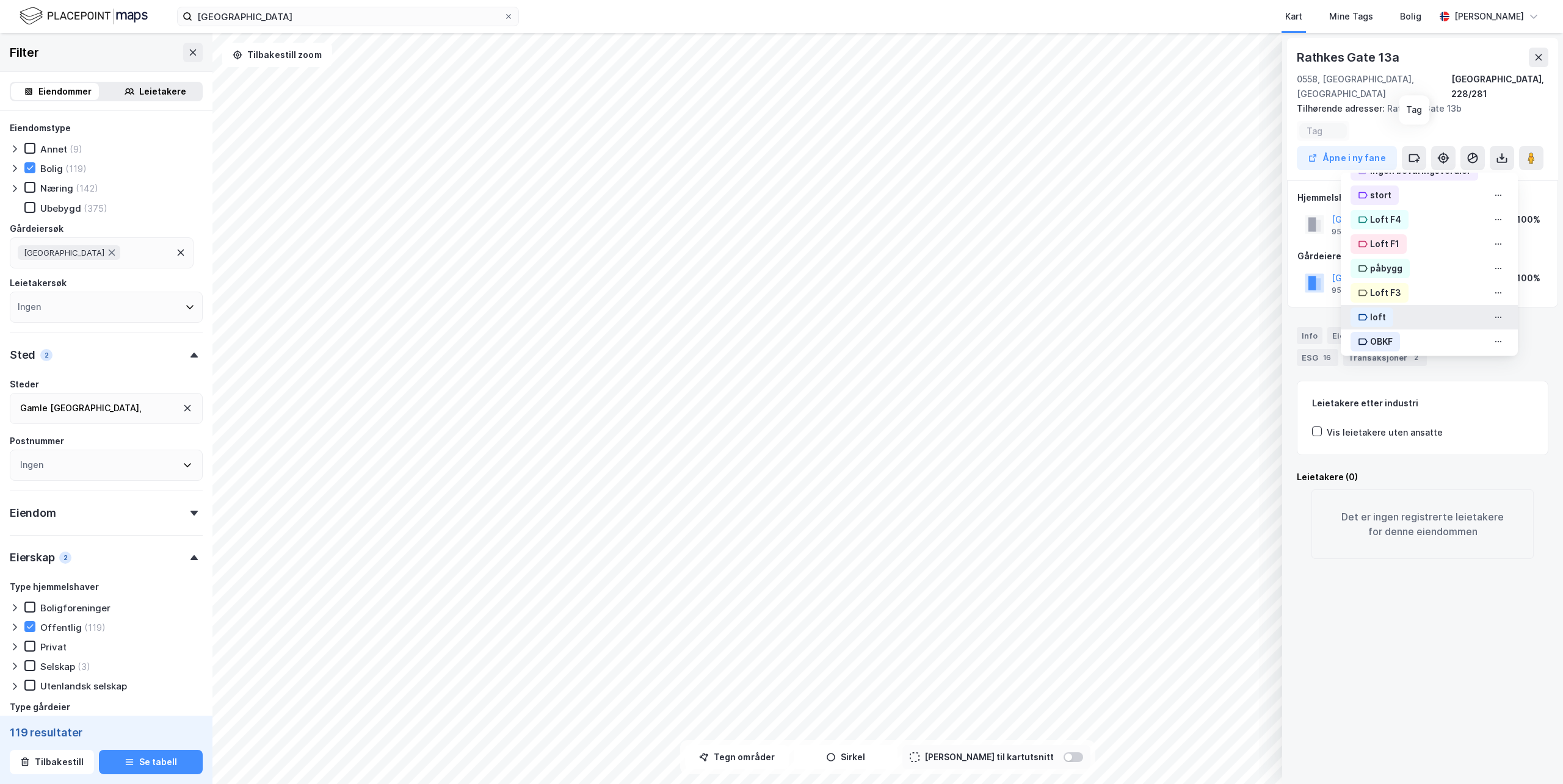
scroll to position [456, 0]
click at [1371, 329] on div "OBKF" at bounding box center [1382, 336] width 23 height 15
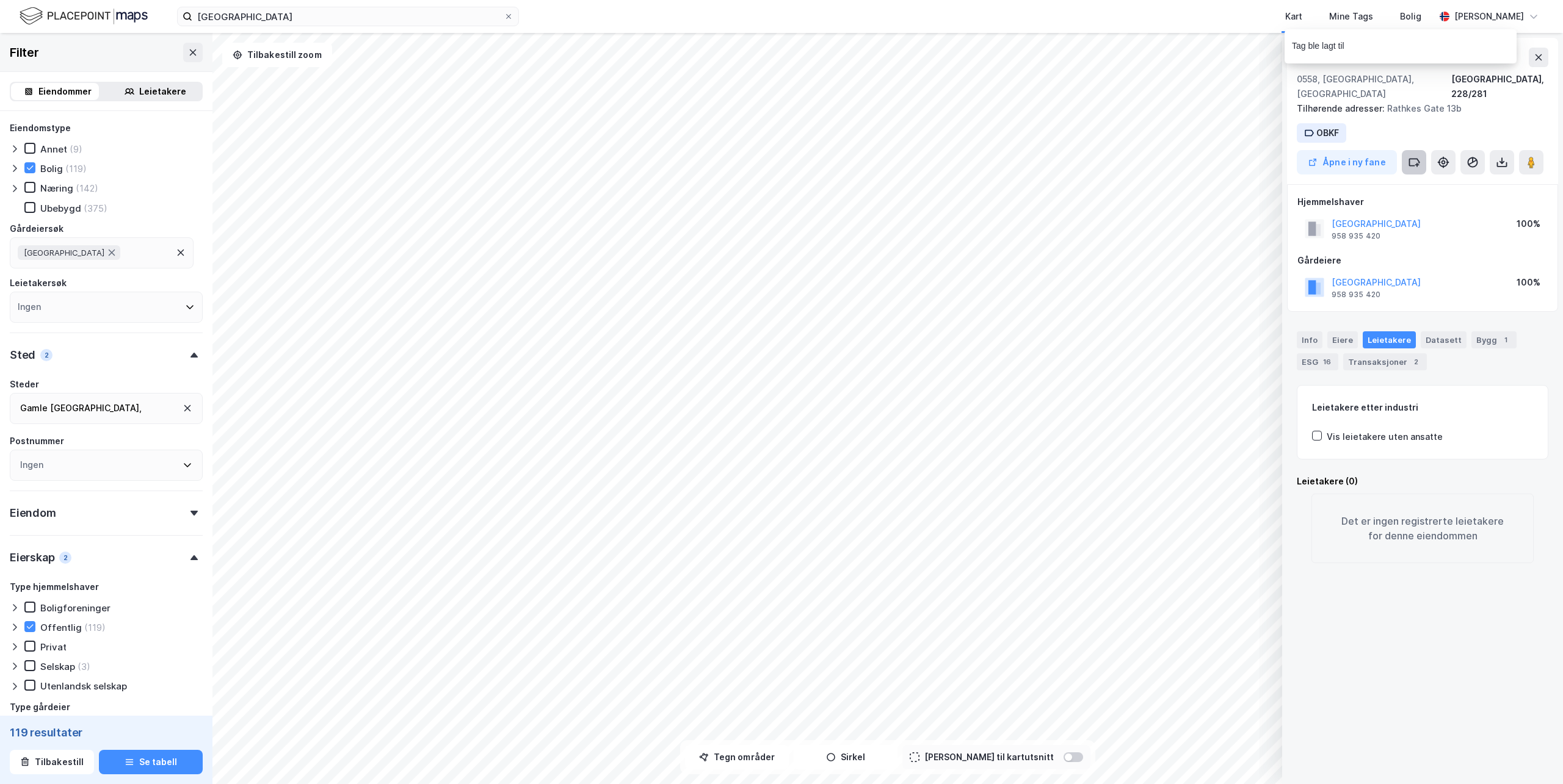
click at [1408, 150] on button at bounding box center [1414, 162] width 24 height 24
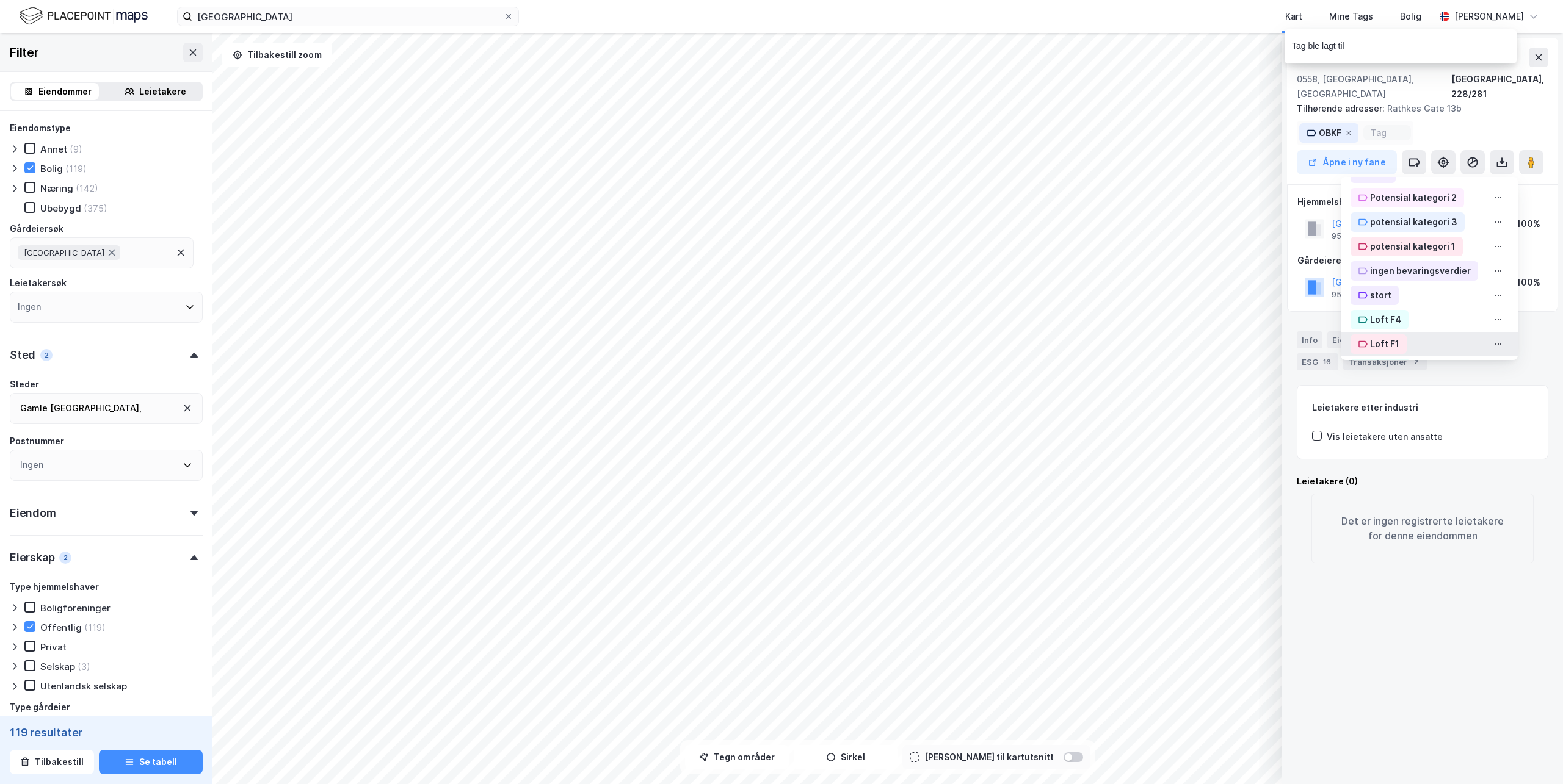
scroll to position [471, 0]
click at [1371, 334] on div "loft" at bounding box center [1378, 341] width 16 height 15
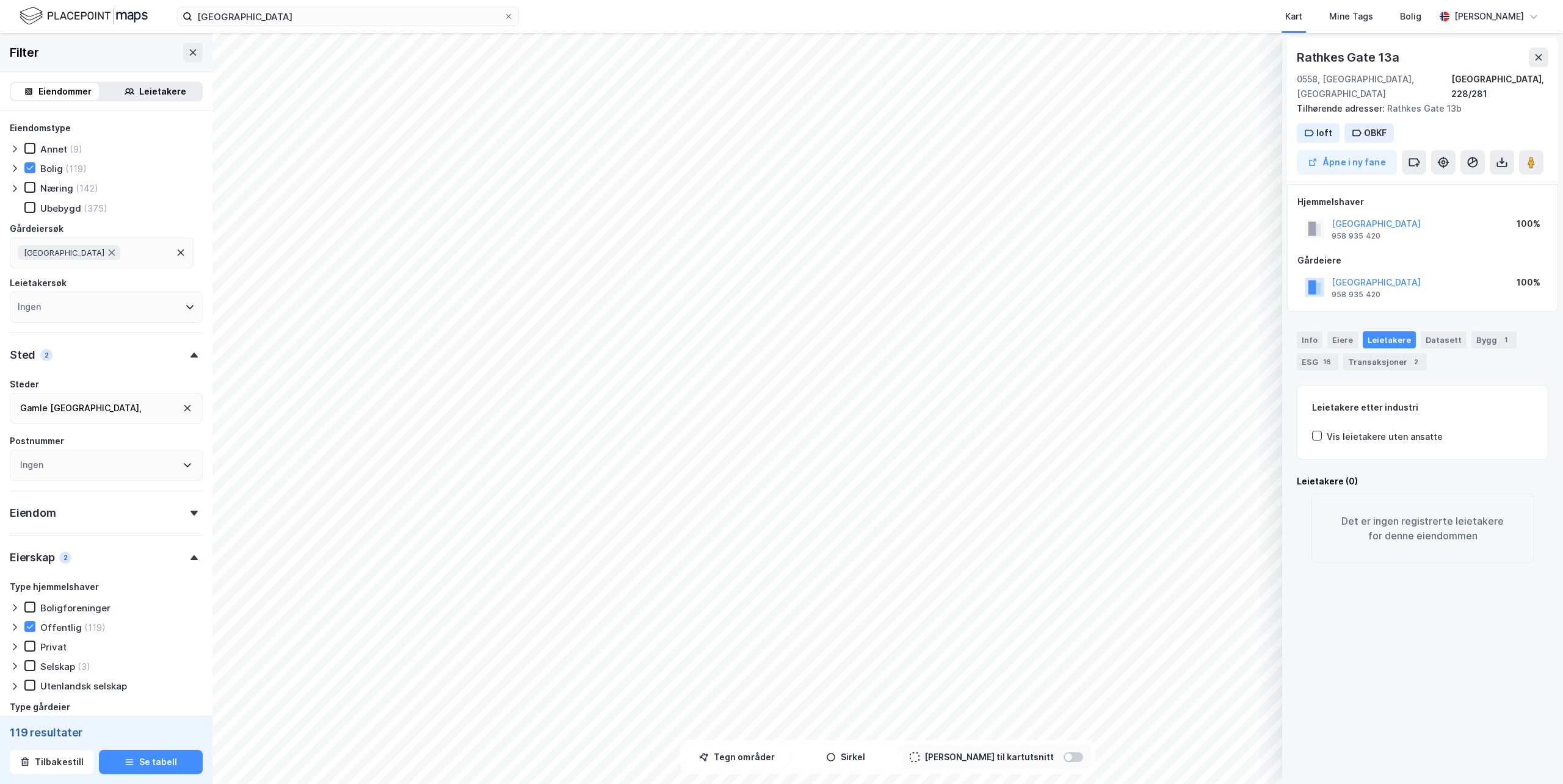
click at [167, 454] on div "© Mapbox © OpenStreetMap Improve this map © Maxar [STREET_ADDRESS], 228/281 Til…" at bounding box center [782, 408] width 1563 height 751
click at [186, 454] on div "Ingen" at bounding box center [106, 466] width 193 height 31
click at [1312, 407] on div "© Mapbox © OpenStreetMap Improve this map © Maxar [STREET_ADDRESS], 228/281 Til…" at bounding box center [782, 408] width 1563 height 751
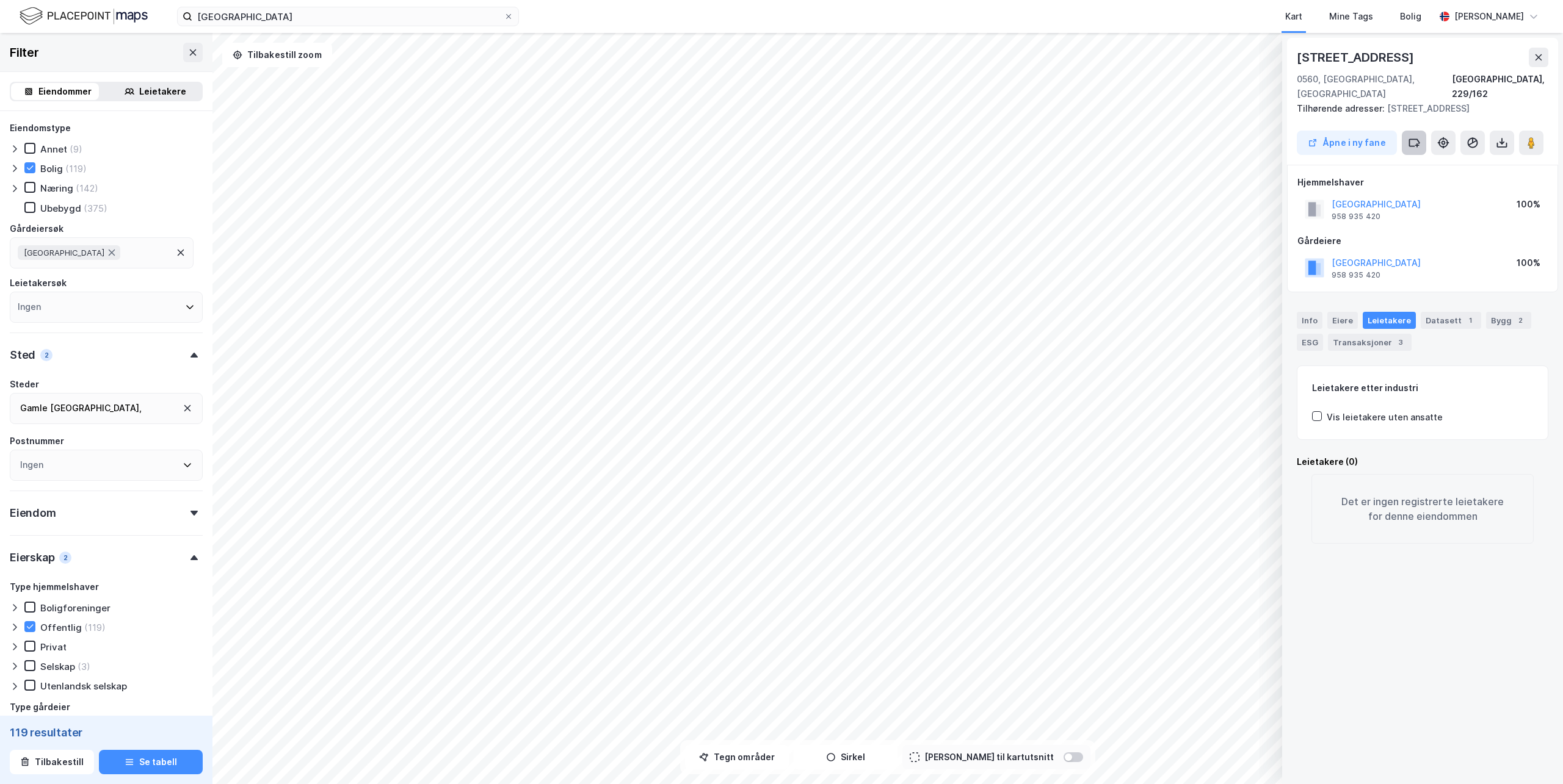
click at [1407, 130] on button at bounding box center [1414, 142] width 24 height 24
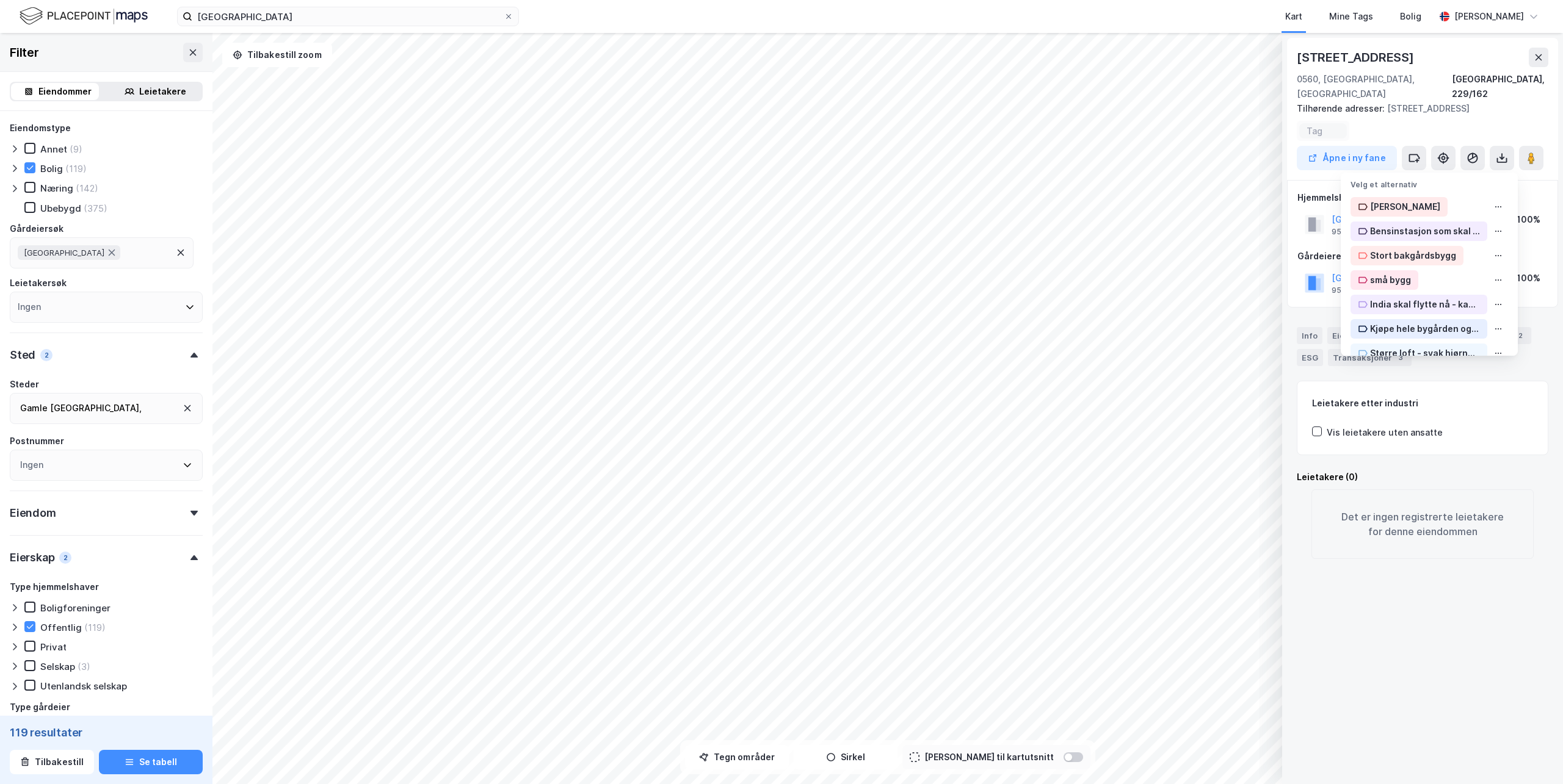
scroll to position [456, 0]
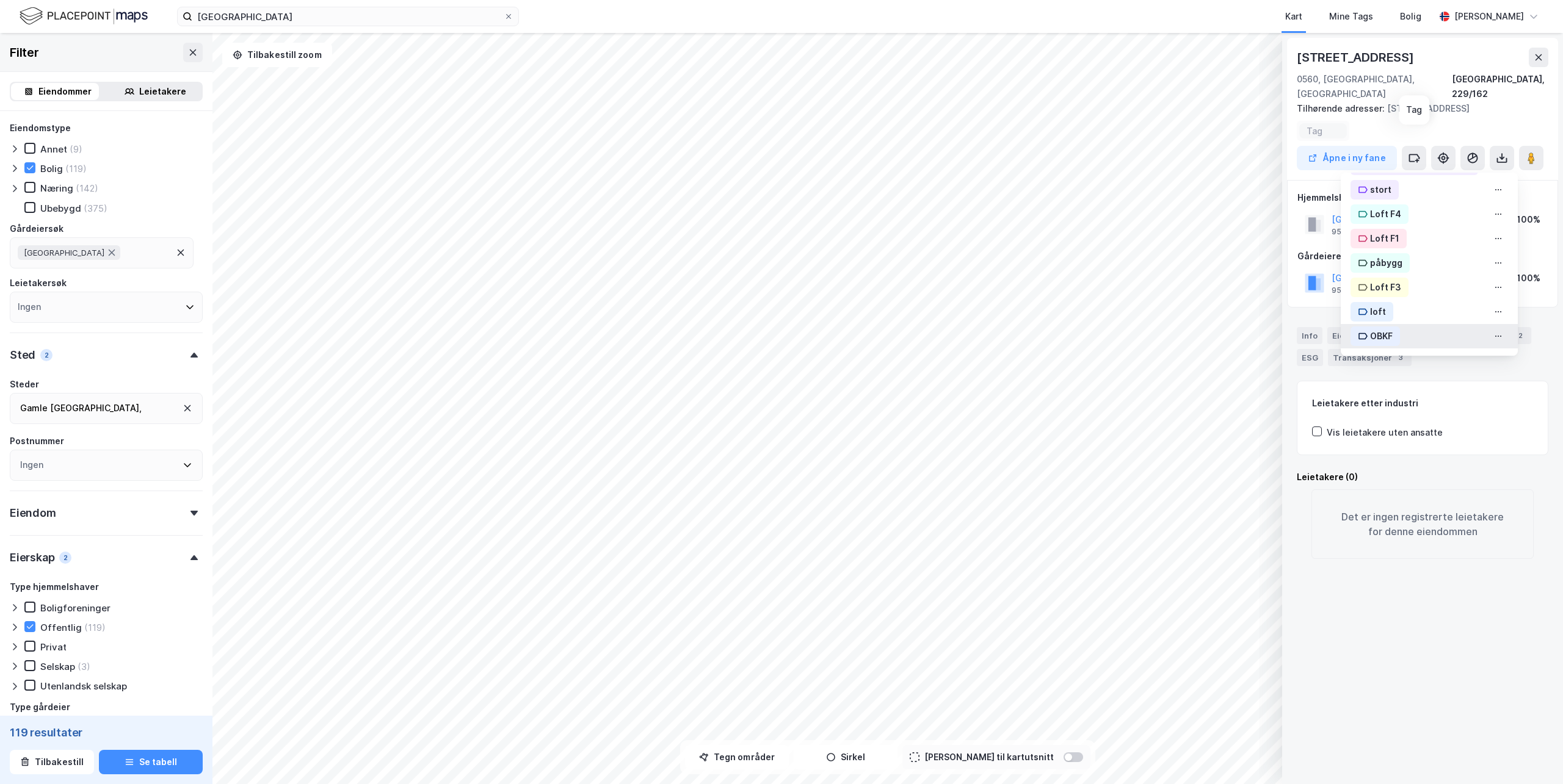
click at [1371, 329] on div "OBKF" at bounding box center [1382, 336] width 23 height 15
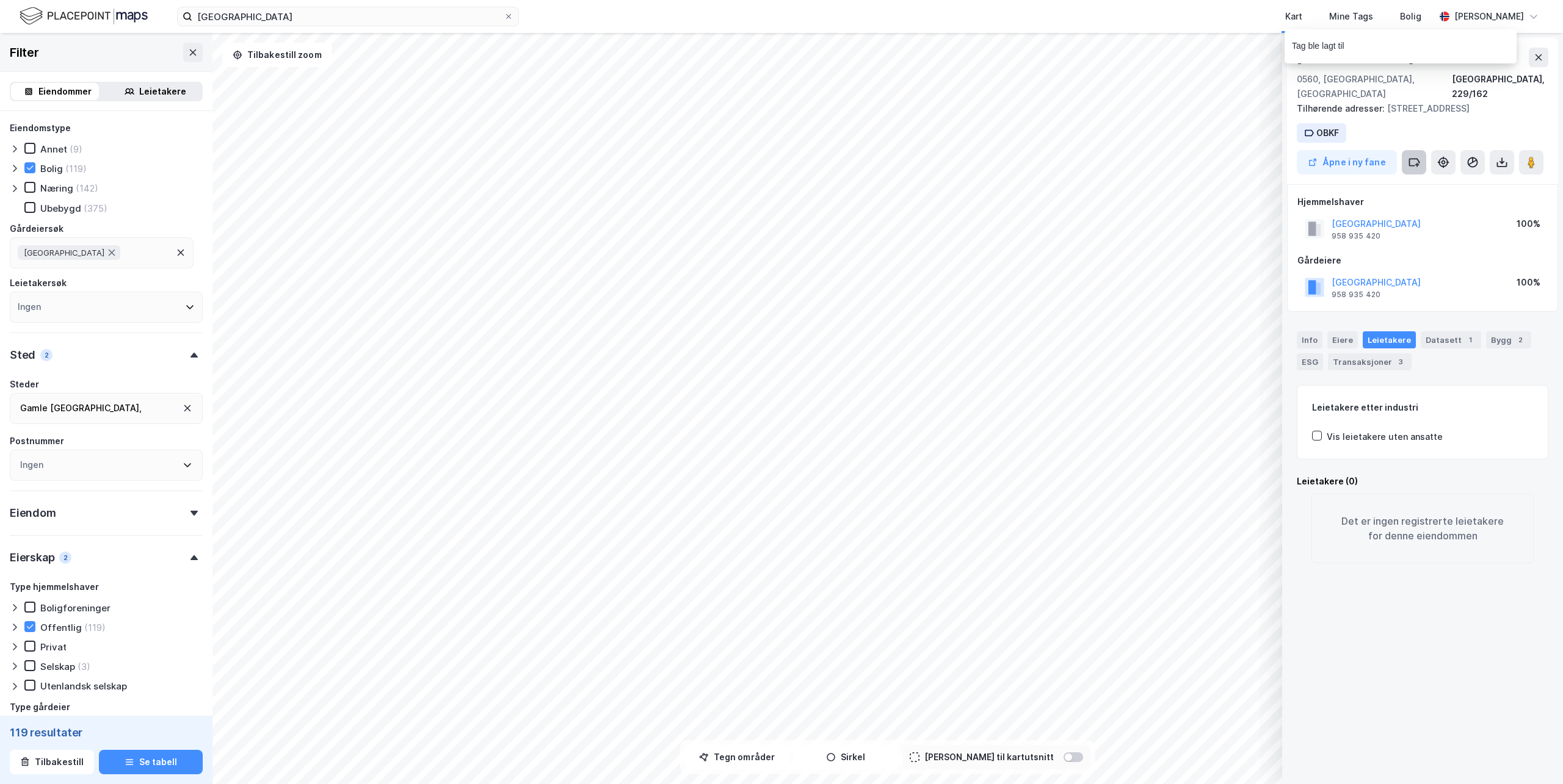
click at [1408, 156] on icon at bounding box center [1414, 162] width 12 height 12
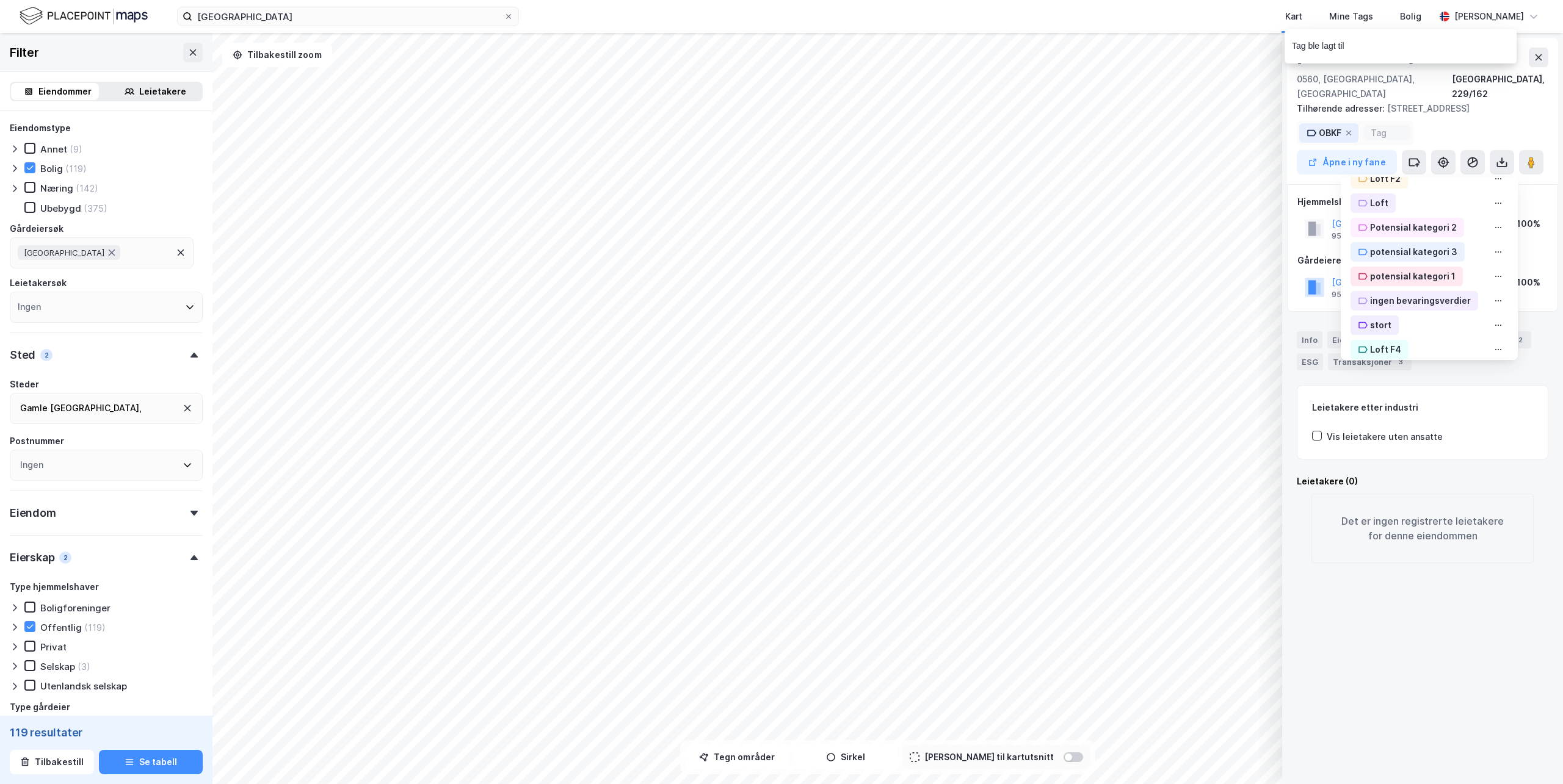
scroll to position [471, 0]
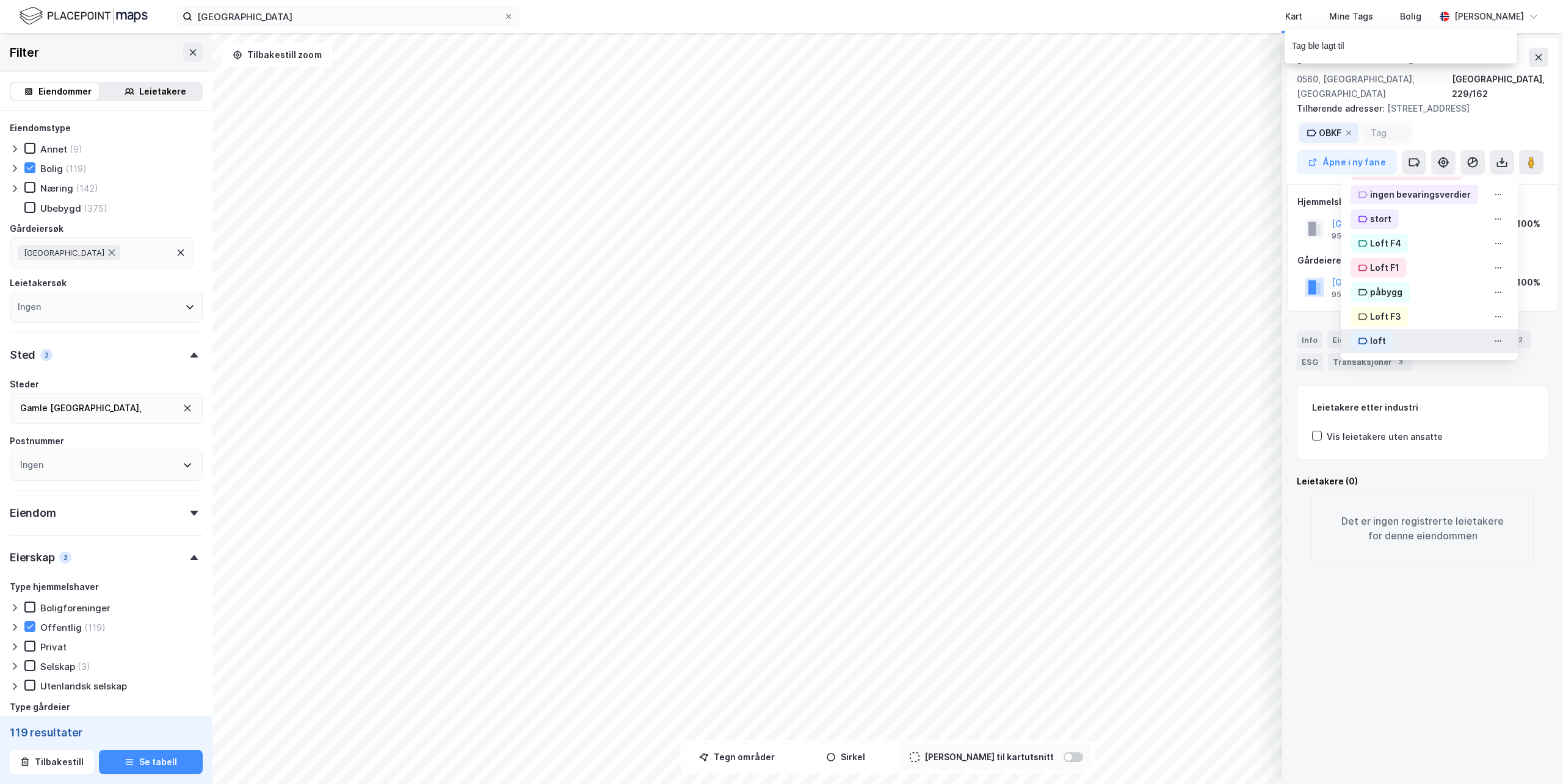
click at [1359, 331] on div "loft" at bounding box center [1372, 340] width 43 height 19
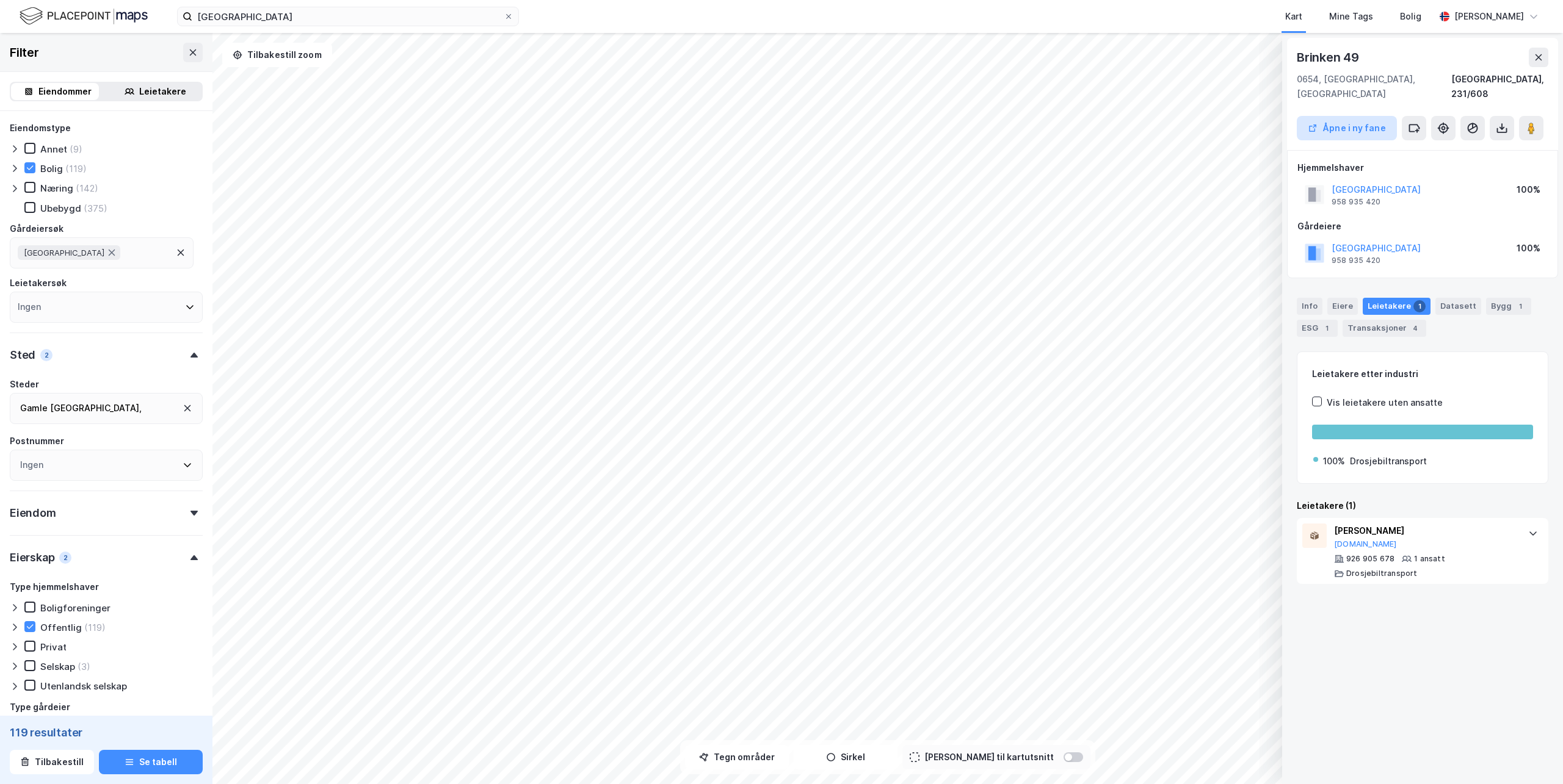
click at [1364, 117] on button "Åpne i ny fane" at bounding box center [1347, 128] width 100 height 24
click at [1413, 122] on icon at bounding box center [1414, 127] width 12 height 12
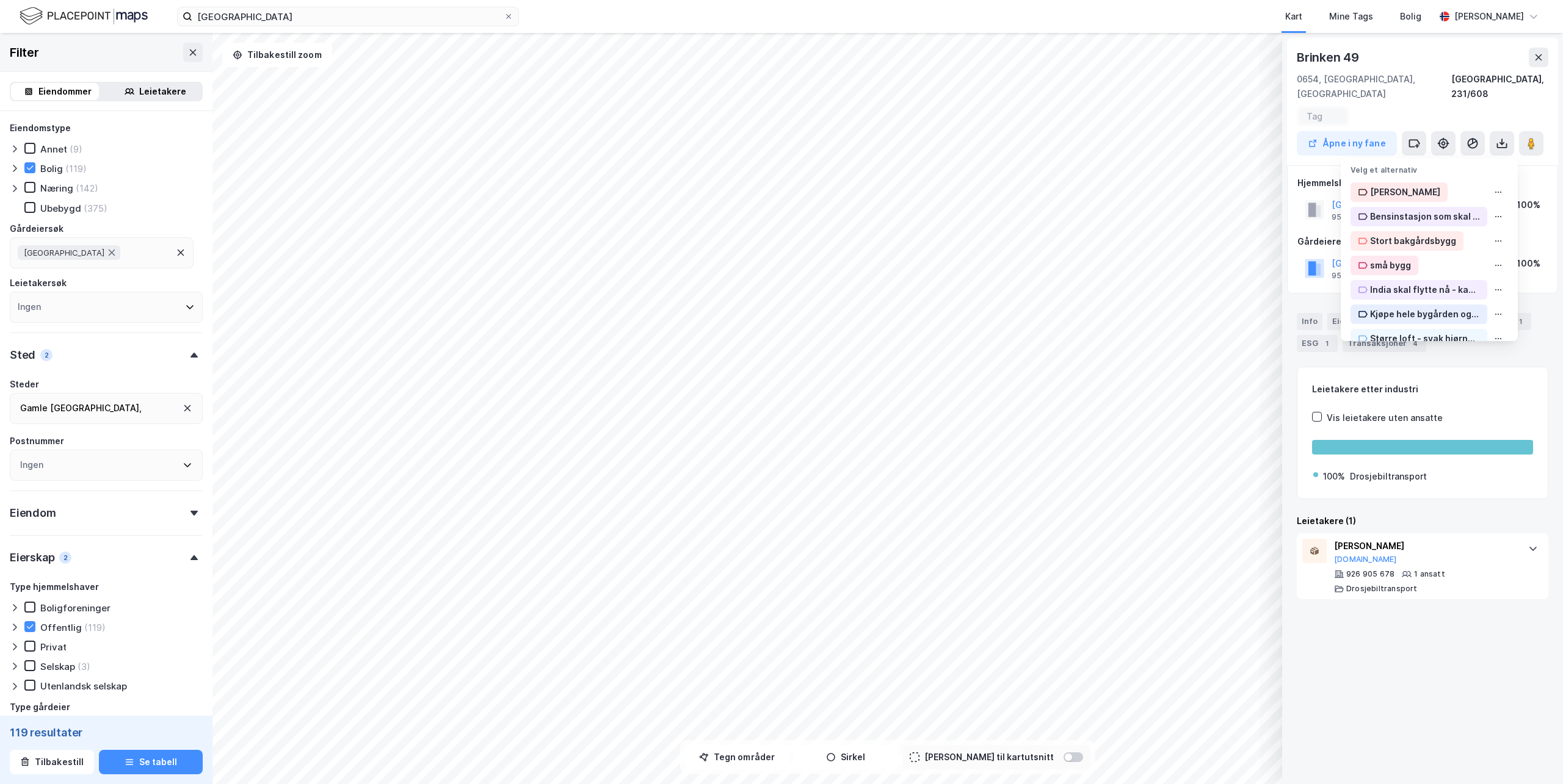
scroll to position [456, 0]
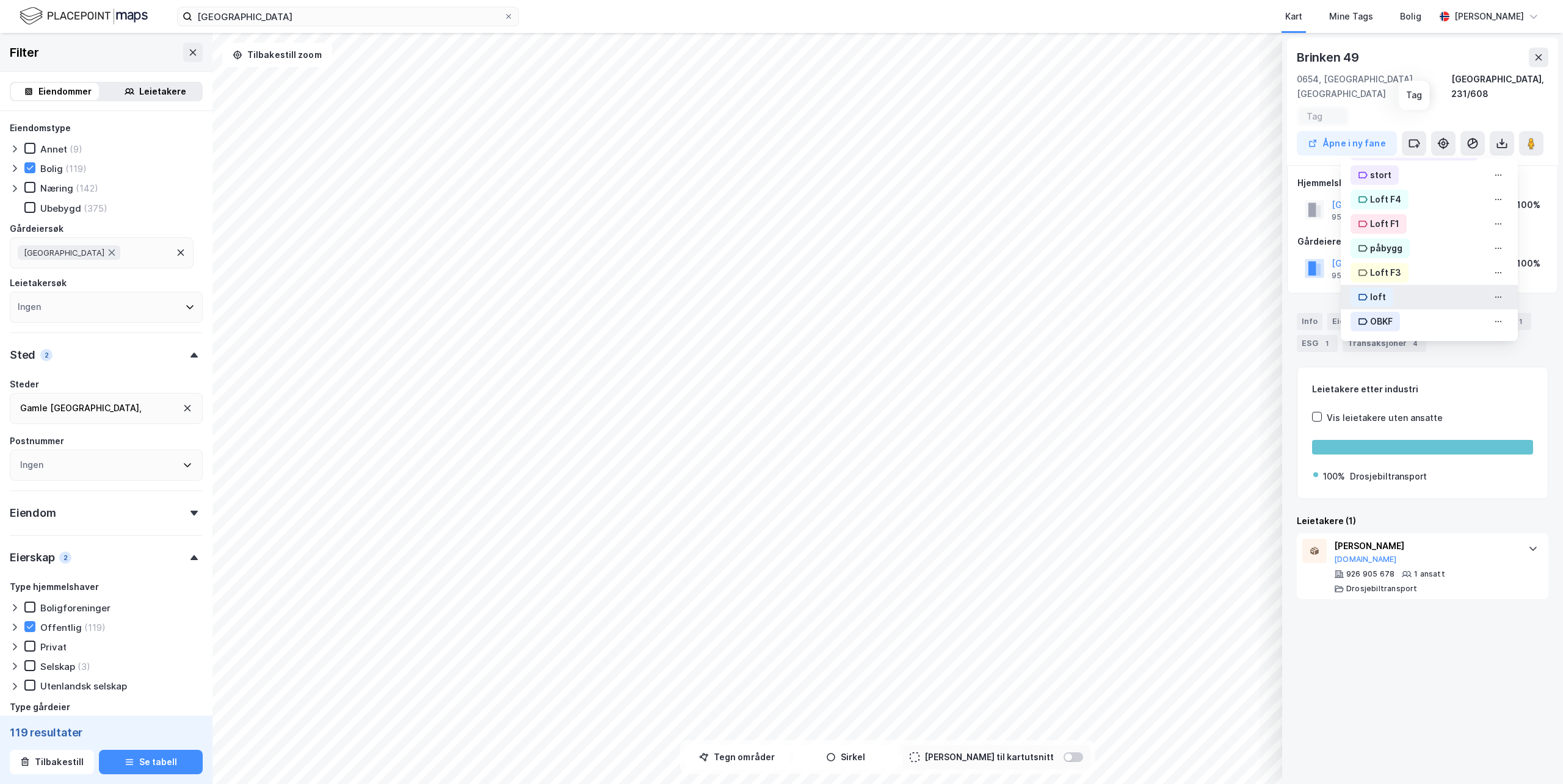
click at [1358, 293] on icon at bounding box center [1363, 298] width 10 height 10
